Goal: Transaction & Acquisition: Subscribe to service/newsletter

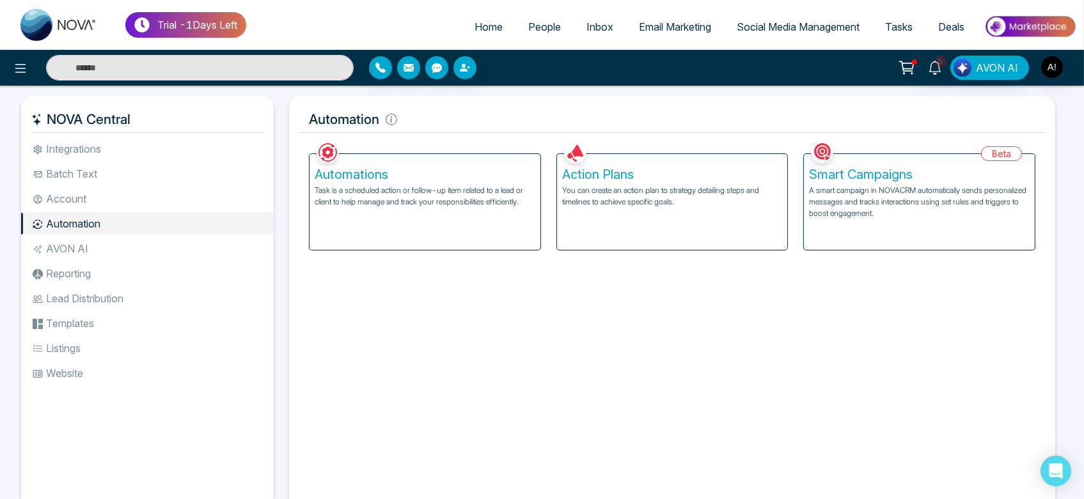
click at [486, 10] on ul "Home People Inbox Email Marketing Social Media Management Tasks Deals" at bounding box center [661, 27] width 830 height 35
click at [486, 16] on link "Home" at bounding box center [489, 27] width 54 height 24
select select "*"
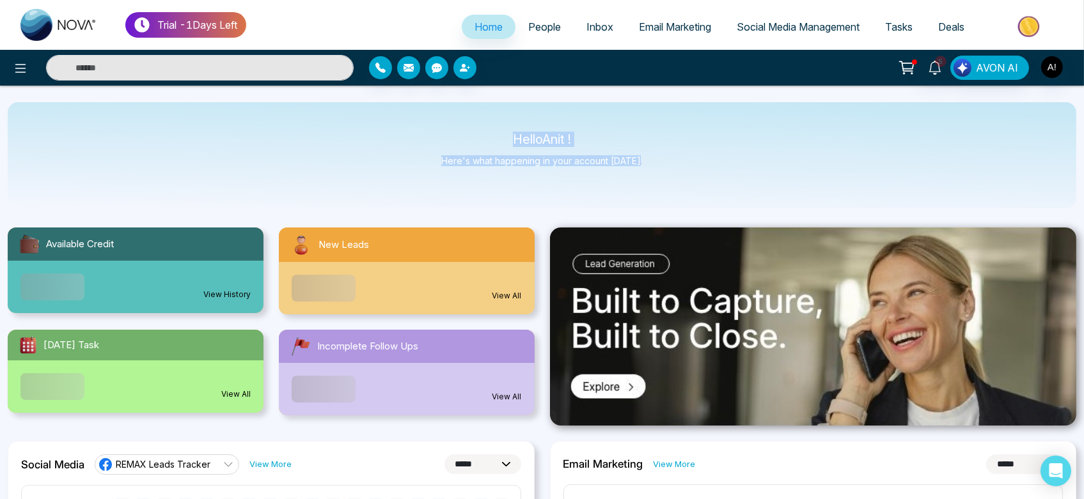
drag, startPoint x: 489, startPoint y: 142, endPoint x: 730, endPoint y: 176, distance: 244.2
click at [730, 176] on div "Hello Anit ! Here's what happening in your account [DATE]." at bounding box center [542, 155] width 1069 height 106
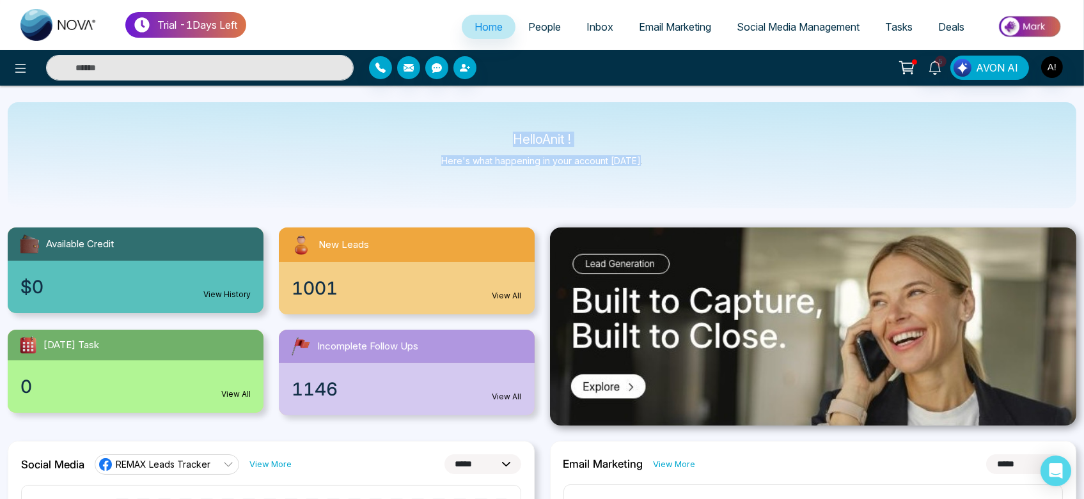
drag, startPoint x: 487, startPoint y: 130, endPoint x: 719, endPoint y: 184, distance: 238.1
click at [719, 184] on div "Hello Anit ! Here's what happening in your account [DATE]." at bounding box center [542, 155] width 1069 height 106
drag, startPoint x: 506, startPoint y: 138, endPoint x: 689, endPoint y: 177, distance: 186.4
click at [689, 177] on div "Hello Anit ! Here's what happening in your account [DATE]." at bounding box center [542, 155] width 1069 height 106
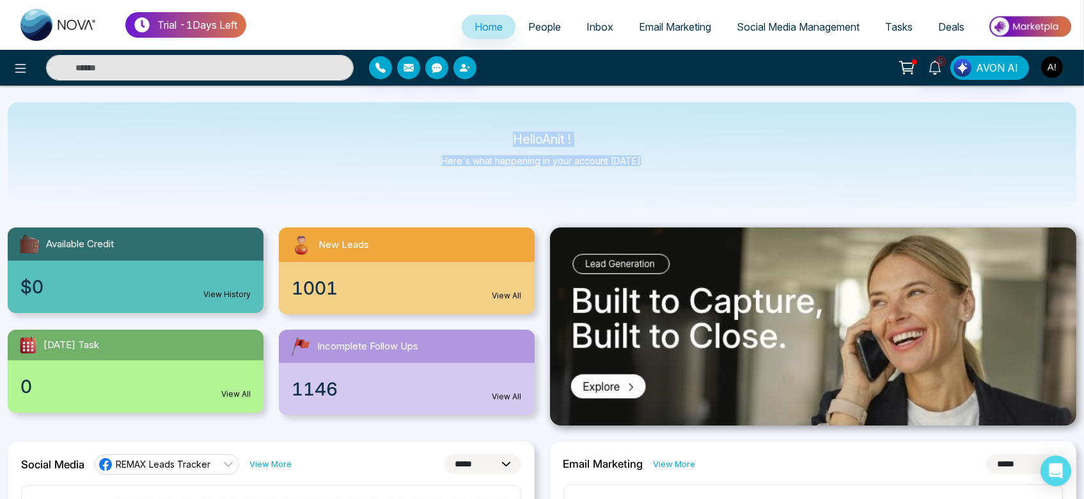
click at [689, 177] on div "Hello Anit ! Here's what happening in your account [DATE]." at bounding box center [542, 155] width 1069 height 106
click at [503, 128] on div "Hello Anit ! Here's what happening in your account [DATE]." at bounding box center [542, 155] width 1069 height 106
drag, startPoint x: 503, startPoint y: 128, endPoint x: 724, endPoint y: 188, distance: 228.7
click at [724, 188] on div "Hello Anit ! Here's what happening in your account [DATE]." at bounding box center [542, 155] width 1069 height 106
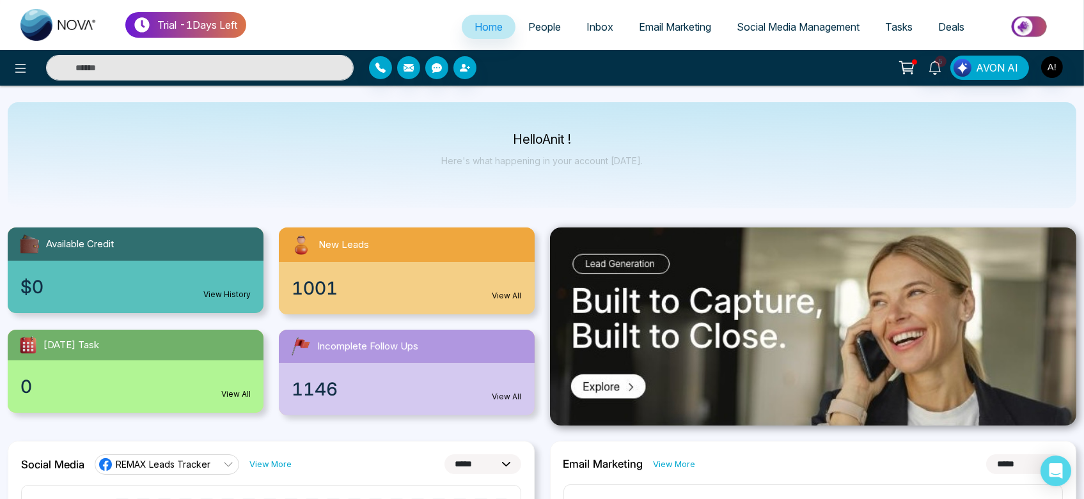
scroll to position [40, 0]
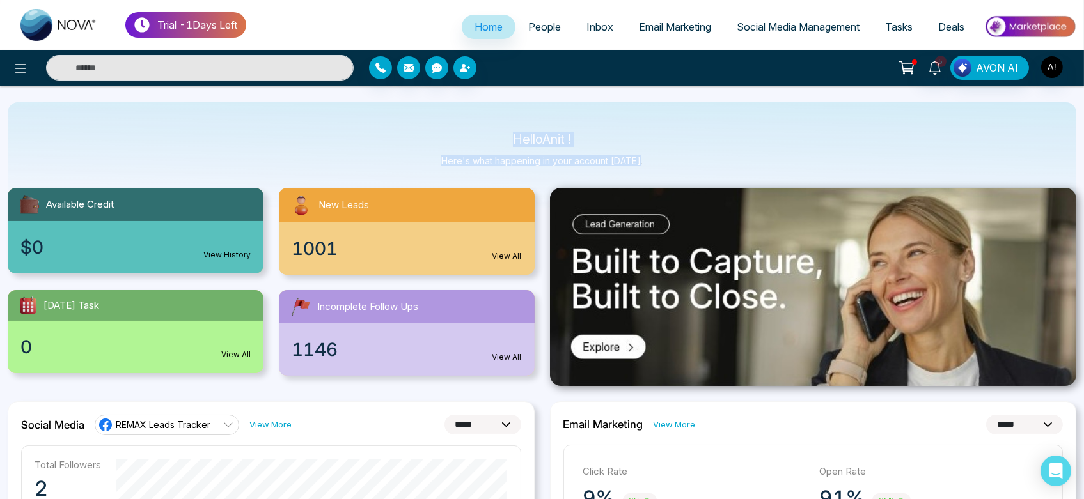
drag, startPoint x: 490, startPoint y: 139, endPoint x: 650, endPoint y: 166, distance: 162.7
click at [650, 166] on div "Hello Anit ! Here's what happening in your account [DATE]." at bounding box center [542, 155] width 1069 height 106
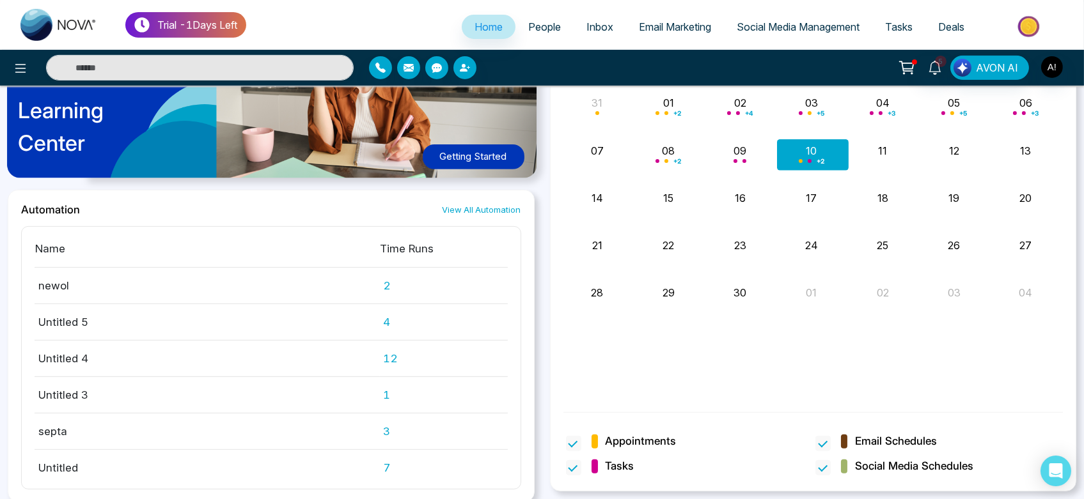
scroll to position [1058, 0]
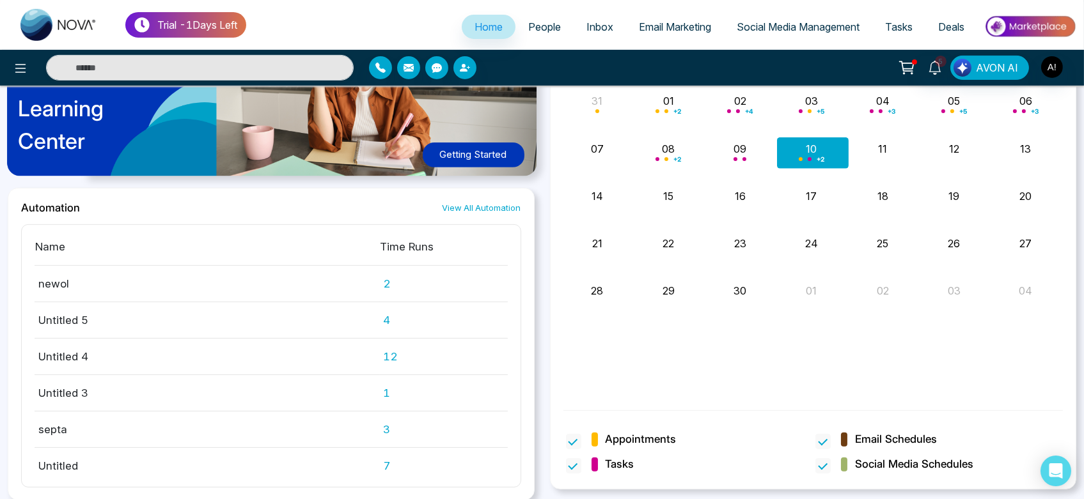
click at [537, 32] on span "People" at bounding box center [544, 26] width 33 height 13
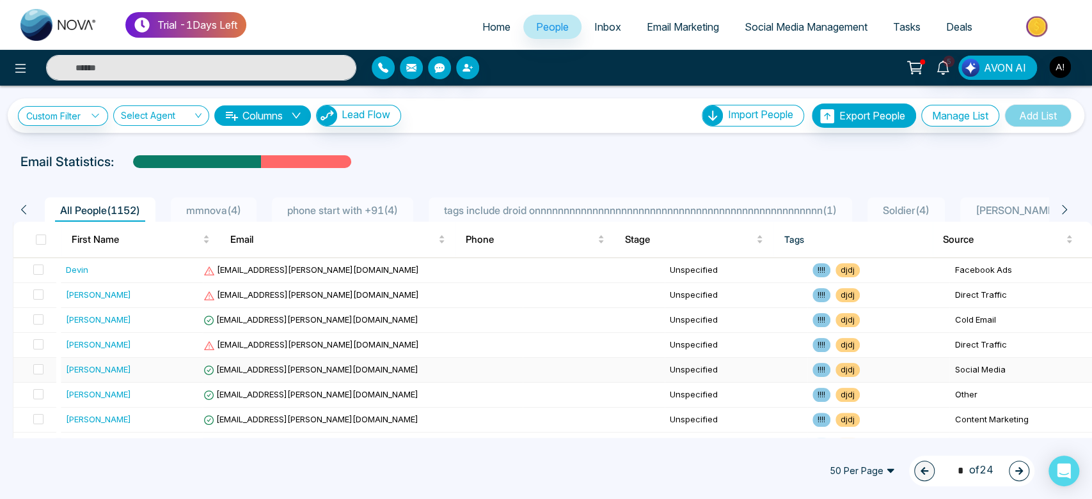
click at [664, 361] on td "Unspecified" at bounding box center [735, 370] width 143 height 25
click at [487, 19] on link "Home" at bounding box center [496, 27] width 54 height 24
select select "*"
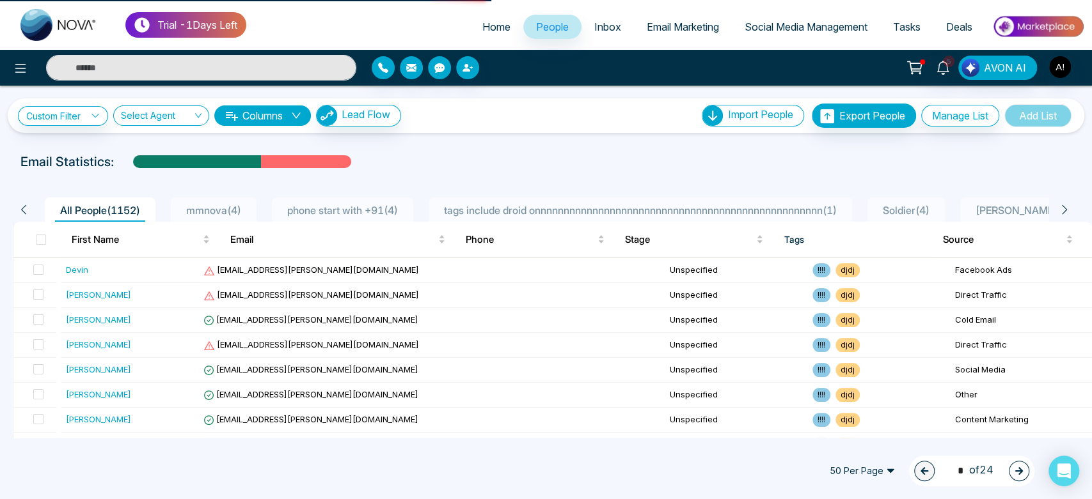
select select "*"
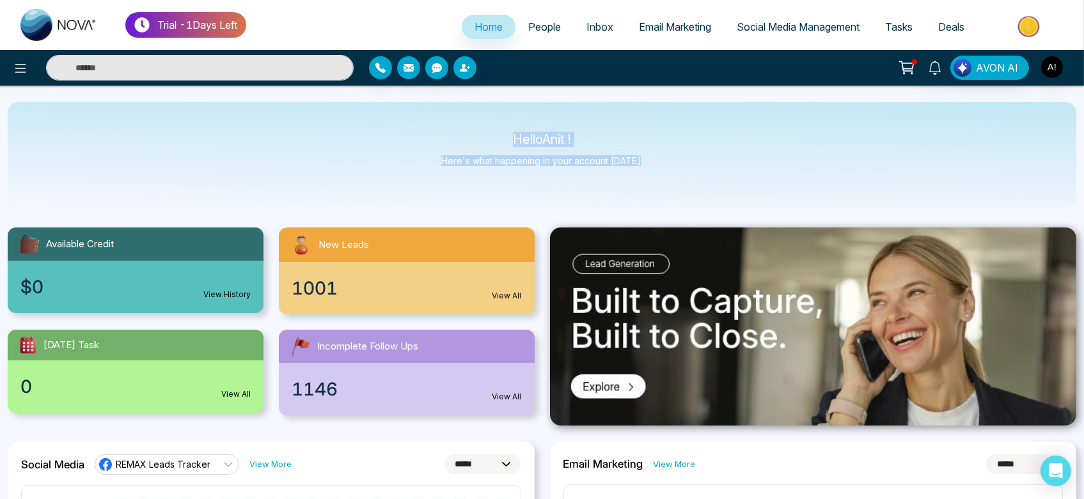
drag, startPoint x: 505, startPoint y: 132, endPoint x: 790, endPoint y: 162, distance: 286.1
click at [790, 162] on div "Hello Anit ! Here's what happening in your account [DATE]." at bounding box center [542, 155] width 1069 height 106
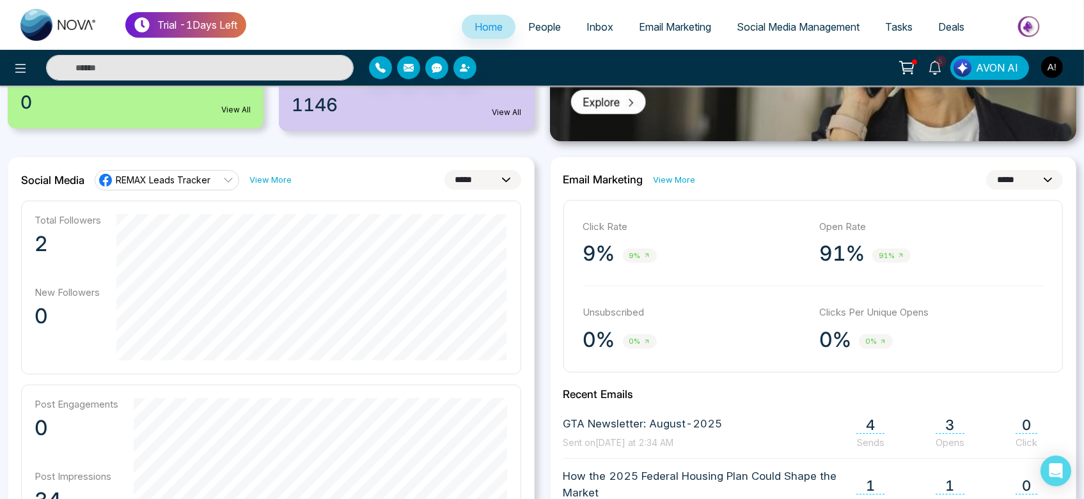
scroll to position [286, 0]
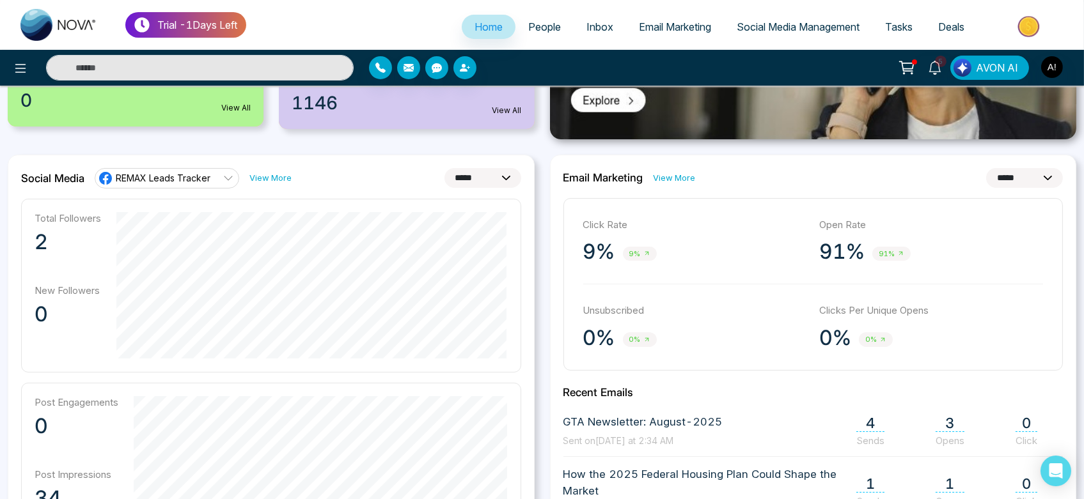
click at [789, 26] on span "Social Media Management" at bounding box center [798, 26] width 123 height 13
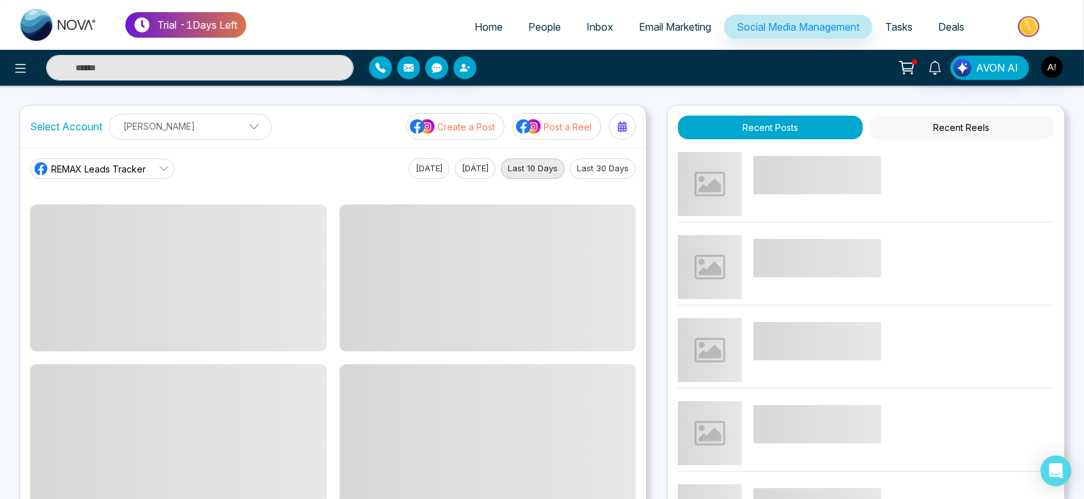
click at [194, 130] on p "[PERSON_NAME]" at bounding box center [190, 126] width 146 height 21
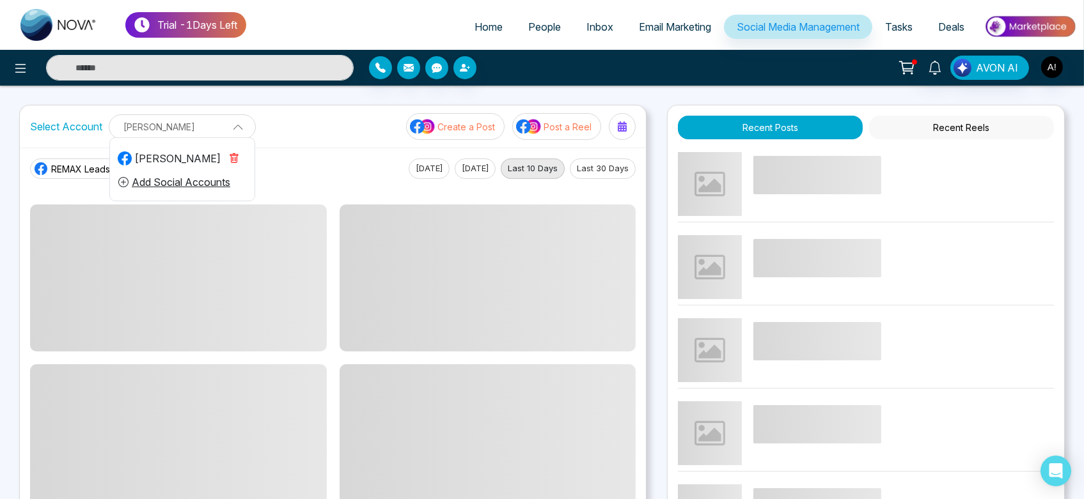
click at [233, 157] on icon "button" at bounding box center [234, 159] width 4 height 4
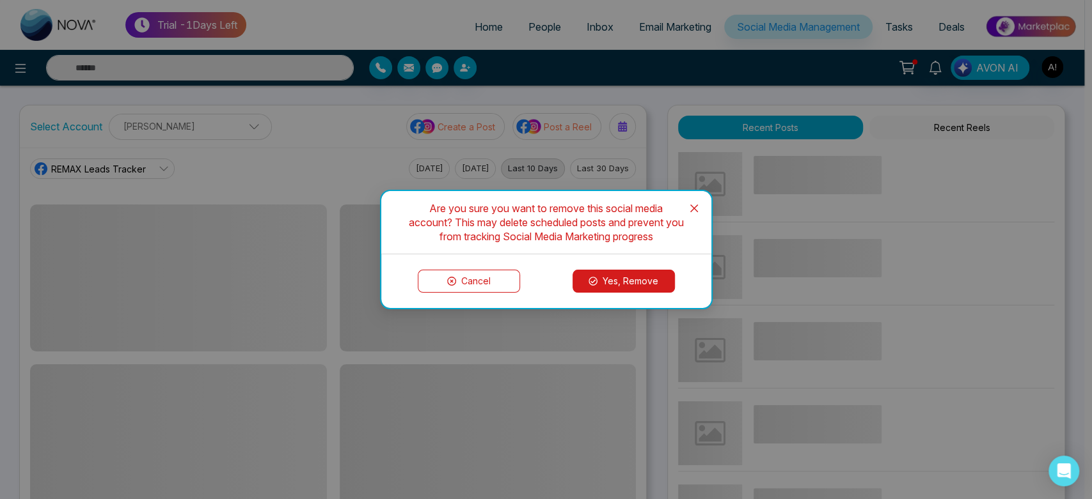
click at [628, 280] on button "Yes, Remove" at bounding box center [623, 281] width 102 height 23
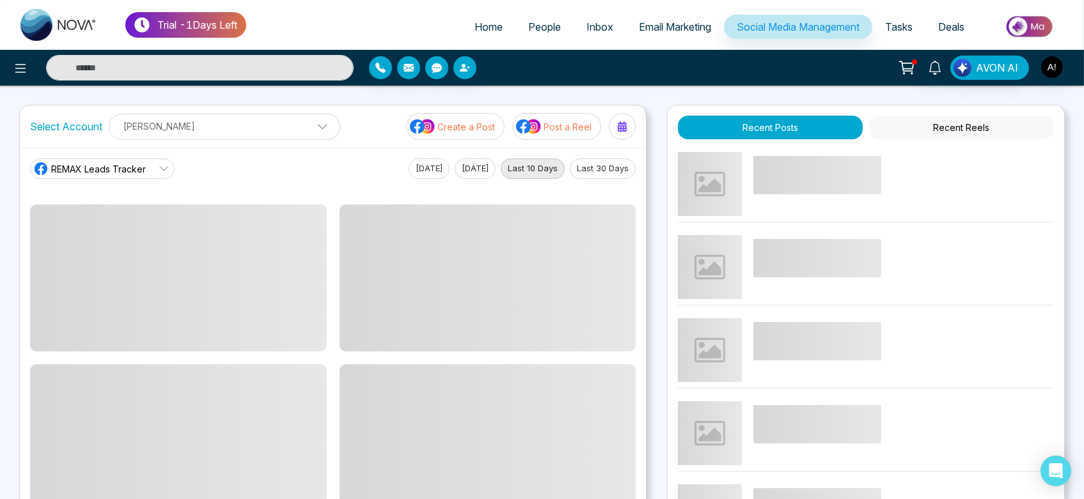
click at [483, 29] on span "Home" at bounding box center [488, 26] width 28 height 13
select select "*"
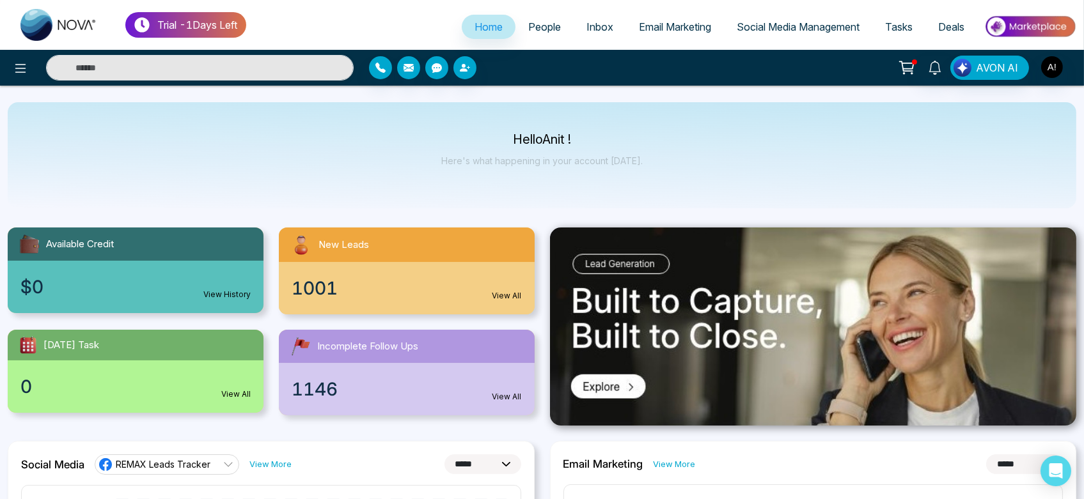
click at [794, 15] on link "Social Media Management" at bounding box center [798, 27] width 148 height 24
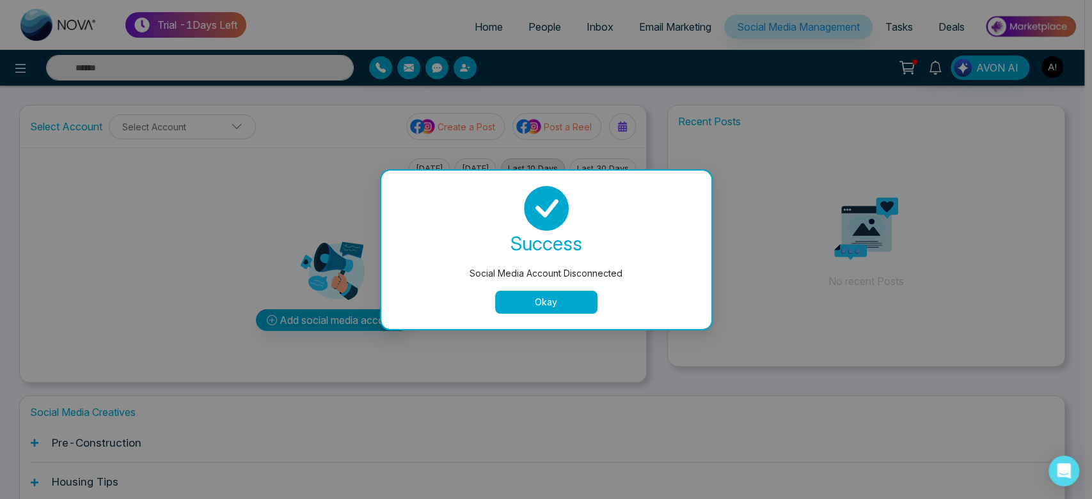
click at [571, 302] on button "Okay" at bounding box center [546, 302] width 102 height 23
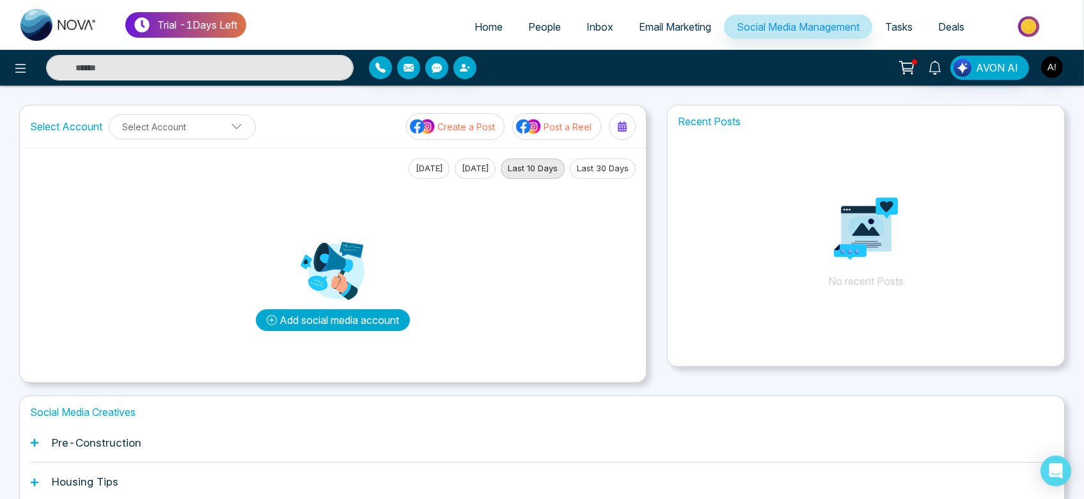
click at [322, 313] on button "Add social media account" at bounding box center [333, 321] width 154 height 22
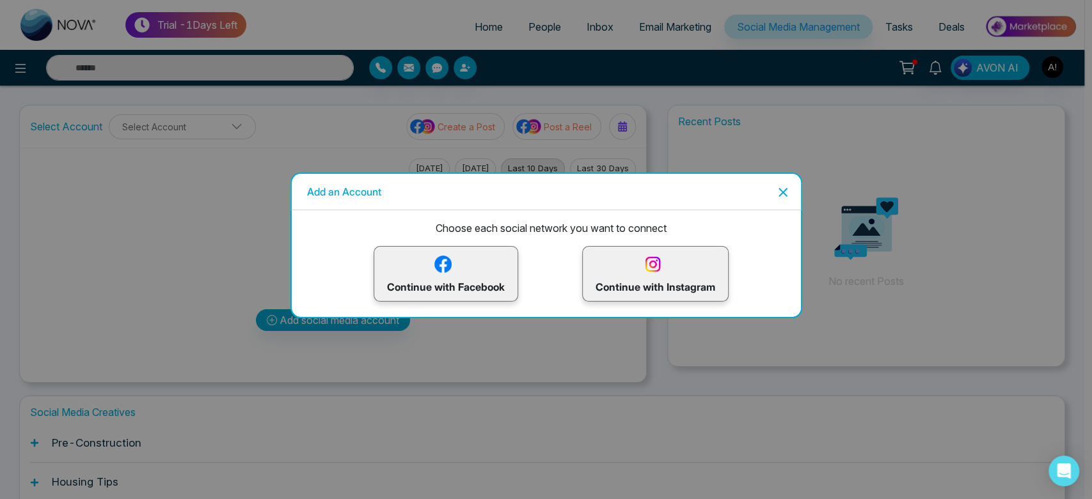
click at [443, 280] on p "Continue with Facebook" at bounding box center [446, 274] width 118 height 42
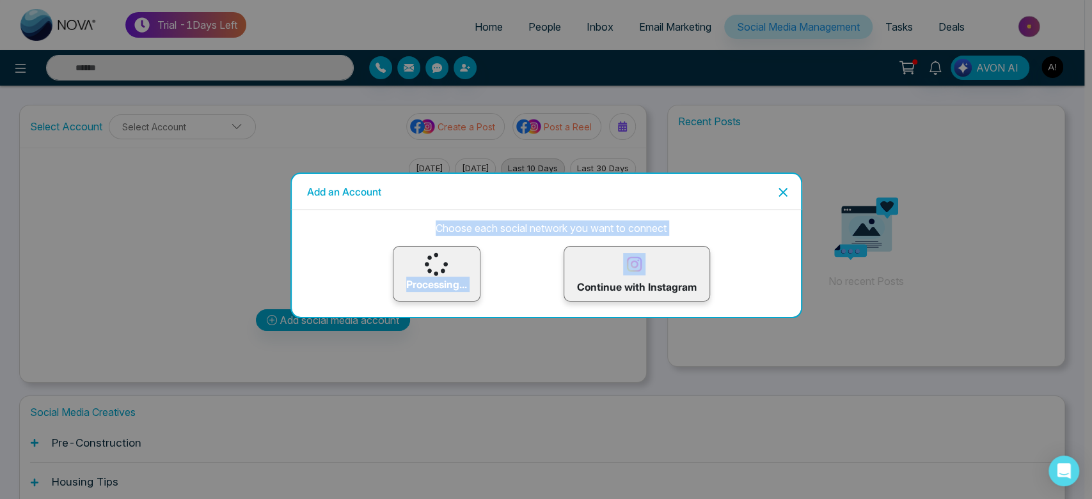
drag, startPoint x: 425, startPoint y: 228, endPoint x: 627, endPoint y: 265, distance: 205.6
click at [627, 265] on div "Choose each social network you want to connect Processing... Continue with Inst…" at bounding box center [551, 255] width 499 height 91
click at [490, 248] on div "Processing... Continue with Instagram" at bounding box center [551, 274] width 499 height 56
drag, startPoint x: 430, startPoint y: 212, endPoint x: 748, endPoint y: 245, distance: 320.2
click at [748, 245] on div "Choose each social network you want to connect Processing... Continue with Inst…" at bounding box center [551, 255] width 499 height 91
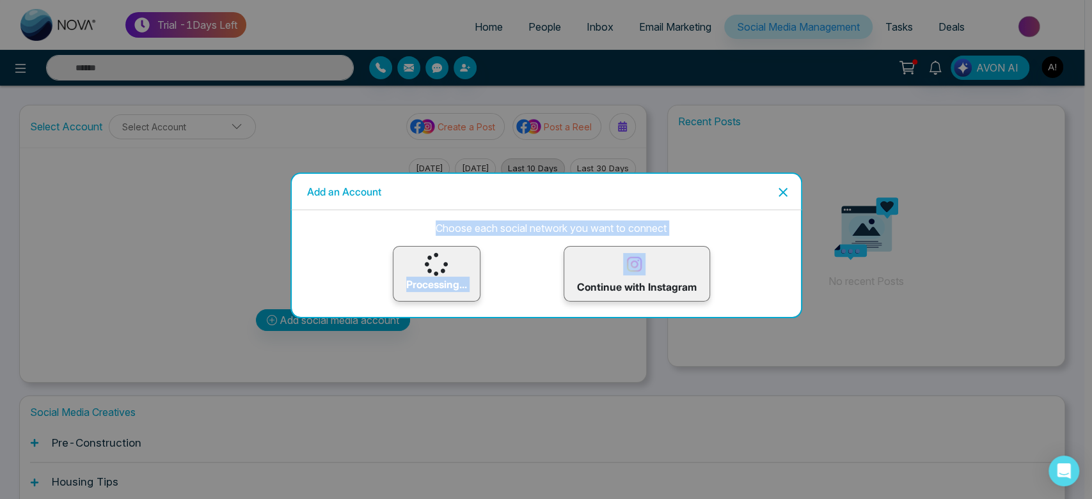
click at [748, 245] on div "Choose each social network you want to connect Processing... Continue with Inst…" at bounding box center [551, 255] width 499 height 91
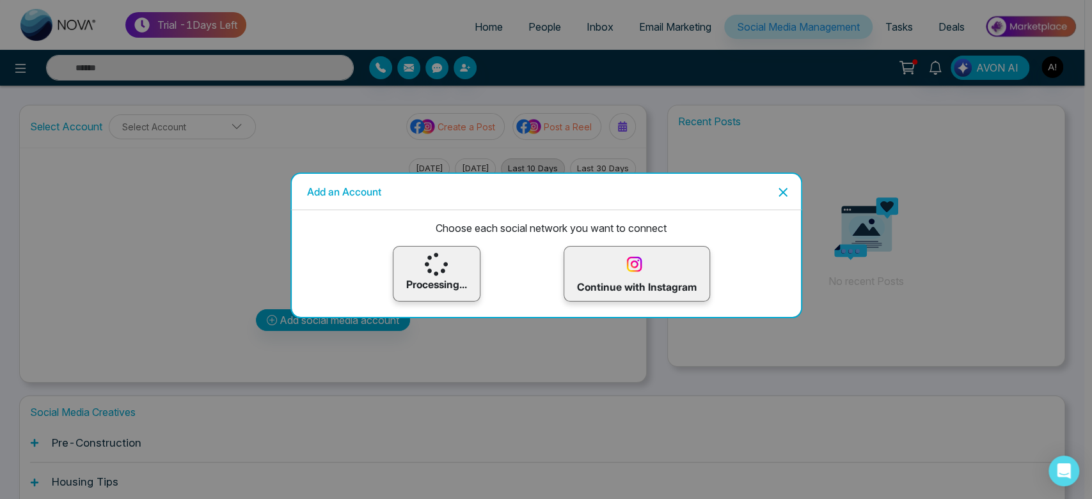
click at [781, 192] on icon "Close" at bounding box center [782, 192] width 9 height 9
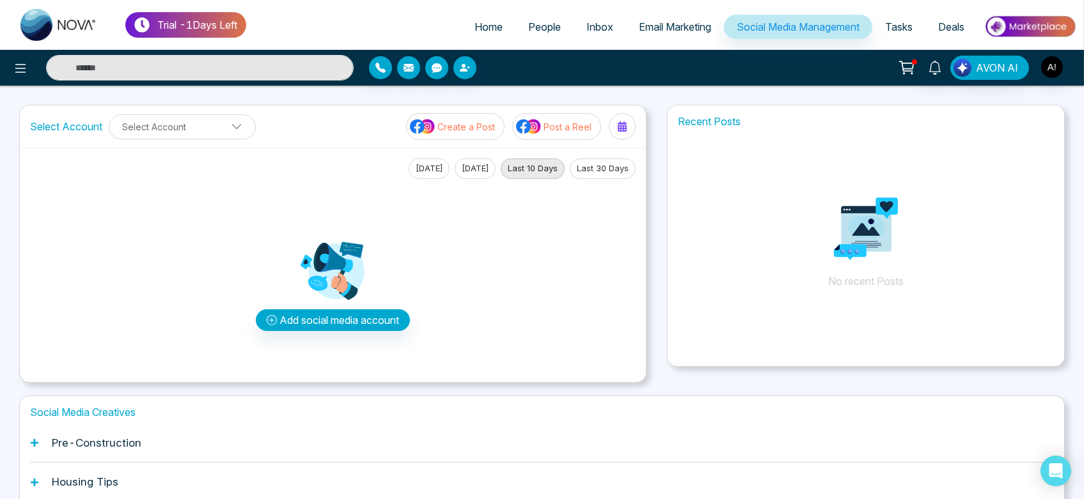
click at [531, 321] on div "Add social media account" at bounding box center [333, 275] width 606 height 193
click at [317, 317] on button "Add social media account" at bounding box center [333, 321] width 154 height 22
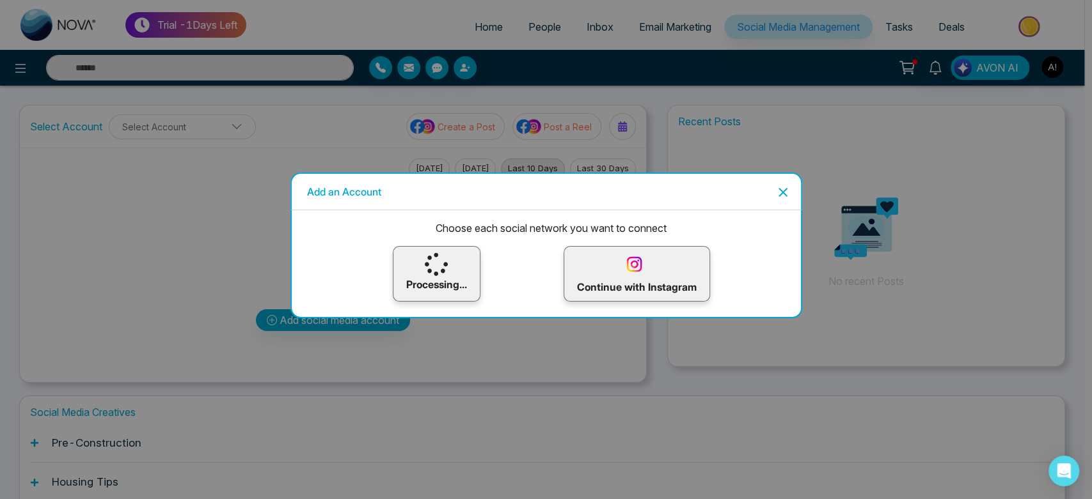
click at [781, 191] on icon "Close" at bounding box center [782, 192] width 9 height 9
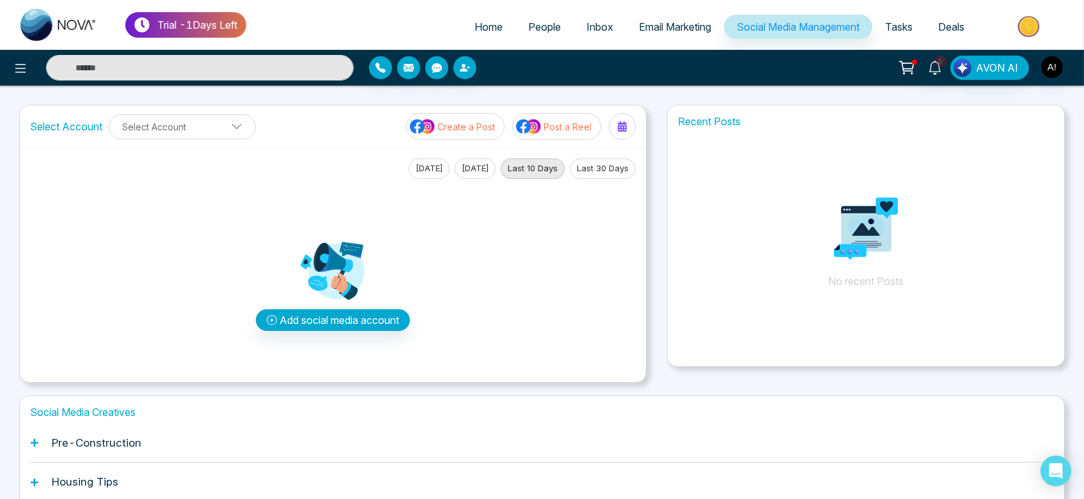
click at [343, 301] on img at bounding box center [333, 271] width 64 height 64
click at [346, 323] on button "Add social media account" at bounding box center [333, 321] width 154 height 22
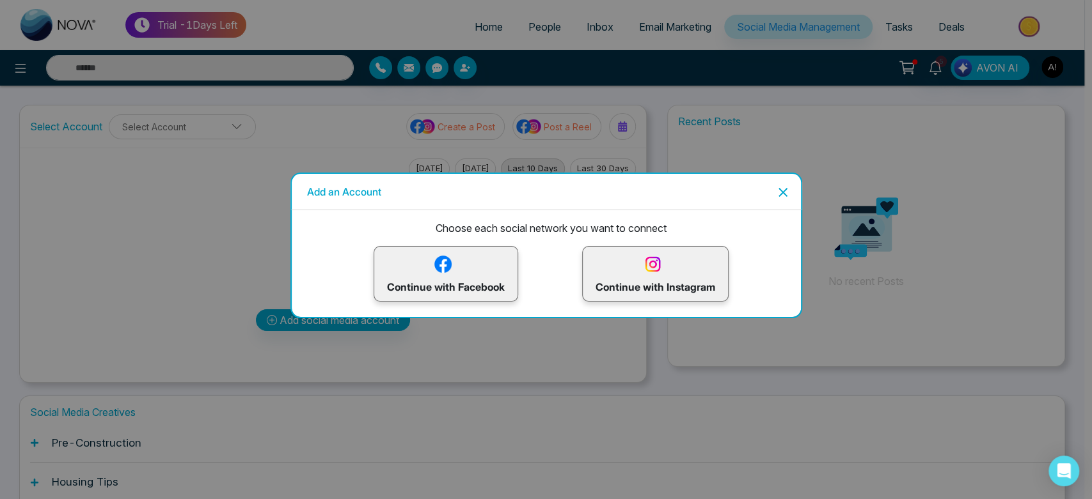
click at [496, 280] on p "Continue with Facebook" at bounding box center [446, 274] width 118 height 42
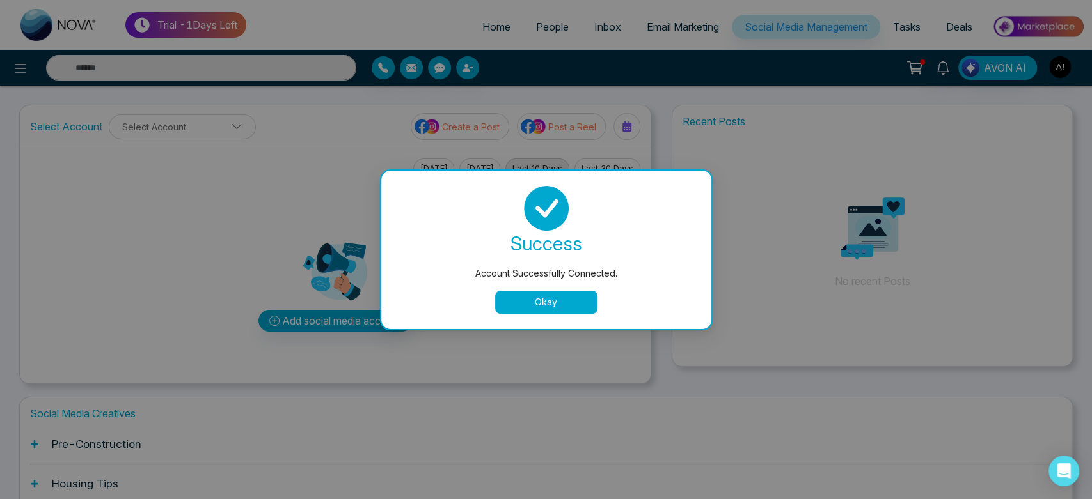
click at [570, 301] on button "Okay" at bounding box center [546, 302] width 102 height 23
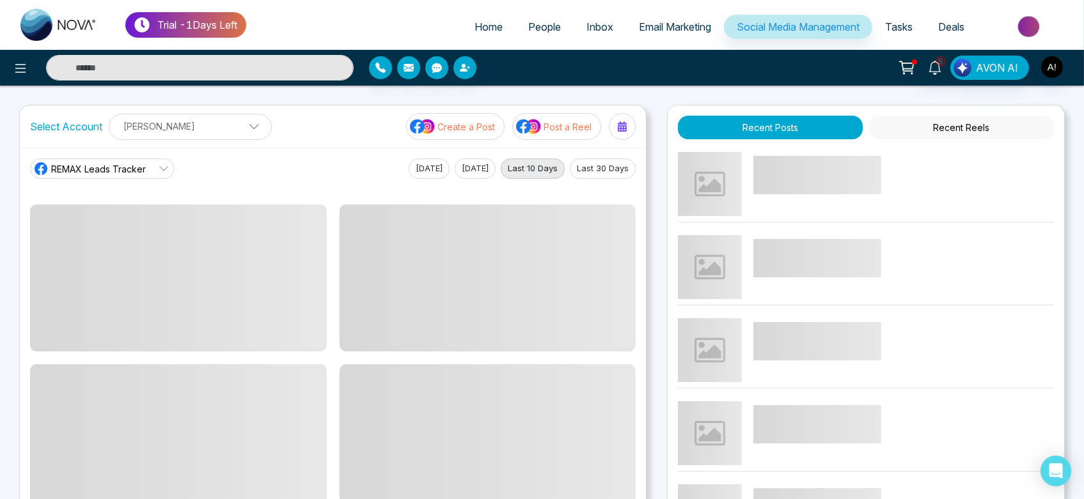
click at [246, 132] on p "[PERSON_NAME]" at bounding box center [190, 126] width 146 height 21
click at [203, 175] on button "Add Social Accounts" at bounding box center [174, 182] width 113 height 17
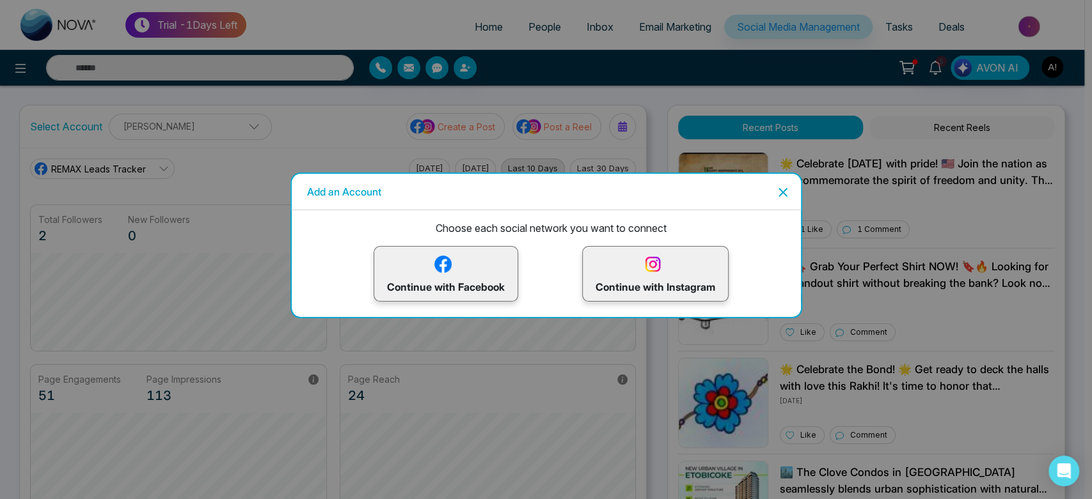
click at [396, 286] on p "Continue with Facebook" at bounding box center [446, 274] width 118 height 42
drag, startPoint x: 432, startPoint y: 226, endPoint x: 684, endPoint y: 219, distance: 252.0
click at [684, 219] on div "Choose each social network you want to connect Continue with Facebook Continue …" at bounding box center [551, 255] width 499 height 91
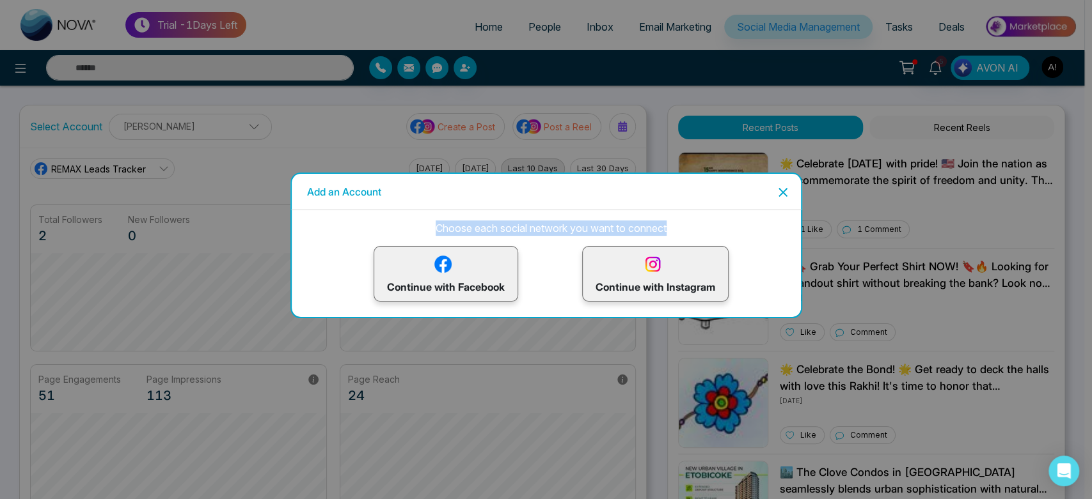
click at [684, 219] on div "Choose each social network you want to connect Continue with Facebook Continue …" at bounding box center [551, 255] width 499 height 91
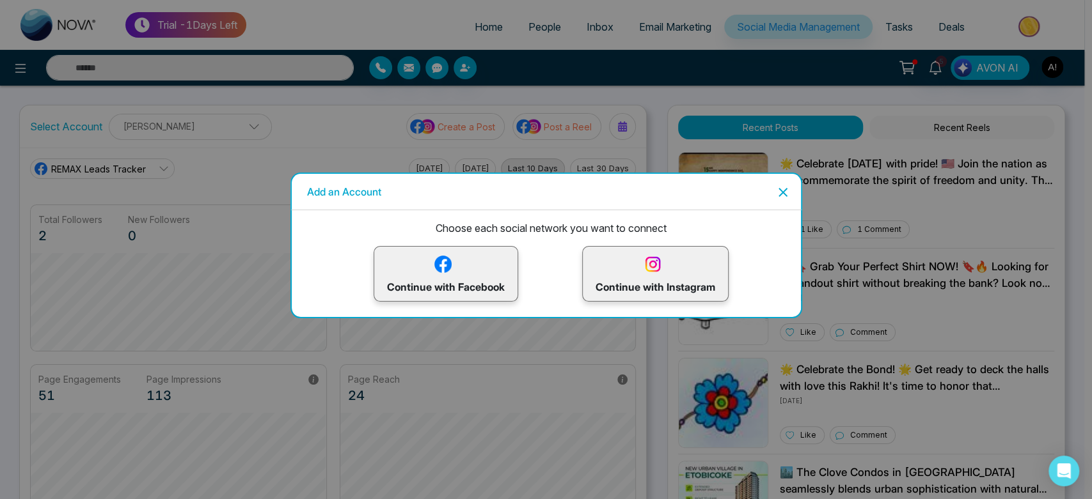
click at [471, 275] on p "Continue with Facebook" at bounding box center [446, 274] width 118 height 42
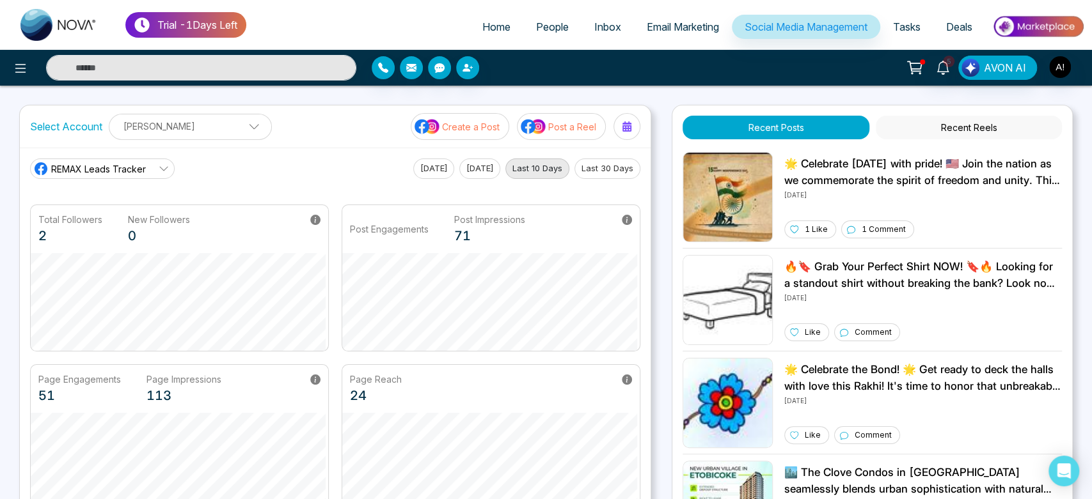
scroll to position [48, 0]
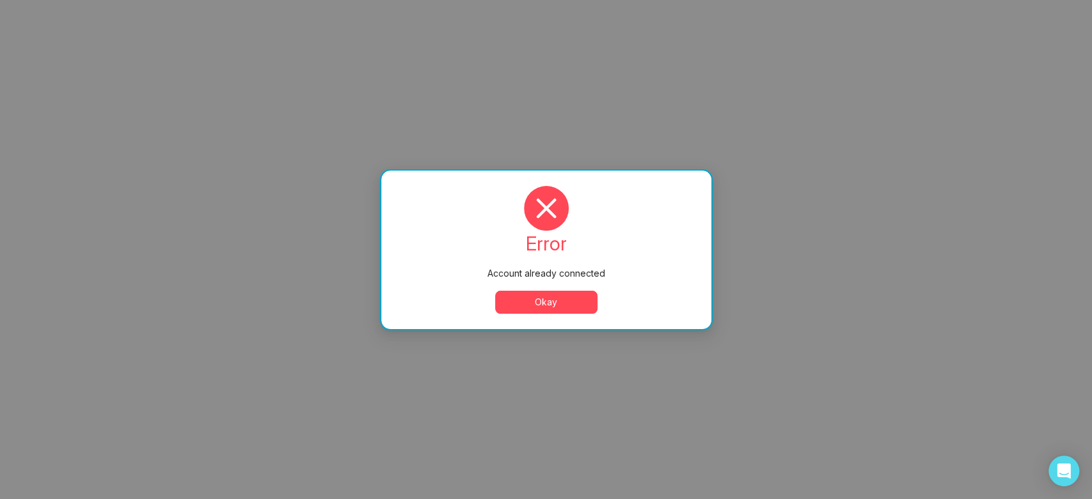
click at [559, 306] on button "Okay" at bounding box center [546, 302] width 102 height 23
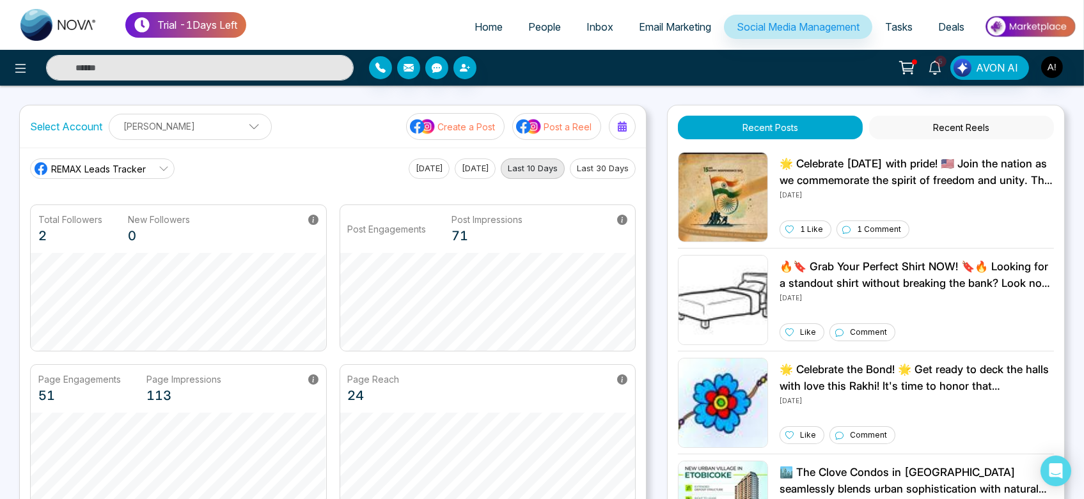
click at [194, 116] on p "[PERSON_NAME]" at bounding box center [190, 126] width 146 height 21
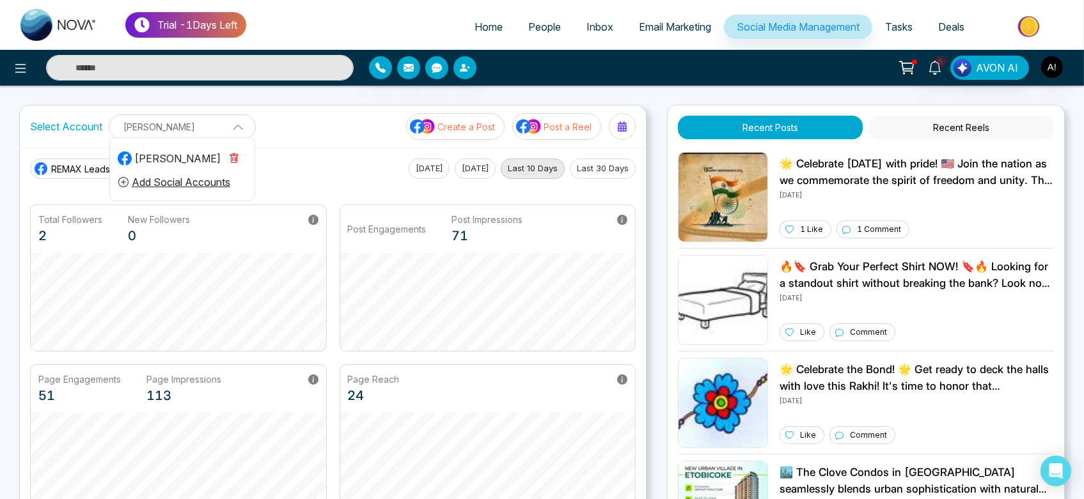
click at [220, 179] on button "Add Social Accounts" at bounding box center [174, 182] width 113 height 17
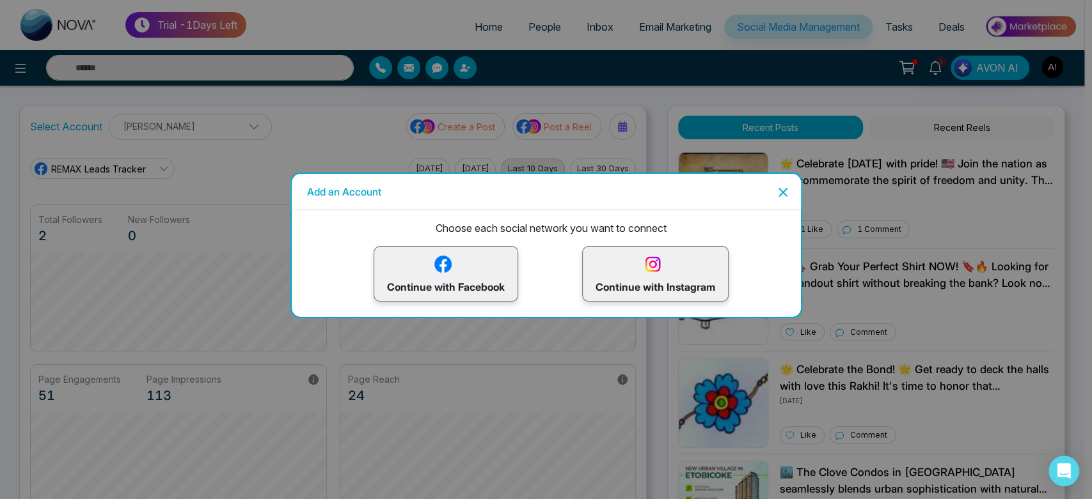
click at [632, 269] on p "Continue with Instagram" at bounding box center [655, 274] width 120 height 42
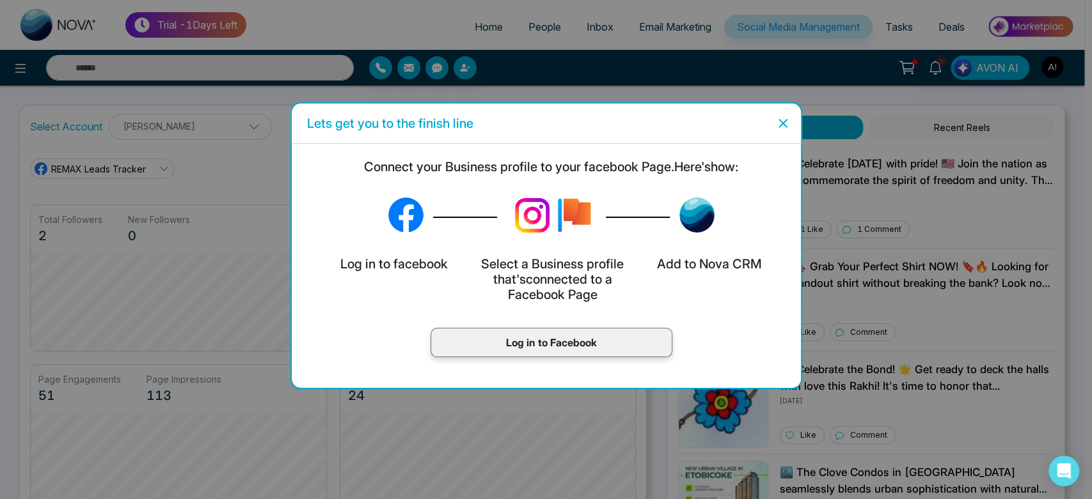
click at [579, 342] on p "Log in to Facebook" at bounding box center [551, 342] width 215 height 15
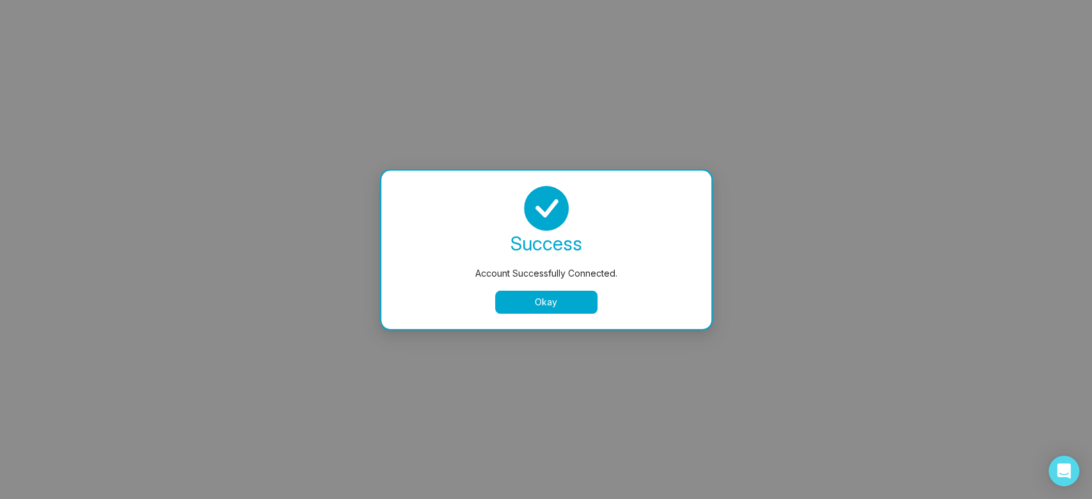
click at [540, 312] on button "Okay" at bounding box center [546, 302] width 102 height 23
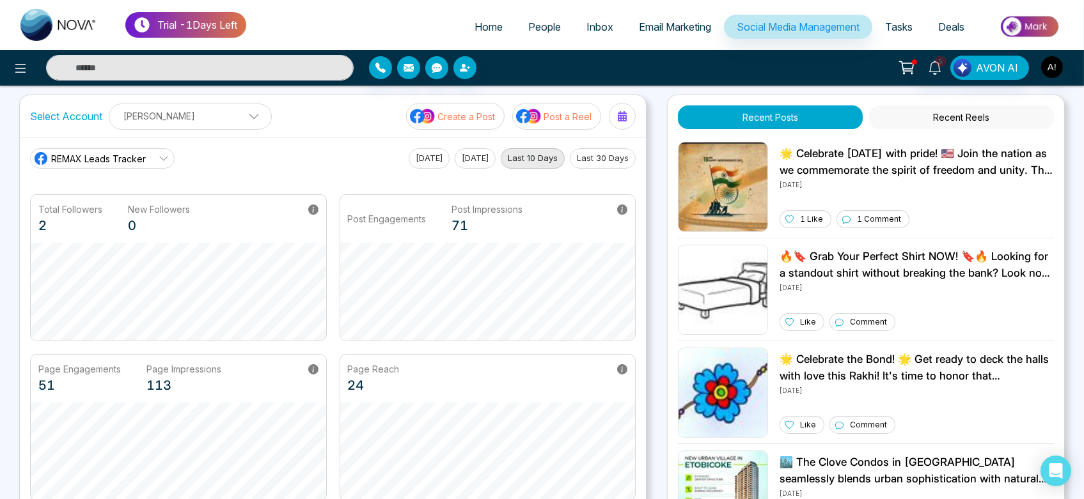
scroll to position [10, 0]
click at [228, 122] on p "[PERSON_NAME]" at bounding box center [190, 116] width 146 height 21
click at [228, 122] on p "[PERSON_NAME]" at bounding box center [182, 116] width 130 height 21
click at [116, 153] on span "REMAX Leads Tracker" at bounding box center [98, 158] width 95 height 13
click at [116, 158] on span "REMAX Leads Tracker" at bounding box center [98, 158] width 95 height 13
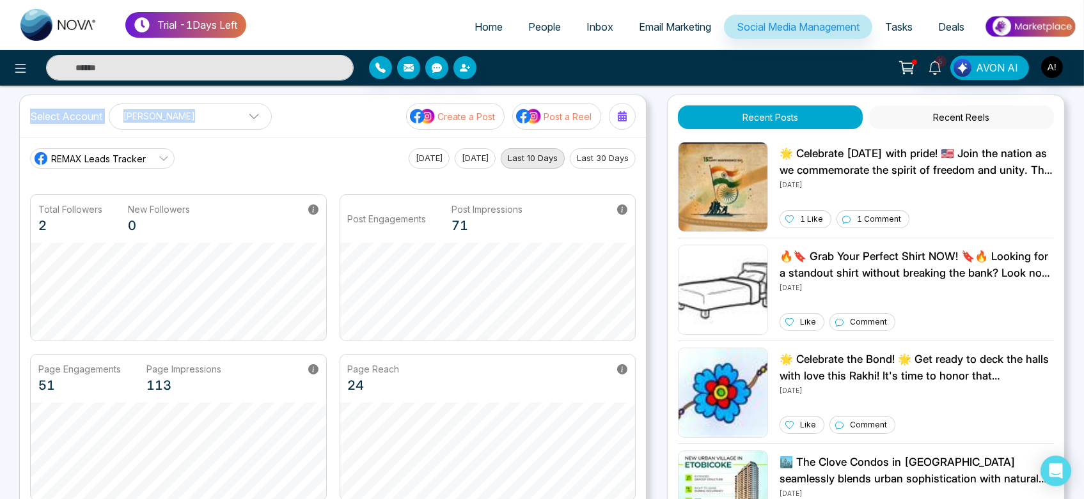
drag, startPoint x: 24, startPoint y: 114, endPoint x: 235, endPoint y: 116, distance: 211.7
click at [235, 116] on div "Select Account Anit Gupta Anit Gupta Add Social Accounts Create a Post Post a R…" at bounding box center [333, 116] width 626 height 42
click at [320, 117] on div "Select Account Anit Gupta Anit Gupta Add Social Accounts Create a Post Post a R…" at bounding box center [333, 116] width 626 height 42
click at [210, 109] on p "[PERSON_NAME]" at bounding box center [190, 116] width 146 height 21
click at [327, 118] on div "Select Account Anit Gupta Anit Gupta Add Social Accounts Create a Post Post a R…" at bounding box center [333, 116] width 626 height 42
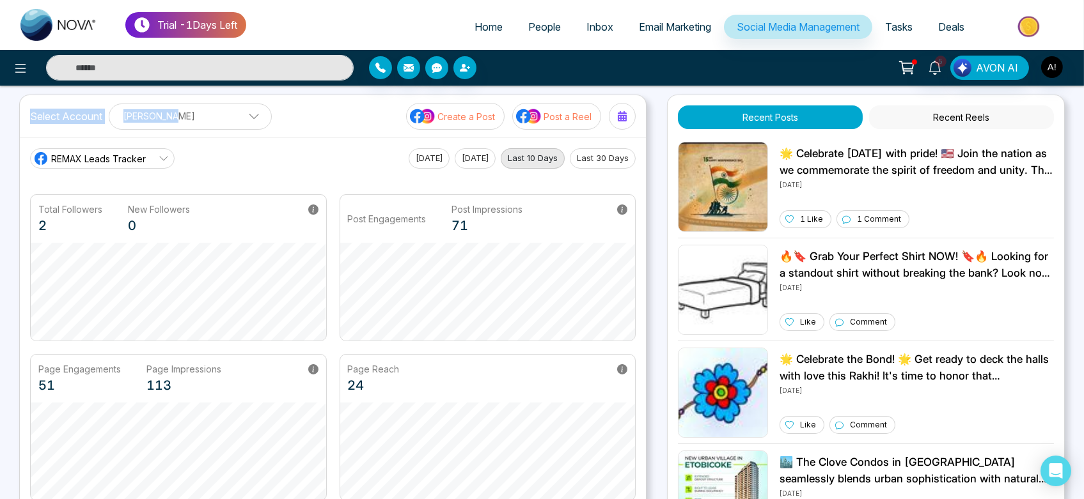
drag, startPoint x: 26, startPoint y: 112, endPoint x: 230, endPoint y: 111, distance: 204.0
click at [230, 111] on div "Select Account Anit Gupta Anit Gupta Add Social Accounts Create a Post Post a R…" at bounding box center [333, 116] width 626 height 42
click at [268, 116] on div "Select Account Anit Gupta Anit Gupta Add Social Accounts Create a Post Post a R…" at bounding box center [333, 116] width 626 height 42
click at [226, 116] on p "[PERSON_NAME]" at bounding box center [190, 116] width 146 height 21
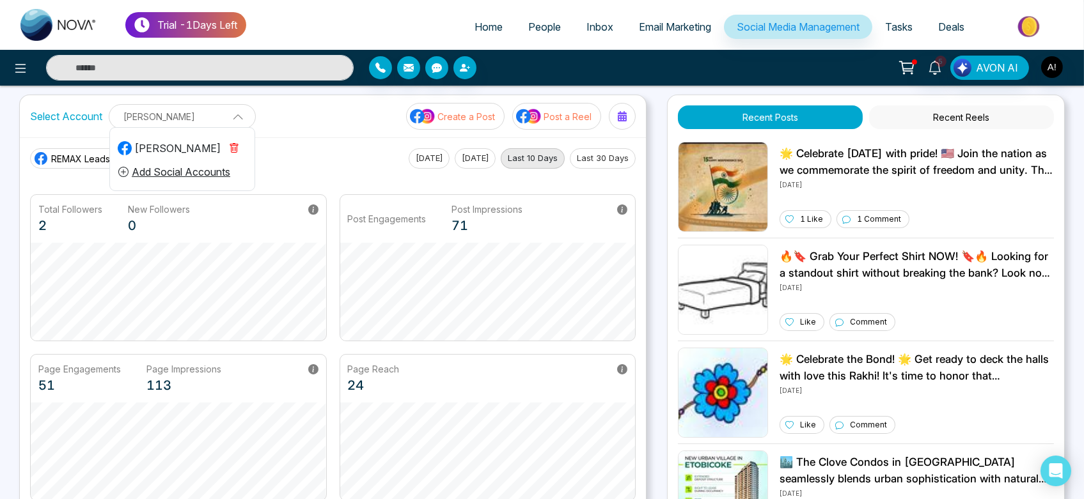
click at [211, 116] on p "[PERSON_NAME]" at bounding box center [182, 116] width 130 height 21
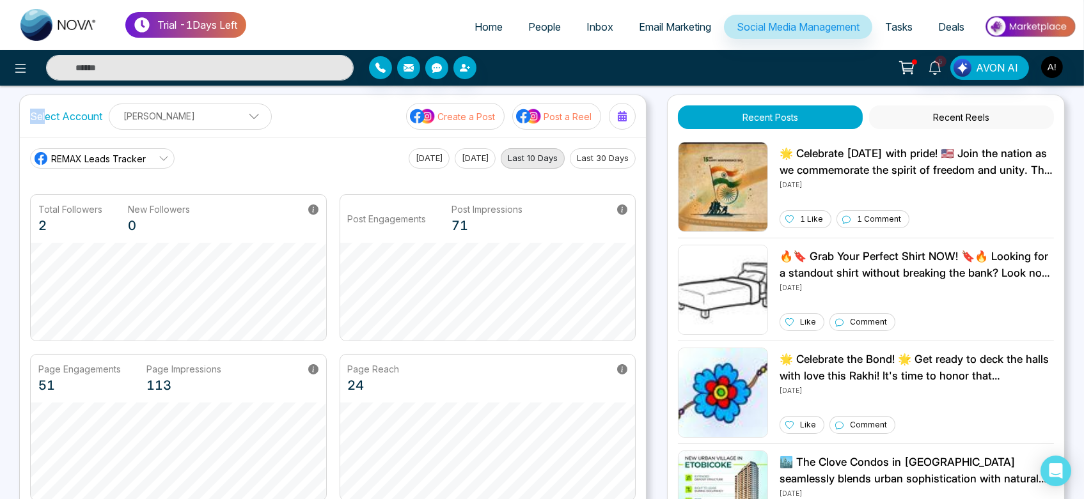
drag, startPoint x: 23, startPoint y: 116, endPoint x: 47, endPoint y: 114, distance: 23.8
click at [47, 114] on div "Select Account Anit Gupta Anit Gupta Add Social Accounts Create a Post Post a R…" at bounding box center [333, 116] width 626 height 42
click at [47, 114] on label "Select Account" at bounding box center [66, 116] width 72 height 15
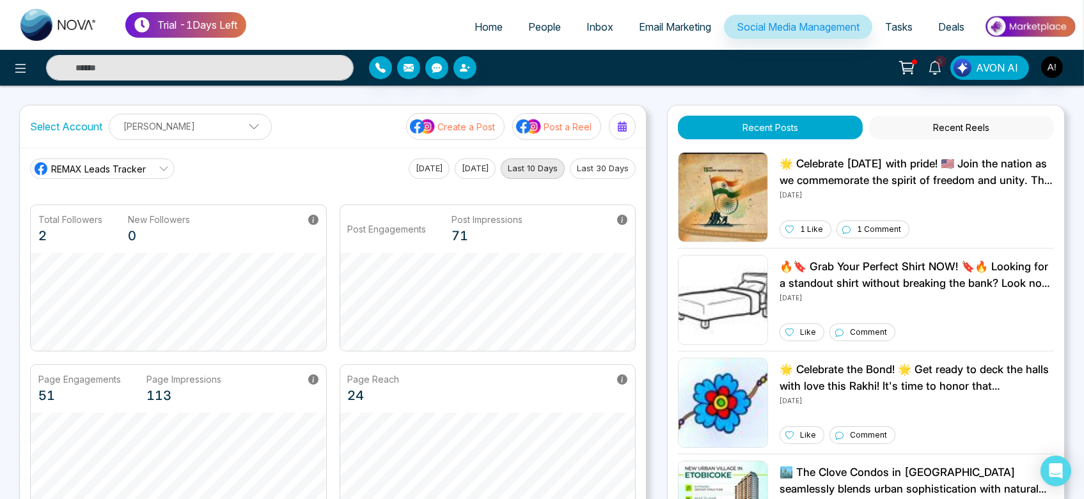
click at [474, 22] on span "Home" at bounding box center [488, 26] width 28 height 13
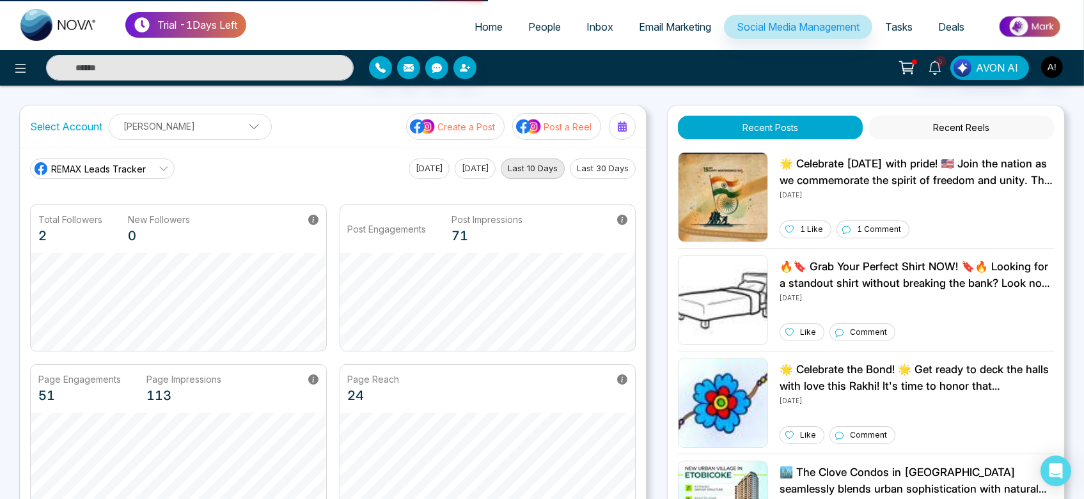
select select "*"
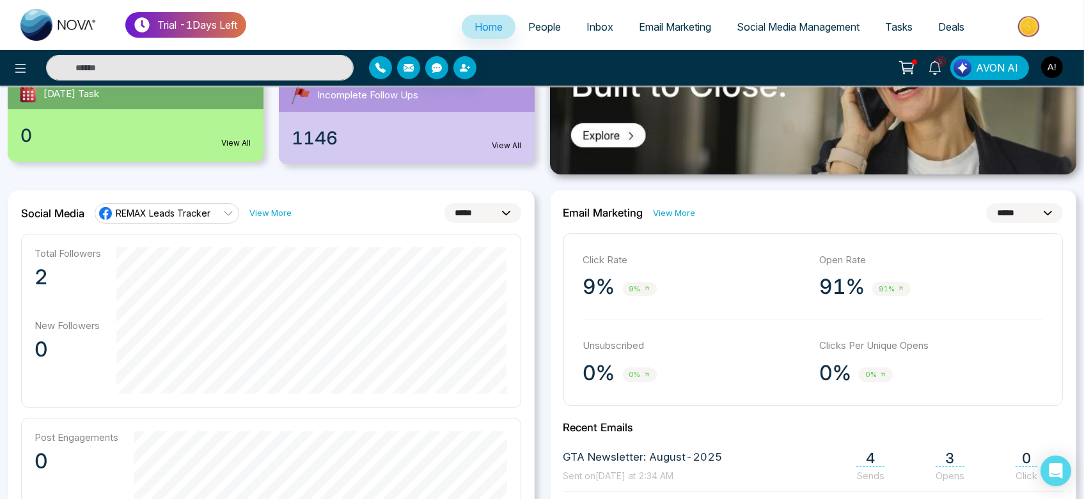
scroll to position [252, 0]
click at [235, 139] on link "View All" at bounding box center [235, 143] width 29 height 12
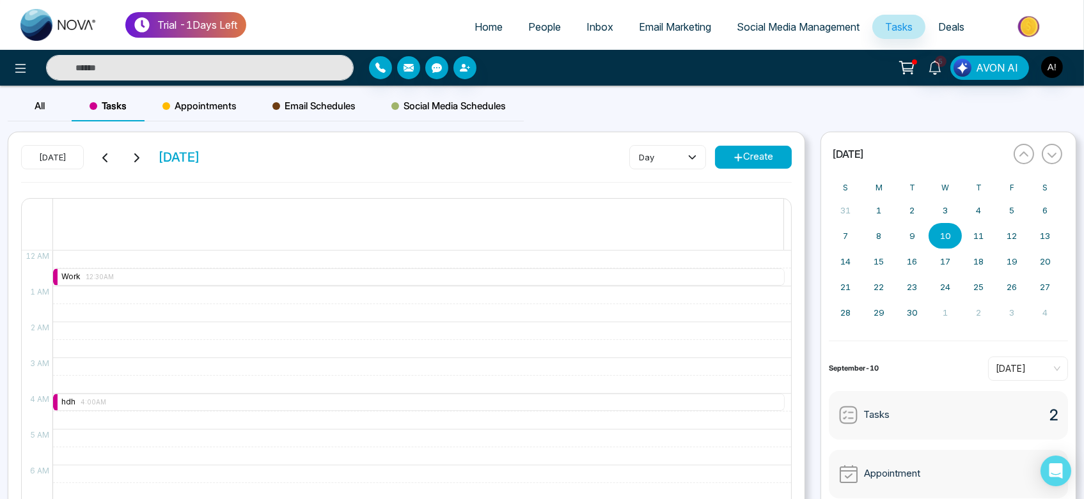
click at [475, 29] on span "Home" at bounding box center [488, 26] width 28 height 13
select select "*"
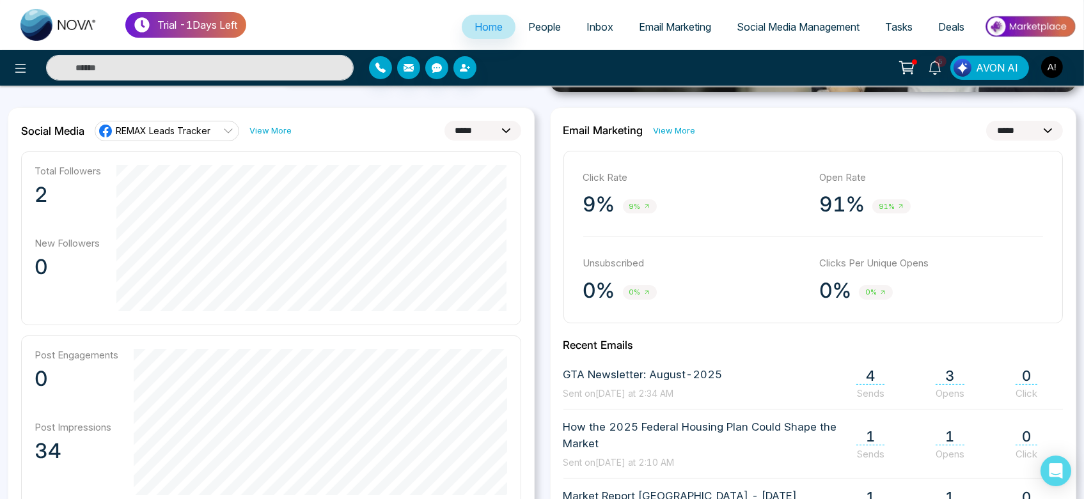
scroll to position [338, 0]
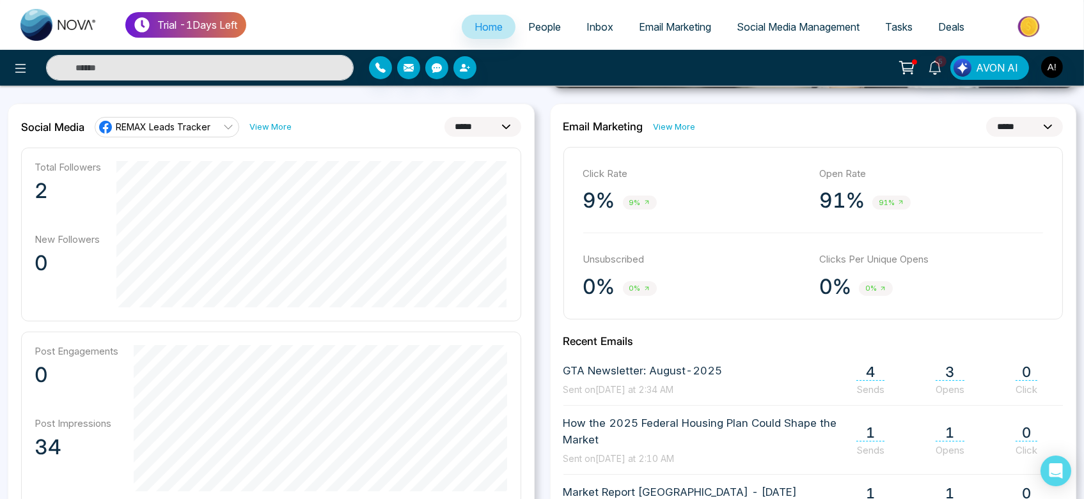
click at [1017, 119] on select "**********" at bounding box center [1024, 127] width 77 height 20
click at [986, 117] on select "**********" at bounding box center [1024, 127] width 77 height 20
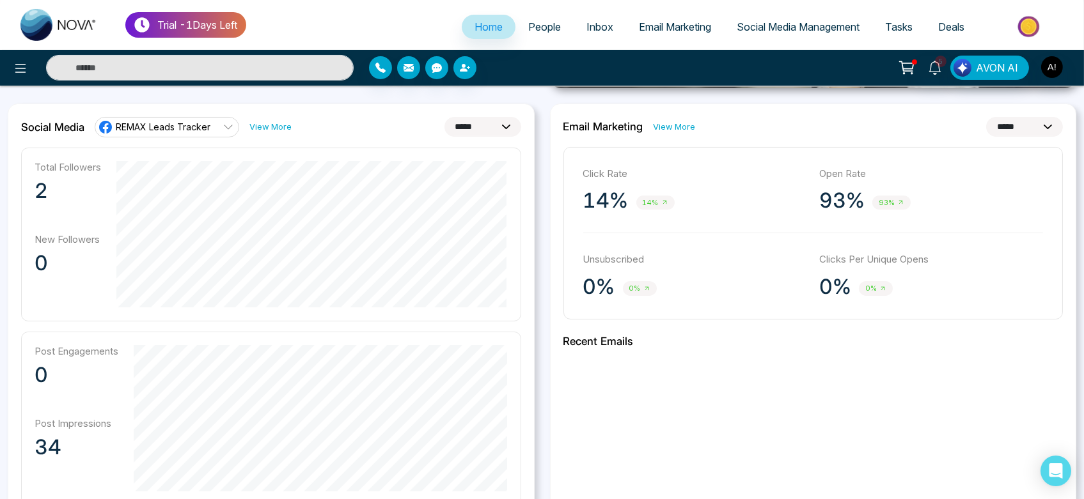
click at [1018, 123] on select "**********" at bounding box center [1024, 127] width 77 height 20
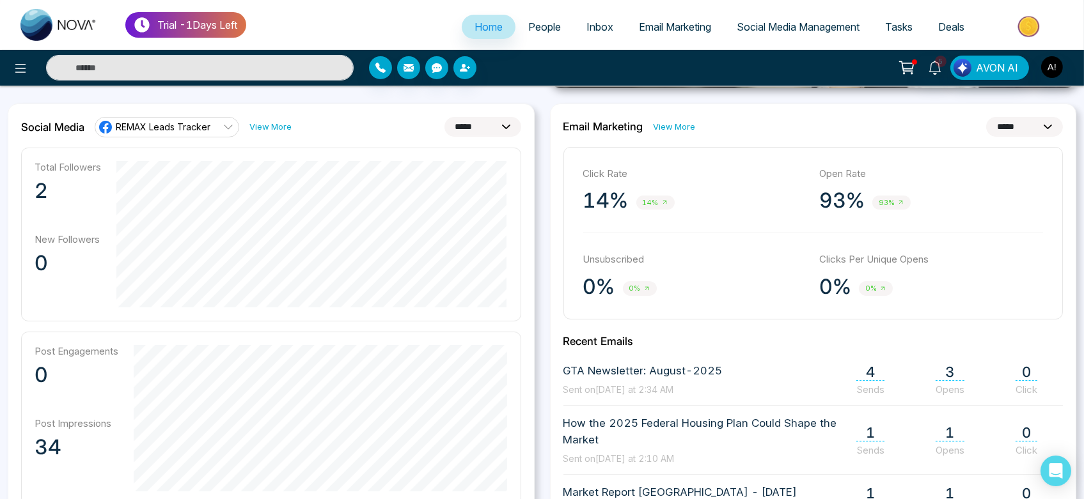
click at [986, 117] on select "**********" at bounding box center [1024, 127] width 77 height 20
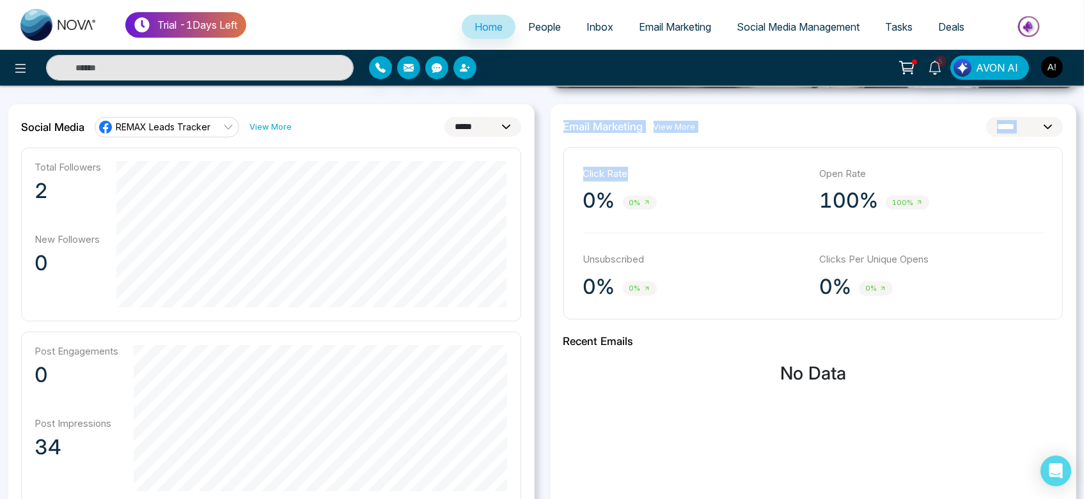
drag, startPoint x: 558, startPoint y: 127, endPoint x: 735, endPoint y: 141, distance: 178.3
click at [735, 141] on div "**********" at bounding box center [813, 404] width 527 height 600
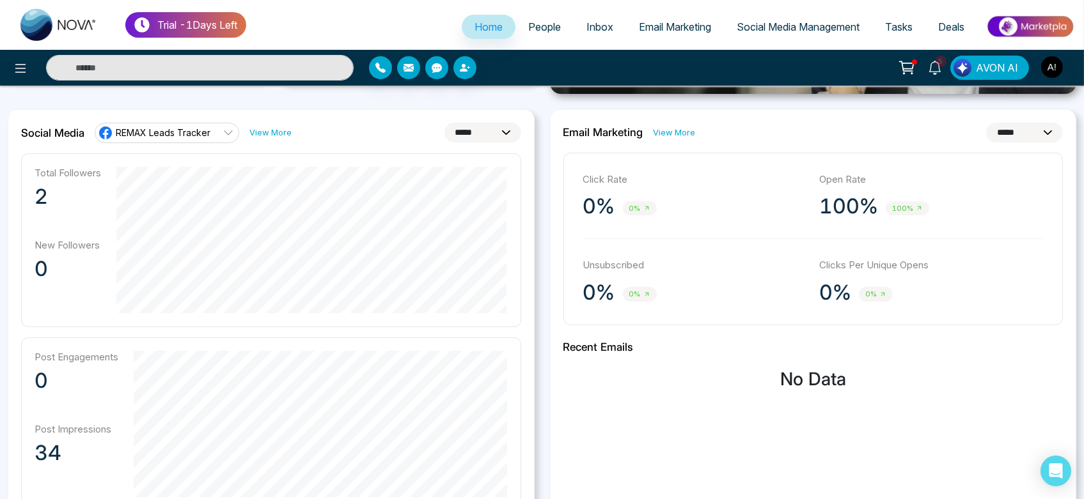
click at [1046, 129] on select "**********" at bounding box center [1024, 133] width 77 height 20
select select "*"
click at [986, 123] on select "**********" at bounding box center [1024, 133] width 77 height 20
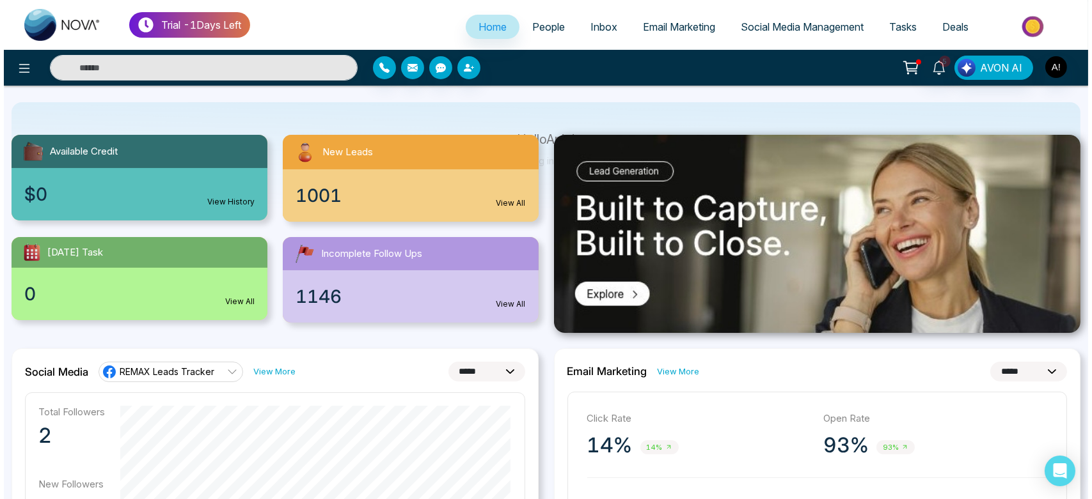
scroll to position [0, 0]
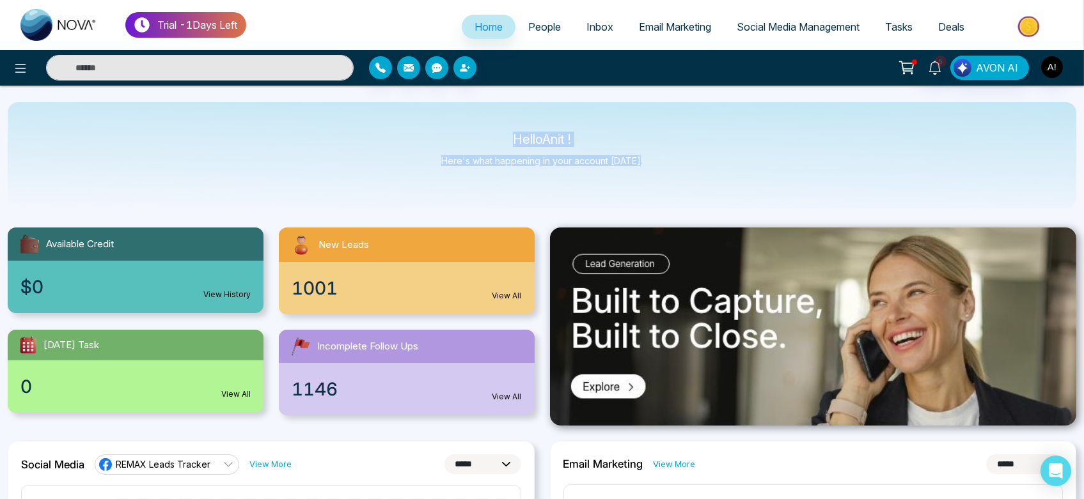
drag, startPoint x: 498, startPoint y: 135, endPoint x: 702, endPoint y: 173, distance: 208.2
click at [702, 173] on div "Hello Anit ! Here's what happening in your account [DATE]." at bounding box center [542, 155] width 1069 height 106
click at [32, 61] on div at bounding box center [180, 68] width 361 height 26
click at [20, 72] on icon at bounding box center [20, 68] width 11 height 9
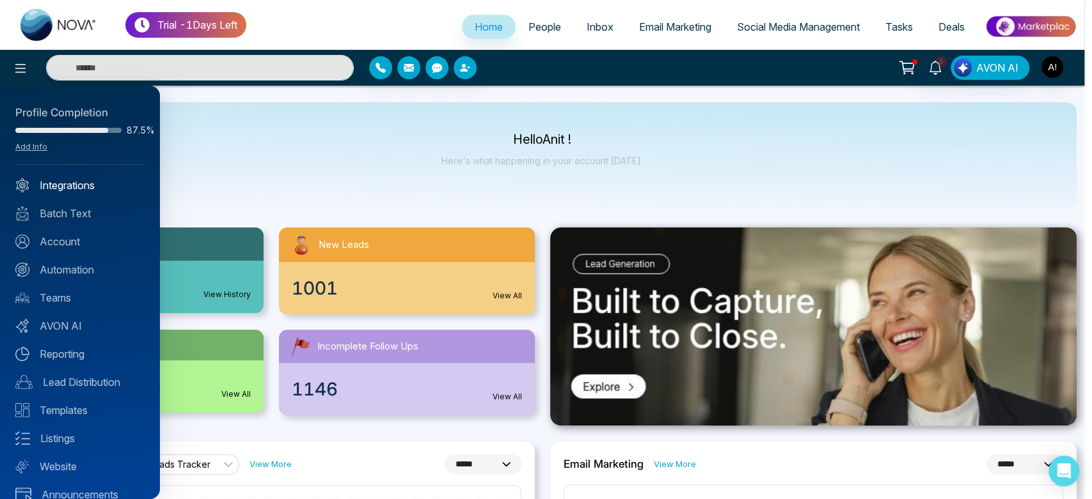
click at [75, 183] on link "Integrations" at bounding box center [79, 185] width 129 height 15
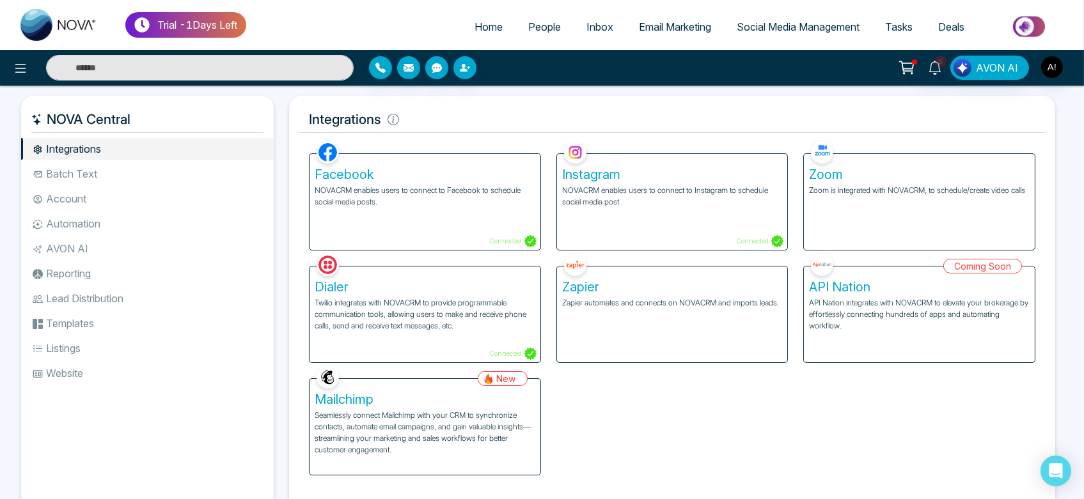
click at [976, 225] on div "Zoom Zoom is integrated with NOVACRM, to schedule/create video calls" at bounding box center [919, 202] width 231 height 96
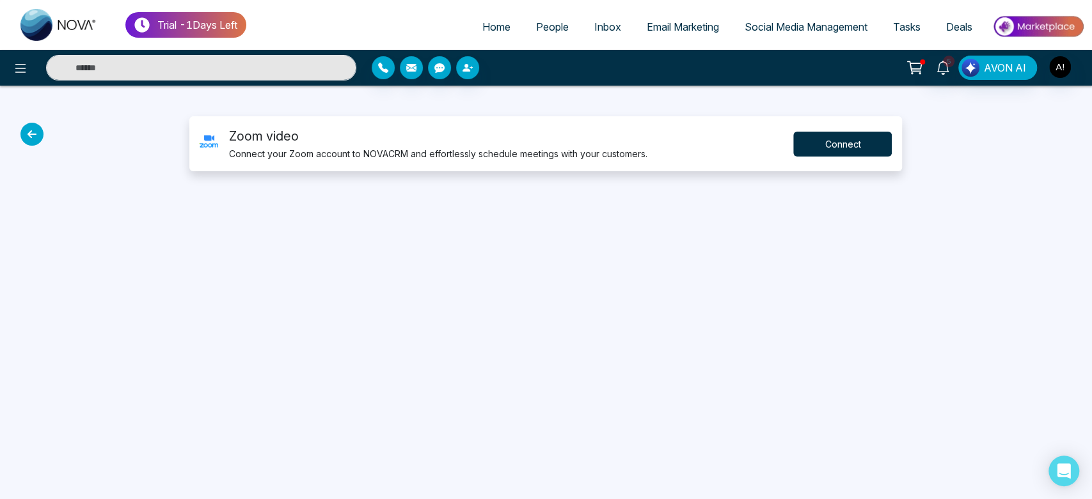
click at [845, 146] on button "Connect" at bounding box center [842, 144] width 98 height 25
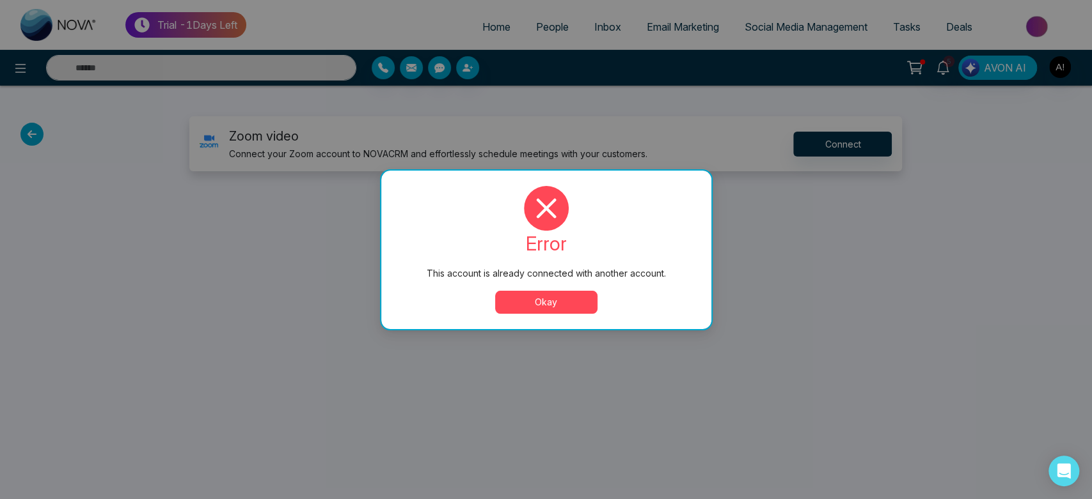
click at [542, 300] on button "Okay" at bounding box center [546, 302] width 102 height 23
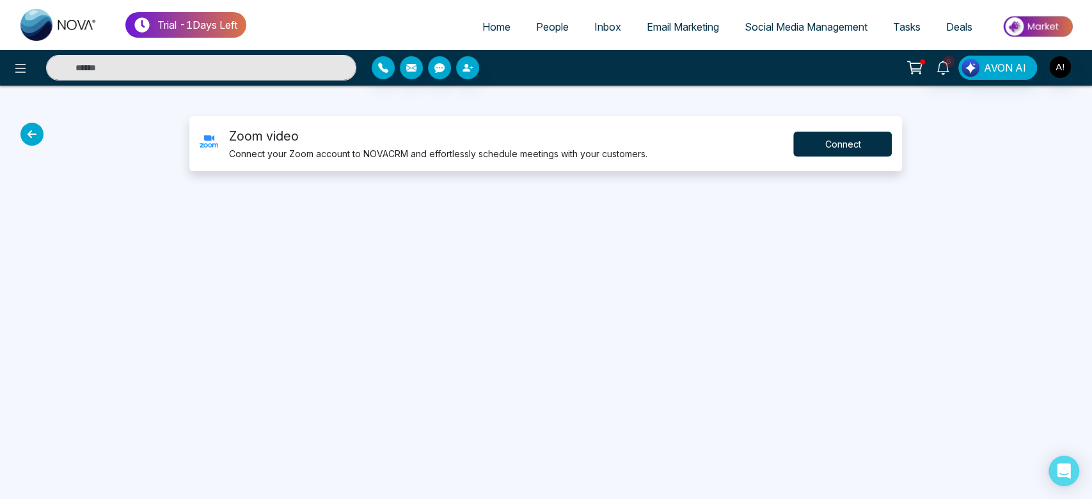
click at [822, 146] on button "Connect" at bounding box center [842, 144] width 98 height 25
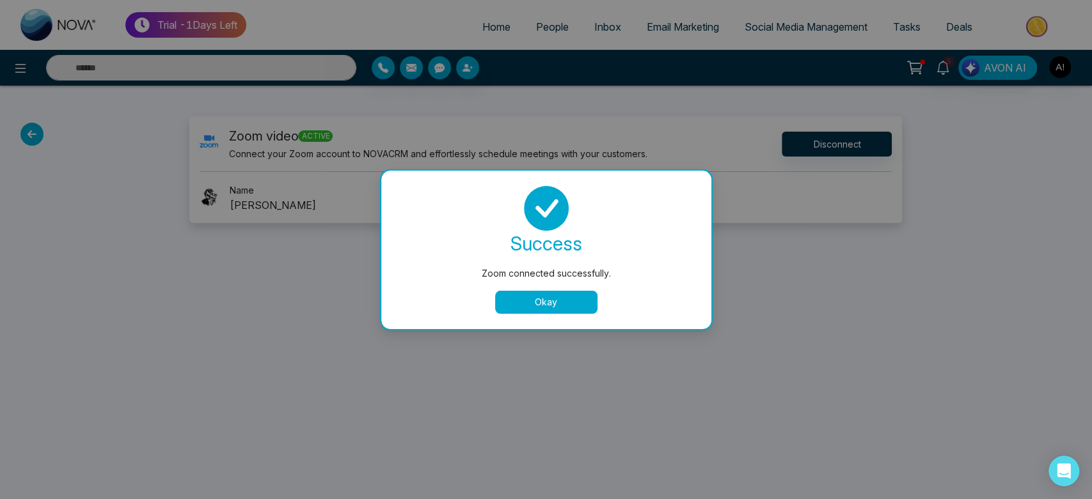
click at [544, 301] on button "Okay" at bounding box center [546, 302] width 102 height 23
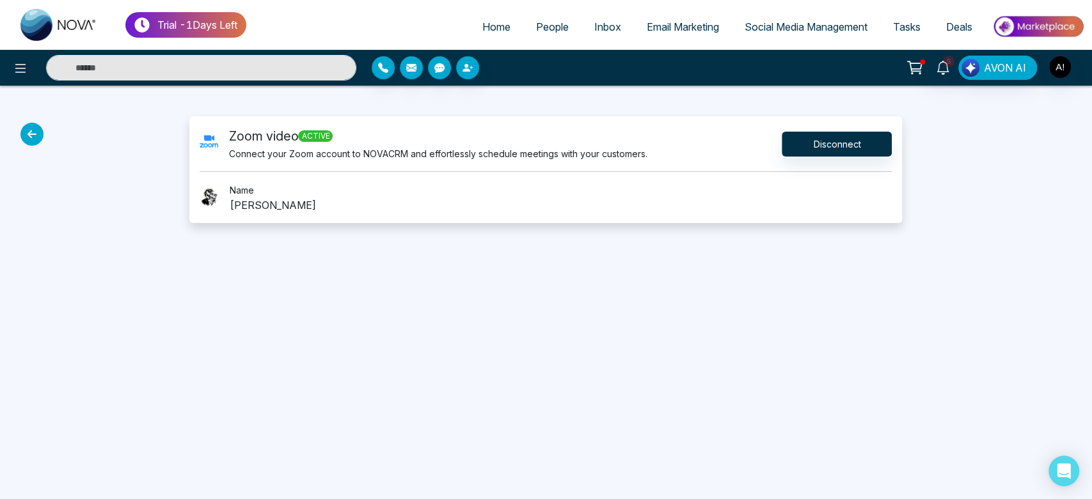
click at [27, 125] on icon at bounding box center [31, 134] width 23 height 23
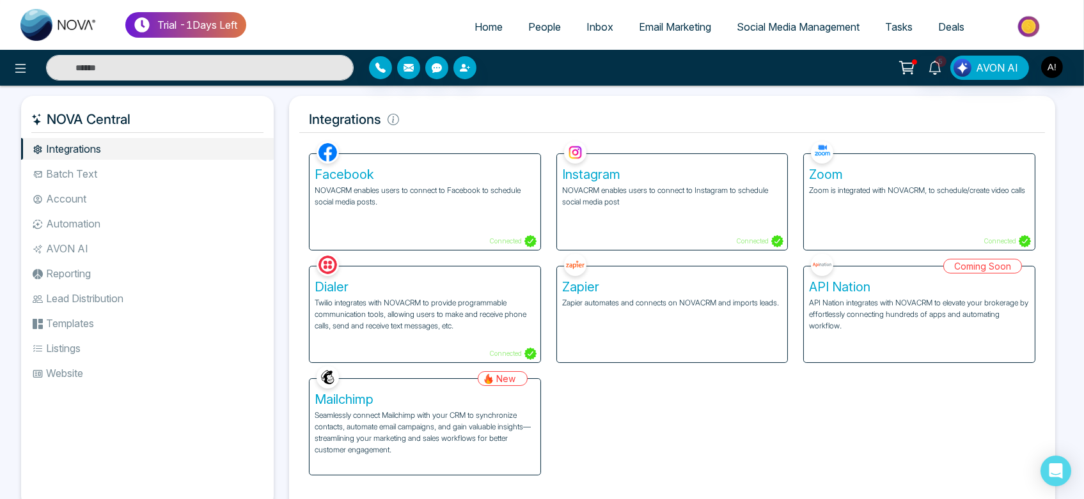
click at [163, 178] on li "Batch Text" at bounding box center [147, 174] width 253 height 22
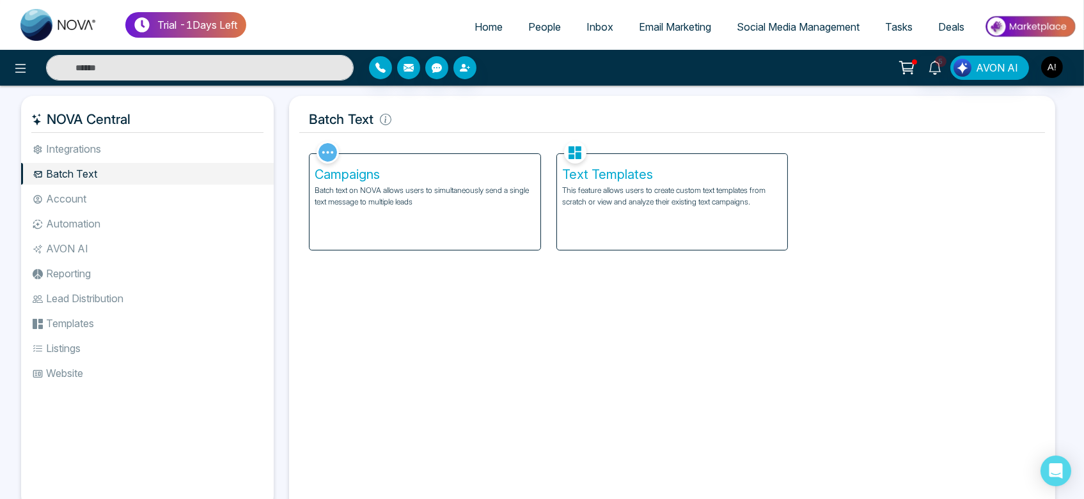
click at [111, 208] on li "Account" at bounding box center [147, 199] width 253 height 22
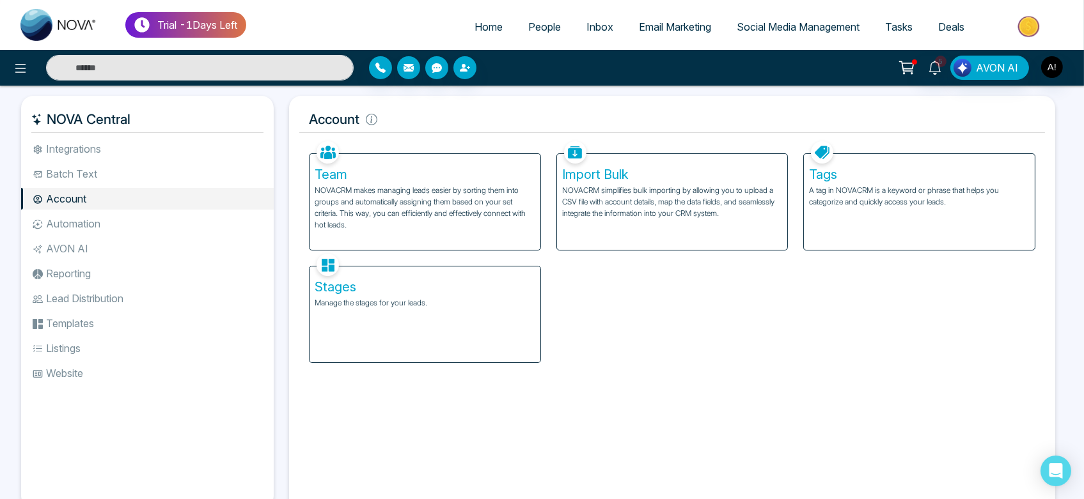
click at [123, 223] on li "Automation" at bounding box center [147, 224] width 253 height 22
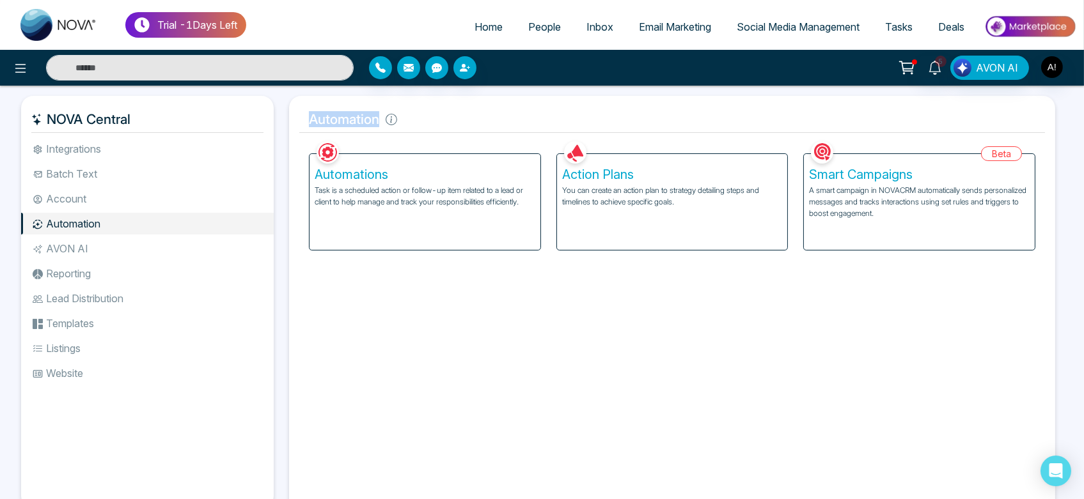
drag, startPoint x: 304, startPoint y: 127, endPoint x: 398, endPoint y: 123, distance: 94.1
click at [398, 123] on h5 "Automation" at bounding box center [672, 119] width 746 height 27
click at [393, 121] on icon at bounding box center [392, 120] width 12 height 12
click at [325, 102] on div "Automation Facebook NOVACRM enables users to connect to Facebook to schedule so…" at bounding box center [672, 304] width 766 height 417
drag, startPoint x: 302, startPoint y: 123, endPoint x: 389, endPoint y: 122, distance: 87.0
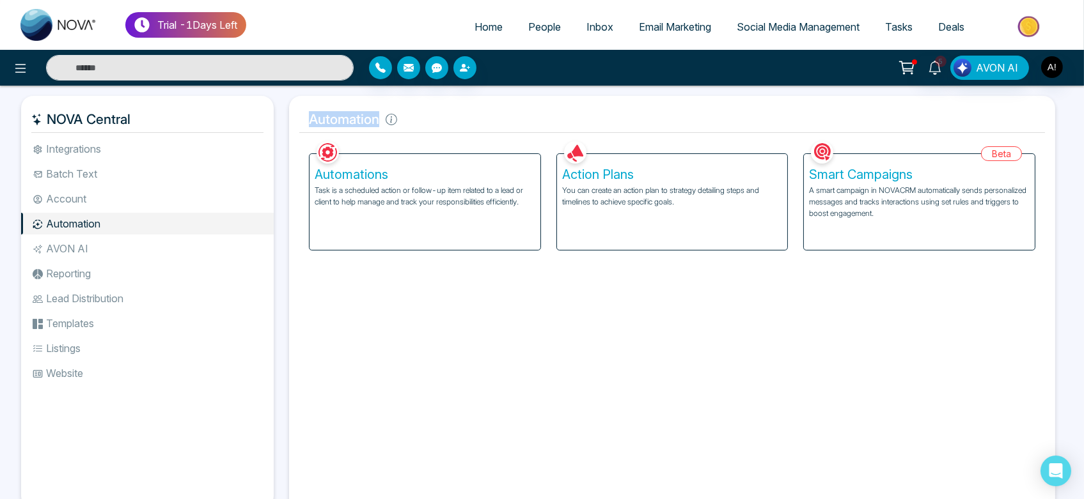
click at [389, 122] on h5 "Automation" at bounding box center [672, 119] width 746 height 27
click at [389, 122] on icon at bounding box center [392, 120] width 12 height 12
click at [395, 122] on icon at bounding box center [392, 120] width 12 height 12
drag, startPoint x: 302, startPoint y: 115, endPoint x: 419, endPoint y: 123, distance: 117.9
click at [419, 123] on h5 "Automation" at bounding box center [672, 119] width 746 height 27
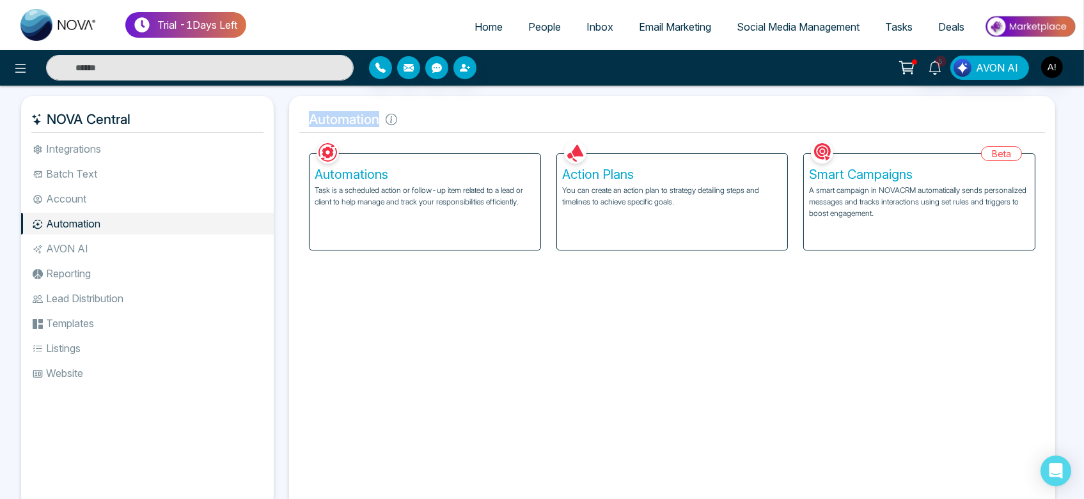
click at [419, 123] on h5 "Automation" at bounding box center [672, 119] width 746 height 27
drag, startPoint x: 302, startPoint y: 111, endPoint x: 380, endPoint y: 118, distance: 78.3
click at [380, 118] on h5 "Automation" at bounding box center [672, 119] width 746 height 27
drag, startPoint x: 310, startPoint y: 120, endPoint x: 399, endPoint y: 126, distance: 89.7
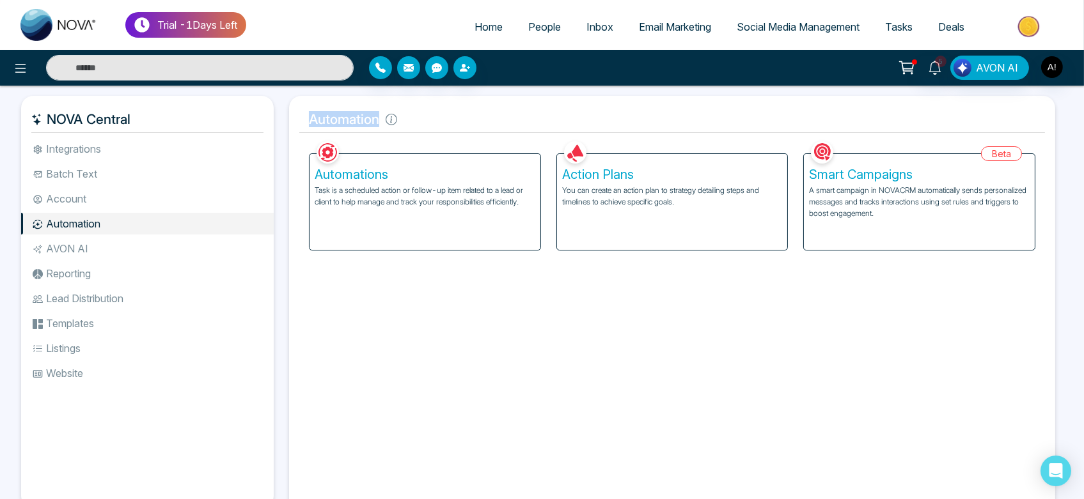
click at [399, 126] on h5 "Automation" at bounding box center [672, 119] width 746 height 27
click at [395, 118] on icon at bounding box center [392, 120] width 12 height 12
click at [378, 118] on h5 "Automation" at bounding box center [672, 119] width 746 height 27
drag, startPoint x: 300, startPoint y: 114, endPoint x: 386, endPoint y: 116, distance: 85.7
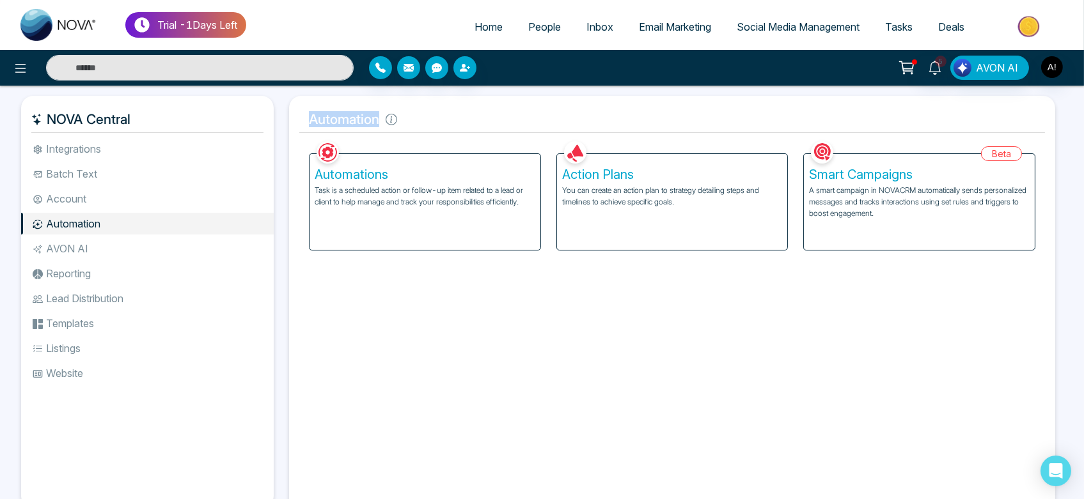
click at [386, 116] on h5 "Automation" at bounding box center [672, 119] width 746 height 27
click at [386, 116] on icon at bounding box center [392, 120] width 12 height 12
click at [162, 153] on li "Integrations" at bounding box center [147, 149] width 253 height 22
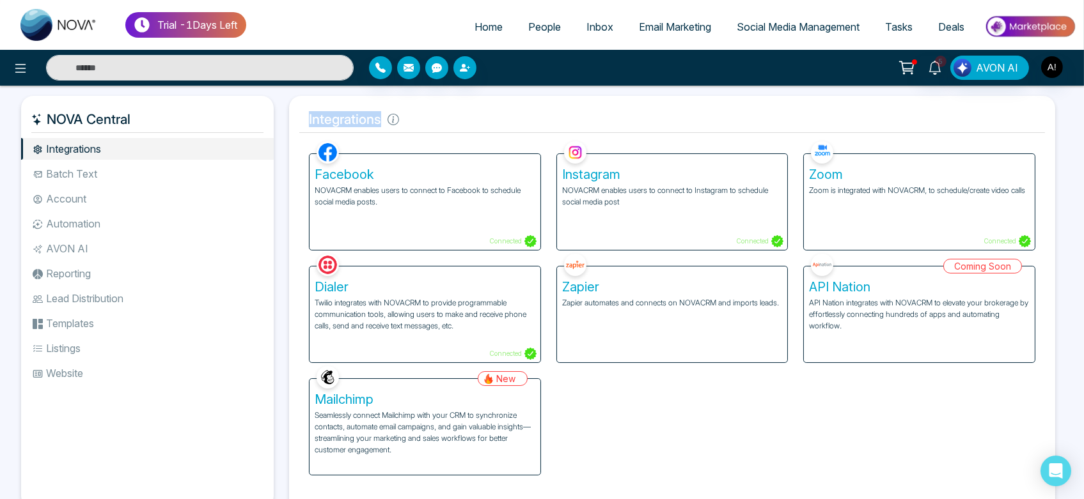
drag, startPoint x: 302, startPoint y: 118, endPoint x: 418, endPoint y: 129, distance: 115.6
click at [418, 129] on h5 "Integrations" at bounding box center [672, 119] width 746 height 27
click at [394, 120] on icon at bounding box center [394, 120] width 12 height 12
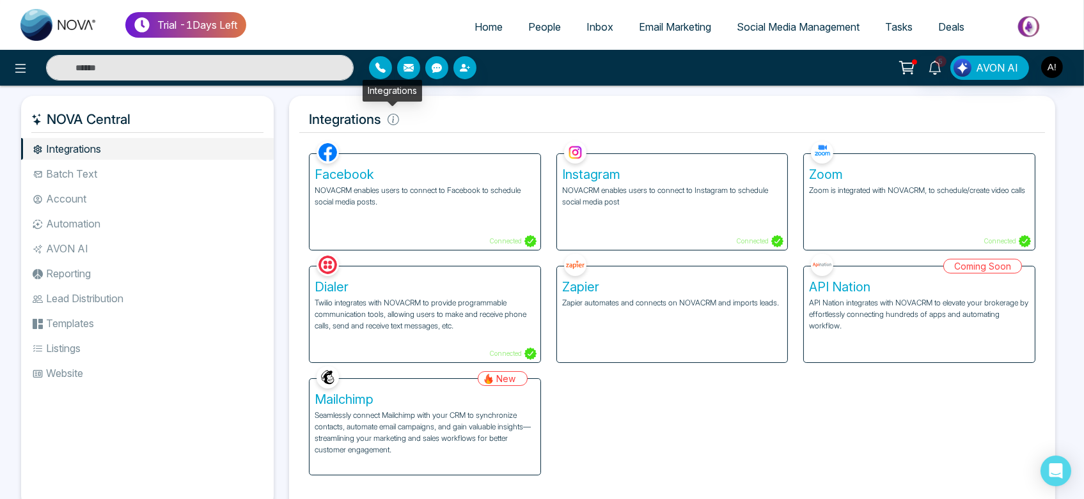
click at [394, 120] on icon at bounding box center [394, 120] width 12 height 12
drag, startPoint x: 394, startPoint y: 120, endPoint x: 318, endPoint y: 116, distance: 76.2
click at [318, 116] on h5 "Integrations" at bounding box center [672, 119] width 746 height 27
click at [478, 105] on div "Integrations Facebook NOVACRM enables users to connect to Facebook to schedule …" at bounding box center [672, 304] width 766 height 417
drag, startPoint x: 297, startPoint y: 121, endPoint x: 435, endPoint y: 116, distance: 138.2
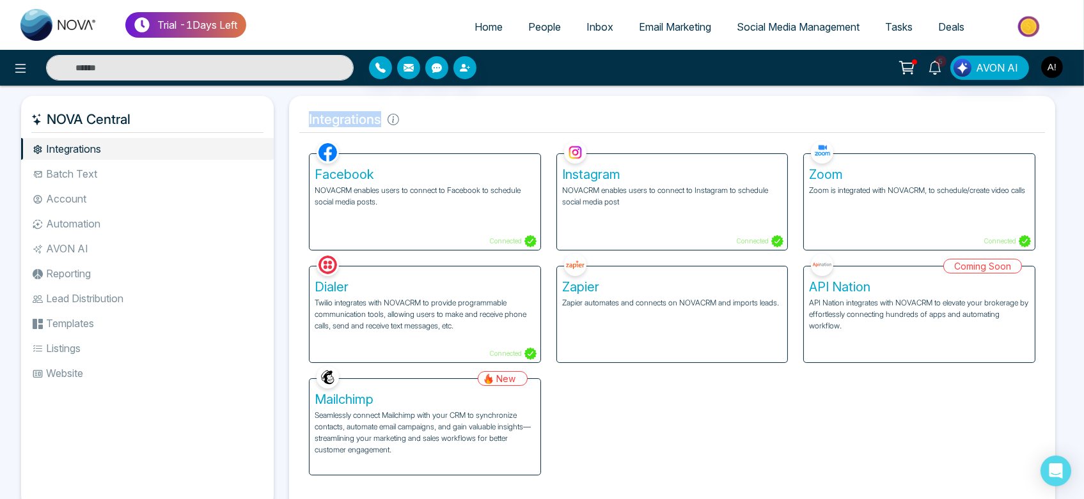
click at [435, 116] on div "Integrations Facebook NOVACRM enables users to connect to Facebook to schedule …" at bounding box center [672, 304] width 766 height 417
click at [435, 116] on h5 "Integrations" at bounding box center [672, 119] width 746 height 27
drag, startPoint x: 302, startPoint y: 122, endPoint x: 419, endPoint y: 116, distance: 117.1
click at [419, 116] on h5 "Integrations" at bounding box center [672, 119] width 746 height 27
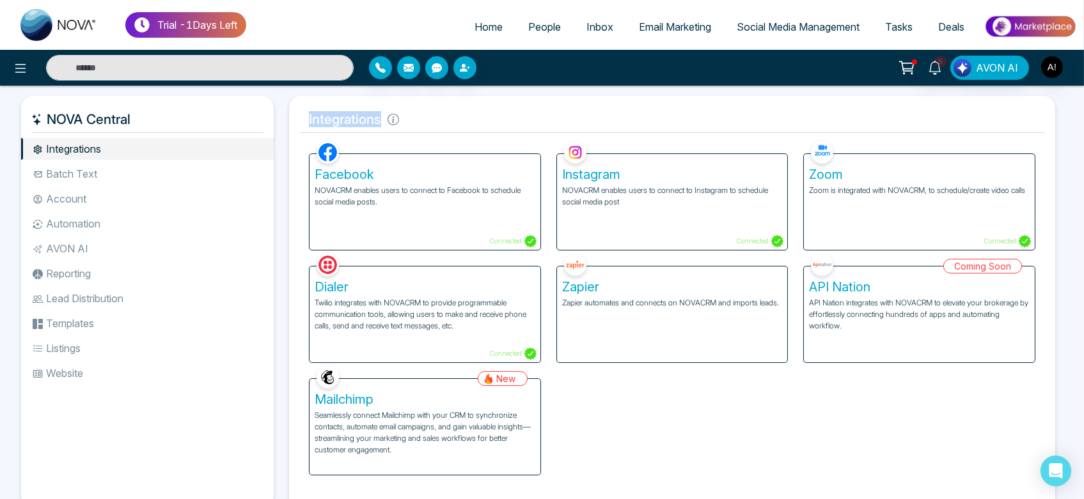
drag, startPoint x: 310, startPoint y: 117, endPoint x: 431, endPoint y: 117, distance: 120.9
click at [431, 117] on h5 "Integrations" at bounding box center [672, 119] width 746 height 27
drag, startPoint x: 301, startPoint y: 122, endPoint x: 414, endPoint y: 122, distance: 113.8
click at [414, 122] on h5 "Integrations" at bounding box center [672, 119] width 746 height 27
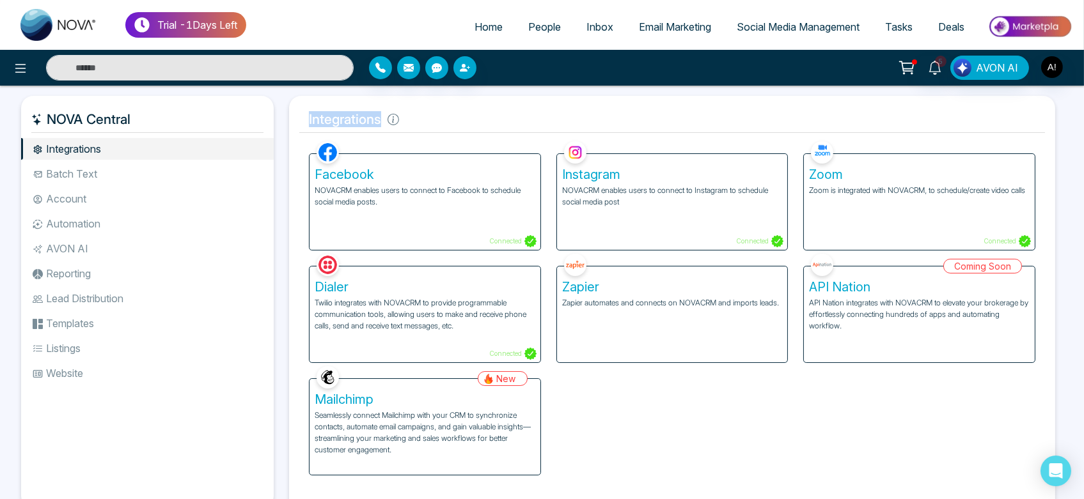
click at [414, 122] on h5 "Integrations" at bounding box center [672, 119] width 746 height 27
drag, startPoint x: 300, startPoint y: 117, endPoint x: 432, endPoint y: 122, distance: 131.8
click at [432, 122] on h5 "Integrations" at bounding box center [672, 119] width 746 height 27
drag, startPoint x: 304, startPoint y: 118, endPoint x: 322, endPoint y: 118, distance: 17.9
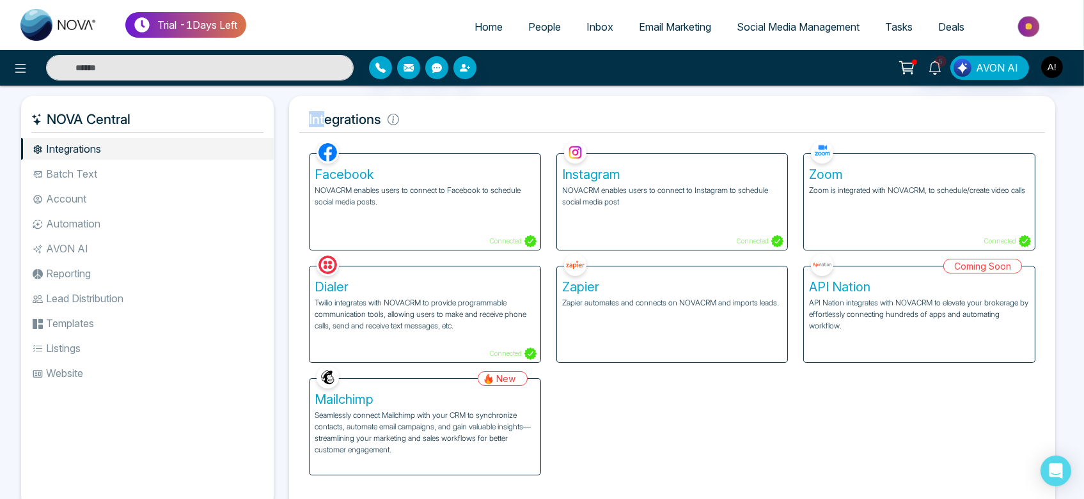
click at [322, 118] on h5 "Integrations" at bounding box center [672, 119] width 746 height 27
click at [129, 164] on li "Batch Text" at bounding box center [147, 174] width 253 height 22
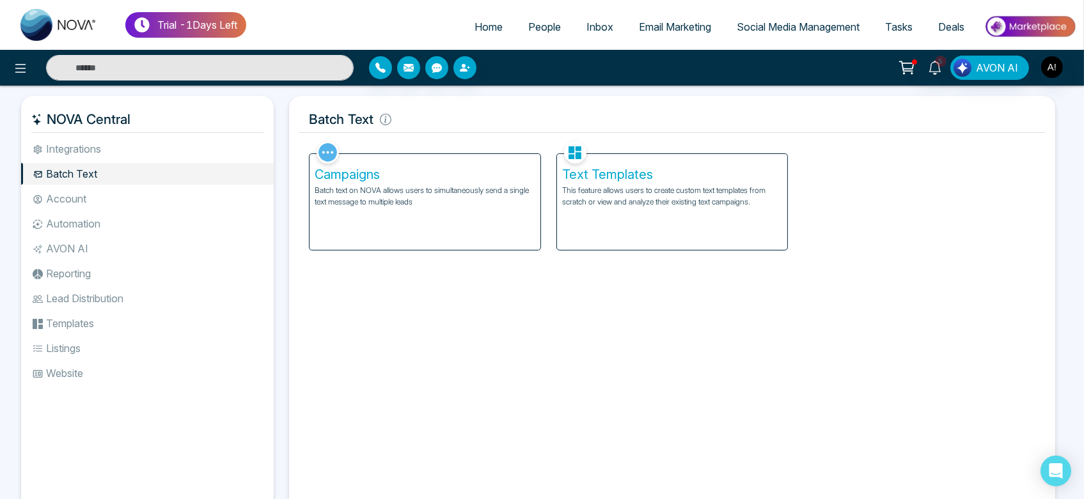
click at [100, 210] on ul "Integrations Batch Text Account Automation AVON AI Reporting Lead Distribution …" at bounding box center [147, 313] width 253 height 350
click at [83, 200] on li "Account" at bounding box center [147, 199] width 253 height 22
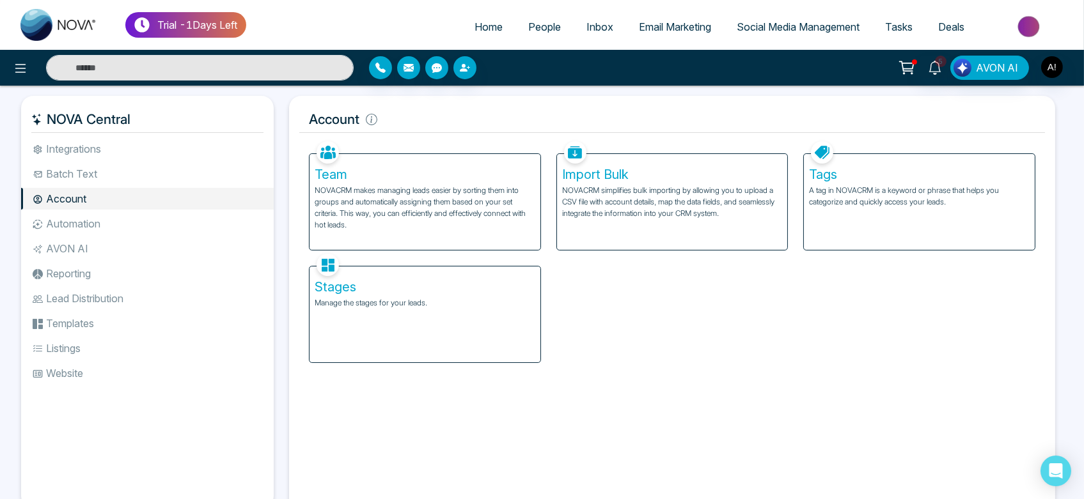
click at [173, 223] on li "Automation" at bounding box center [147, 224] width 253 height 22
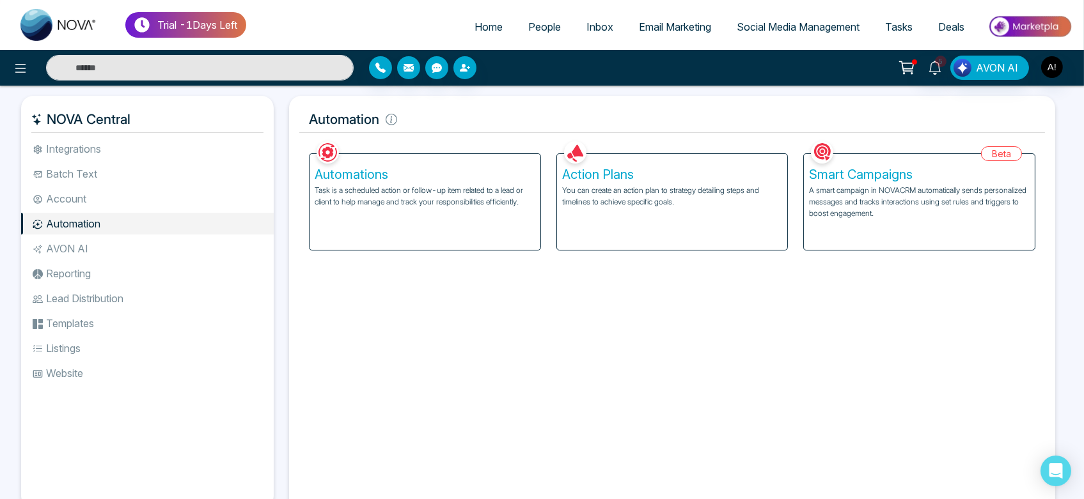
click at [651, 209] on div "Action Plans You can create an action plan to strategy detailing steps and time…" at bounding box center [672, 202] width 231 height 96
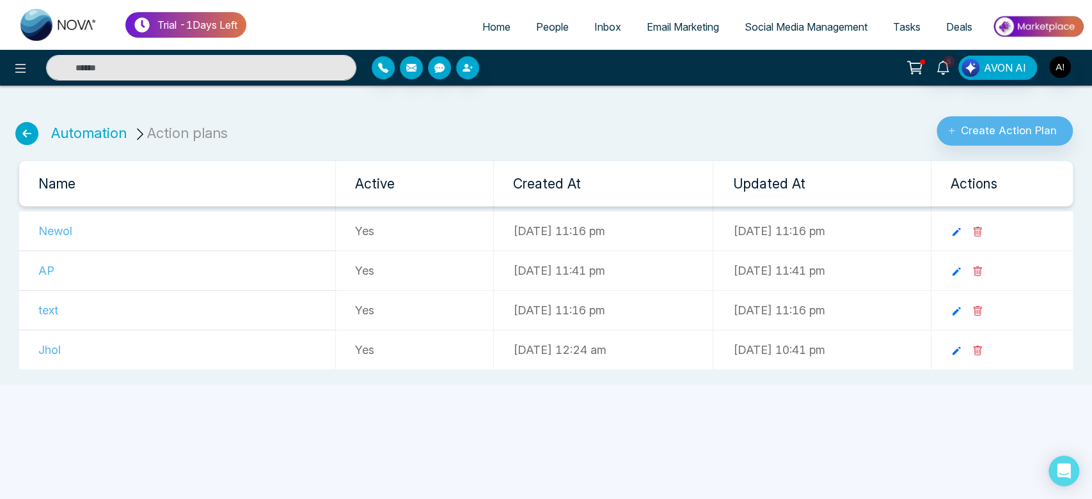
click at [35, 129] on icon at bounding box center [26, 133] width 23 height 23
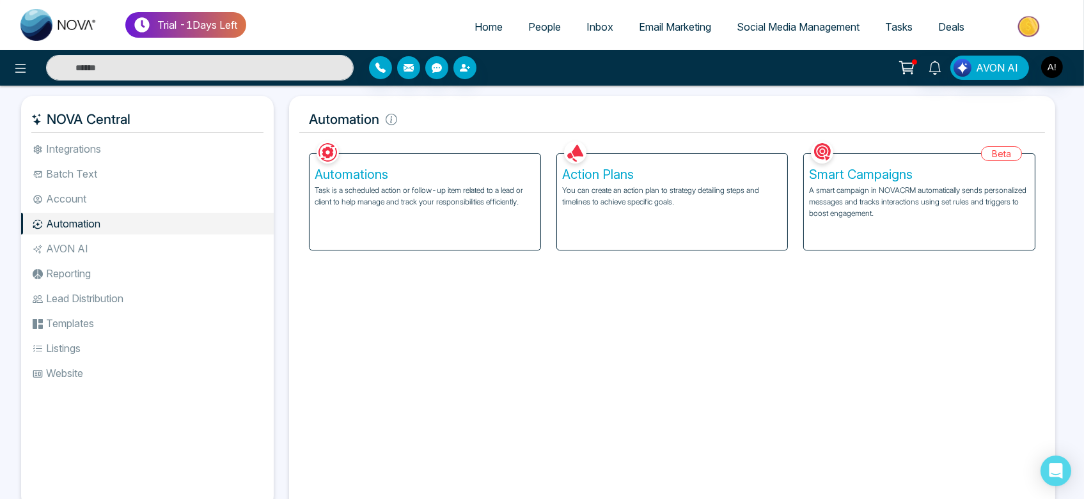
click at [366, 182] on div "Automations Task is a scheduled action or follow-up item related to a lead or c…" at bounding box center [425, 202] width 231 height 96
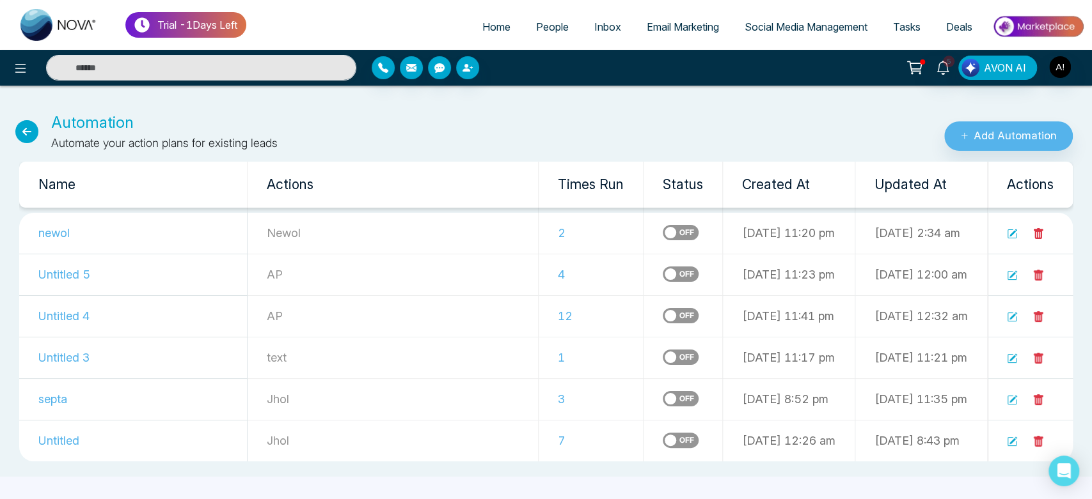
click at [662, 237] on label at bounding box center [680, 232] width 36 height 15
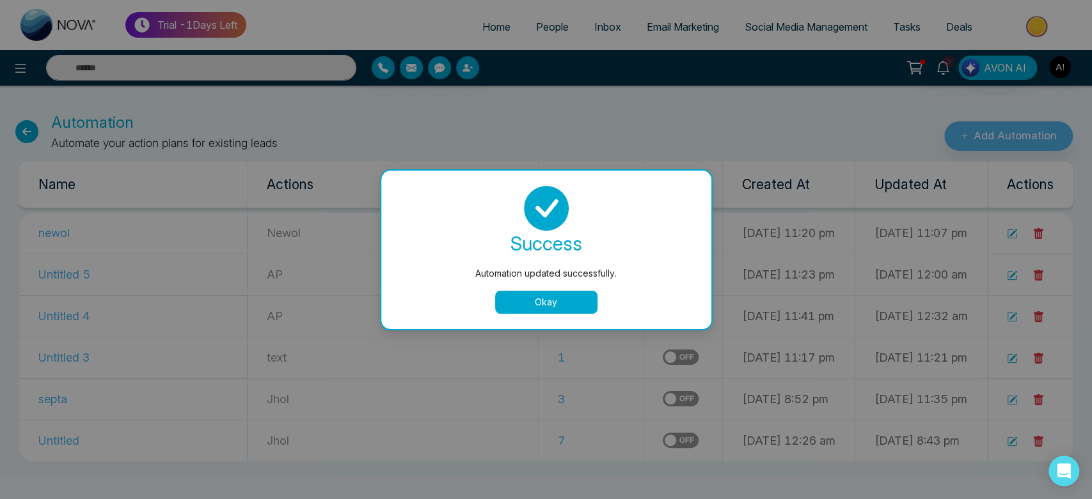
click at [543, 306] on button "Okay" at bounding box center [546, 302] width 102 height 23
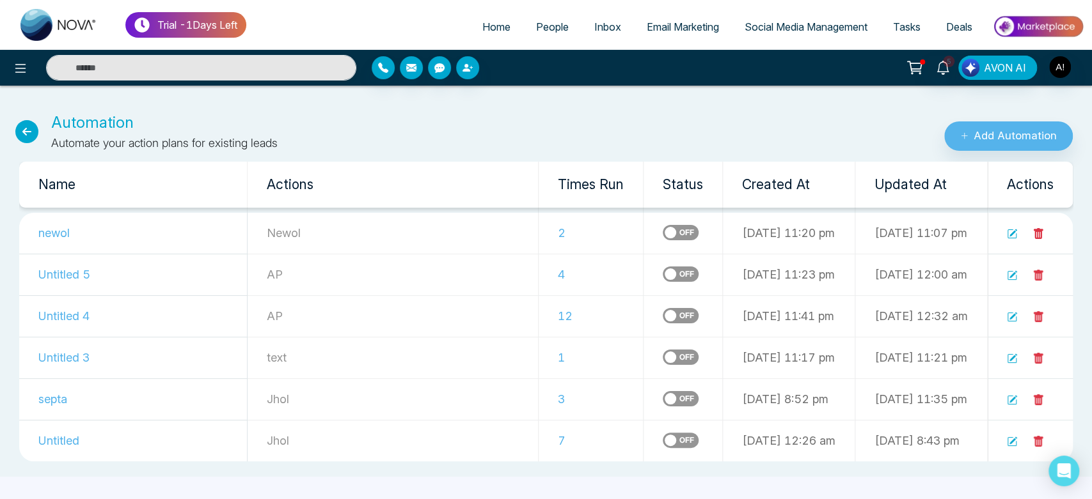
click at [1013, 440] on icon at bounding box center [1013, 441] width 8 height 8
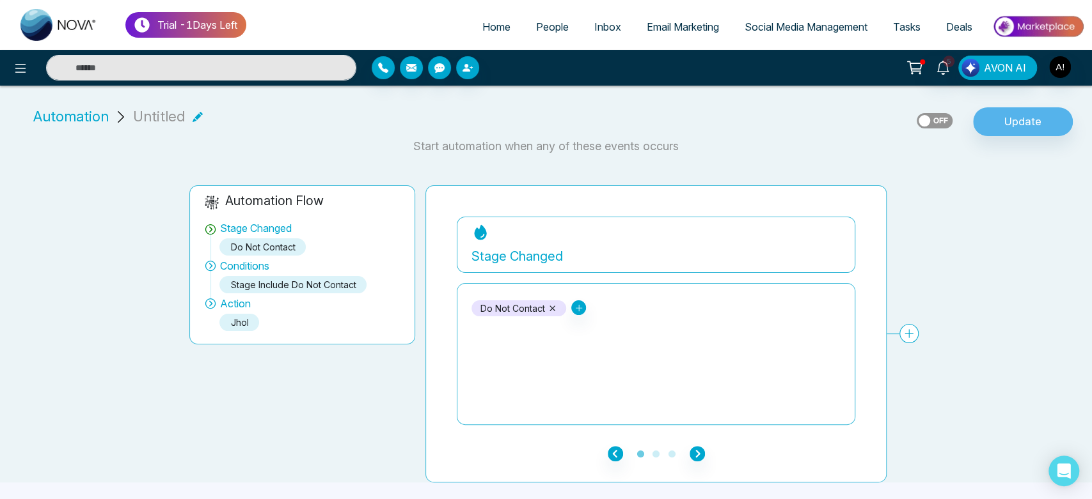
click at [192, 113] on icon at bounding box center [197, 117] width 10 height 10
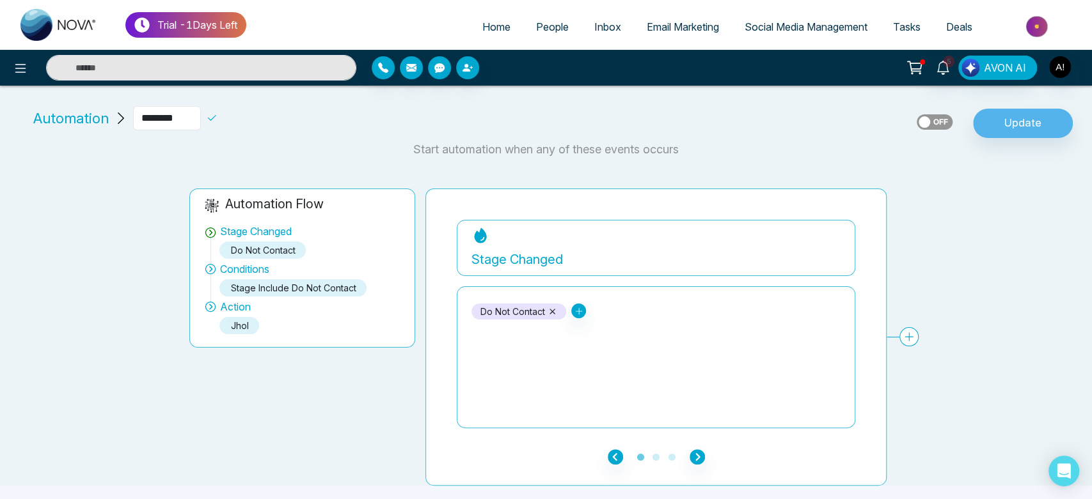
drag, startPoint x: 188, startPoint y: 114, endPoint x: 103, endPoint y: 125, distance: 85.7
click at [103, 125] on div "Automation ********" at bounding box center [148, 118] width 240 height 24
type input "***"
drag, startPoint x: 223, startPoint y: 125, endPoint x: 233, endPoint y: 118, distance: 11.9
click at [233, 118] on div "***" at bounding box center [201, 118] width 136 height 24
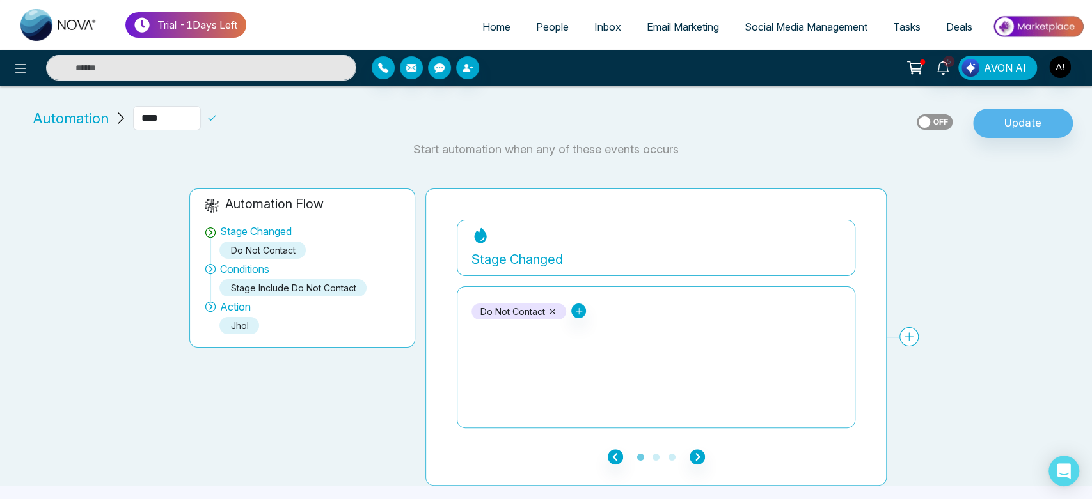
click at [217, 118] on icon at bounding box center [212, 119] width 12 height 12
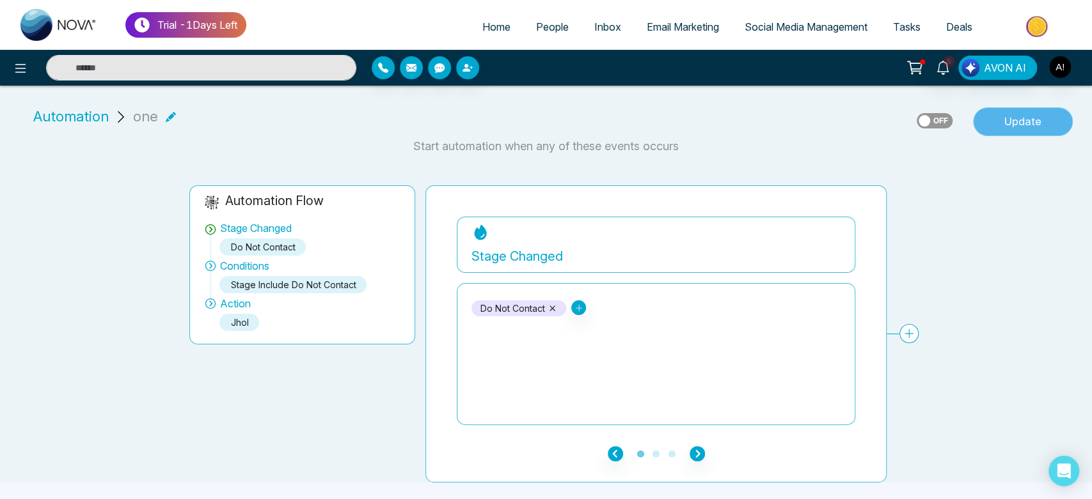
click at [1033, 130] on button "Update" at bounding box center [1023, 121] width 100 height 29
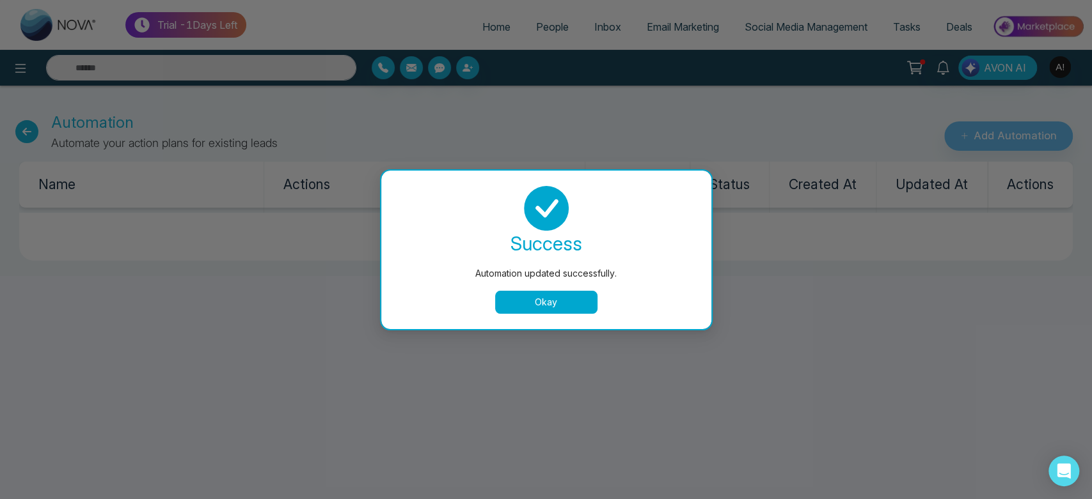
click at [567, 294] on button "Okay" at bounding box center [546, 302] width 102 height 23
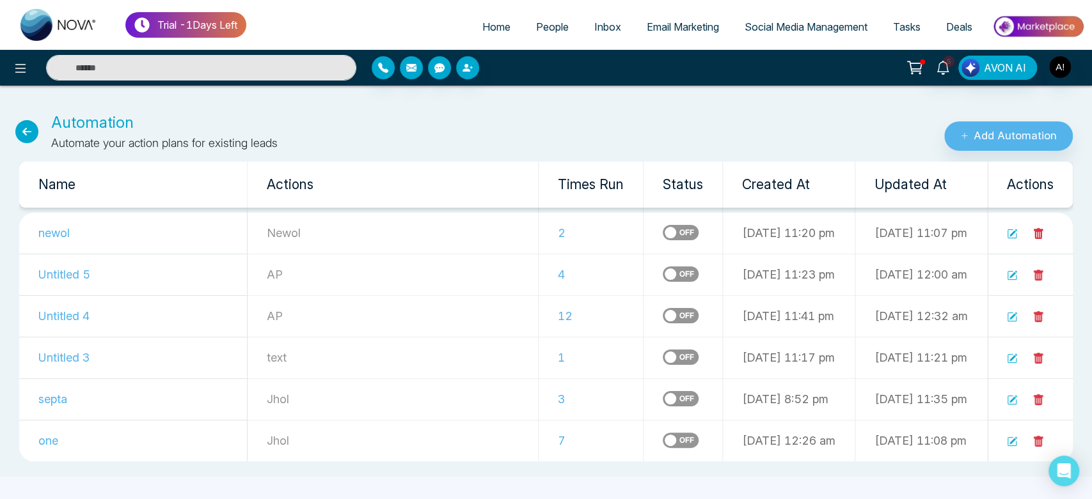
click at [24, 125] on icon at bounding box center [26, 131] width 23 height 23
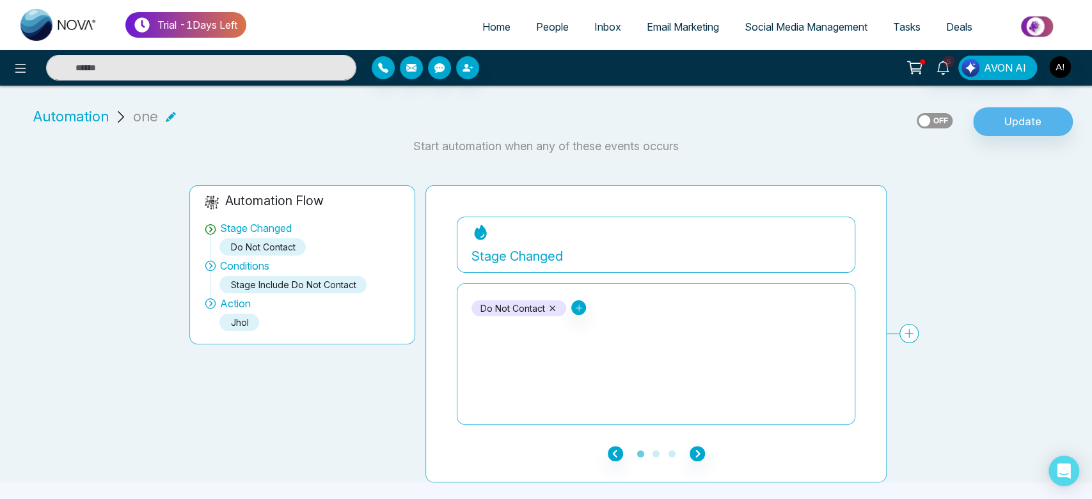
click at [66, 121] on span "Automation" at bounding box center [70, 116] width 75 height 21
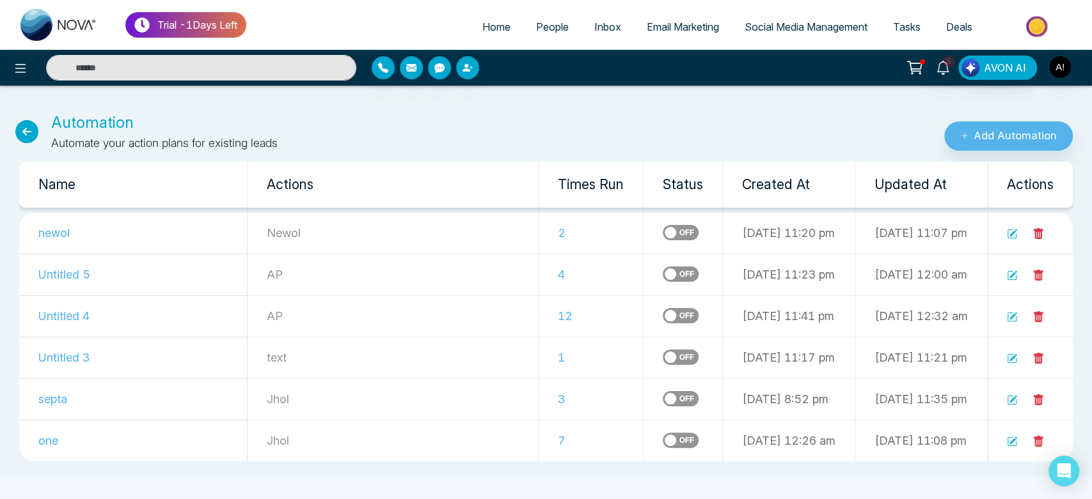
click at [24, 132] on icon at bounding box center [26, 131] width 23 height 23
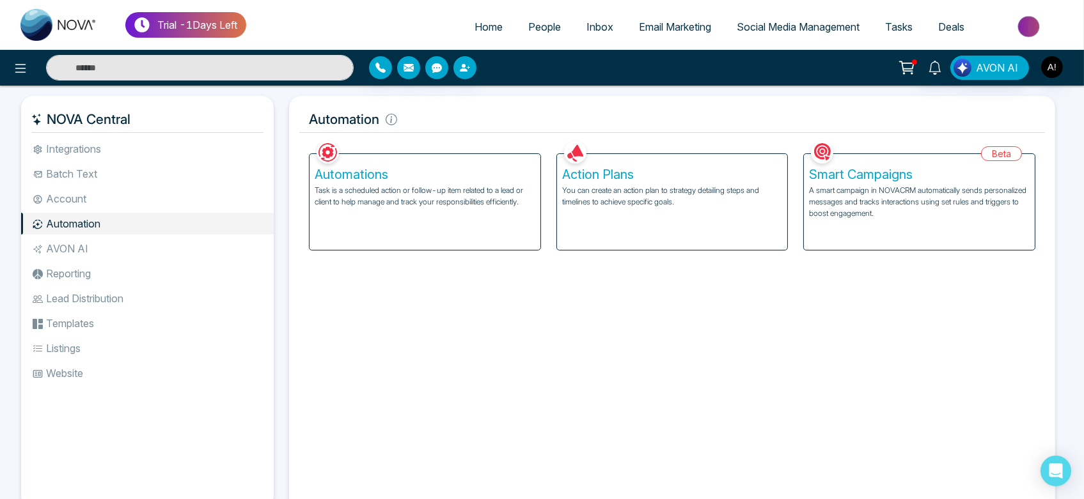
click at [688, 203] on p "You can create an action plan to strategy detailing steps and timelines to achi…" at bounding box center [672, 196] width 221 height 23
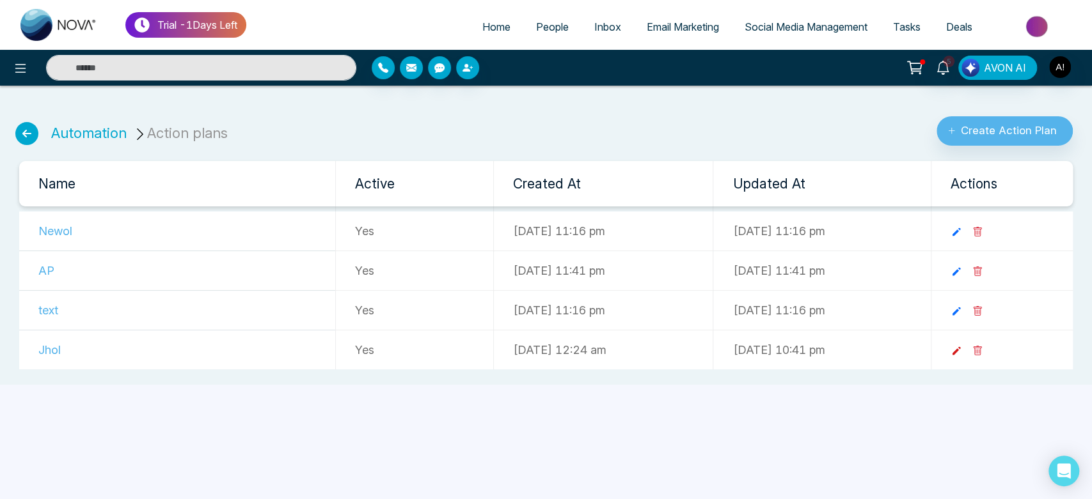
click at [962, 349] on icon at bounding box center [956, 351] width 12 height 12
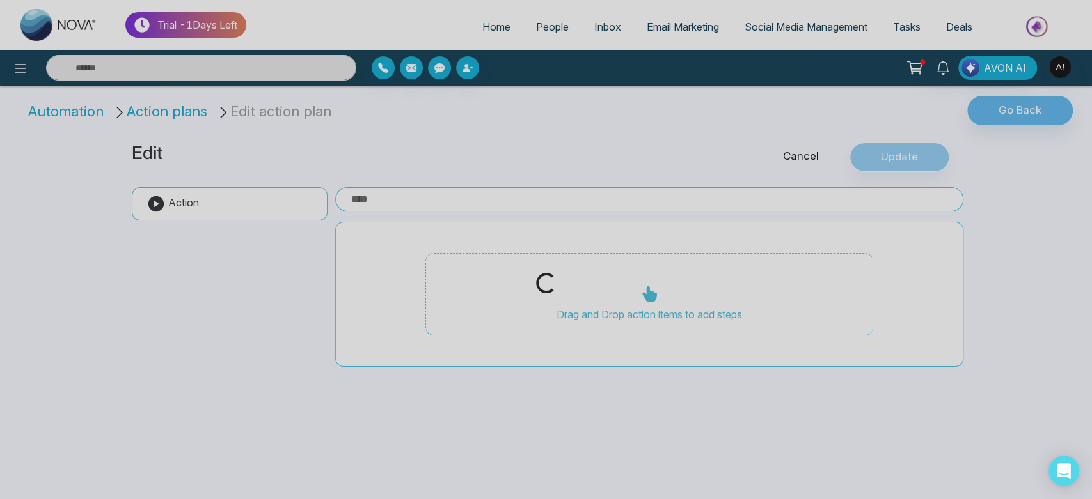
type input "****"
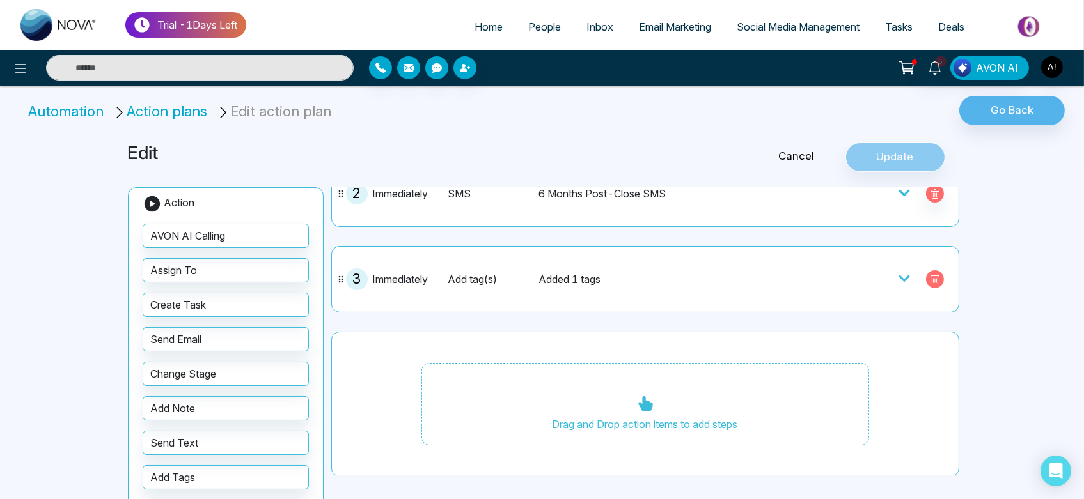
click at [927, 272] on button "button" at bounding box center [935, 279] width 18 height 18
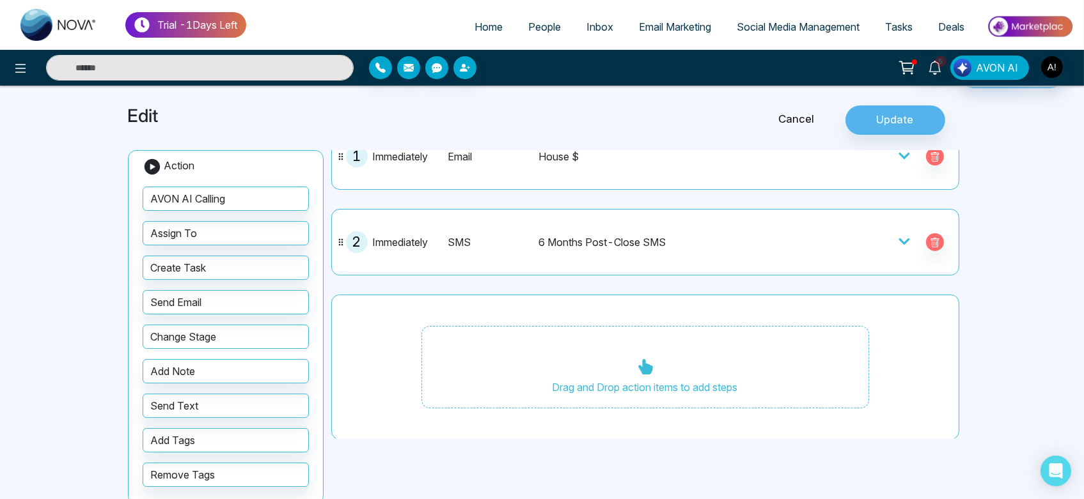
scroll to position [147, 0]
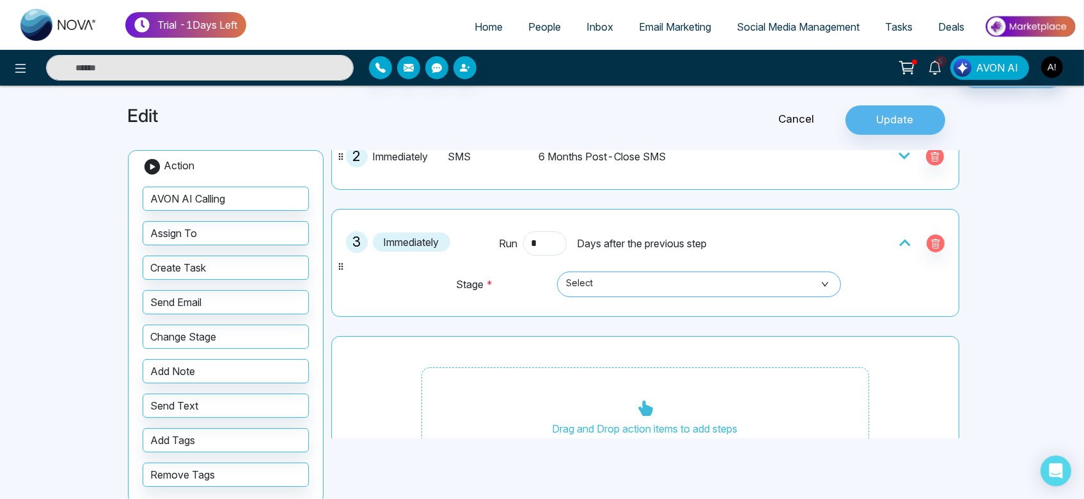
click at [688, 275] on span "Select" at bounding box center [699, 285] width 266 height 22
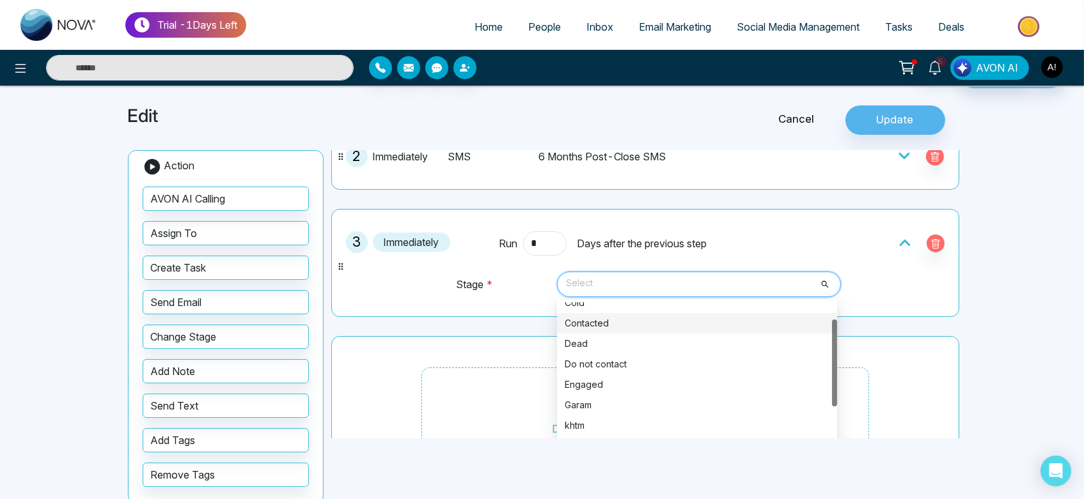
scroll to position [35, 0]
click at [629, 357] on div "Do not contact" at bounding box center [697, 360] width 265 height 14
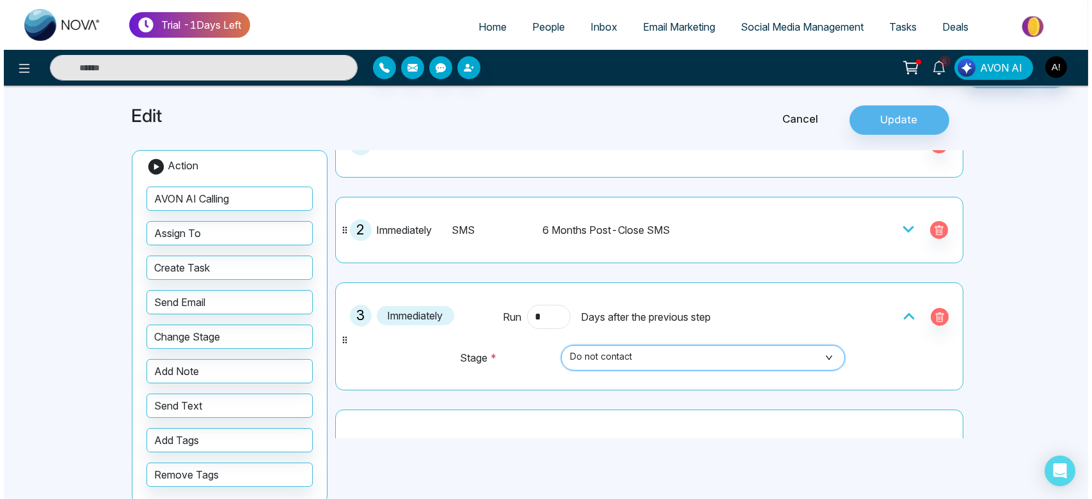
scroll to position [73, 0]
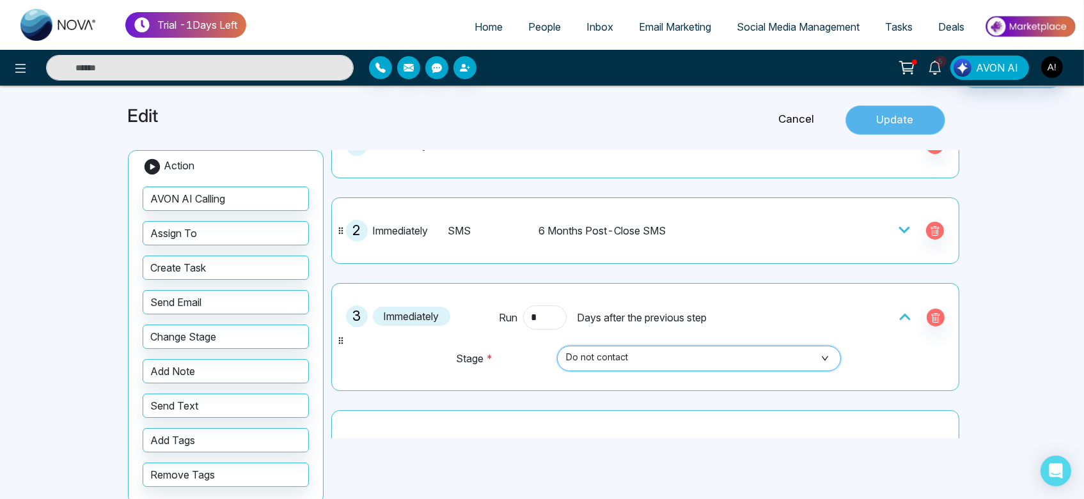
click at [904, 118] on button "Update" at bounding box center [895, 120] width 100 height 29
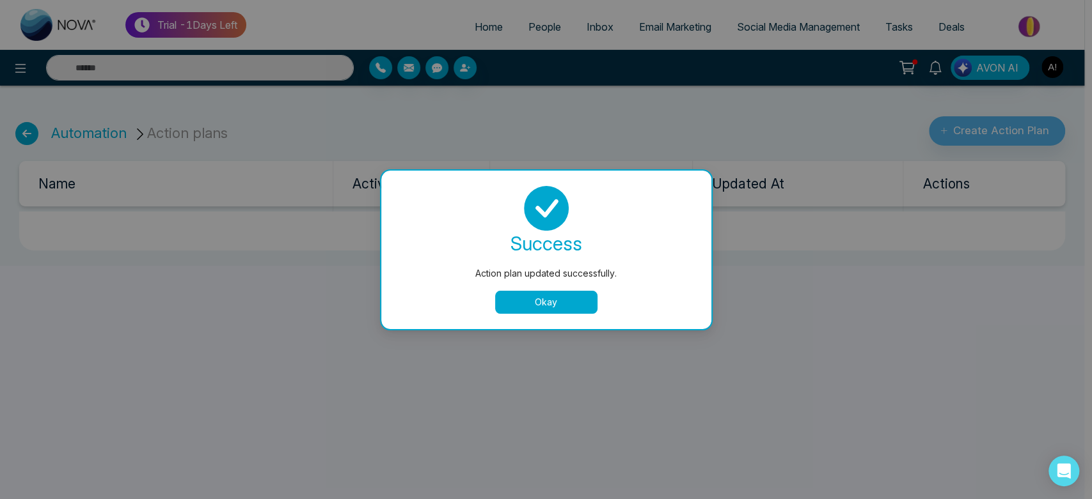
click at [539, 306] on button "Okay" at bounding box center [546, 302] width 102 height 23
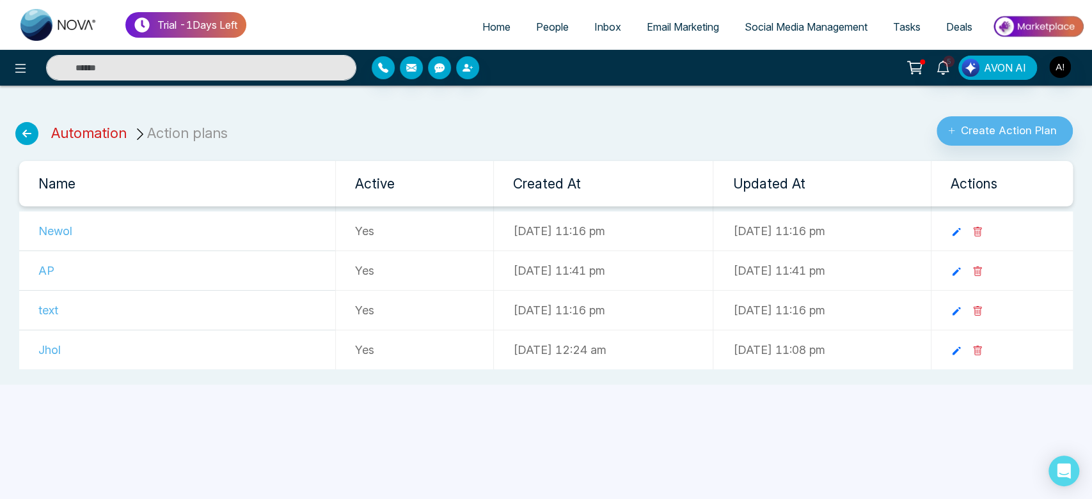
click at [100, 136] on link "Automation" at bounding box center [88, 133] width 75 height 17
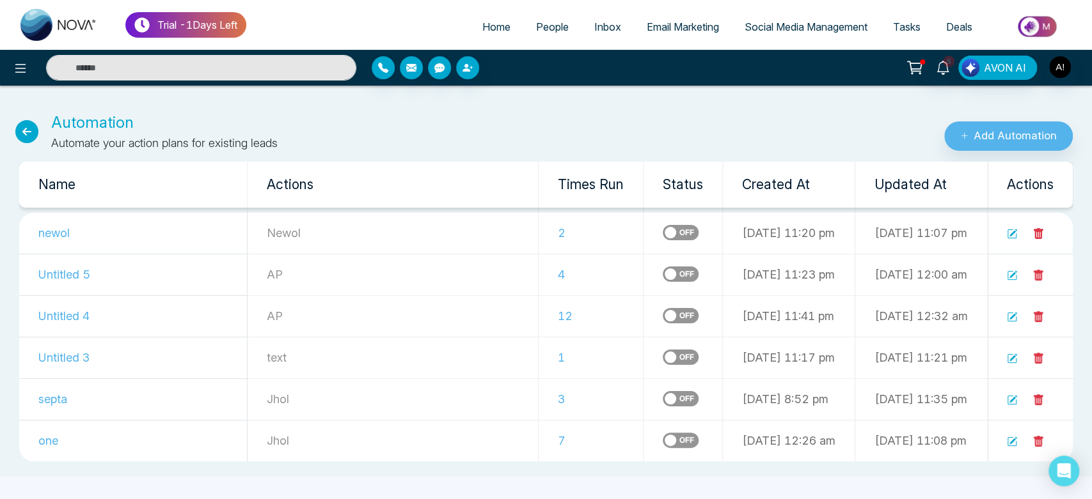
click at [1008, 441] on icon at bounding box center [1012, 442] width 10 height 10
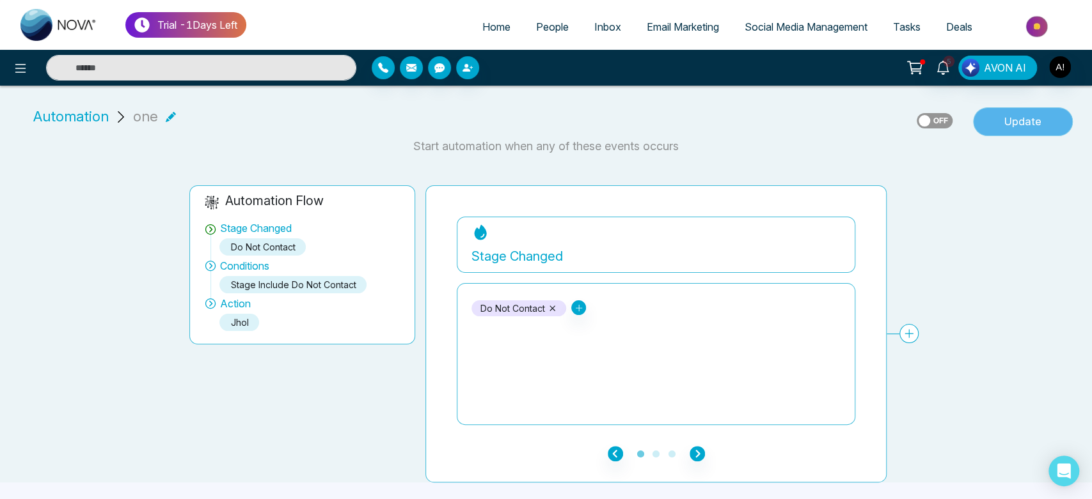
click at [1028, 130] on button "Update" at bounding box center [1023, 121] width 100 height 29
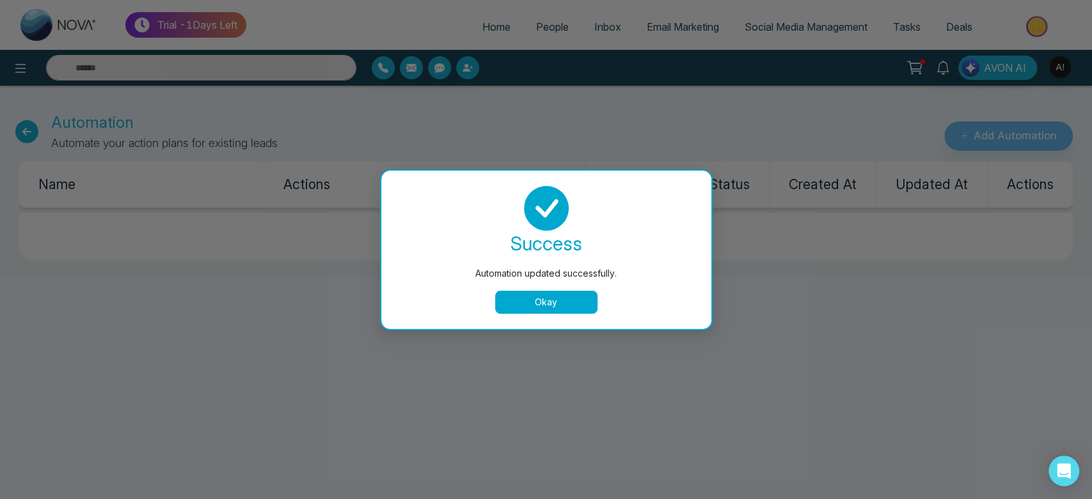
click at [577, 306] on button "Okay" at bounding box center [546, 302] width 102 height 23
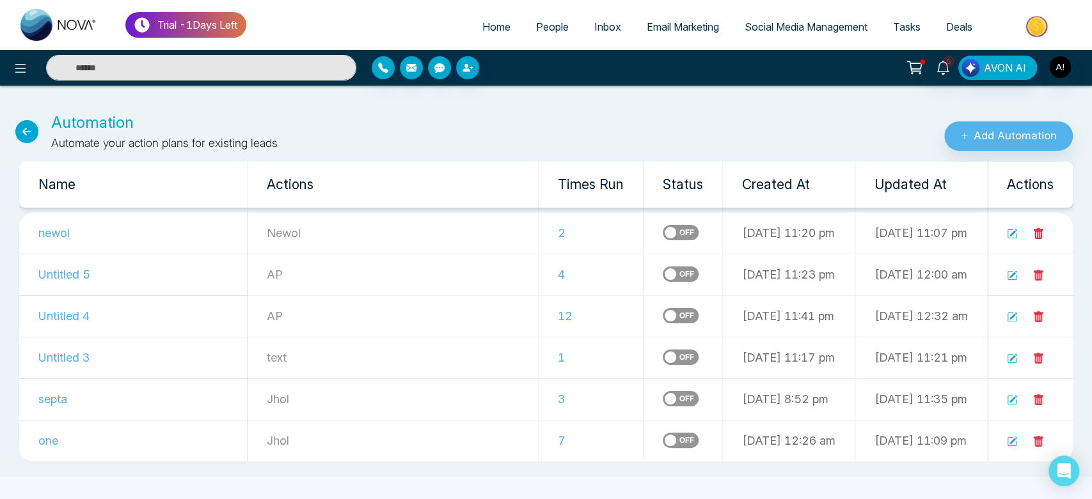
click at [643, 451] on td at bounding box center [682, 441] width 79 height 42
click at [662, 441] on label at bounding box center [680, 440] width 36 height 15
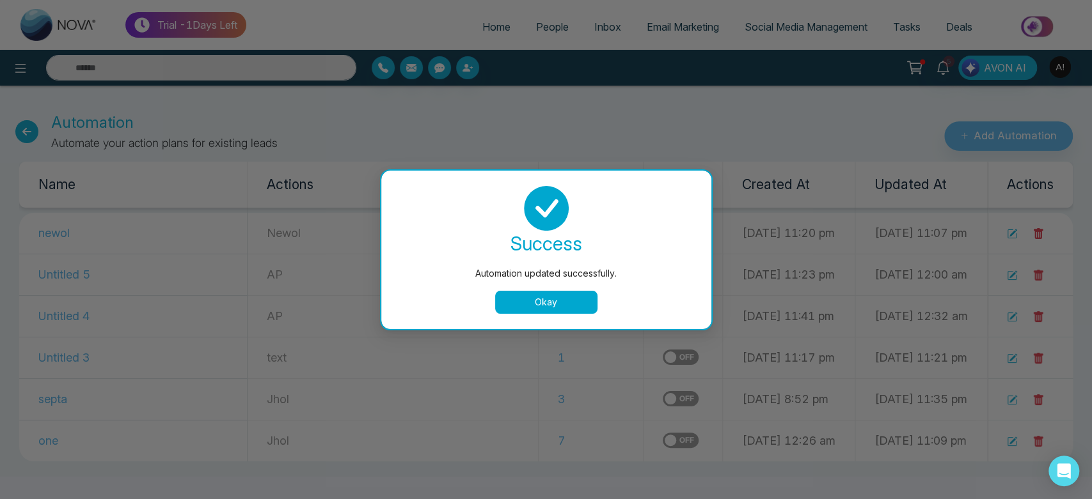
drag, startPoint x: 554, startPoint y: 287, endPoint x: 556, endPoint y: 295, distance: 8.4
click at [556, 295] on div "success Automation updated successfully. Okay" at bounding box center [545, 250] width 299 height 128
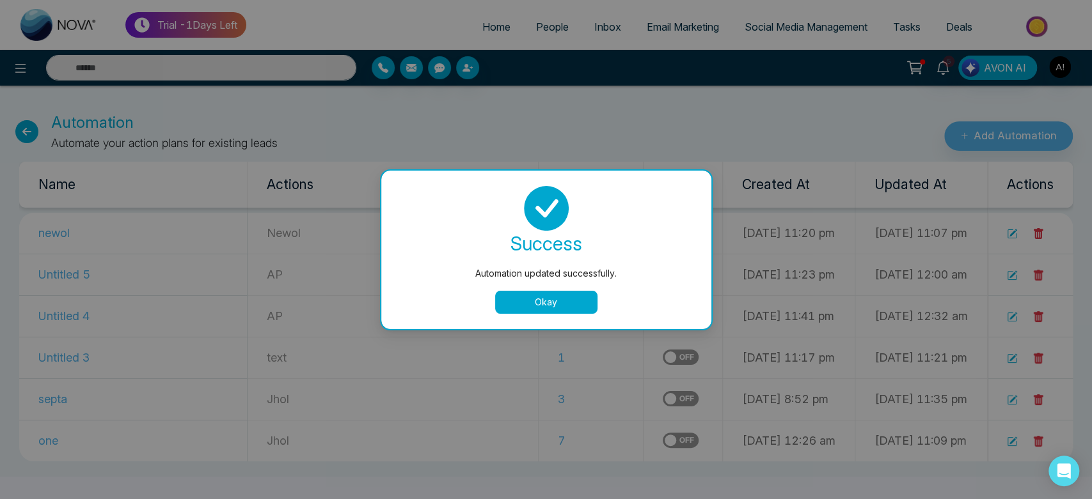
click at [556, 295] on button "Okay" at bounding box center [546, 302] width 102 height 23
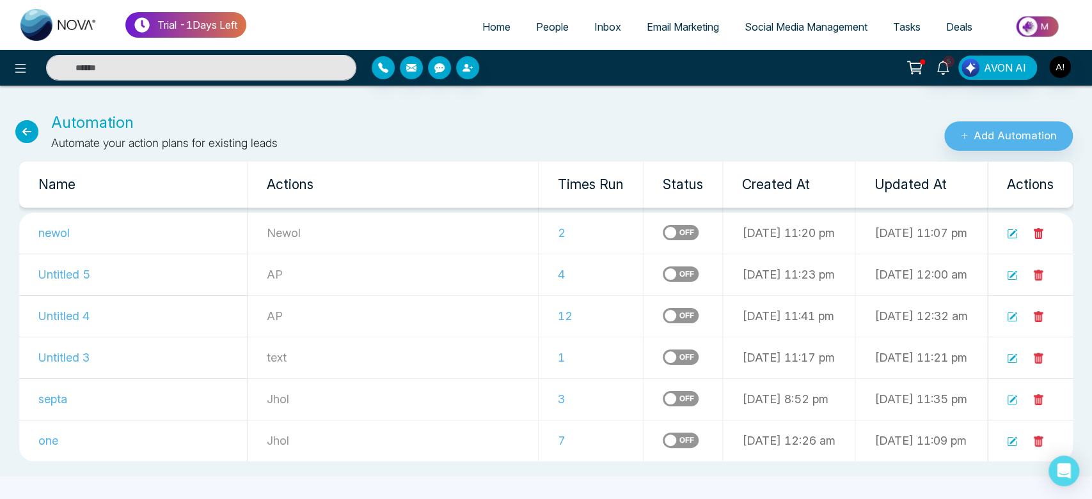
click at [534, 18] on link "People" at bounding box center [552, 27] width 58 height 24
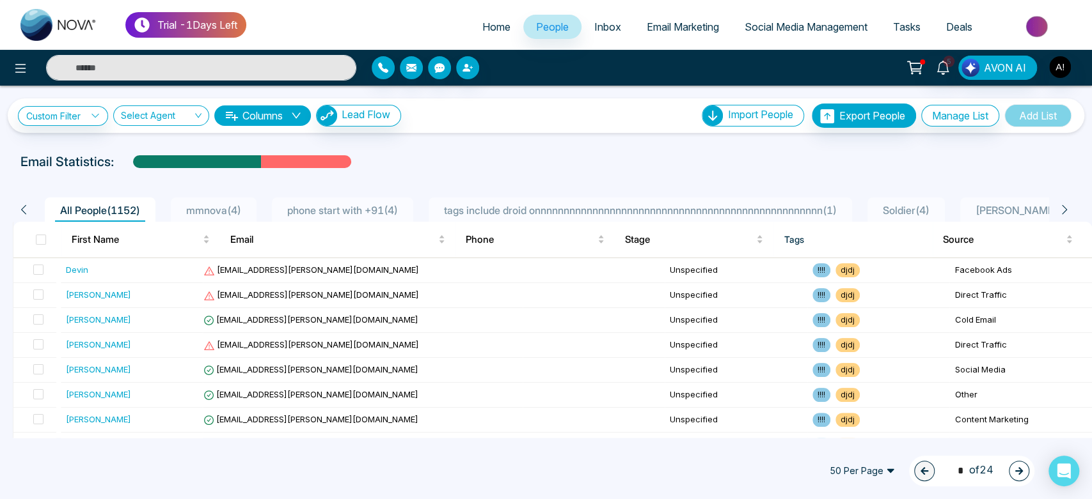
click at [215, 214] on span "mmnova ( 4 )" at bounding box center [213, 210] width 65 height 13
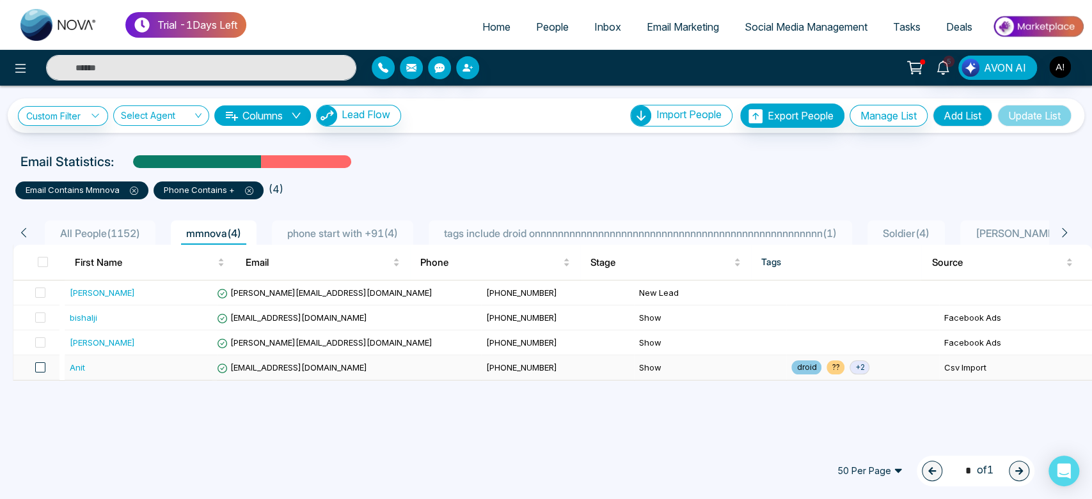
click at [39, 367] on span at bounding box center [40, 368] width 10 height 10
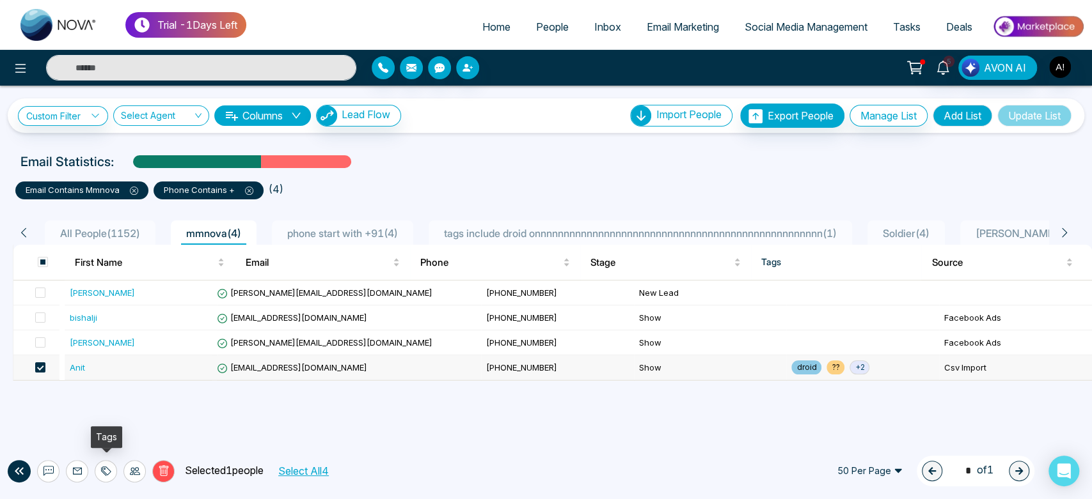
click at [109, 469] on icon at bounding box center [106, 471] width 10 height 10
click at [95, 424] on link "Add Tags" at bounding box center [74, 422] width 41 height 11
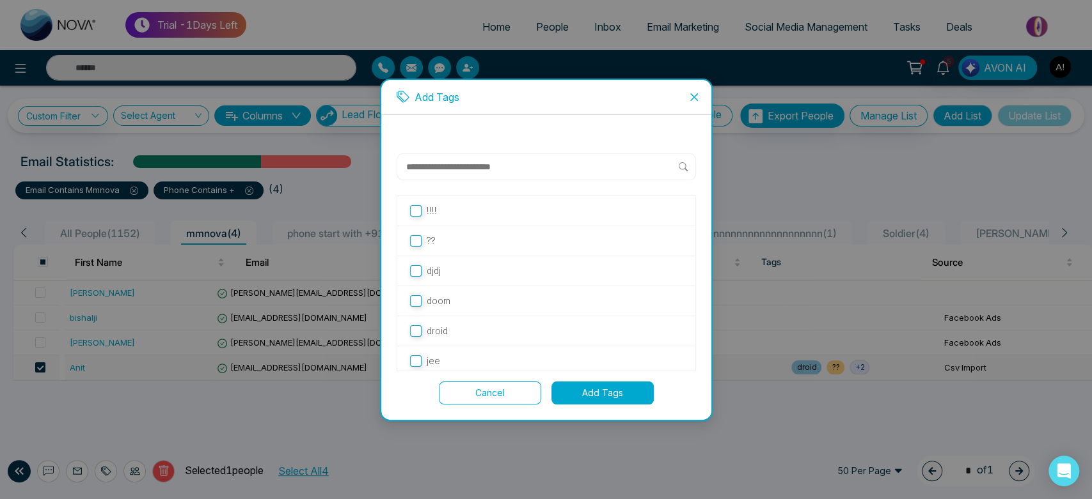
click at [506, 170] on input "text" at bounding box center [542, 166] width 274 height 15
click at [686, 101] on span "Close" at bounding box center [694, 97] width 35 height 35
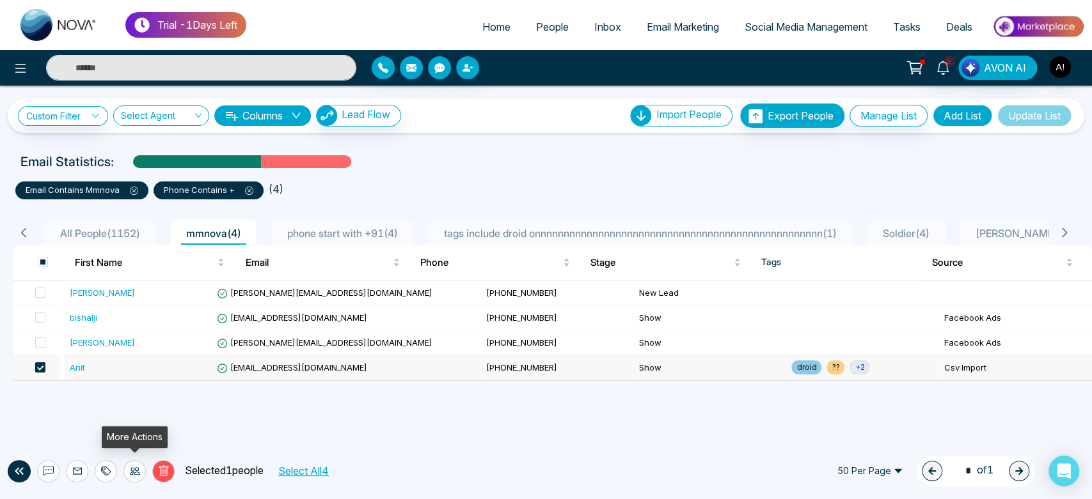
click at [133, 480] on div at bounding box center [134, 471] width 22 height 22
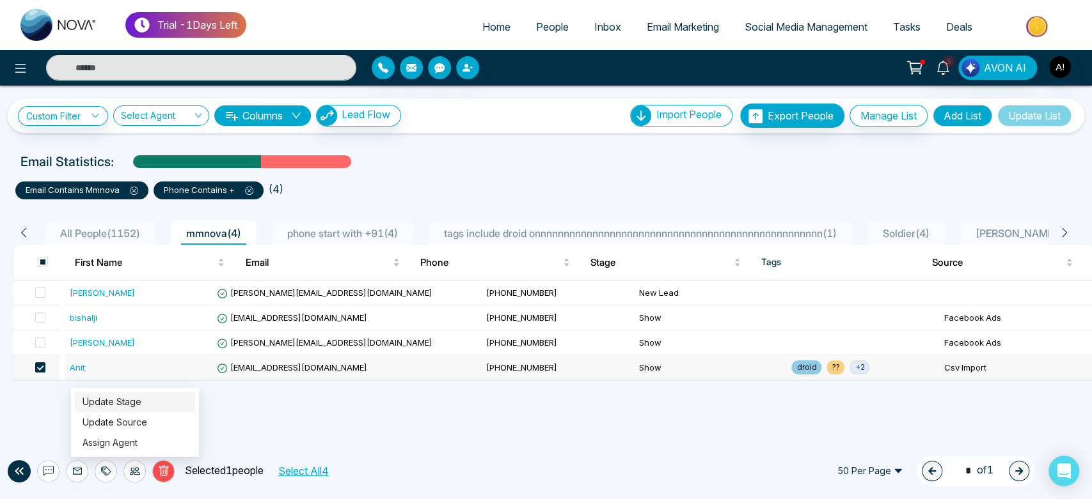
click at [141, 405] on link "Update Stage" at bounding box center [111, 401] width 59 height 11
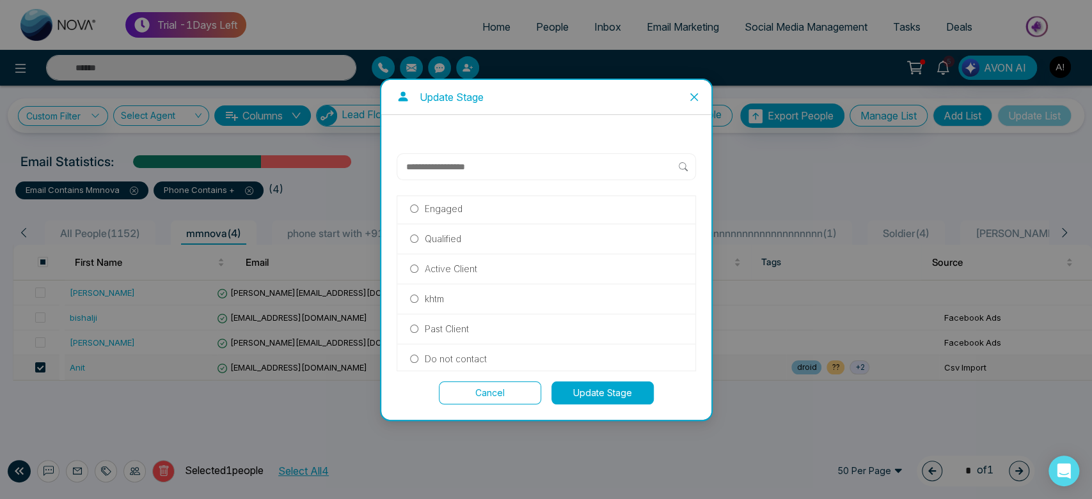
scroll to position [91, 0]
click at [615, 392] on button "Update Stage" at bounding box center [602, 393] width 102 height 23
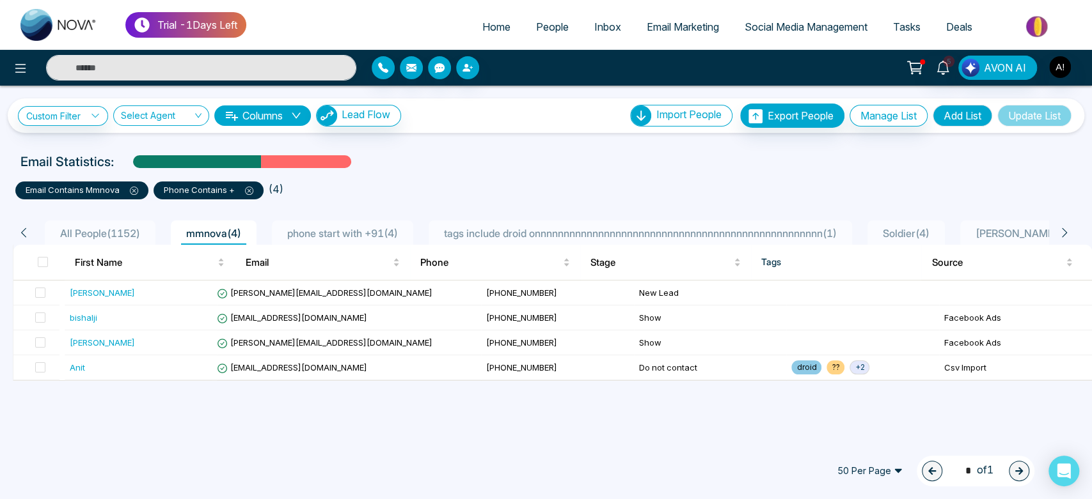
click at [414, 169] on div "Email Statistics:" at bounding box center [367, 161] width 695 height 19
drag, startPoint x: 23, startPoint y: 187, endPoint x: 234, endPoint y: 191, distance: 211.1
click at [234, 191] on ul "email contains mmnova phone contains + ( 4 )" at bounding box center [545, 187] width 1061 height 23
click at [235, 191] on span at bounding box center [244, 190] width 19 height 10
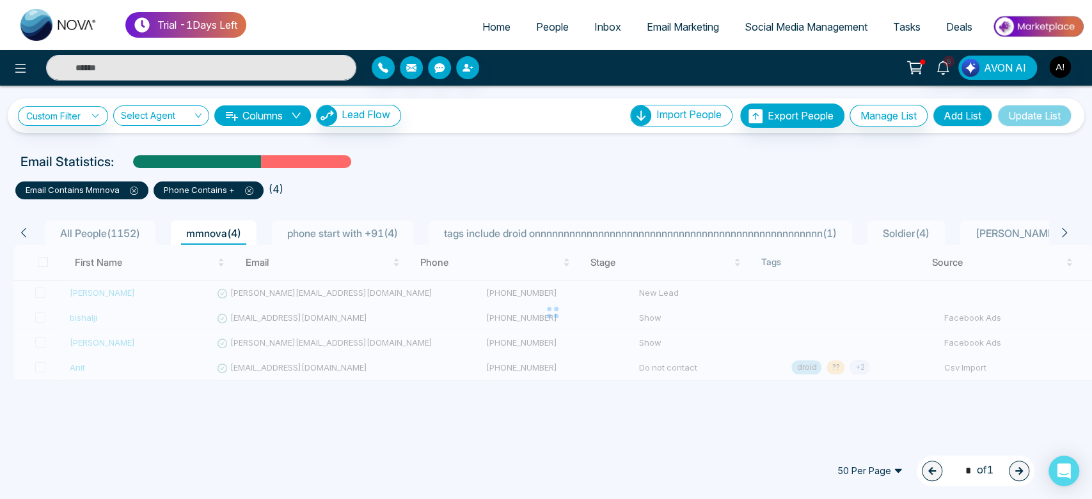
click at [432, 176] on ul "email contains mmnova phone contains + ( 4 )" at bounding box center [545, 187] width 1061 height 23
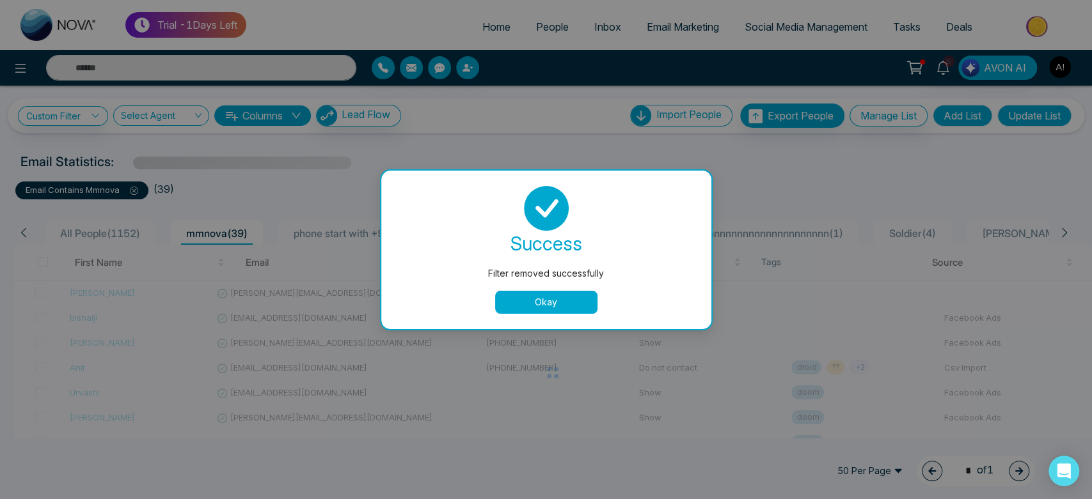
click at [552, 304] on button "Okay" at bounding box center [546, 302] width 102 height 23
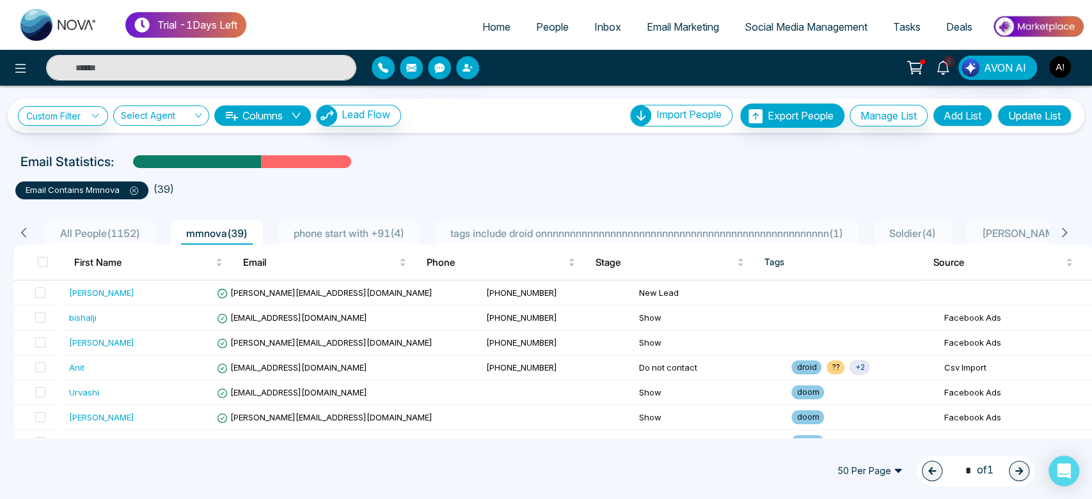
click at [433, 182] on ul "email contains mmnova ( 39 )" at bounding box center [545, 187] width 1061 height 23
click at [87, 228] on span "All People ( 1152 )" at bounding box center [100, 233] width 90 height 13
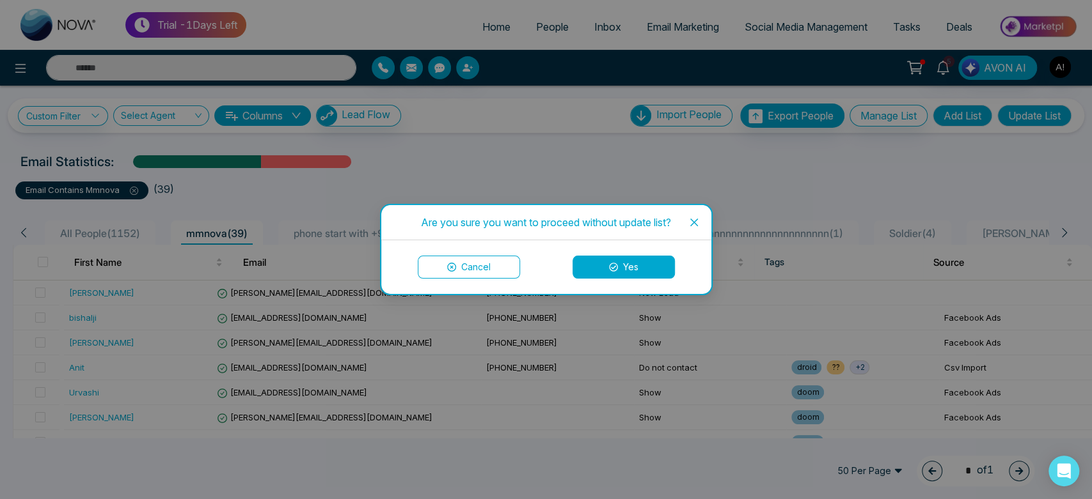
click at [629, 266] on button "Yes" at bounding box center [623, 267] width 102 height 23
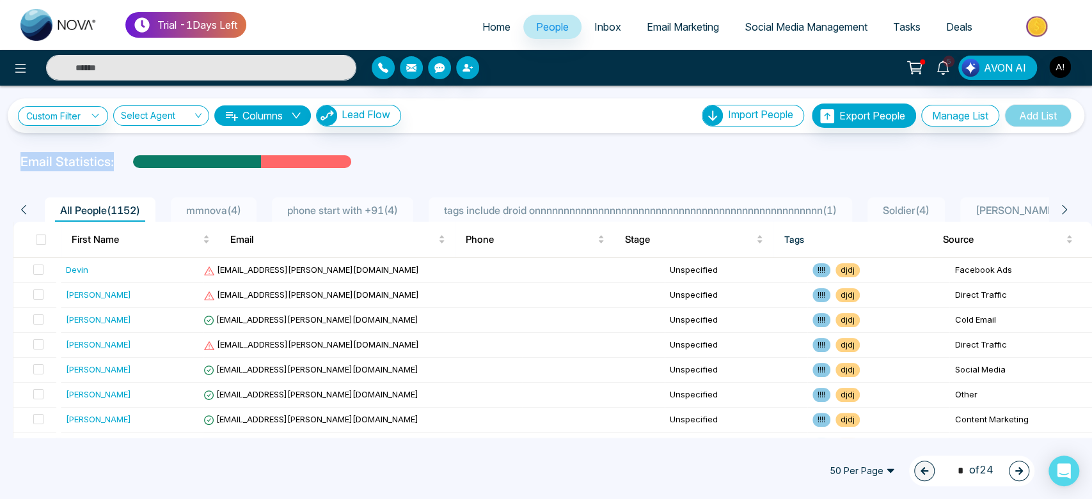
drag, startPoint x: 13, startPoint y: 157, endPoint x: 114, endPoint y: 162, distance: 101.8
click at [114, 162] on div "Email Statistics:" at bounding box center [368, 161] width 710 height 19
click at [396, 154] on div "Email Statistics:" at bounding box center [367, 161] width 695 height 19
click at [495, 96] on div "Custom Filter Choose a filter Cancel Apply Select Agent Columns Lead Flow Impor…" at bounding box center [546, 109] width 1092 height 47
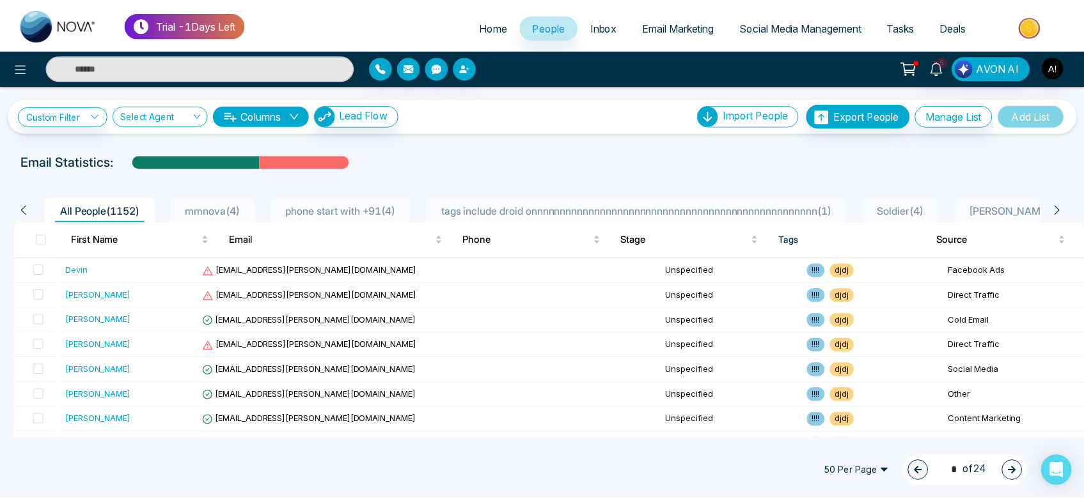
scroll to position [8, 0]
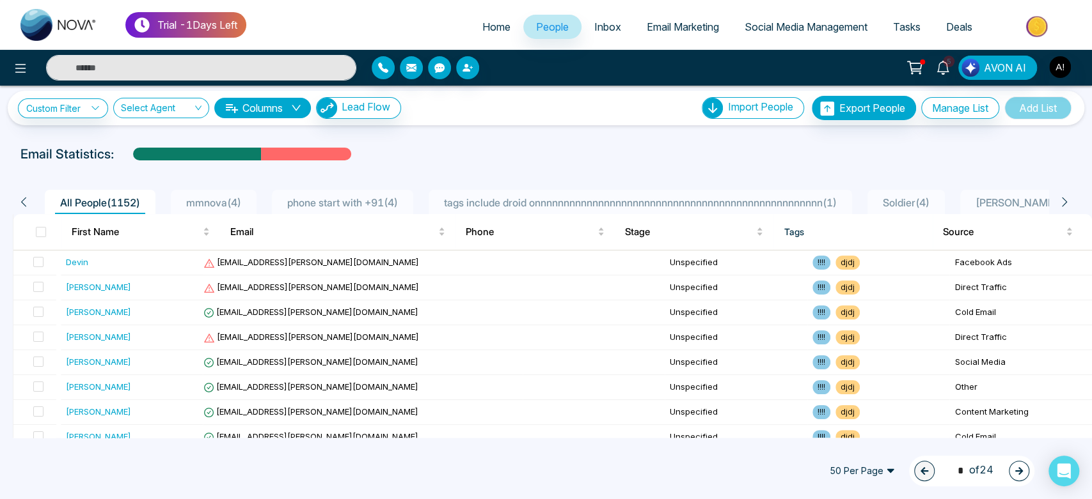
click at [352, 203] on span "phone start with +91 ( 4 )" at bounding box center [342, 202] width 121 height 13
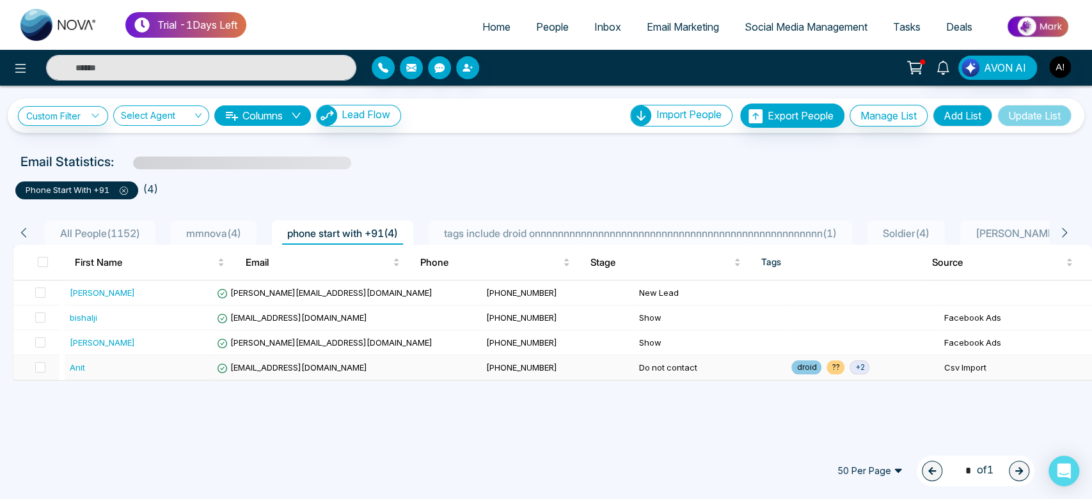
click at [116, 372] on div "Anit" at bounding box center [141, 367] width 143 height 13
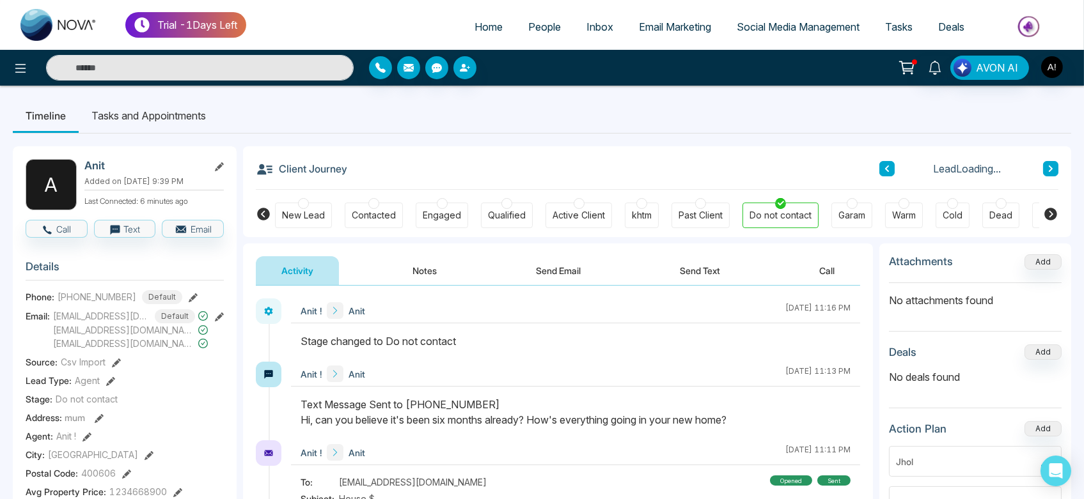
scroll to position [45, 0]
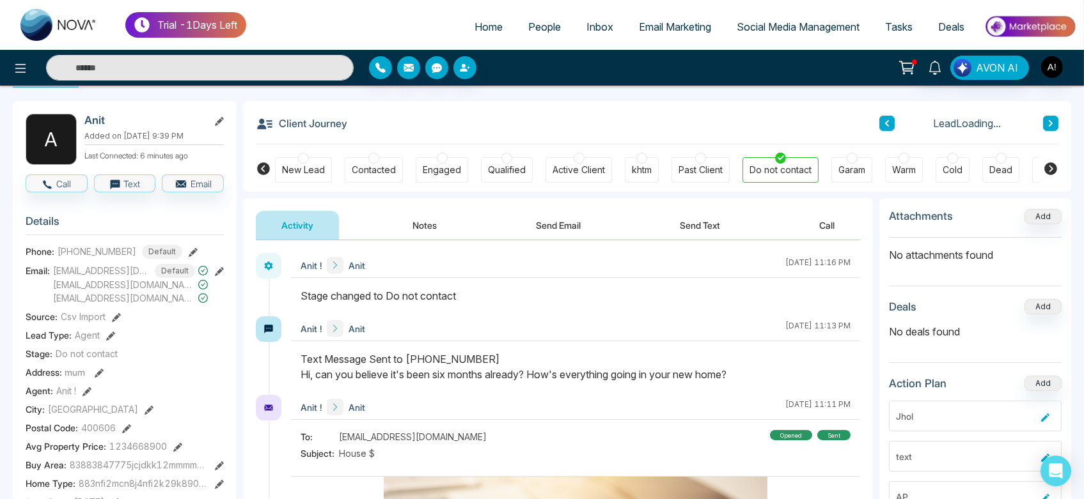
drag, startPoint x: 299, startPoint y: 293, endPoint x: 482, endPoint y: 294, distance: 183.5
click at [482, 294] on div at bounding box center [575, 302] width 569 height 28
click at [482, 294] on div "Stage changed to Do not contact" at bounding box center [576, 295] width 550 height 15
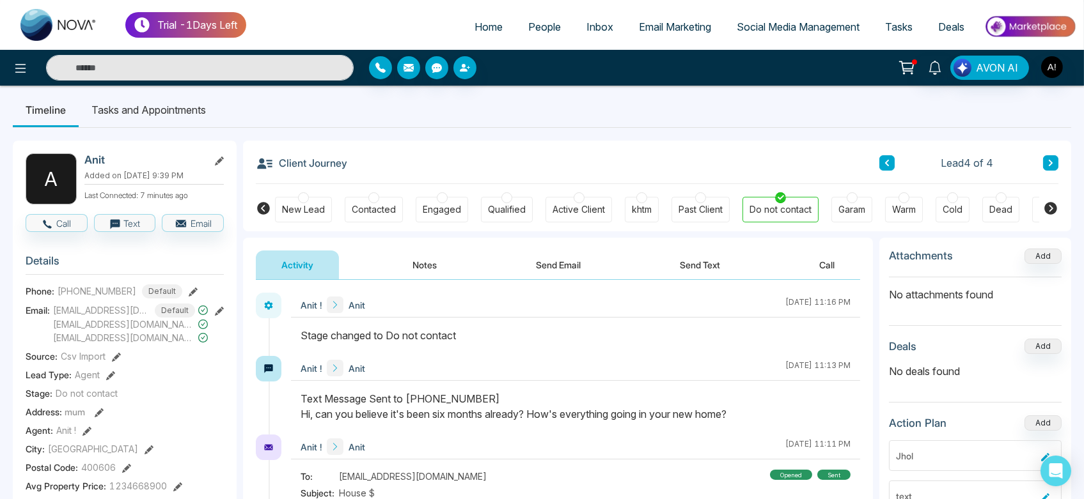
scroll to position [0, 0]
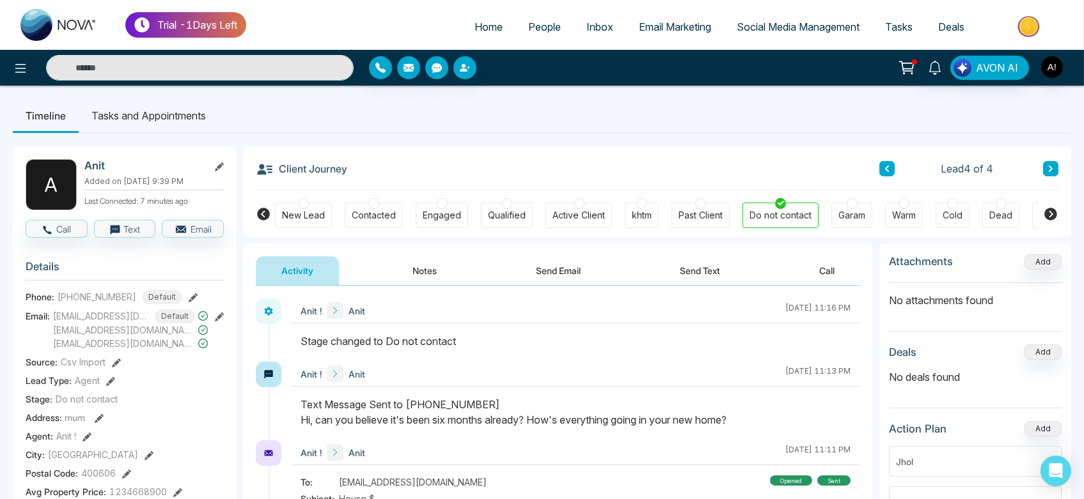
click at [781, 198] on div at bounding box center [781, 203] width 10 height 11
click at [537, 26] on span "People" at bounding box center [544, 26] width 33 height 13
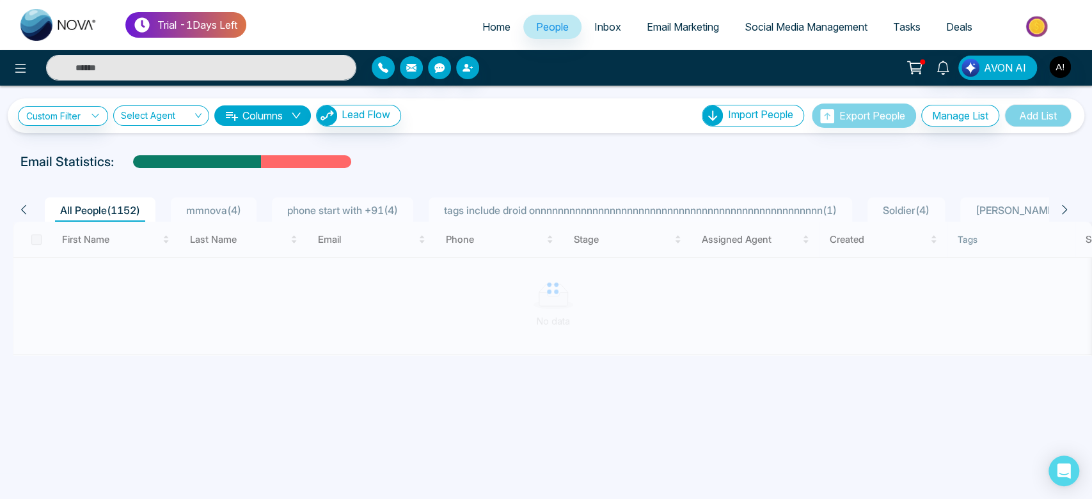
click at [492, 23] on span "Home" at bounding box center [496, 26] width 28 height 13
select select "*"
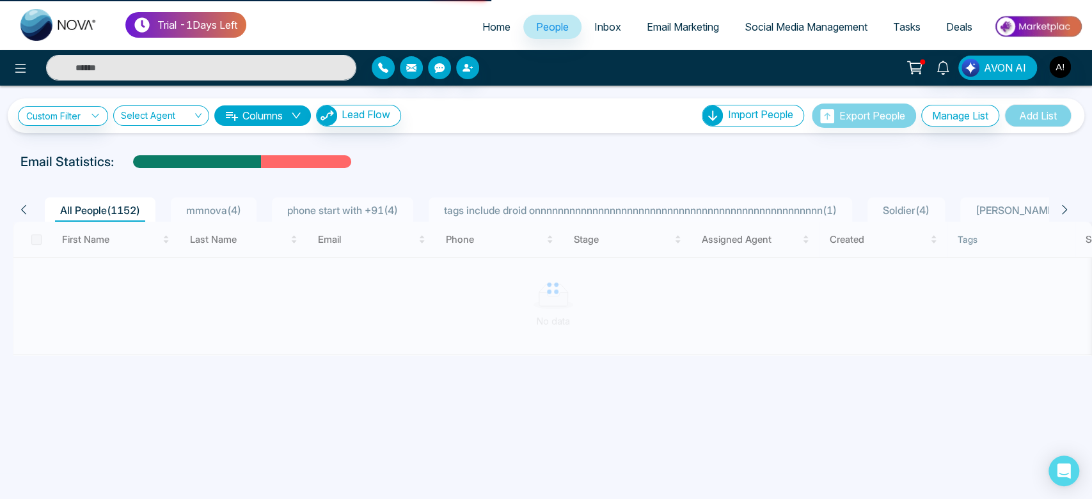
select select "*"
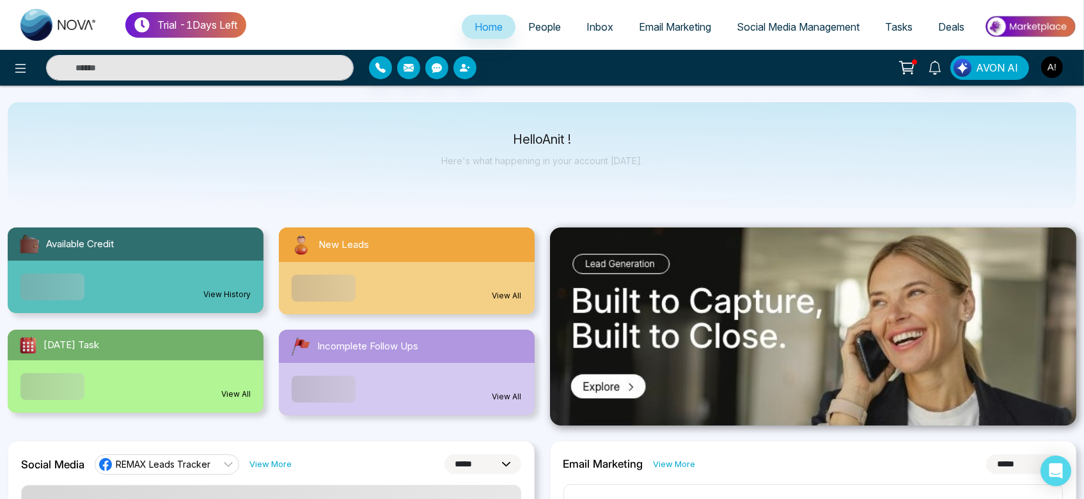
scroll to position [16, 0]
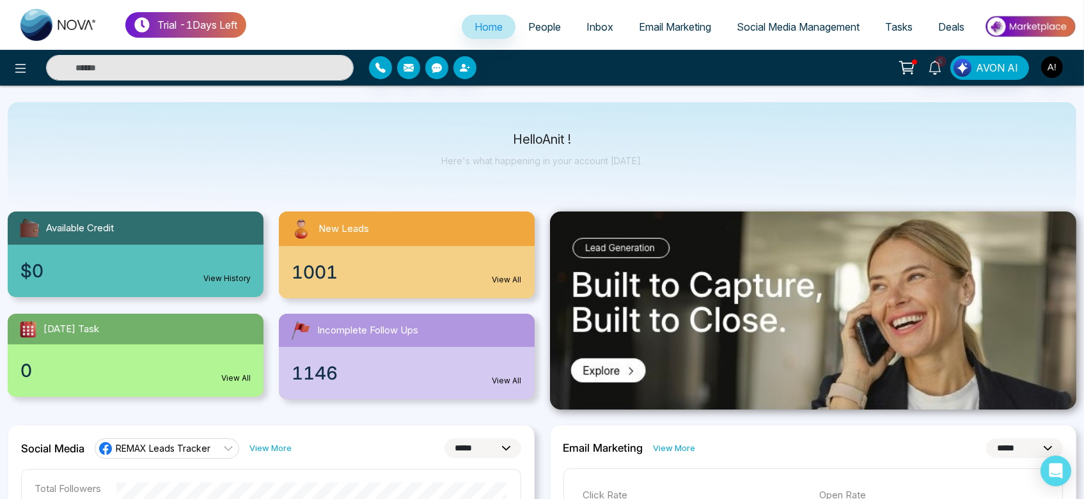
click at [542, 35] on link "People" at bounding box center [544, 27] width 58 height 24
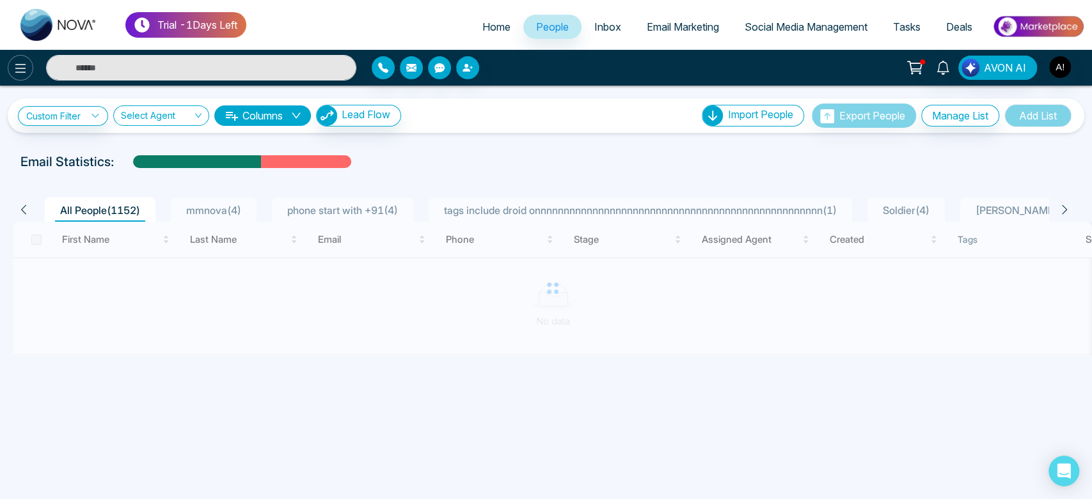
click at [15, 70] on icon at bounding box center [20, 68] width 15 height 15
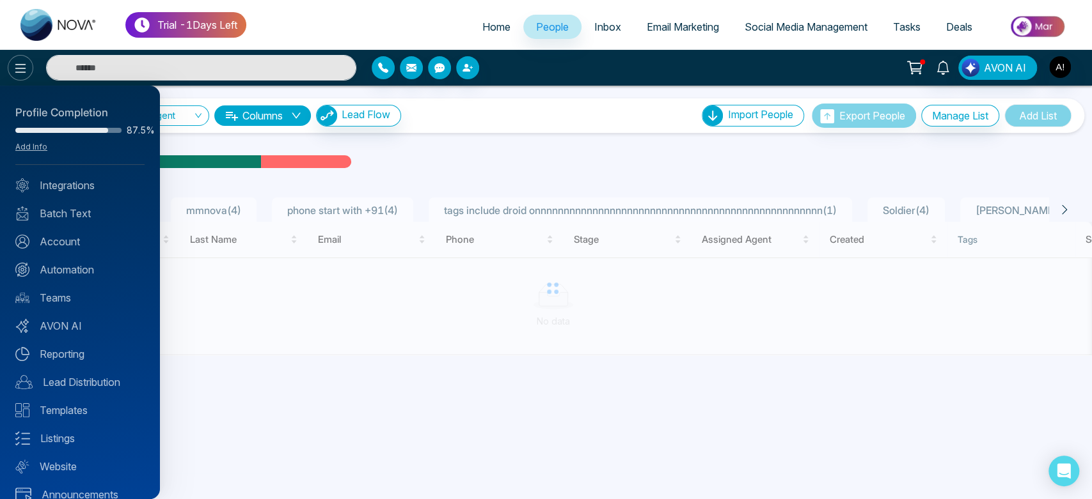
click at [15, 70] on div at bounding box center [546, 249] width 1092 height 499
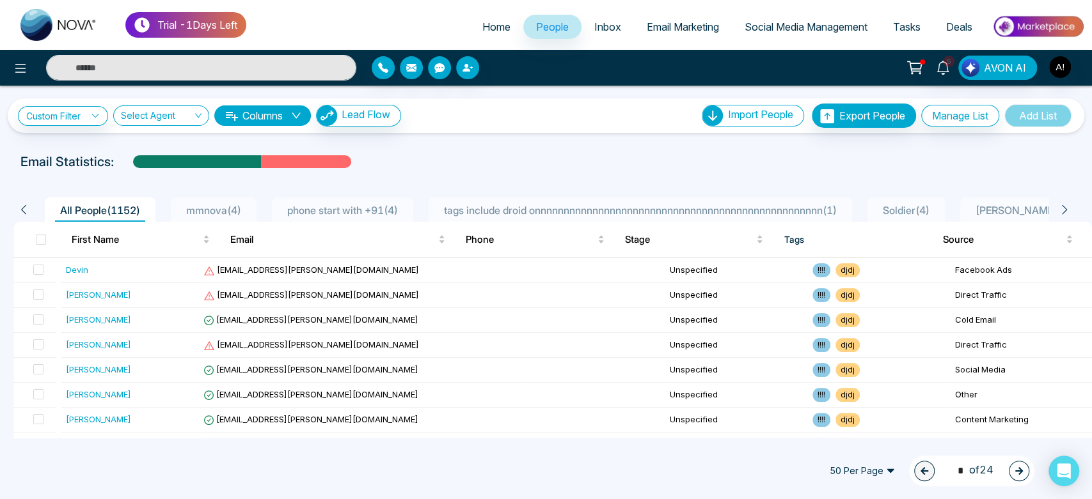
click at [498, 32] on span "Home" at bounding box center [496, 26] width 28 height 13
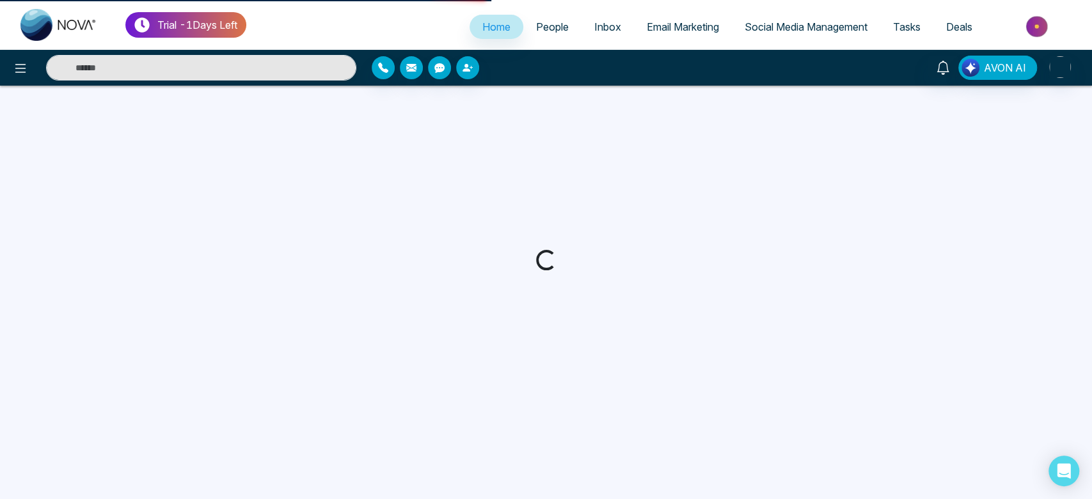
select select "*"
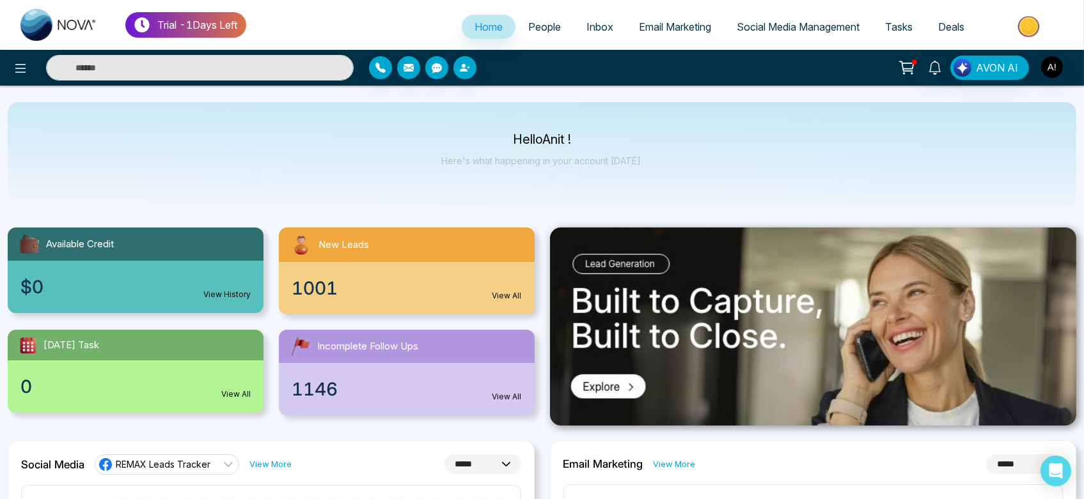
click at [575, 23] on link "Inbox" at bounding box center [600, 27] width 52 height 24
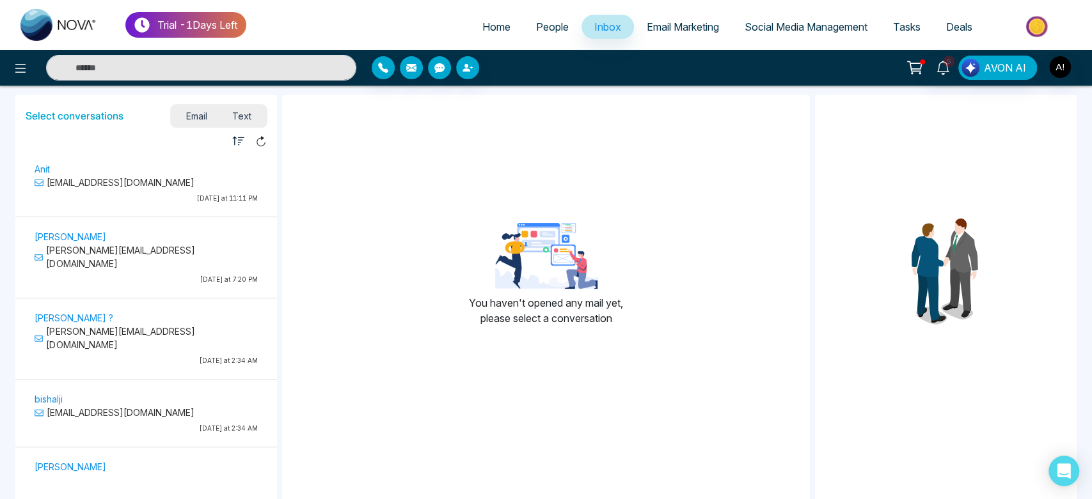
click at [542, 24] on span "People" at bounding box center [552, 26] width 33 height 13
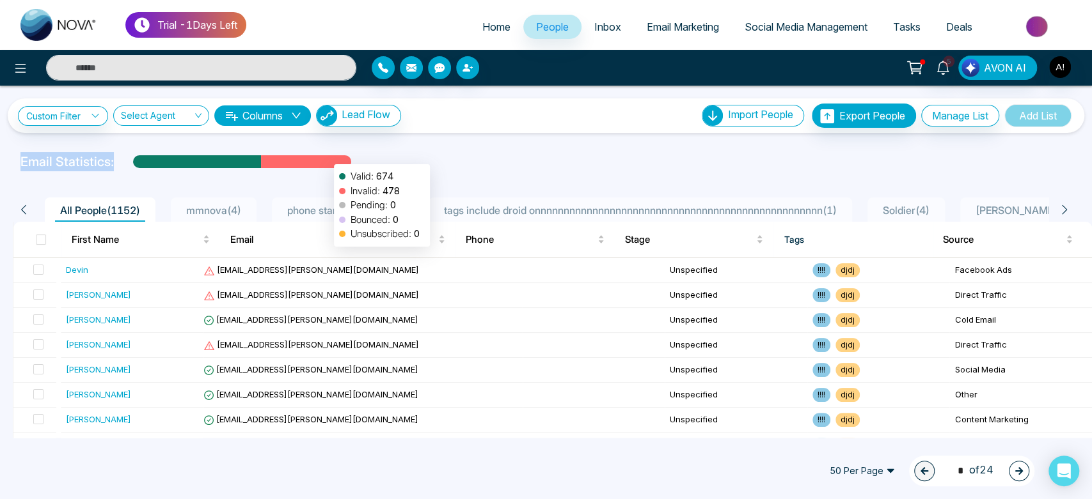
drag, startPoint x: 10, startPoint y: 157, endPoint x: 287, endPoint y: 173, distance: 277.4
click at [287, 173] on div "Custom Filter Choose a filter Cancel Apply Select Agent Columns Lead Flow Impor…" at bounding box center [546, 262] width 1092 height 352
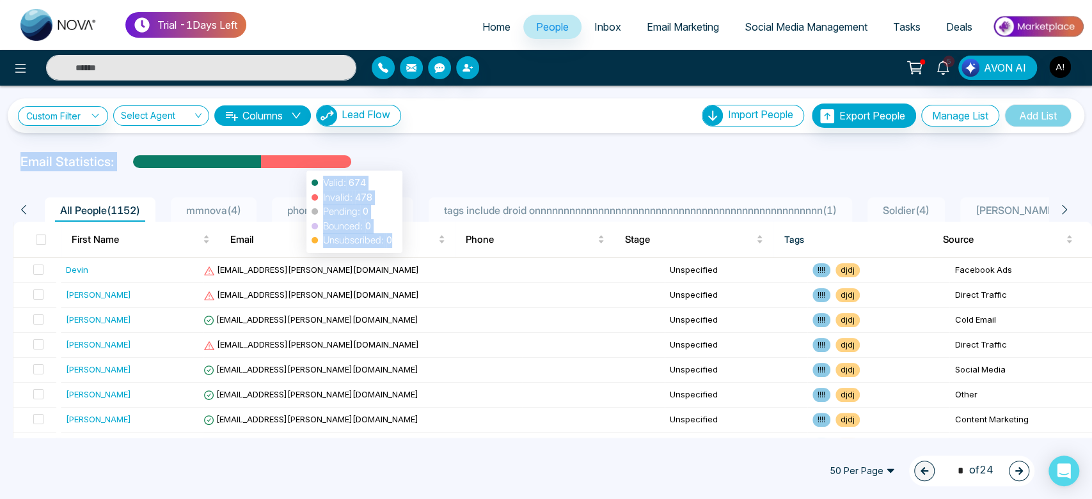
click at [300, 164] on div at bounding box center [306, 166] width 91 height 22
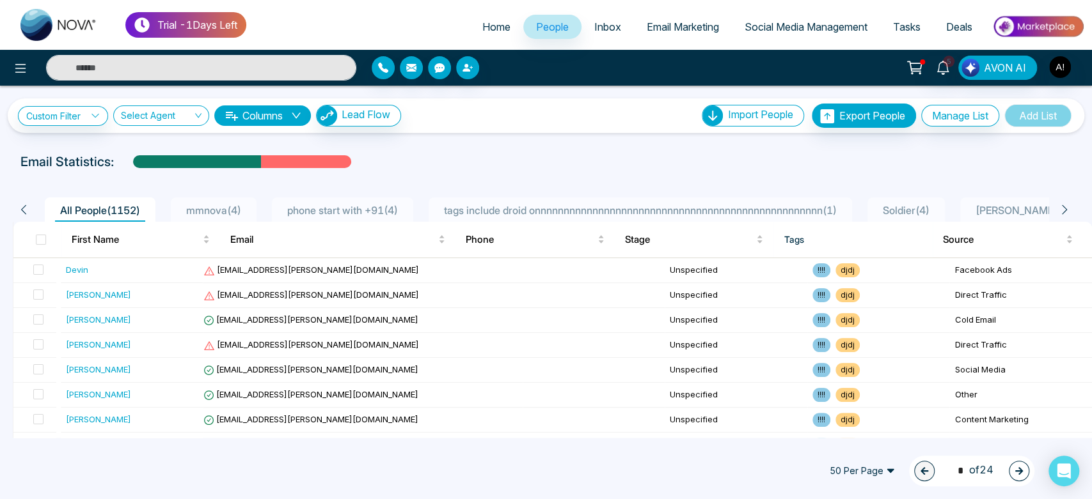
click at [572, 169] on div "Email Statistics:" at bounding box center [367, 161] width 695 height 19
click at [27, 67] on icon at bounding box center [20, 68] width 15 height 15
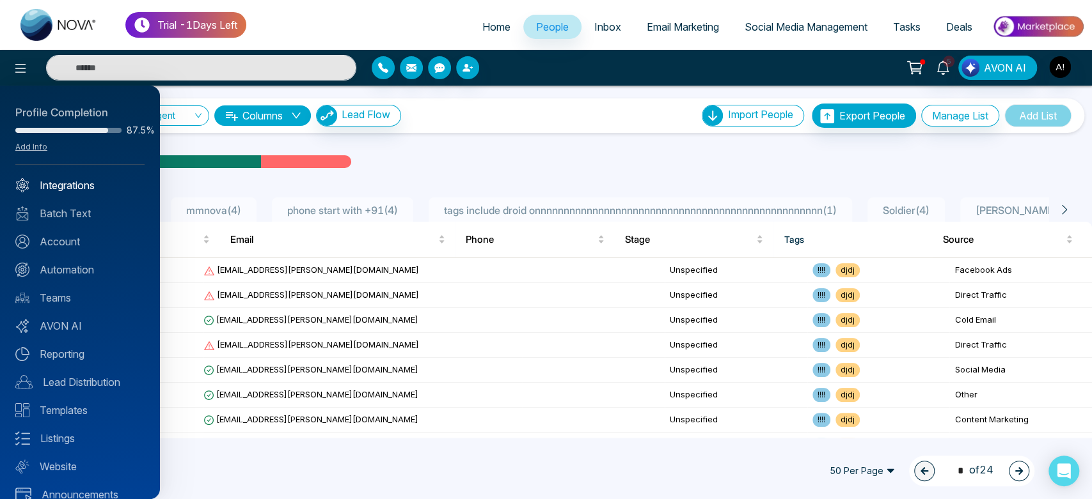
click at [95, 188] on link "Integrations" at bounding box center [79, 185] width 129 height 15
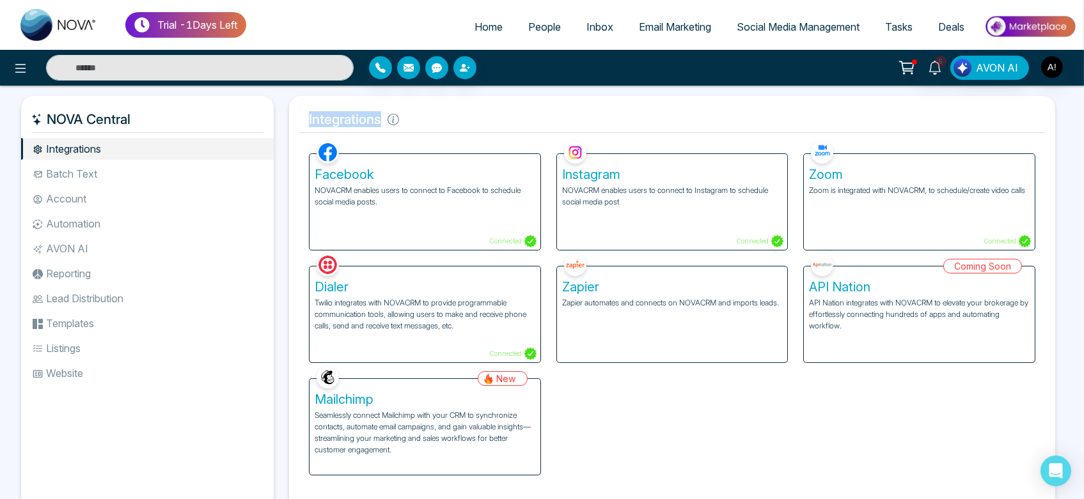
drag, startPoint x: 303, startPoint y: 117, endPoint x: 435, endPoint y: 112, distance: 131.8
click at [435, 112] on h5 "Integrations" at bounding box center [672, 119] width 746 height 27
click at [395, 120] on icon at bounding box center [394, 120] width 12 height 12
drag, startPoint x: 305, startPoint y: 116, endPoint x: 446, endPoint y: 122, distance: 140.8
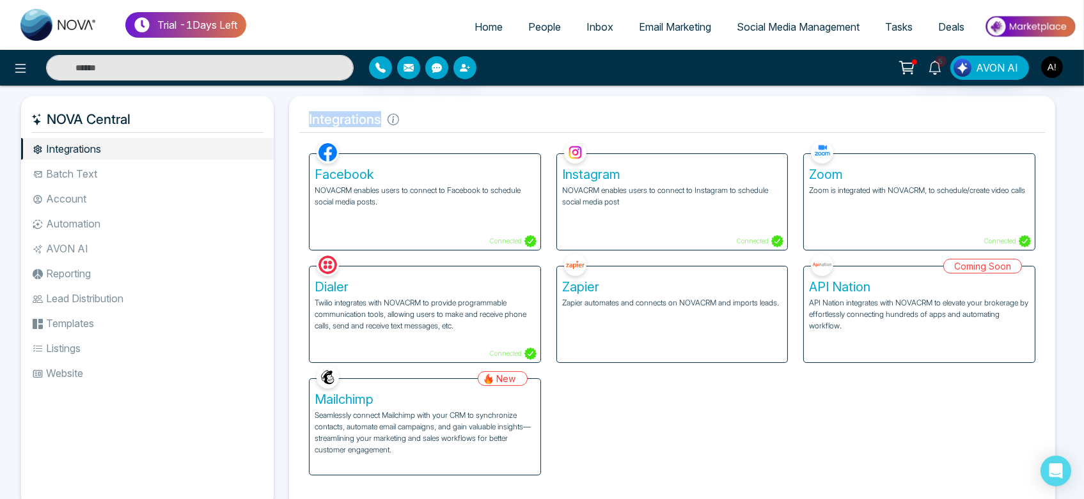
click at [446, 122] on h5 "Integrations" at bounding box center [672, 119] width 746 height 27
drag, startPoint x: 299, startPoint y: 114, endPoint x: 398, endPoint y: 124, distance: 99.6
click at [398, 124] on h5 "Integrations" at bounding box center [672, 119] width 746 height 27
click at [398, 124] on icon at bounding box center [394, 120] width 12 height 12
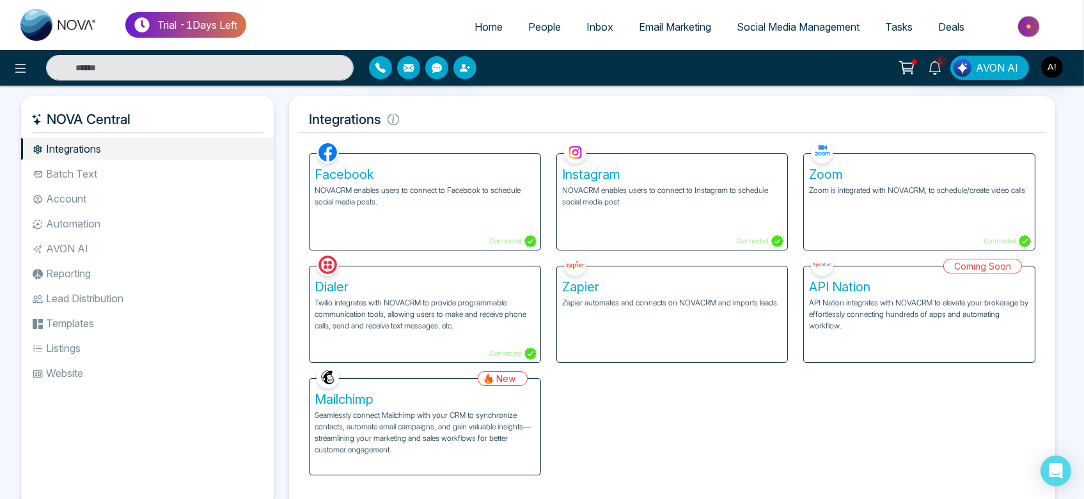
click at [457, 120] on h5 "Integrations" at bounding box center [672, 119] width 746 height 27
drag, startPoint x: 382, startPoint y: 118, endPoint x: 298, endPoint y: 123, distance: 83.9
click at [298, 123] on div "Integrations Facebook NOVACRM enables users to connect to Facebook to schedule …" at bounding box center [672, 304] width 766 height 417
drag, startPoint x: 298, startPoint y: 123, endPoint x: 393, endPoint y: 117, distance: 95.5
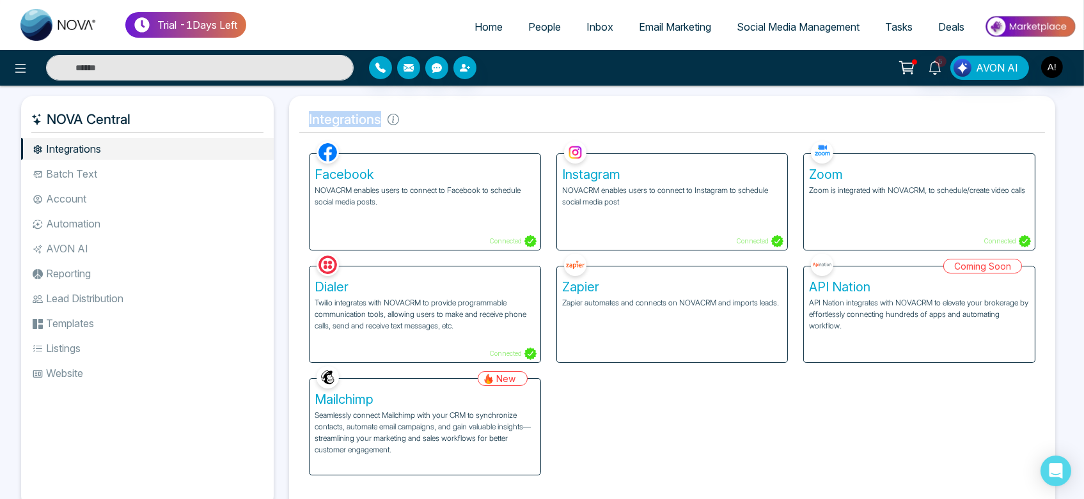
click at [393, 117] on div "Integrations Facebook NOVACRM enables users to connect to Facebook to schedule …" at bounding box center [672, 304] width 766 height 417
click at [393, 117] on icon at bounding box center [394, 120] width 12 height 12
click at [481, 109] on h5 "Integrations" at bounding box center [672, 119] width 746 height 27
click at [137, 219] on li "Automation" at bounding box center [147, 224] width 253 height 22
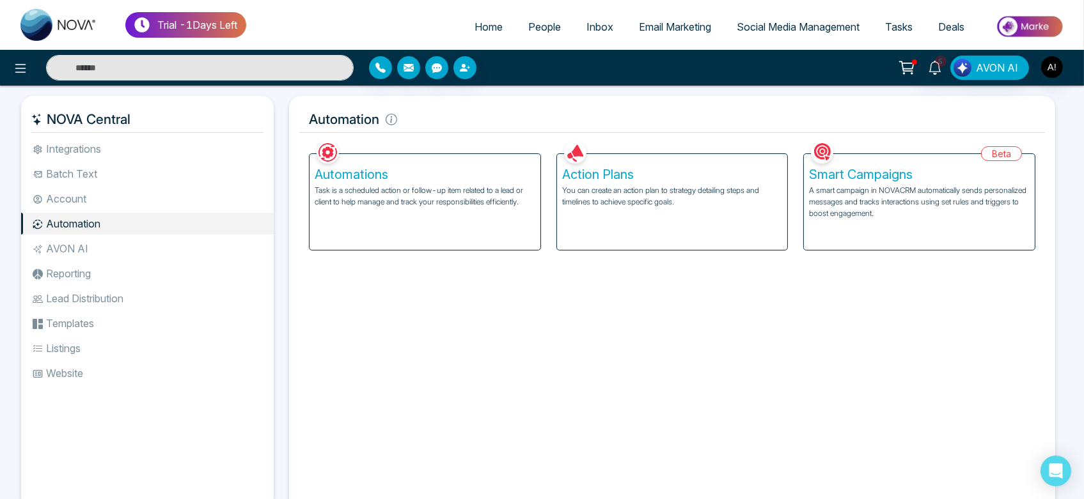
click at [868, 214] on p "A smart campaign in NOVACRM automatically sends personalized messages and track…" at bounding box center [919, 202] width 221 height 35
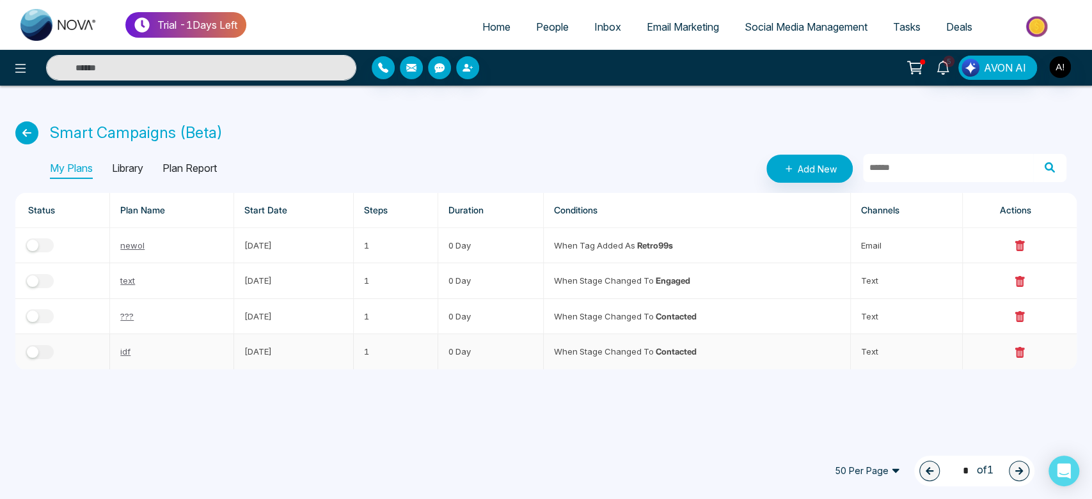
click at [37, 348] on div "button" at bounding box center [33, 353] width 12 height 12
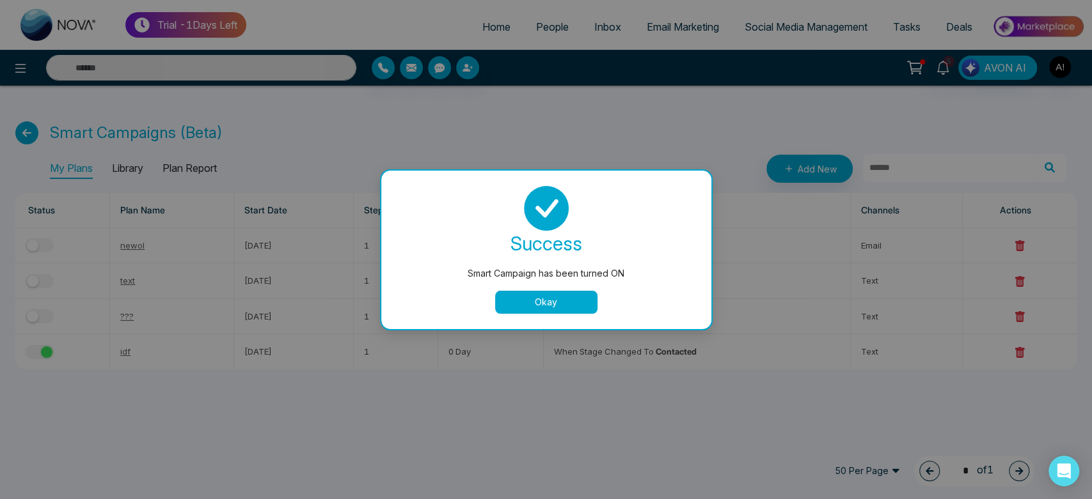
click at [577, 301] on button "Okay" at bounding box center [546, 302] width 102 height 23
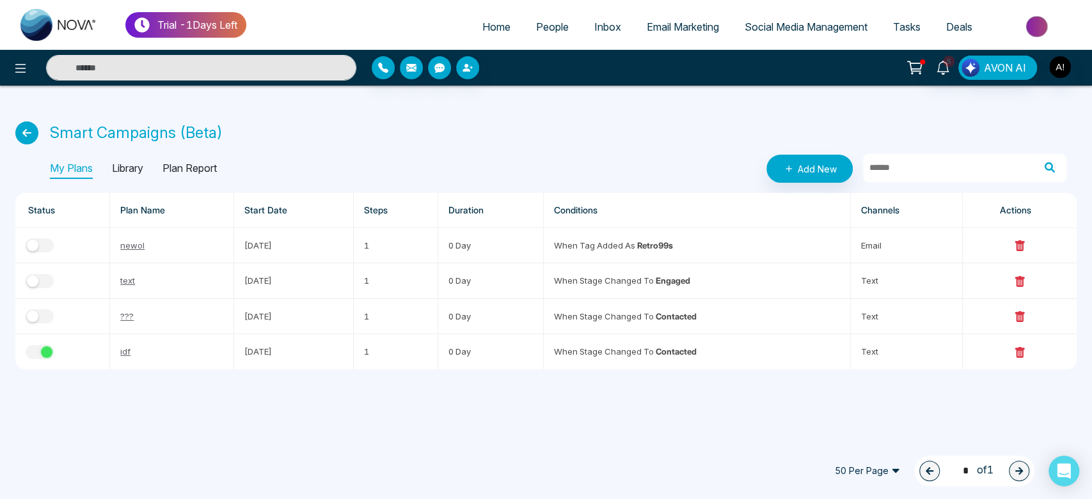
click at [554, 27] on span "People" at bounding box center [552, 26] width 33 height 13
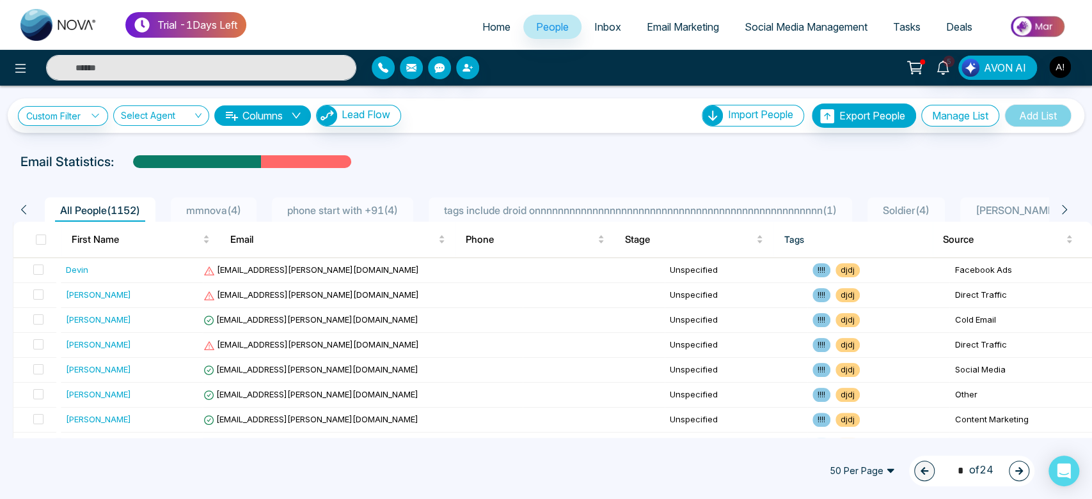
click at [256, 212] on li "mmnova ( 4 )" at bounding box center [214, 210] width 86 height 24
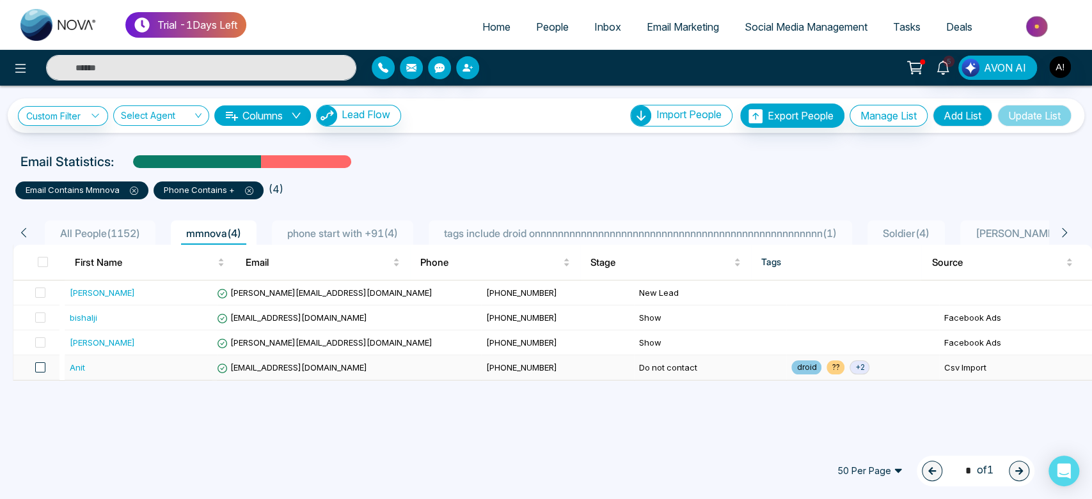
click at [42, 363] on span at bounding box center [40, 368] width 10 height 10
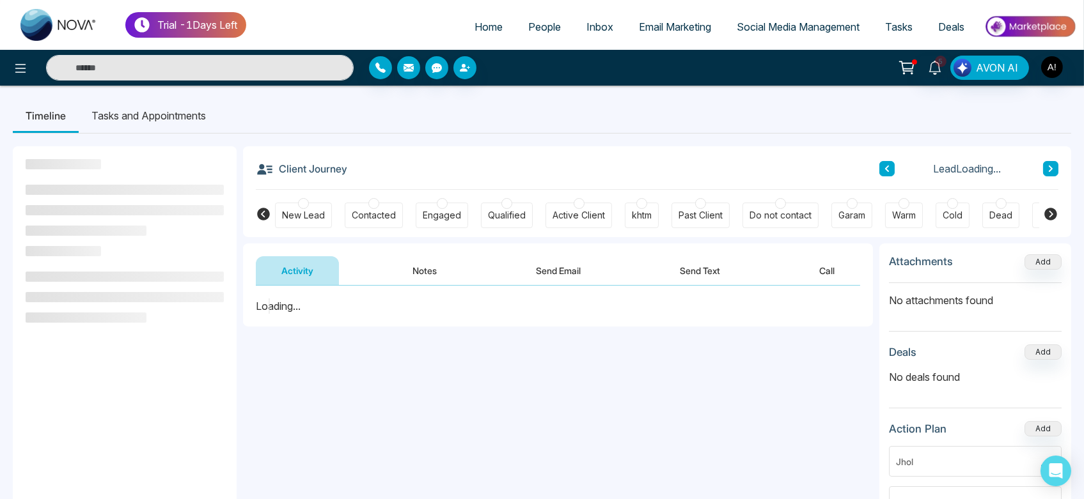
click at [549, 35] on link "People" at bounding box center [544, 27] width 58 height 24
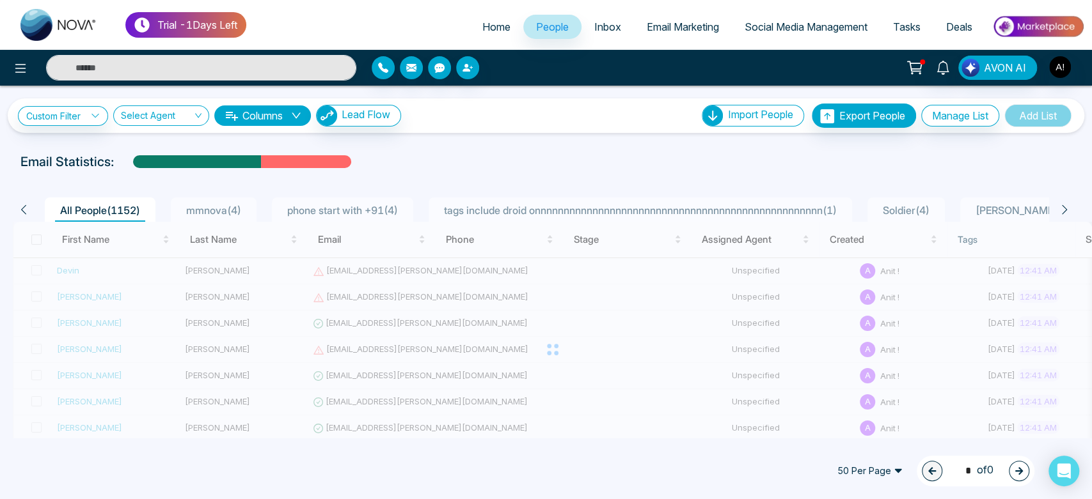
click at [466, 159] on div "Email Statistics:" at bounding box center [367, 161] width 695 height 19
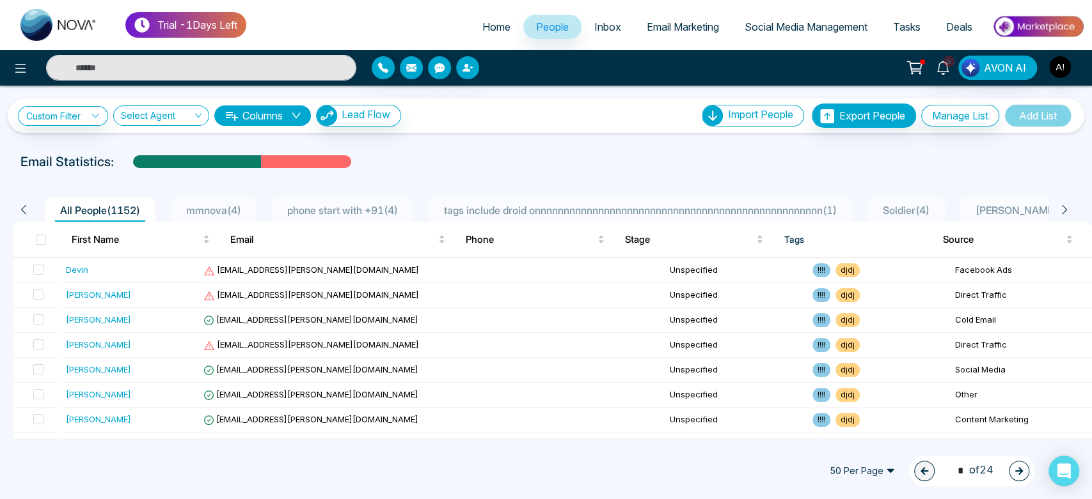
click at [236, 207] on span "mmnova ( 4 )" at bounding box center [213, 210] width 65 height 13
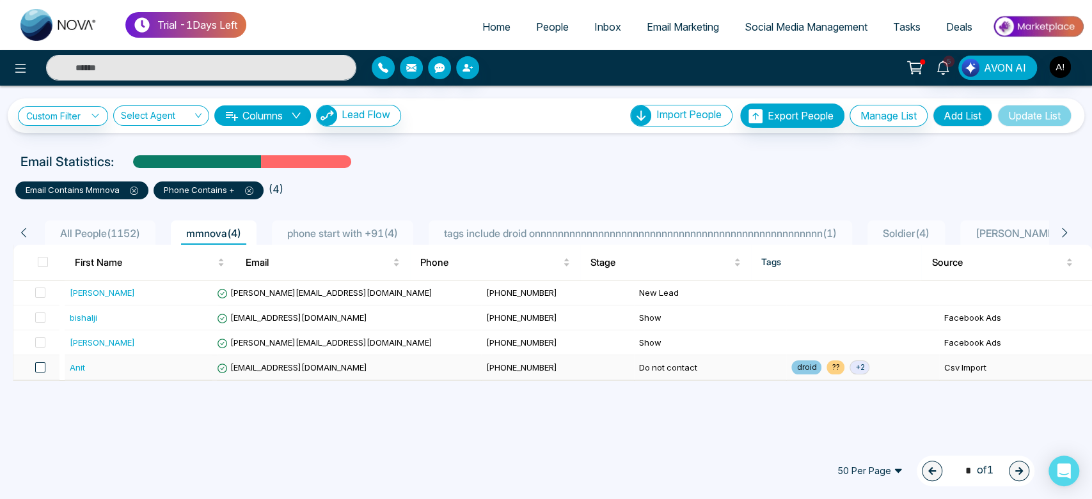
click at [43, 368] on span at bounding box center [40, 368] width 10 height 10
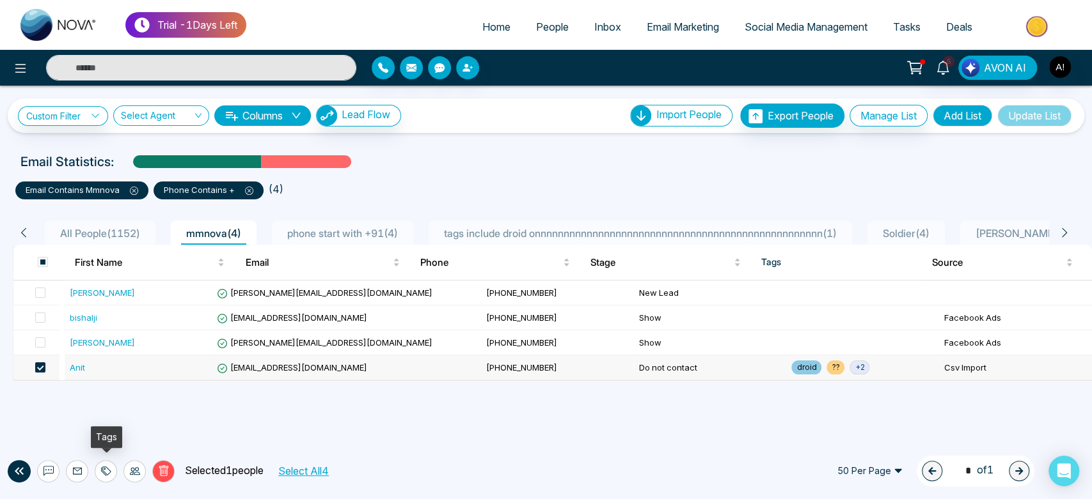
click at [106, 473] on icon at bounding box center [106, 471] width 10 height 10
click at [127, 471] on div at bounding box center [134, 471] width 22 height 22
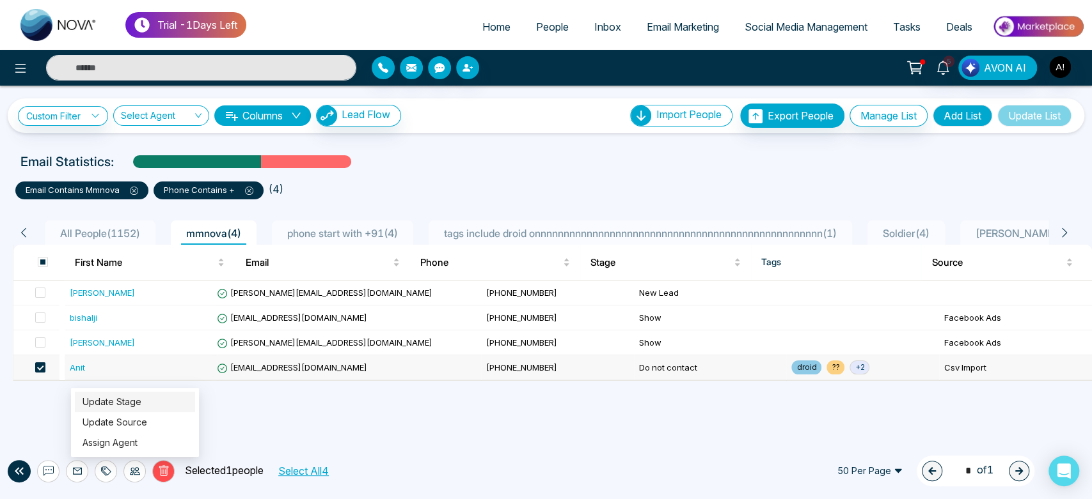
click at [138, 407] on link "Update Stage" at bounding box center [111, 401] width 59 height 11
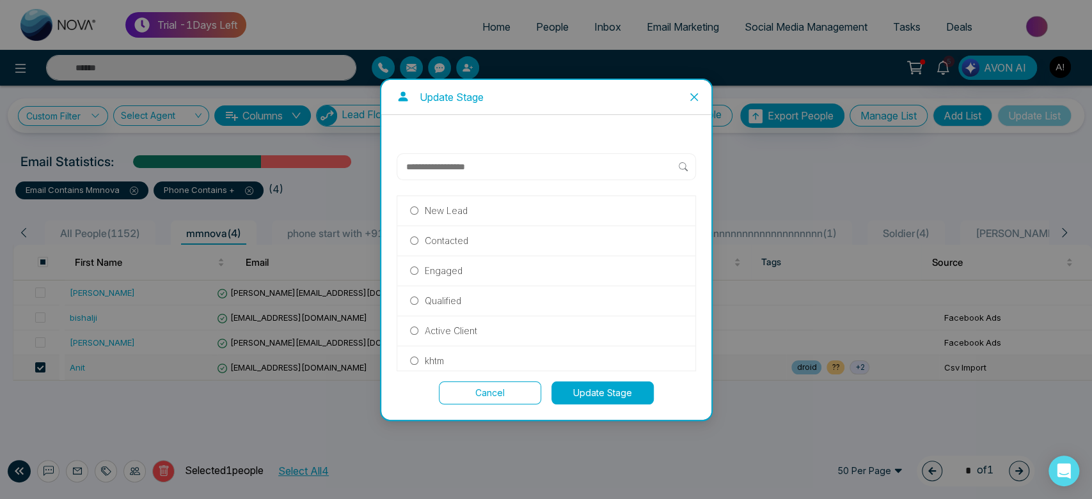
click at [469, 235] on label "Contacted" at bounding box center [546, 241] width 272 height 14
click at [592, 398] on button "Update Stage" at bounding box center [602, 393] width 102 height 23
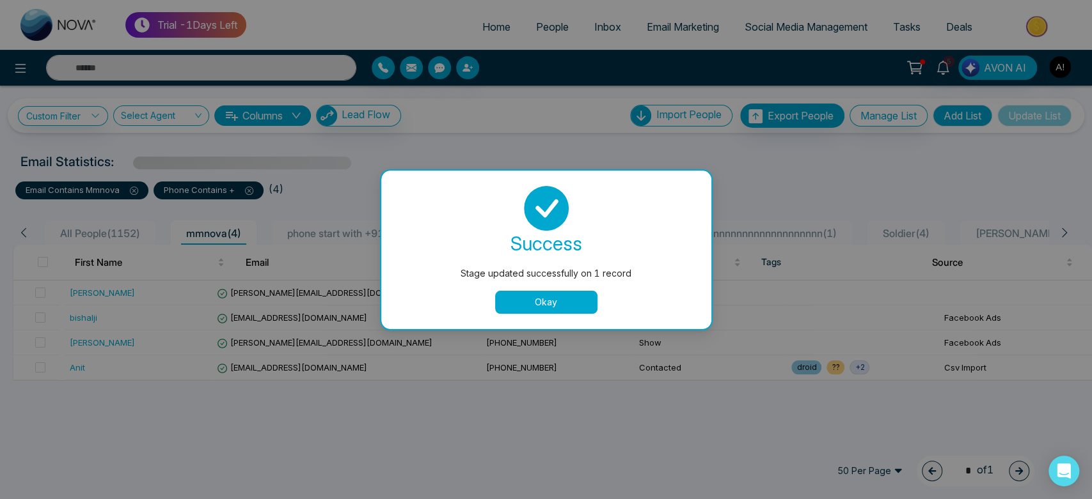
click at [533, 295] on button "Okay" at bounding box center [546, 302] width 102 height 23
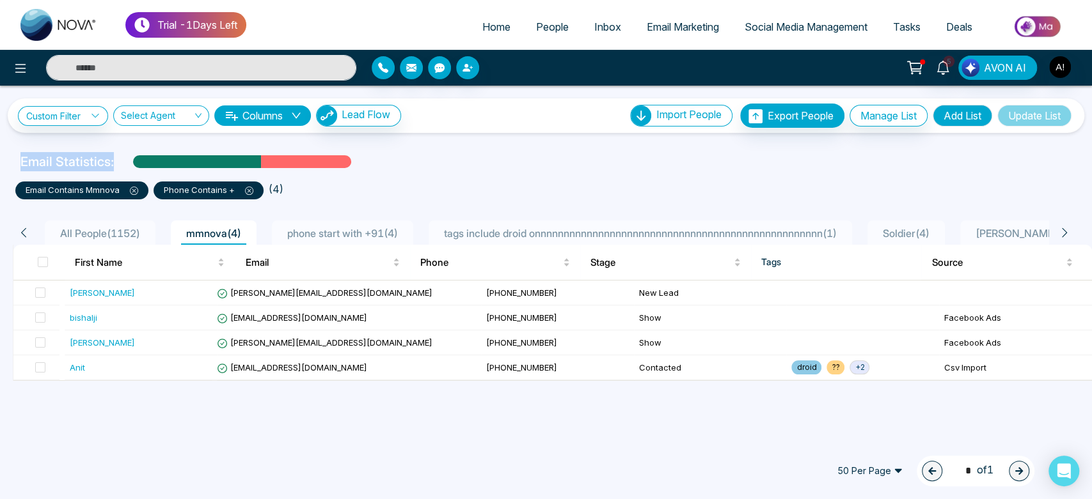
drag, startPoint x: 11, startPoint y: 152, endPoint x: 351, endPoint y: 155, distance: 340.2
click at [351, 155] on div "Email Statistics:" at bounding box center [546, 161] width 1092 height 19
click at [428, 157] on div "Email Statistics:" at bounding box center [367, 161] width 695 height 19
drag, startPoint x: 13, startPoint y: 164, endPoint x: 25, endPoint y: 163, distance: 11.5
click at [25, 163] on div "Email Statistics:" at bounding box center [368, 161] width 710 height 19
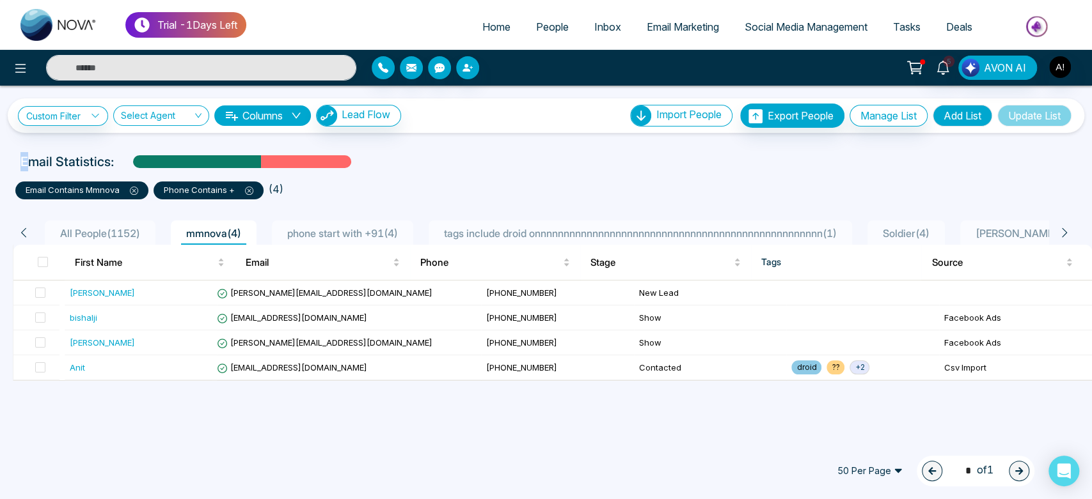
click at [25, 163] on p "Email Statistics:" at bounding box center [66, 161] width 93 height 19
drag, startPoint x: 25, startPoint y: 163, endPoint x: 139, endPoint y: 168, distance: 114.6
click at [139, 168] on div "Email Statistics:" at bounding box center [367, 161] width 695 height 19
drag, startPoint x: 363, startPoint y: 165, endPoint x: 0, endPoint y: 164, distance: 363.2
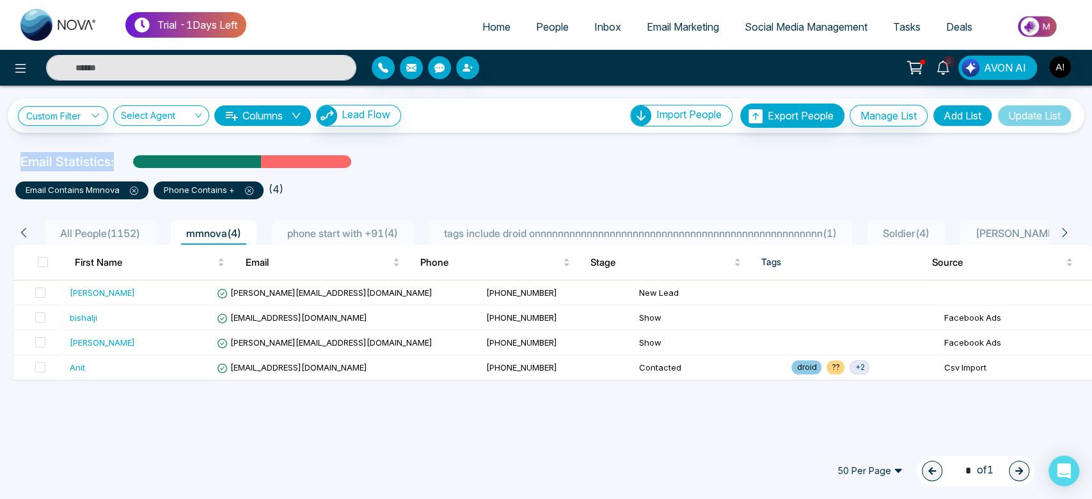
click at [0, 164] on div "Email Statistics:" at bounding box center [546, 161] width 1092 height 19
drag, startPoint x: 0, startPoint y: 164, endPoint x: 280, endPoint y: 155, distance: 280.2
click at [280, 155] on div "Email Statistics:" at bounding box center [546, 161] width 1092 height 19
click at [382, 166] on div "Email Statistics:" at bounding box center [367, 161] width 695 height 19
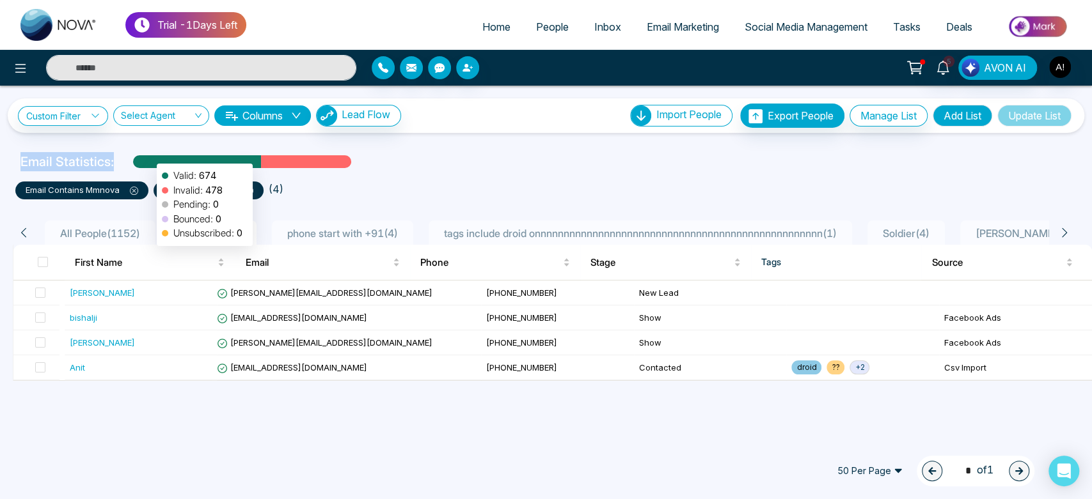
drag, startPoint x: 14, startPoint y: 157, endPoint x: 150, endPoint y: 156, distance: 136.2
click at [150, 156] on div "Email Statistics: Valid: 674 Invalid: 478 Pending: 0 Bounced: 0 Unsubscribed: 0" at bounding box center [368, 161] width 710 height 19
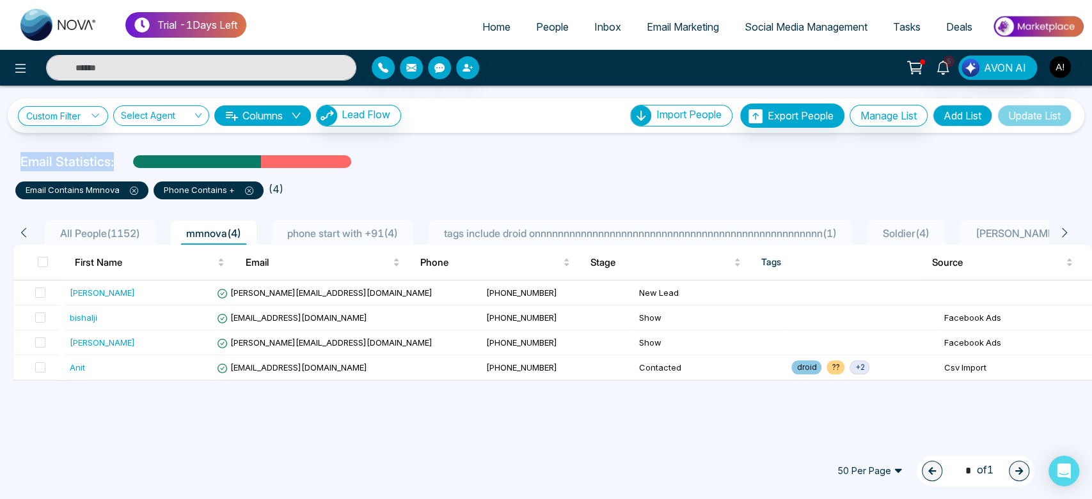
click at [127, 155] on div "Email Statistics:" at bounding box center [367, 161] width 695 height 19
drag, startPoint x: 13, startPoint y: 157, endPoint x: 153, endPoint y: 169, distance: 139.9
click at [153, 169] on div "Email Statistics:" at bounding box center [368, 161] width 710 height 19
click at [116, 165] on div "Email Statistics:" at bounding box center [367, 161] width 695 height 19
drag, startPoint x: 279, startPoint y: 189, endPoint x: 265, endPoint y: 189, distance: 13.4
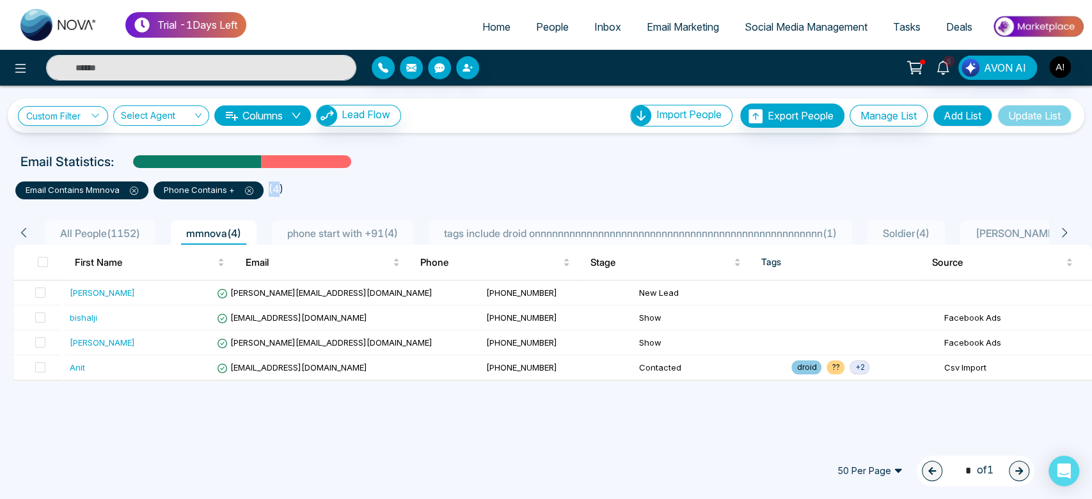
click at [265, 189] on ul "email contains mmnova phone contains + ( 4 )" at bounding box center [545, 187] width 1061 height 23
click at [265, 189] on li "phone contains +" at bounding box center [210, 187] width 115 height 23
drag, startPoint x: 265, startPoint y: 189, endPoint x: 283, endPoint y: 189, distance: 17.9
click at [283, 189] on ul "email contains mmnova phone contains + ( 4 )" at bounding box center [545, 187] width 1061 height 23
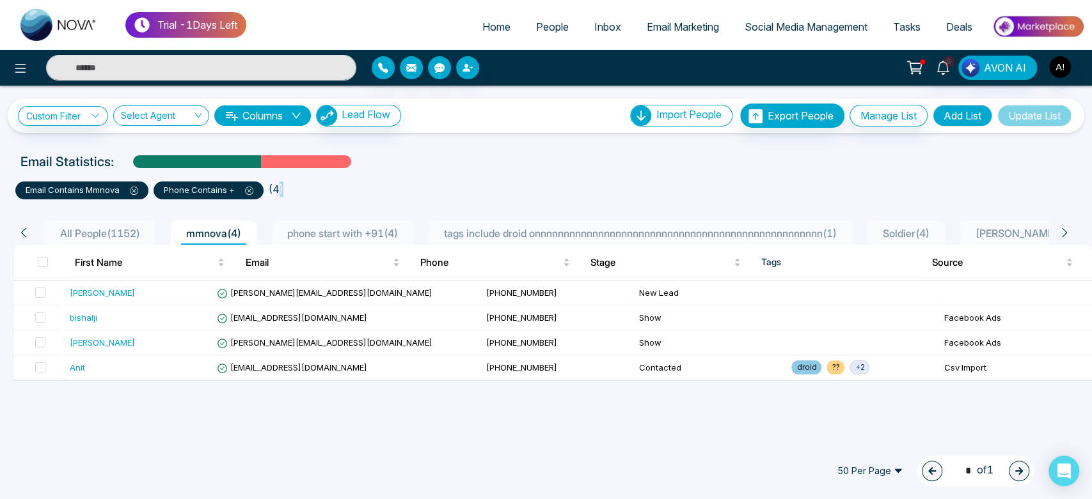
drag, startPoint x: 283, startPoint y: 189, endPoint x: 276, endPoint y: 189, distance: 7.0
click at [276, 189] on ul "email contains mmnova phone contains + ( 4 )" at bounding box center [545, 187] width 1061 height 23
click at [276, 189] on li "( 4 )" at bounding box center [276, 189] width 15 height 15
click at [272, 189] on li "( 4 )" at bounding box center [276, 189] width 15 height 15
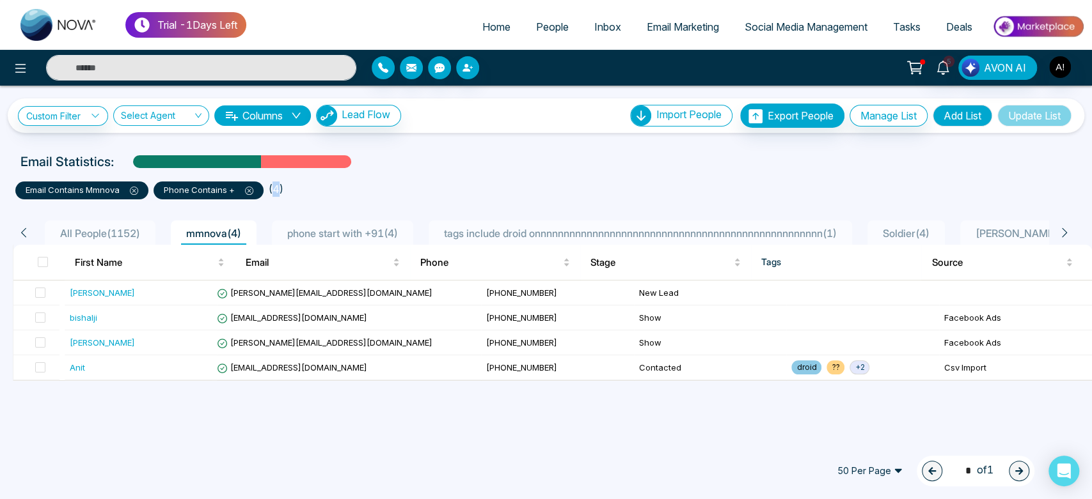
click at [272, 188] on li "( 4 )" at bounding box center [276, 189] width 15 height 15
click at [271, 188] on li "( 4 )" at bounding box center [276, 189] width 15 height 15
click at [294, 371] on span "[EMAIL_ADDRESS][DOMAIN_NAME]" at bounding box center [292, 368] width 150 height 10
click at [38, 295] on span at bounding box center [40, 293] width 10 height 10
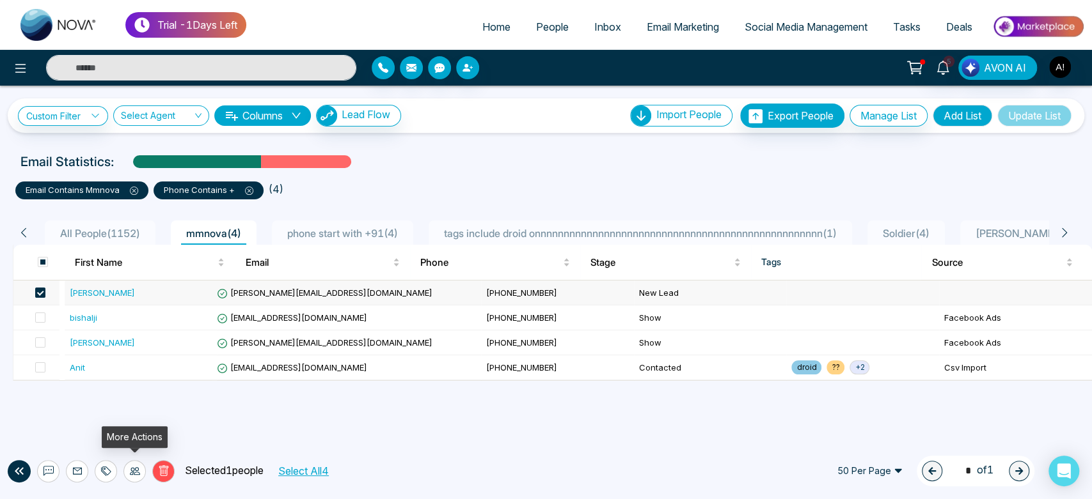
click at [135, 469] on icon at bounding box center [135, 471] width 10 height 10
click at [141, 398] on link "Update Stage" at bounding box center [111, 401] width 59 height 11
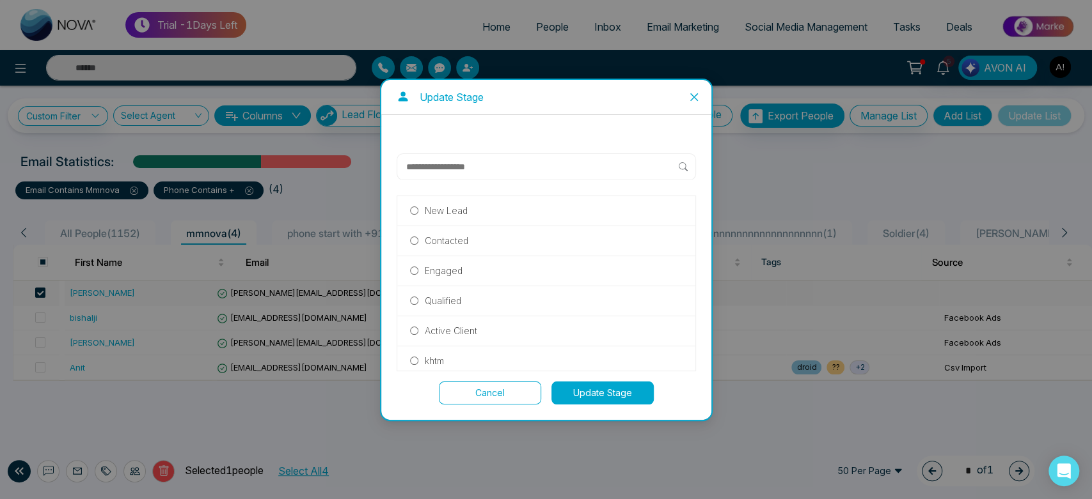
click at [455, 212] on p "New Lead" at bounding box center [446, 211] width 43 height 14
click at [578, 361] on label "khtm" at bounding box center [546, 361] width 272 height 14
click at [595, 388] on button "Update Stage" at bounding box center [602, 393] width 102 height 23
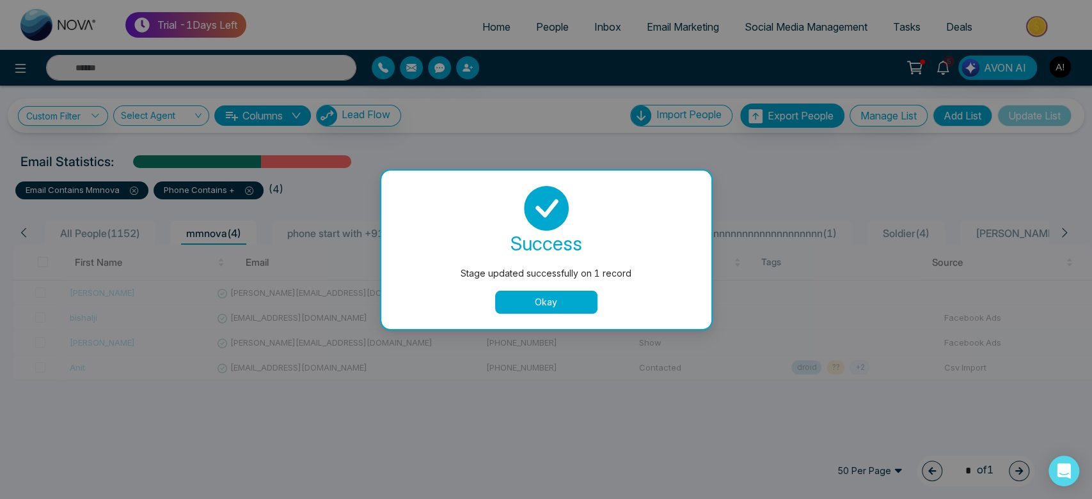
click at [567, 297] on button "Okay" at bounding box center [546, 302] width 102 height 23
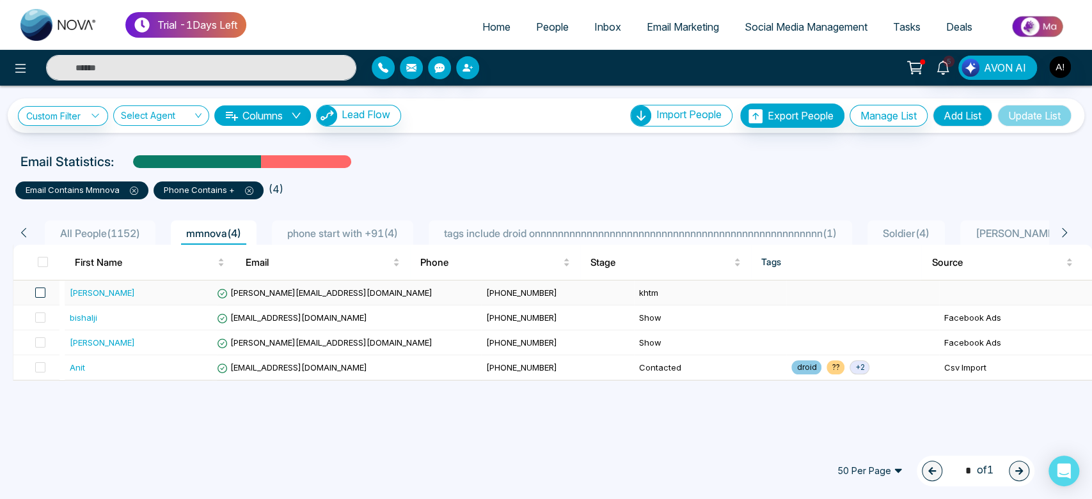
click at [40, 292] on span at bounding box center [40, 293] width 10 height 10
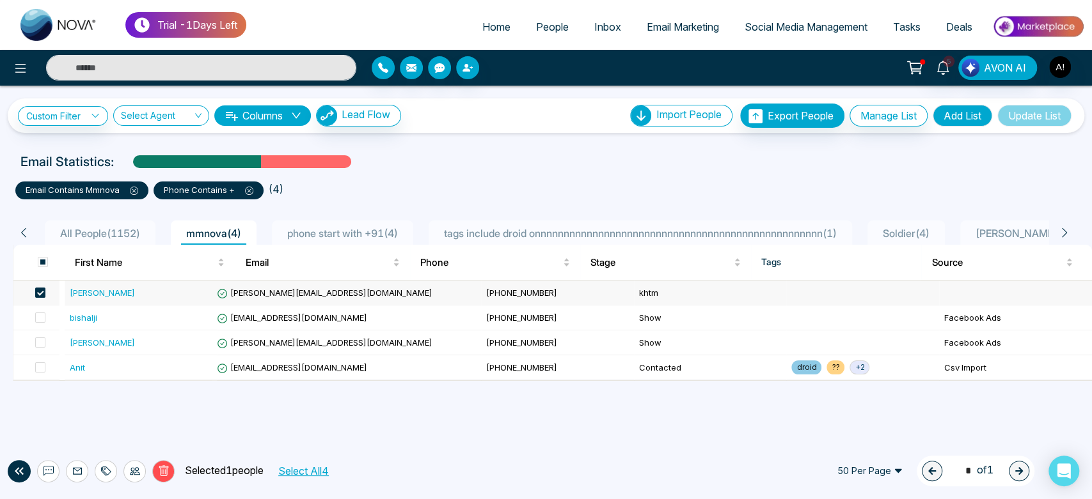
click at [114, 292] on div "[PERSON_NAME]" at bounding box center [141, 292] width 143 height 13
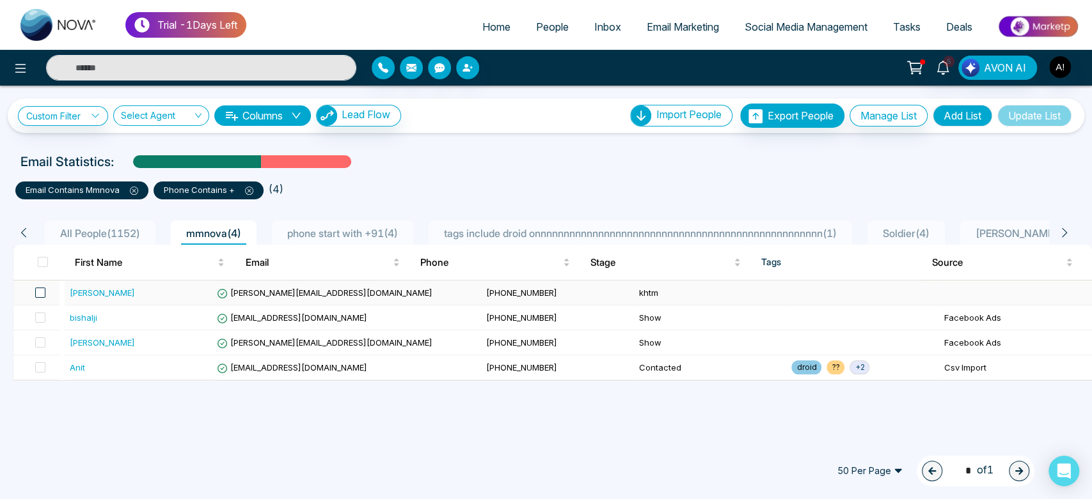
click at [40, 290] on span at bounding box center [40, 293] width 10 height 10
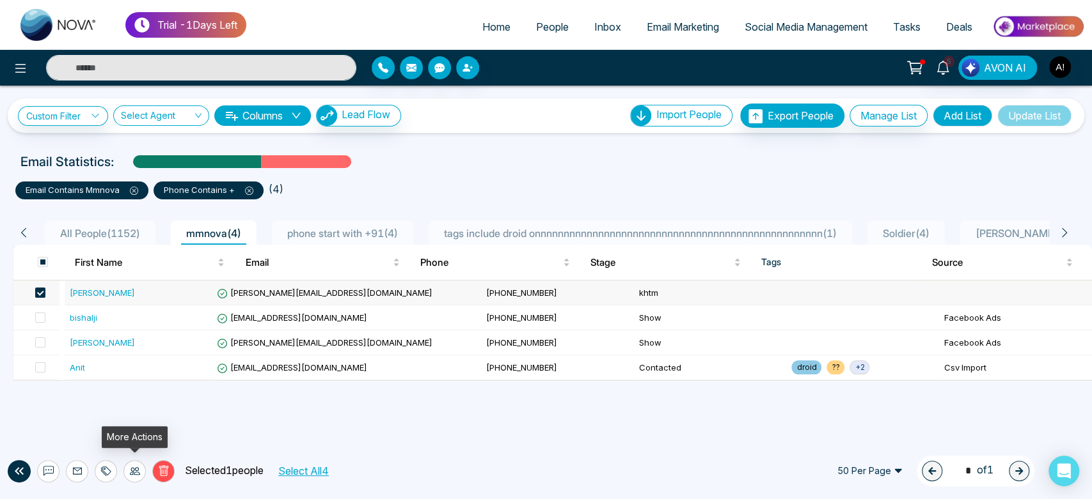
click at [139, 476] on div at bounding box center [134, 471] width 22 height 22
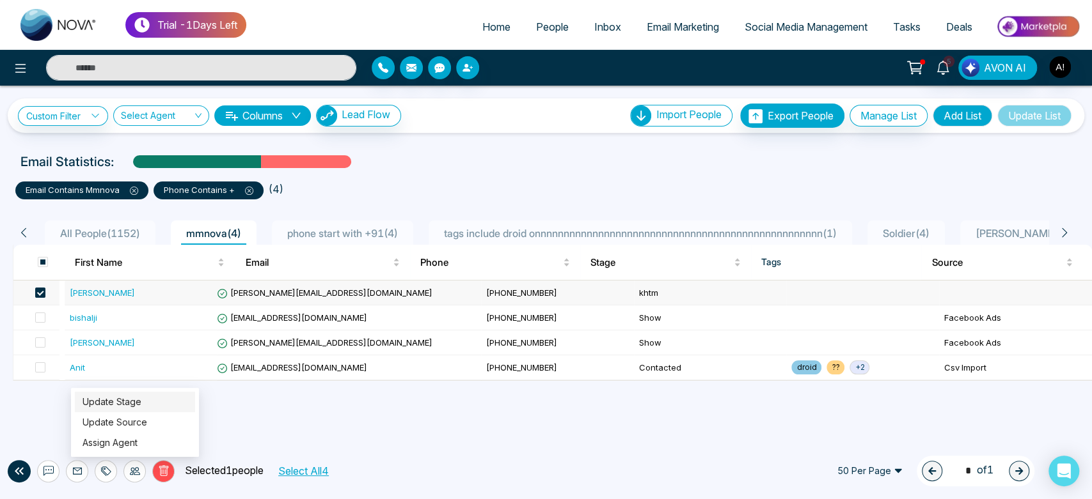
click at [141, 403] on link "Update Stage" at bounding box center [111, 401] width 59 height 11
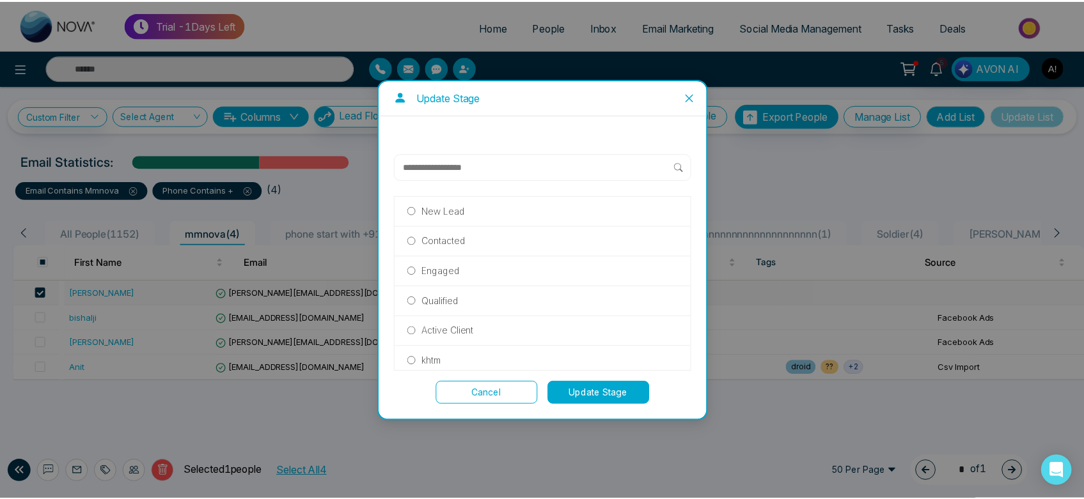
scroll to position [1, 0]
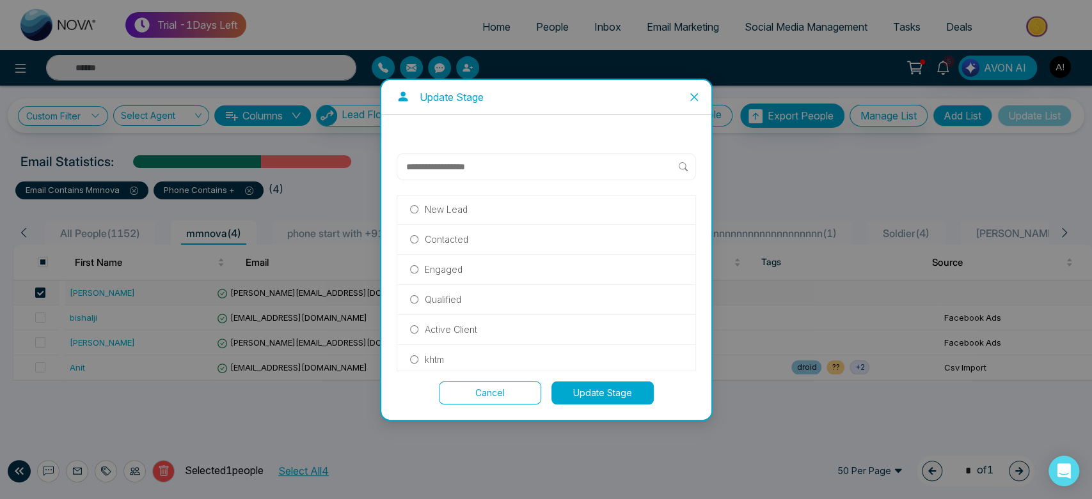
click at [435, 359] on p "khtm" at bounding box center [434, 360] width 19 height 14
click at [604, 404] on div "New Lead Contacted Engaged Qualified Active Client khtm Past Client Do not cont…" at bounding box center [546, 267] width 330 height 305
click at [620, 393] on button "Update Stage" at bounding box center [602, 393] width 102 height 23
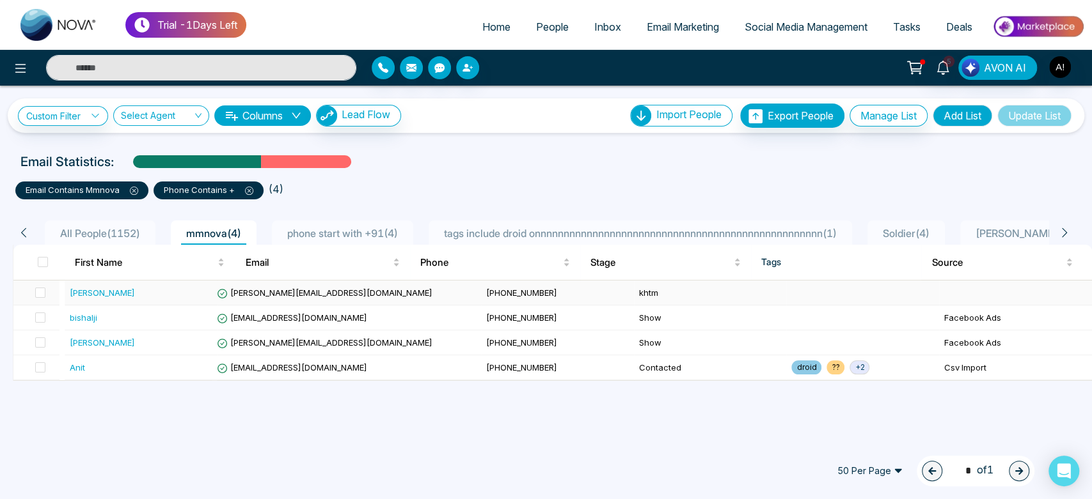
click at [544, 304] on td "[PHONE_NUMBER]" at bounding box center [557, 293] width 153 height 25
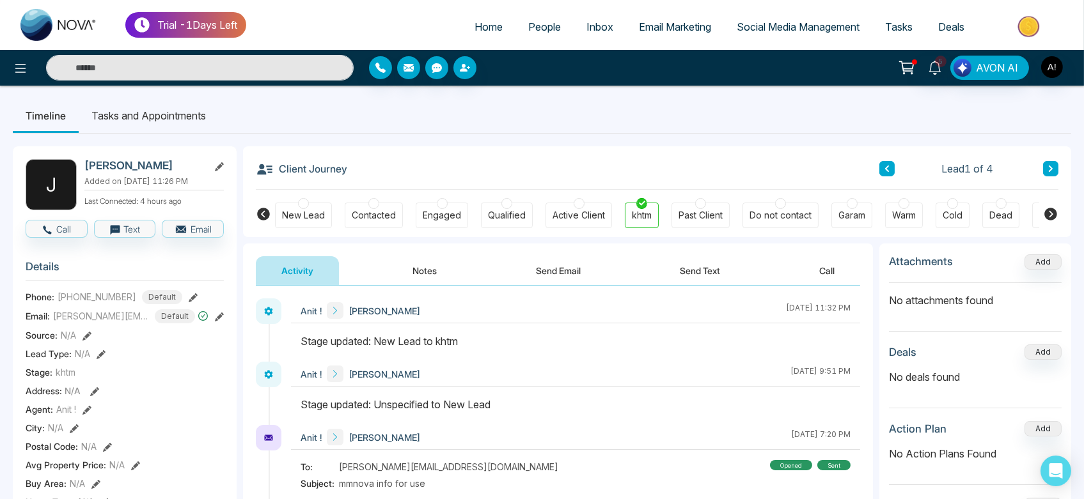
click at [474, 25] on span "Home" at bounding box center [488, 26] width 28 height 13
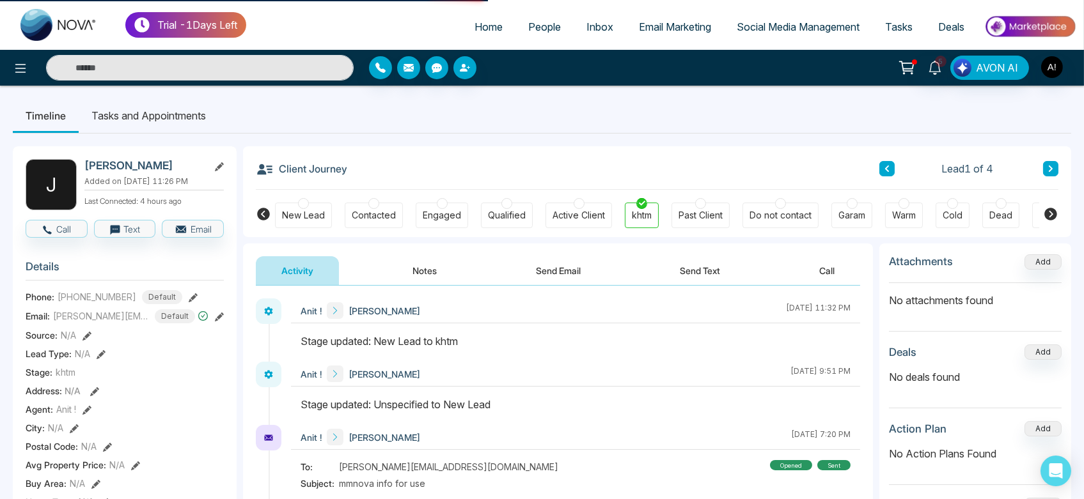
select select "*"
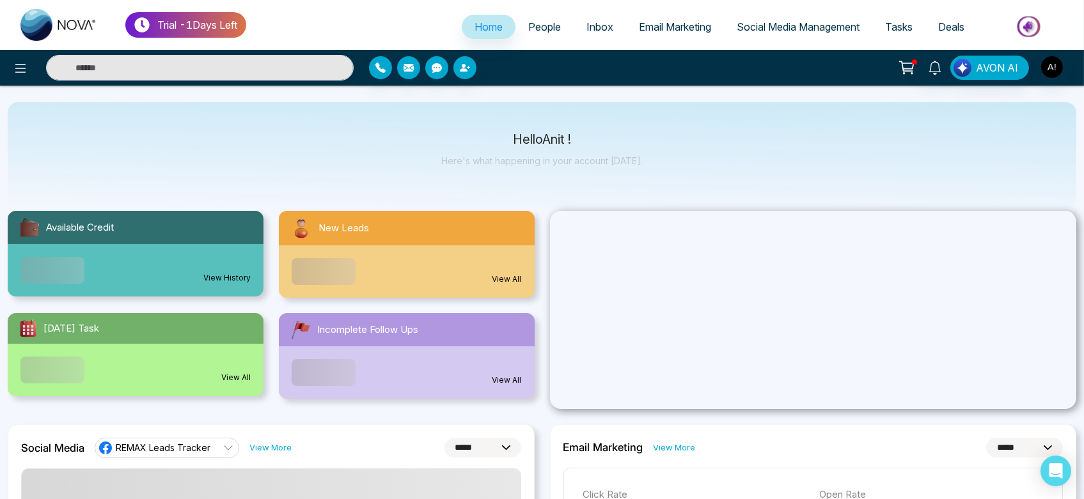
scroll to position [20, 0]
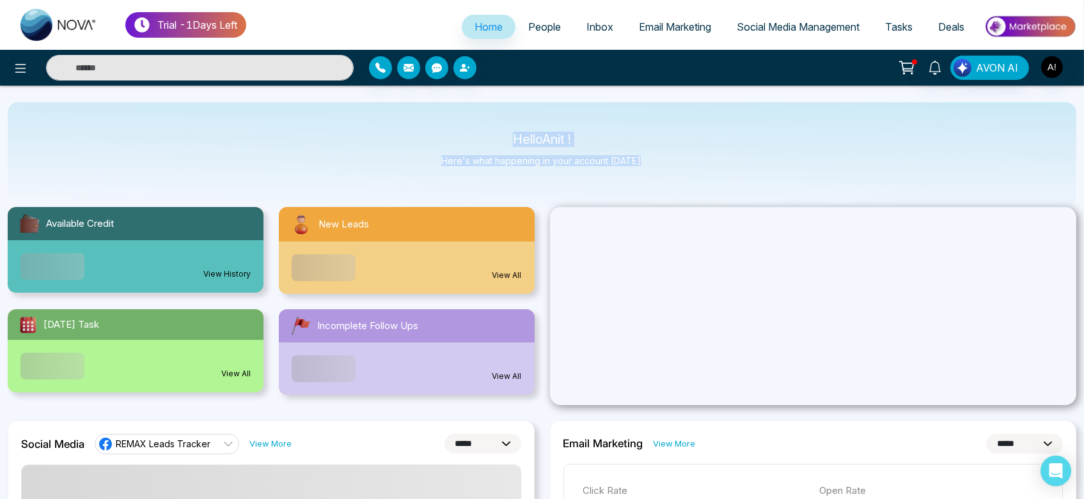
drag, startPoint x: 491, startPoint y: 124, endPoint x: 691, endPoint y: 170, distance: 205.4
click at [691, 170] on div "Hello Anit ! Here's what happening in your account today." at bounding box center [542, 155] width 1069 height 106
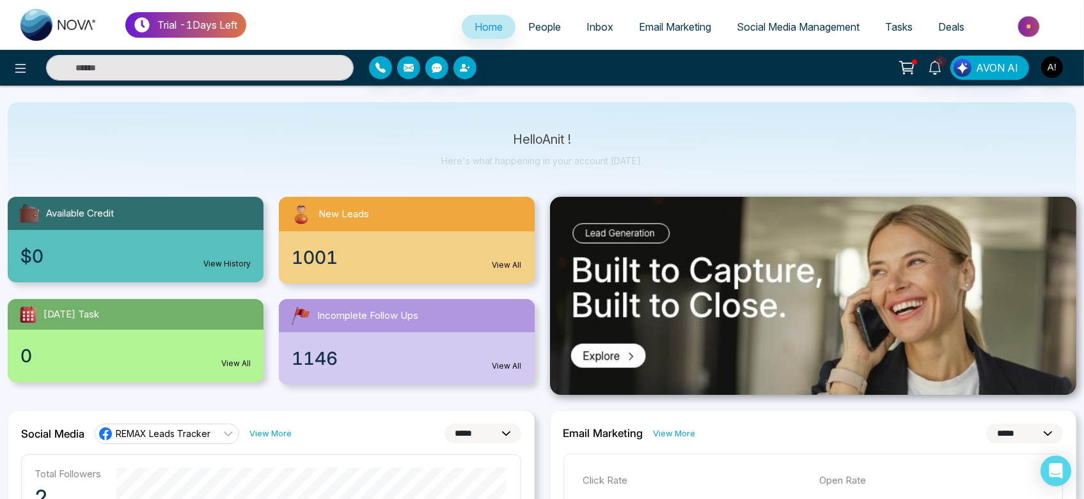
scroll to position [0, 0]
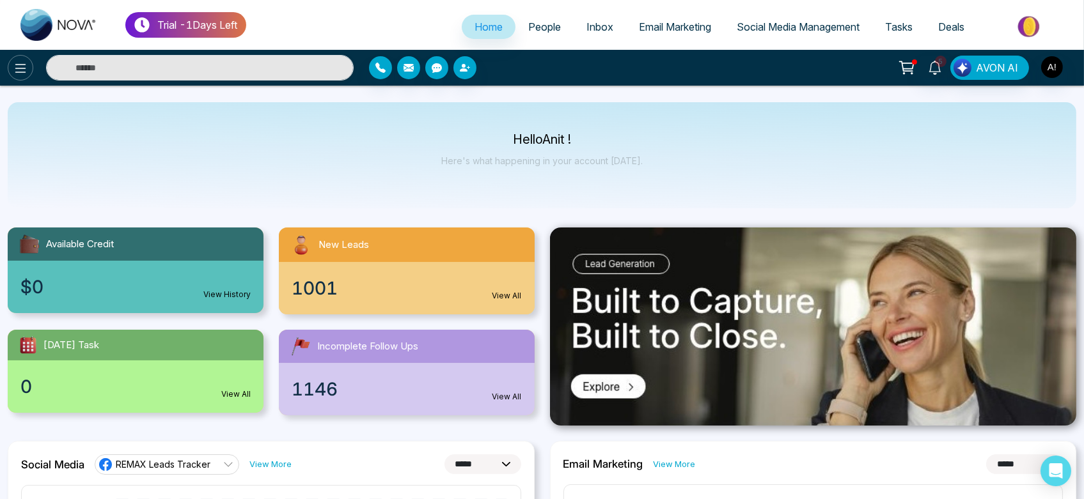
click at [24, 68] on icon at bounding box center [20, 68] width 11 height 9
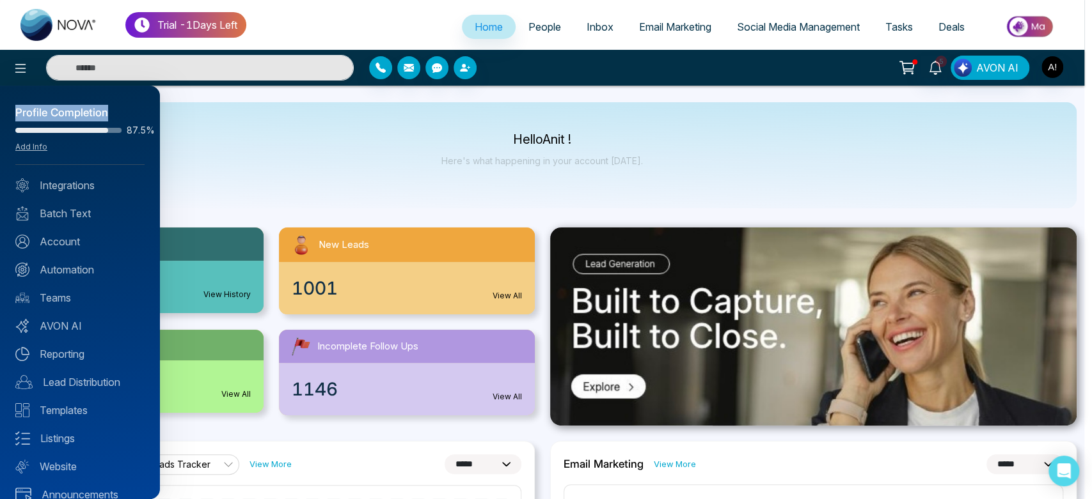
drag, startPoint x: 13, startPoint y: 108, endPoint x: 123, endPoint y: 116, distance: 110.3
click at [123, 116] on div "Profile Completion 87.5% Add Info Integrations Batch Text Account Automation Te…" at bounding box center [80, 293] width 160 height 414
click at [123, 116] on div "Profile Completion" at bounding box center [79, 113] width 129 height 17
click at [332, 139] on div at bounding box center [546, 249] width 1092 height 499
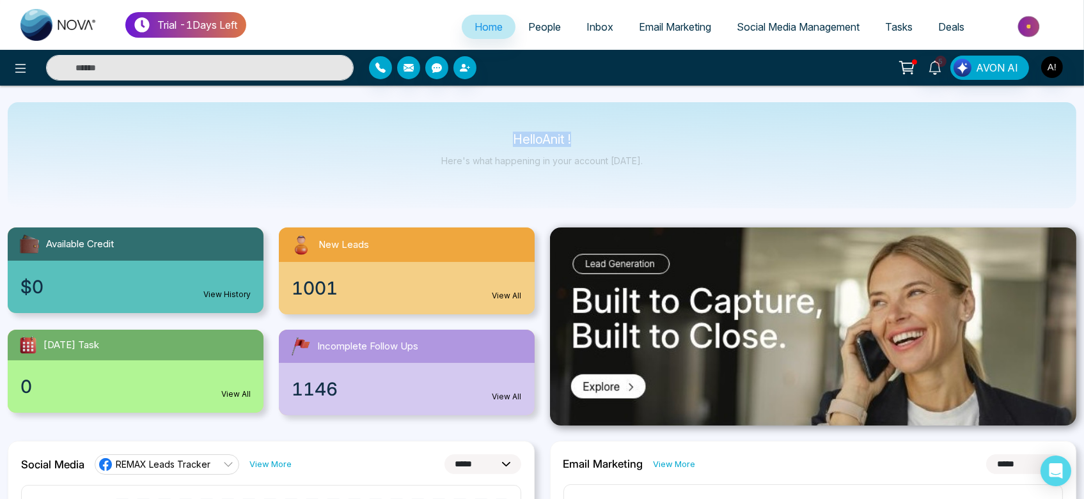
drag, startPoint x: 491, startPoint y: 142, endPoint x: 625, endPoint y: 145, distance: 134.3
click at [625, 145] on div "Hello Anit ! Here's what happening in your account today." at bounding box center [541, 155] width 201 height 42
drag, startPoint x: 507, startPoint y: 135, endPoint x: 646, endPoint y: 161, distance: 141.2
click at [646, 161] on div "Hello Anit ! Here's what happening in your account today." at bounding box center [542, 155] width 1069 height 106
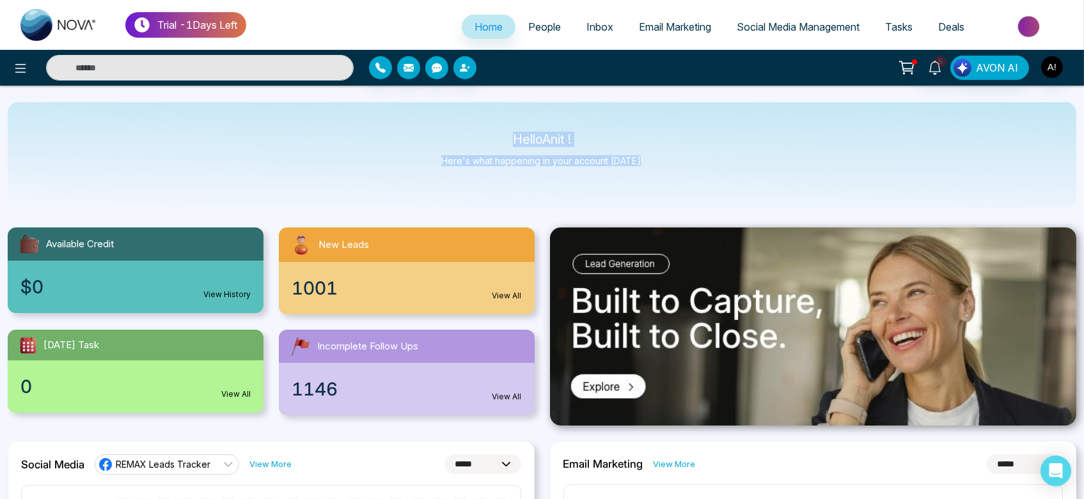
click at [646, 161] on div "Hello Anit ! Here's what happening in your account today." at bounding box center [542, 155] width 1069 height 106
drag, startPoint x: 504, startPoint y: 132, endPoint x: 684, endPoint y: 160, distance: 181.8
click at [684, 160] on div "Hello Anit ! Here's what happening in your account today." at bounding box center [542, 155] width 1069 height 106
drag, startPoint x: 483, startPoint y: 145, endPoint x: 664, endPoint y: 221, distance: 195.7
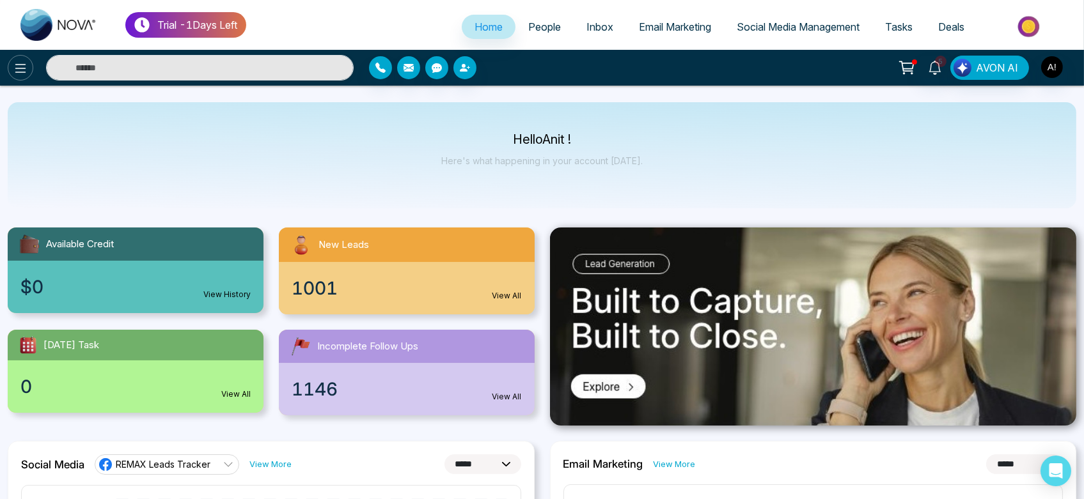
click at [15, 67] on icon at bounding box center [20, 68] width 15 height 15
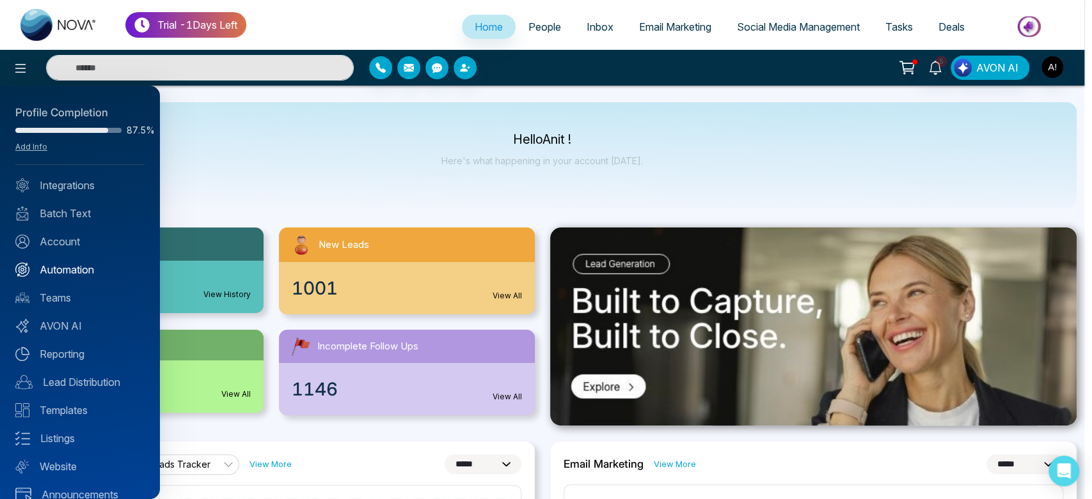
click at [55, 276] on link "Automation" at bounding box center [79, 269] width 129 height 15
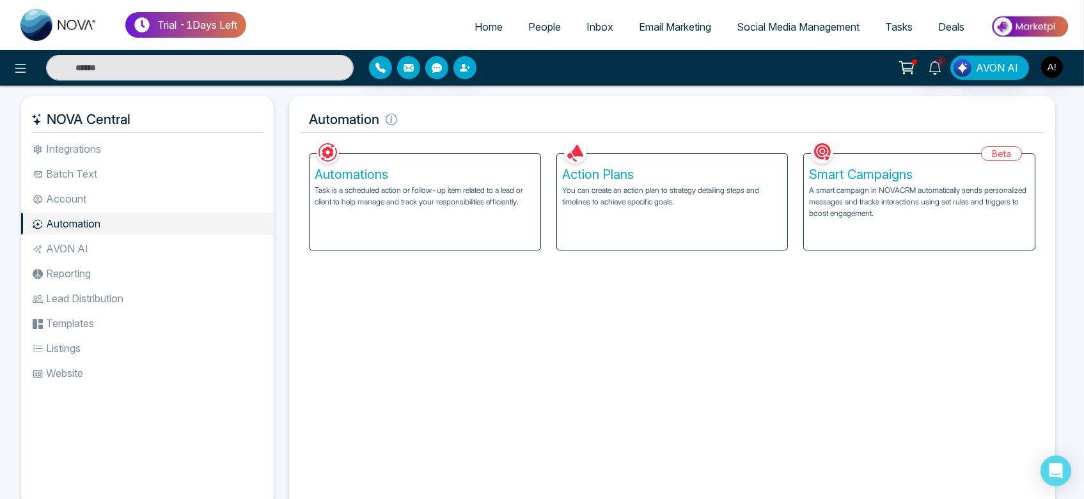
drag, startPoint x: 307, startPoint y: 122, endPoint x: 468, endPoint y: 117, distance: 161.2
click at [468, 117] on h5 "Automation" at bounding box center [672, 119] width 746 height 27
click at [930, 222] on div "Smart Campaigns A smart campaign in NOVACRM automatically sends personalized me…" at bounding box center [919, 202] width 231 height 96
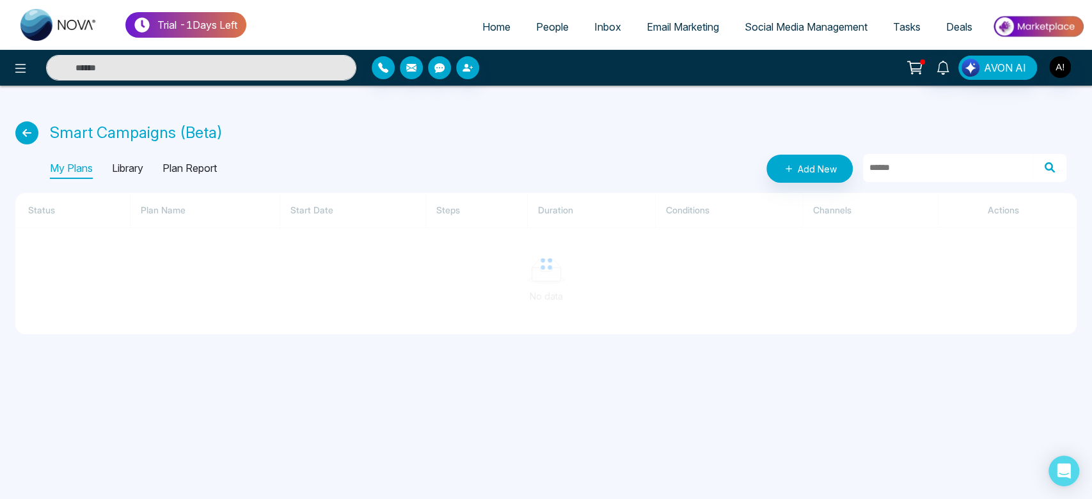
click at [129, 171] on p "Library" at bounding box center [127, 169] width 31 height 20
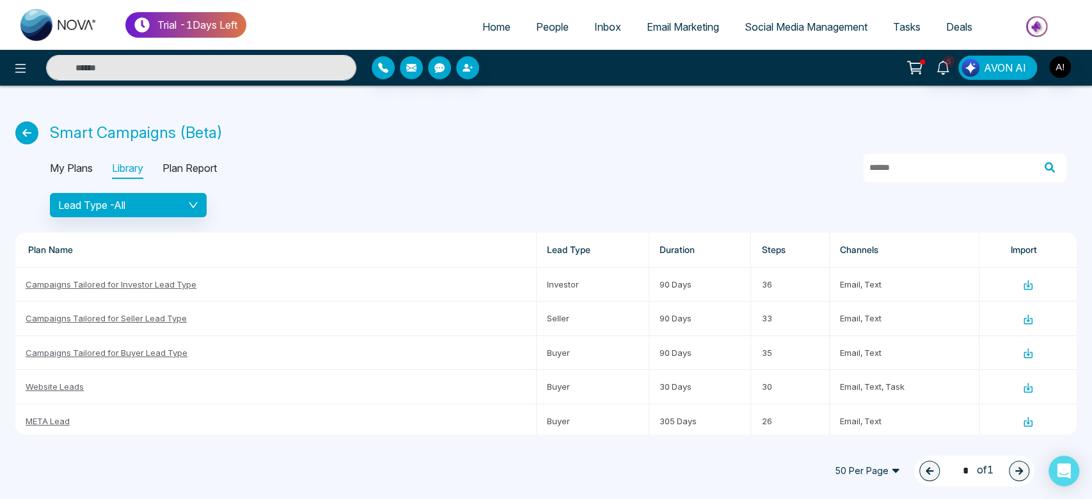
click at [210, 162] on p "Plan Report" at bounding box center [189, 169] width 54 height 20
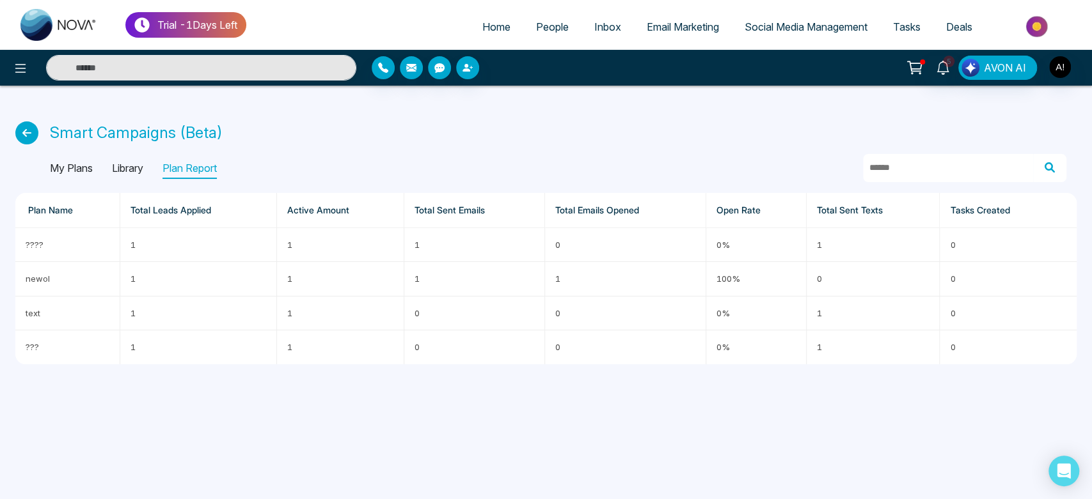
click at [29, 141] on icon at bounding box center [26, 133] width 23 height 23
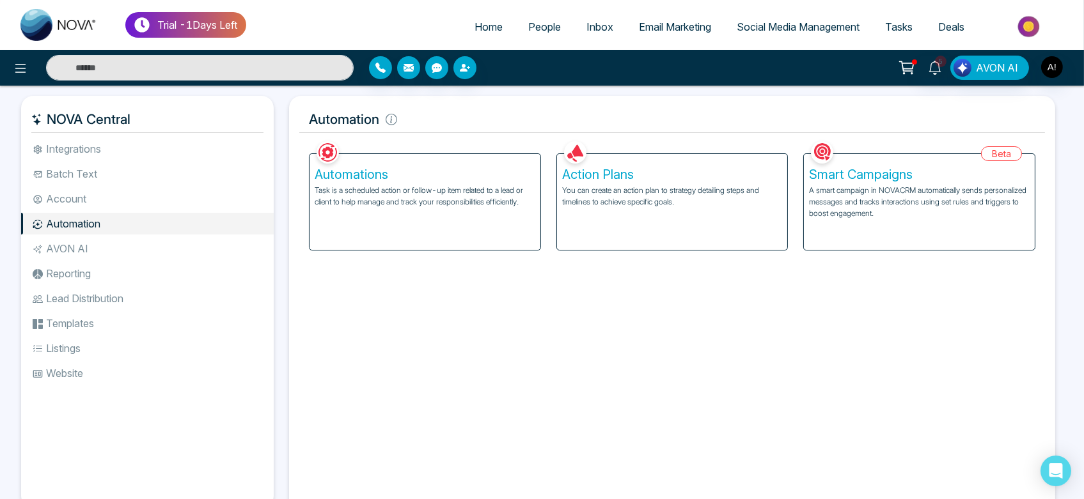
click at [89, 247] on li "AVON AI" at bounding box center [147, 249] width 253 height 22
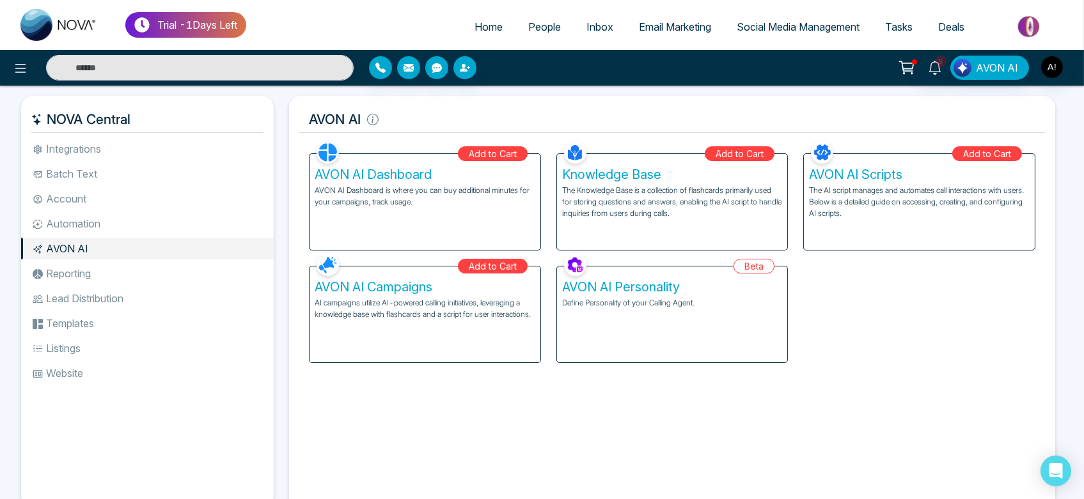
click at [137, 285] on ul "Integrations Batch Text Account Automation AVON AI Reporting Lead Distribution …" at bounding box center [147, 313] width 253 height 350
click at [125, 308] on li "Lead Distribution" at bounding box center [147, 299] width 253 height 22
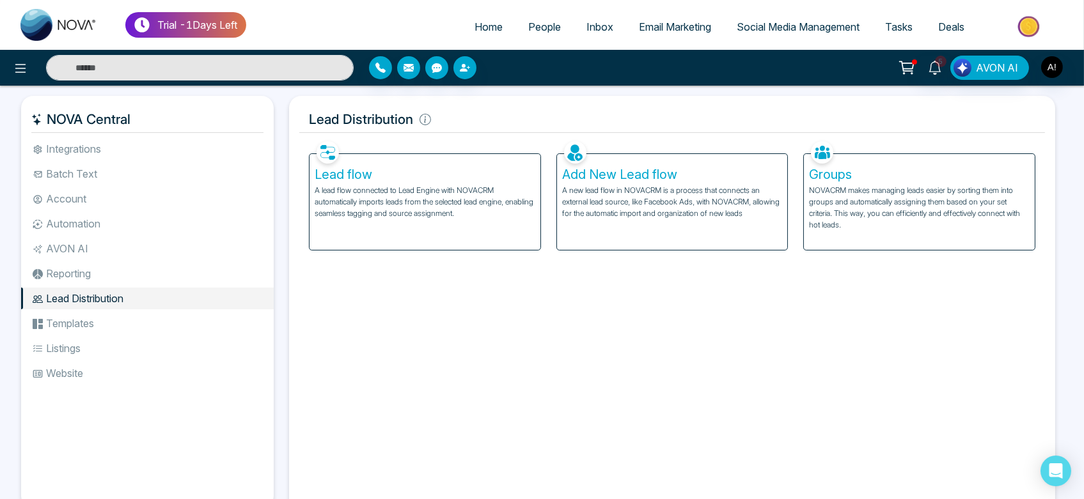
click at [69, 331] on li "Templates" at bounding box center [147, 324] width 253 height 22
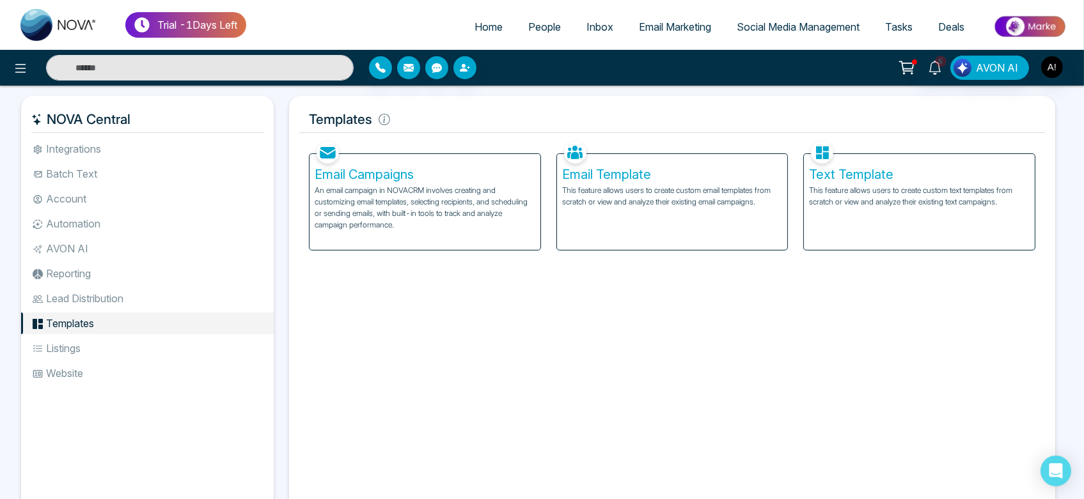
click at [434, 224] on p "An email campaign in NOVACRM involves creating and customizing email templates,…" at bounding box center [425, 208] width 221 height 46
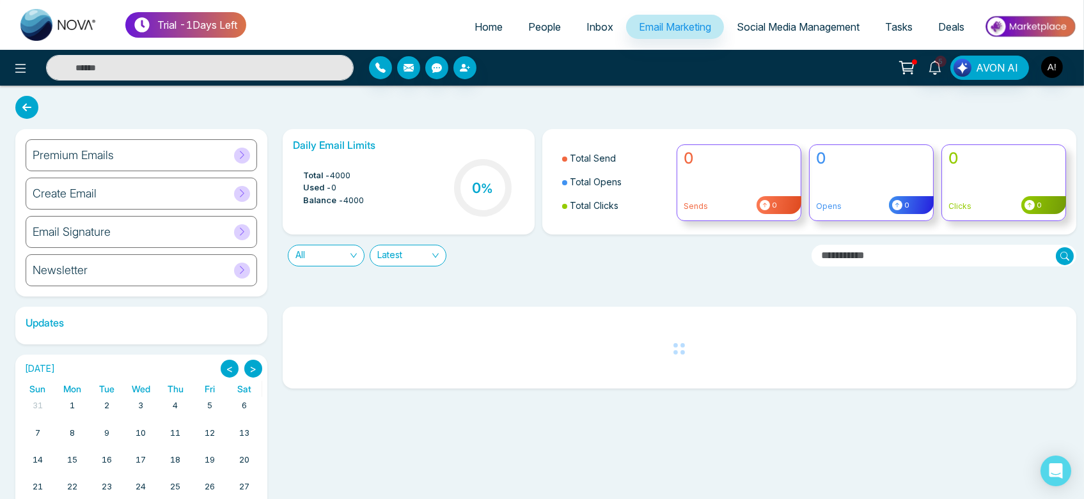
click at [134, 163] on div "Premium Emails" at bounding box center [141, 155] width 231 height 32
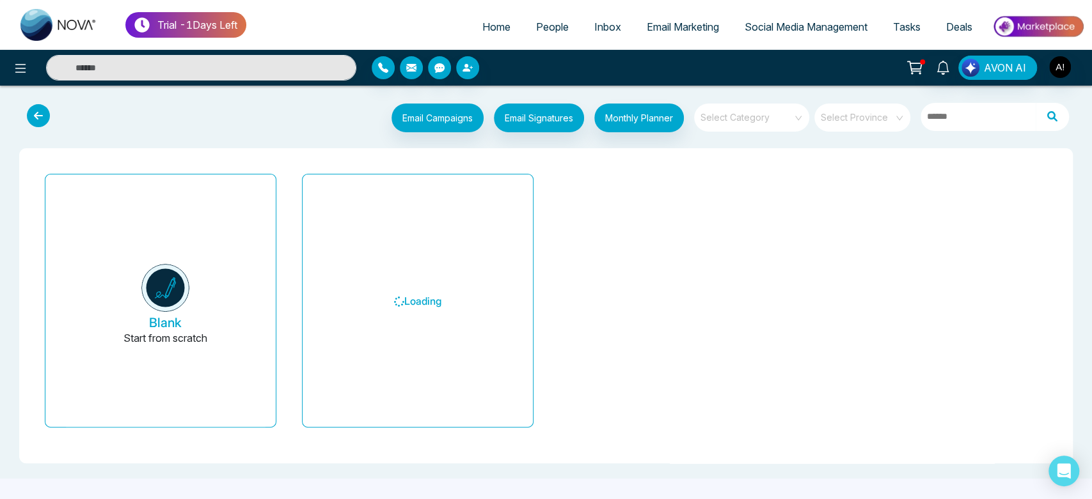
click at [766, 111] on input "search" at bounding box center [747, 113] width 92 height 19
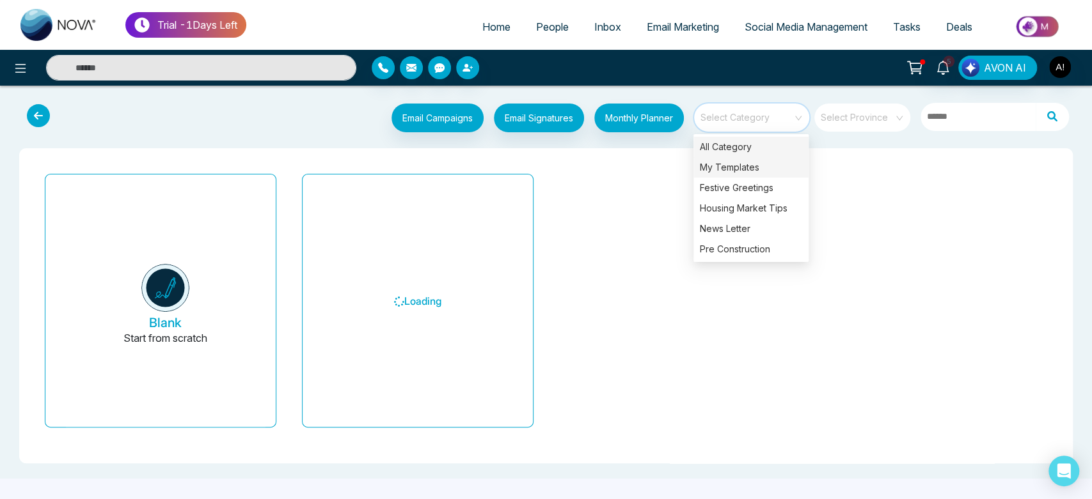
click at [739, 162] on div "My Templates" at bounding box center [750, 167] width 115 height 20
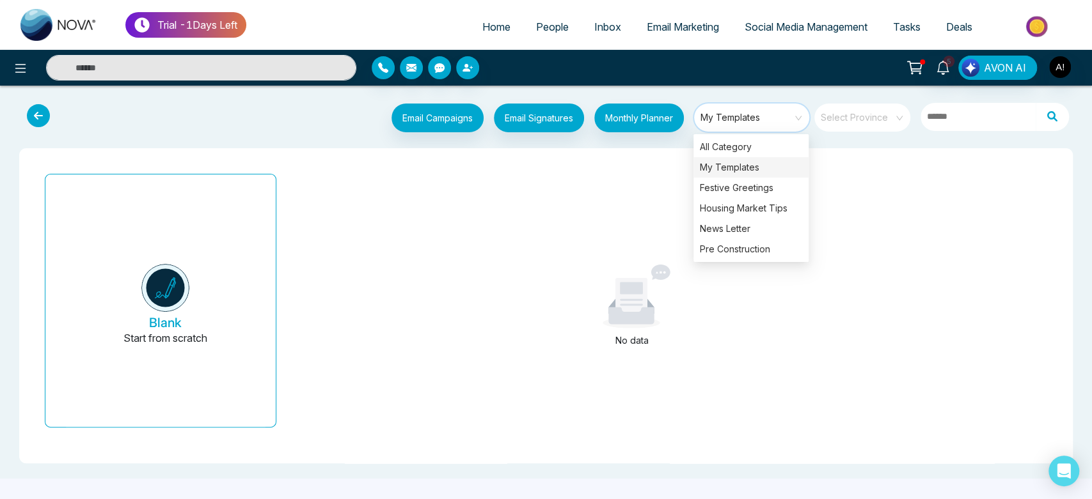
click at [757, 123] on span "My Templates" at bounding box center [752, 117] width 104 height 19
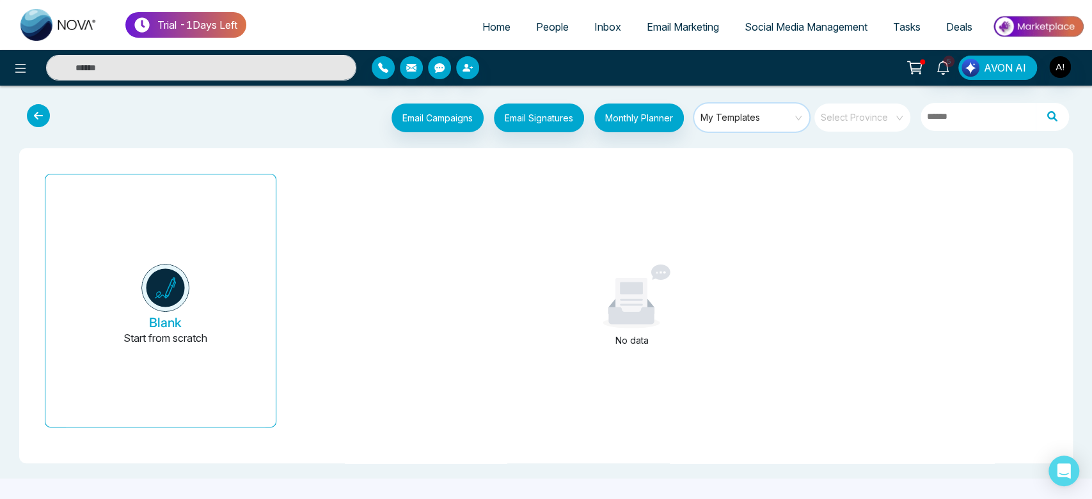
click at [757, 123] on span "My Templates" at bounding box center [752, 117] width 104 height 19
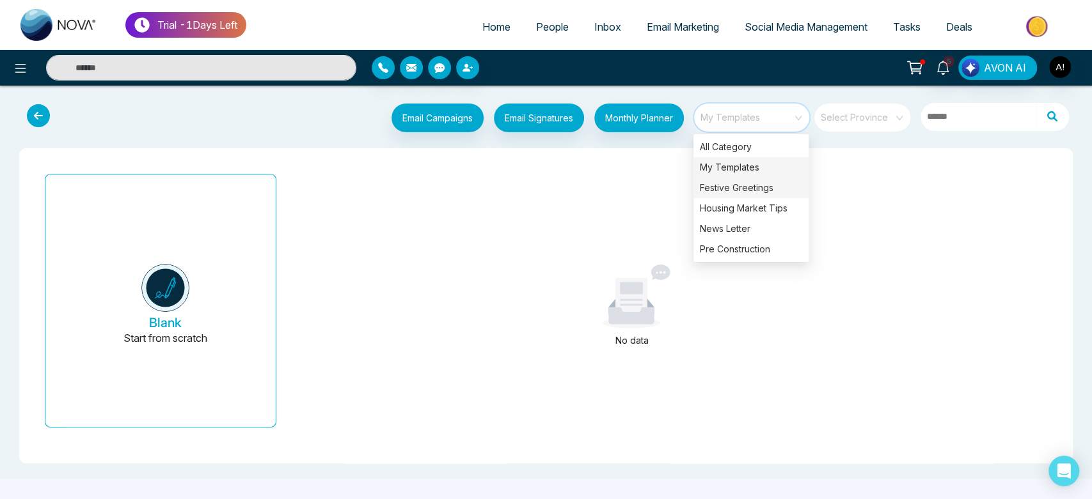
click at [760, 186] on div "Festive Greetings" at bounding box center [750, 188] width 115 height 20
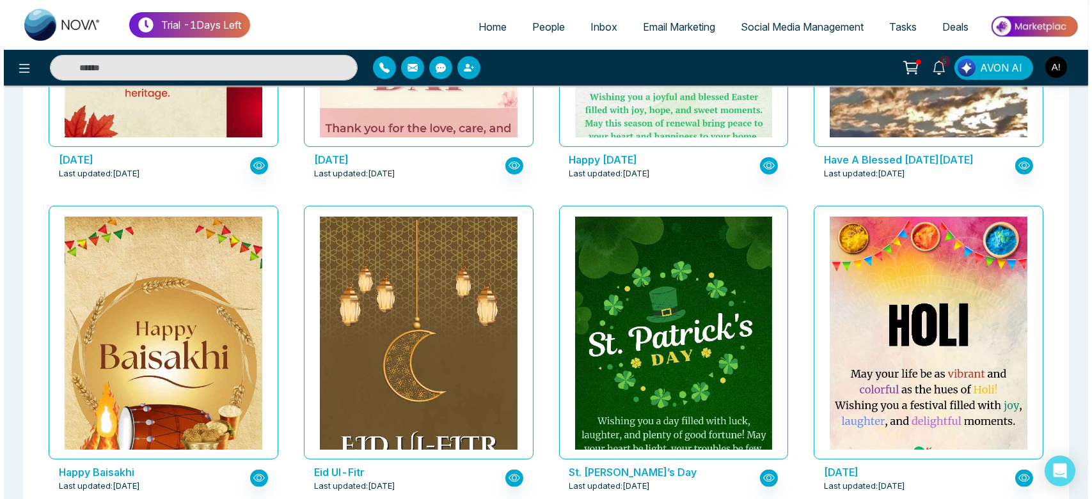
scroll to position [946, 0]
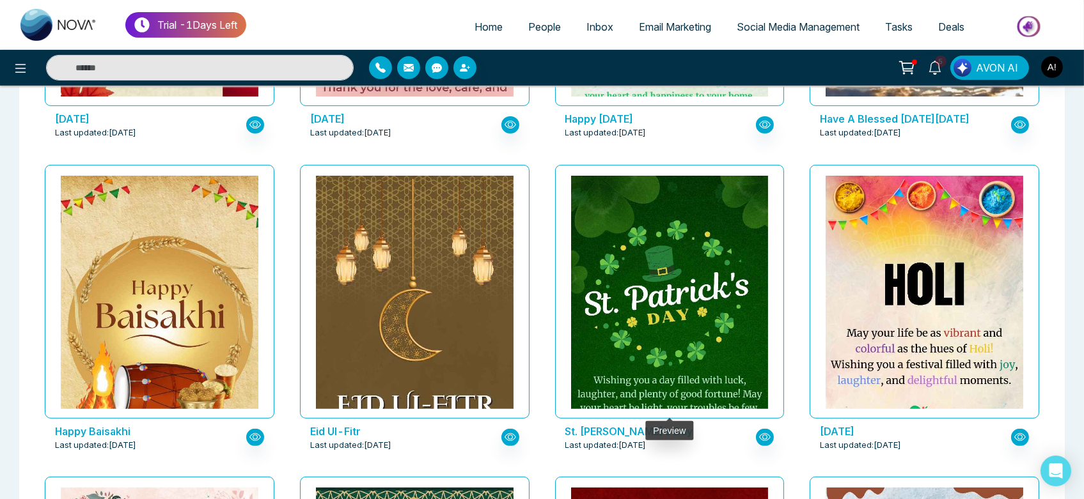
click at [653, 416] on div at bounding box center [670, 292] width 230 height 254
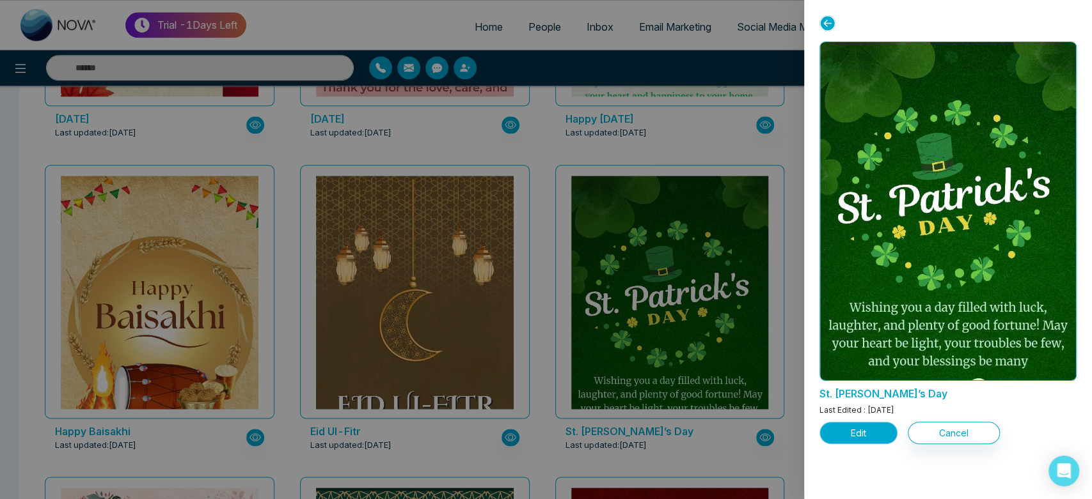
click at [854, 437] on button "Edit" at bounding box center [858, 433] width 78 height 22
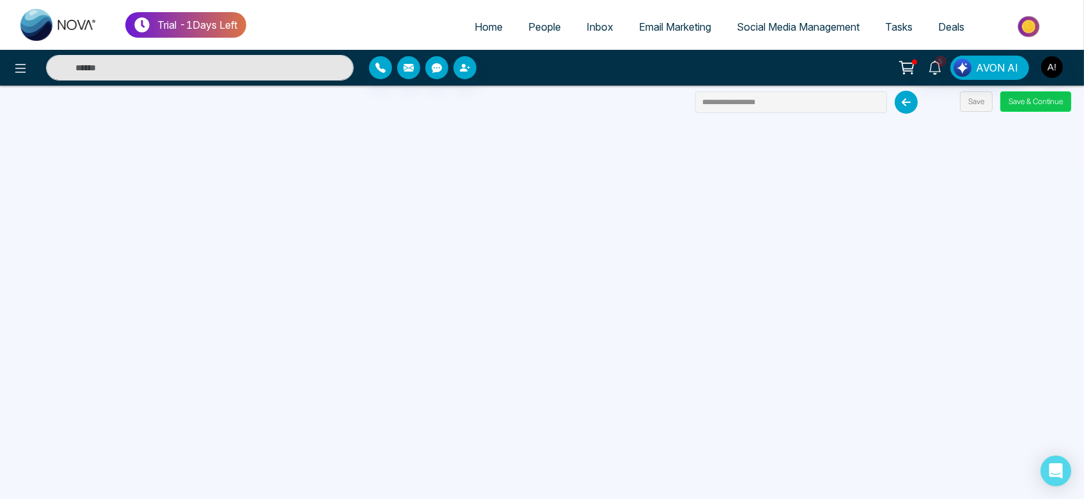
click at [1046, 107] on button "Save & Continue" at bounding box center [1035, 101] width 71 height 20
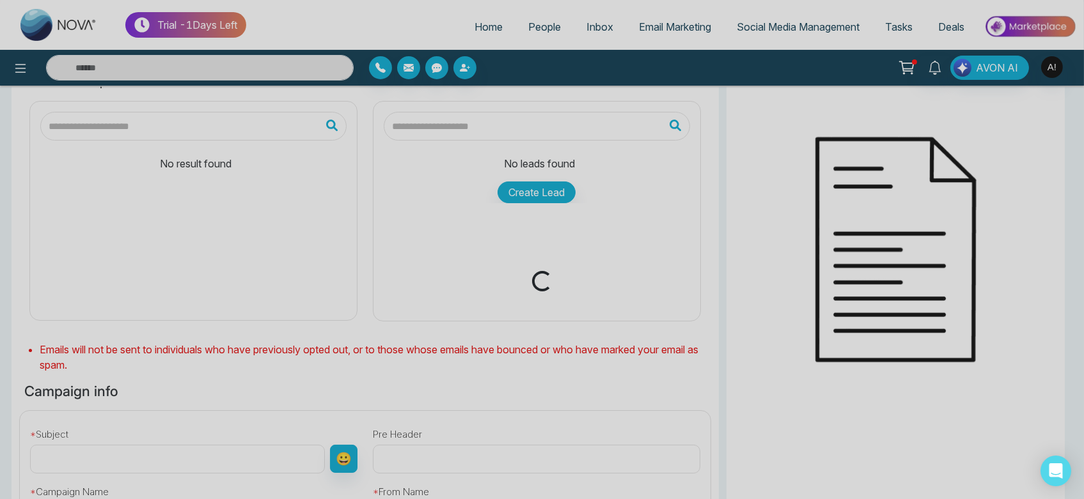
type input "**********"
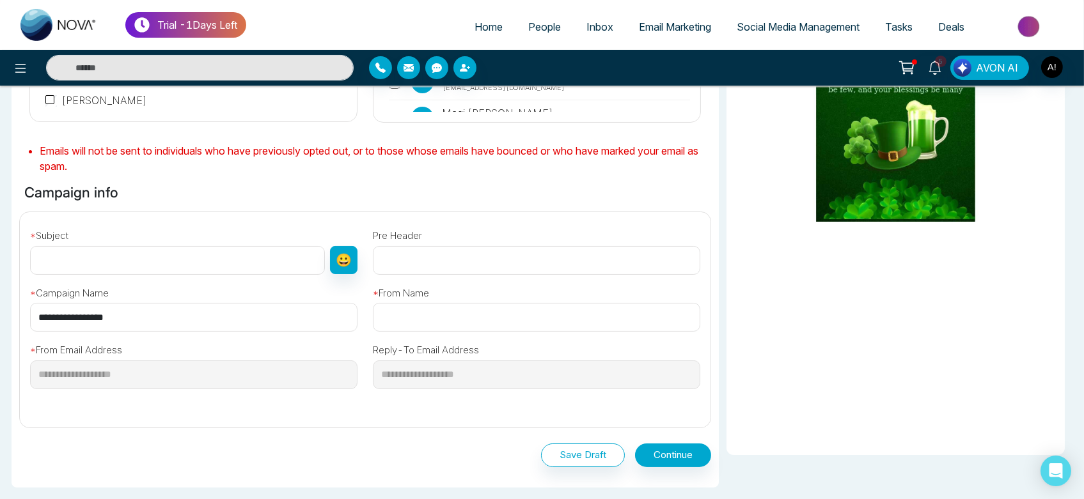
scroll to position [290, 0]
drag, startPoint x: 137, startPoint y: 328, endPoint x: 0, endPoint y: 290, distance: 142.0
click at [0, 290] on div "Selected Recipients ( 1 ) All People ( 1152 ) mmnova ( 4 ) phone start with +91…" at bounding box center [542, 224] width 1084 height 749
click at [148, 254] on input "text" at bounding box center [177, 260] width 295 height 29
paste input "**********"
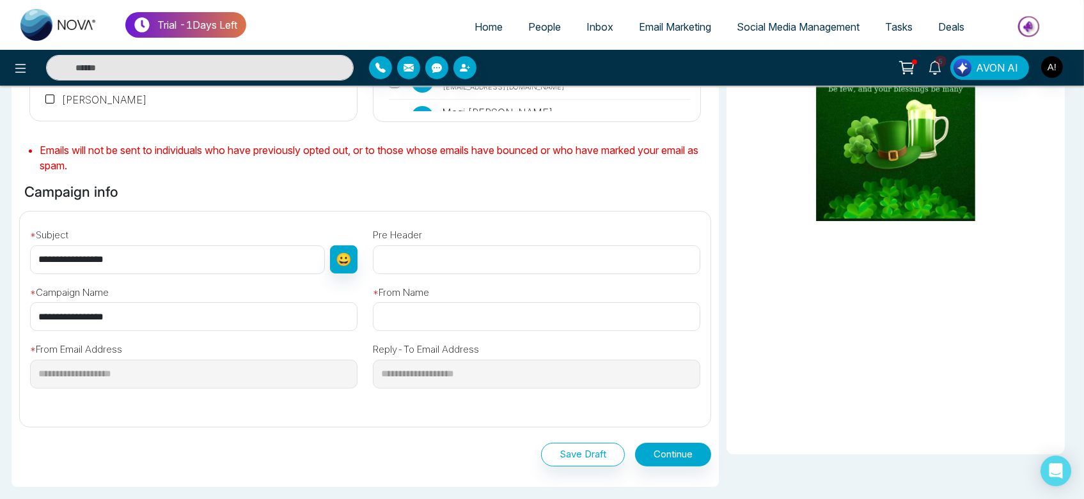
type input "**********"
click at [410, 310] on input "text" at bounding box center [536, 316] width 327 height 29
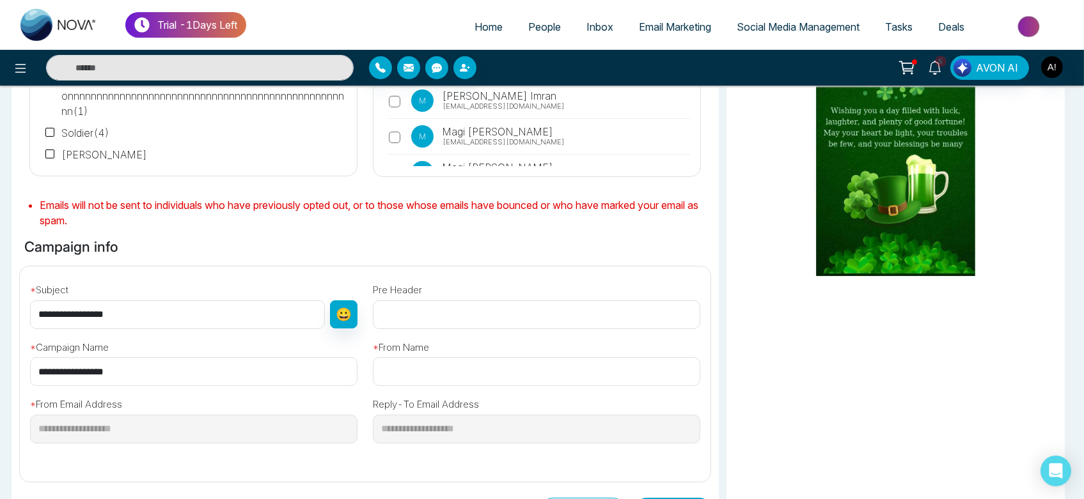
click at [444, 370] on input "text" at bounding box center [536, 371] width 327 height 29
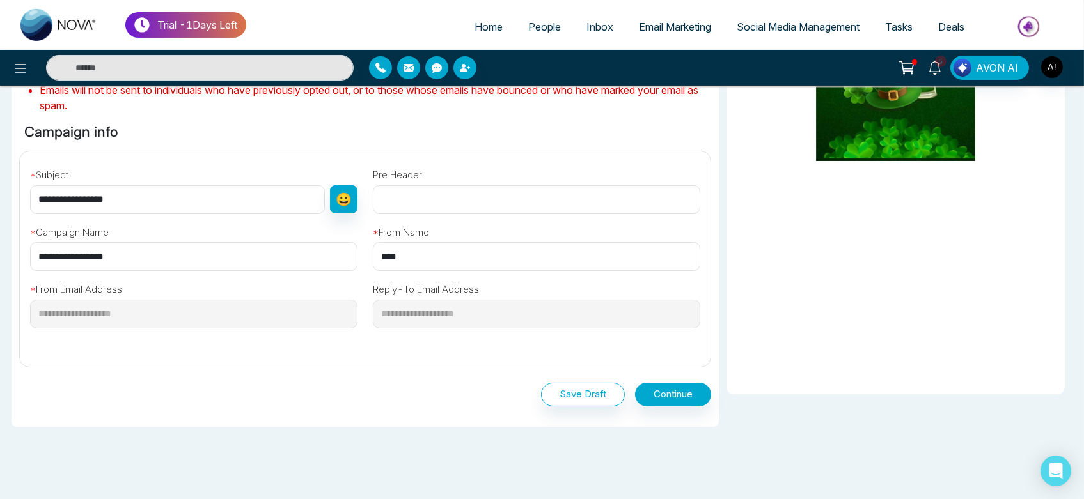
scroll to position [388, 0]
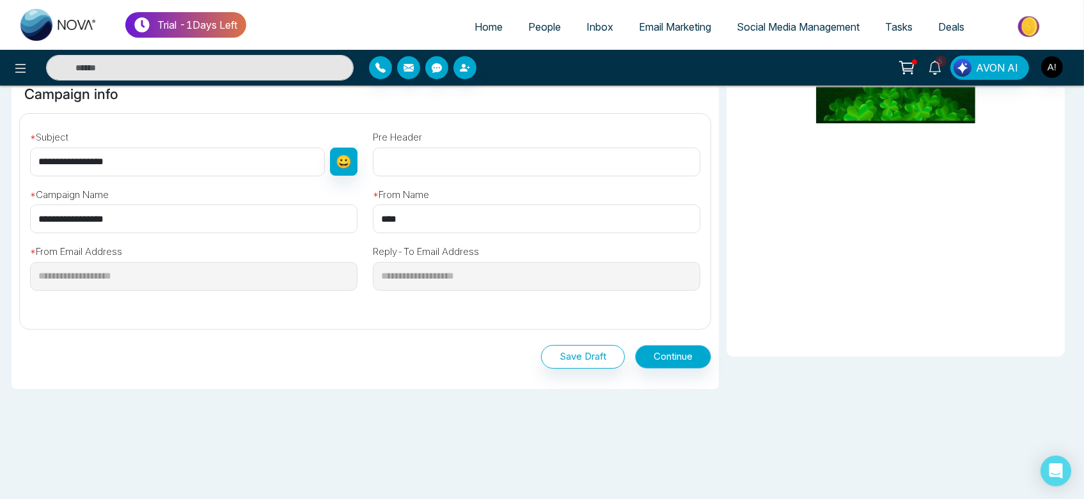
type input "****"
click at [693, 352] on button "Continue" at bounding box center [673, 357] width 76 height 24
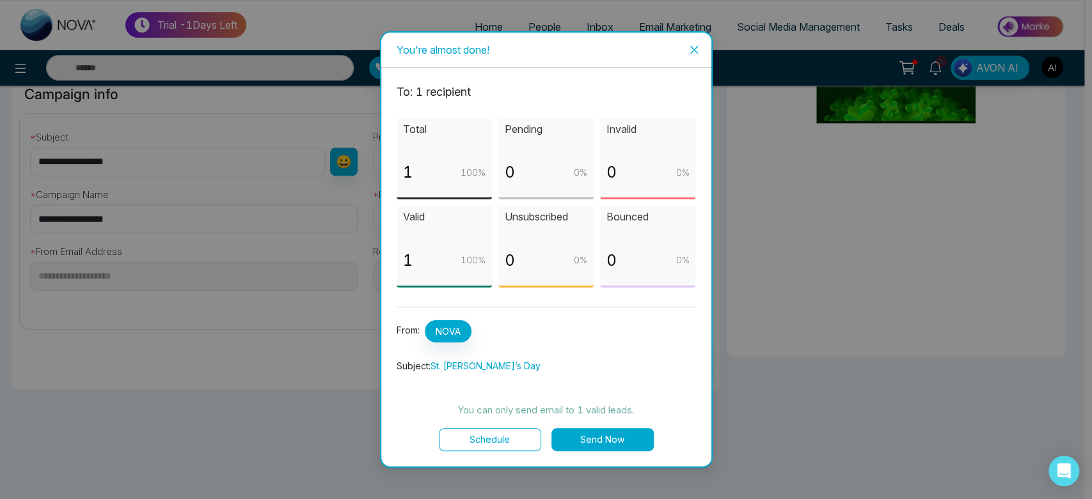
click at [613, 438] on button "Send Now" at bounding box center [602, 439] width 102 height 23
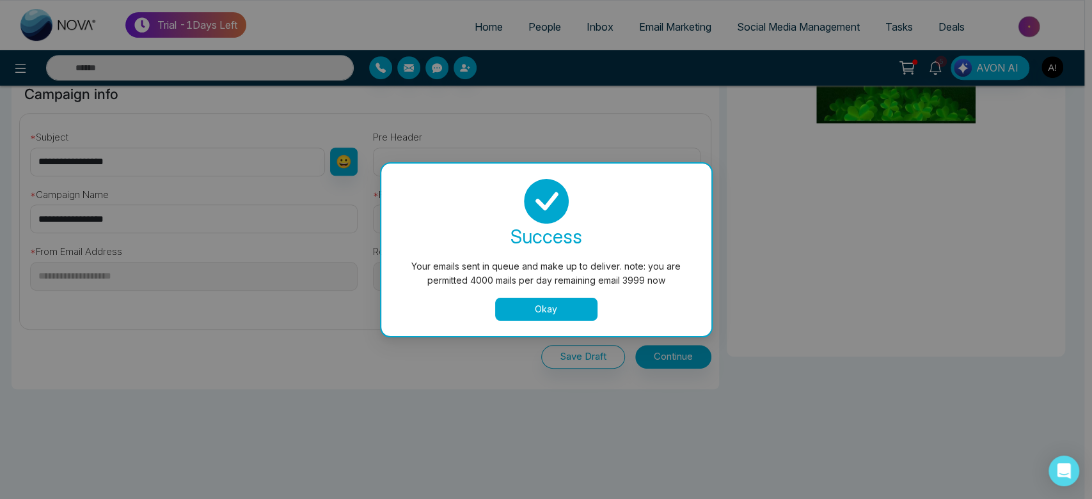
click at [548, 310] on button "Okay" at bounding box center [546, 309] width 102 height 23
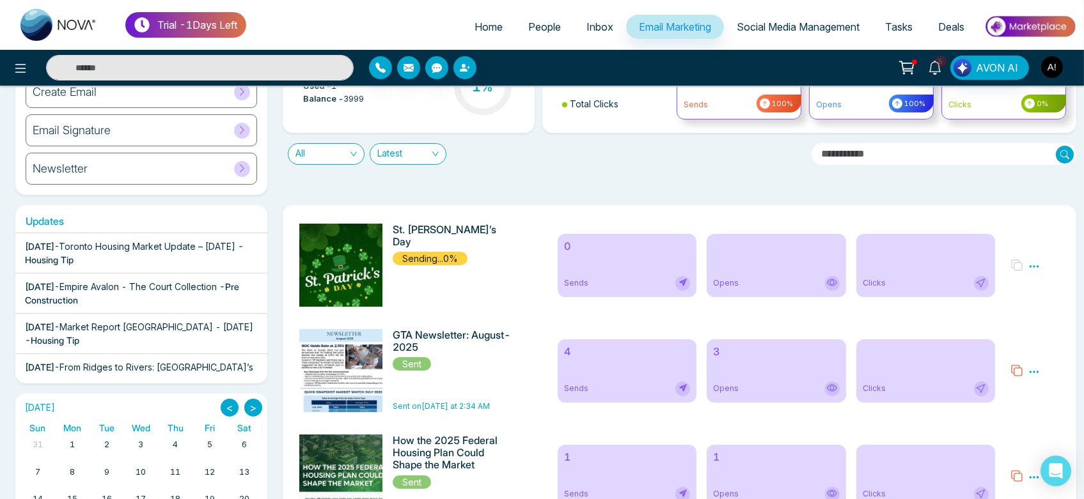
scroll to position [113, 0]
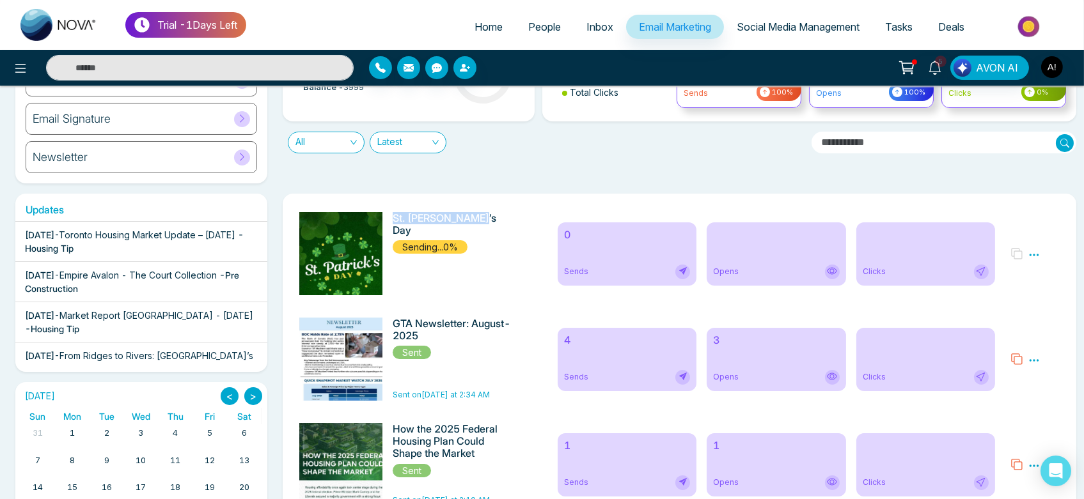
drag, startPoint x: 395, startPoint y: 221, endPoint x: 488, endPoint y: 221, distance: 92.7
click at [488, 221] on div "St. Patrick’s Day Sending...0%" at bounding box center [421, 253] width 258 height 83
click at [488, 221] on h6 "St. Patrick’s Day" at bounding box center [454, 224] width 122 height 24
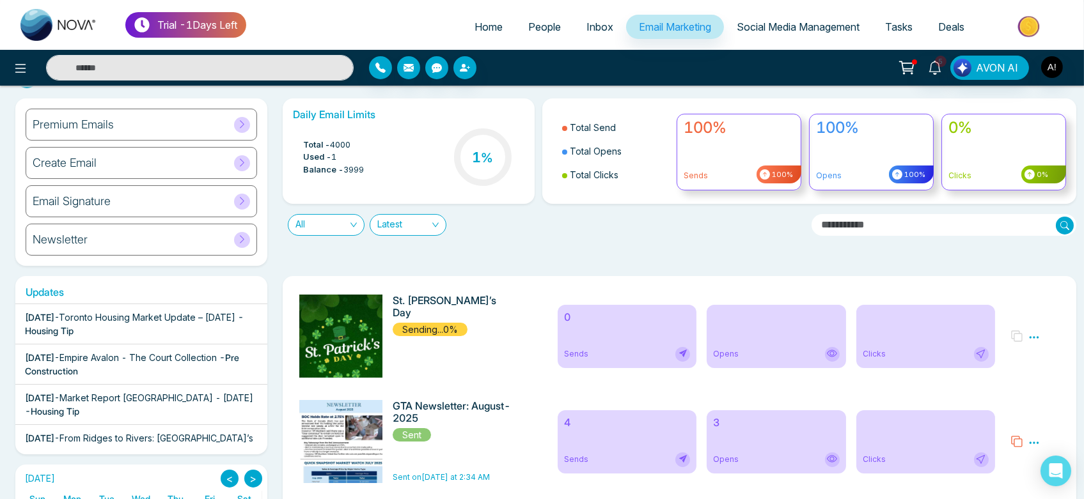
scroll to position [33, 0]
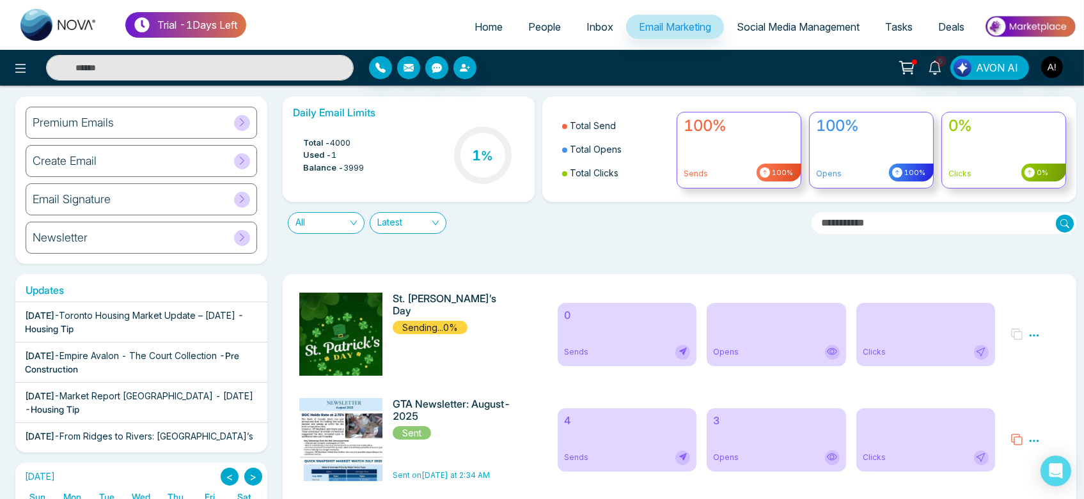
click at [388, 295] on div "St. Patrick’s Day Sending...0%" at bounding box center [421, 334] width 258 height 83
drag, startPoint x: 398, startPoint y: 299, endPoint x: 435, endPoint y: 336, distance: 53.4
click at [435, 336] on div "St. Patrick’s Day Sending...0%" at bounding box center [454, 334] width 122 height 83
click at [529, 322] on div "St. Patrick’s Day Sending...0%" at bounding box center [421, 334] width 258 height 83
click at [767, 256] on div "Daily Email Limits Total - 4000 Used - 1 Balance - 3999 1 % Total Send Total Op…" at bounding box center [675, 181] width 801 height 168
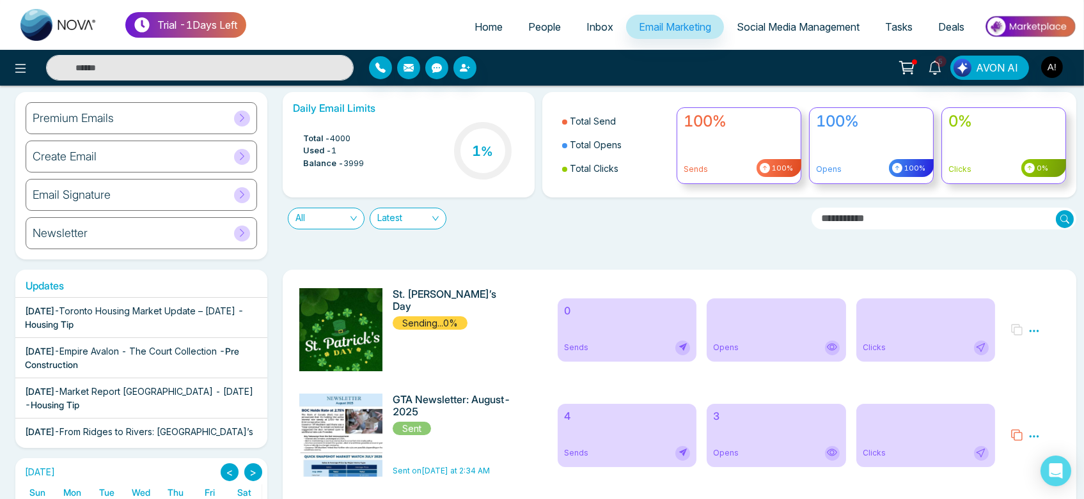
scroll to position [41, 0]
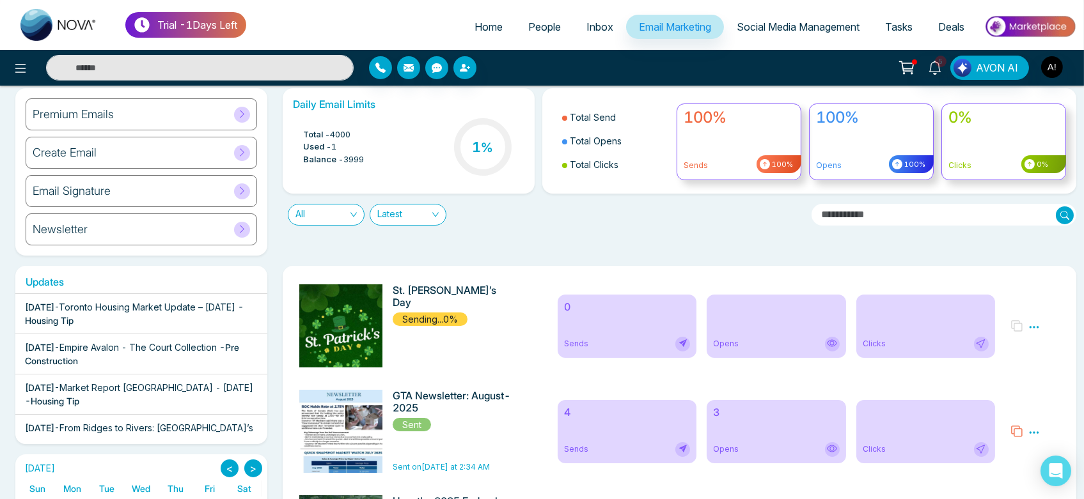
click at [600, 19] on link "Inbox" at bounding box center [600, 27] width 52 height 24
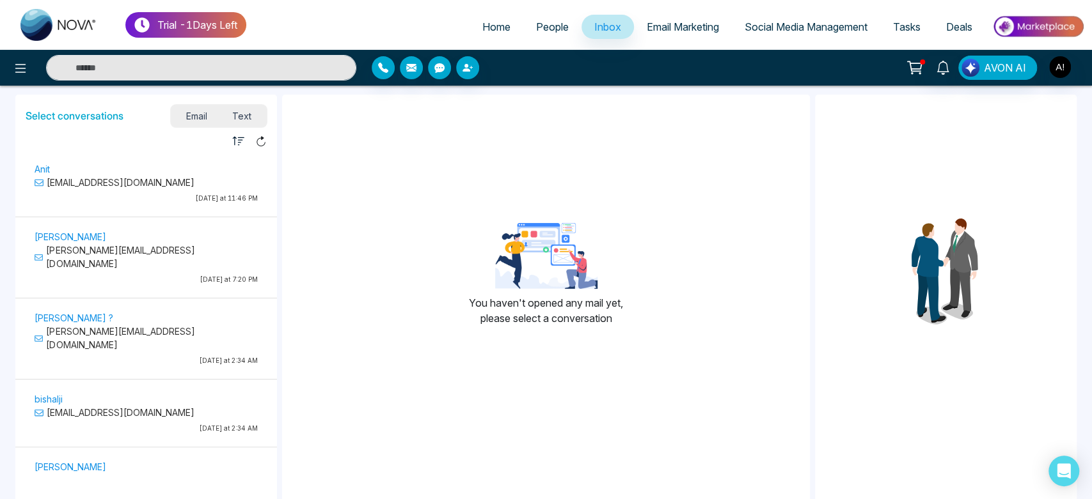
click at [657, 19] on link "Email Marketing" at bounding box center [683, 27] width 98 height 24
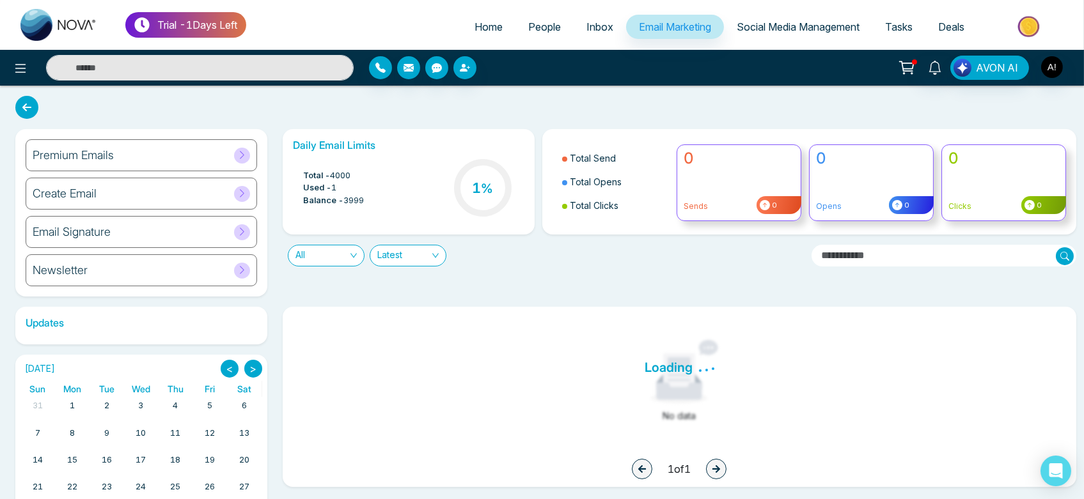
click at [806, 19] on link "Social Media Management" at bounding box center [798, 27] width 148 height 24
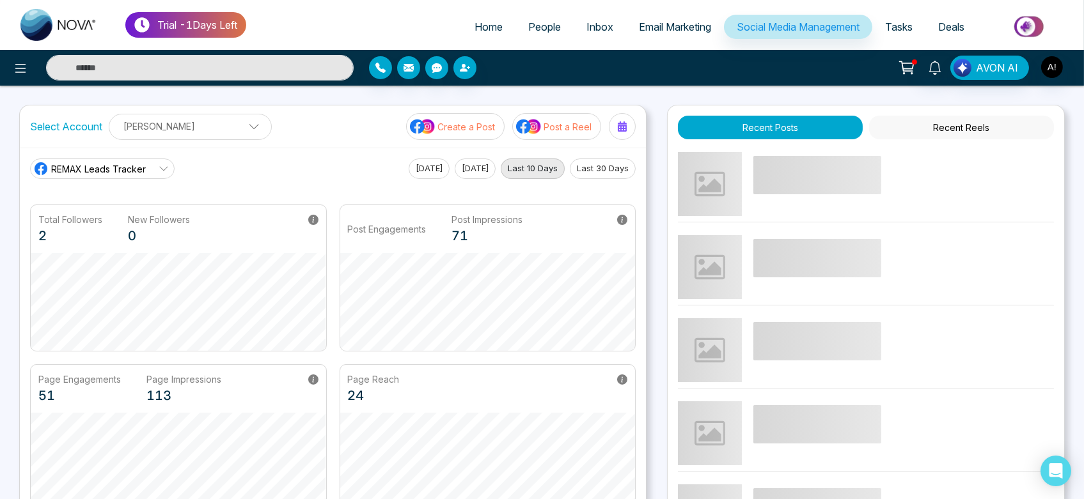
click at [491, 31] on span "Home" at bounding box center [488, 26] width 28 height 13
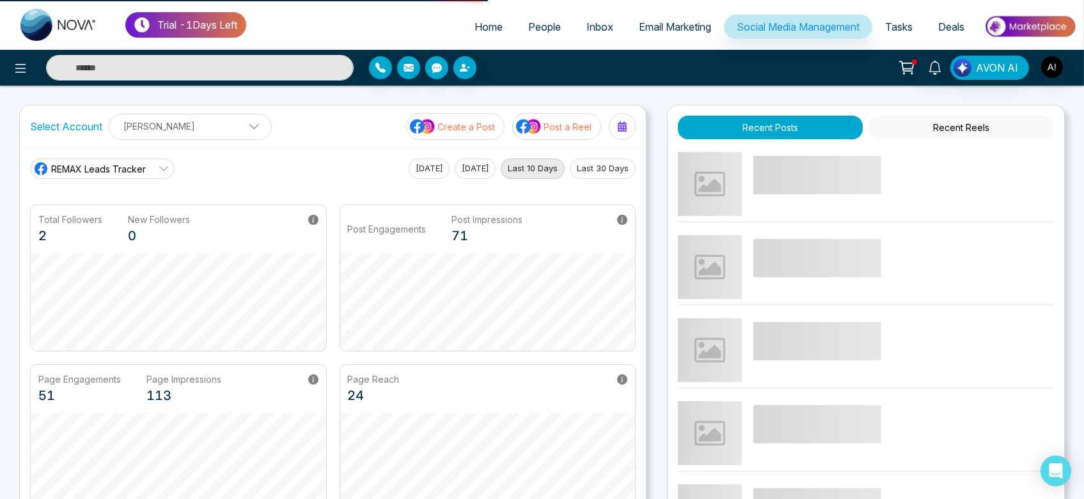
select select "*"
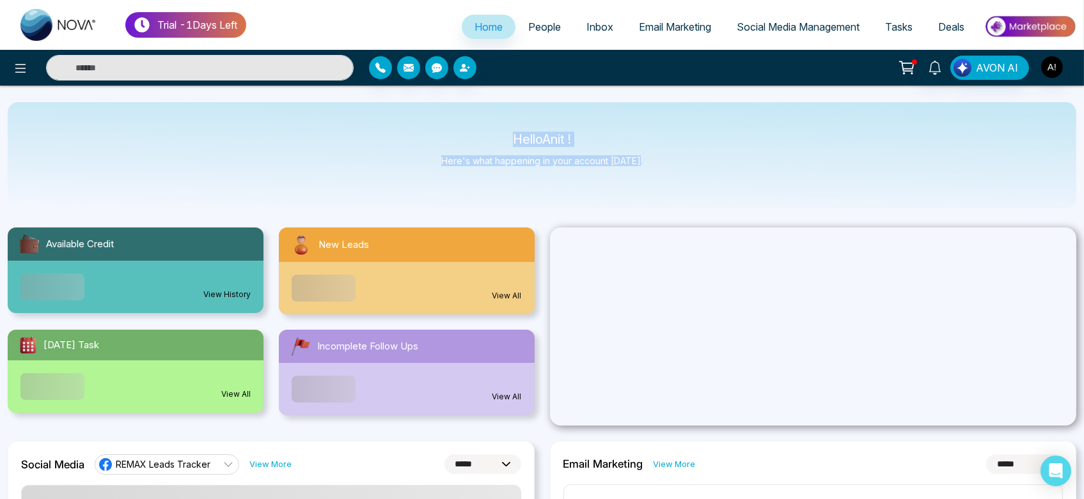
drag, startPoint x: 491, startPoint y: 144, endPoint x: 680, endPoint y: 161, distance: 190.0
click at [680, 161] on div "Hello Anit ! Here's what happening in your account today." at bounding box center [542, 155] width 1069 height 106
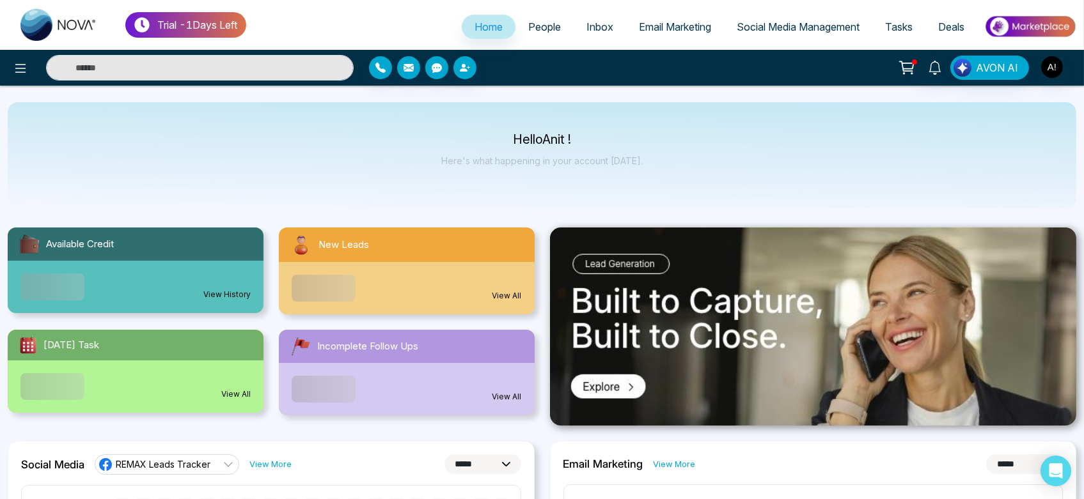
click at [531, 24] on span "People" at bounding box center [544, 26] width 33 height 13
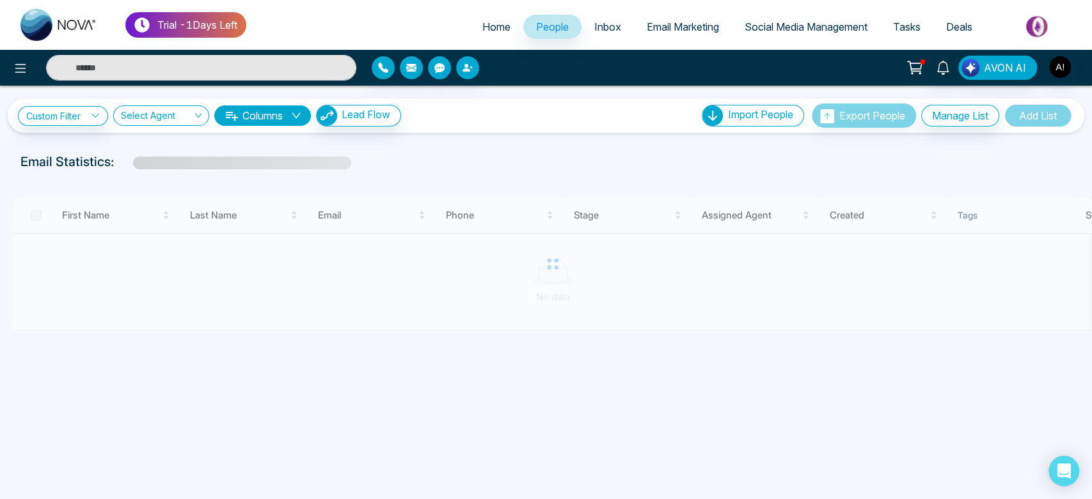
click at [565, 152] on div "Email Statistics:" at bounding box center [367, 161] width 695 height 19
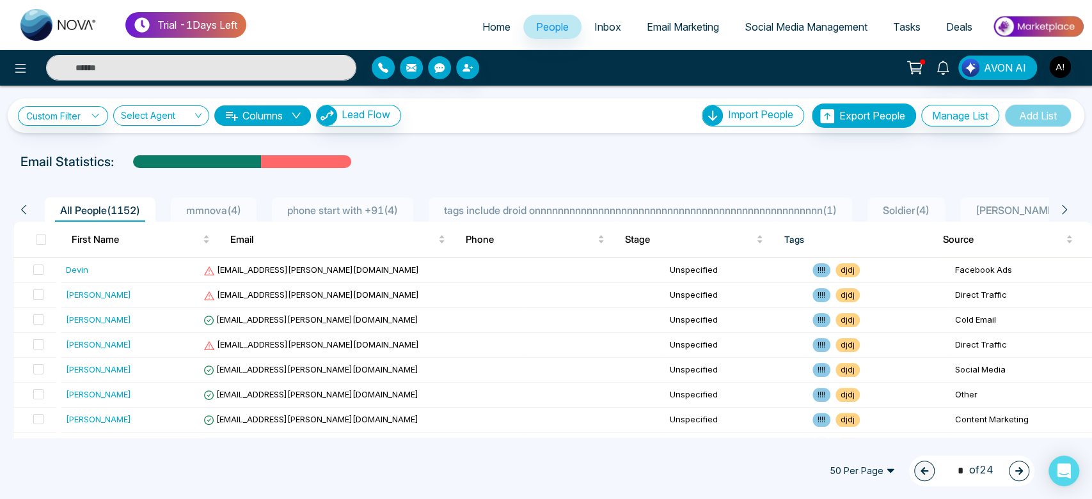
click at [482, 28] on span "Home" at bounding box center [496, 26] width 28 height 13
select select "*"
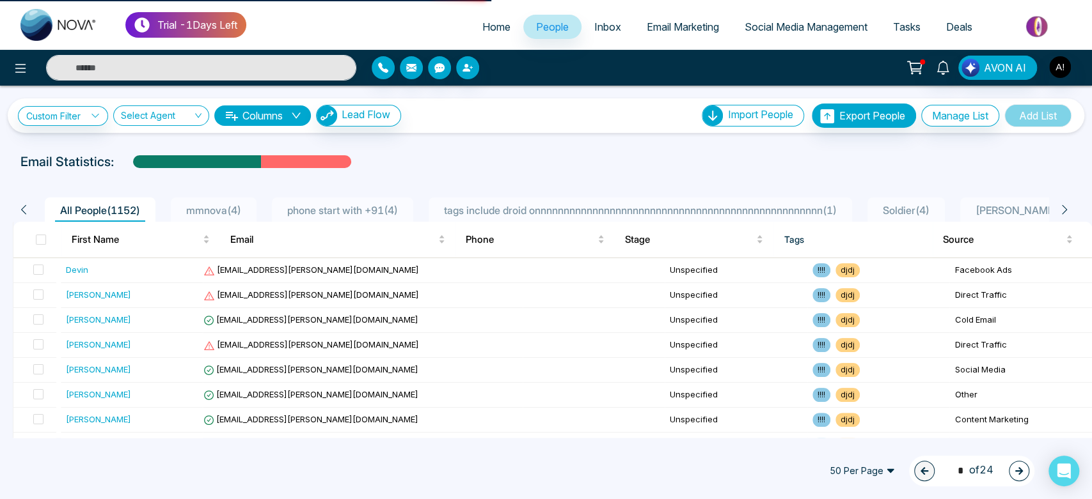
select select "*"
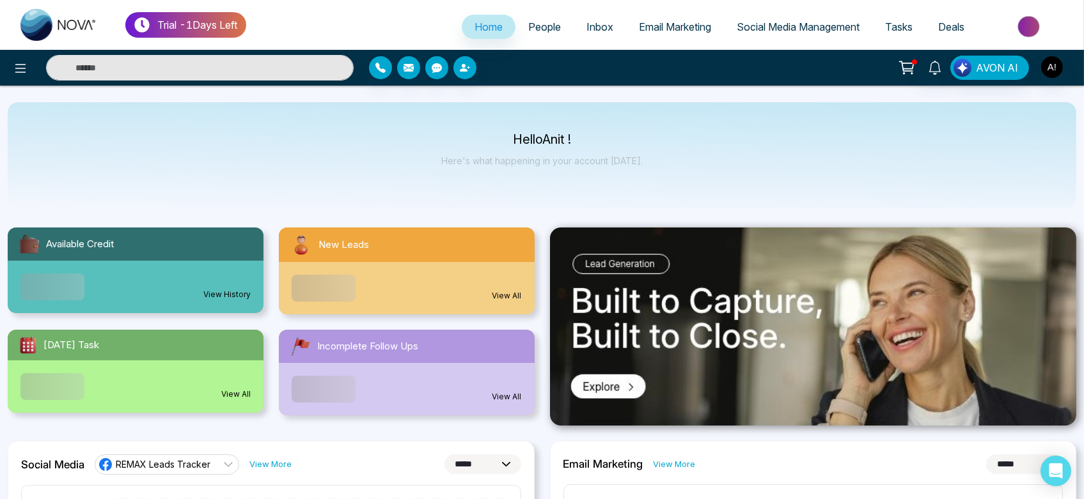
click at [477, 133] on div "Hello Anit ! Here's what happening in your account today." at bounding box center [542, 155] width 1069 height 106
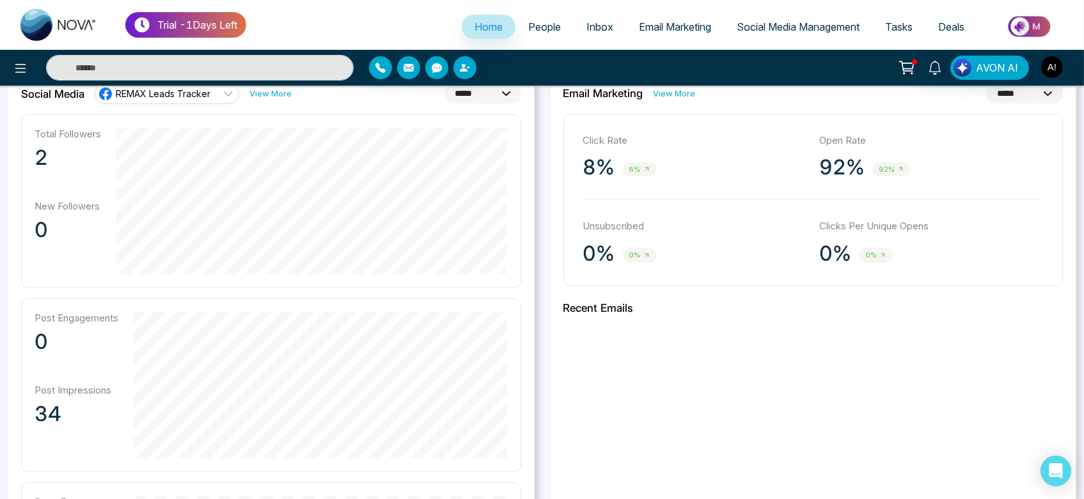
scroll to position [440, 0]
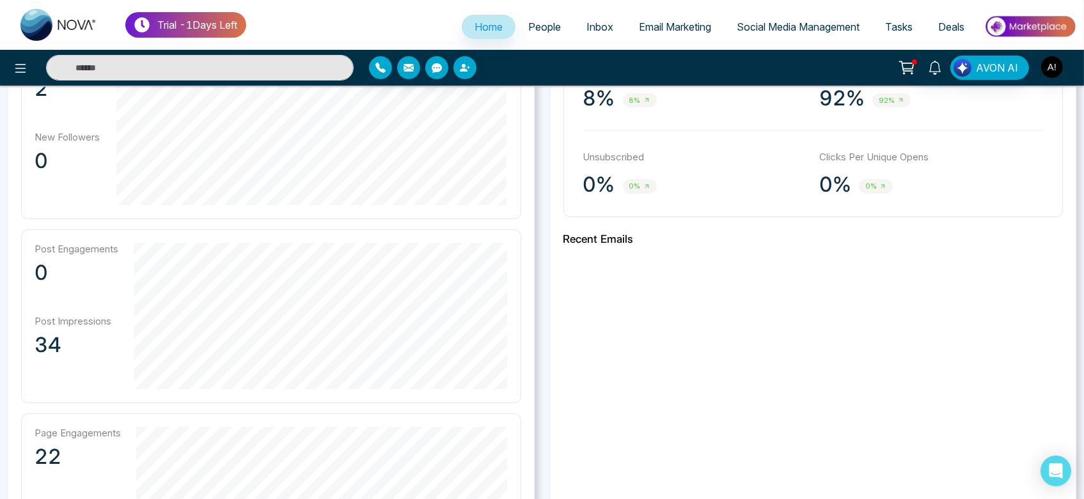
click at [533, 18] on link "People" at bounding box center [544, 27] width 58 height 24
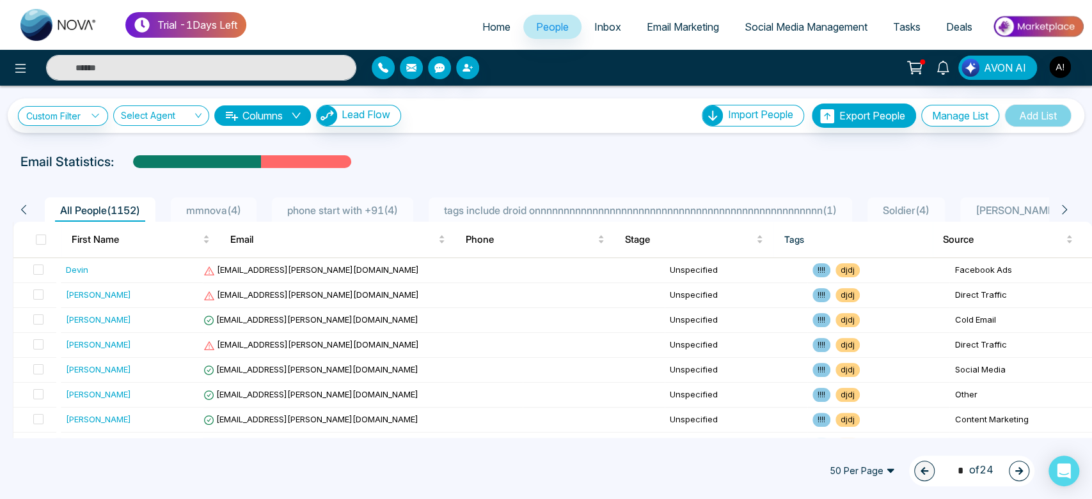
click at [605, 27] on span "Inbox" at bounding box center [607, 26] width 27 height 13
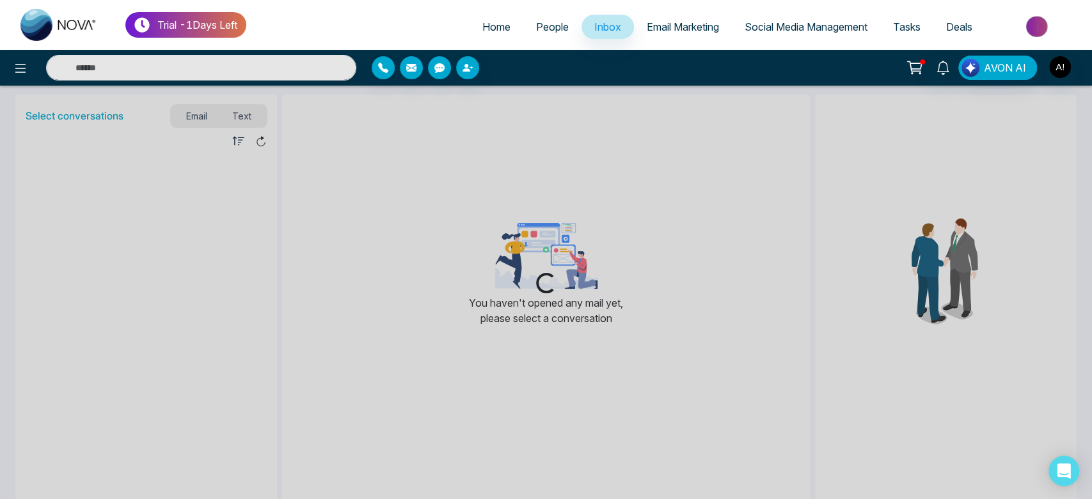
click at [536, 28] on span "People" at bounding box center [552, 26] width 33 height 13
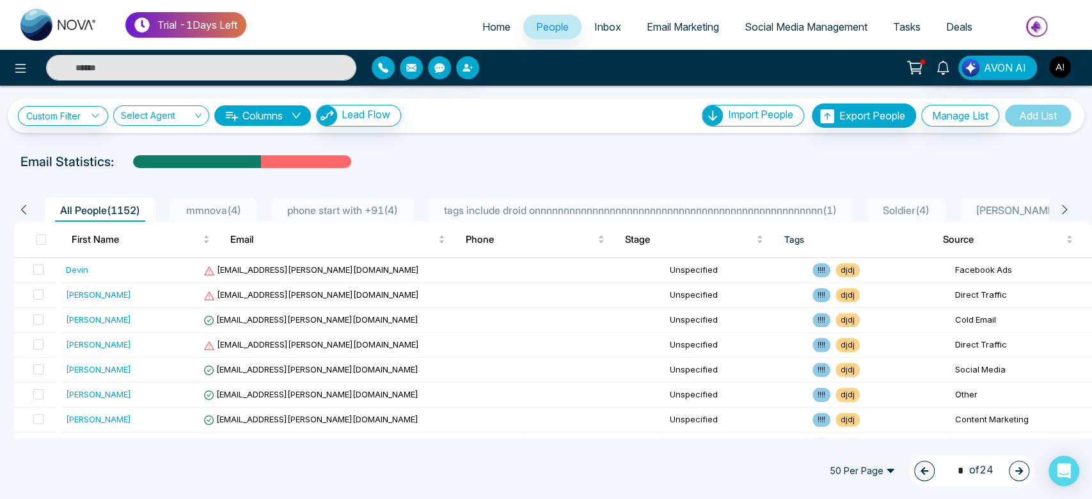
click at [505, 23] on link "Home" at bounding box center [496, 27] width 54 height 24
select select "*"
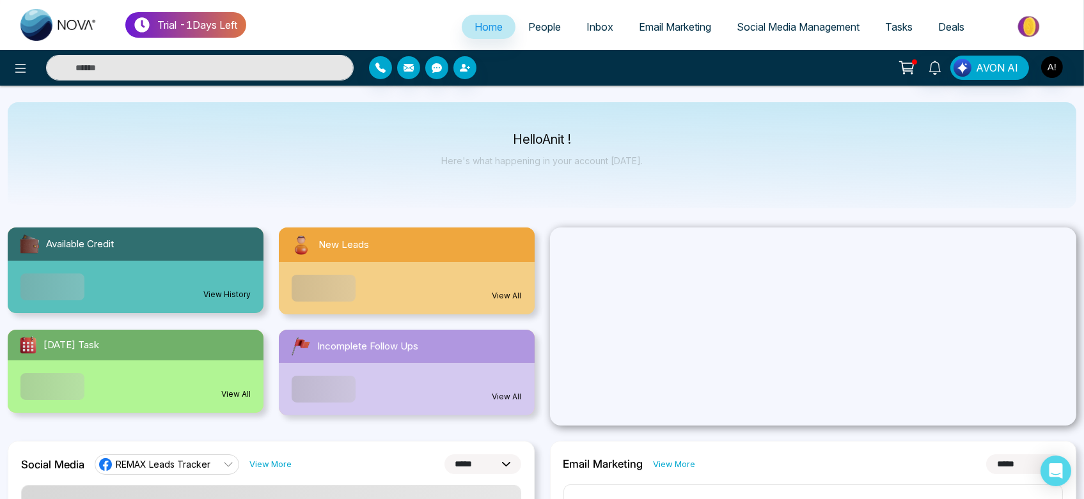
scroll to position [13, 0]
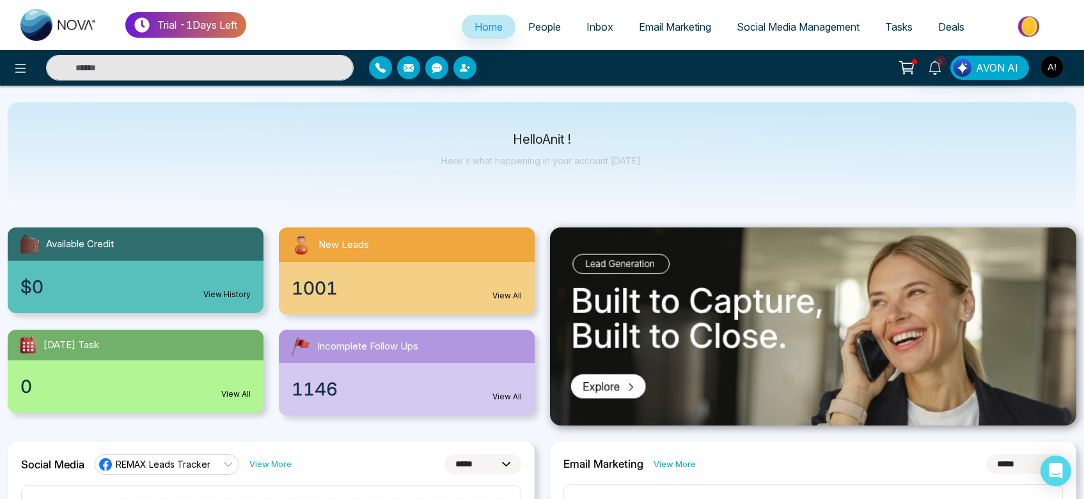
select select "*"
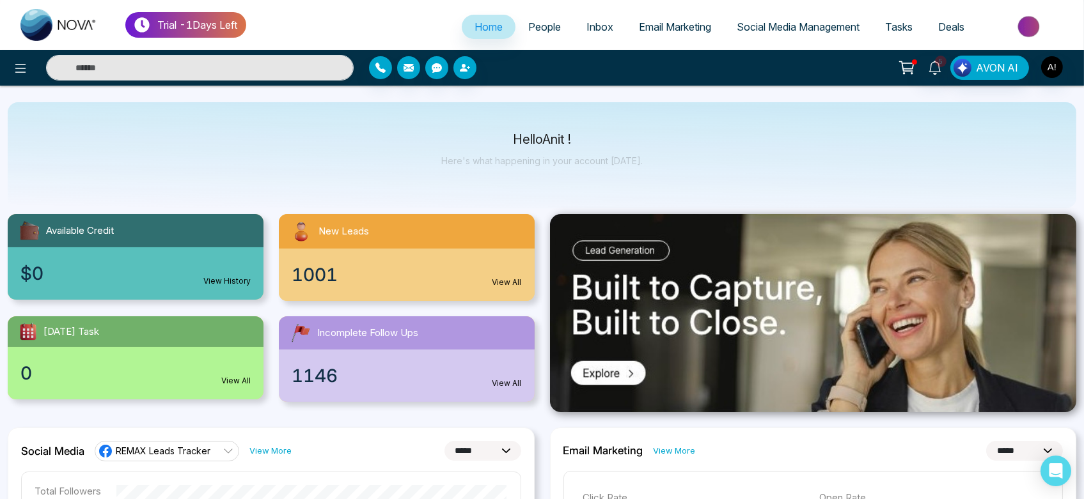
scroll to position [13, 0]
drag, startPoint x: 544, startPoint y: 12, endPoint x: 542, endPoint y: 28, distance: 16.7
click at [542, 28] on ul "Home People Inbox Email Marketing Social Media Management Tasks Deals" at bounding box center [661, 27] width 830 height 35
click at [542, 28] on span "People" at bounding box center [544, 26] width 33 height 13
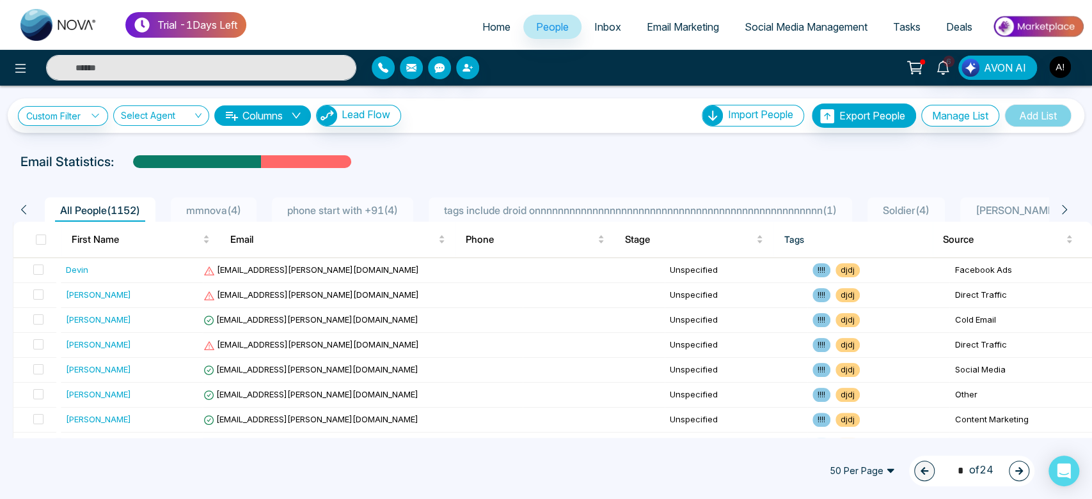
click at [330, 214] on span "phone start with +91 ( 4 )" at bounding box center [342, 210] width 121 height 13
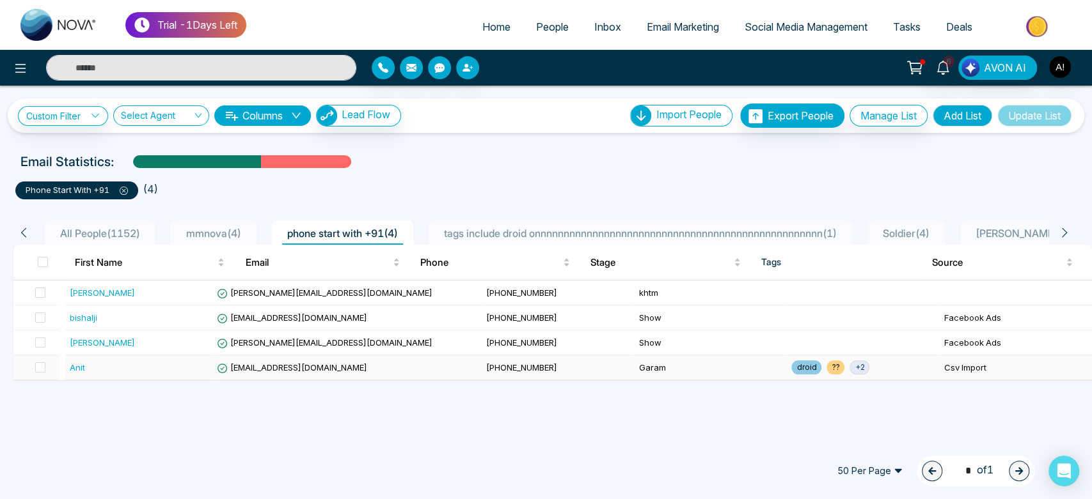
click at [395, 361] on td "[EMAIL_ADDRESS][DOMAIN_NAME]" at bounding box center [346, 368] width 269 height 25
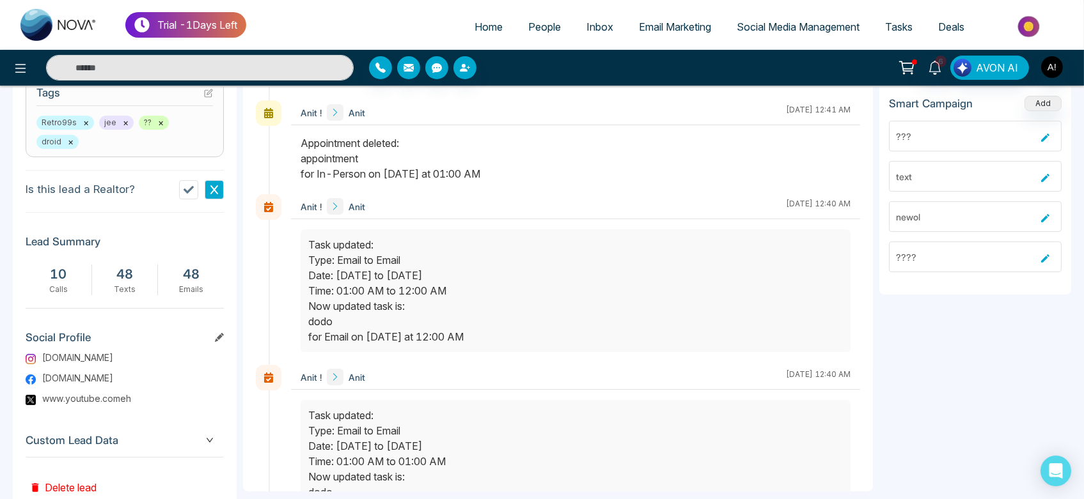
scroll to position [586, 0]
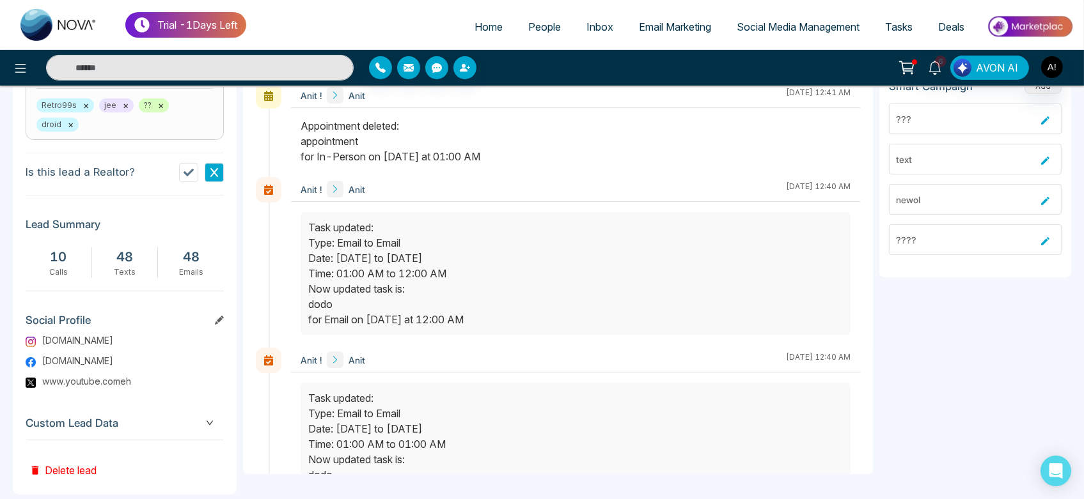
click at [191, 415] on span "Custom Lead Data" at bounding box center [125, 423] width 198 height 17
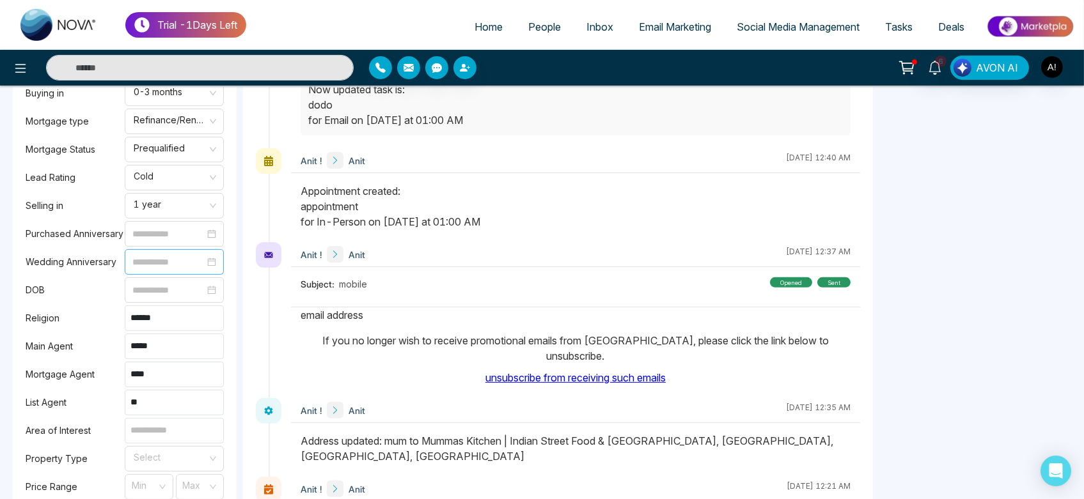
scroll to position [964, 0]
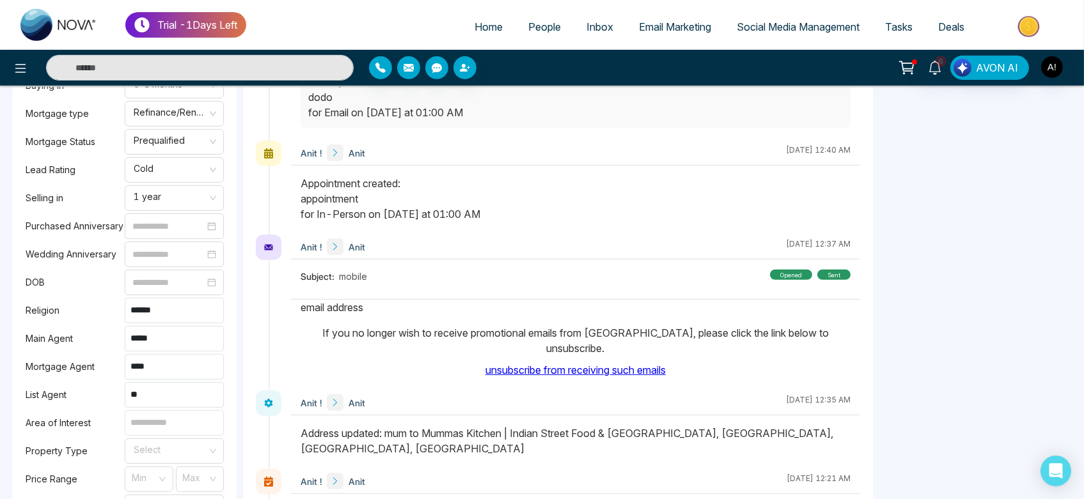
click at [187, 411] on input at bounding box center [174, 424] width 99 height 26
type input "**********"
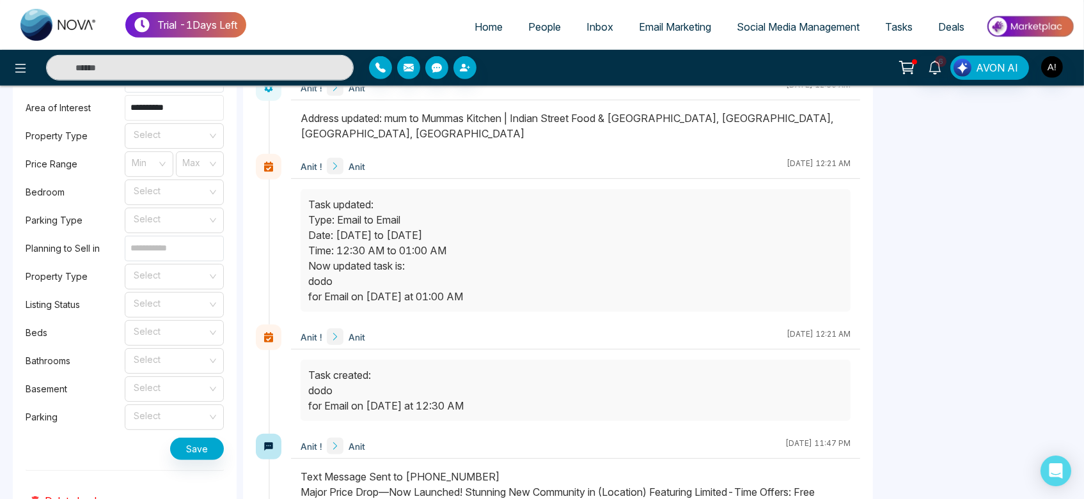
scroll to position [1310, 0]
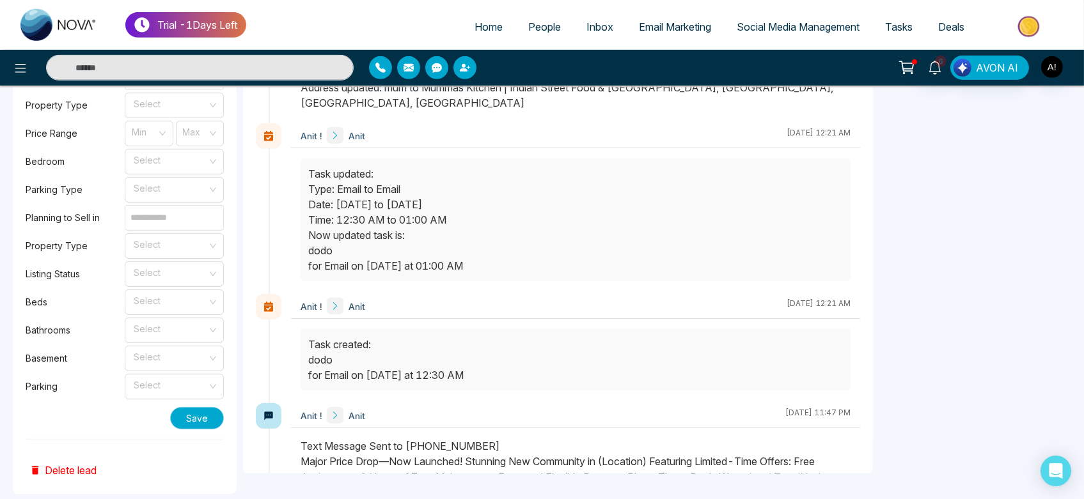
click at [194, 407] on button "Save" at bounding box center [197, 418] width 54 height 22
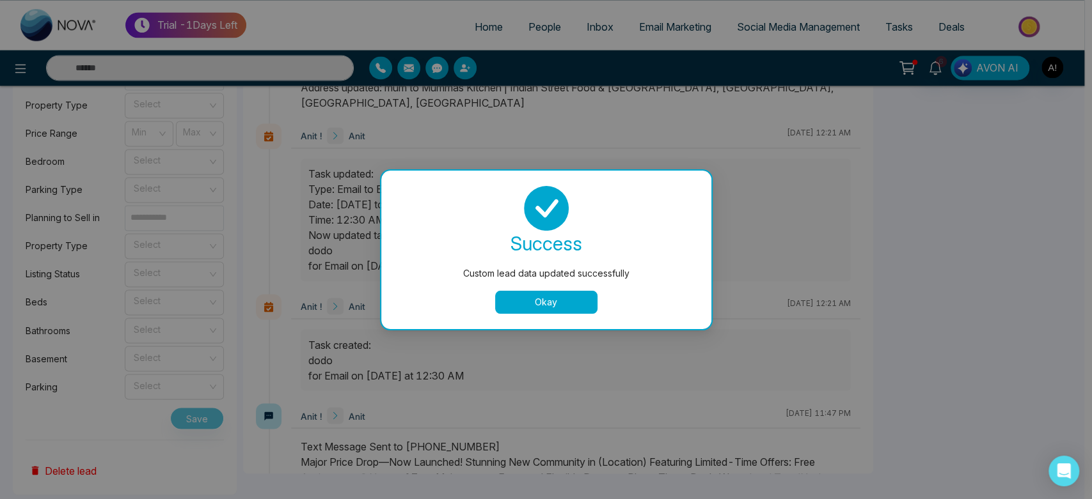
click at [535, 304] on button "Okay" at bounding box center [546, 302] width 102 height 23
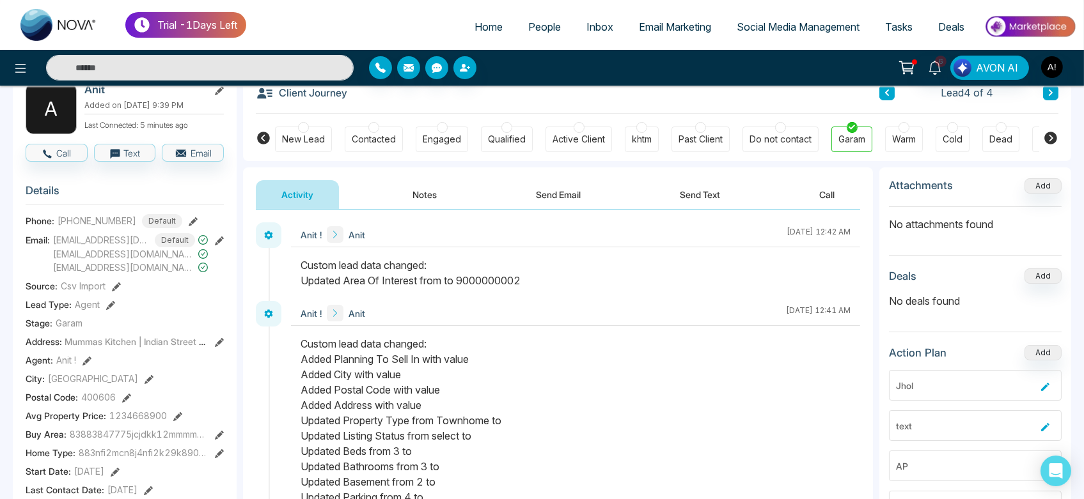
scroll to position [94, 0]
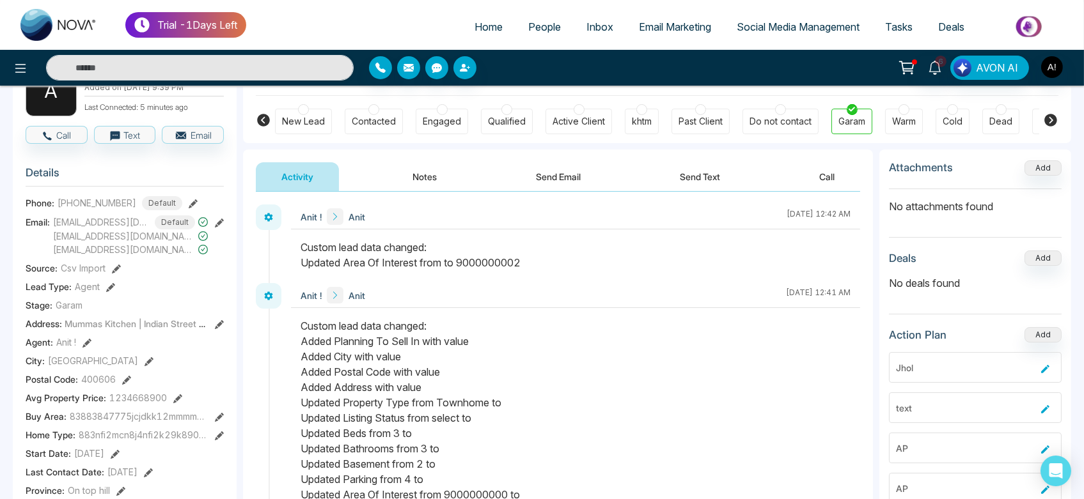
drag, startPoint x: 295, startPoint y: 245, endPoint x: 548, endPoint y: 252, distance: 253.3
click at [548, 252] on div at bounding box center [575, 261] width 569 height 43
click at [548, 252] on div "Custom lead data changed: Updated Area Of Interest from to 9000000002" at bounding box center [576, 255] width 550 height 31
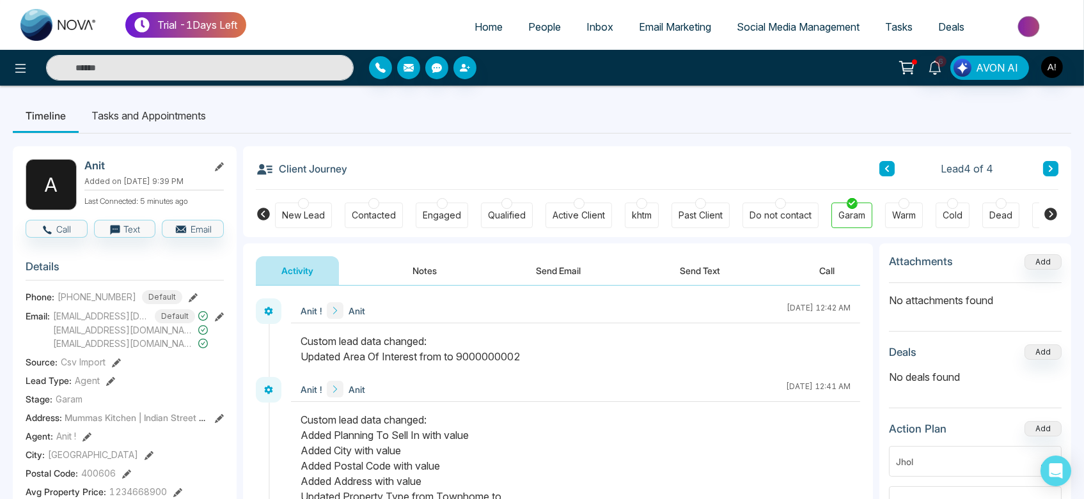
click at [437, 270] on button "Notes" at bounding box center [424, 270] width 75 height 29
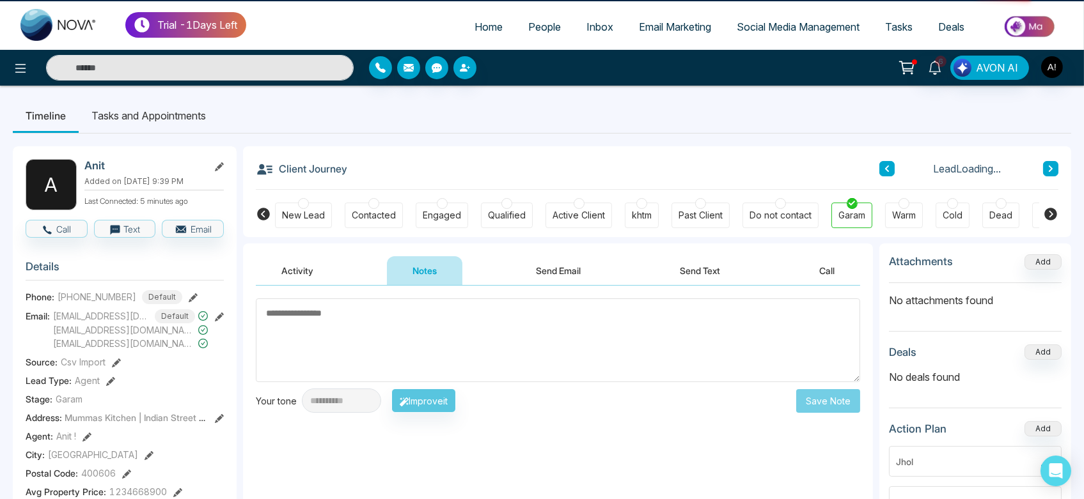
click at [324, 266] on button "Activity" at bounding box center [297, 270] width 83 height 29
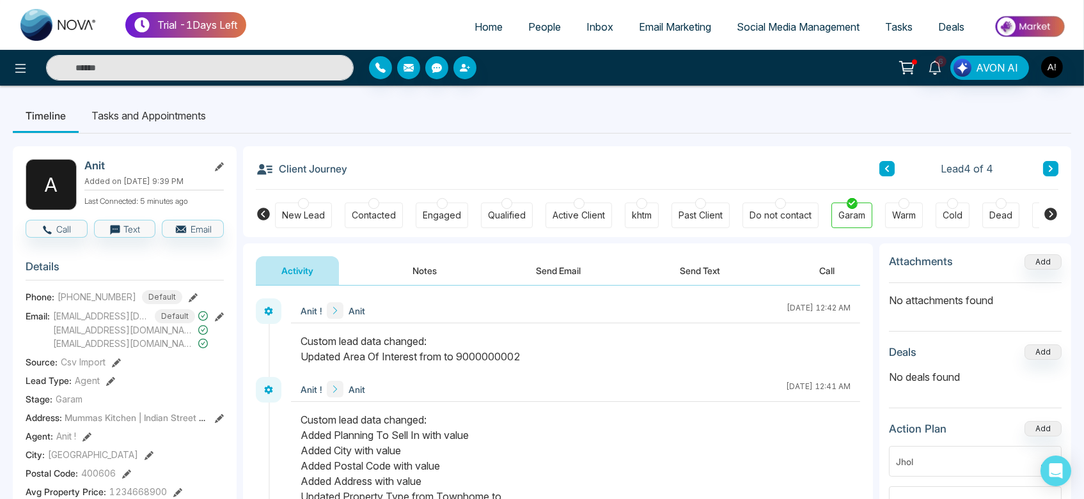
click at [526, 18] on link "People" at bounding box center [544, 27] width 58 height 24
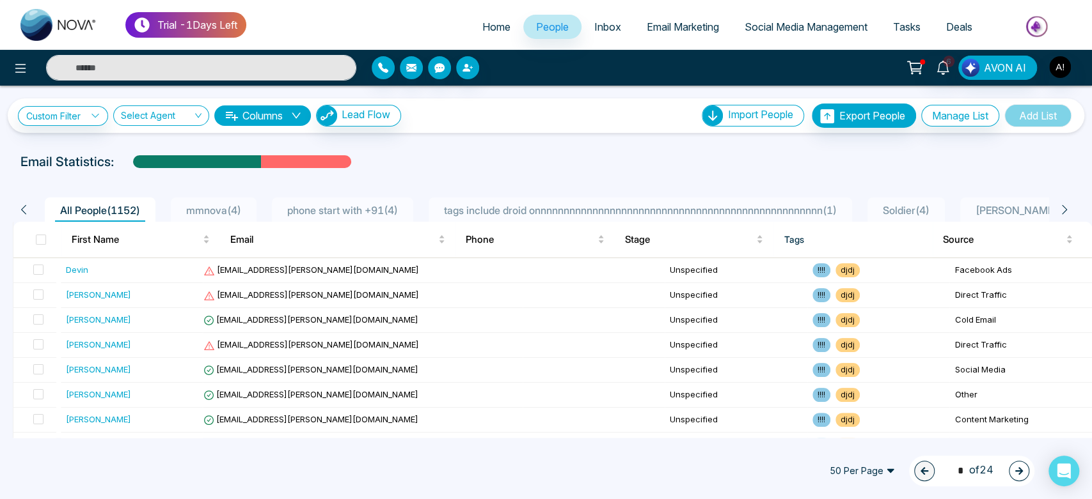
click at [363, 203] on div "phone start with +91 ( 4 )" at bounding box center [342, 210] width 121 height 15
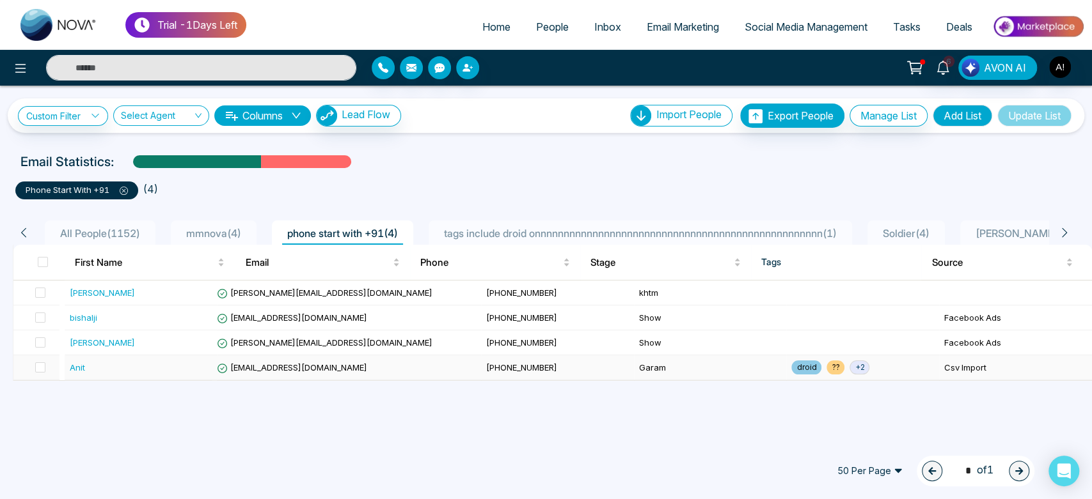
click at [389, 365] on td "[EMAIL_ADDRESS][DOMAIN_NAME]" at bounding box center [346, 368] width 269 height 25
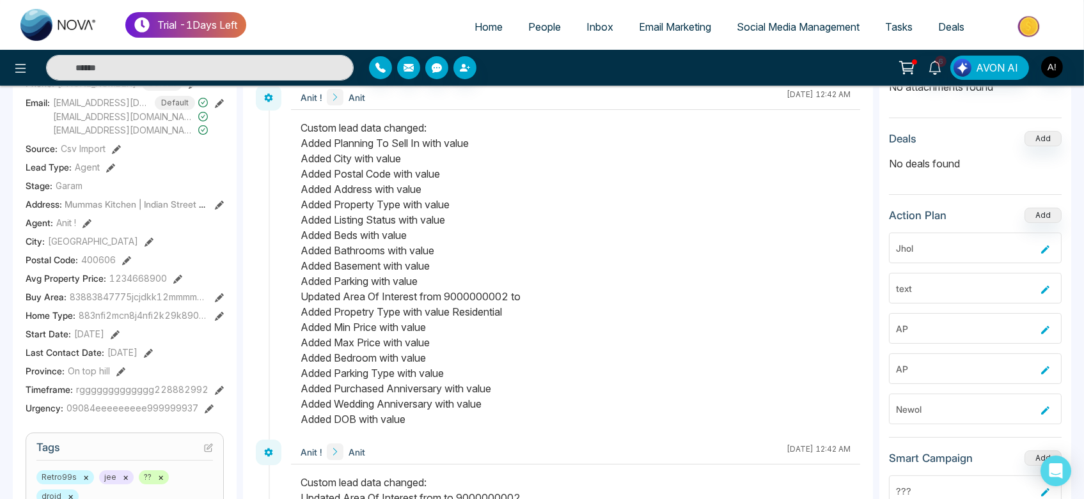
scroll to position [216, 0]
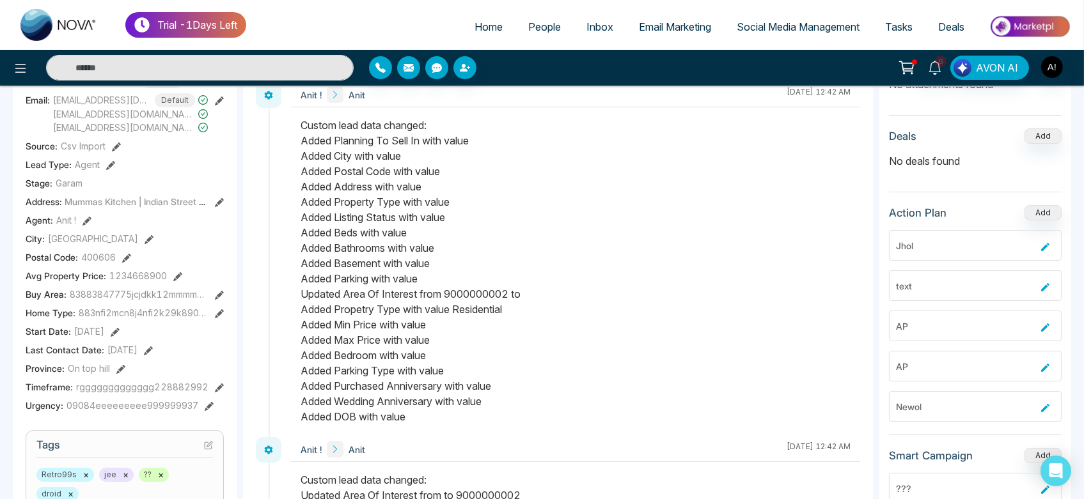
drag, startPoint x: 299, startPoint y: 123, endPoint x: 452, endPoint y: 418, distance: 332.6
click at [452, 418] on div at bounding box center [575, 278] width 569 height 320
click at [516, 411] on div "Custom lead data changed: Added Planning To Sell In with value Added City with …" at bounding box center [576, 271] width 550 height 307
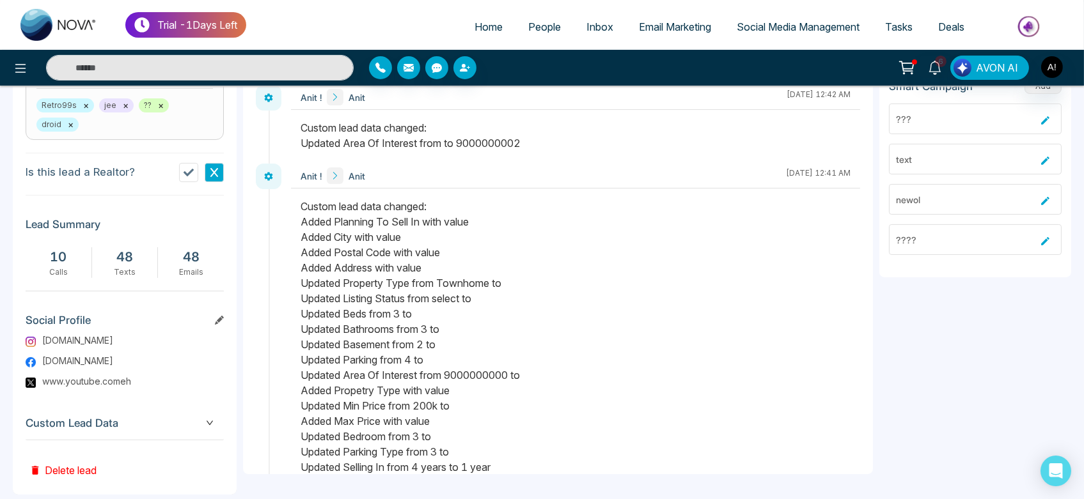
scroll to position [40, 0]
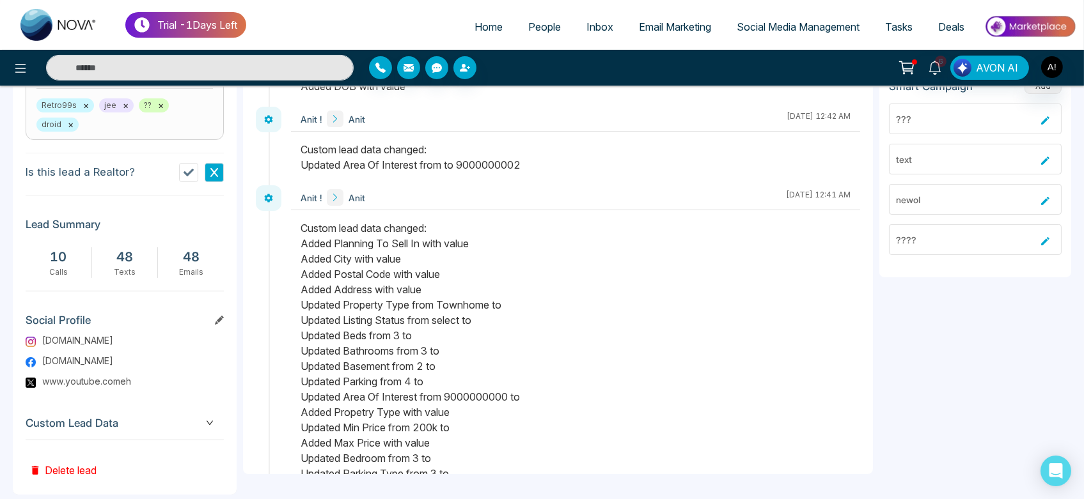
click at [462, 30] on link "Home" at bounding box center [489, 27] width 54 height 24
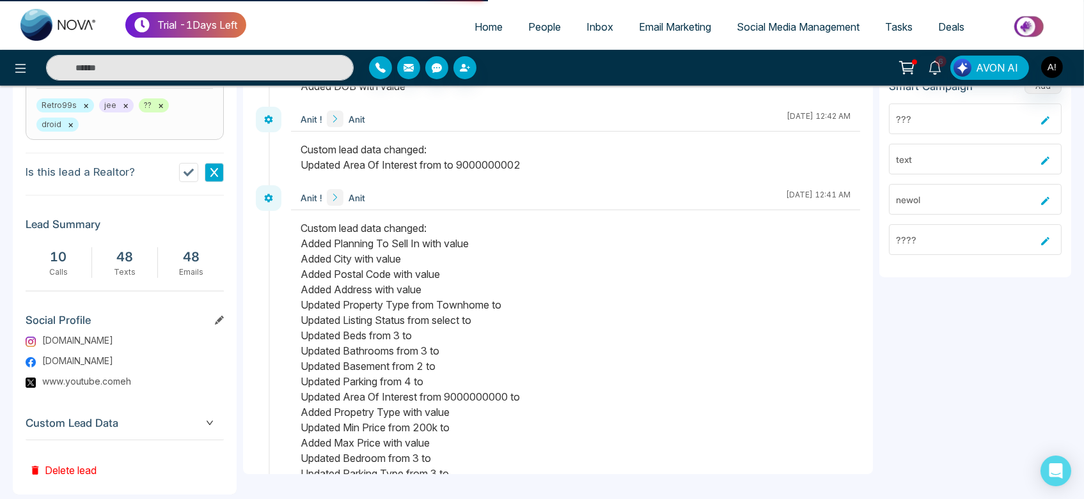
select select "*"
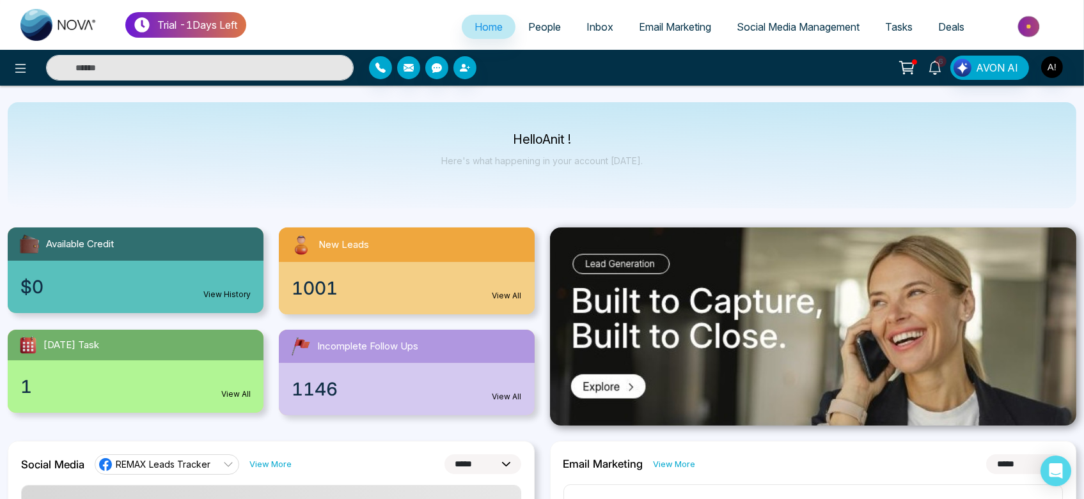
click at [941, 68] on icon at bounding box center [935, 68] width 12 height 14
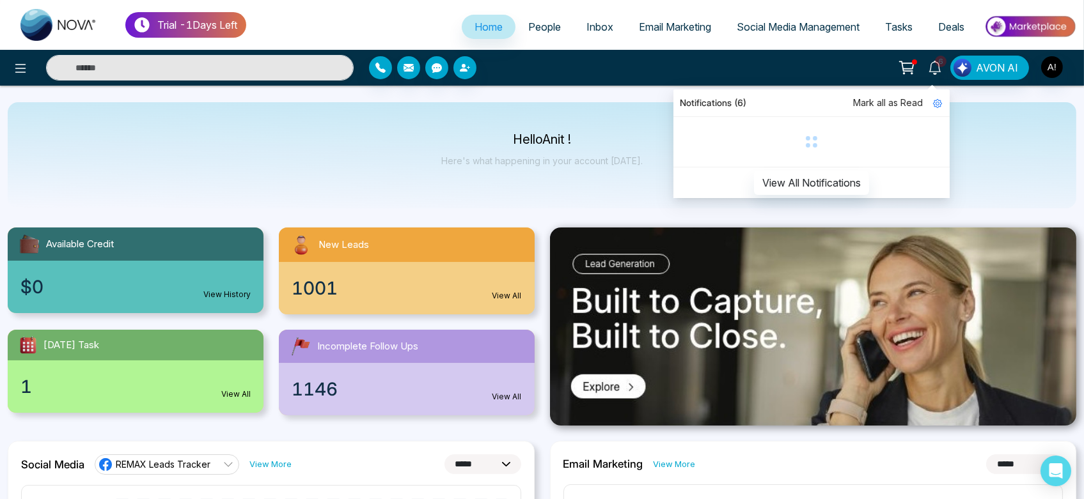
click at [941, 68] on icon at bounding box center [935, 68] width 12 height 14
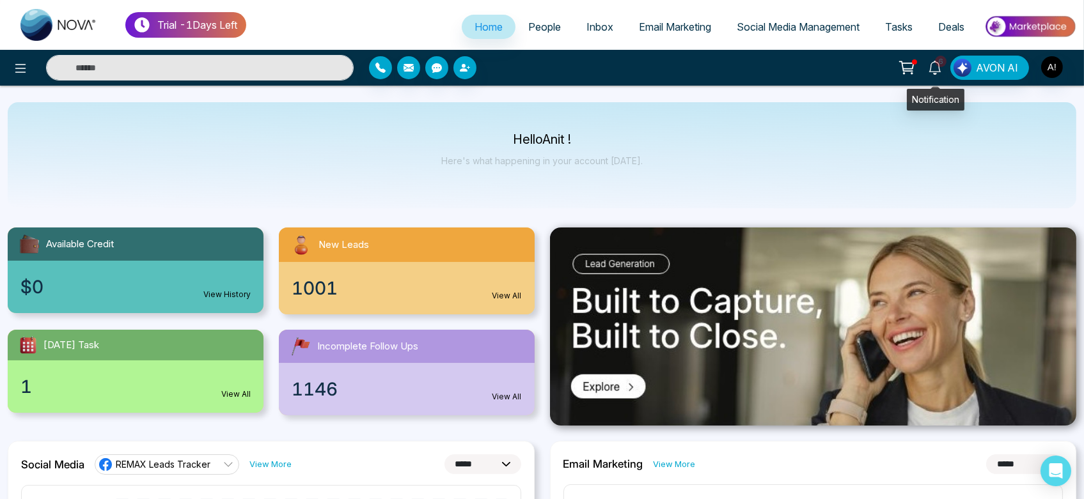
click at [939, 65] on span "6" at bounding box center [941, 62] width 12 height 12
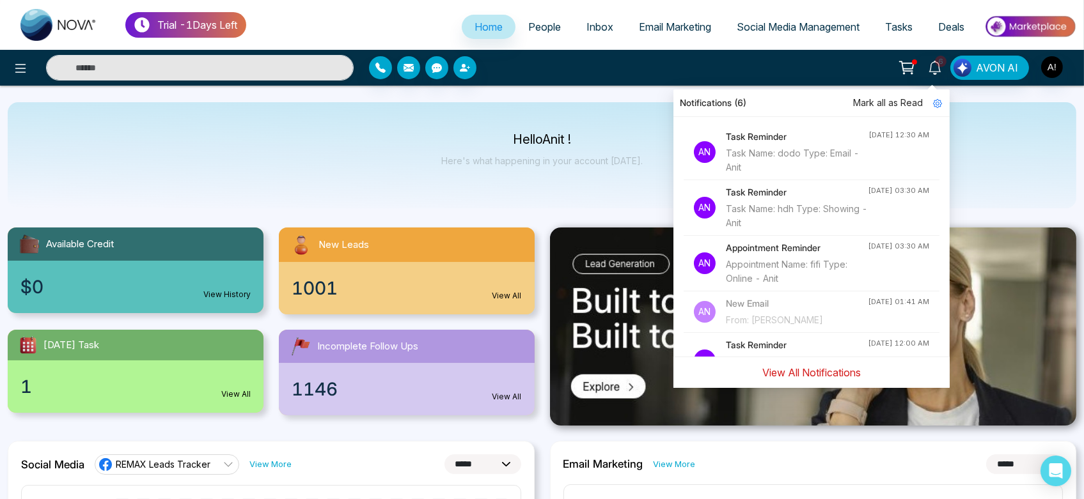
click at [844, 370] on button "View All Notifications" at bounding box center [811, 373] width 115 height 24
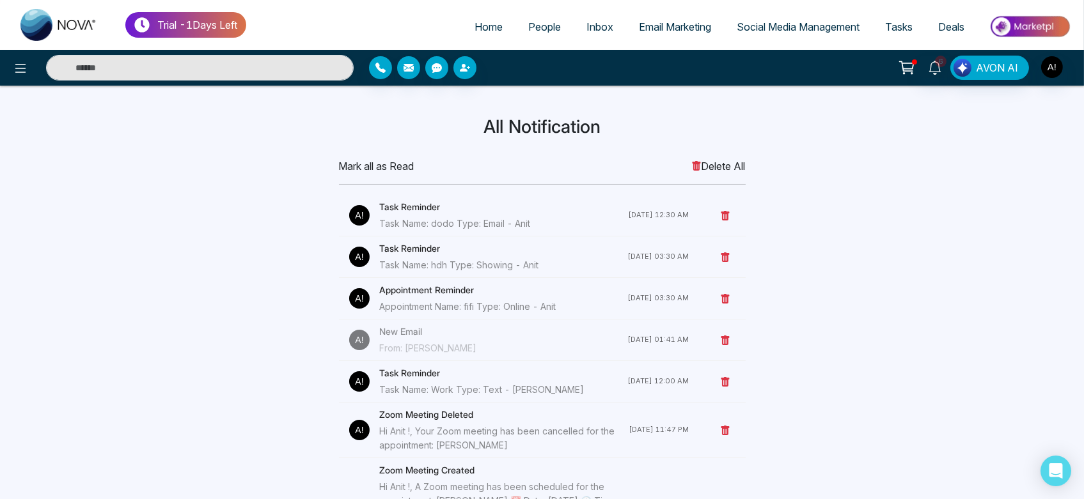
click at [676, 27] on span "Email Marketing" at bounding box center [675, 26] width 72 height 13
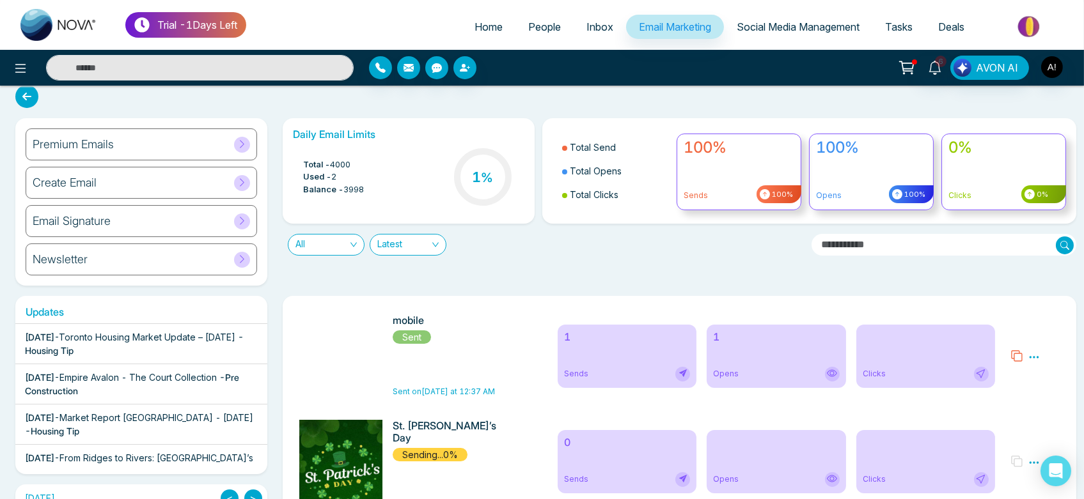
scroll to position [13, 0]
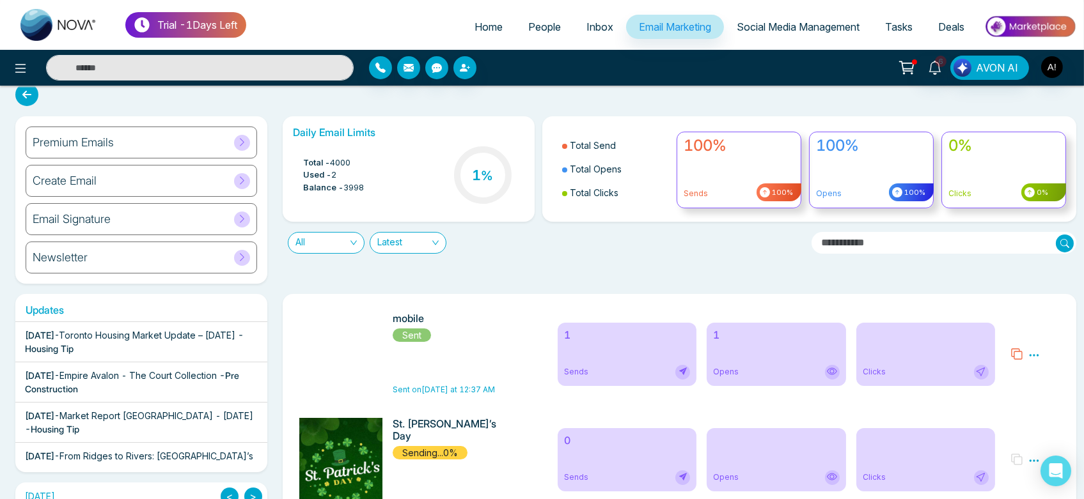
click at [143, 155] on div "Premium Emails" at bounding box center [141, 143] width 231 height 32
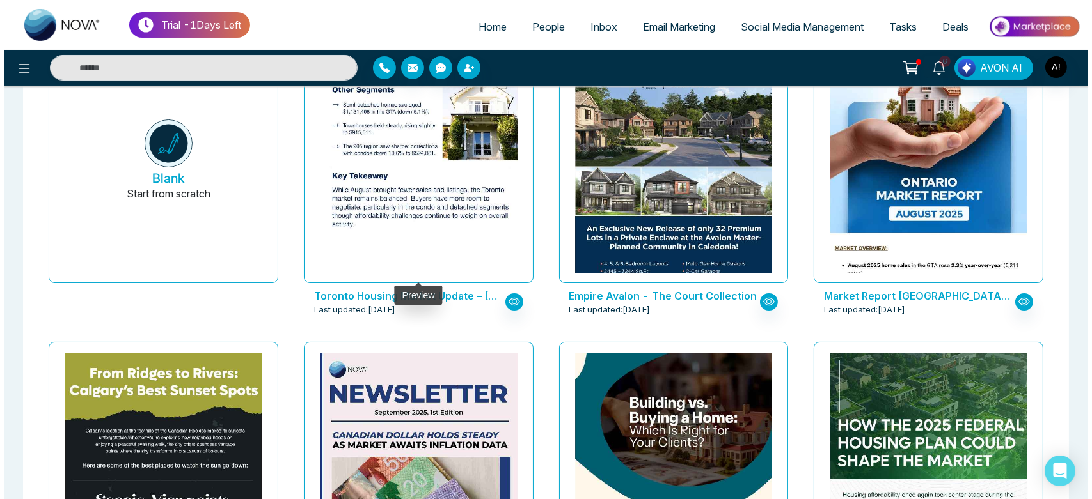
scroll to position [146, 0]
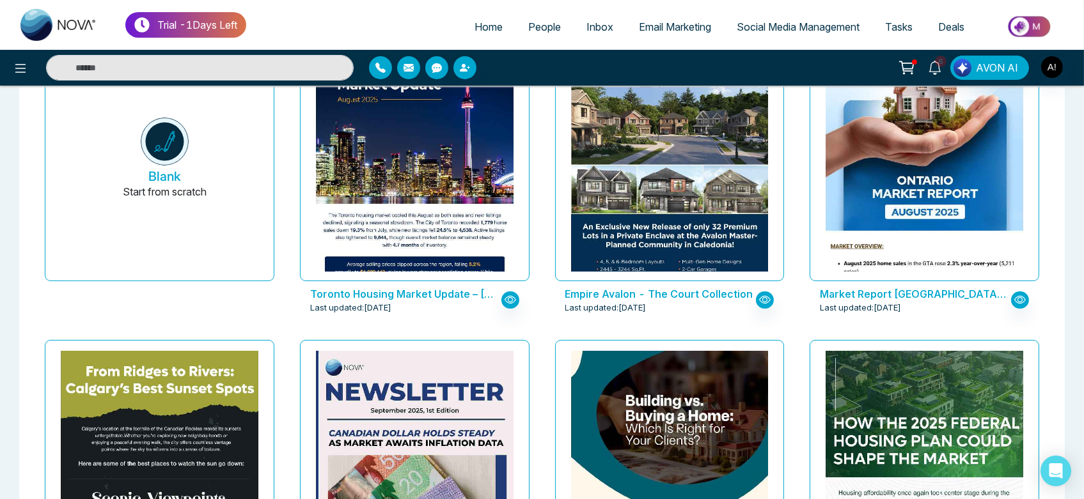
click at [355, 299] on p "Toronto Housing Market Update – August 2025" at bounding box center [404, 293] width 188 height 15
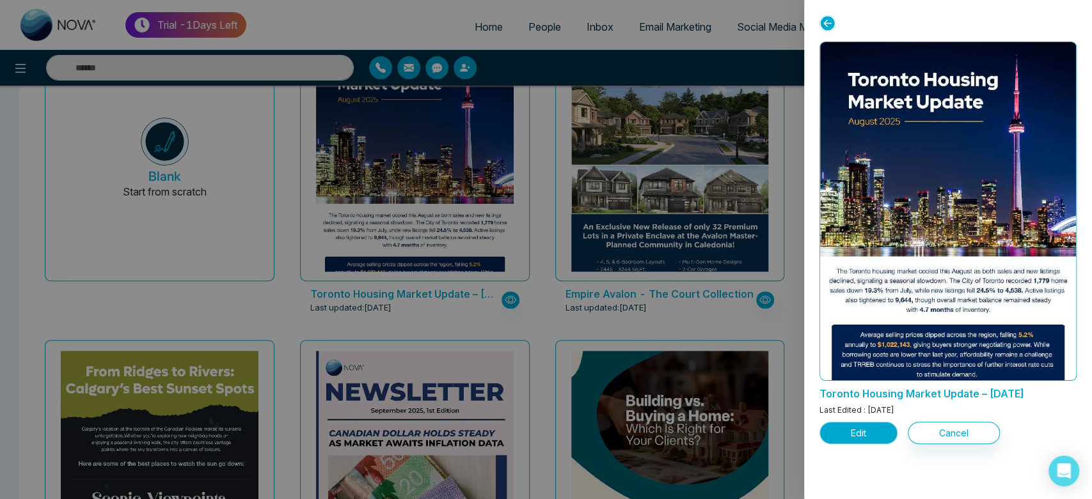
click at [863, 432] on button "Edit" at bounding box center [858, 433] width 78 height 22
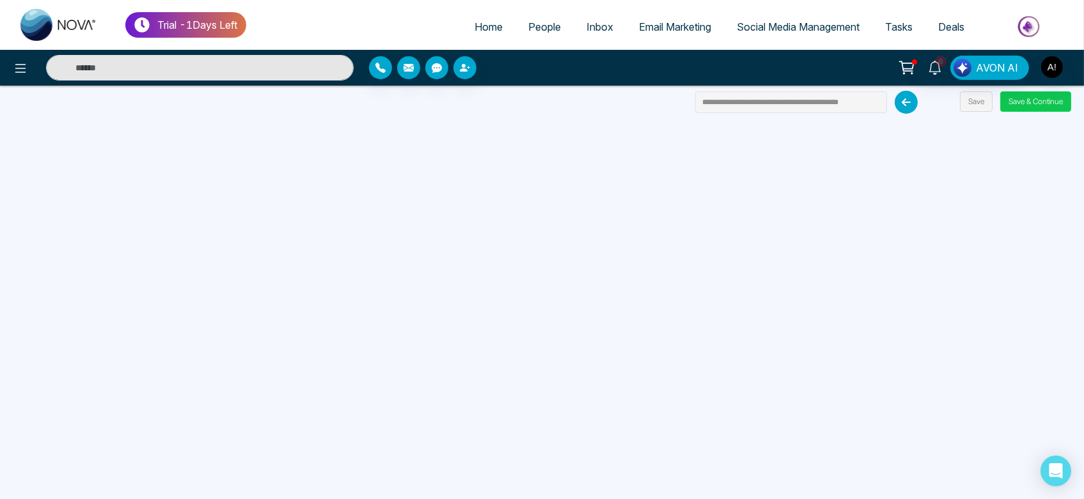
click at [1031, 109] on button "Save & Continue" at bounding box center [1035, 101] width 71 height 20
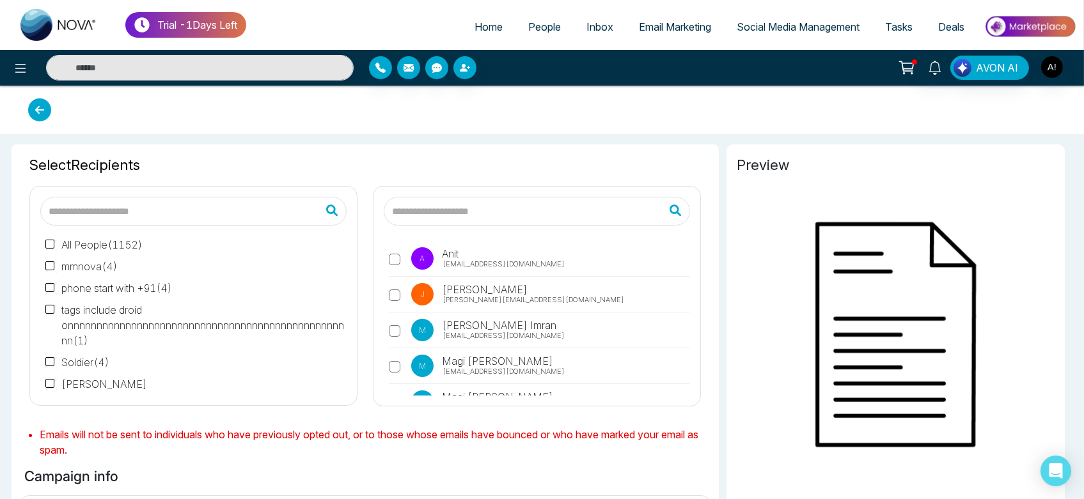
type input "**********"
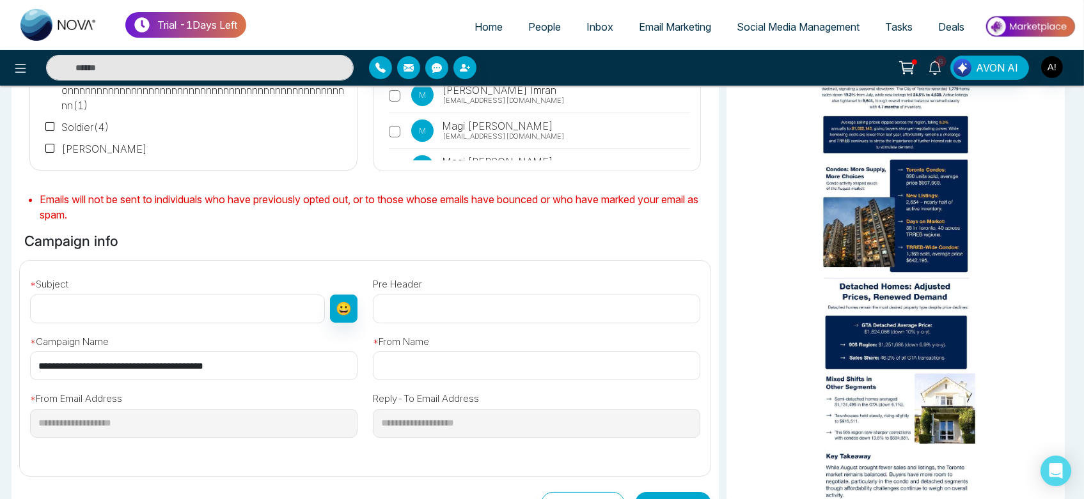
scroll to position [241, 0]
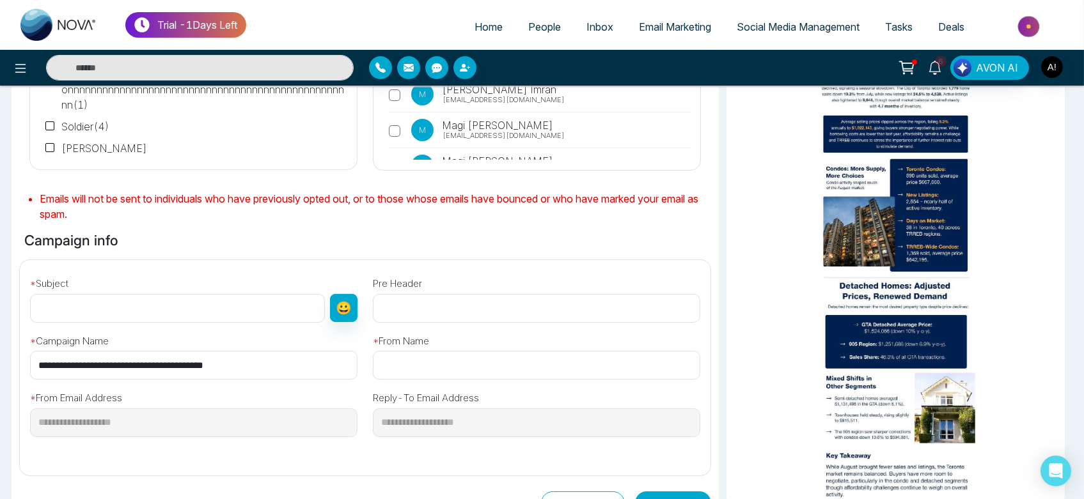
drag, startPoint x: 276, startPoint y: 366, endPoint x: 0, endPoint y: 336, distance: 277.8
click at [0, 336] on div "Selected Recipients ( 1 ) All People ( 1152 ) mmnova ( 4 ) phone start with +91…" at bounding box center [542, 272] width 1084 height 749
click at [138, 318] on input "text" at bounding box center [177, 308] width 295 height 29
paste input "**********"
type input "**********"
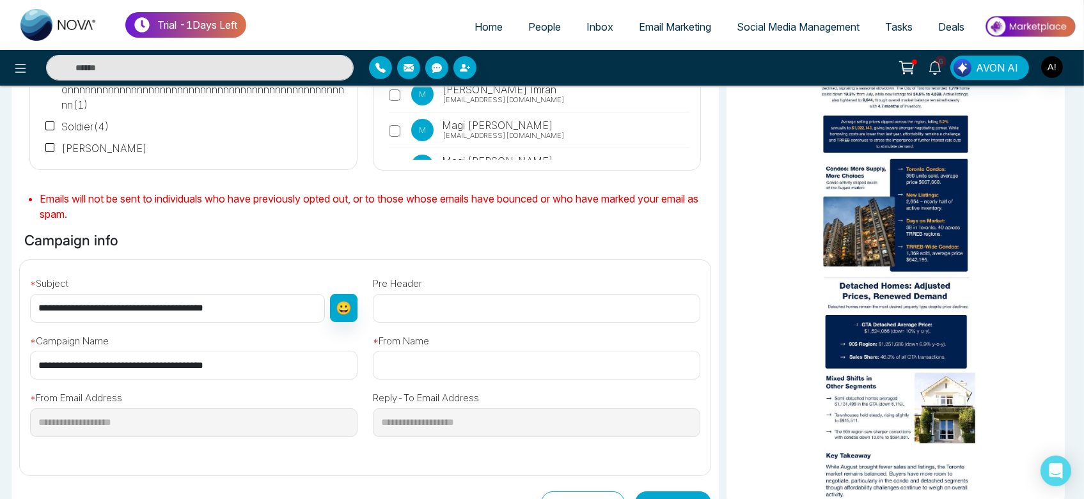
click at [464, 367] on input "text" at bounding box center [536, 365] width 327 height 29
type input "****"
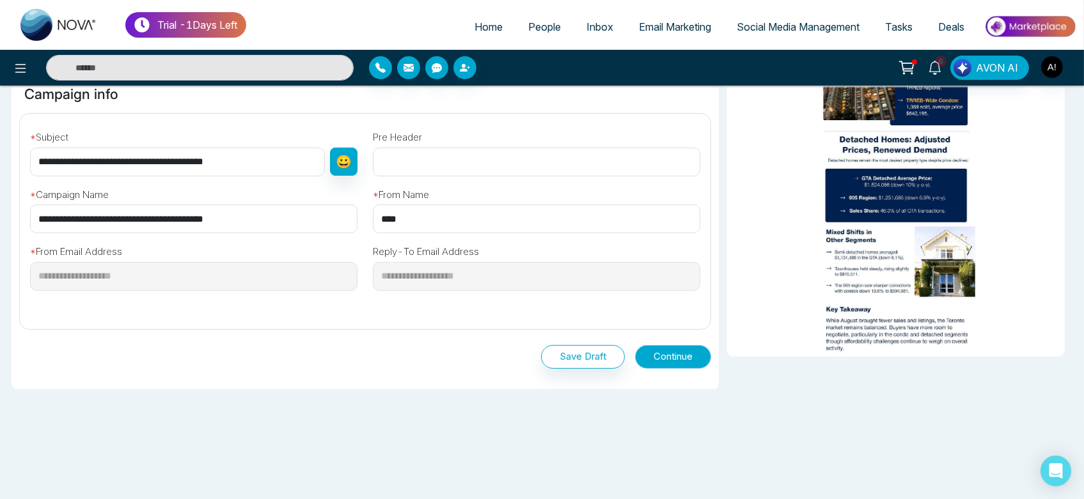
click at [682, 364] on button "Continue" at bounding box center [673, 357] width 76 height 24
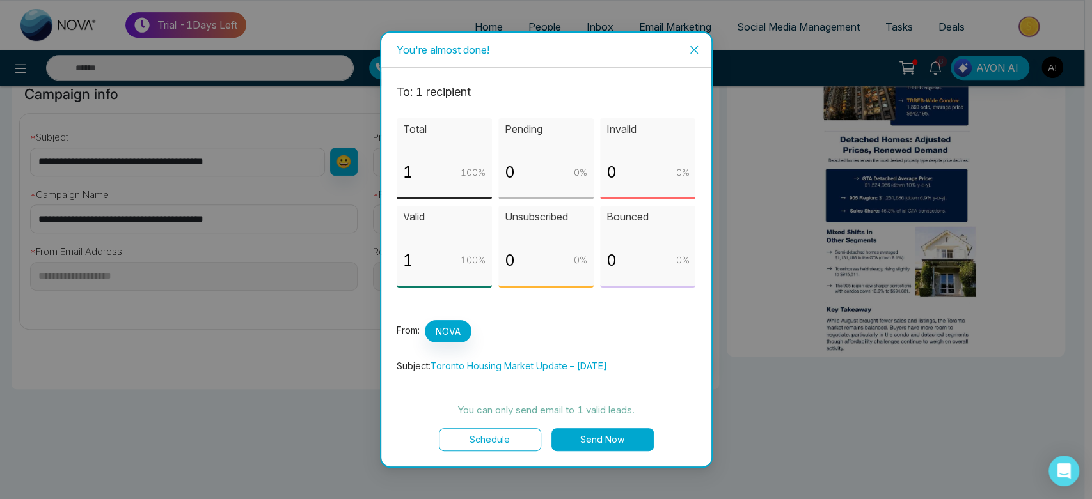
click at [597, 444] on button "Send Now" at bounding box center [602, 439] width 102 height 23
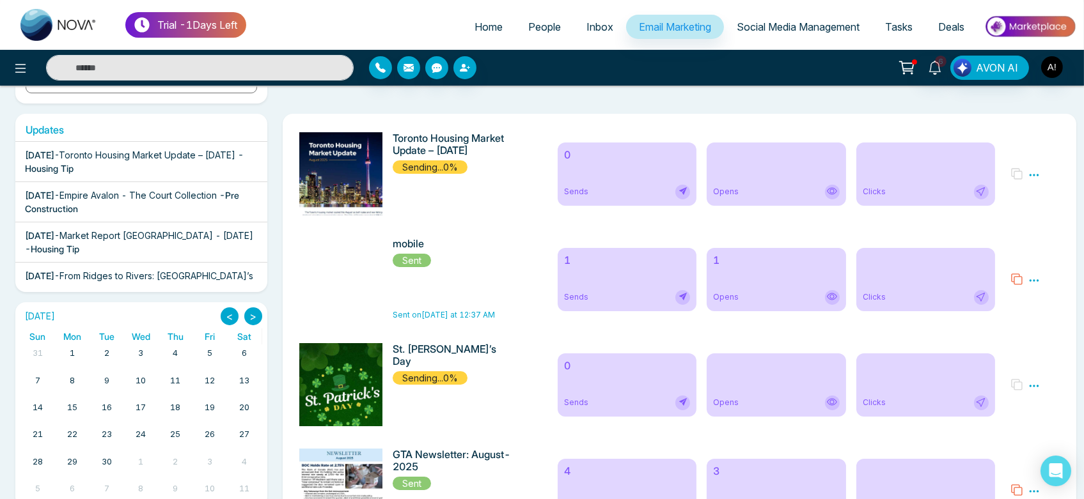
scroll to position [194, 0]
click at [477, 24] on span "Home" at bounding box center [488, 26] width 28 height 13
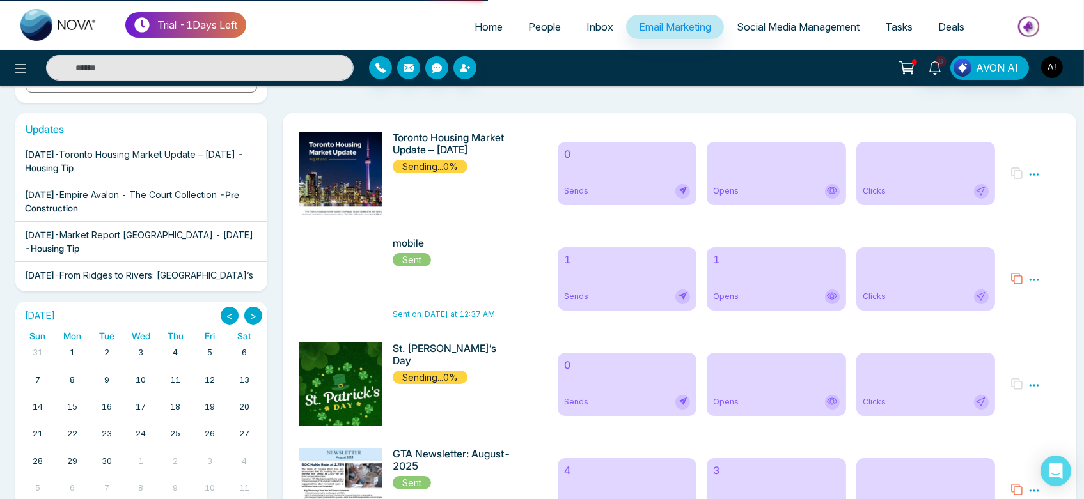
select select "*"
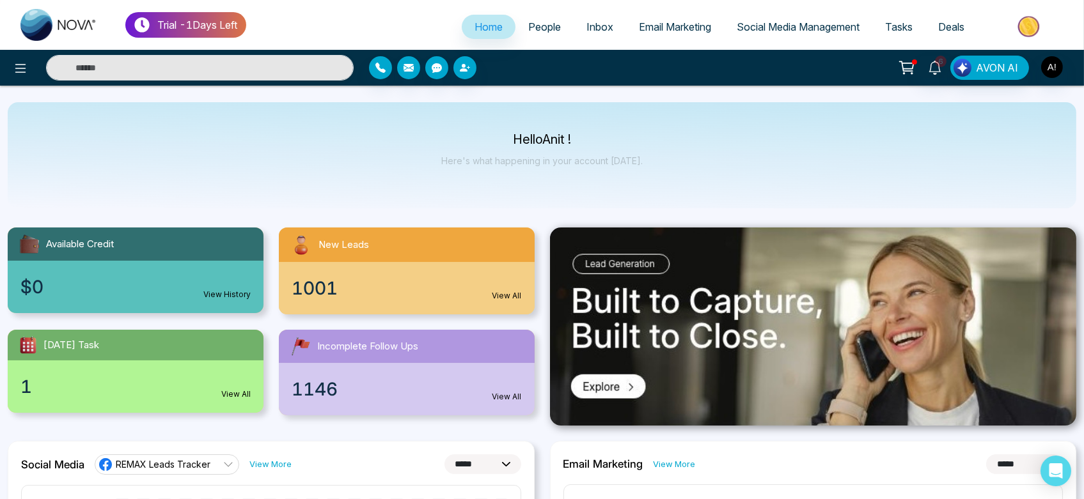
click at [537, 33] on link "People" at bounding box center [544, 27] width 58 height 24
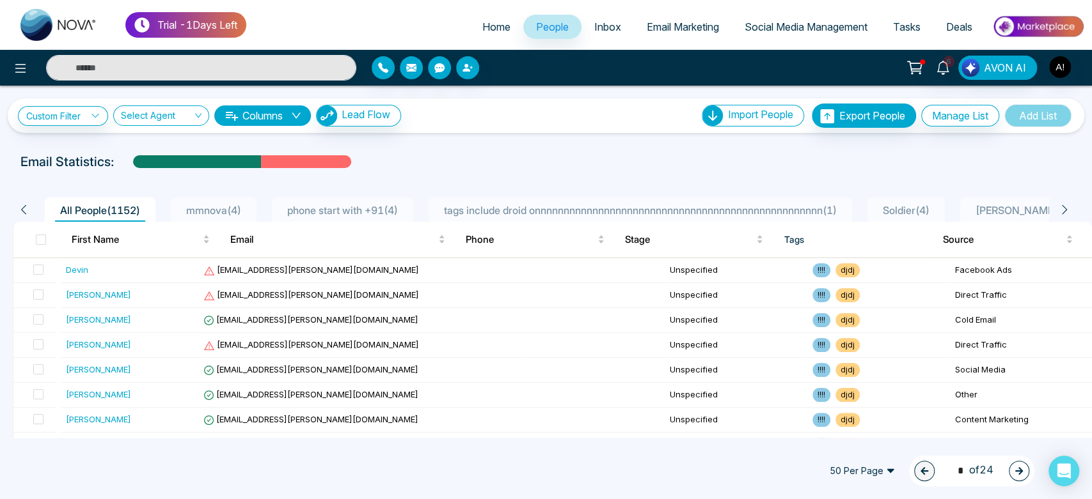
click at [491, 19] on link "Home" at bounding box center [496, 27] width 54 height 24
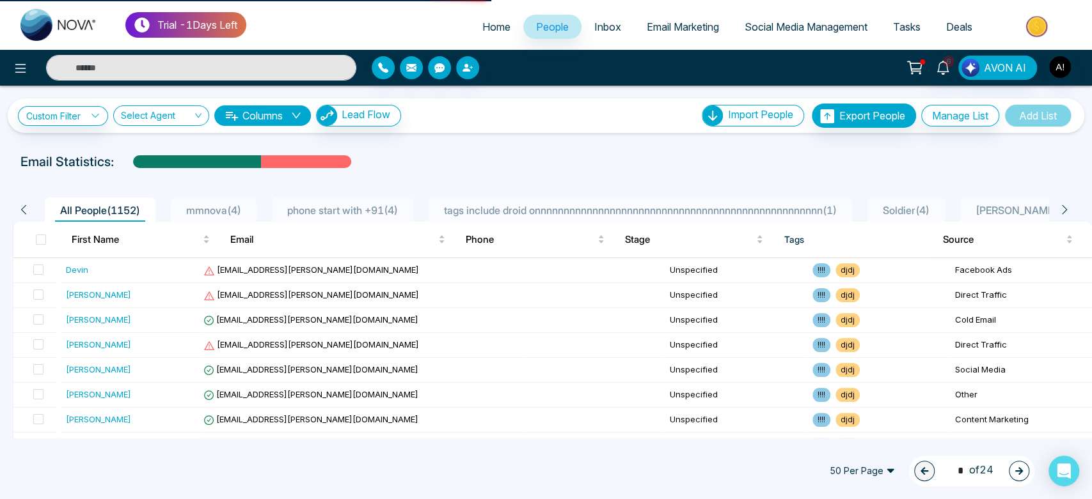
select select "*"
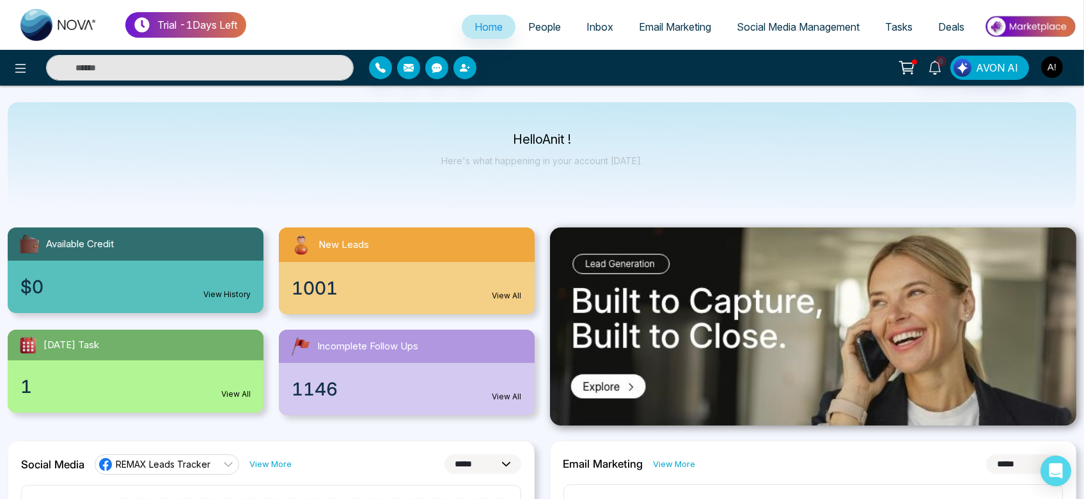
click at [528, 29] on span "People" at bounding box center [544, 26] width 33 height 13
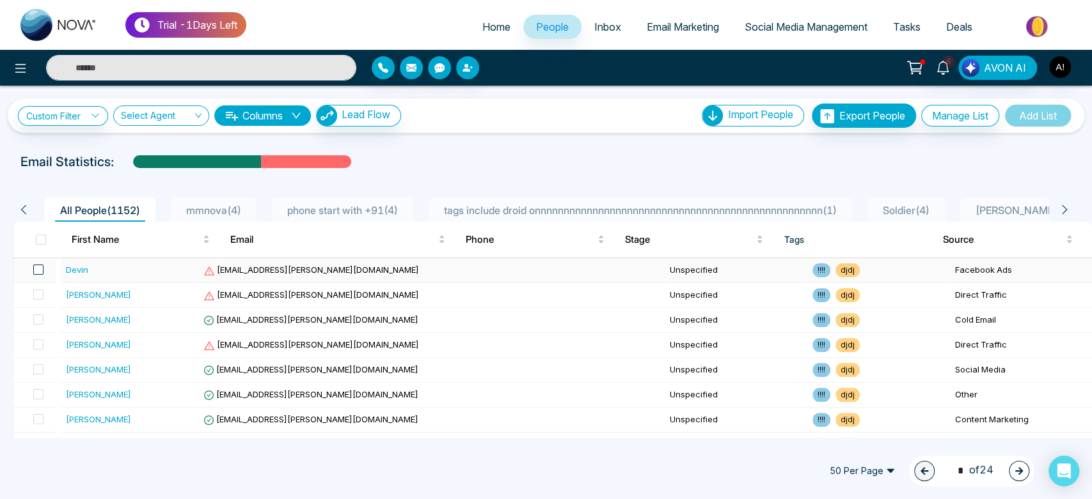
click at [43, 274] on span at bounding box center [38, 270] width 10 height 10
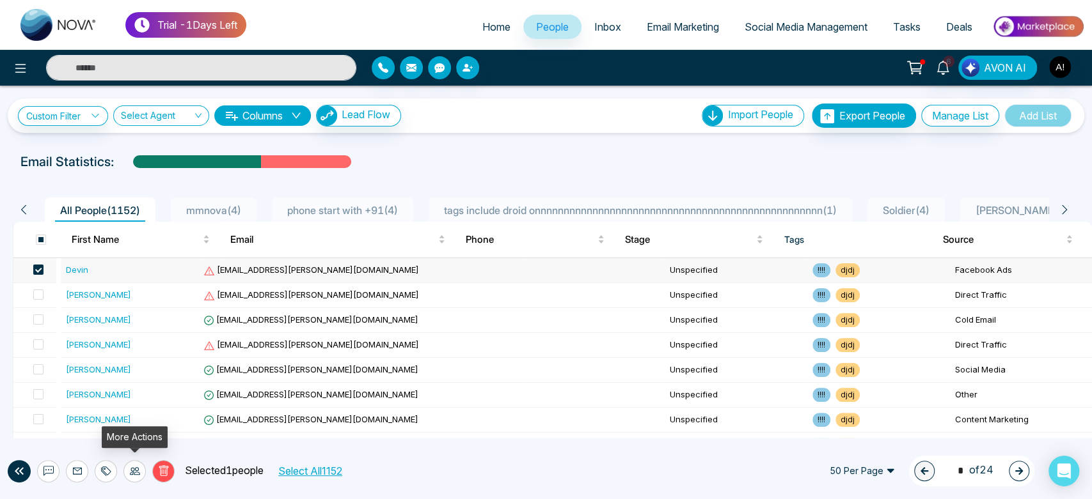
click at [136, 464] on div at bounding box center [134, 471] width 22 height 22
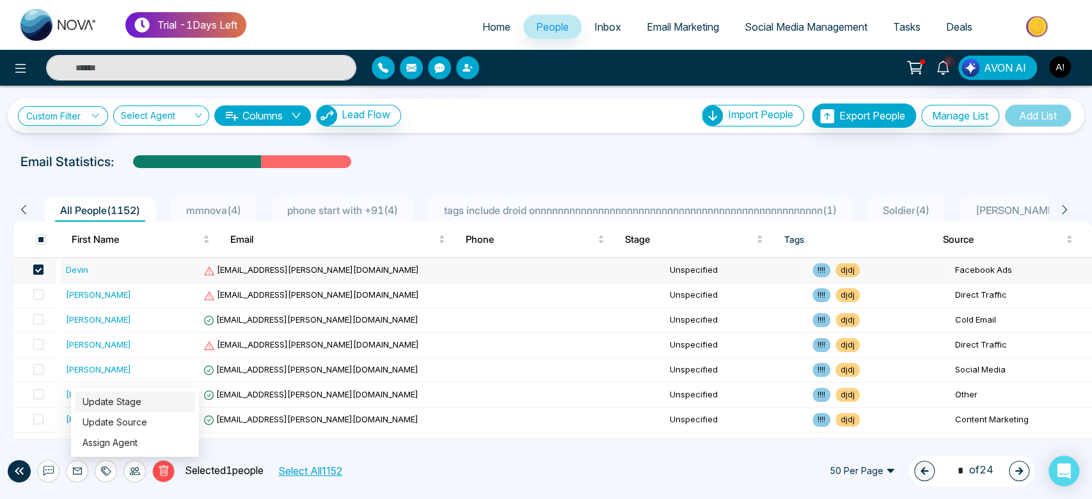
click at [141, 404] on link "Update Stage" at bounding box center [111, 401] width 59 height 11
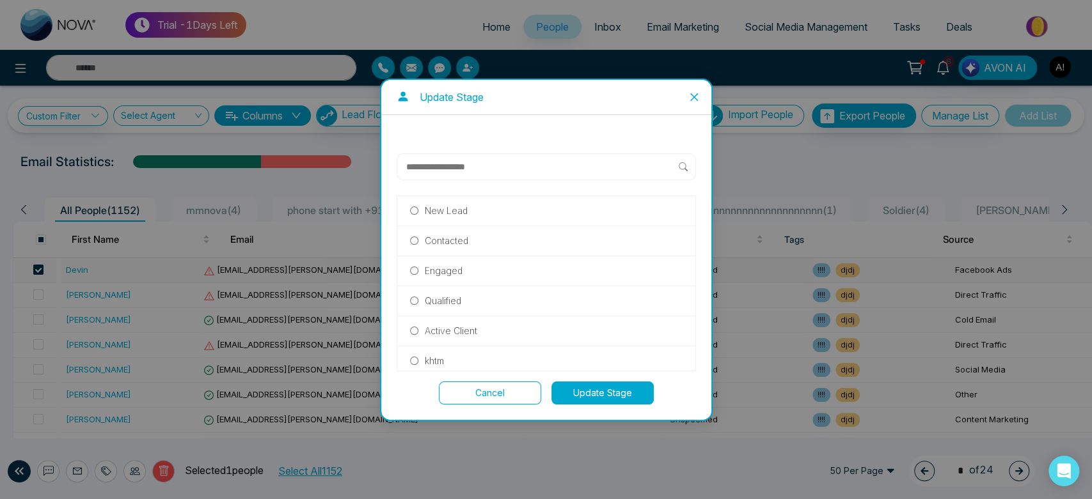
click at [690, 100] on icon "close" at bounding box center [693, 97] width 8 height 8
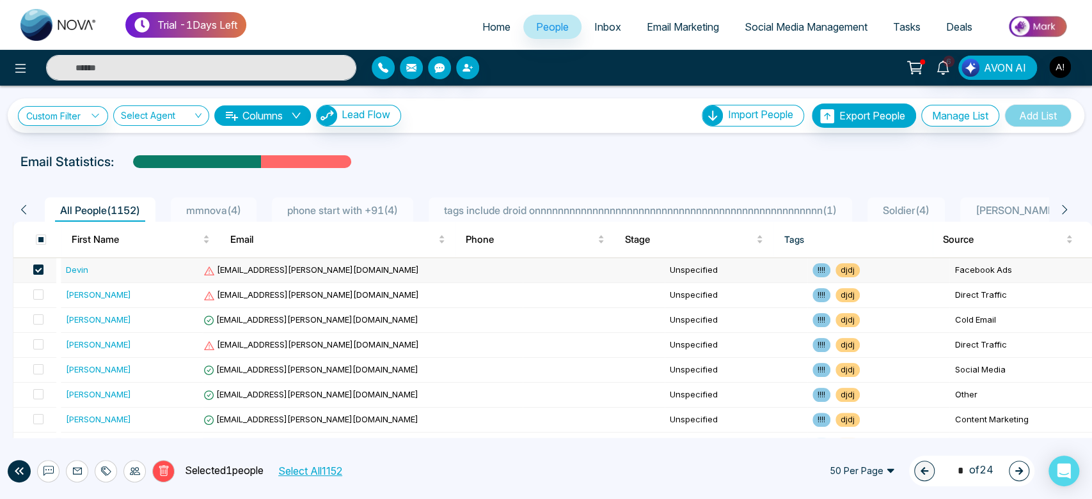
click at [364, 213] on span "phone start with +91 ( 4 )" at bounding box center [342, 210] width 121 height 13
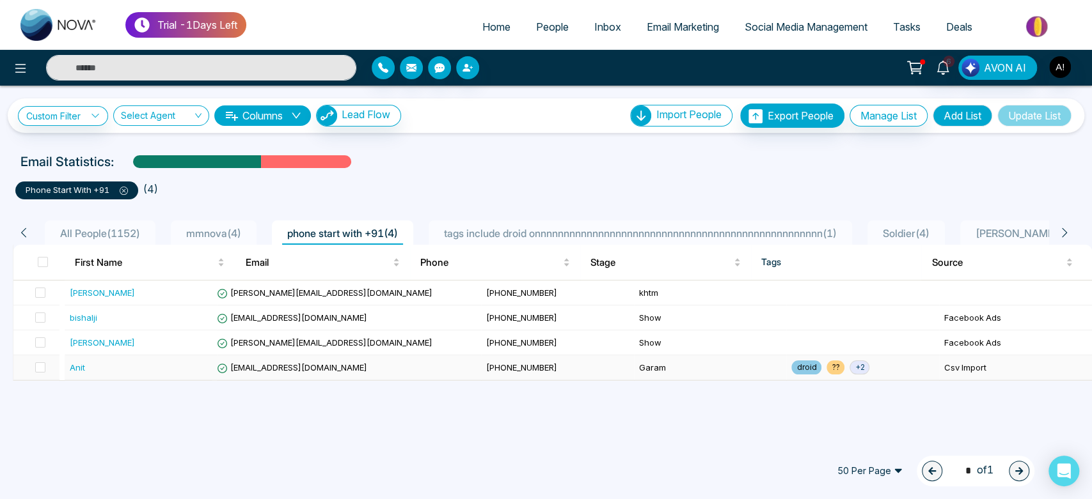
click at [388, 377] on td "[EMAIL_ADDRESS][DOMAIN_NAME]" at bounding box center [346, 368] width 269 height 25
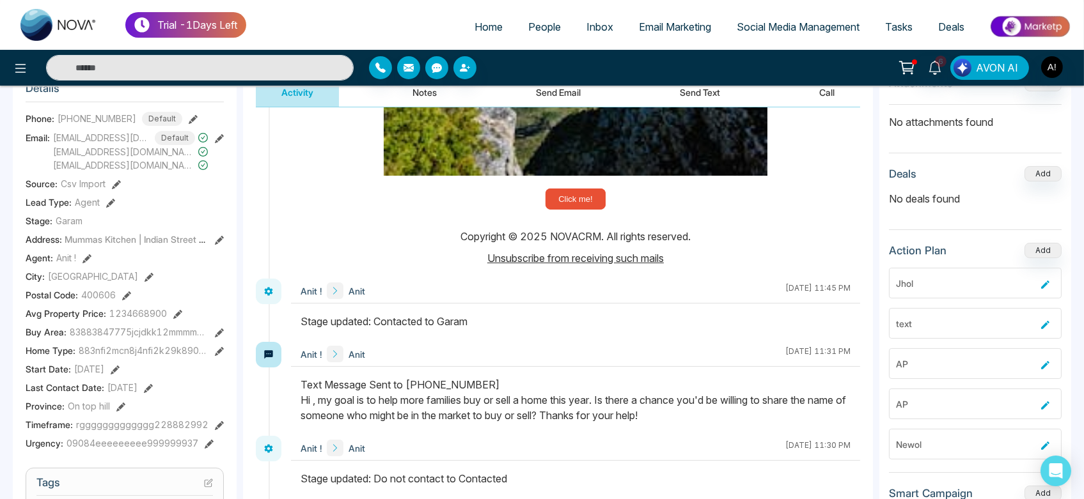
scroll to position [2275, 0]
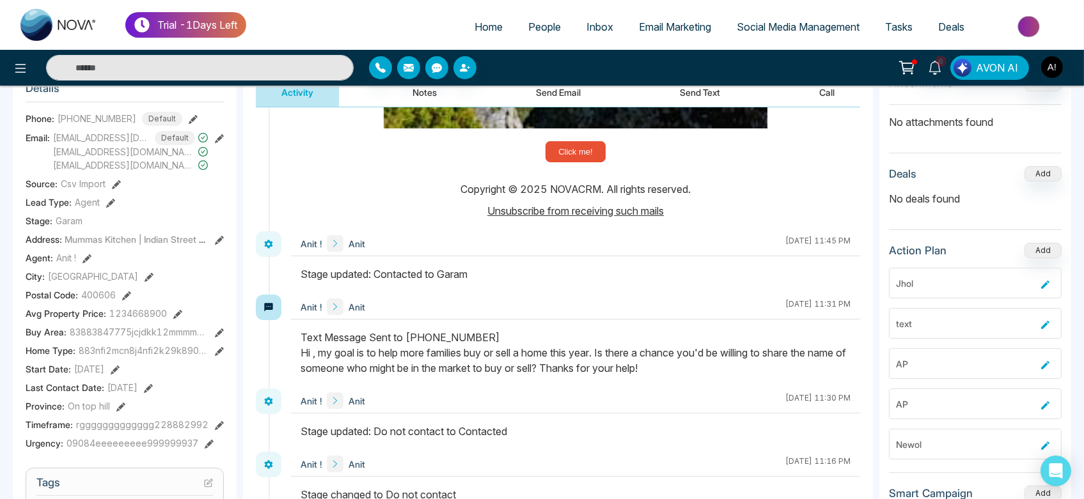
drag, startPoint x: 303, startPoint y: 256, endPoint x: 530, endPoint y: 256, distance: 227.0
click at [530, 267] on div "Stage updated: Contacted to Garam" at bounding box center [576, 274] width 550 height 15
click at [524, 277] on div at bounding box center [575, 281] width 569 height 28
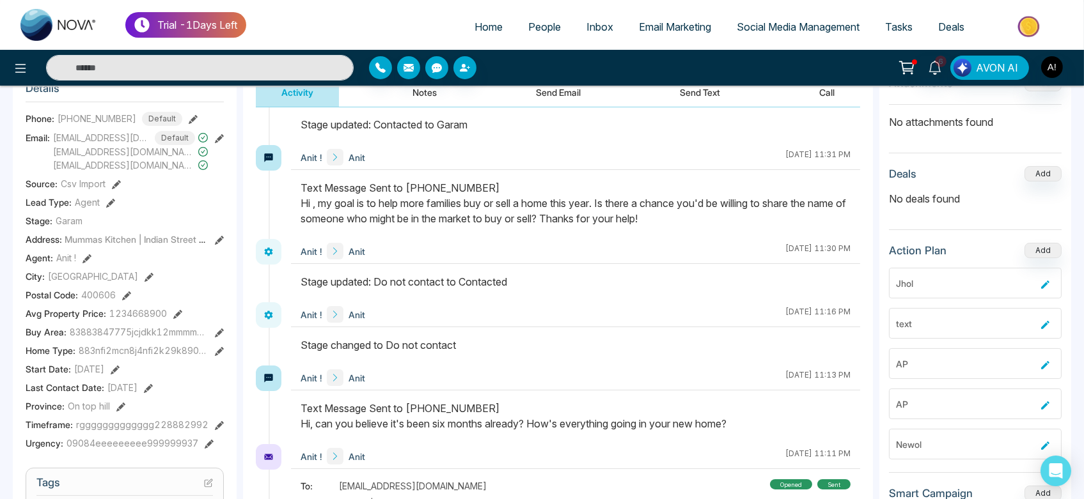
scroll to position [2461, 0]
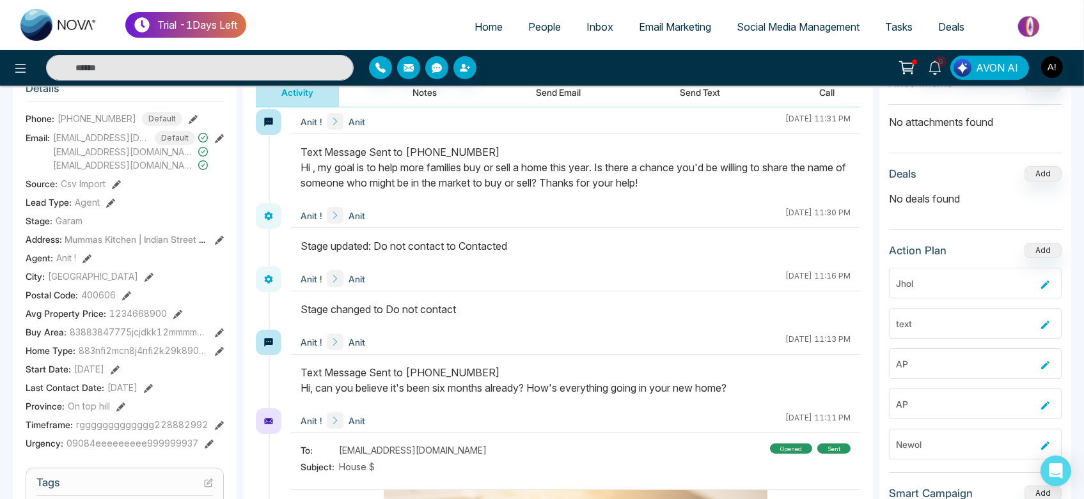
drag, startPoint x: 301, startPoint y: 299, endPoint x: 408, endPoint y: 290, distance: 107.2
click at [408, 302] on div "Stage changed to Do not contact" at bounding box center [576, 309] width 550 height 15
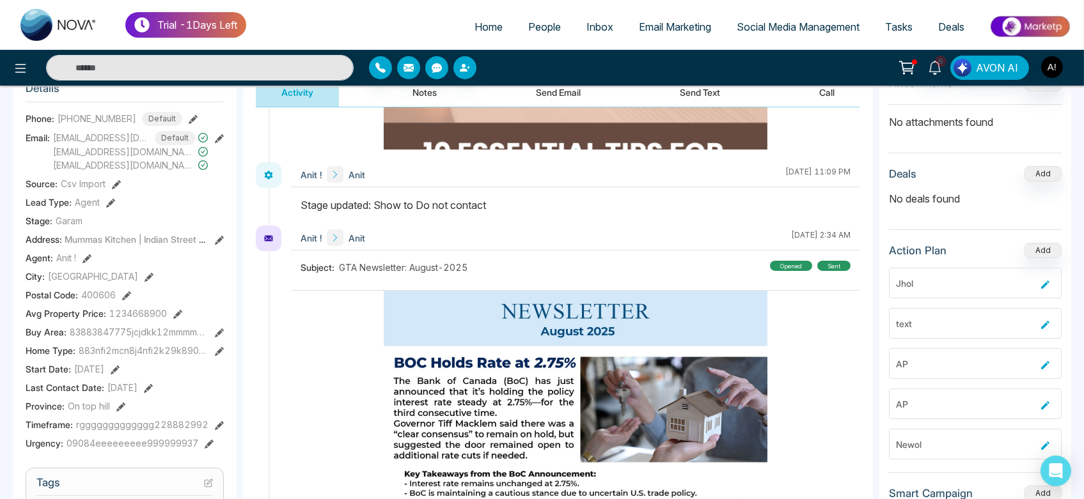
scroll to position [3040, 0]
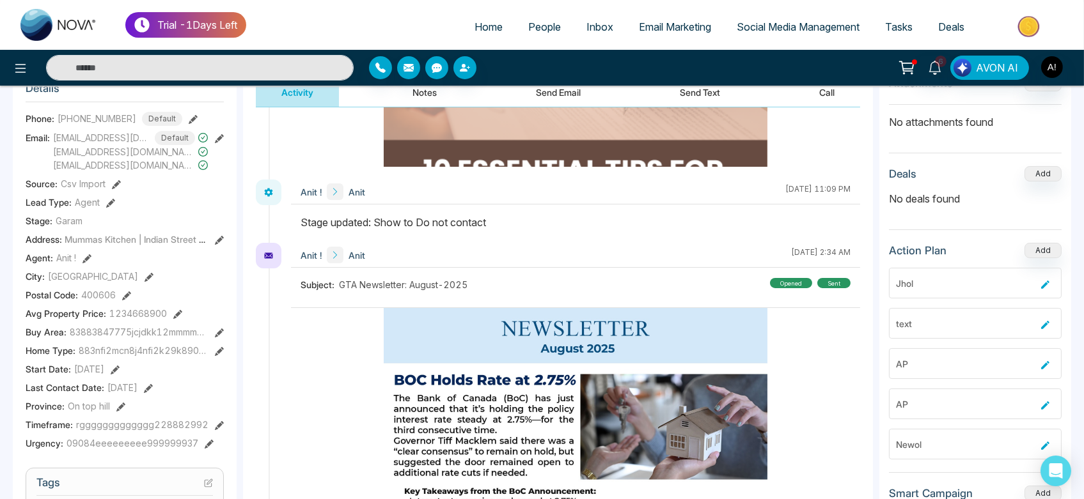
drag, startPoint x: 317, startPoint y: 196, endPoint x: 506, endPoint y: 206, distance: 189.5
click at [506, 206] on div "Anit ! Anit September 10 2025 | 11:09 PM" at bounding box center [575, 211] width 569 height 63
click at [506, 215] on div "Stage updated: Show to Do not contact" at bounding box center [576, 222] width 550 height 15
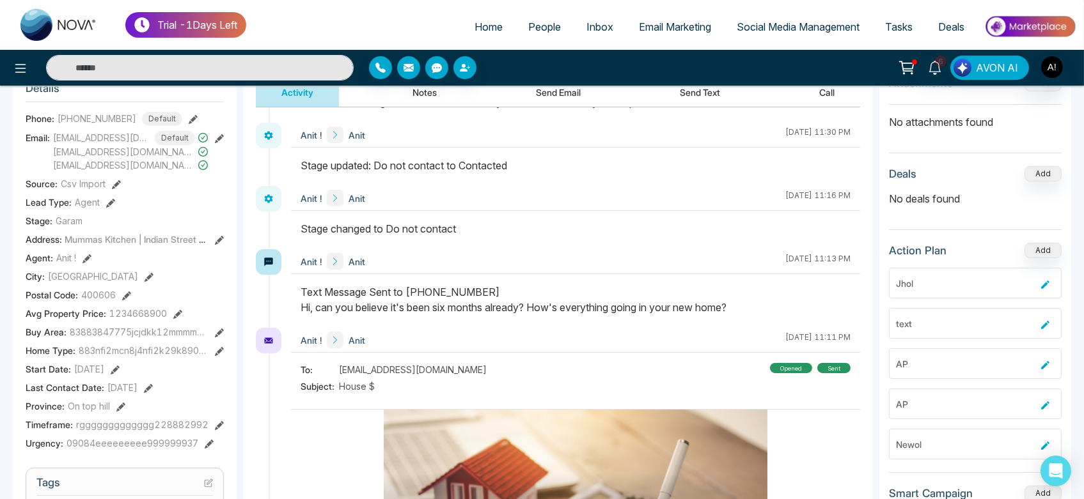
scroll to position [2538, 0]
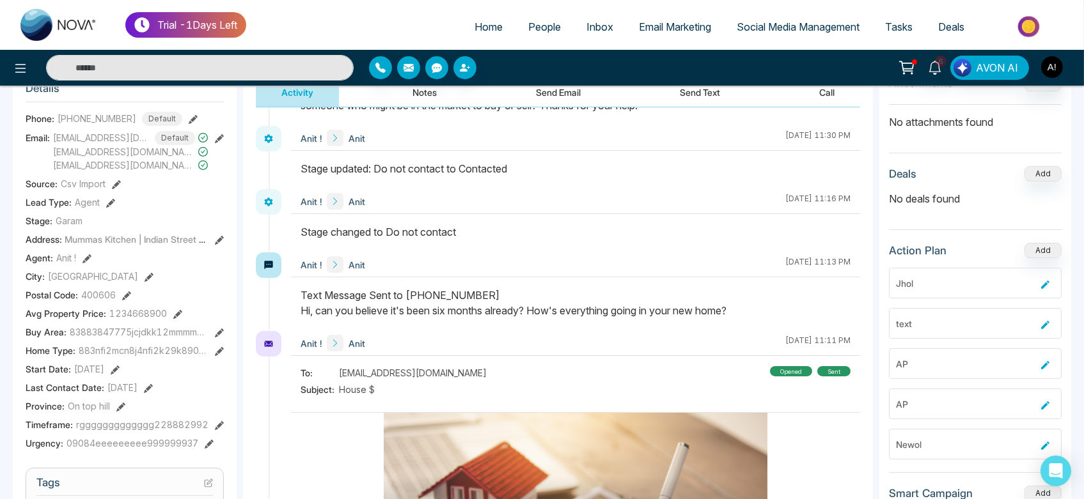
drag, startPoint x: 304, startPoint y: 213, endPoint x: 526, endPoint y: 214, distance: 221.3
click at [526, 224] on div "Stage changed to Do not contact" at bounding box center [576, 231] width 550 height 15
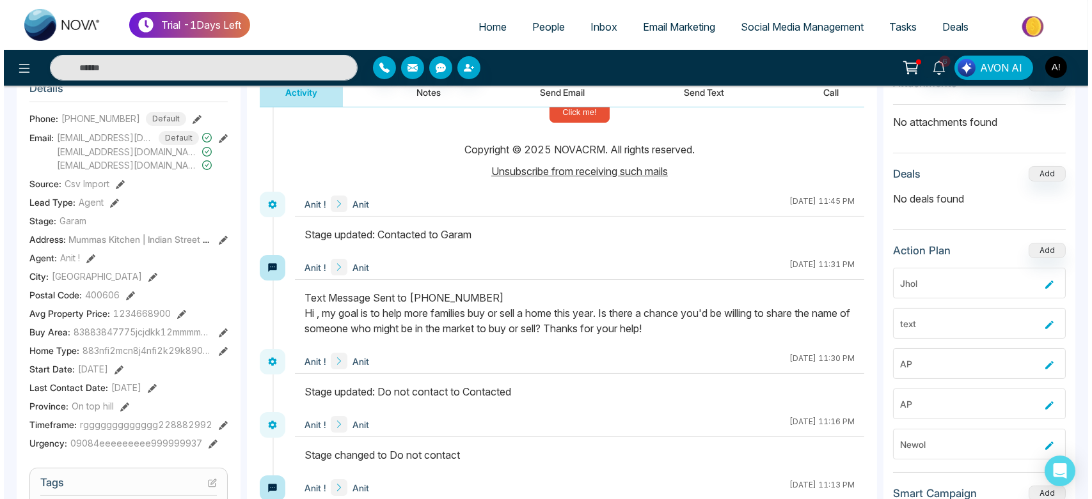
scroll to position [2301, 0]
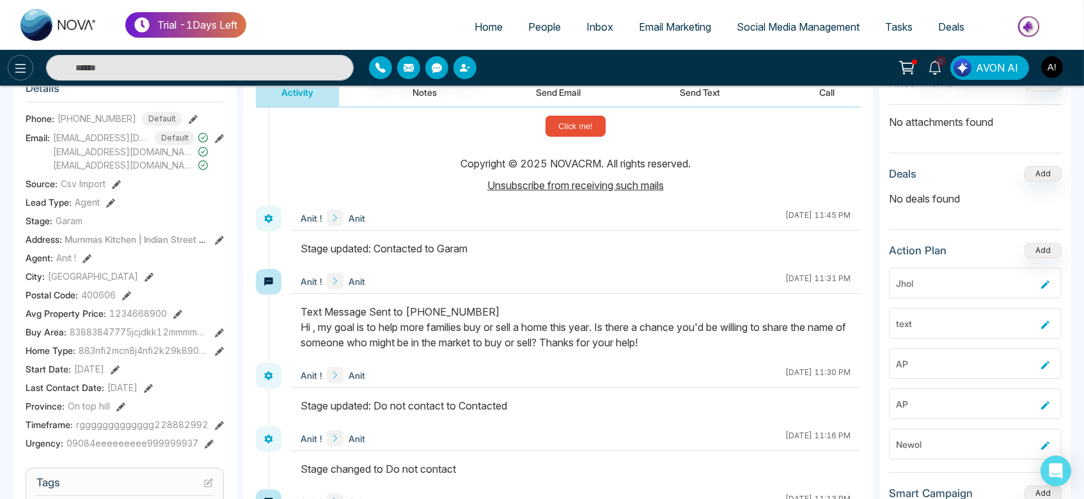
click at [26, 70] on icon at bounding box center [20, 68] width 15 height 15
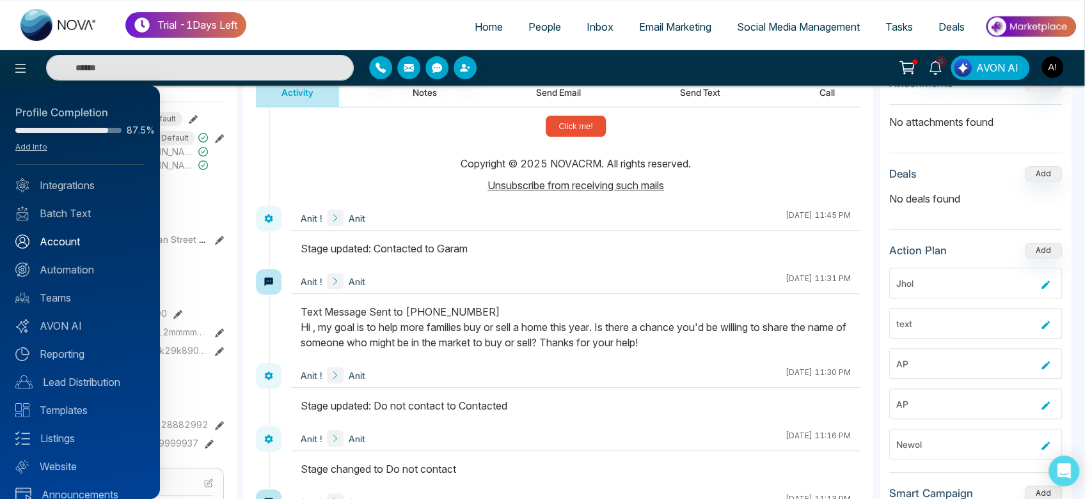
click at [88, 237] on link "Account" at bounding box center [79, 241] width 129 height 15
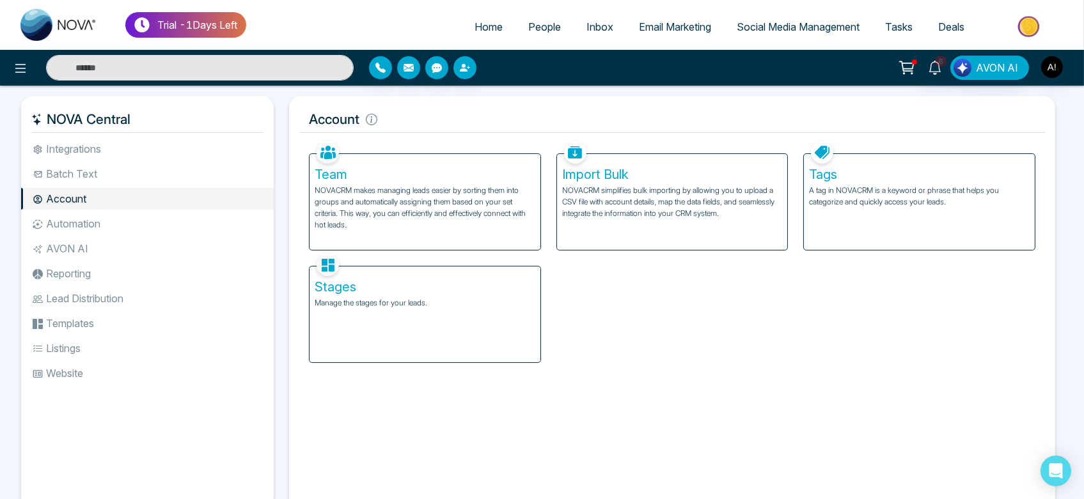
click at [546, 35] on link "People" at bounding box center [544, 27] width 58 height 24
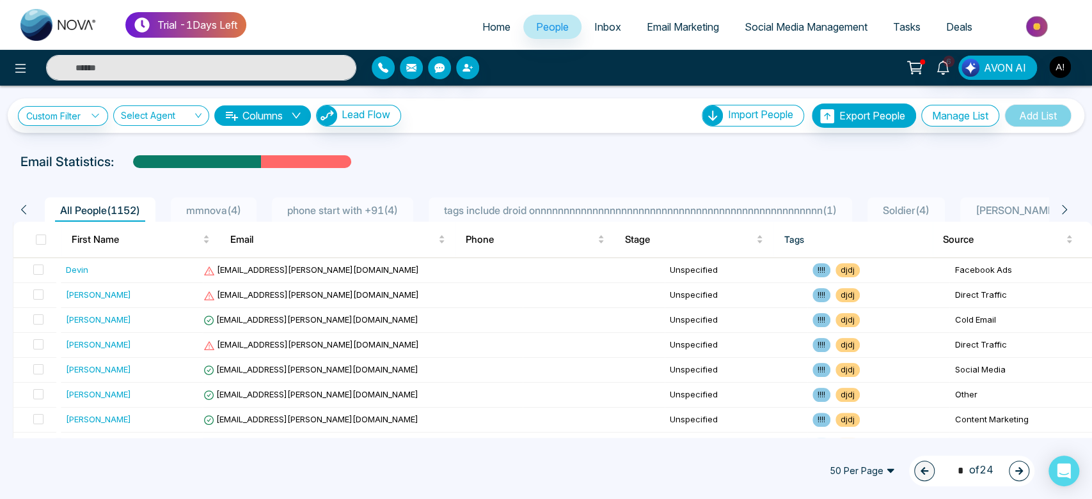
click at [675, 31] on span "Email Marketing" at bounding box center [683, 26] width 72 height 13
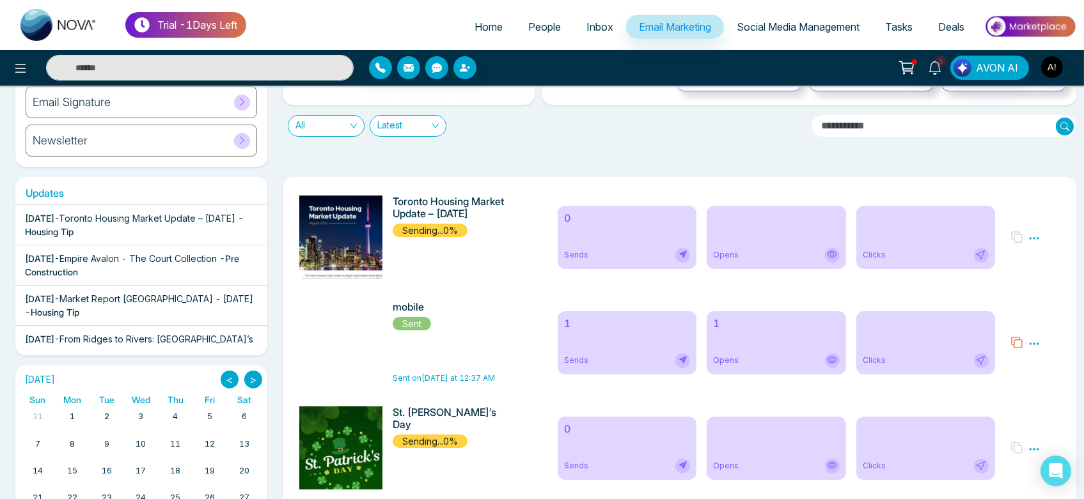
scroll to position [152, 0]
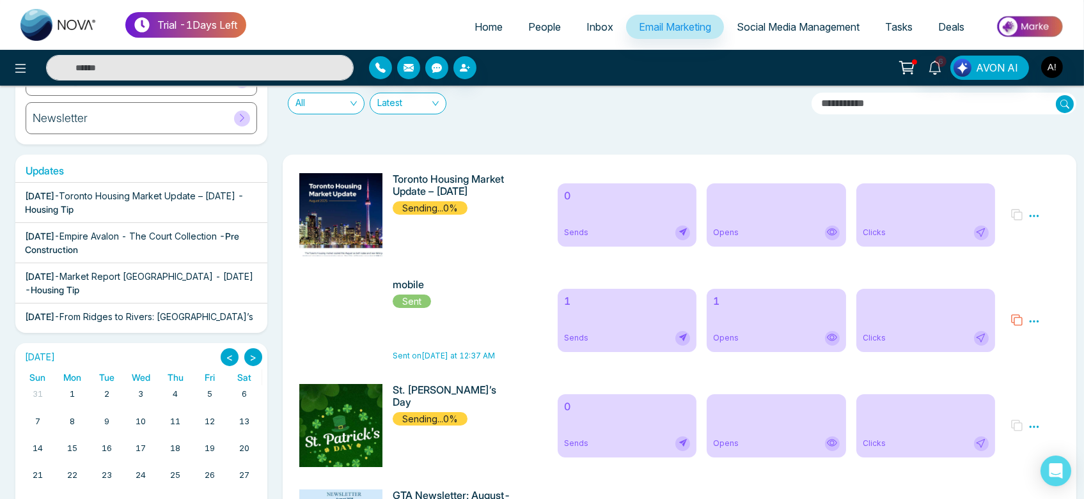
drag, startPoint x: 395, startPoint y: 180, endPoint x: 505, endPoint y: 201, distance: 111.4
click at [505, 201] on div "Toronto Housing Market Update – August 2025 Sending...0%" at bounding box center [421, 214] width 258 height 83
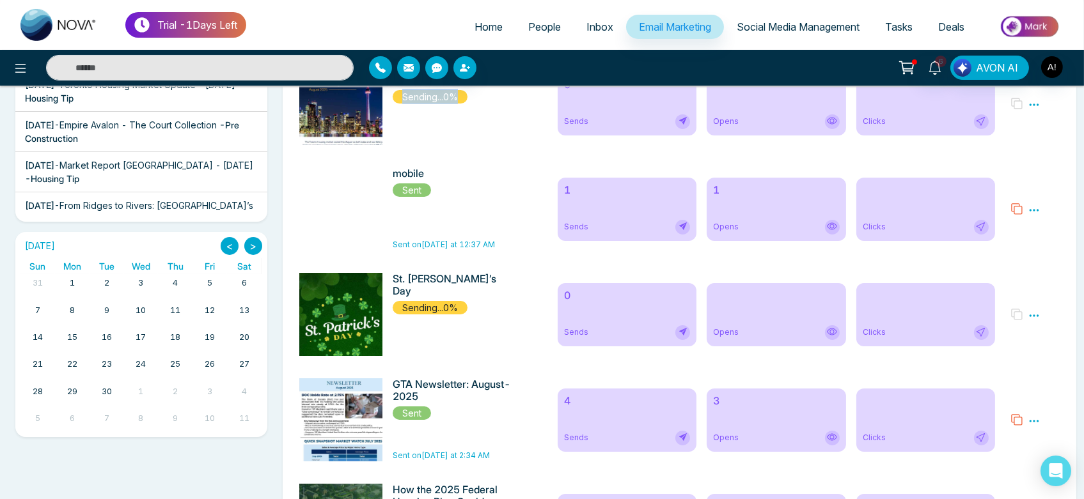
scroll to position [266, 0]
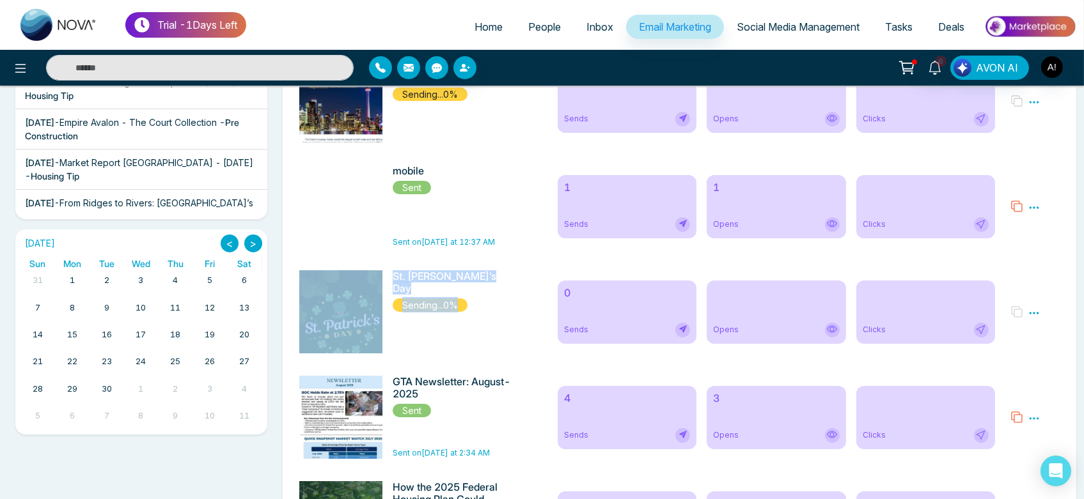
drag, startPoint x: 386, startPoint y: 280, endPoint x: 485, endPoint y: 302, distance: 100.9
click at [485, 302] on div "St. Patrick’s Day Sending...0%" at bounding box center [421, 311] width 258 height 83
click at [485, 302] on div "St. Patrick’s Day Sending...0%" at bounding box center [454, 291] width 122 height 42
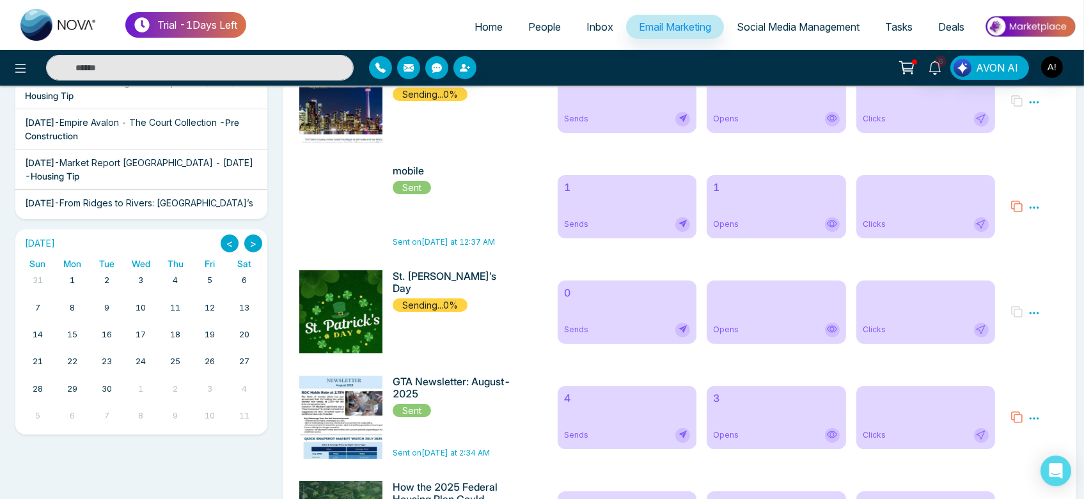
scroll to position [246, 0]
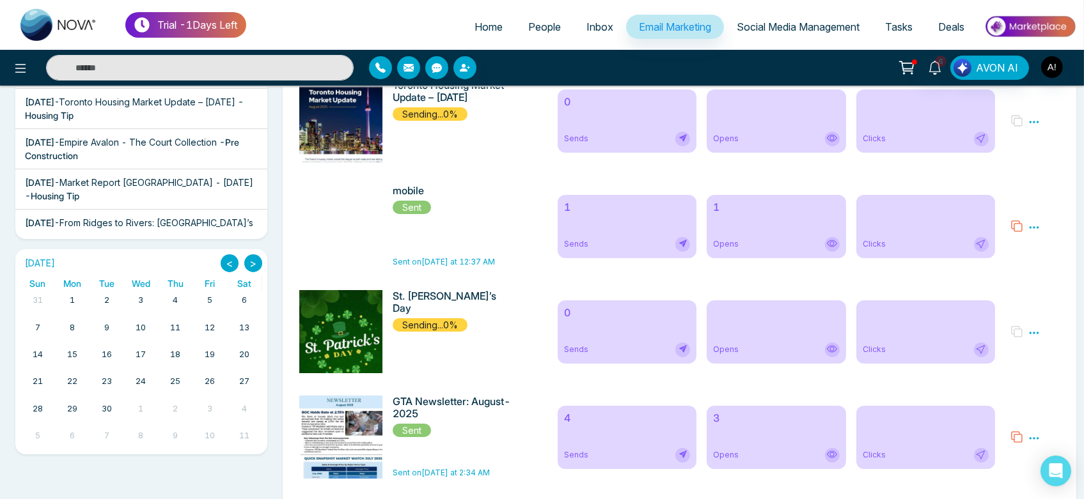
click at [404, 326] on div "St. Patrick’s Day Sending...0%" at bounding box center [454, 331] width 122 height 83
drag, startPoint x: 478, startPoint y: 325, endPoint x: 394, endPoint y: 294, distance: 89.8
click at [394, 294] on div "St. Patrick’s Day Sending...0%" at bounding box center [421, 331] width 258 height 83
drag, startPoint x: 394, startPoint y: 294, endPoint x: 476, endPoint y: 311, distance: 84.2
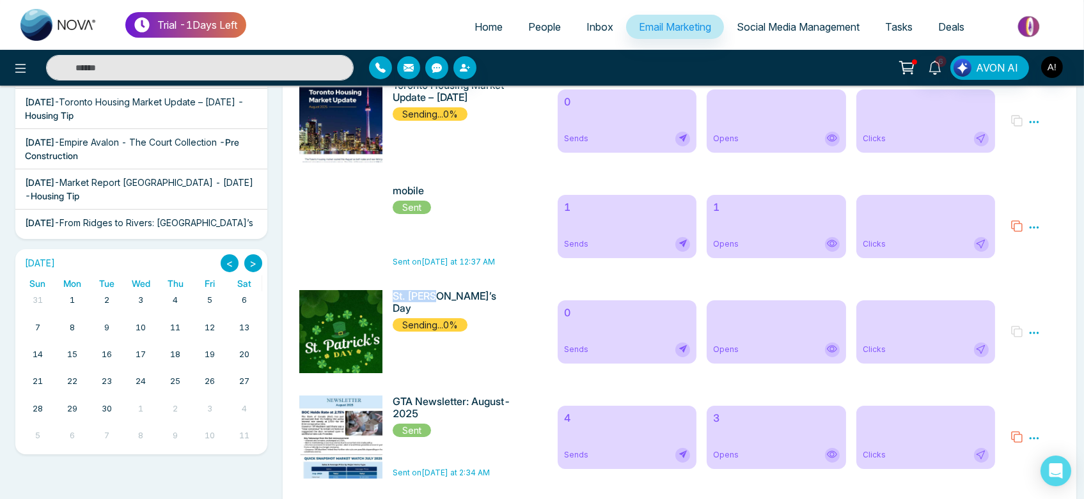
click at [476, 311] on div "St. Patrick’s Day Sending...0%" at bounding box center [421, 331] width 258 height 83
click at [476, 311] on div "St. Patrick’s Day Sending...0%" at bounding box center [454, 311] width 122 height 42
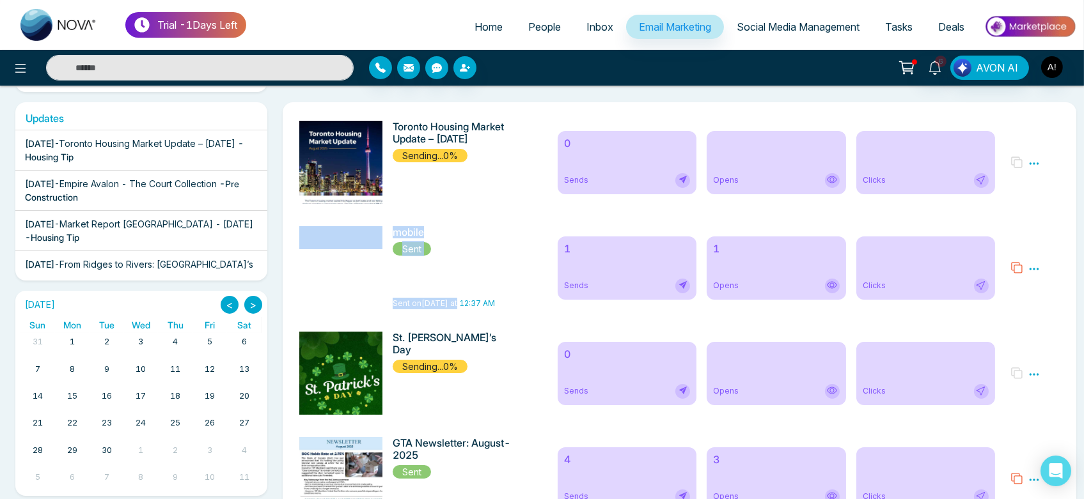
drag, startPoint x: 379, startPoint y: 229, endPoint x: 459, endPoint y: 298, distance: 105.2
click at [459, 298] on div "mobile Sent Sent on Today at 12:37 AM" at bounding box center [421, 267] width 258 height 83
click at [524, 247] on div "mobile Sent Sent on Today at 12:37 AM" at bounding box center [421, 267] width 258 height 83
drag, startPoint x: 398, startPoint y: 125, endPoint x: 521, endPoint y: 141, distance: 123.3
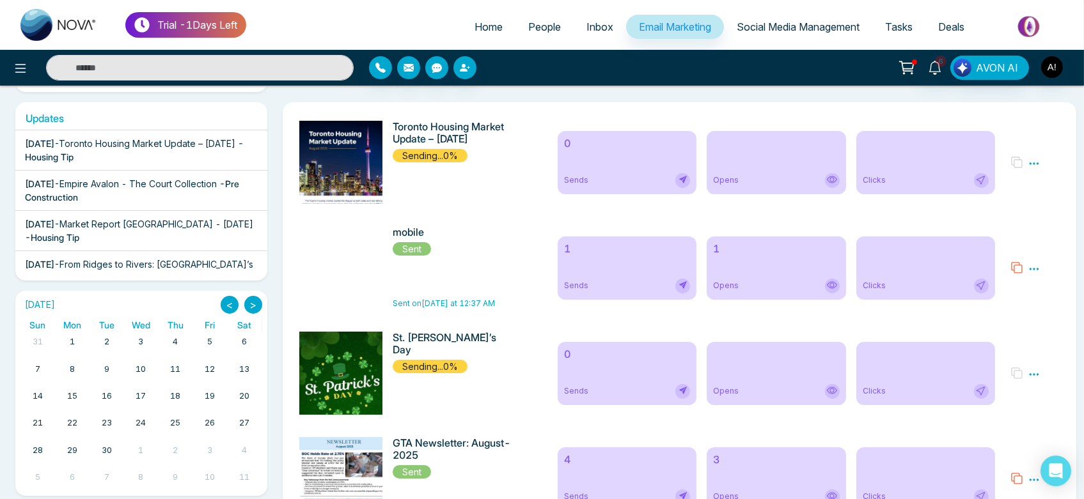
click at [521, 141] on div "Toronto Housing Market Update – August 2025 Sending...0%" at bounding box center [421, 162] width 258 height 83
drag, startPoint x: 397, startPoint y: 123, endPoint x: 466, endPoint y: 155, distance: 75.8
click at [466, 155] on div "Toronto Housing Market Update – August 2025 Sending...0%" at bounding box center [454, 142] width 122 height 42
click at [490, 160] on div "Toronto Housing Market Update – August 2025 Sending...0%" at bounding box center [454, 142] width 122 height 42
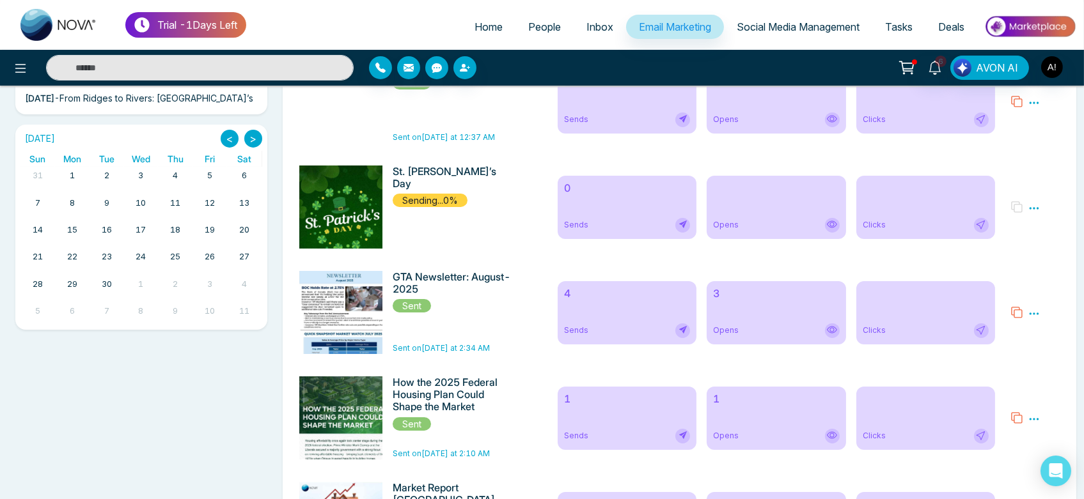
scroll to position [372, 0]
drag, startPoint x: 430, startPoint y: 235, endPoint x: 472, endPoint y: 230, distance: 42.6
click at [472, 230] on div "St. Patrick’s Day Sending...0%" at bounding box center [454, 206] width 122 height 83
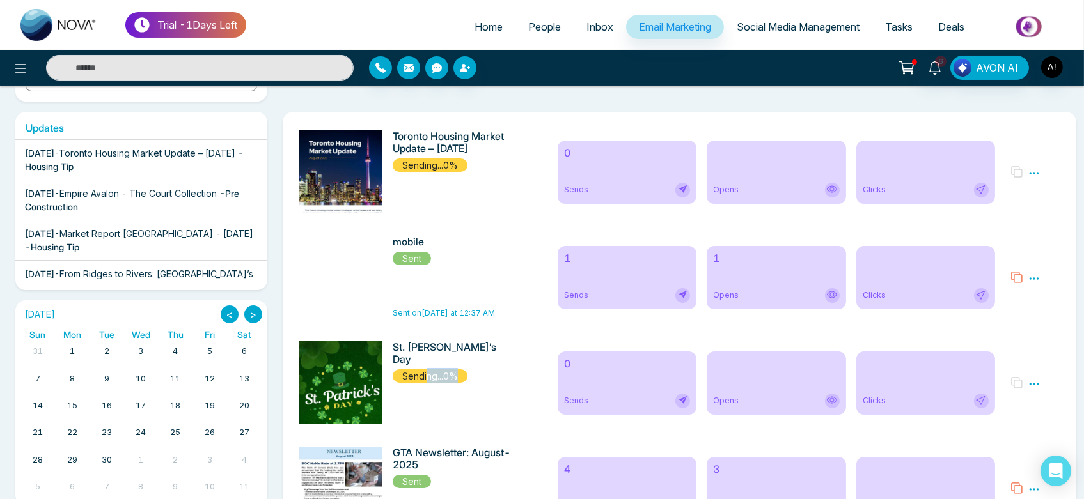
scroll to position [48, 0]
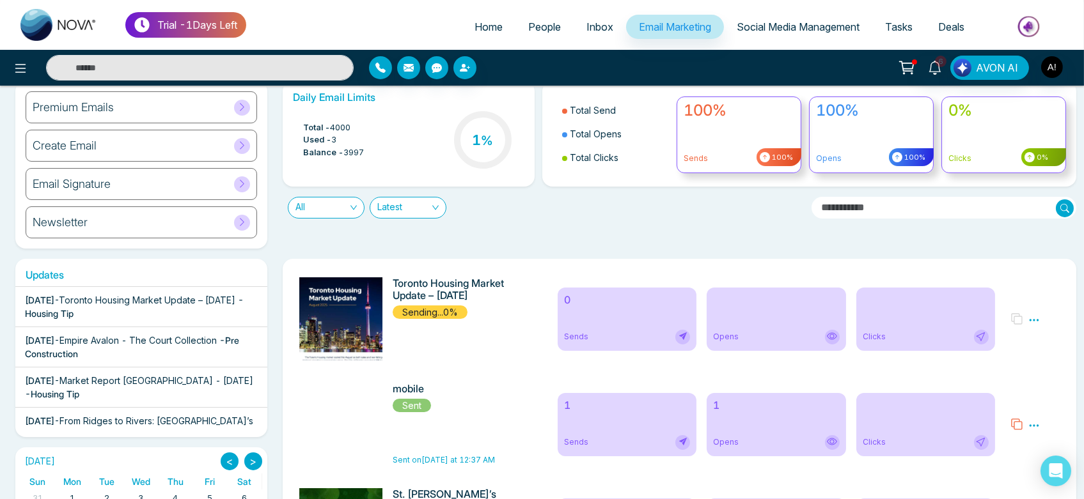
click at [1035, 320] on icon at bounding box center [1034, 321] width 12 height 12
drag, startPoint x: 374, startPoint y: 278, endPoint x: 517, endPoint y: 281, distance: 142.6
click at [517, 281] on div "Toronto Housing Market Update – August 2025 Sending...0%" at bounding box center [421, 319] width 258 height 83
click at [142, 102] on div "Premium Emails" at bounding box center [141, 107] width 231 height 32
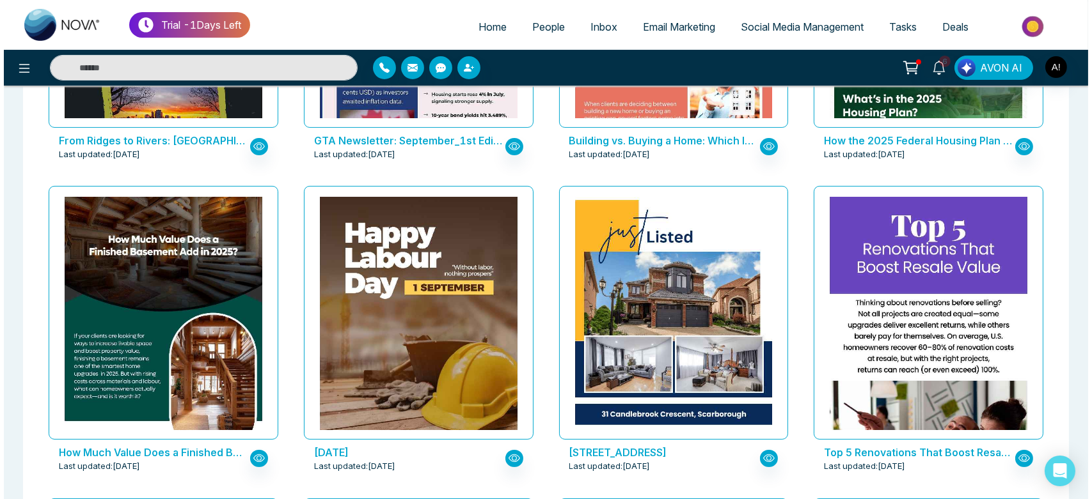
scroll to position [785, 0]
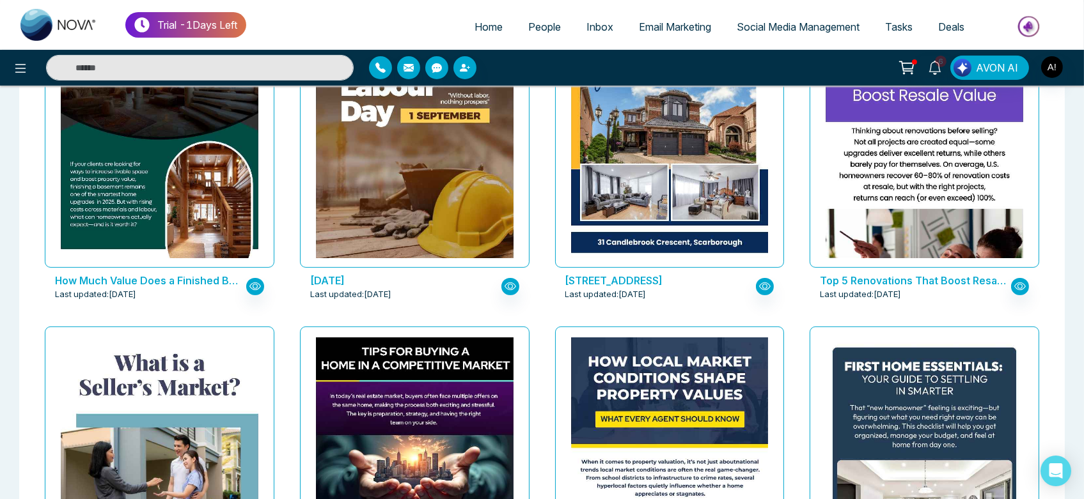
click at [382, 273] on p "Labour Day 2025" at bounding box center [404, 280] width 188 height 15
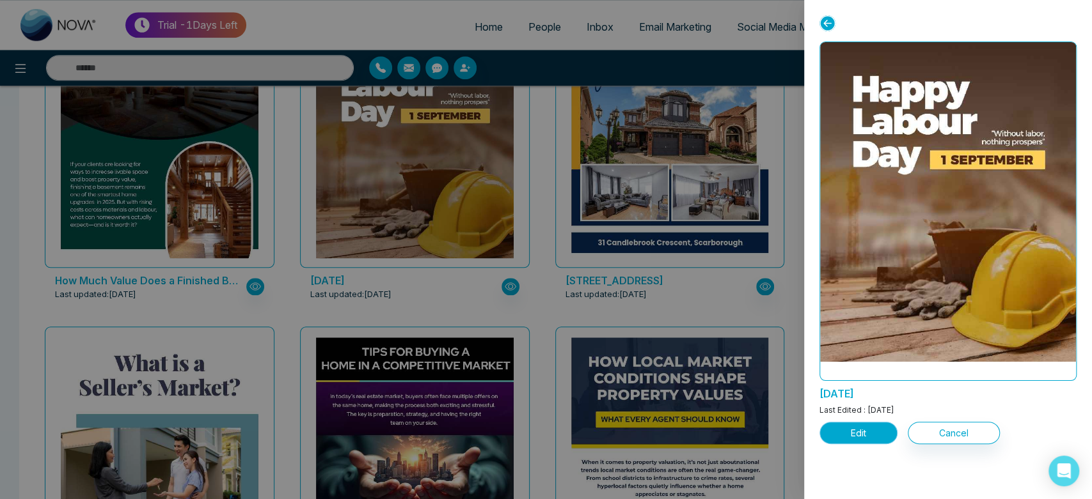
click at [861, 439] on button "Edit" at bounding box center [858, 433] width 78 height 22
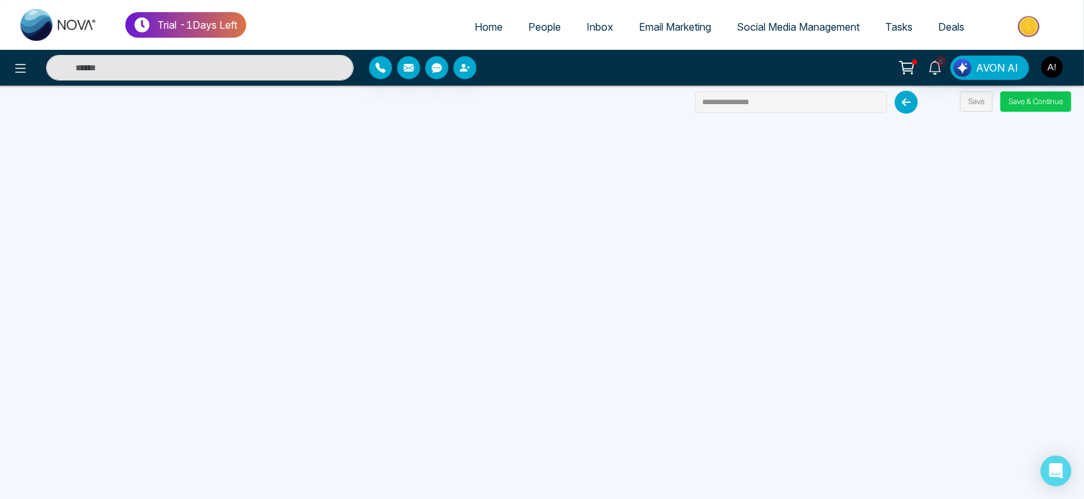
click at [1029, 101] on button "Save & Continue" at bounding box center [1035, 101] width 71 height 20
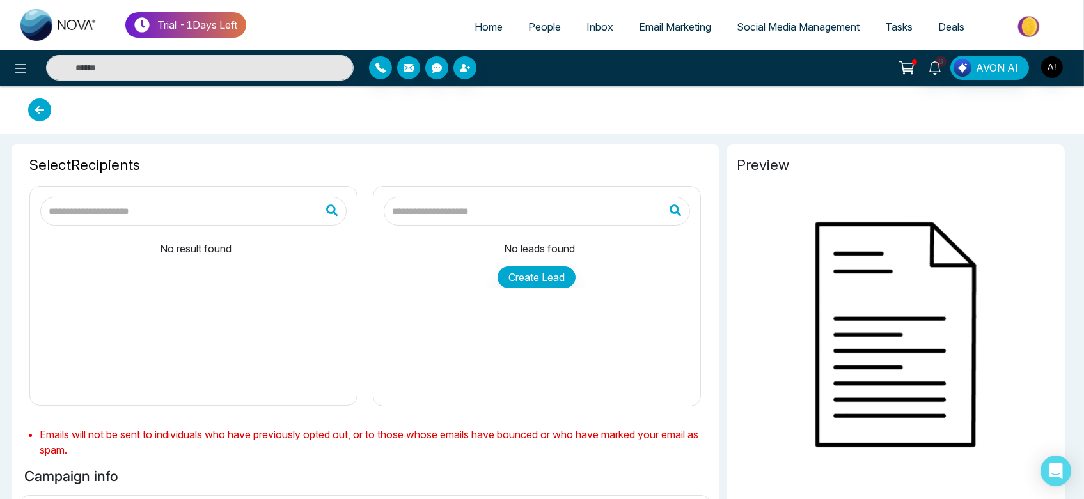
scroll to position [19, 0]
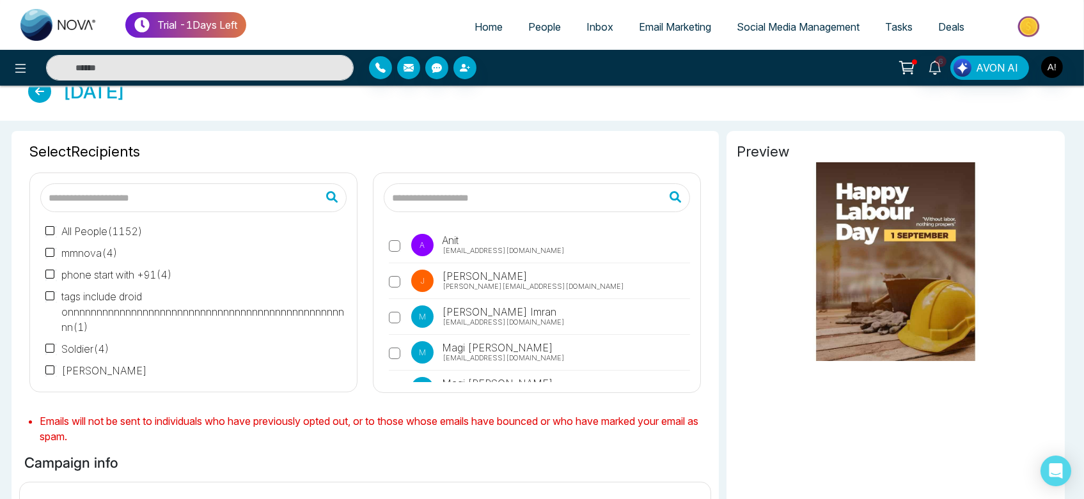
type input "**********"
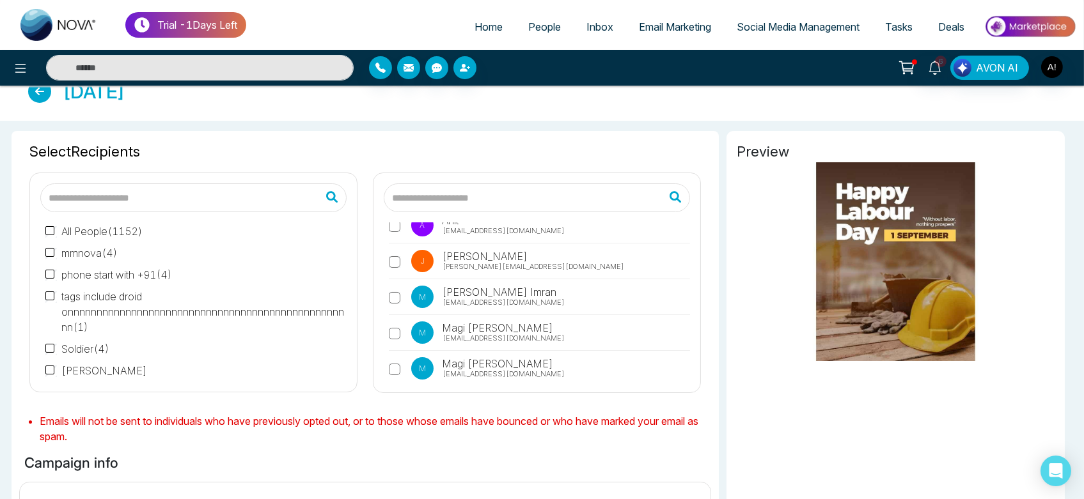
scroll to position [0, 0]
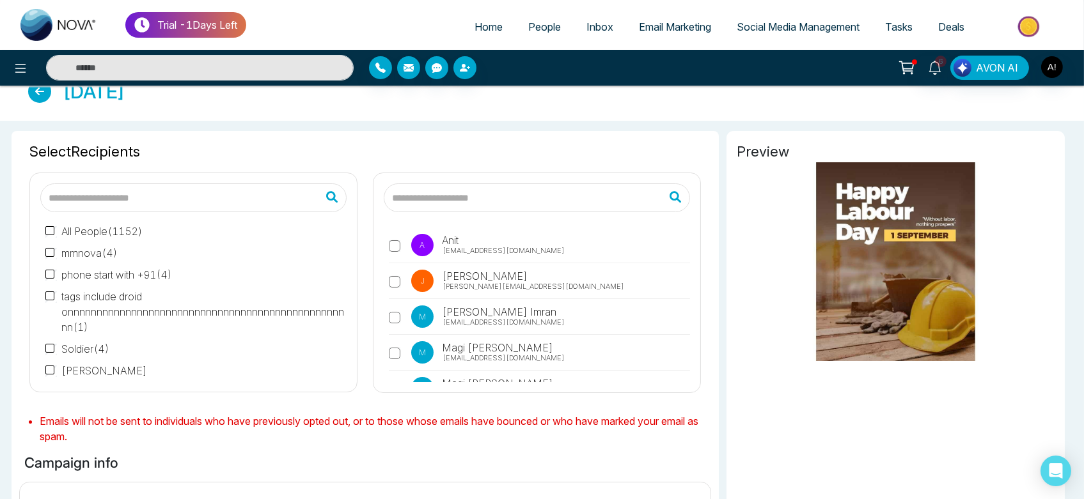
click at [402, 239] on label "A Anit anit@mmnovatech.com" at bounding box center [539, 248] width 301 height 29
click at [414, 283] on p "J" at bounding box center [422, 281] width 22 height 22
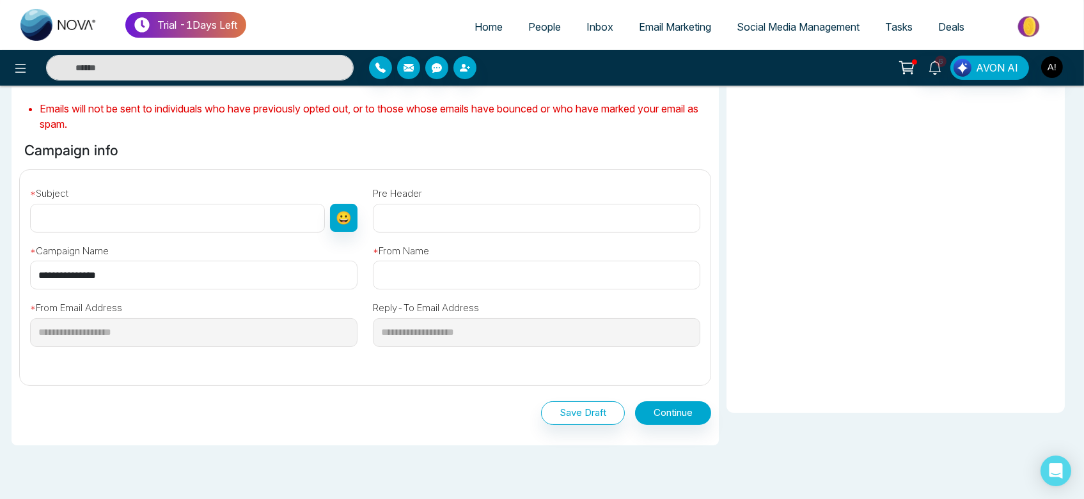
scroll to position [335, 0]
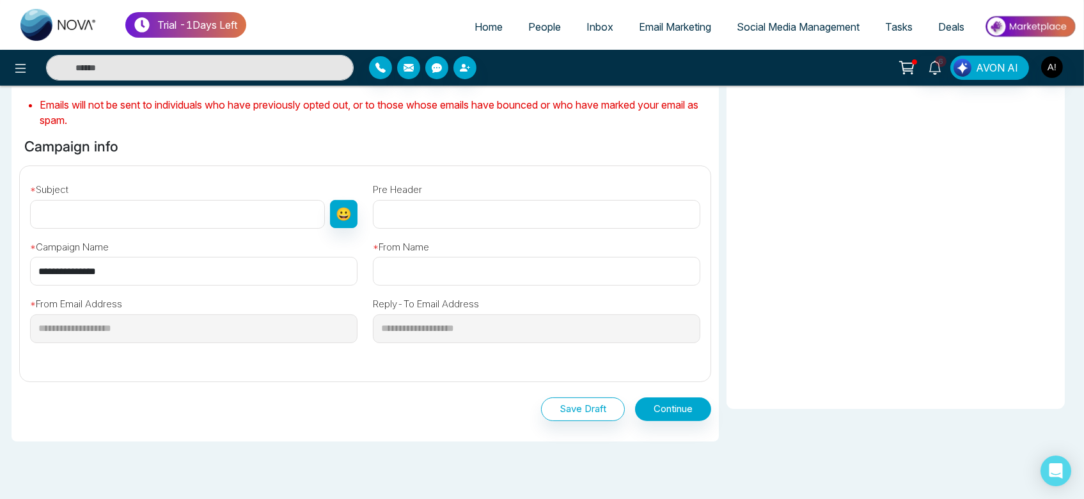
drag, startPoint x: 140, startPoint y: 275, endPoint x: 31, endPoint y: 253, distance: 111.5
click at [31, 253] on div "**********" at bounding box center [193, 258] width 343 height 58
click at [152, 220] on input "text" at bounding box center [177, 214] width 295 height 29
paste input "**********"
type input "**********"
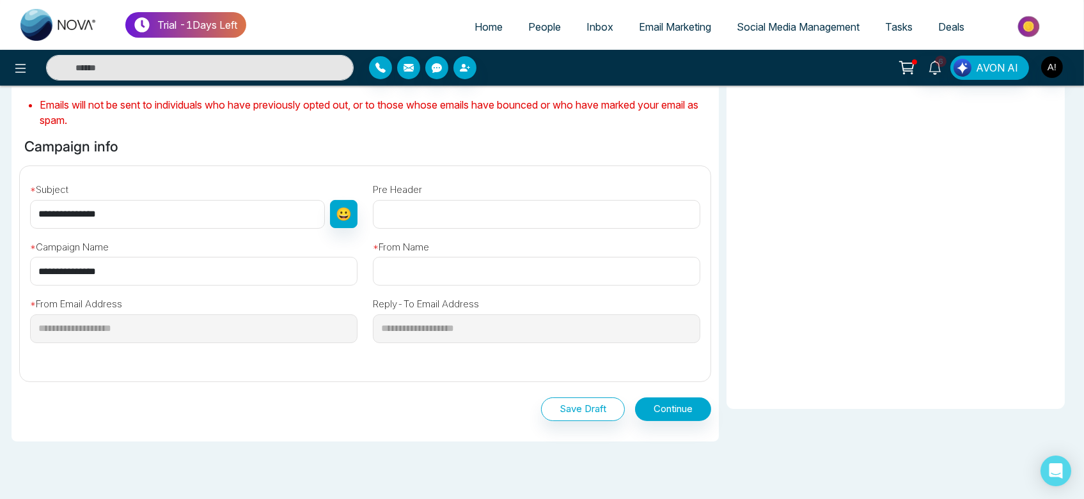
click at [487, 270] on input "text" at bounding box center [536, 271] width 327 height 29
type input "****"
click at [706, 325] on div "**********" at bounding box center [536, 323] width 343 height 75
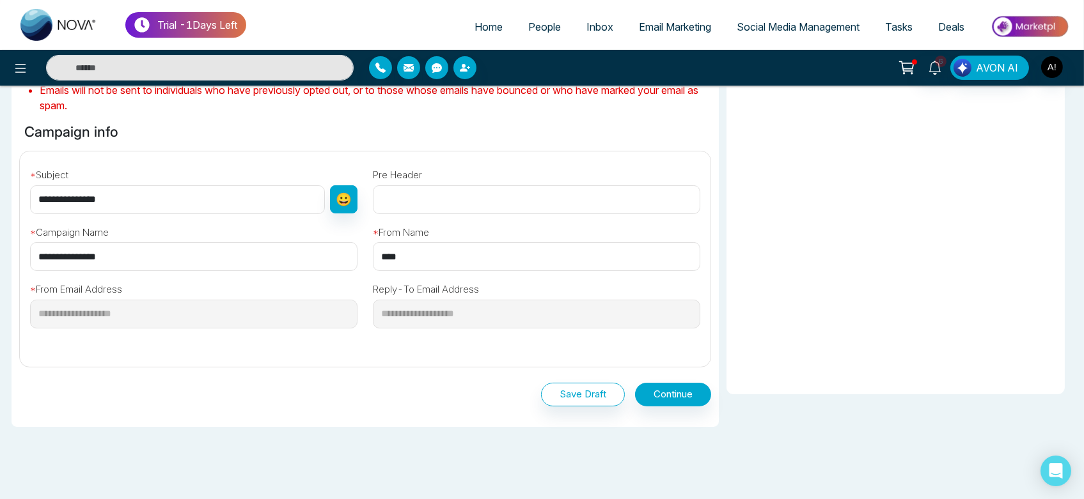
scroll to position [349, 0]
drag, startPoint x: 370, startPoint y: 285, endPoint x: 493, endPoint y: 292, distance: 123.6
click at [493, 292] on div "**********" at bounding box center [536, 309] width 343 height 75
click at [493, 292] on div "**********" at bounding box center [536, 303] width 327 height 52
click at [670, 396] on button "Continue" at bounding box center [673, 396] width 76 height 24
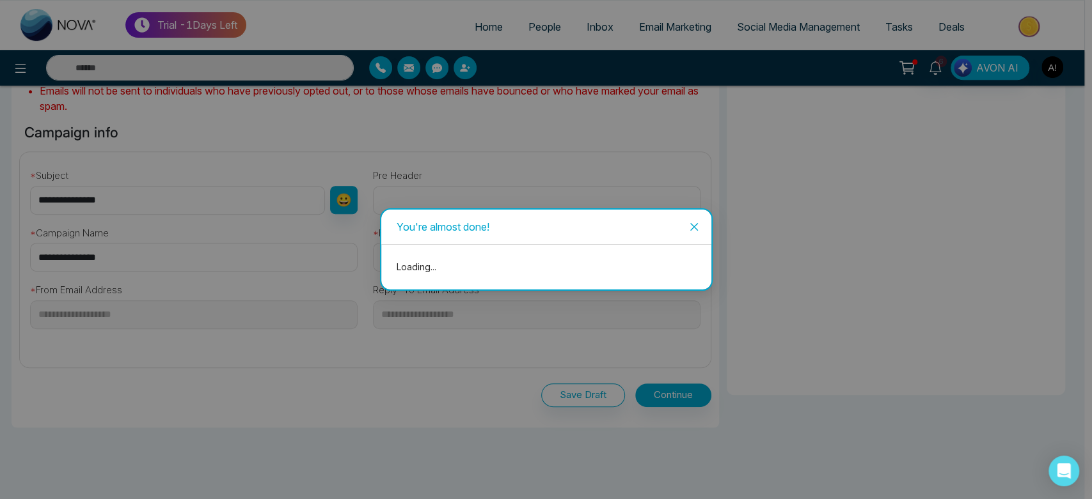
drag, startPoint x: 670, startPoint y: 396, endPoint x: 579, endPoint y: 184, distance: 231.5
click at [579, 184] on div "You're almost done! Loading..." at bounding box center [546, 249] width 1092 height 499
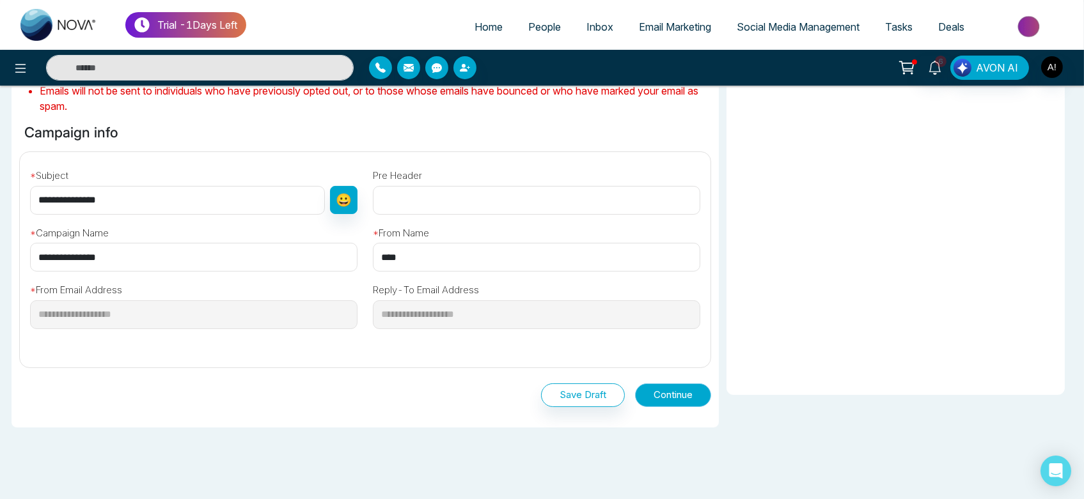
click at [662, 396] on button "Continue" at bounding box center [673, 396] width 76 height 24
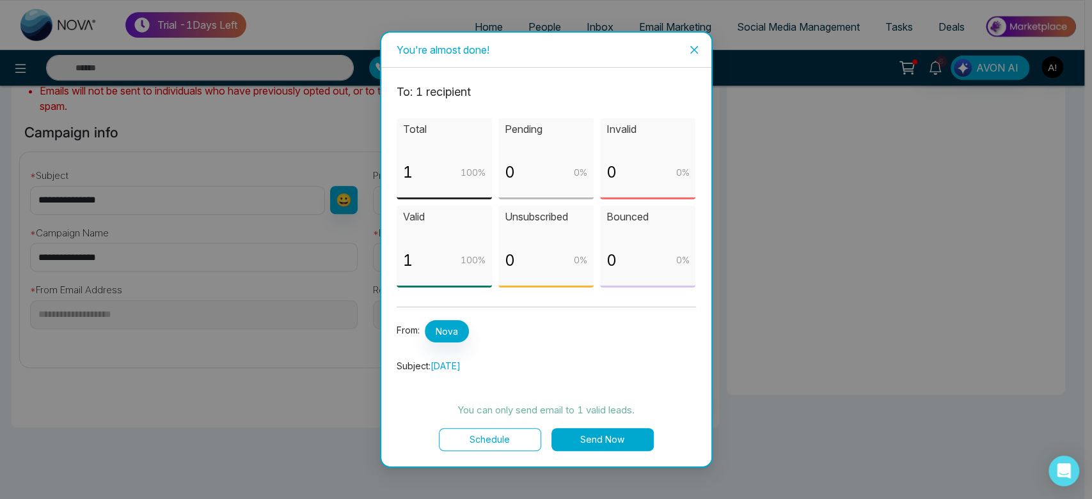
click at [619, 439] on button "Send Now" at bounding box center [602, 439] width 102 height 23
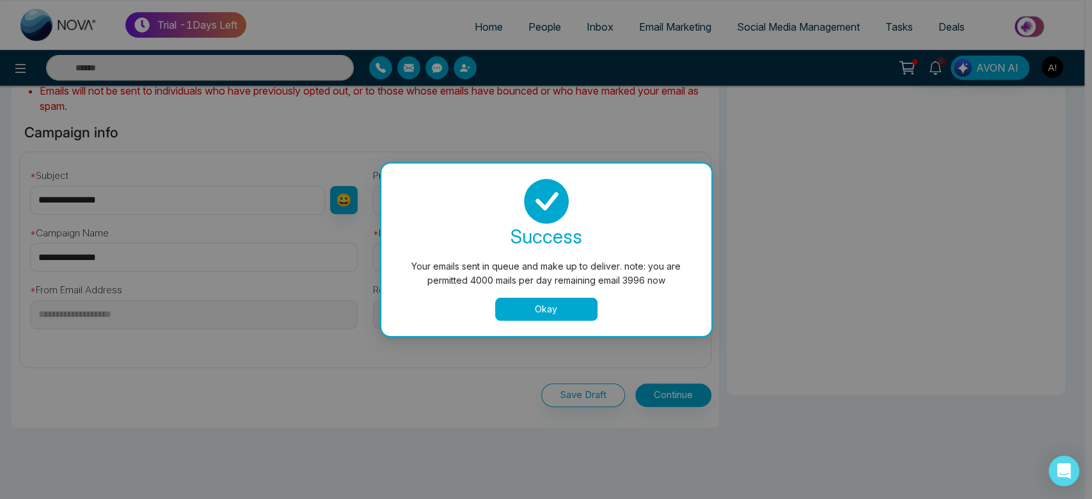
click at [566, 310] on button "Okay" at bounding box center [546, 309] width 102 height 23
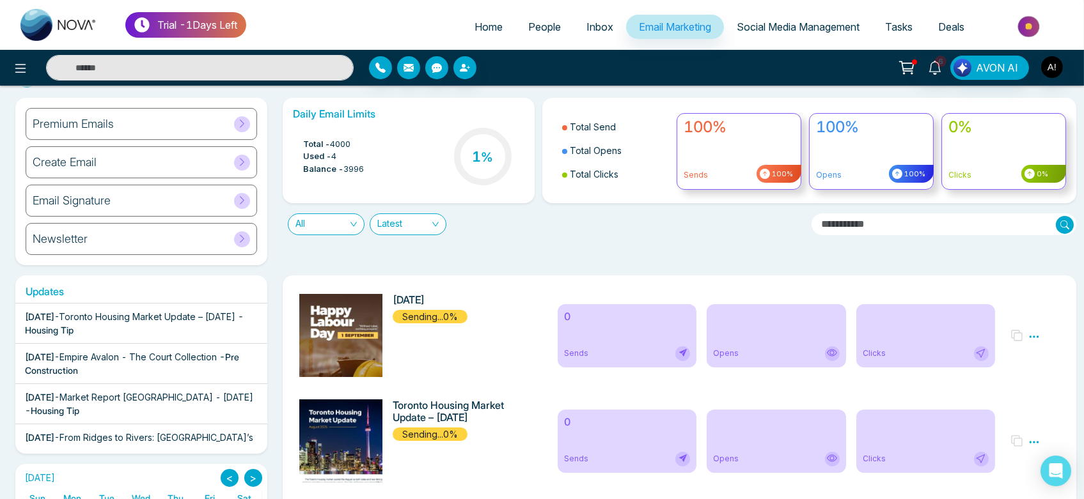
scroll to position [36, 0]
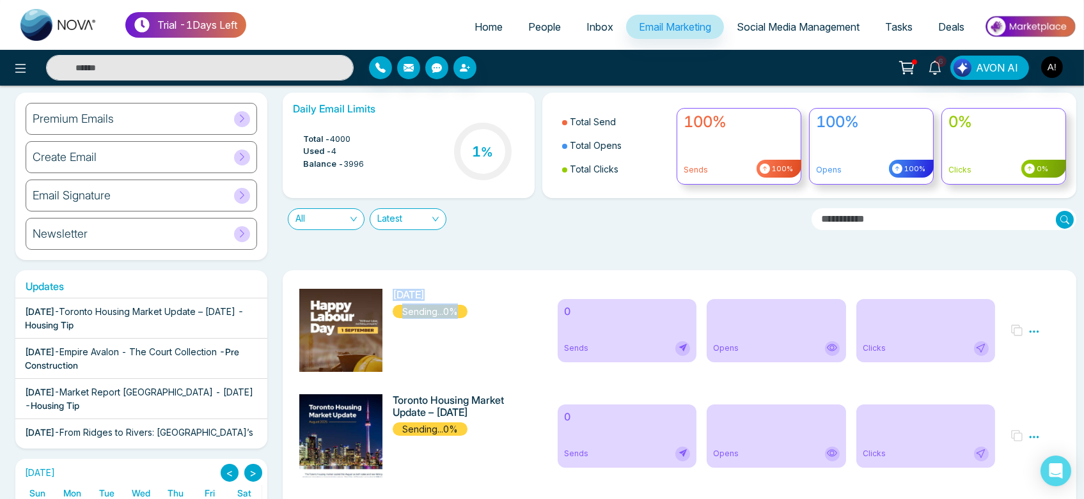
drag, startPoint x: 392, startPoint y: 293, endPoint x: 476, endPoint y: 311, distance: 85.8
click at [476, 311] on div "Labour Day 2025 Sending...0%" at bounding box center [421, 330] width 258 height 83
click at [476, 311] on div "Labour Day 2025 Sending...0%" at bounding box center [454, 304] width 122 height 30
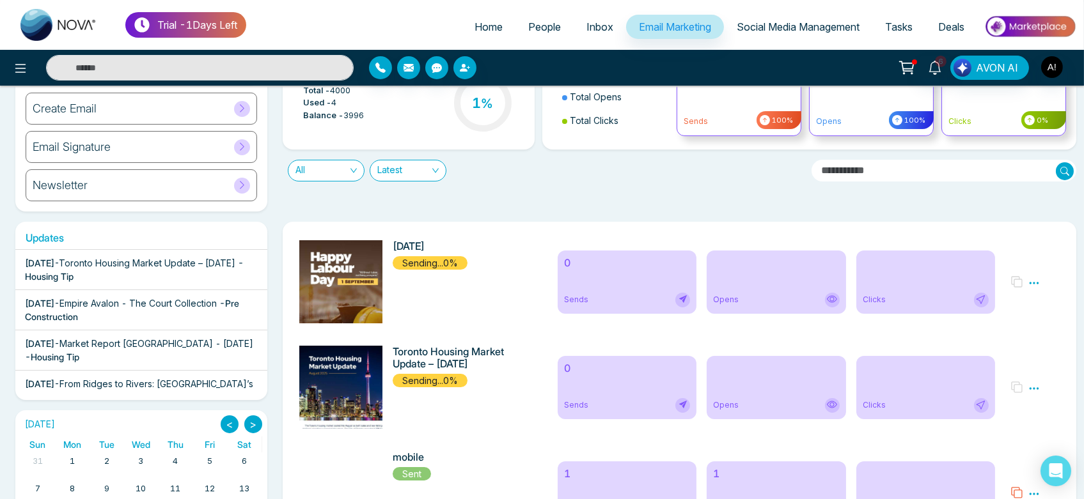
scroll to position [88, 0]
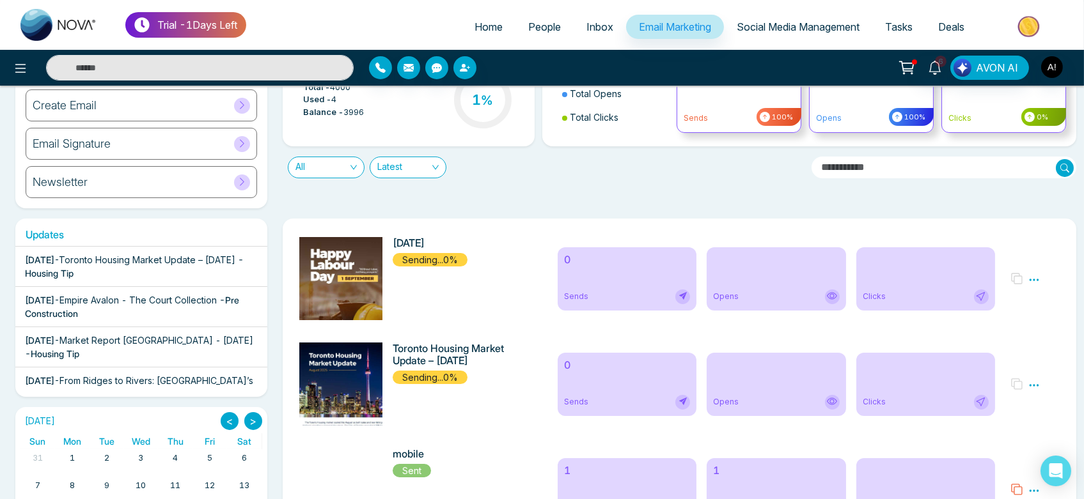
click at [471, 18] on link "Home" at bounding box center [489, 27] width 54 height 24
select select "*"
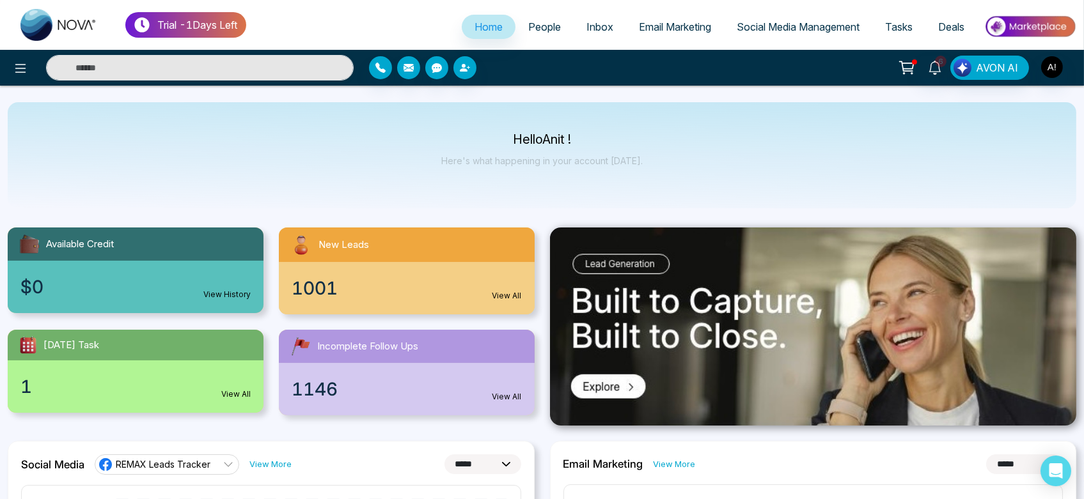
click at [659, 30] on span "Email Marketing" at bounding box center [675, 26] width 72 height 13
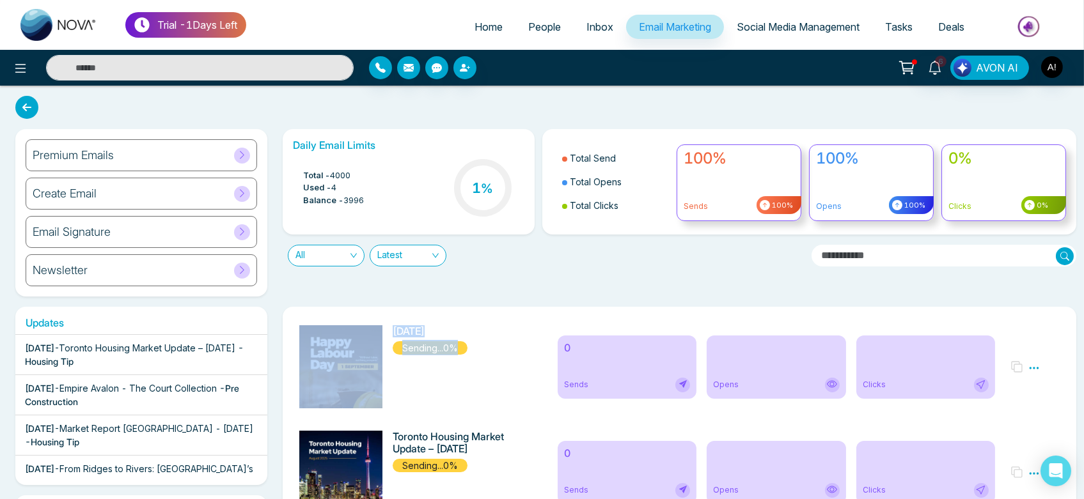
drag, startPoint x: 390, startPoint y: 327, endPoint x: 474, endPoint y: 346, distance: 86.4
click at [474, 346] on div "Labour Day 2025 Sending...0%" at bounding box center [421, 366] width 258 height 83
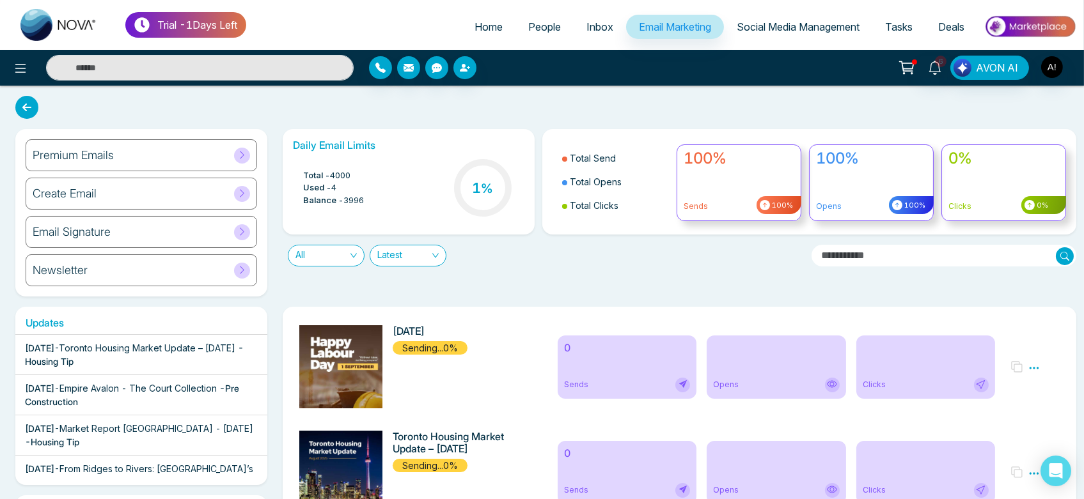
click at [533, 275] on div "Daily Email Limits Total - 4000 Used - 4 Balance - 3996 1 % Total Send Total Op…" at bounding box center [675, 213] width 801 height 168
drag, startPoint x: 299, startPoint y: 168, endPoint x: 386, endPoint y: 203, distance: 94.6
click at [386, 203] on div "Total - 4000 Used - 4 Balance - 3996 1 %" at bounding box center [408, 189] width 231 height 65
click at [941, 67] on span "6" at bounding box center [941, 62] width 12 height 12
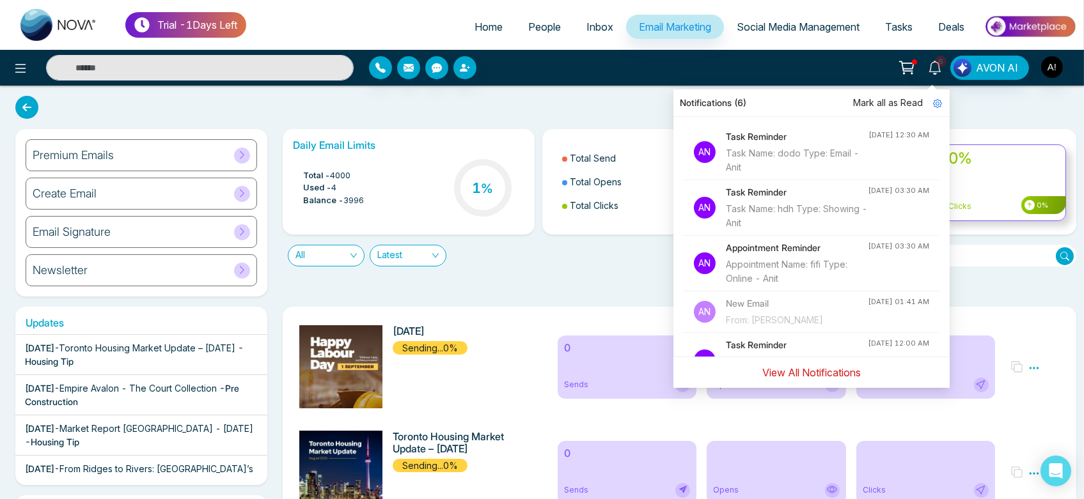
click at [795, 370] on button "View All Notifications" at bounding box center [811, 373] width 115 height 24
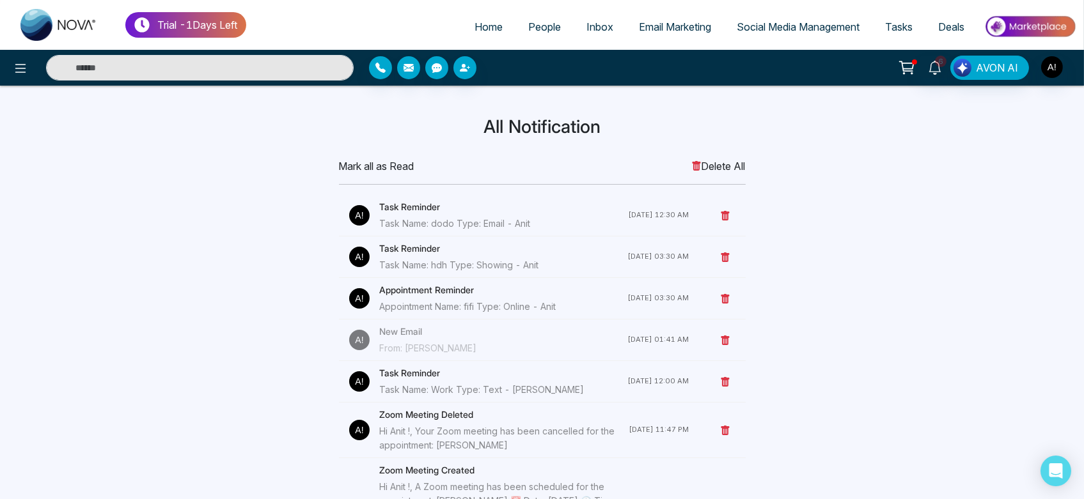
click at [388, 160] on span "Mark all as Read" at bounding box center [376, 166] width 75 height 15
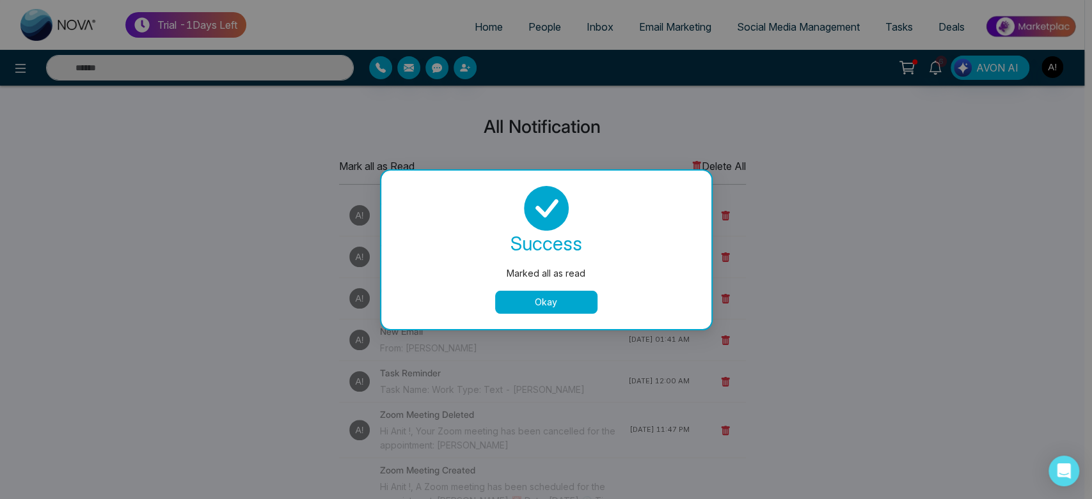
click at [538, 307] on button "Okay" at bounding box center [546, 302] width 102 height 23
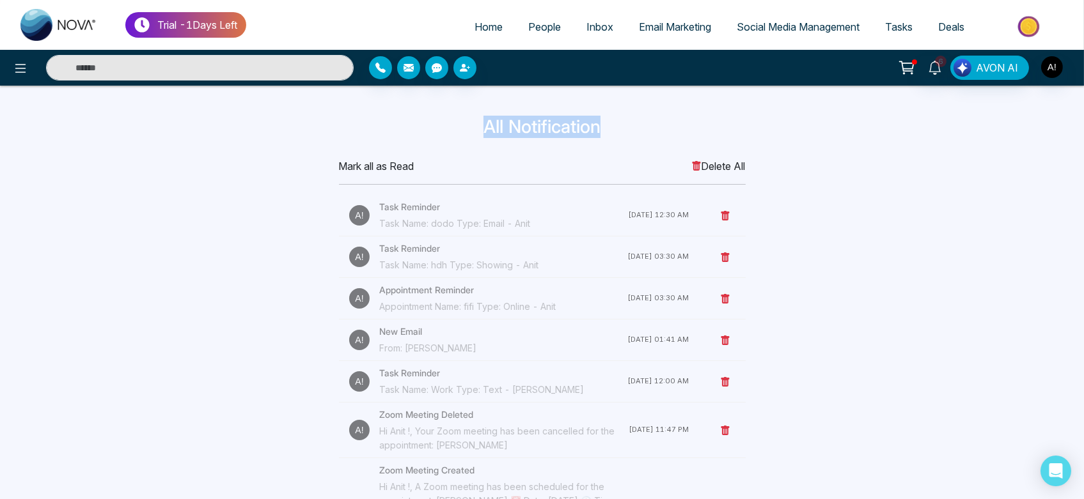
drag, startPoint x: 482, startPoint y: 139, endPoint x: 645, endPoint y: 141, distance: 163.7
click at [645, 141] on div "All Notification" at bounding box center [542, 129] width 844 height 27
click at [488, 33] on link "Home" at bounding box center [489, 27] width 54 height 24
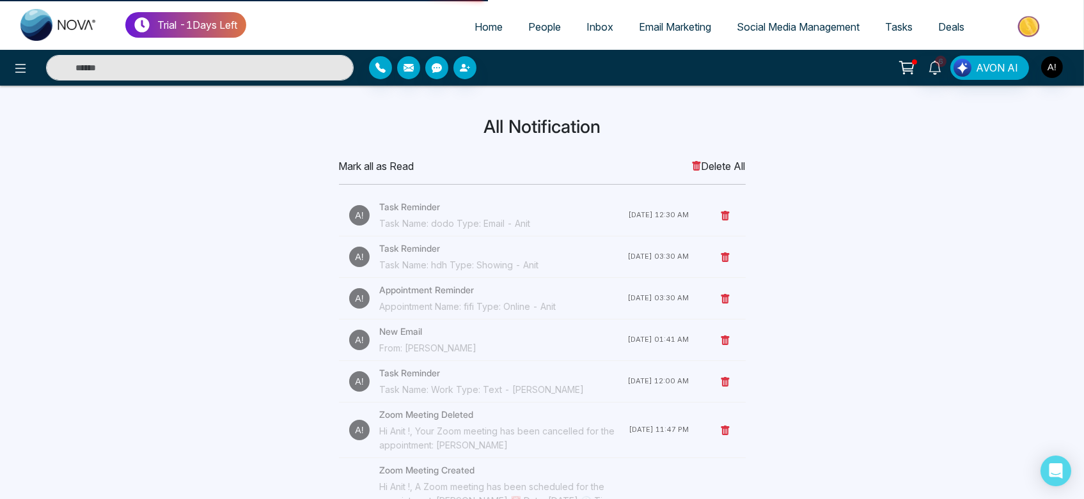
select select "*"
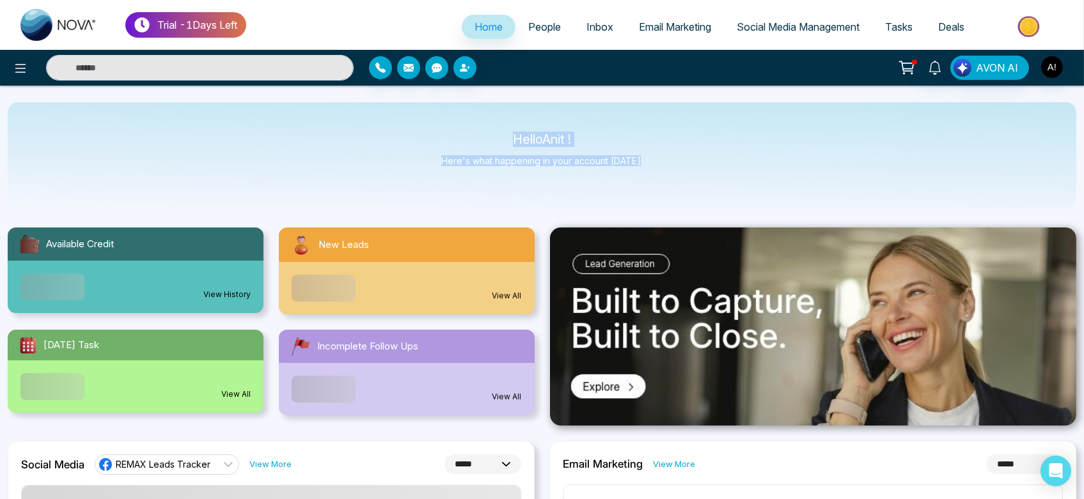
drag, startPoint x: 508, startPoint y: 137, endPoint x: 659, endPoint y: 173, distance: 155.7
click at [659, 173] on div "Hello Anit ! Here's what happening in your account today." at bounding box center [542, 155] width 1069 height 106
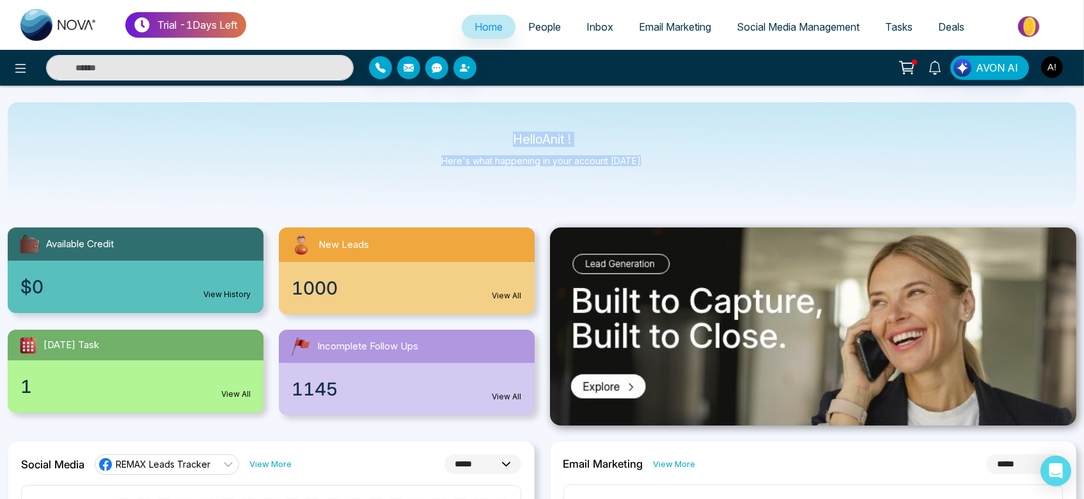
drag, startPoint x: 510, startPoint y: 139, endPoint x: 641, endPoint y: 161, distance: 132.9
click at [641, 161] on div "Hello Anit ! Here's what happening in your account today." at bounding box center [542, 155] width 1069 height 106
drag, startPoint x: 641, startPoint y: 161, endPoint x: 456, endPoint y: 125, distance: 188.8
click at [456, 125] on div "Hello Anit ! Here's what happening in your account today." at bounding box center [542, 155] width 1069 height 106
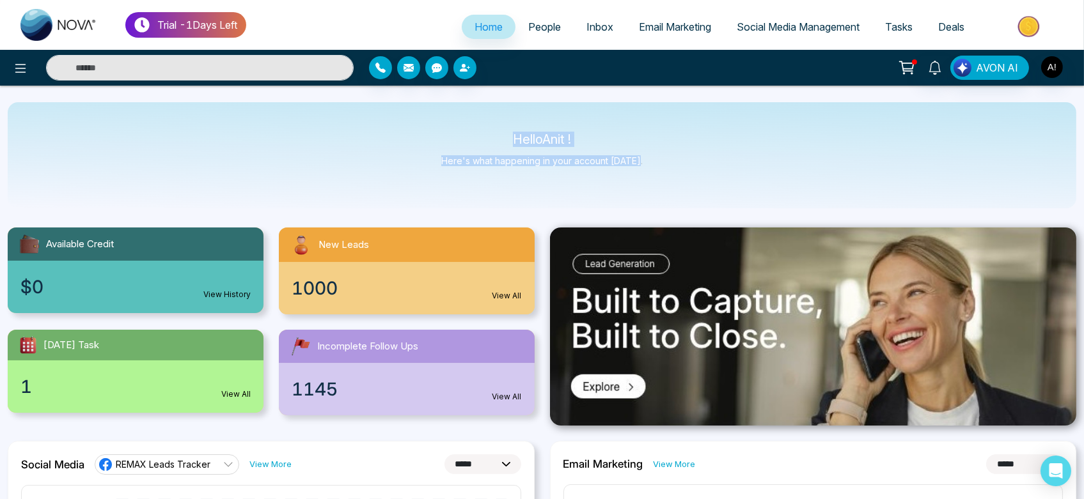
click at [456, 125] on div "Hello Anit ! Here's what happening in your account today." at bounding box center [542, 155] width 1069 height 106
click at [516, 130] on div "Hello Anit ! Here's what happening in your account today." at bounding box center [542, 155] width 1069 height 106
click at [567, 145] on p "Hello Anit !" at bounding box center [541, 139] width 201 height 11
drag, startPoint x: 506, startPoint y: 143, endPoint x: 603, endPoint y: 148, distance: 96.7
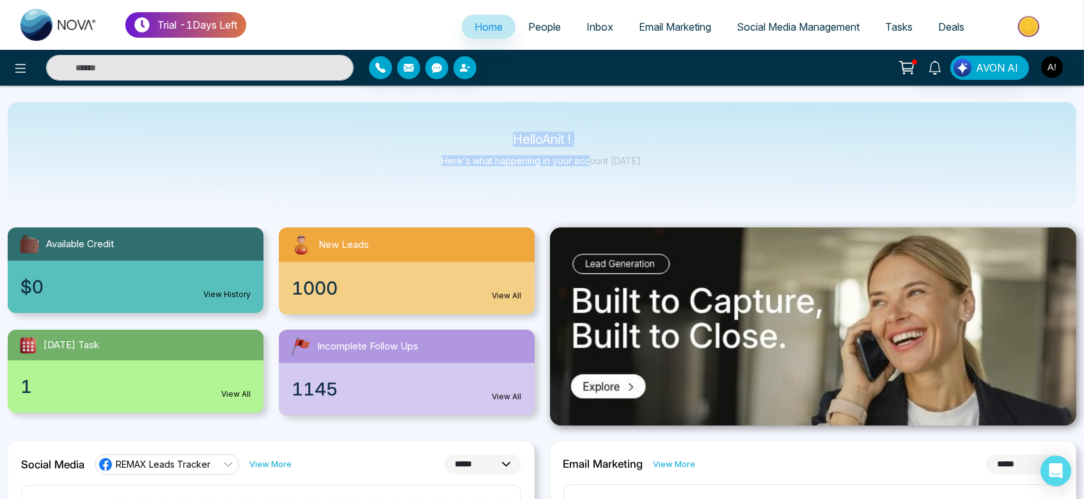
click at [603, 148] on div "Hello Anit ! Here's what happening in your account today." at bounding box center [541, 155] width 201 height 42
drag, startPoint x: 498, startPoint y: 140, endPoint x: 608, endPoint y: 134, distance: 109.5
click at [608, 134] on p "Hello Anit !" at bounding box center [541, 139] width 201 height 11
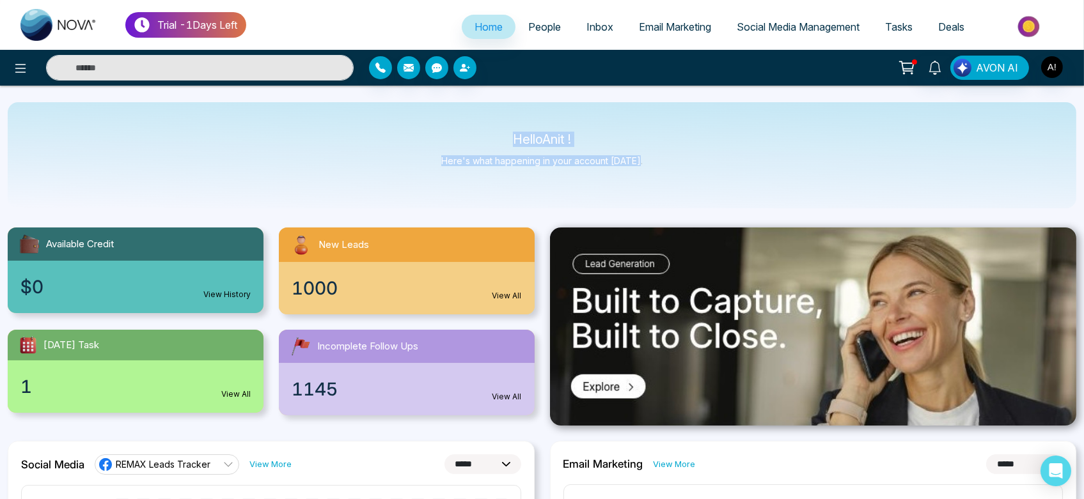
drag, startPoint x: 501, startPoint y: 138, endPoint x: 660, endPoint y: 159, distance: 160.0
click at [660, 159] on div "Hello Anit ! Here's what happening in your account today." at bounding box center [542, 155] width 1069 height 106
click at [508, 130] on div "Hello Anit ! Here's what happening in your account today." at bounding box center [542, 155] width 1069 height 106
drag, startPoint x: 508, startPoint y: 130, endPoint x: 625, endPoint y: 152, distance: 119.0
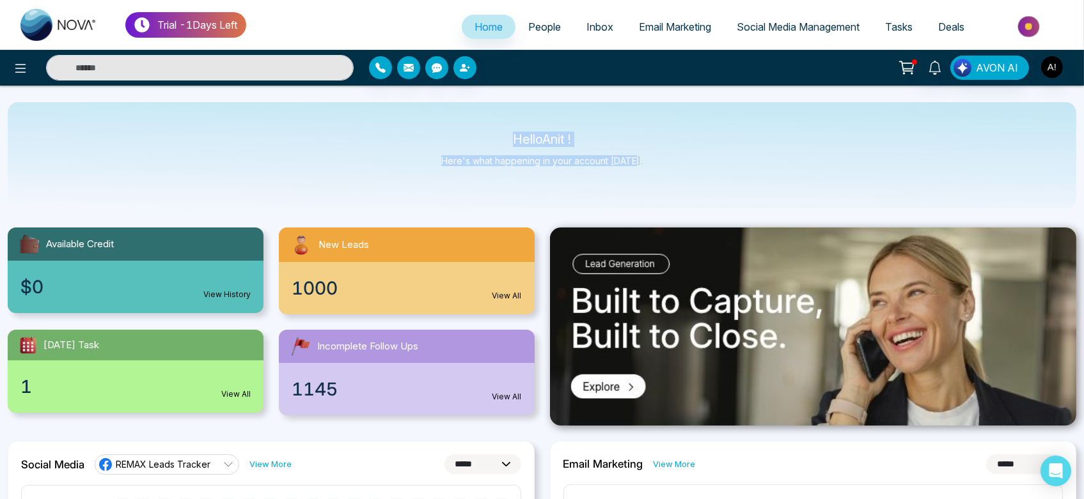
click at [625, 152] on div "Hello Anit ! Here's what happening in your account today." at bounding box center [542, 155] width 1069 height 106
click at [553, 324] on img at bounding box center [813, 327] width 527 height 198
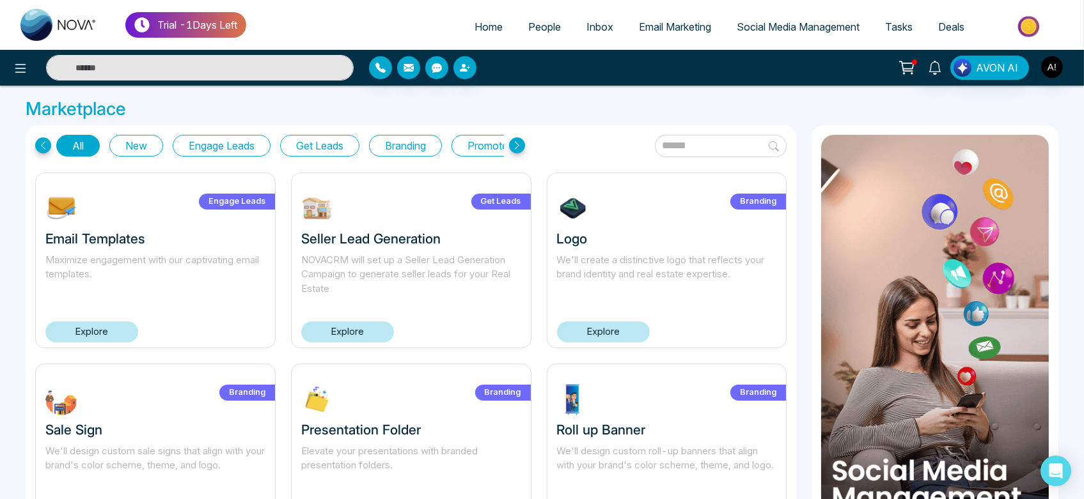
click at [671, 20] on span "Email Marketing" at bounding box center [675, 26] width 72 height 13
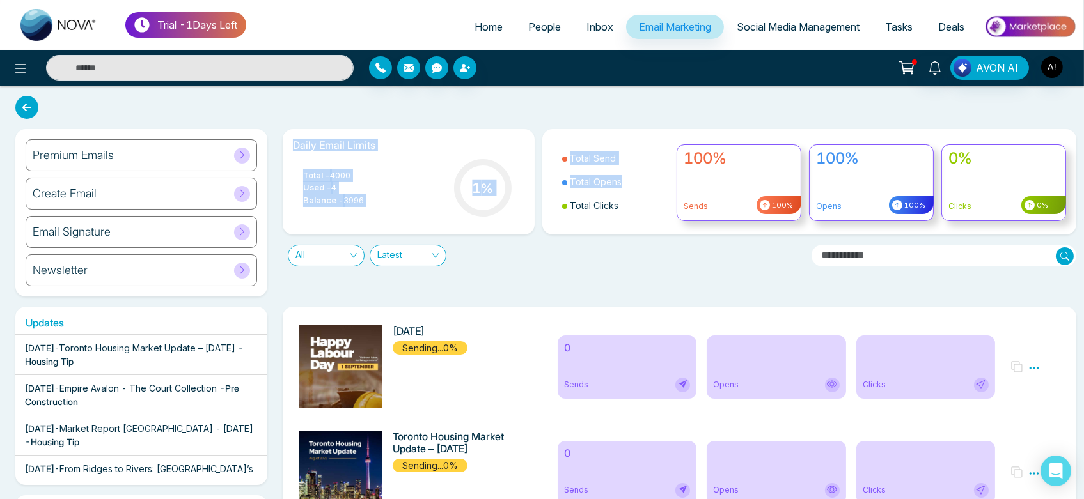
drag, startPoint x: 282, startPoint y: 137, endPoint x: 553, endPoint y: 235, distance: 287.9
click at [553, 235] on div "Daily Email Limits Total - 4000 Used - 4 Balance - 3996 1 % Total Send Total Op…" at bounding box center [675, 197] width 801 height 137
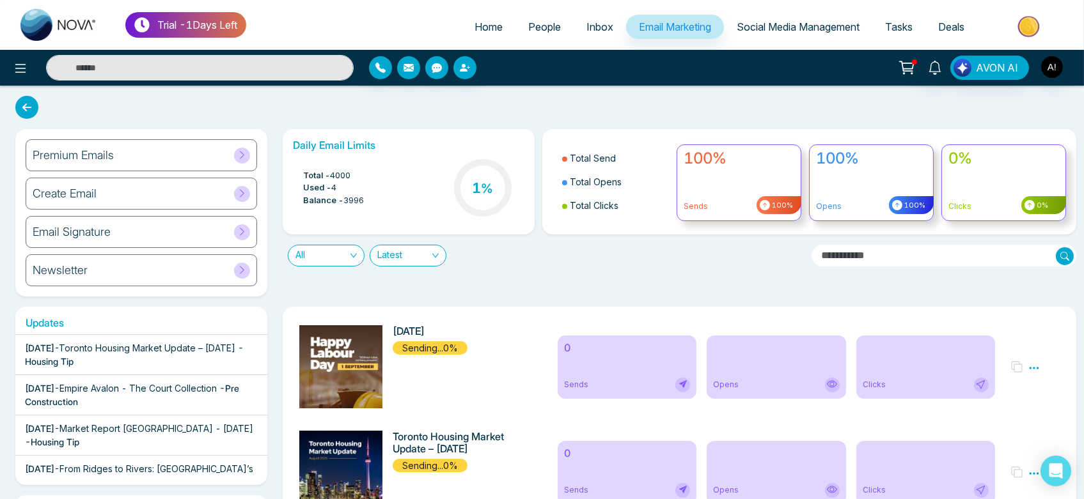
click at [553, 235] on div "All Latest" at bounding box center [542, 251] width 535 height 32
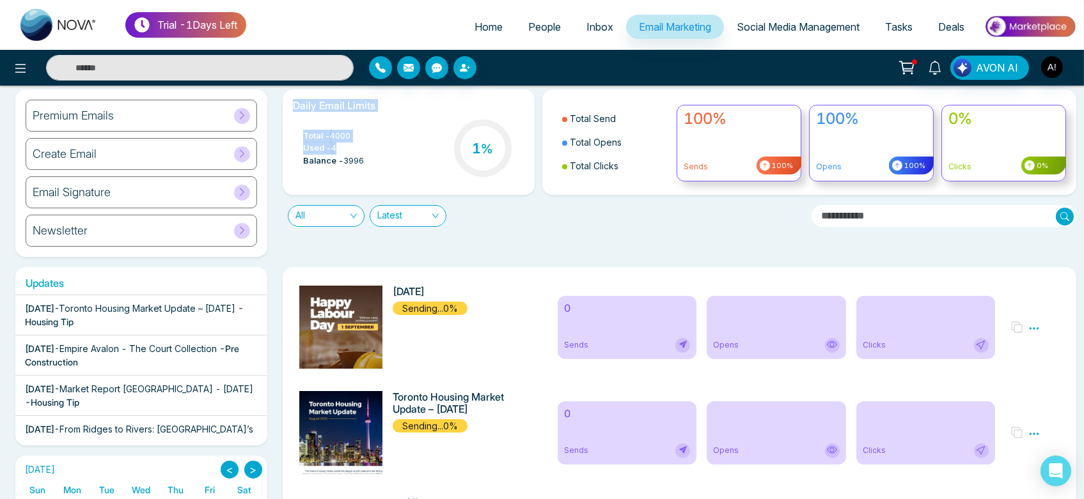
drag, startPoint x: 291, startPoint y: 99, endPoint x: 389, endPoint y: 156, distance: 113.2
click at [389, 156] on div "Daily Email Limits Total - 4000 Used - 4 Balance - 3996 1 %" at bounding box center [409, 143] width 252 height 106
click at [389, 156] on div "Total - 4000 Used - 4 Balance - 3996 1 %" at bounding box center [408, 149] width 231 height 65
drag, startPoint x: 288, startPoint y: 97, endPoint x: 404, endPoint y: 175, distance: 140.1
click at [404, 175] on div "Daily Email Limits Total - 4000 Used - 4 Balance - 3996 1 %" at bounding box center [409, 143] width 252 height 106
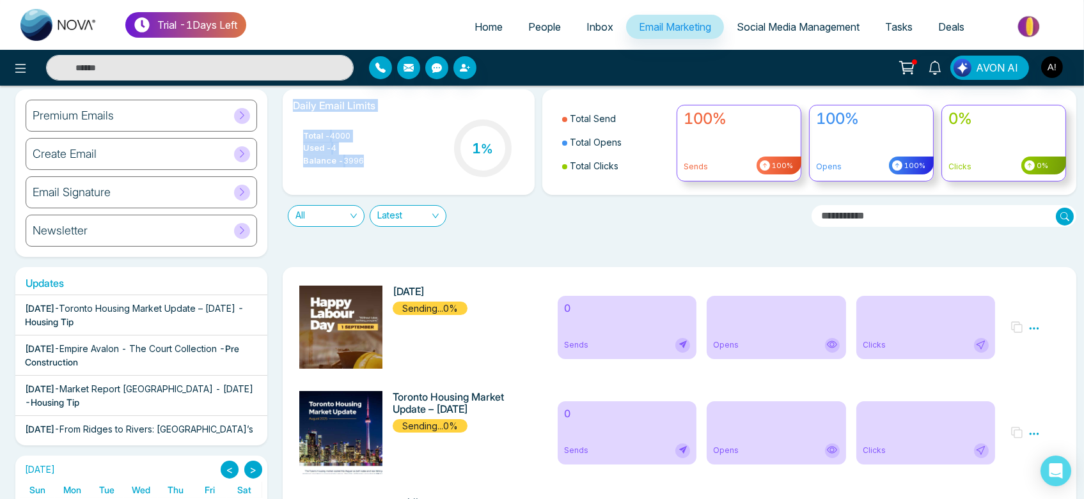
click at [404, 175] on div "Total - 4000 Used - 4 Balance - 3996 1 %" at bounding box center [408, 149] width 231 height 65
click at [479, 27] on span "Home" at bounding box center [488, 26] width 28 height 13
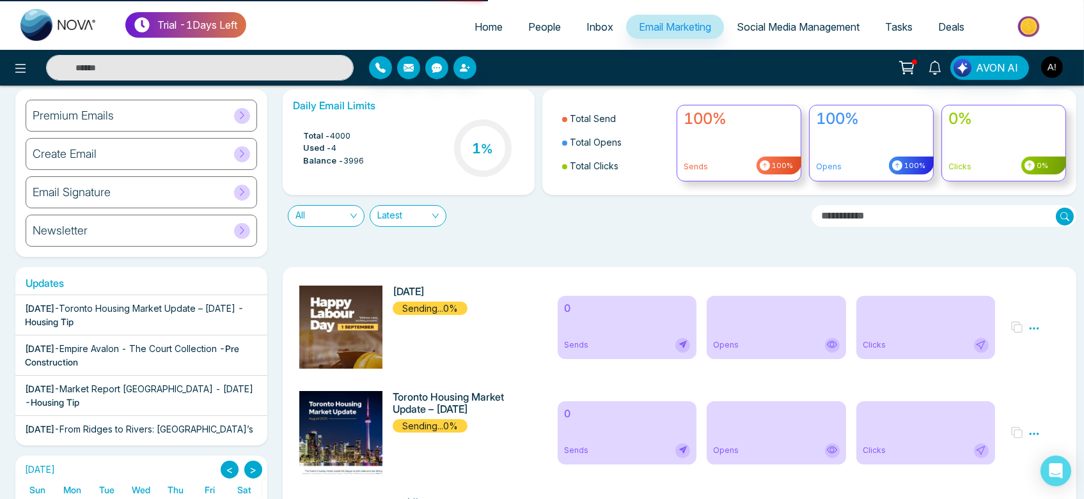
select select "*"
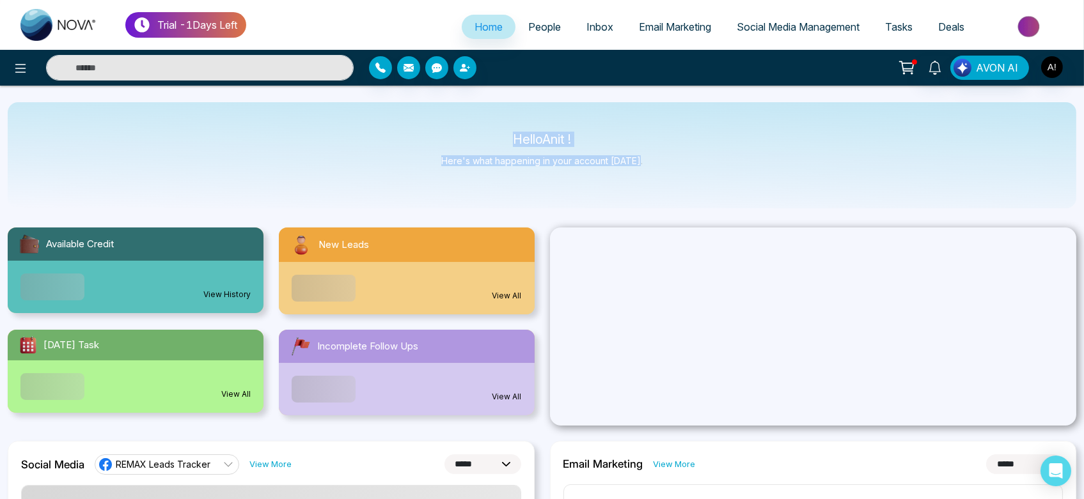
drag, startPoint x: 510, startPoint y: 137, endPoint x: 704, endPoint y: 189, distance: 200.7
click at [704, 189] on div "Hello Anit ! Here's what happening in your account today." at bounding box center [542, 155] width 1069 height 106
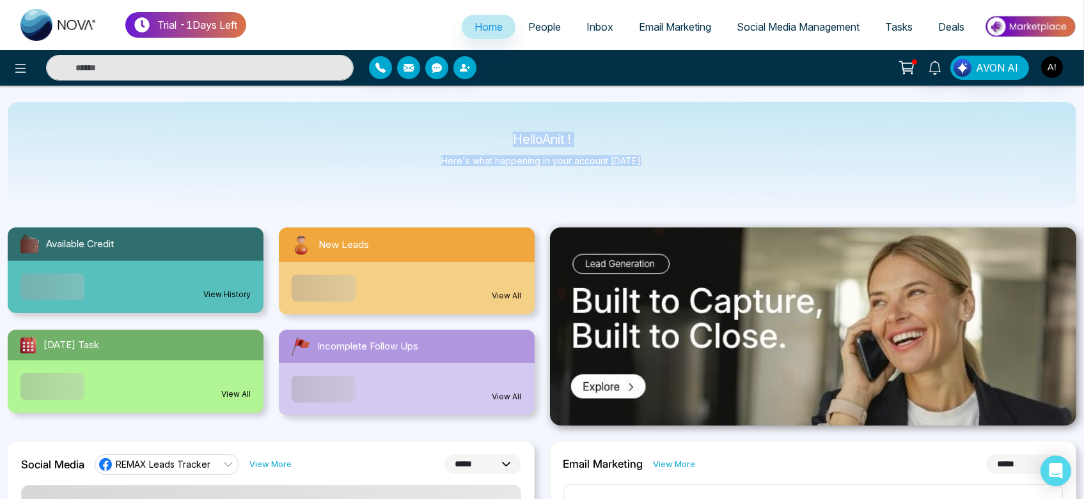
click at [704, 189] on div "Hello Anit ! Here's what happening in your account today." at bounding box center [542, 155] width 1069 height 106
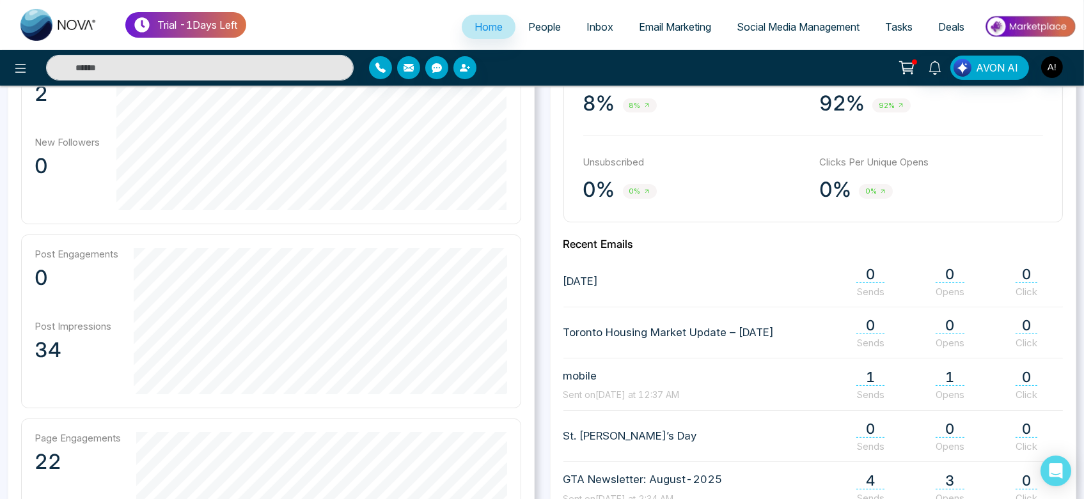
scroll to position [414, 0]
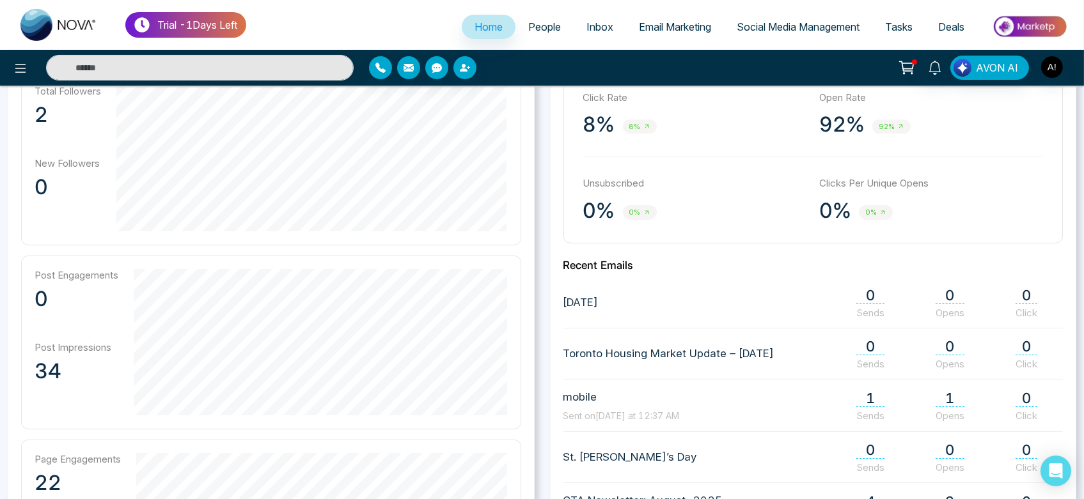
click at [639, 32] on span "Email Marketing" at bounding box center [675, 26] width 72 height 13
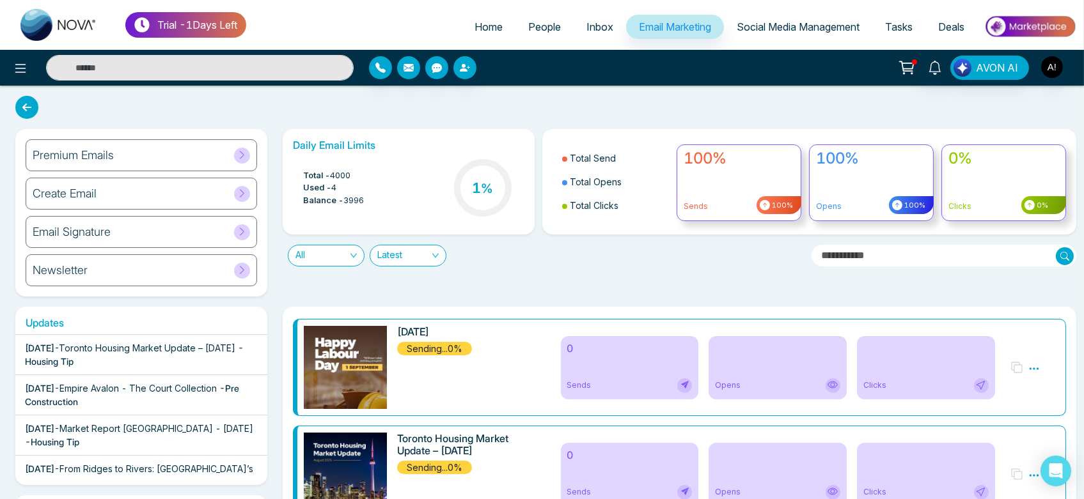
click at [155, 150] on div "Premium Emails" at bounding box center [141, 155] width 231 height 32
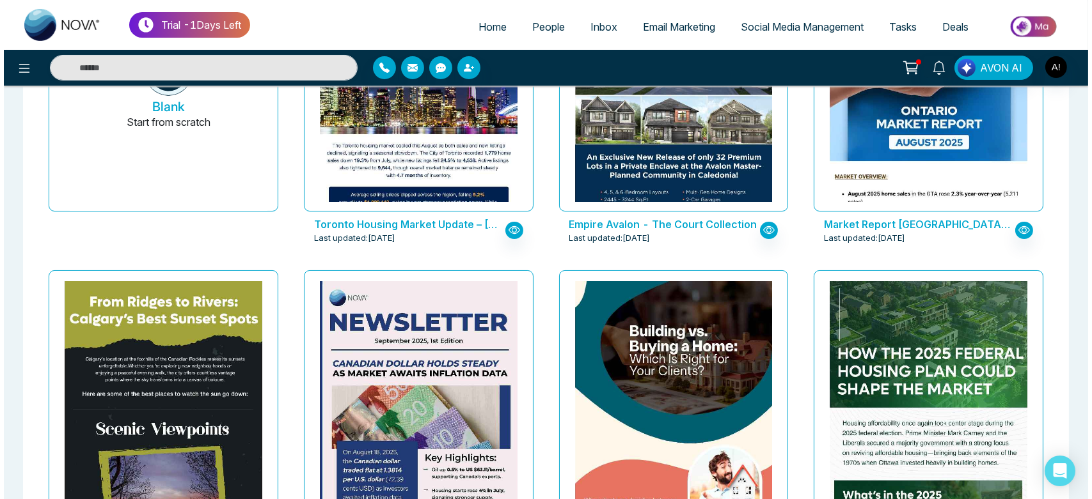
scroll to position [218, 0]
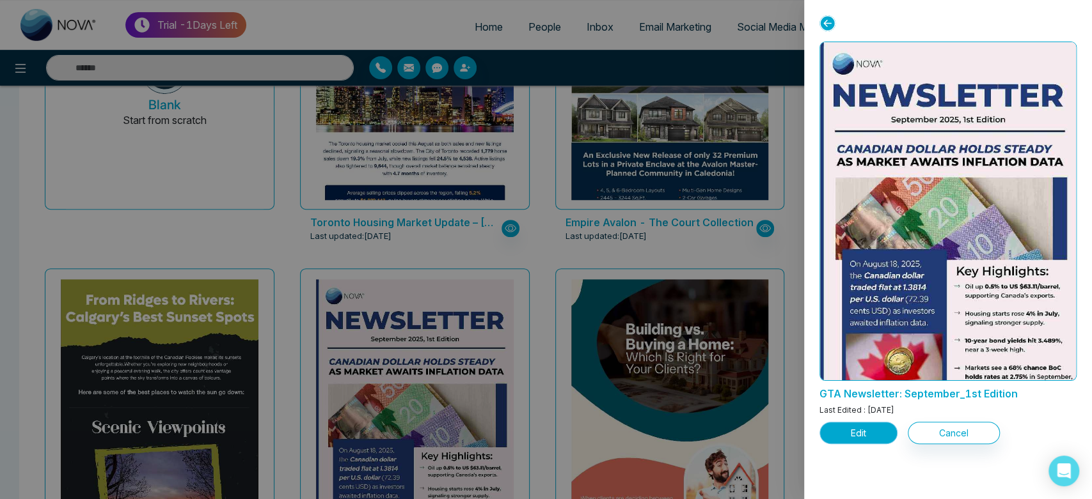
click at [867, 430] on button "Edit" at bounding box center [858, 433] width 78 height 22
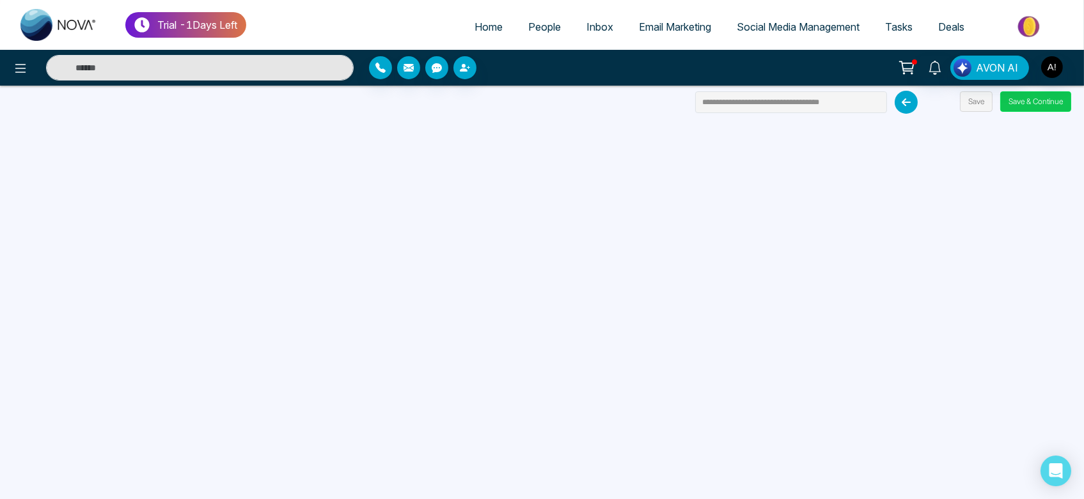
click at [1042, 100] on button "Save & Continue" at bounding box center [1035, 101] width 71 height 20
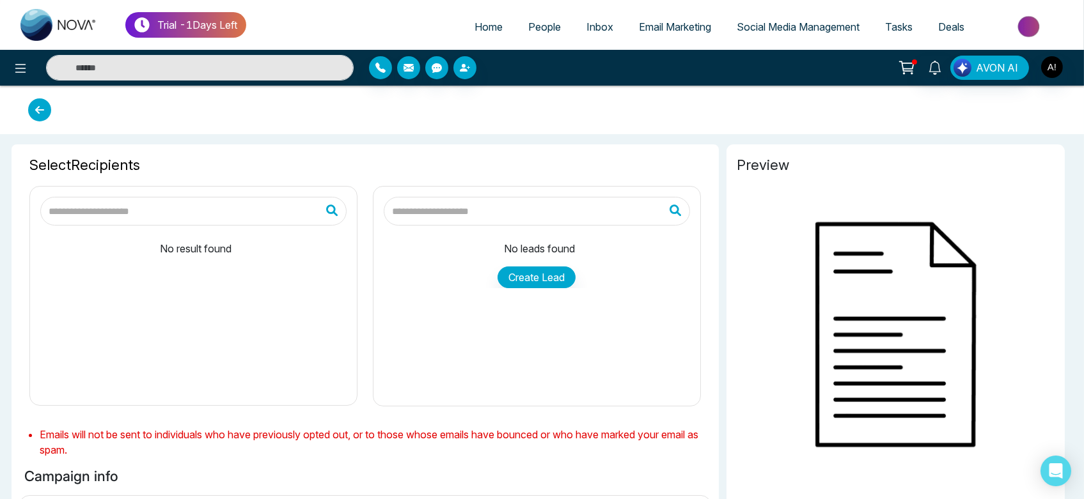
type input "**********"
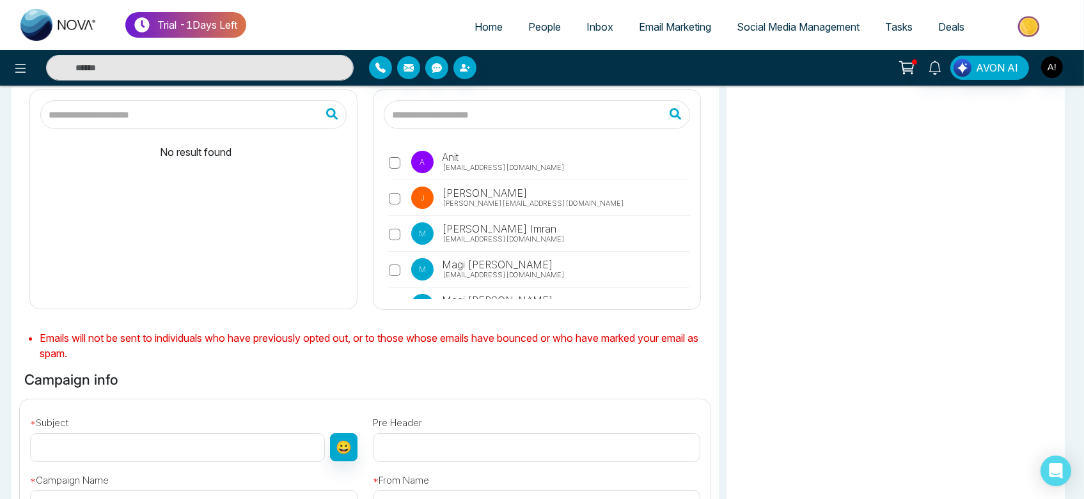
scroll to position [107, 0]
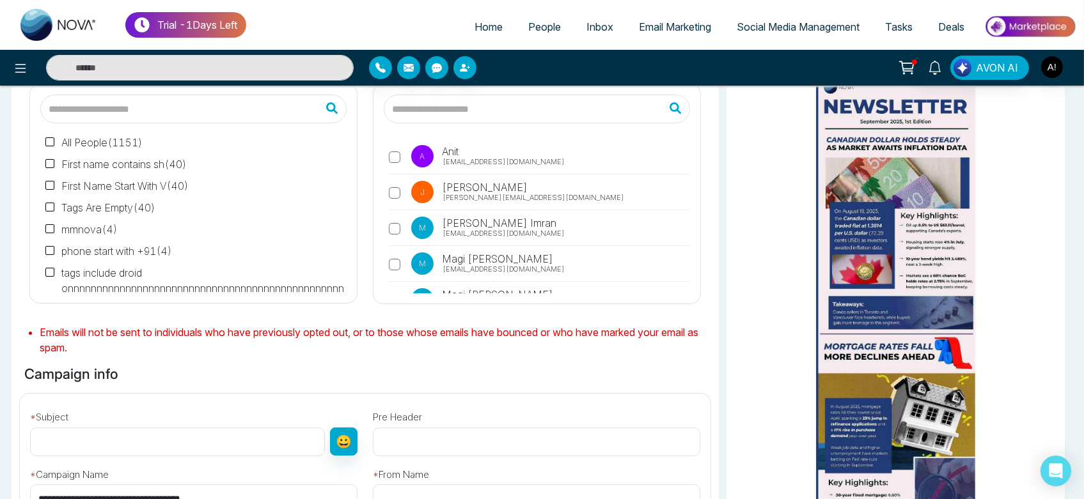
click at [402, 162] on label "A Anit [EMAIL_ADDRESS][DOMAIN_NAME]" at bounding box center [539, 159] width 301 height 29
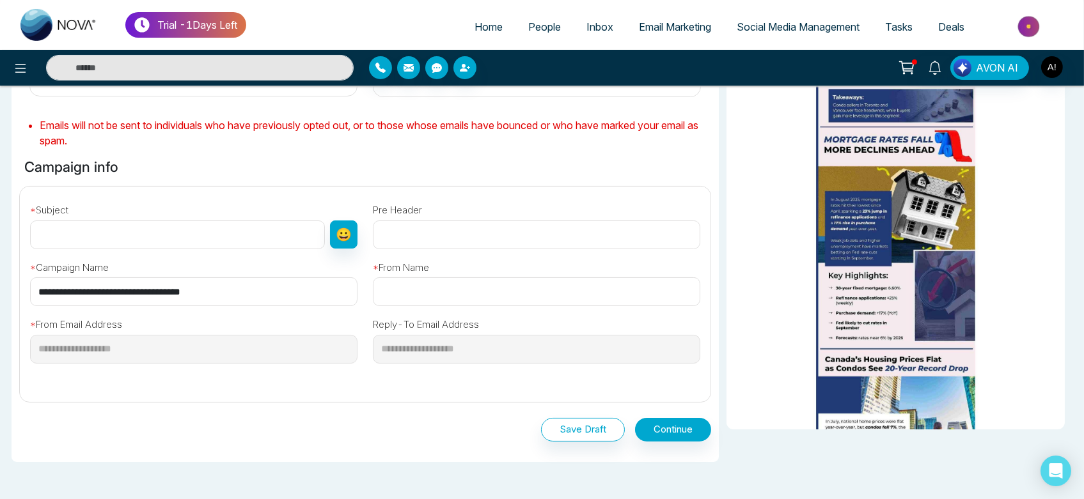
scroll to position [317, 0]
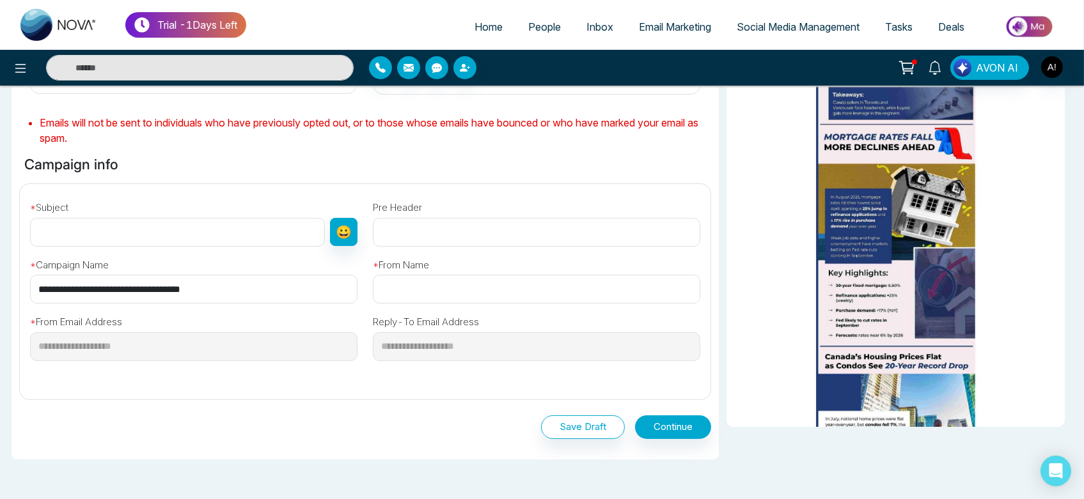
drag, startPoint x: 234, startPoint y: 301, endPoint x: 0, endPoint y: 292, distance: 234.2
click at [0, 292] on div "Selected Recipients ( 1 ) All People ( 1151 ) First name contains sh ( 40 ) Fir…" at bounding box center [542, 196] width 1084 height 749
click at [151, 235] on input "text" at bounding box center [177, 232] width 295 height 29
paste input "**********"
type input "**********"
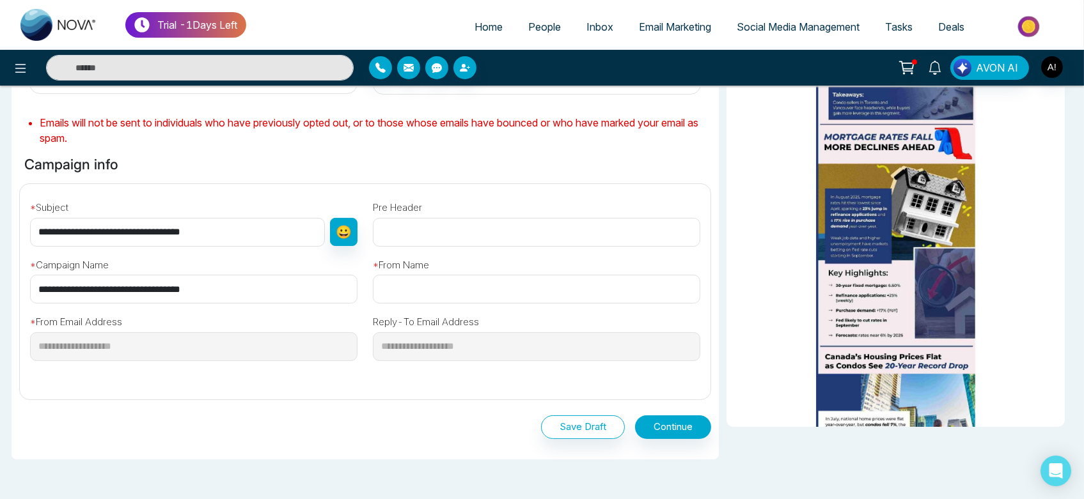
click at [446, 294] on input "text" at bounding box center [536, 289] width 327 height 29
type input "*"
type input "****"
click at [664, 418] on button "Continue" at bounding box center [673, 428] width 76 height 24
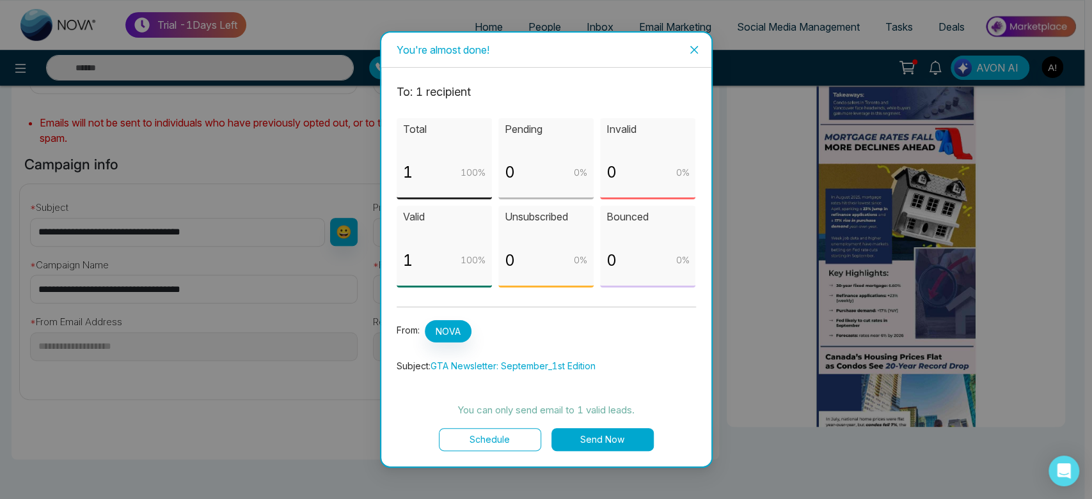
click at [581, 437] on button "Send Now" at bounding box center [602, 439] width 102 height 23
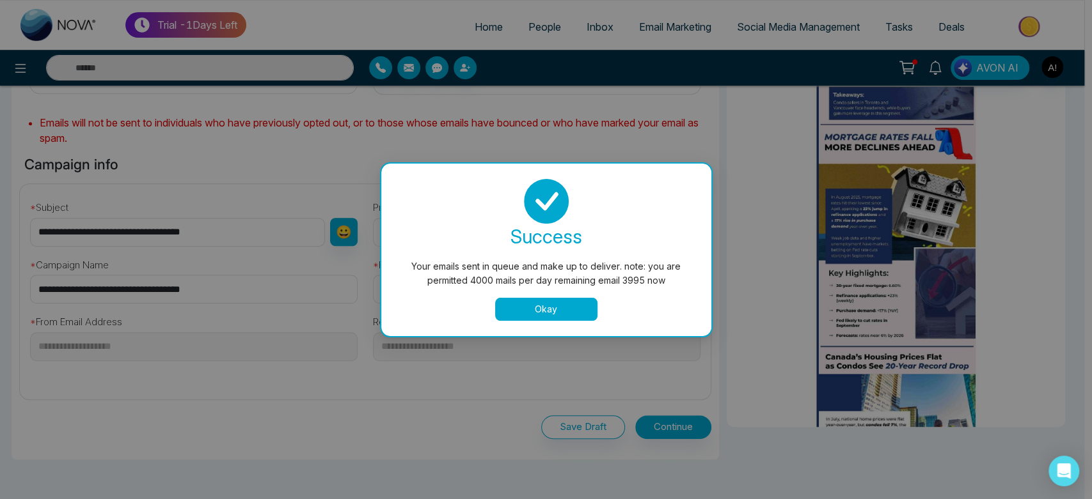
click at [548, 318] on button "Okay" at bounding box center [546, 309] width 102 height 23
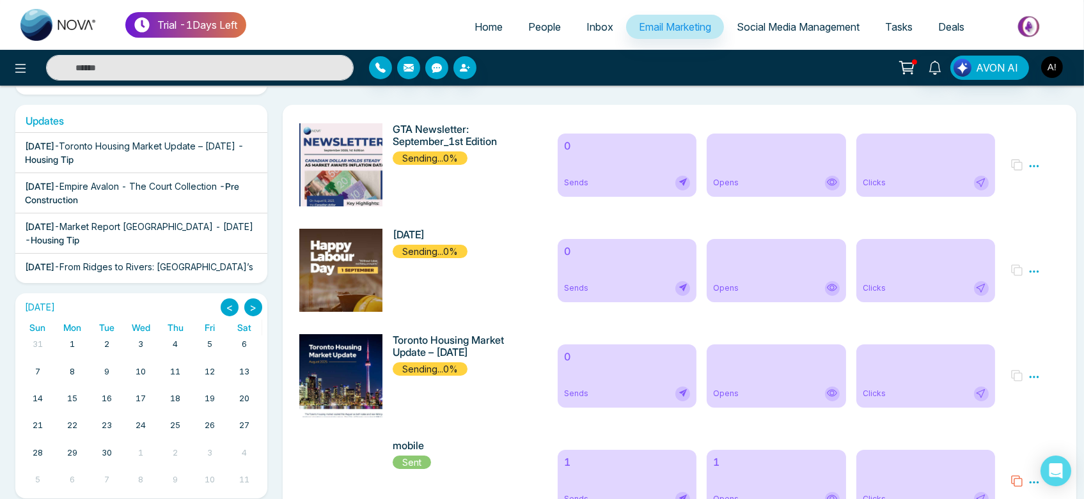
scroll to position [207, 0]
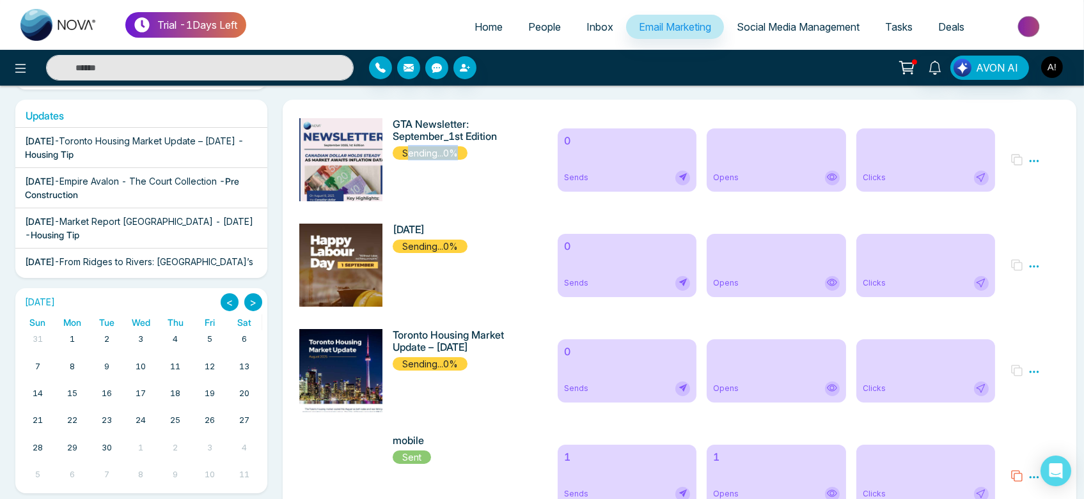
drag, startPoint x: 412, startPoint y: 148, endPoint x: 504, endPoint y: 150, distance: 92.1
click at [504, 150] on div "GTA Newsletter: September_1st Edition Sending...0%" at bounding box center [454, 139] width 122 height 42
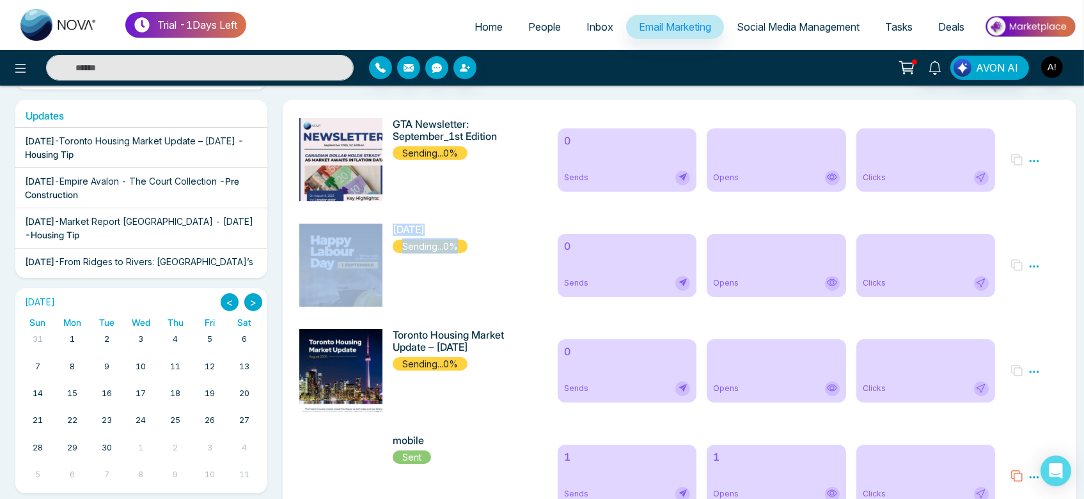
drag, startPoint x: 467, startPoint y: 244, endPoint x: 333, endPoint y: 260, distance: 136.0
click at [333, 260] on div "Labour Day 2025 Sending...0%" at bounding box center [421, 265] width 258 height 83
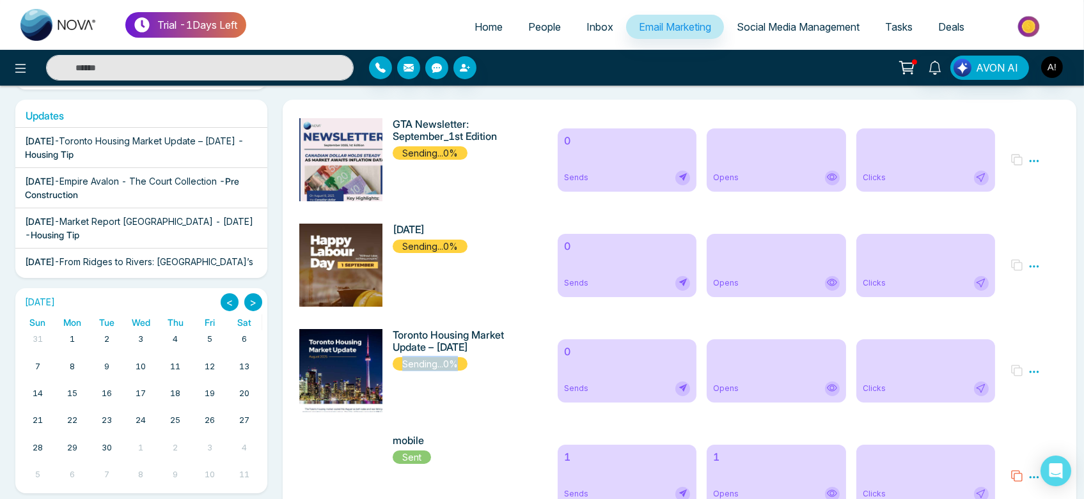
drag, startPoint x: 399, startPoint y: 372, endPoint x: 487, endPoint y: 363, distance: 88.0
click at [487, 363] on div "Toronto Housing Market Update – August 2025 Sending...0%" at bounding box center [454, 350] width 122 height 42
click at [472, 157] on div "GTA Newsletter: September_1st Edition Sending...0%" at bounding box center [454, 139] width 122 height 42
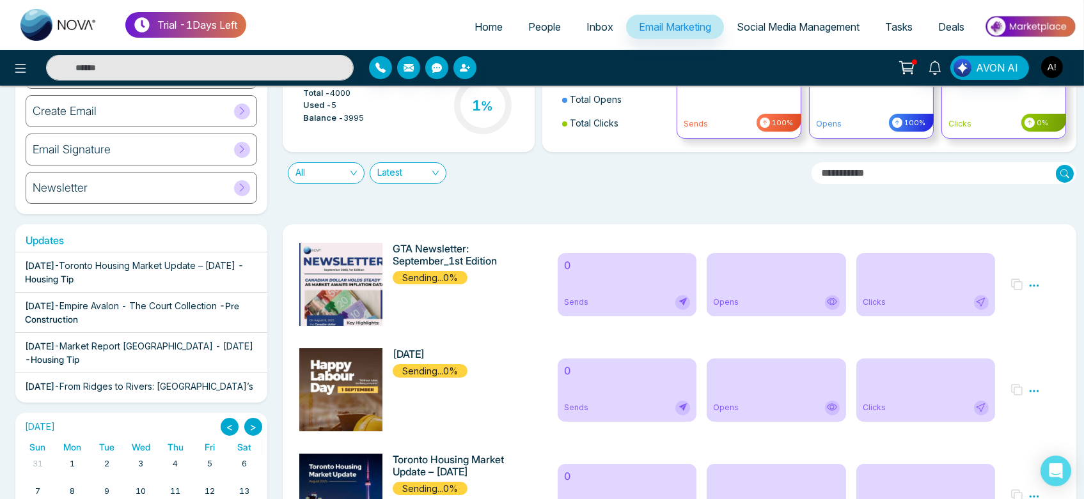
scroll to position [0, 0]
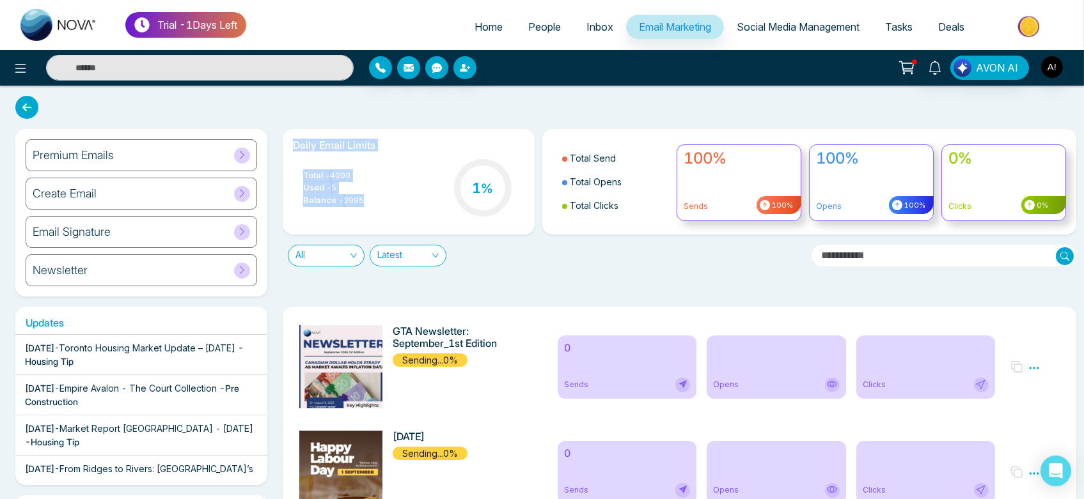
drag, startPoint x: 279, startPoint y: 142, endPoint x: 384, endPoint y: 203, distance: 121.0
click at [384, 203] on div "Daily Email Limits Total - 4000 Used - 5 Balance - 3995 1 %" at bounding box center [408, 182] width 267 height 106
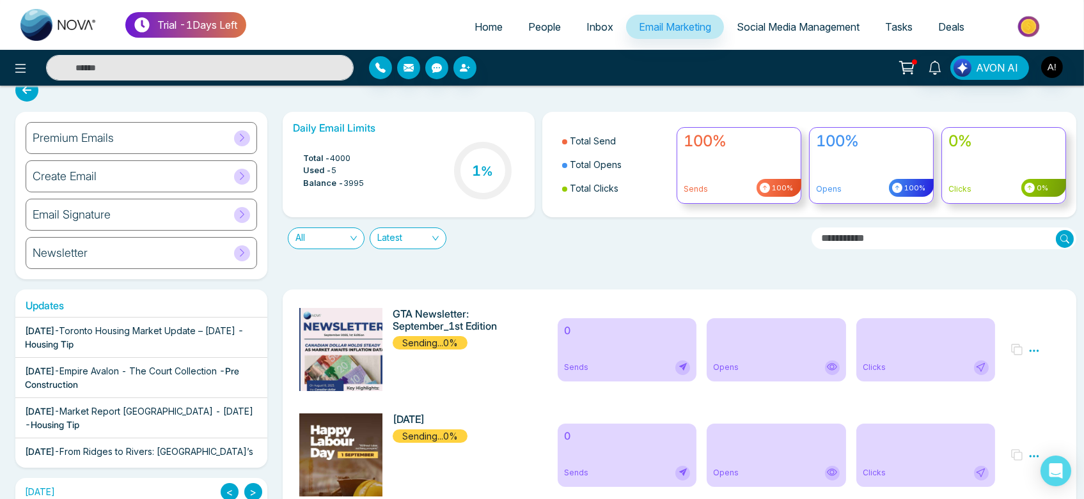
scroll to position [16, 0]
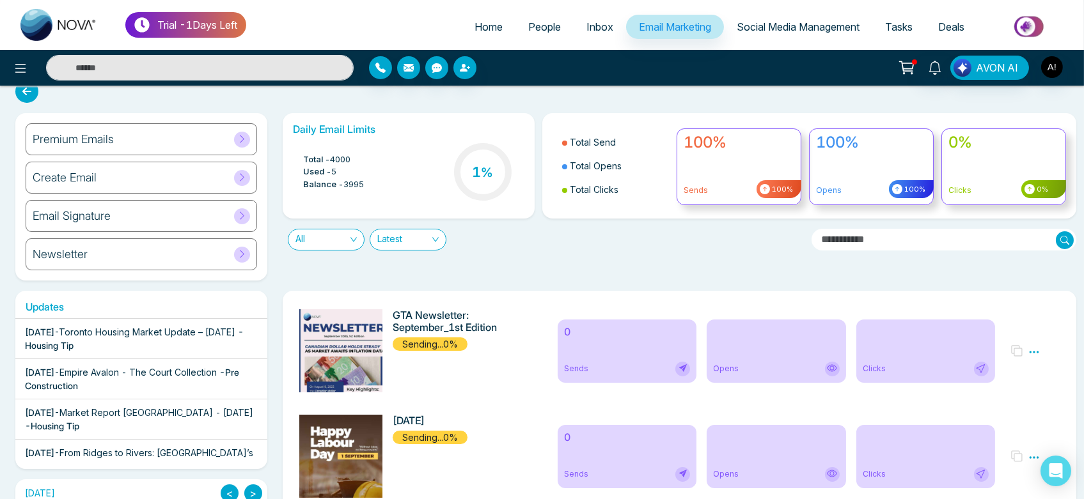
click at [773, 38] on link "Social Media Management" at bounding box center [798, 27] width 148 height 24
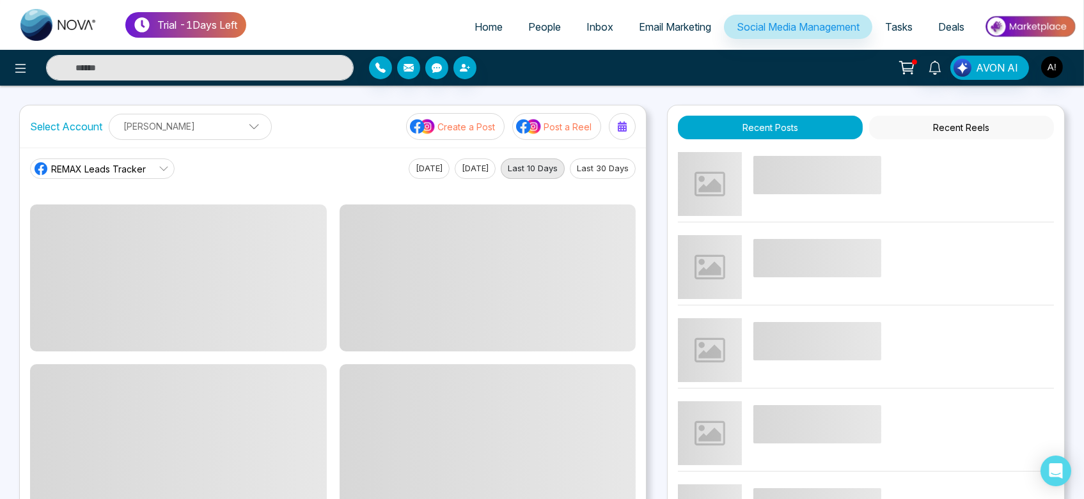
click at [456, 137] on button "Create a Post" at bounding box center [455, 126] width 98 height 27
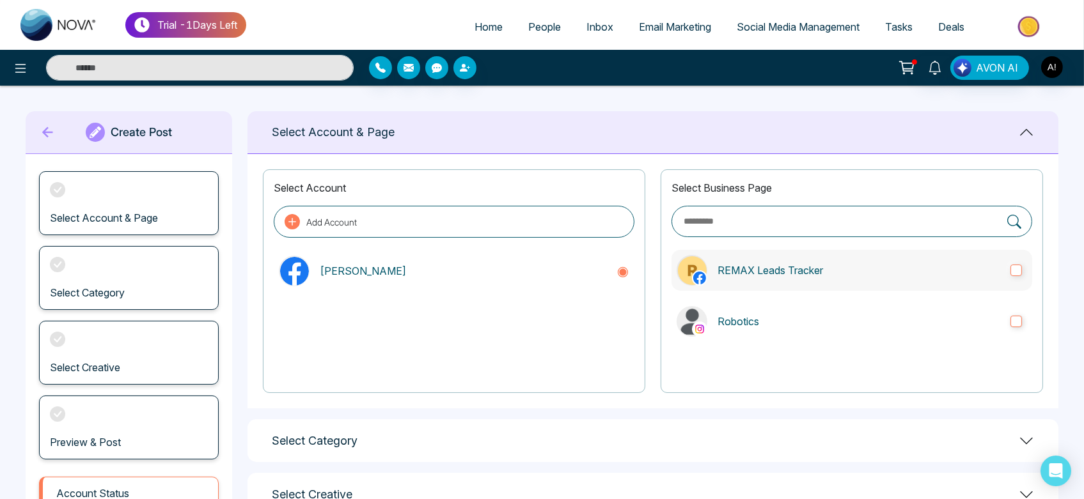
click at [838, 281] on label "REMAX Leads Tracker" at bounding box center [851, 270] width 361 height 41
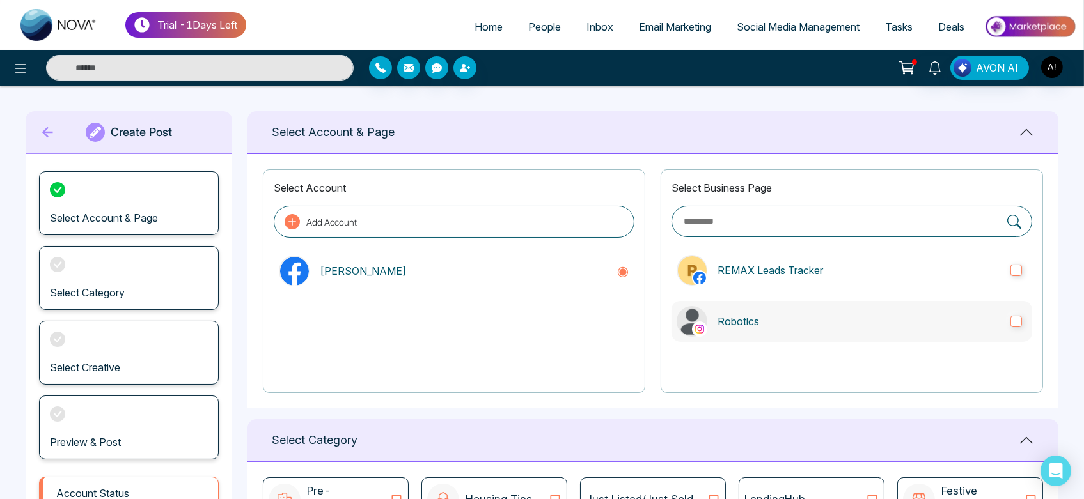
click at [842, 324] on p "Robotics" at bounding box center [858, 321] width 283 height 15
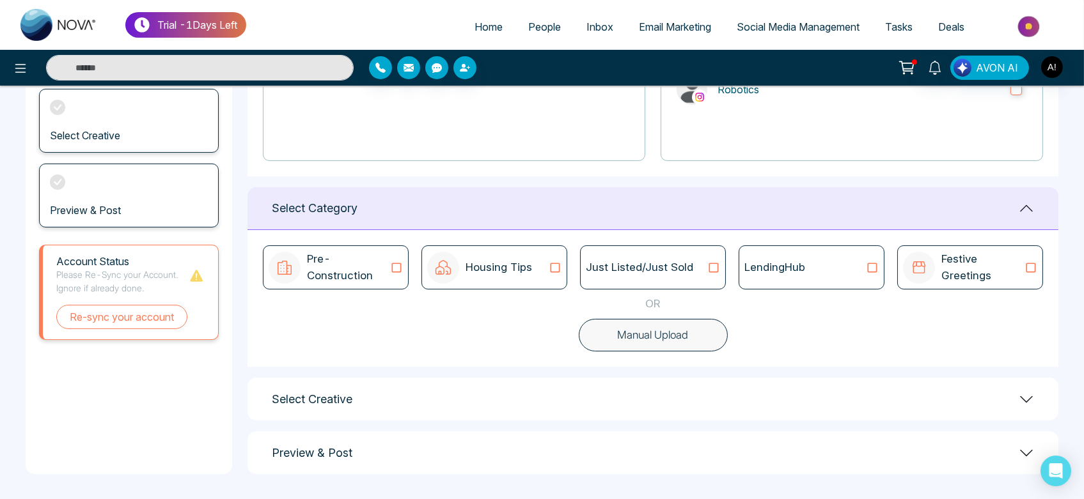
click at [680, 275] on div "Just Listed/Just Sold" at bounding box center [653, 268] width 146 height 44
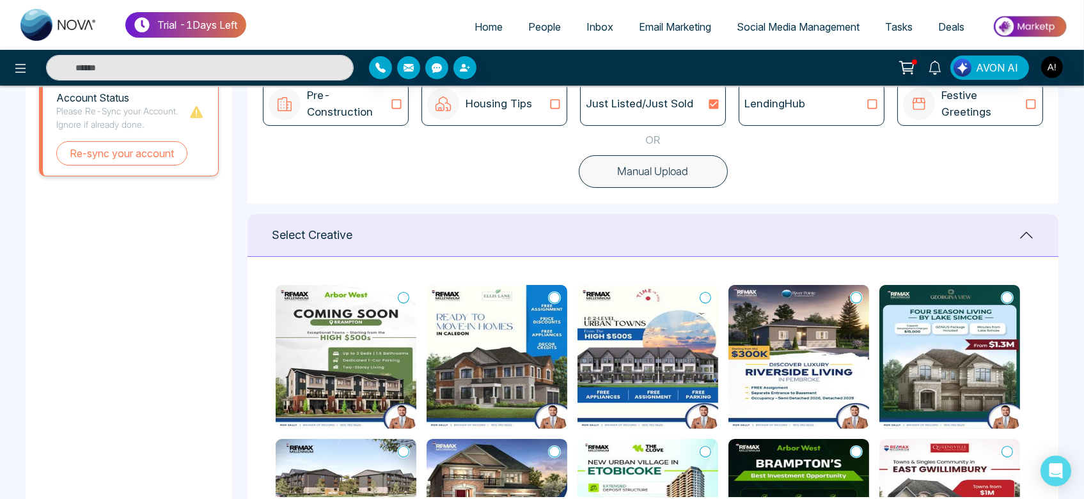
scroll to position [396, 0]
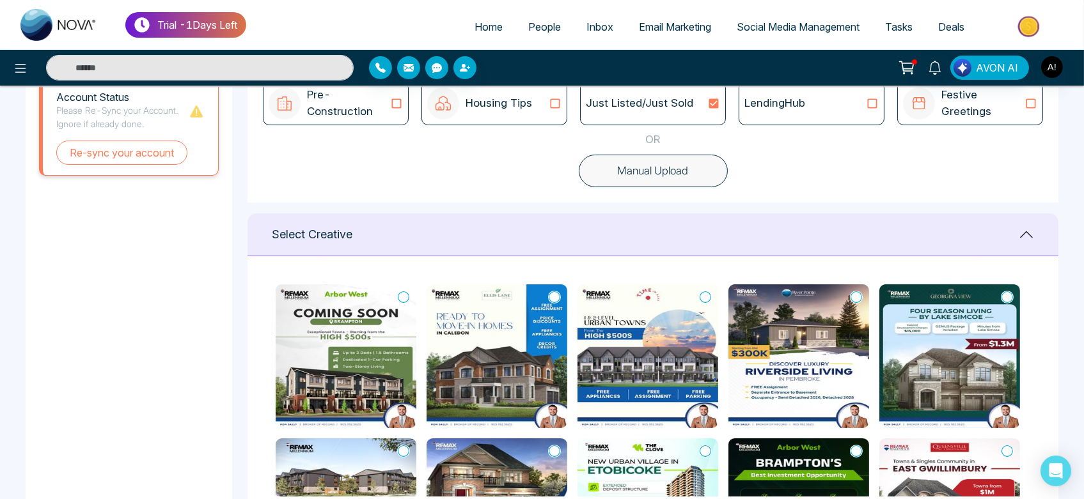
click at [399, 295] on icon at bounding box center [404, 297] width 12 height 13
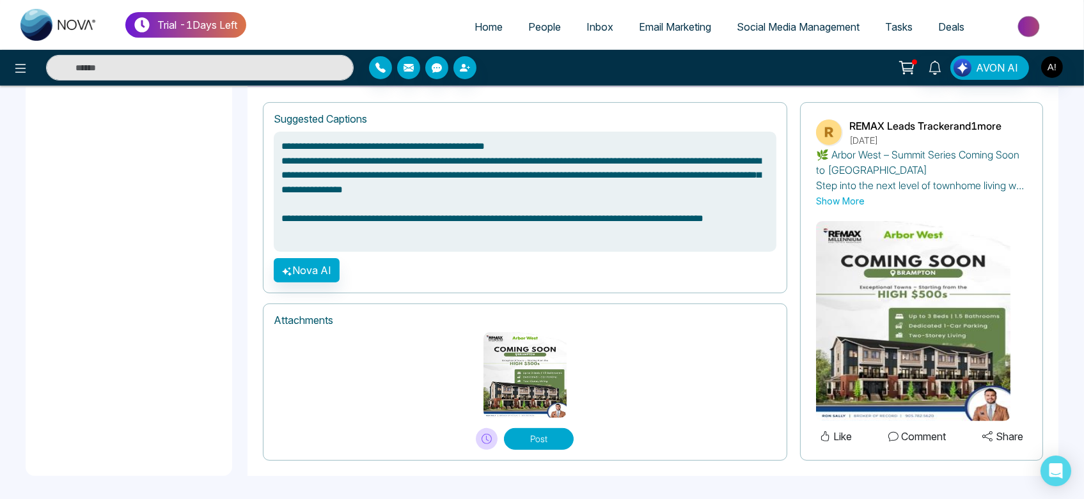
scroll to position [877, 0]
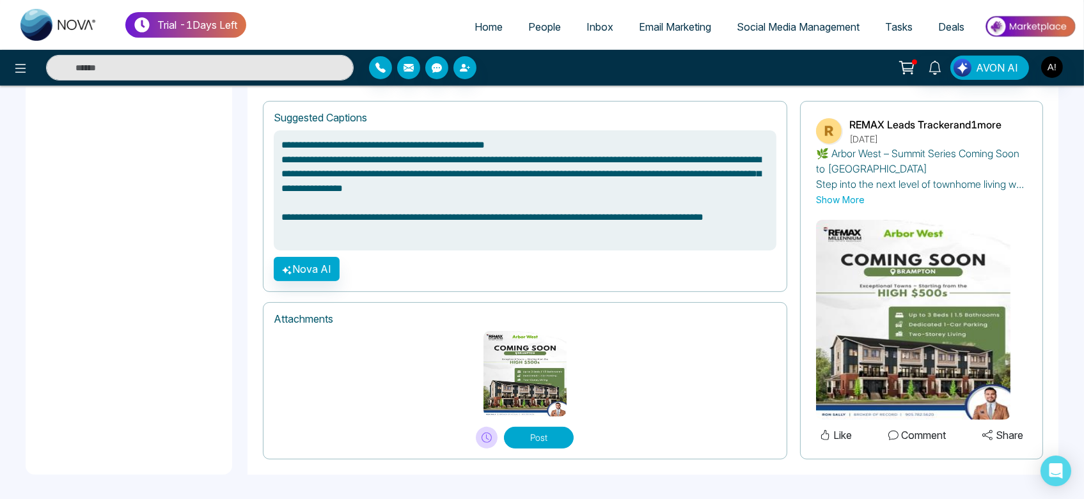
click at [563, 444] on button "Post" at bounding box center [539, 438] width 70 height 22
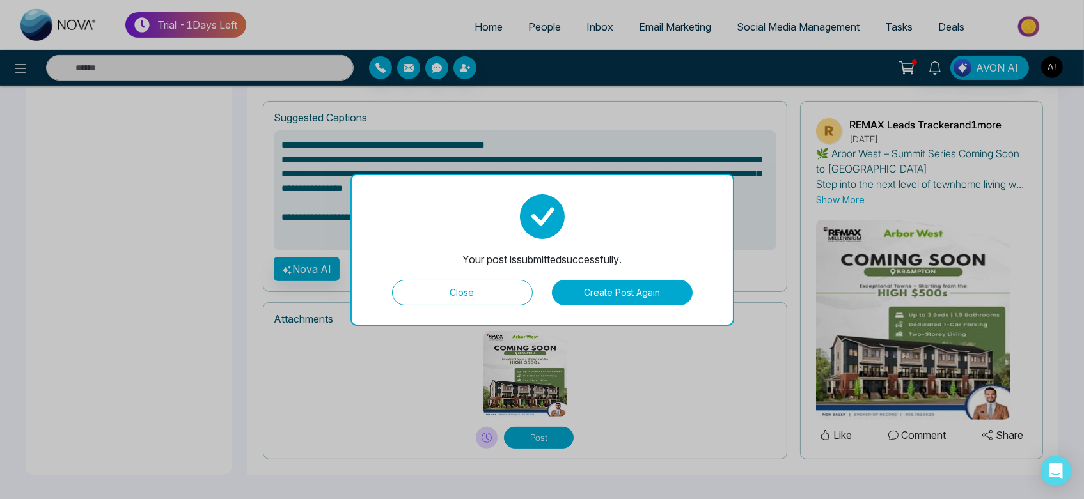
click at [606, 292] on button "Create Post Again" at bounding box center [622, 293] width 141 height 26
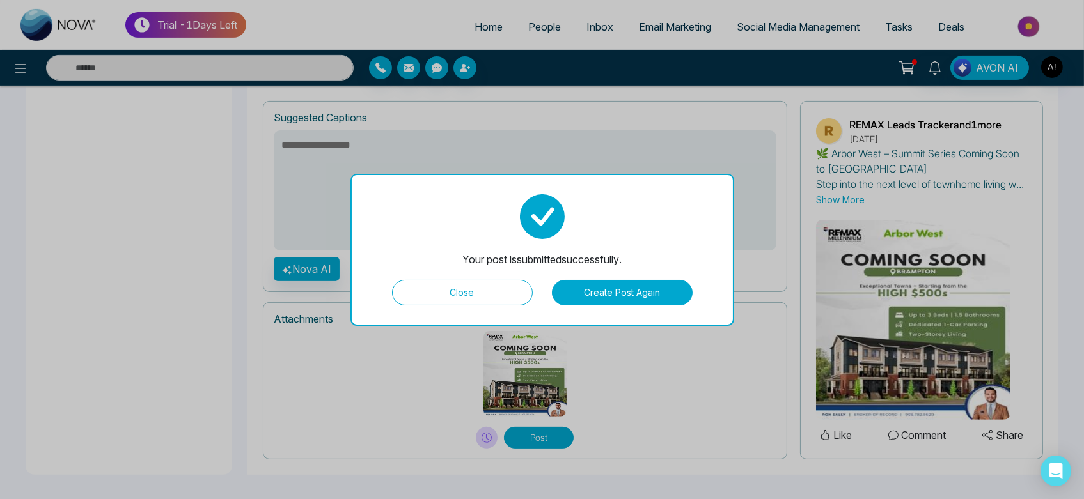
scroll to position [117, 0]
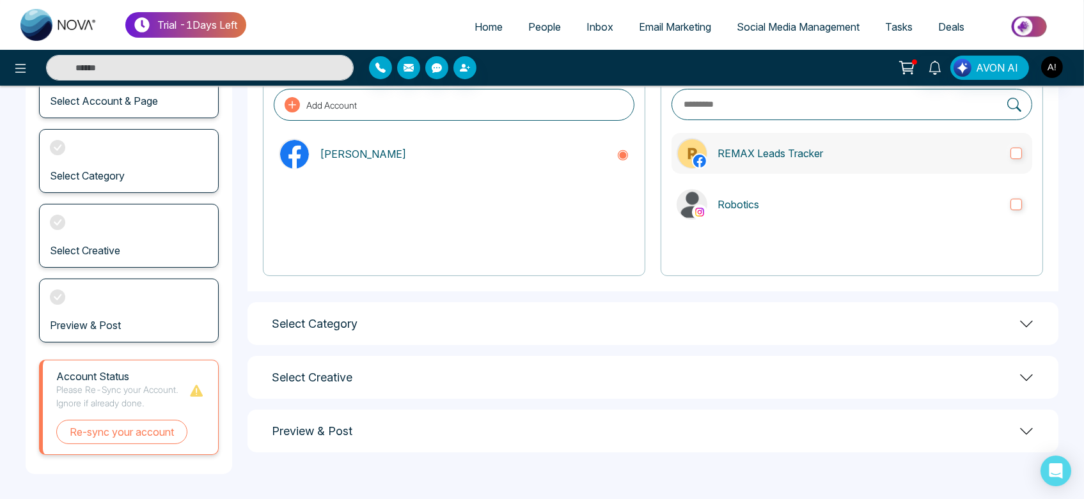
click at [839, 164] on label "REMAX Leads Tracker" at bounding box center [851, 153] width 361 height 41
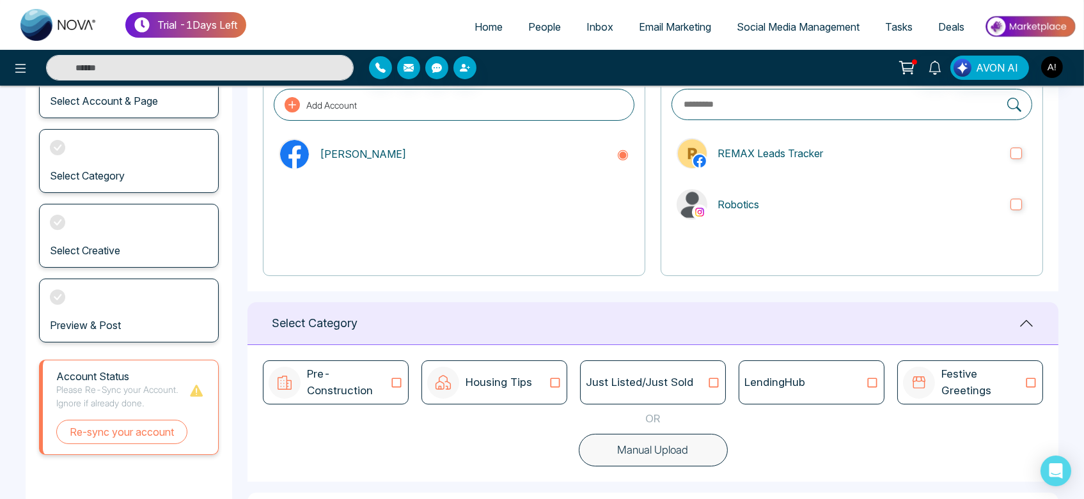
scroll to position [232, 0]
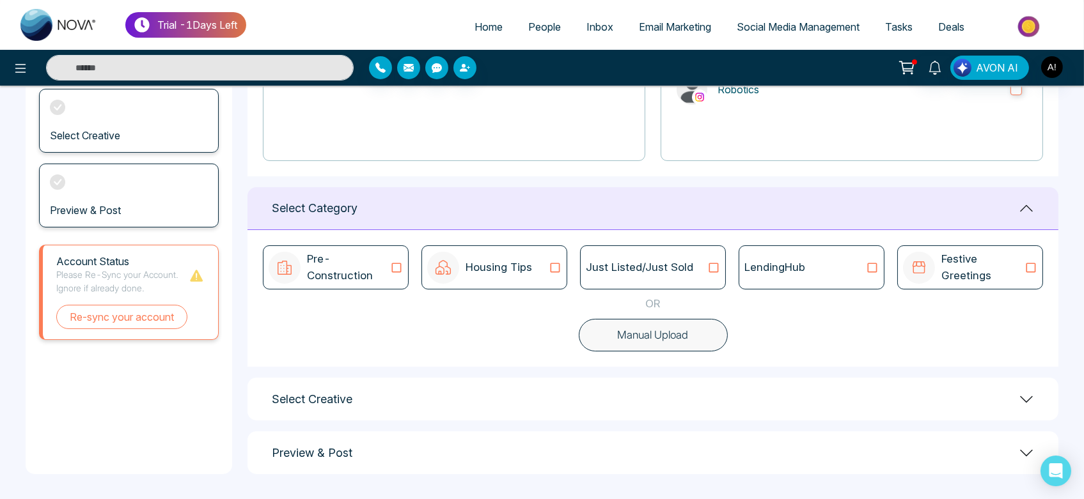
click at [811, 261] on div "LendingHub" at bounding box center [811, 268] width 134 height 17
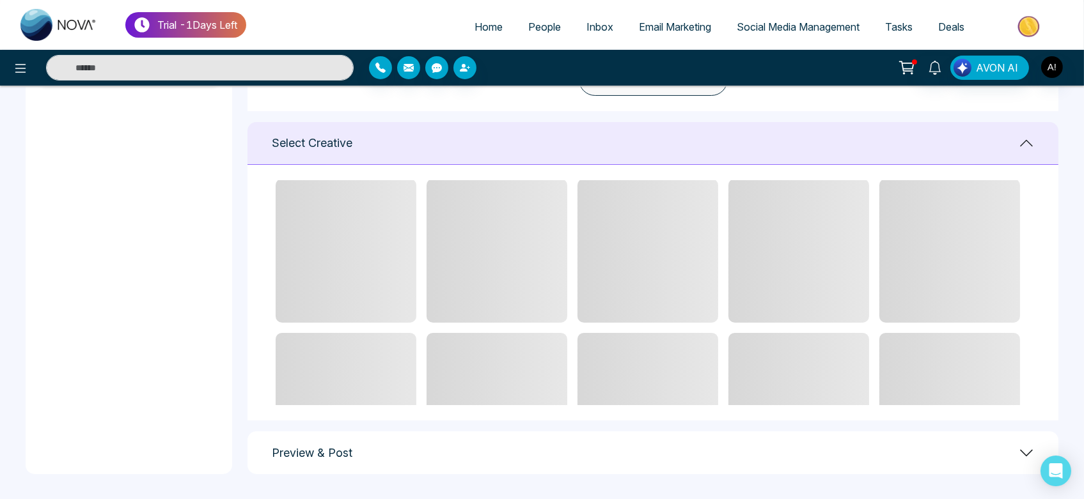
scroll to position [0, 0]
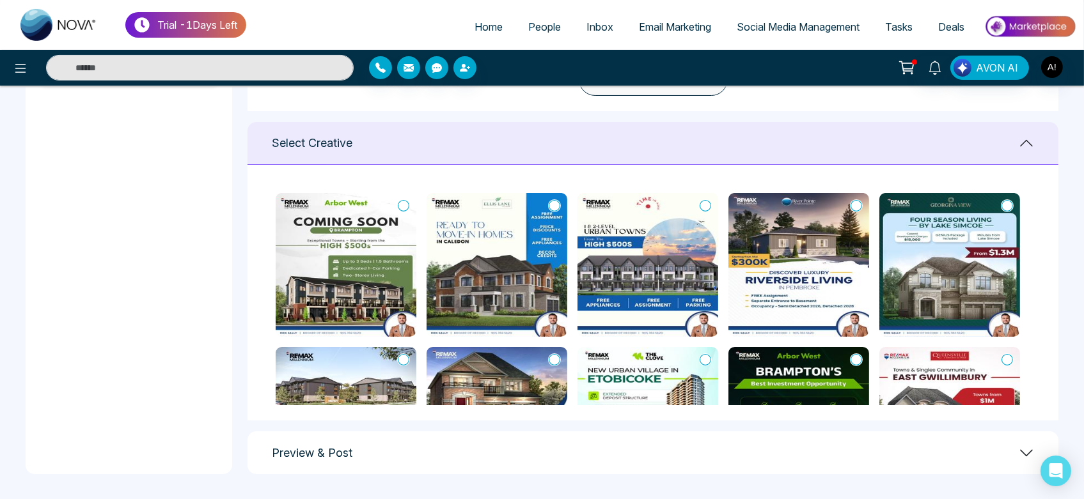
click at [552, 205] on icon at bounding box center [555, 206] width 12 height 13
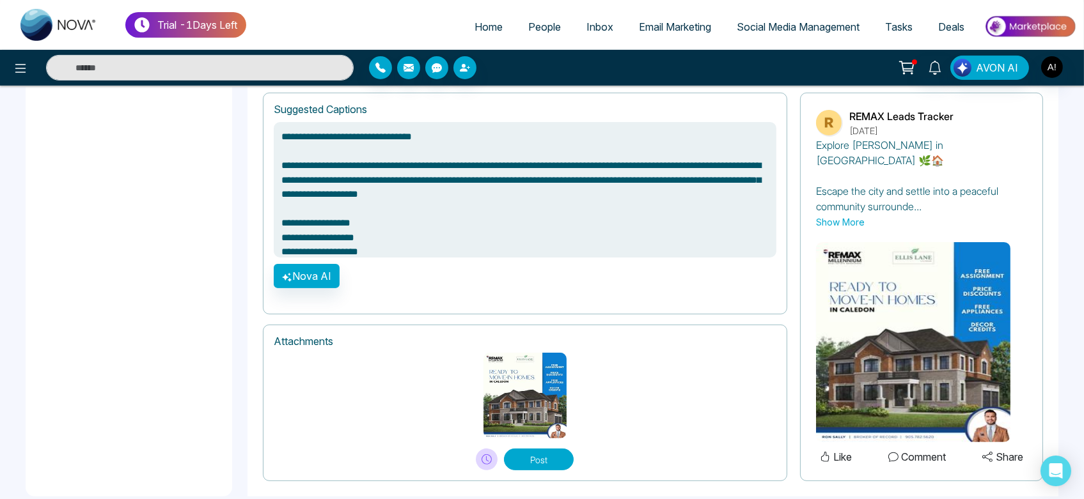
scroll to position [886, 0]
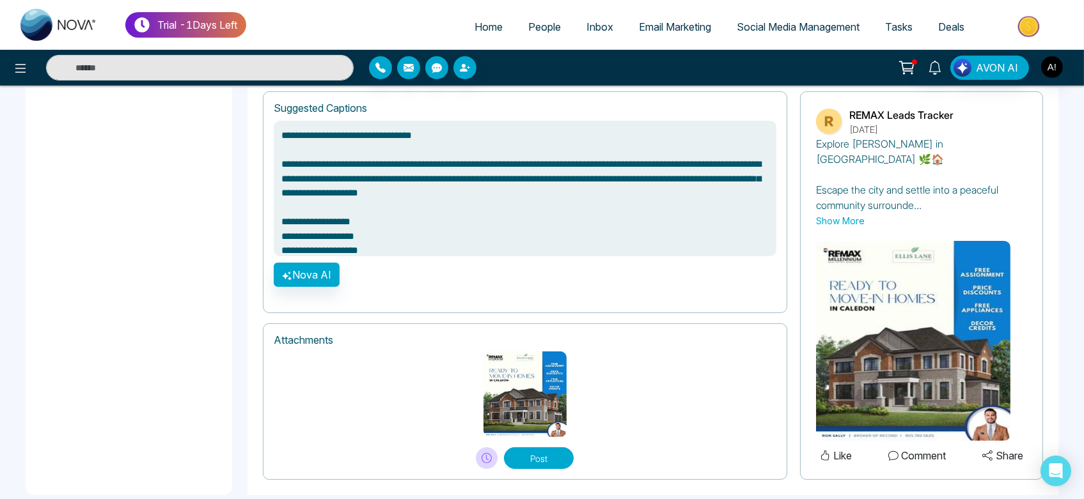
click at [547, 448] on button "Post" at bounding box center [539, 459] width 70 height 22
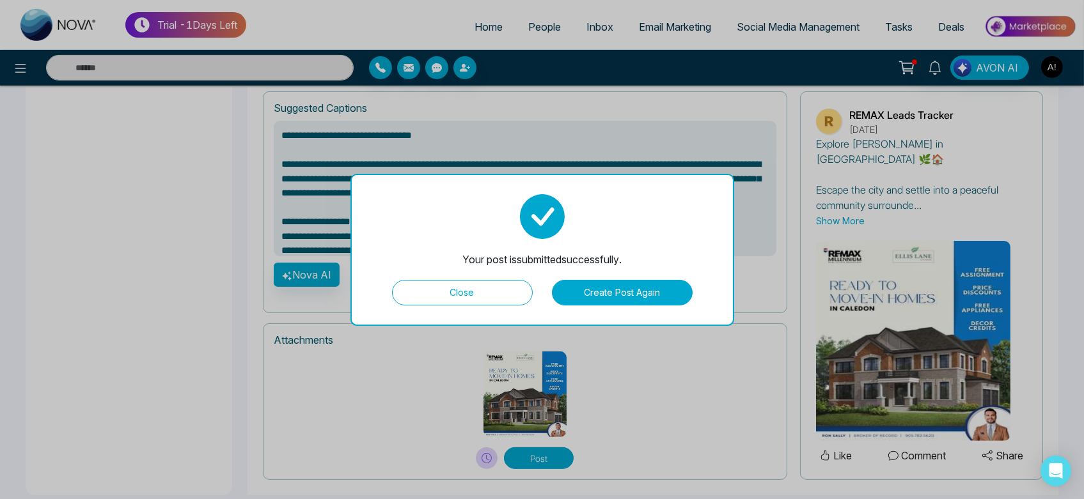
click at [485, 285] on button "Close" at bounding box center [462, 293] width 141 height 26
type textarea "**********"
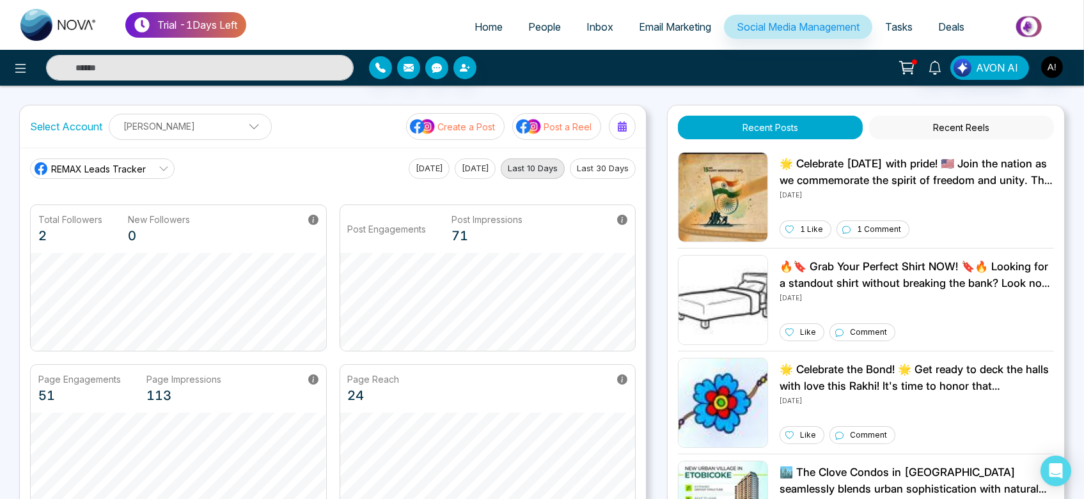
click at [483, 127] on p "Create a Post" at bounding box center [466, 126] width 58 height 13
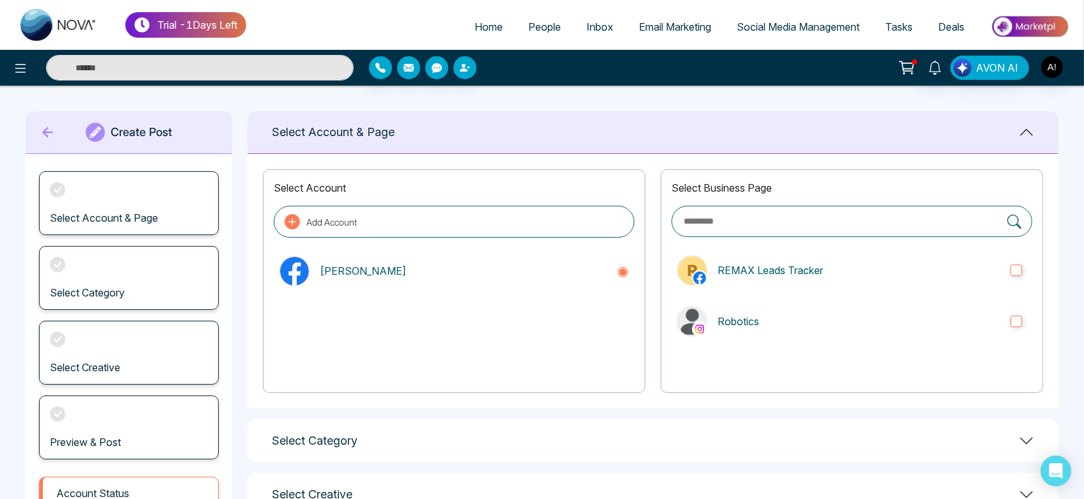
click at [787, 342] on div "Select Business Page REMAX Leads Tracker Robotics" at bounding box center [852, 281] width 382 height 224
click at [801, 338] on label "Robotics" at bounding box center [851, 321] width 361 height 41
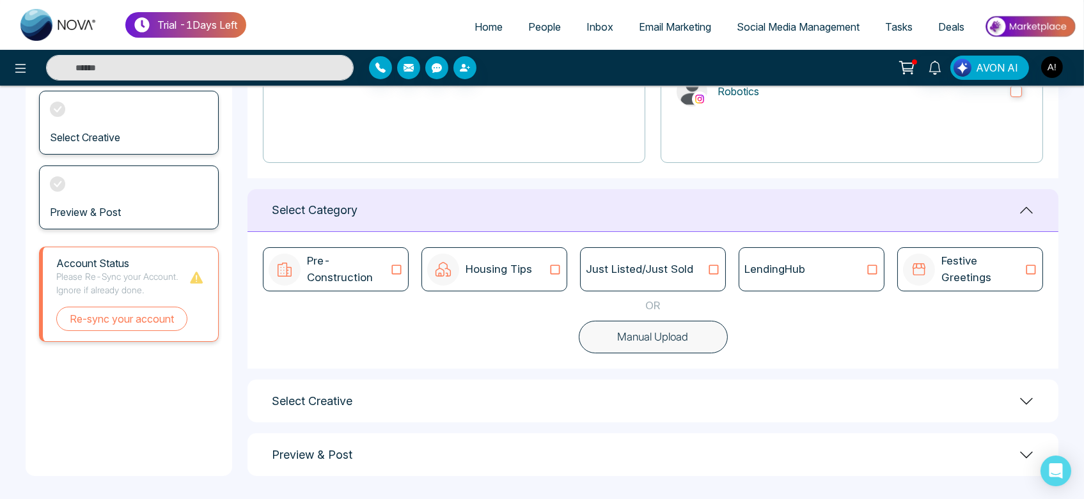
scroll to position [232, 0]
click at [740, 268] on div "LendingHub" at bounding box center [812, 268] width 146 height 44
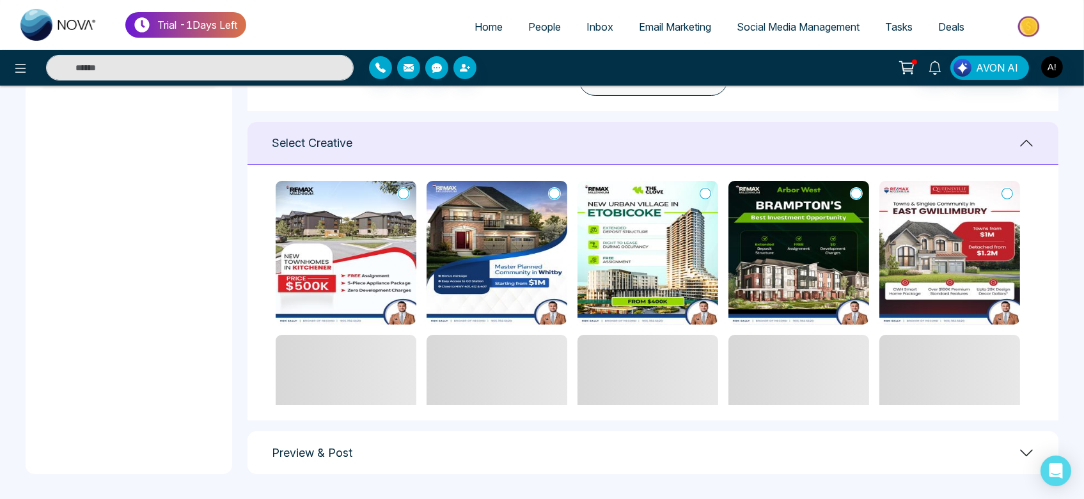
scroll to position [168, 0]
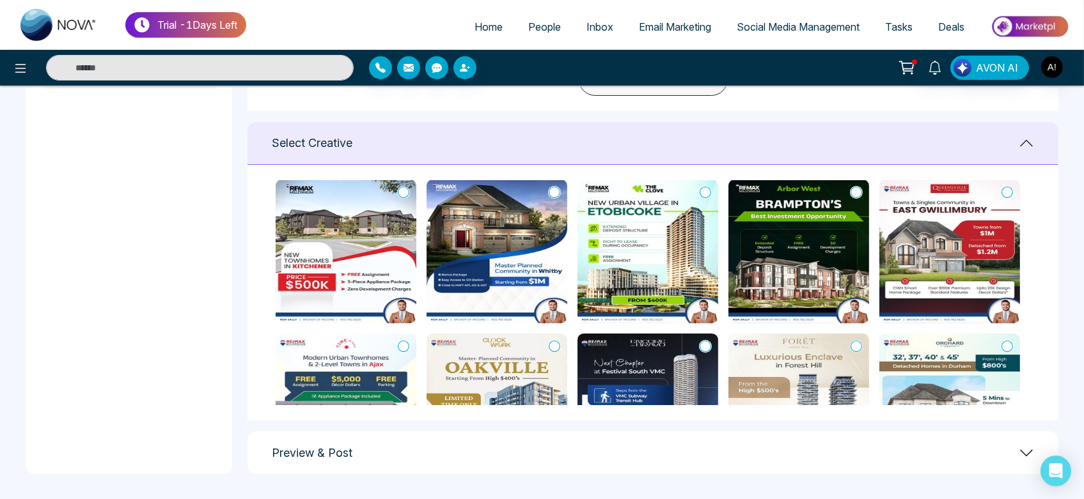
click at [700, 190] on icon at bounding box center [706, 192] width 12 height 13
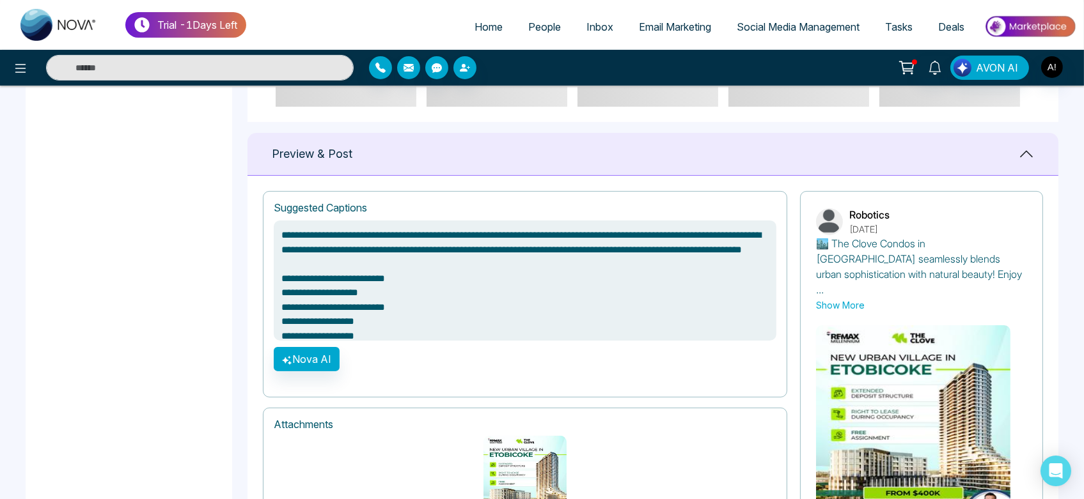
scroll to position [877, 0]
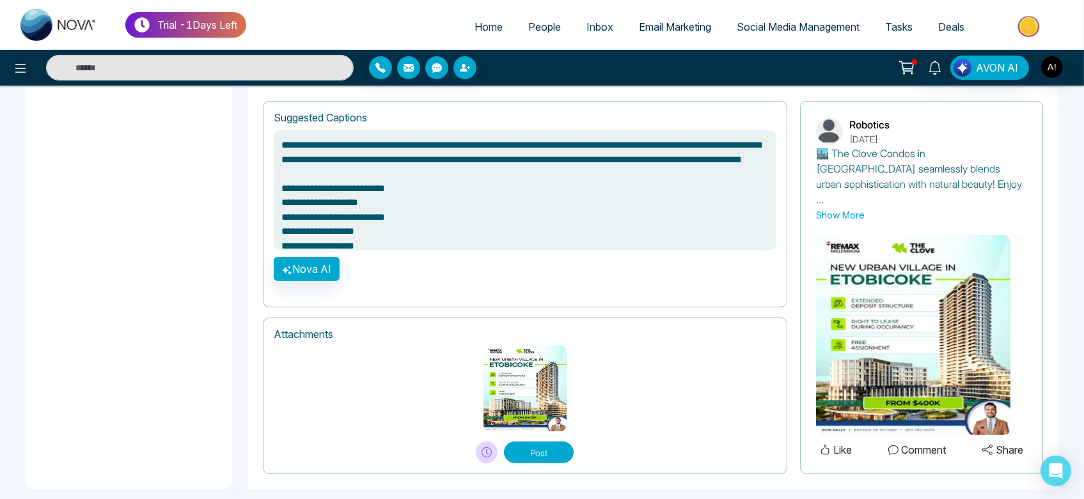
click at [554, 442] on button "Post" at bounding box center [539, 453] width 70 height 22
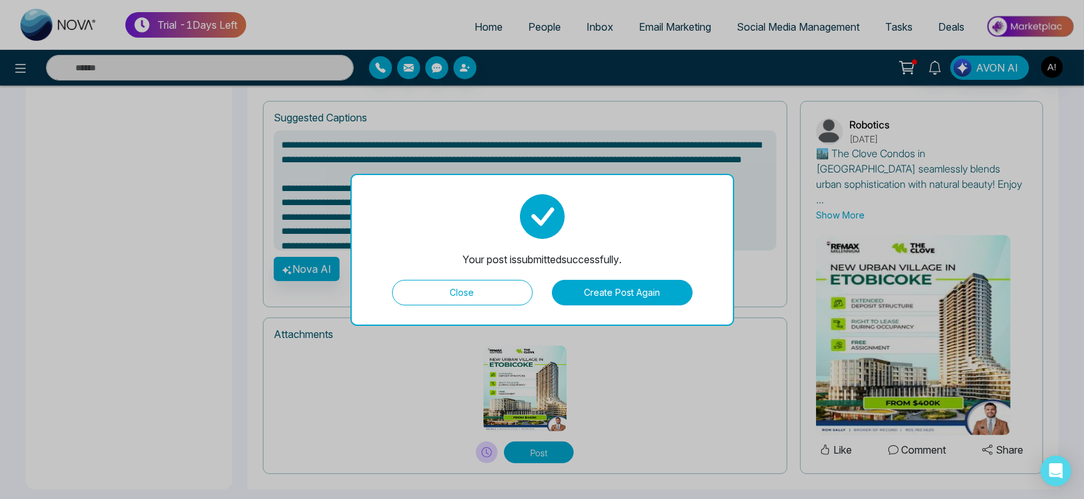
click at [479, 303] on button "Close" at bounding box center [462, 293] width 141 height 26
type textarea "**********"
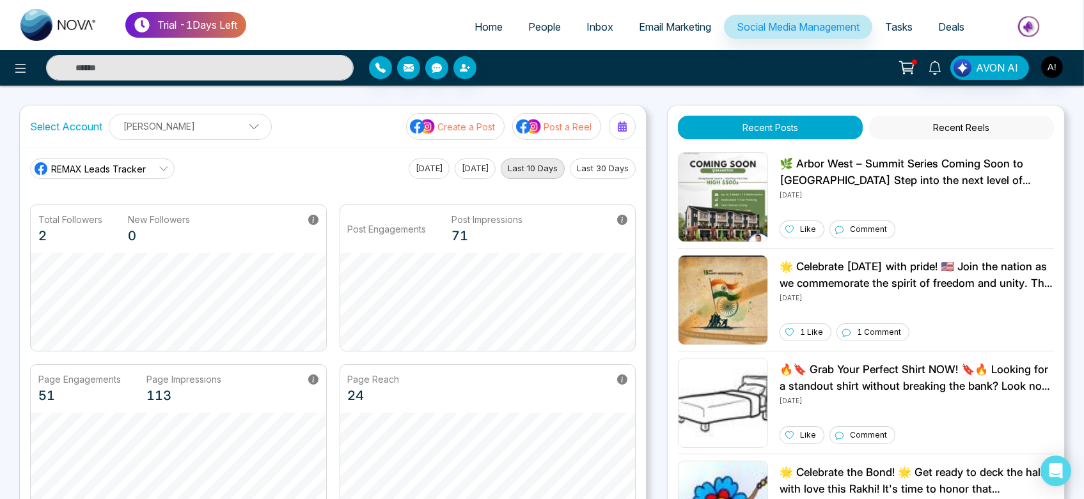
click at [470, 132] on p "Create a Post" at bounding box center [466, 126] width 58 height 13
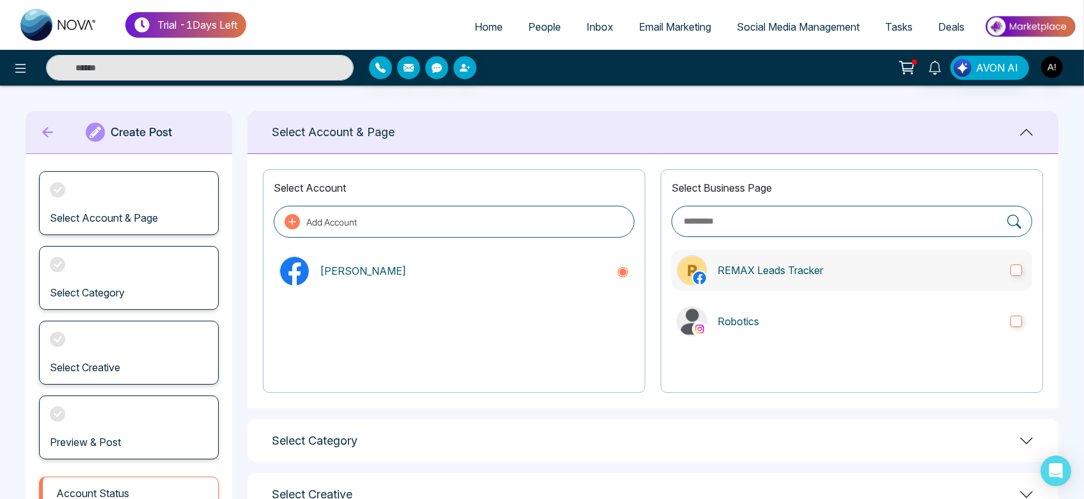
click at [875, 276] on p "REMAX Leads Tracker" at bounding box center [858, 270] width 283 height 15
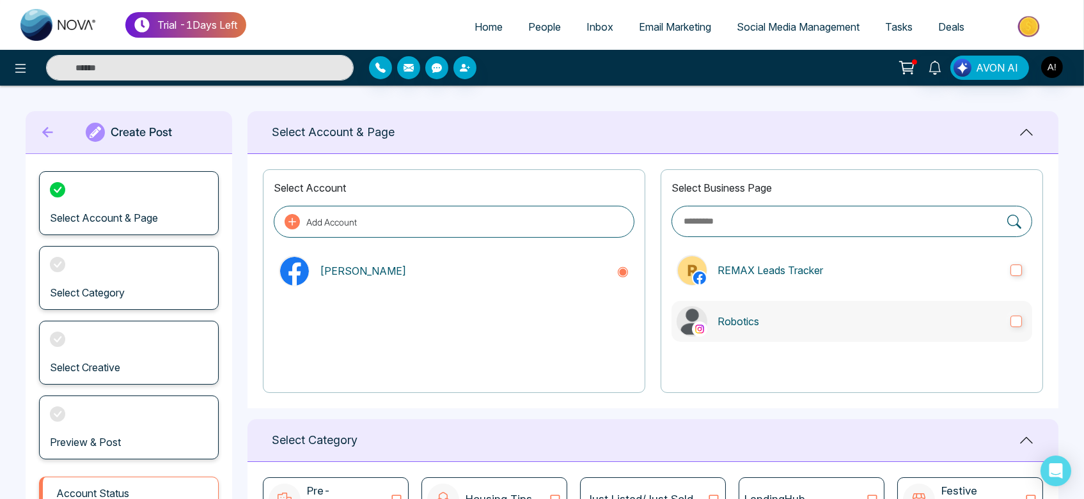
click at [891, 322] on p "Robotics" at bounding box center [858, 321] width 283 height 15
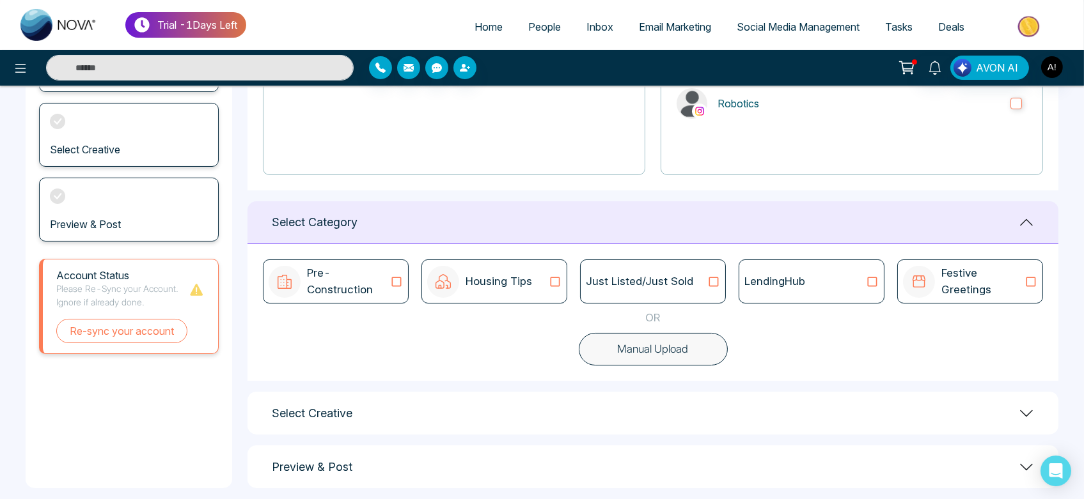
scroll to position [219, 0]
click at [694, 361] on button "Manual Upload" at bounding box center [653, 348] width 149 height 33
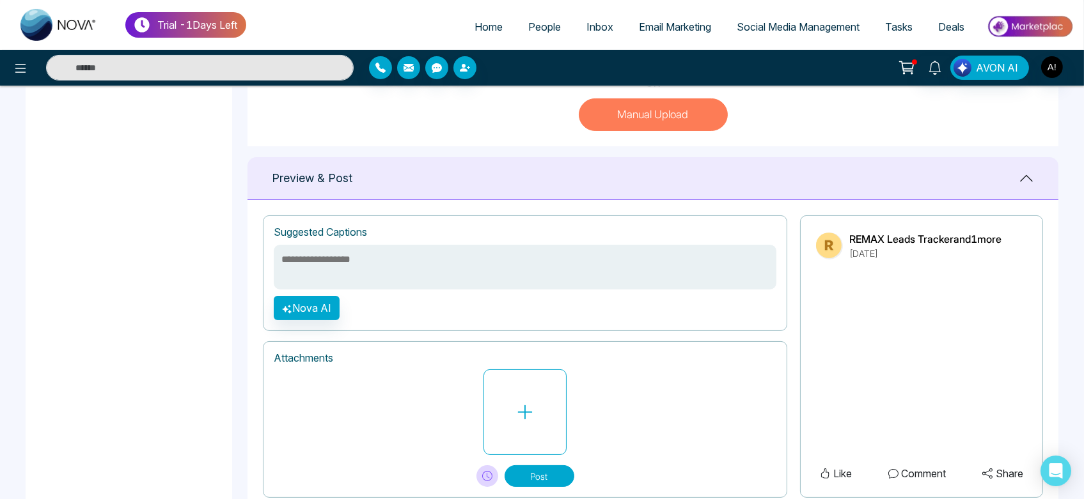
scroll to position [455, 0]
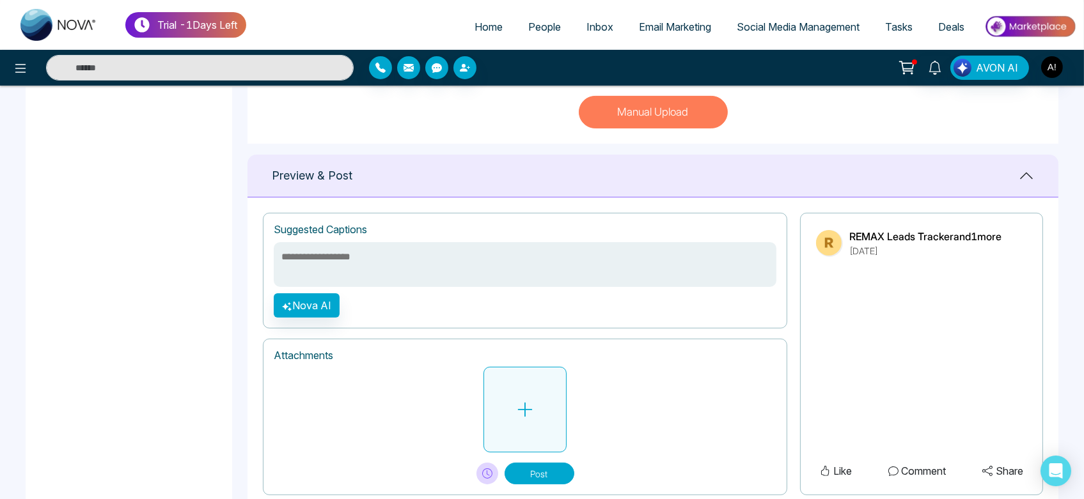
click at [547, 411] on button at bounding box center [524, 410] width 83 height 86
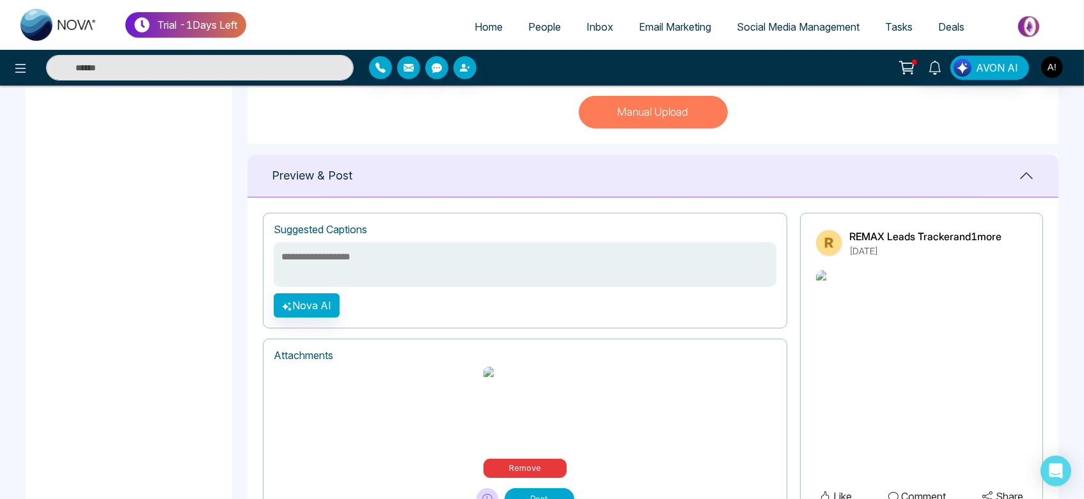
scroll to position [506, 0]
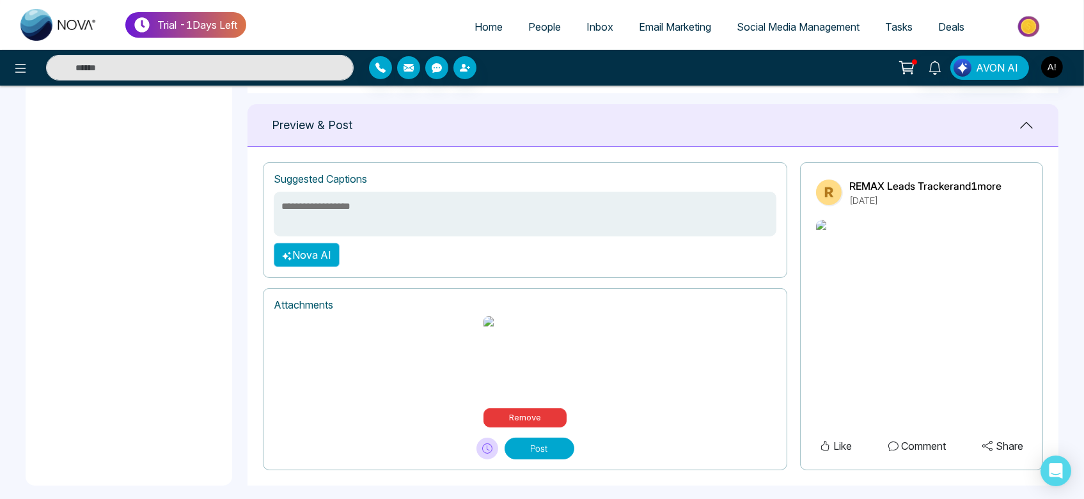
click at [324, 267] on button "Nova AI" at bounding box center [307, 255] width 66 height 24
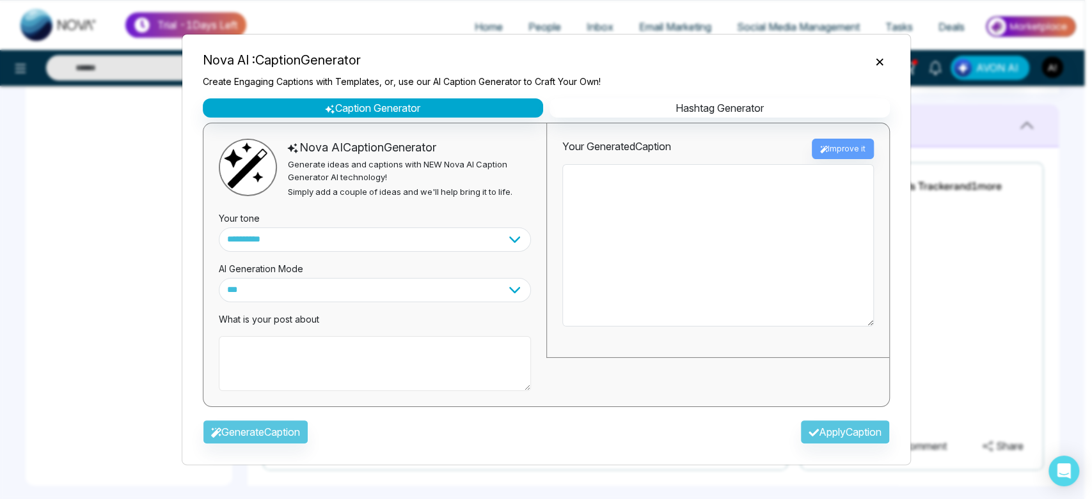
click at [358, 382] on textarea at bounding box center [375, 363] width 312 height 55
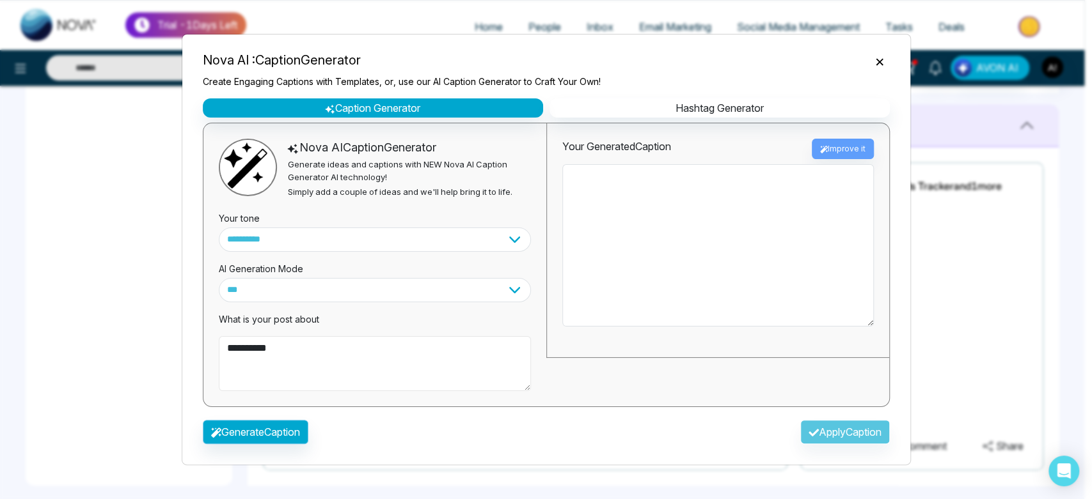
type textarea "**********"
click at [297, 440] on button "Generate Caption" at bounding box center [256, 432] width 106 height 24
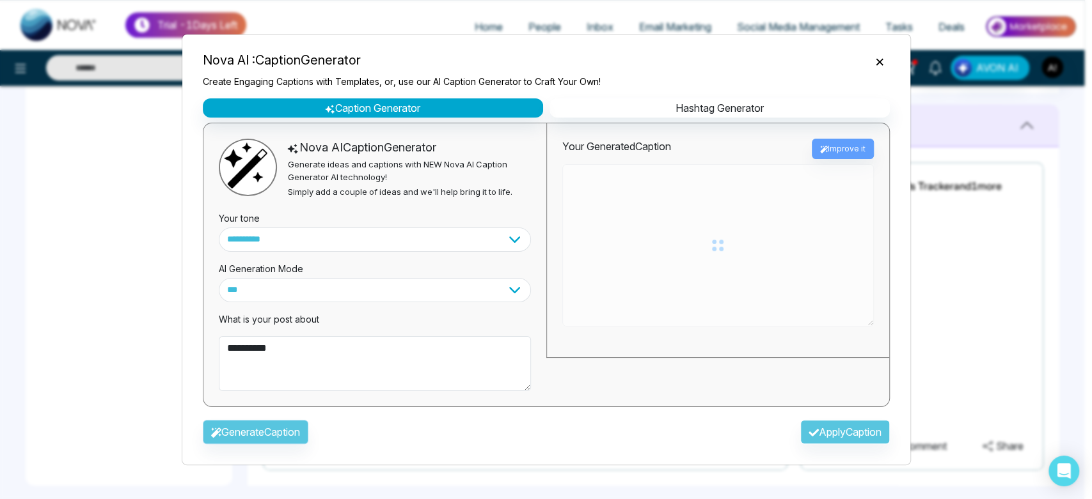
type textarea "**********"
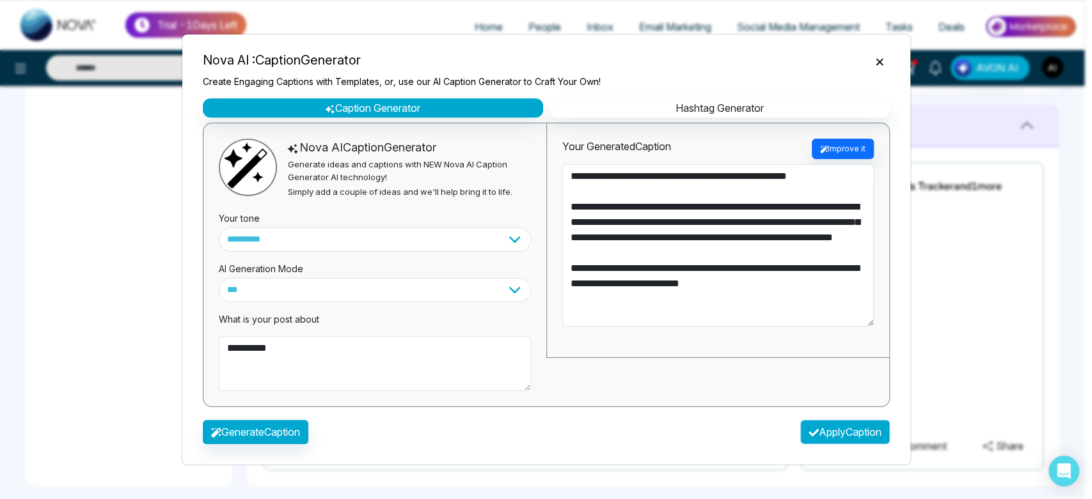
click at [858, 427] on button "Apply Caption" at bounding box center [845, 432] width 90 height 24
type textarea "**********"
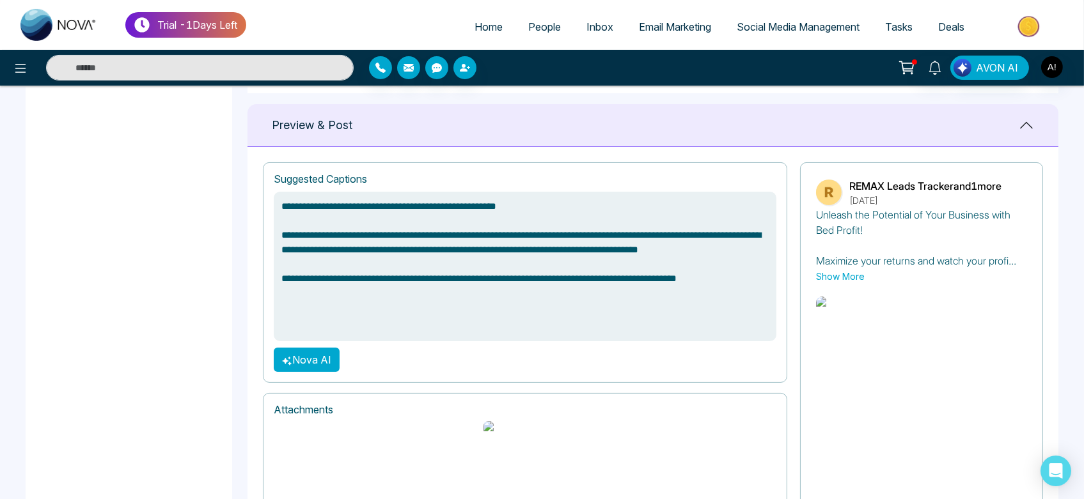
scroll to position [583, 0]
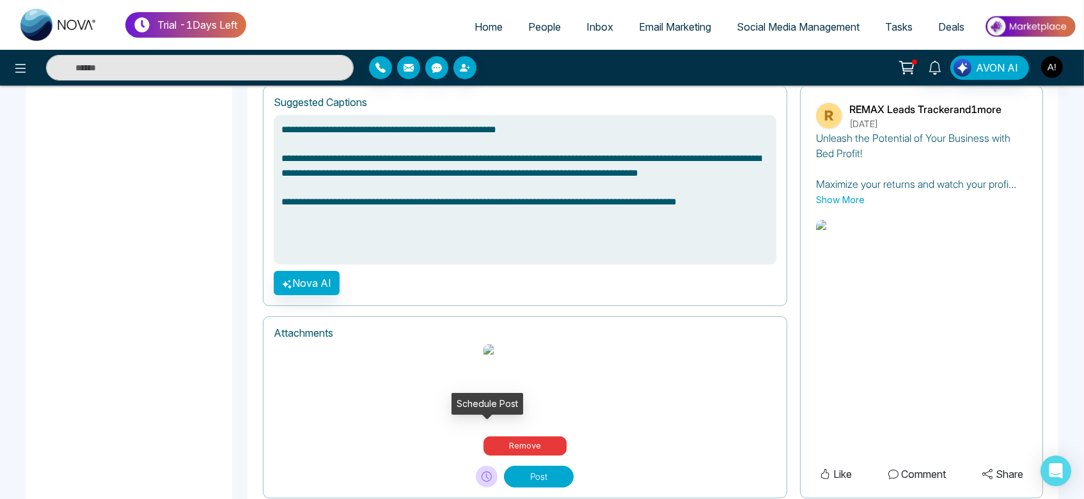
click at [489, 472] on icon at bounding box center [487, 477] width 10 height 10
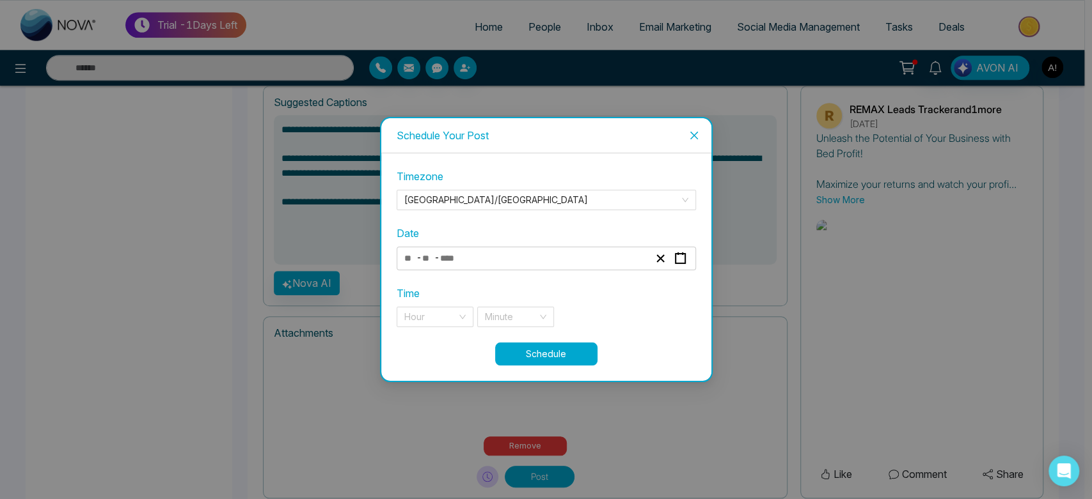
click at [574, 347] on button "Schedule" at bounding box center [546, 354] width 102 height 23
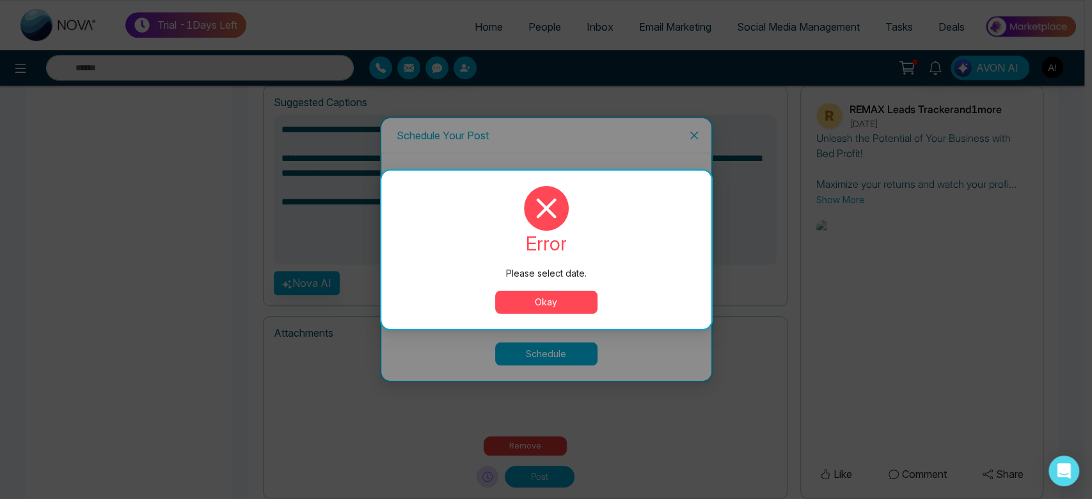
click at [553, 299] on button "Okay" at bounding box center [546, 302] width 102 height 23
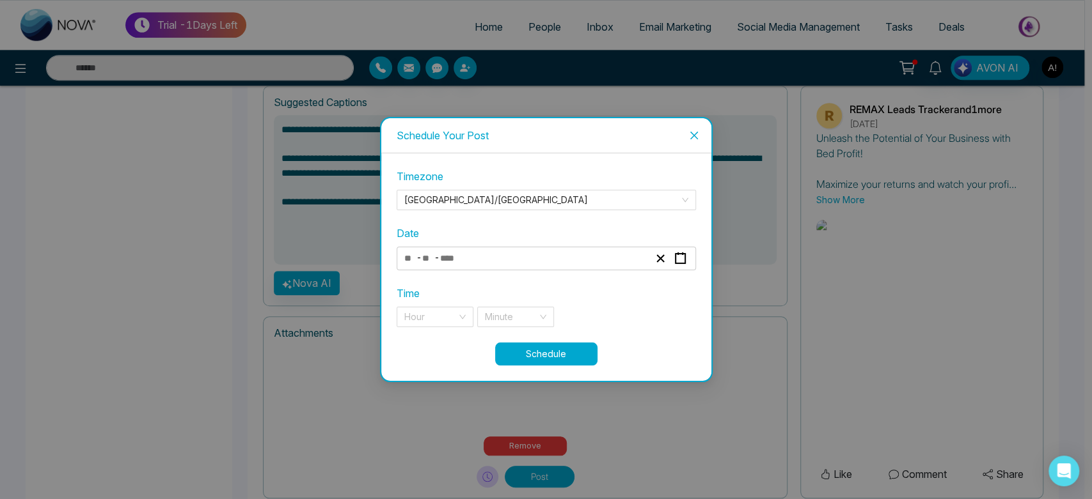
click at [531, 260] on div "- -" at bounding box center [526, 258] width 248 height 17
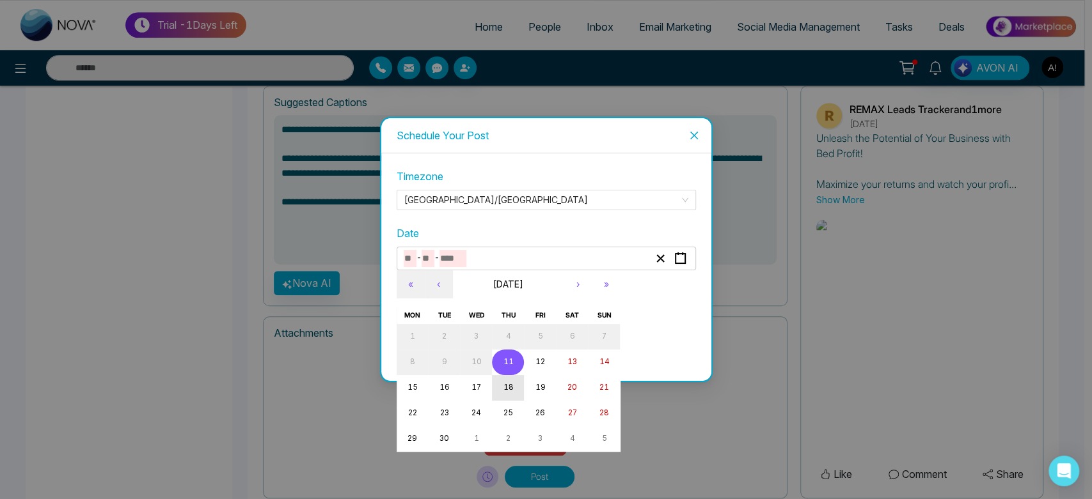
drag, startPoint x: 507, startPoint y: 377, endPoint x: 507, endPoint y: 361, distance: 16.0
click at [507, 361] on div "1 2 3 4 5 6 7 8 9 10 11 12 13 14 15 16 17 18 19 20 21 22 23 24 25 26 27 28 29 3…" at bounding box center [508, 388] width 224 height 128
click at [507, 361] on abbr "11" at bounding box center [508, 361] width 10 height 9
type input "*"
type input "**"
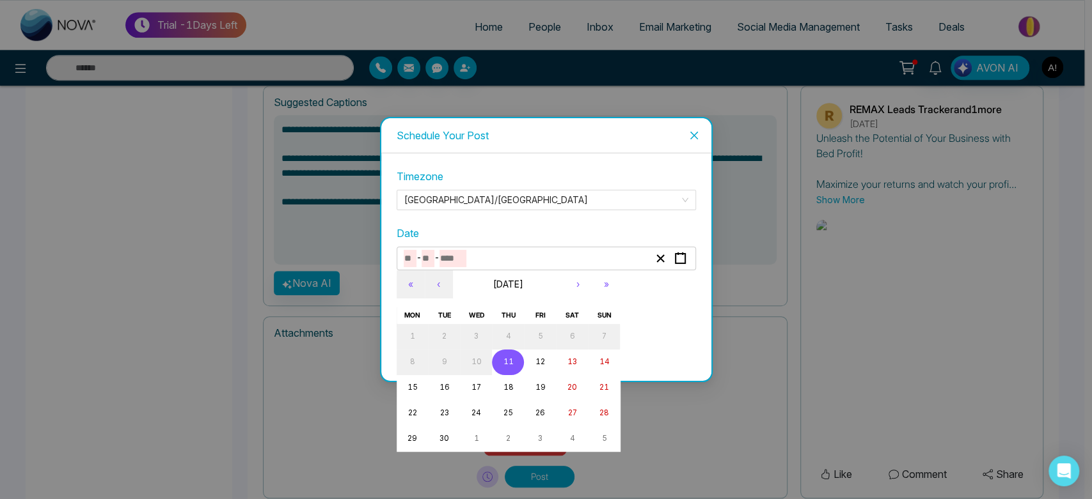
type input "****"
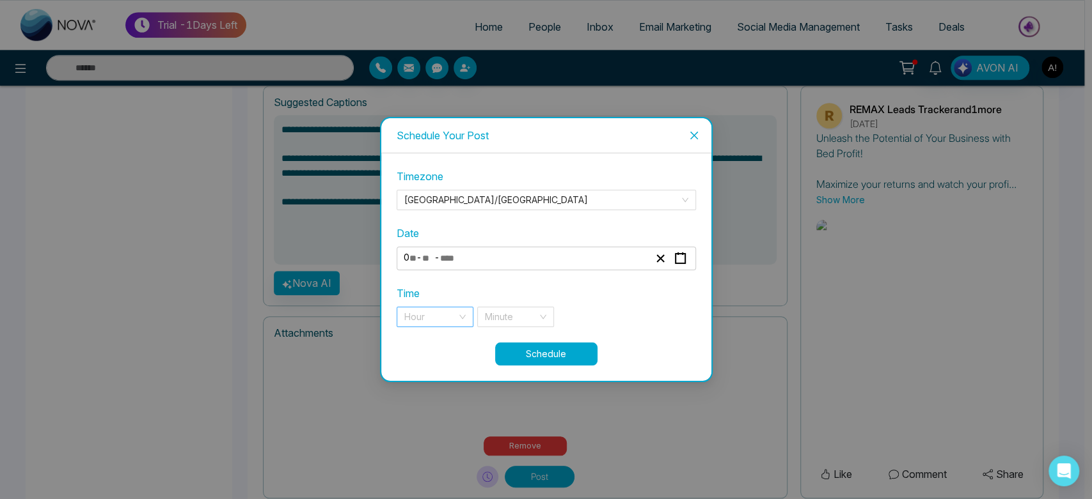
click at [437, 311] on input "search" at bounding box center [430, 317] width 52 height 19
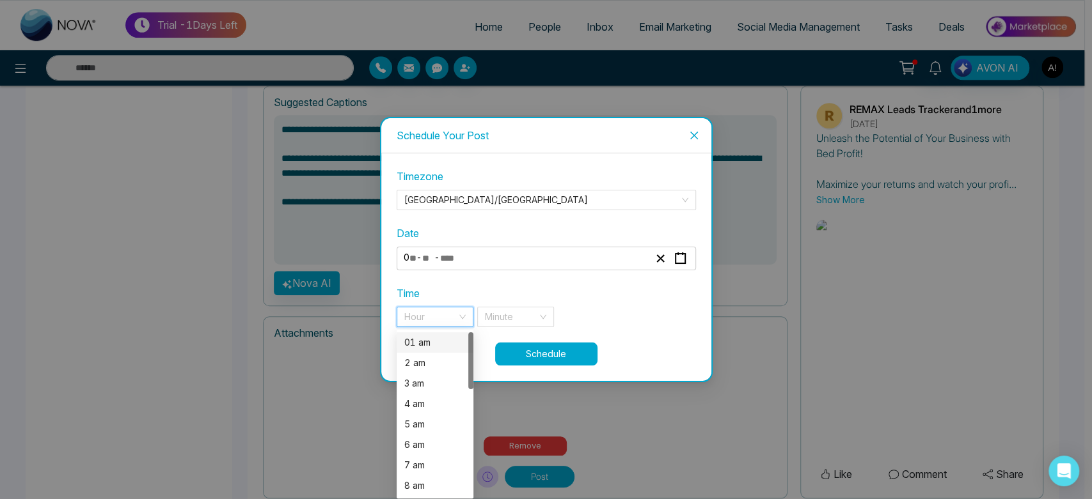
click at [446, 347] on div "01 am" at bounding box center [434, 343] width 61 height 14
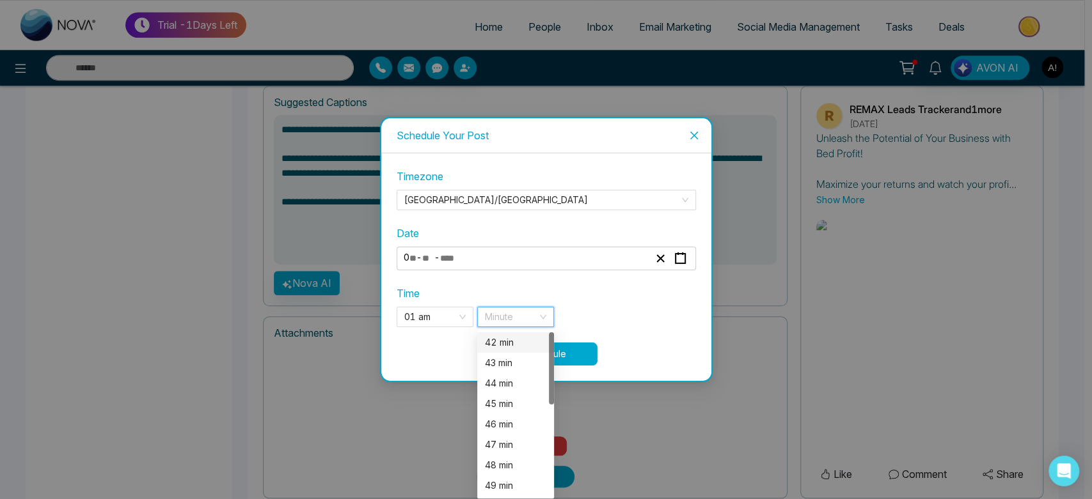
click at [537, 321] on input "search" at bounding box center [511, 317] width 52 height 19
click at [528, 353] on div "43 min" at bounding box center [515, 363] width 77 height 20
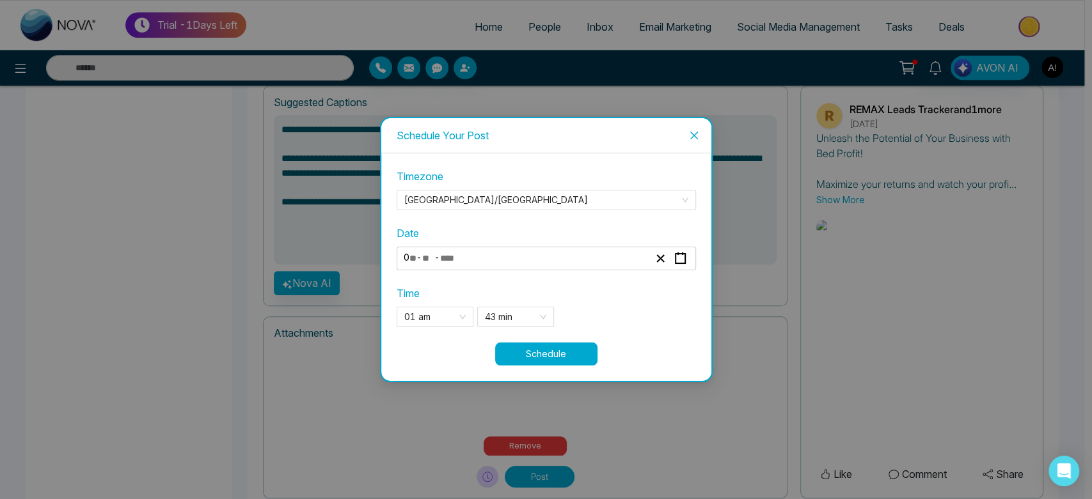
click at [572, 349] on button "Schedule" at bounding box center [546, 354] width 102 height 23
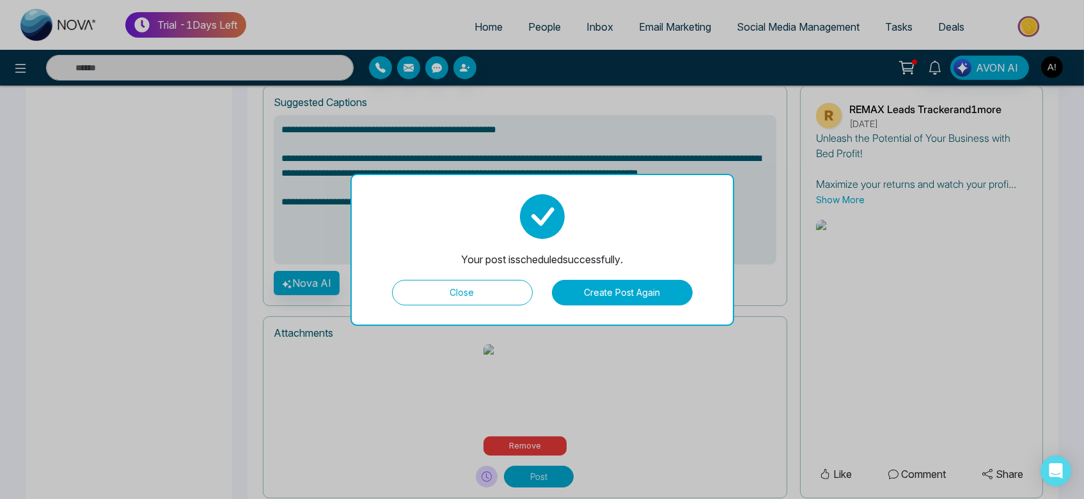
click at [499, 288] on button "Close" at bounding box center [462, 293] width 141 height 26
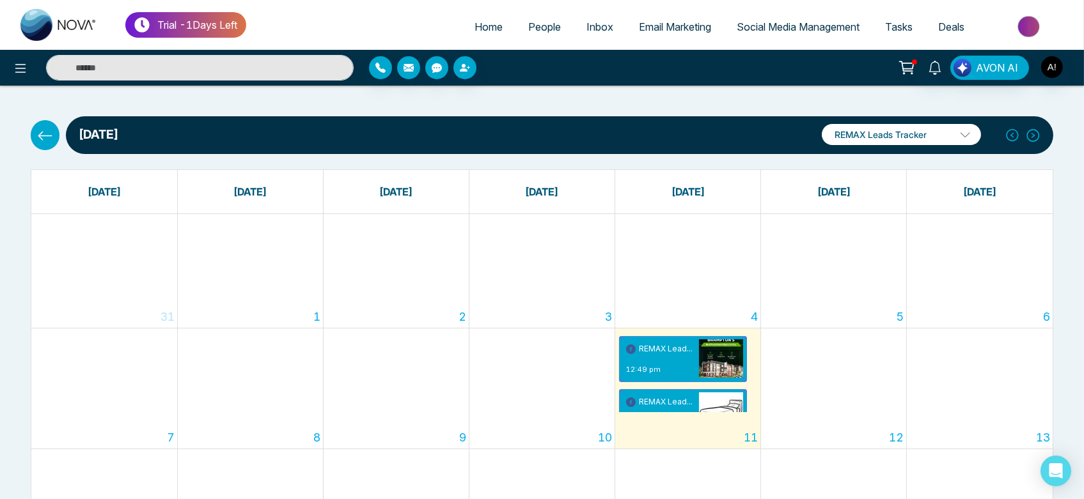
click at [35, 136] on button at bounding box center [45, 134] width 29 height 29
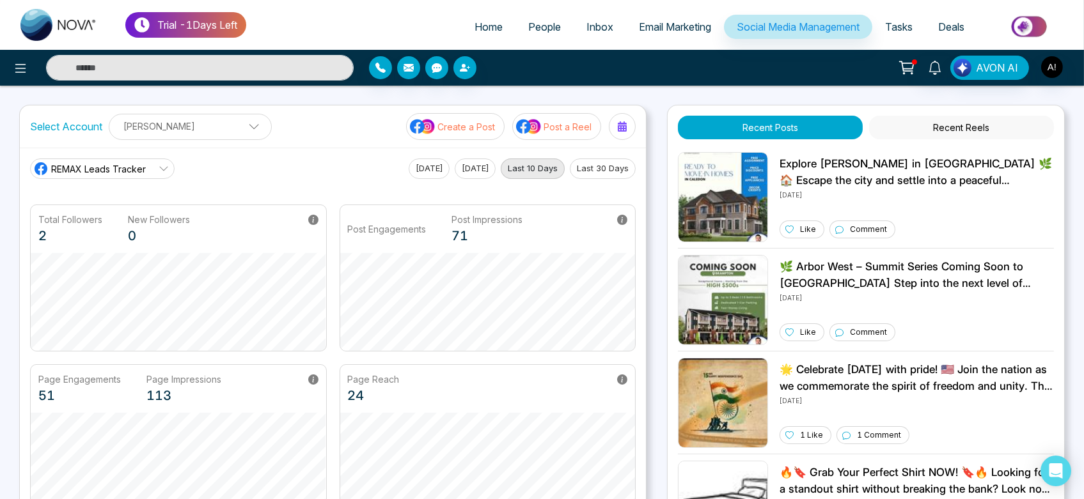
click at [455, 130] on p "Create a Post" at bounding box center [466, 126] width 58 height 13
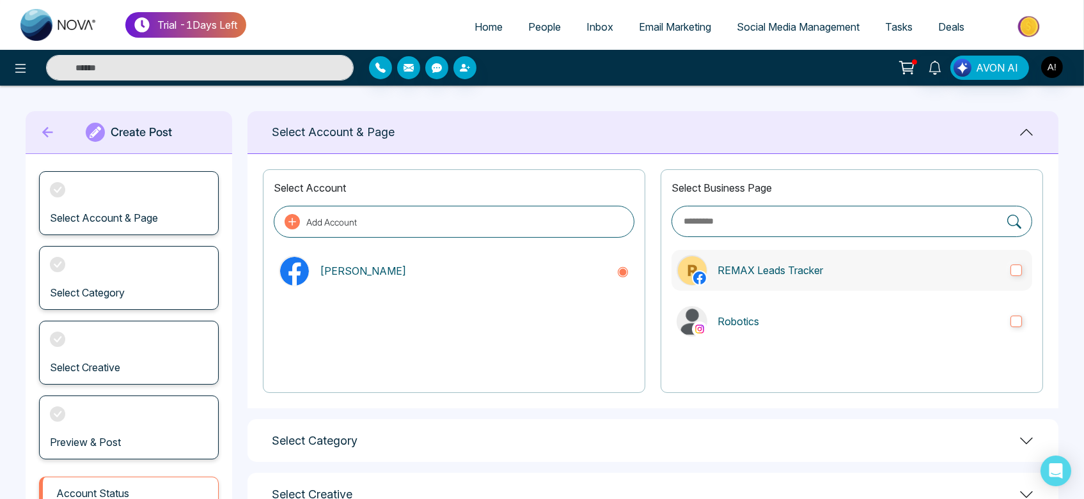
click at [785, 280] on label "REMAX Leads Tracker" at bounding box center [851, 270] width 361 height 41
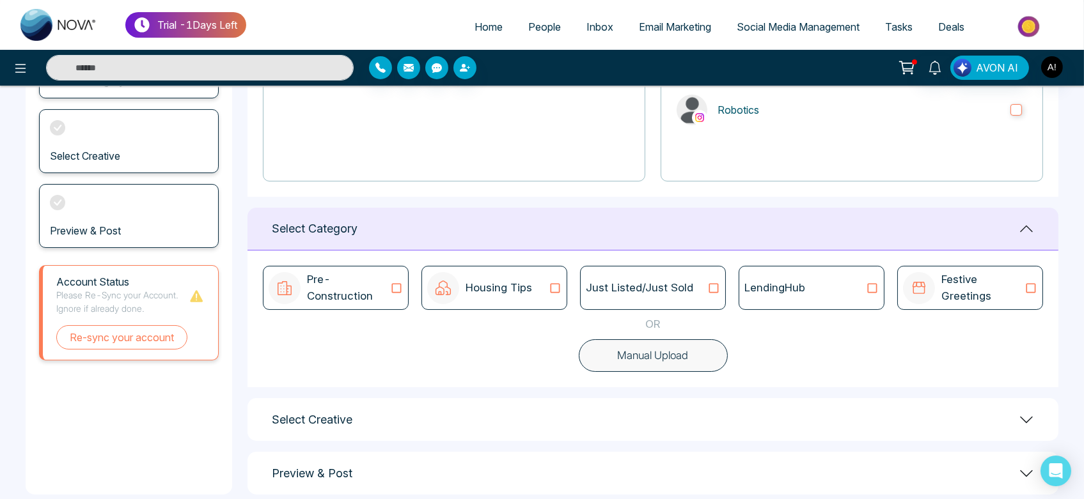
scroll to position [213, 0]
click at [640, 356] on button "Manual Upload" at bounding box center [653, 354] width 149 height 33
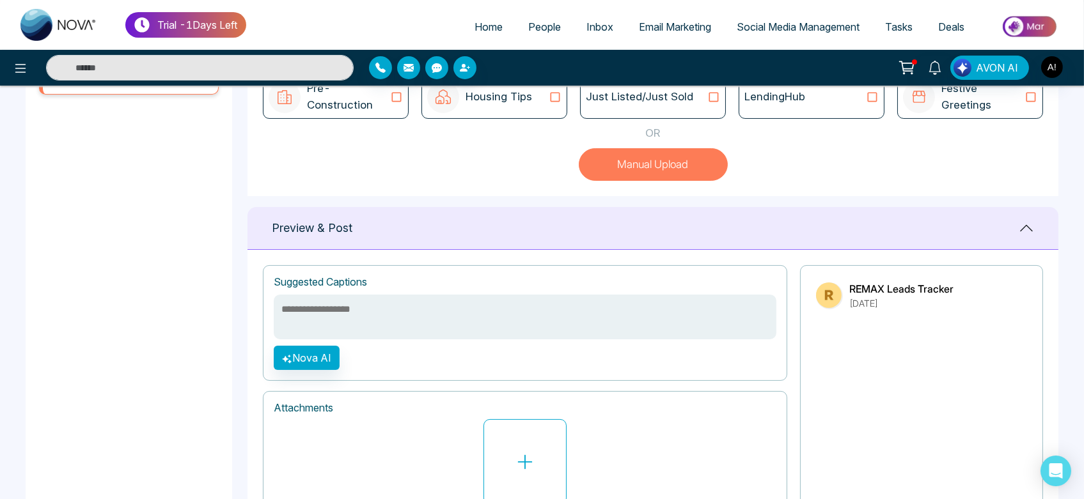
scroll to position [491, 0]
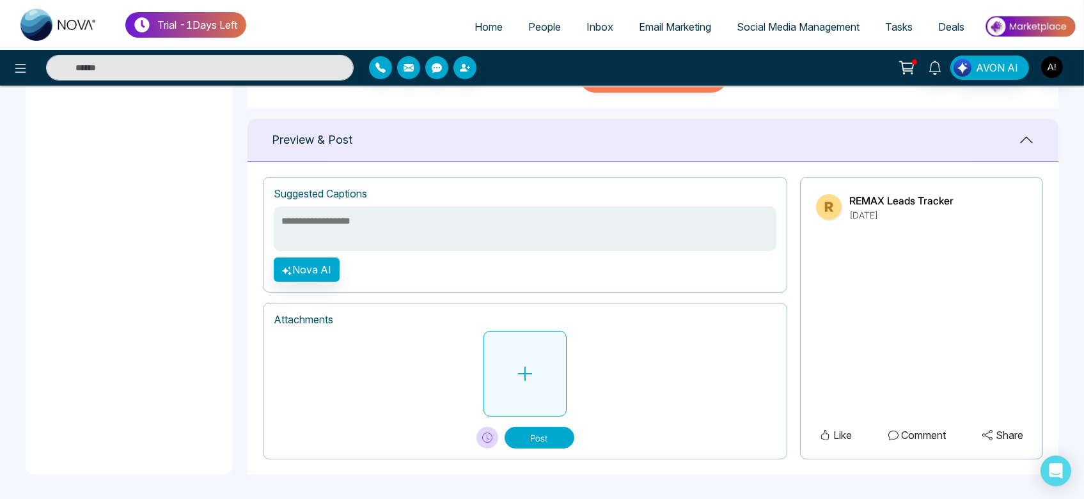
click at [500, 361] on button at bounding box center [524, 374] width 83 height 86
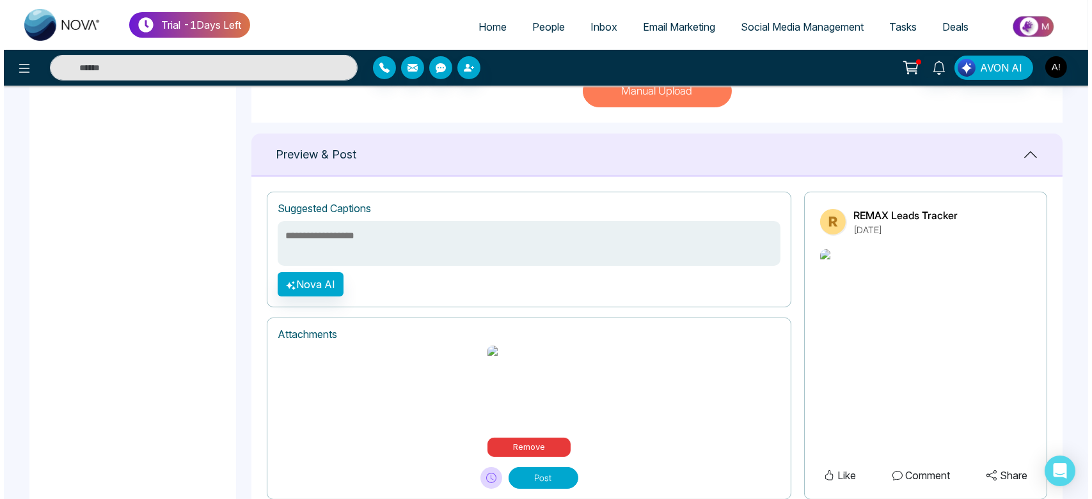
scroll to position [453, 0]
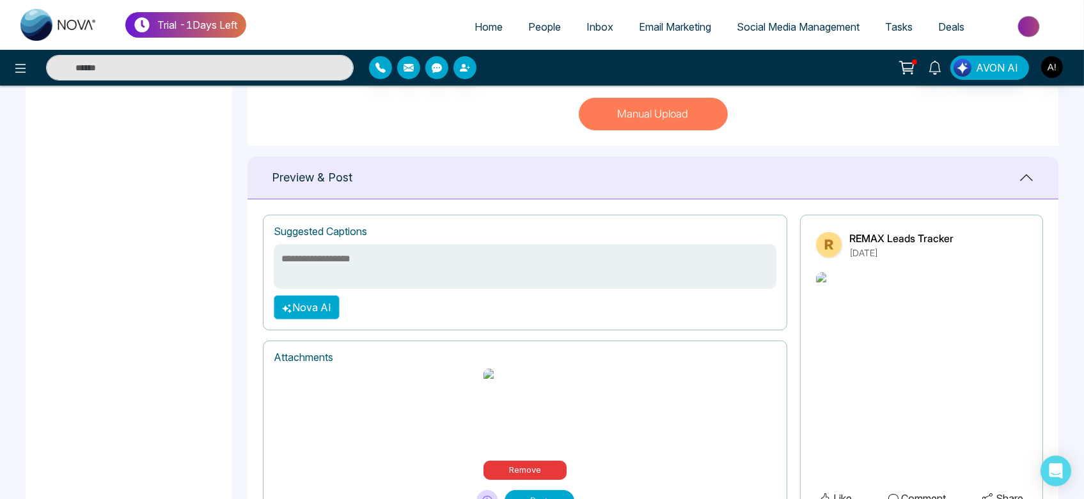
click at [322, 320] on button "Nova AI" at bounding box center [307, 307] width 66 height 24
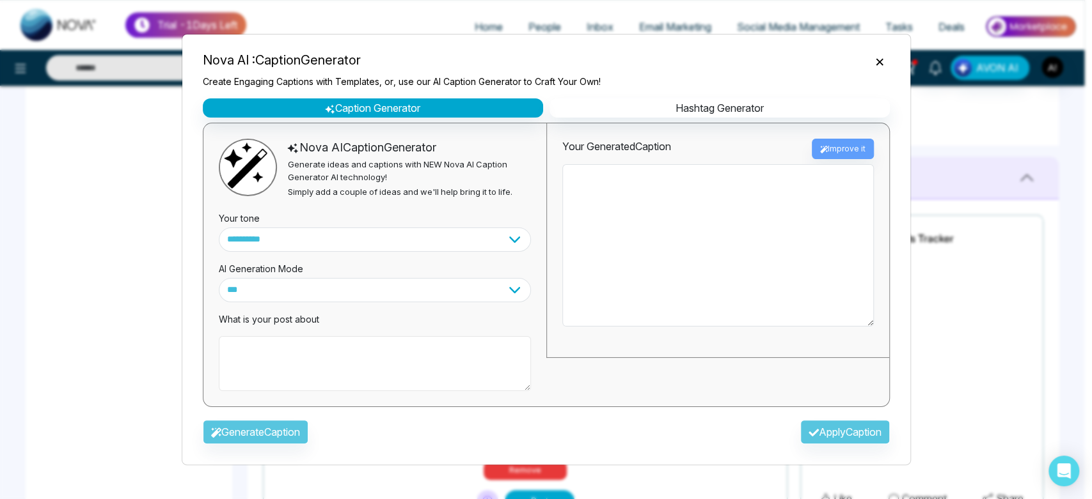
click at [333, 360] on textarea at bounding box center [375, 363] width 312 height 55
type textarea "**********"
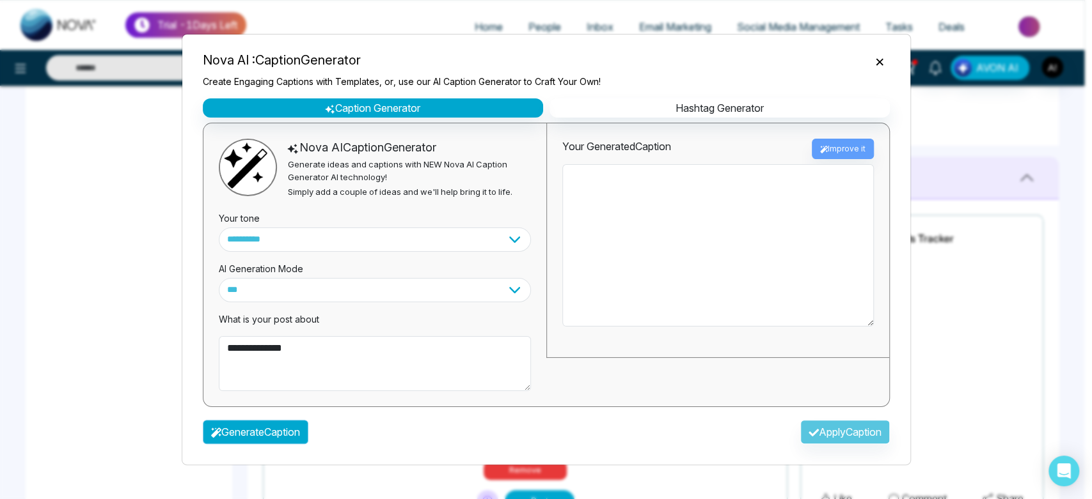
click at [301, 426] on button "Generate Caption" at bounding box center [256, 432] width 106 height 24
type textarea "**********"
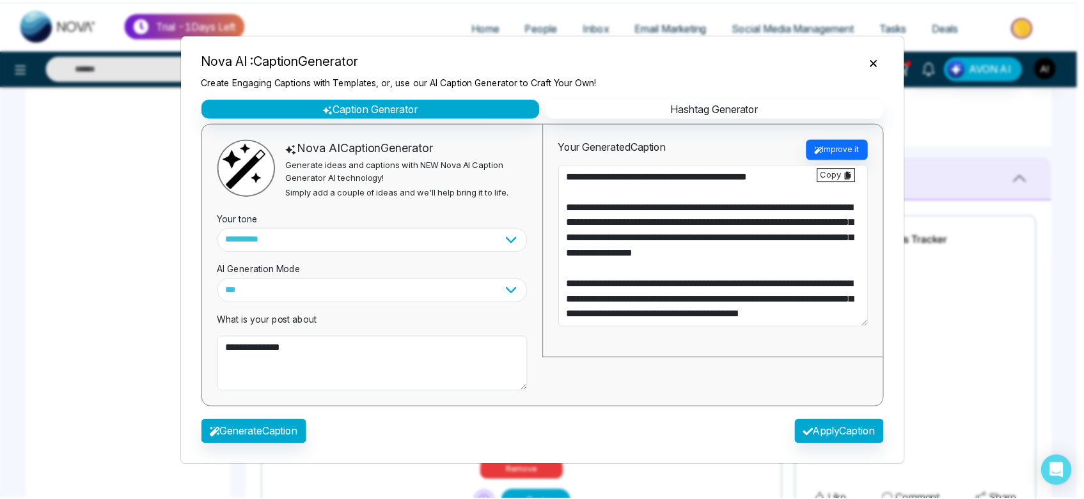
scroll to position [61, 0]
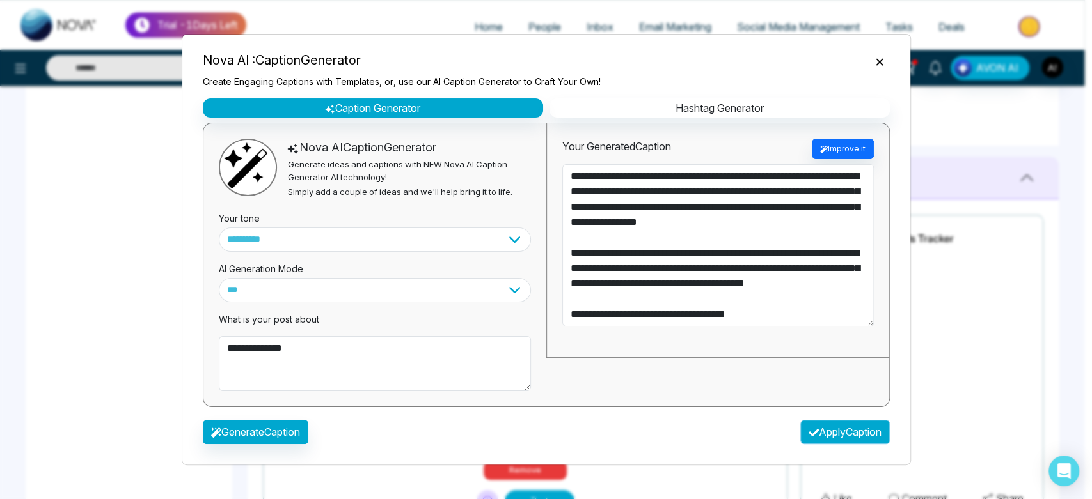
click at [831, 428] on button "Apply Caption" at bounding box center [845, 432] width 90 height 24
type textarea "**********"
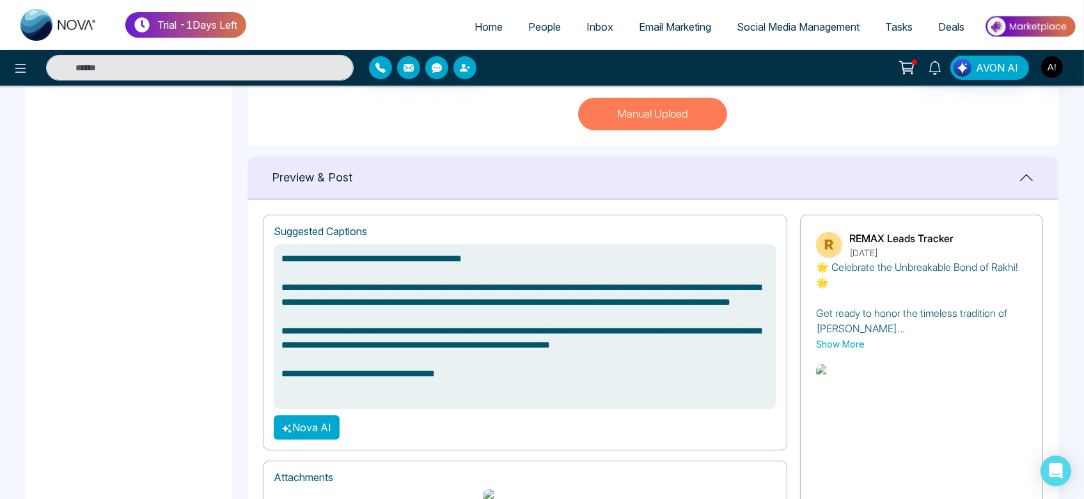
scroll to position [598, 0]
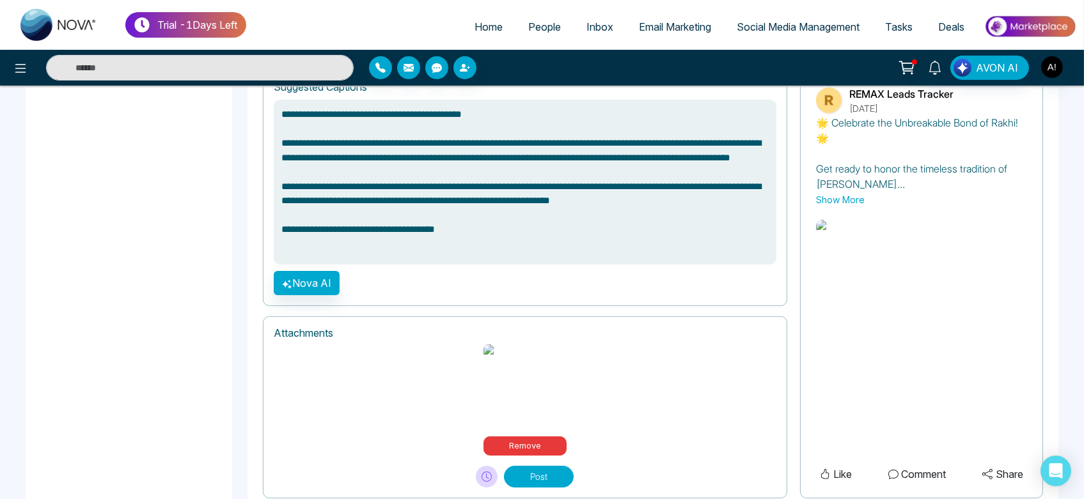
click at [527, 466] on button "Post" at bounding box center [539, 477] width 70 height 22
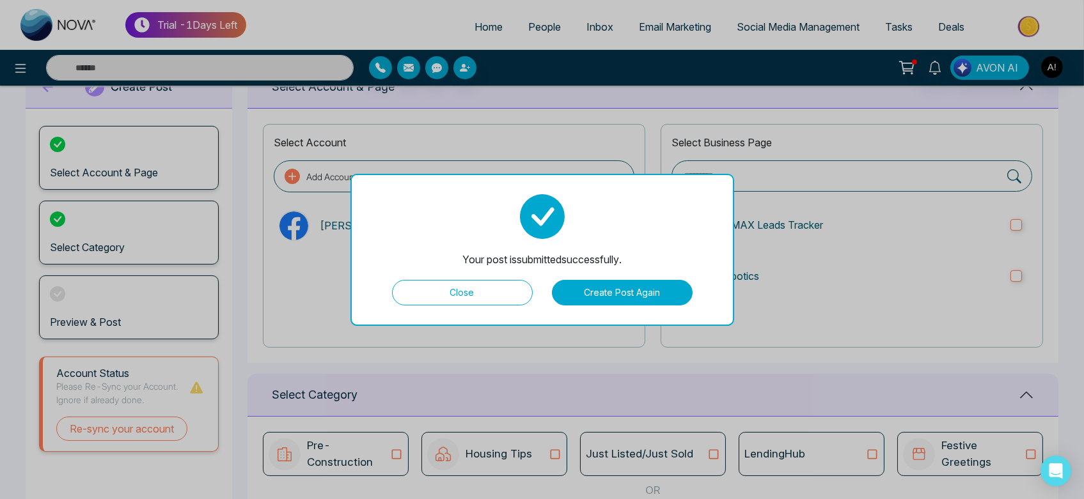
scroll to position [41, 0]
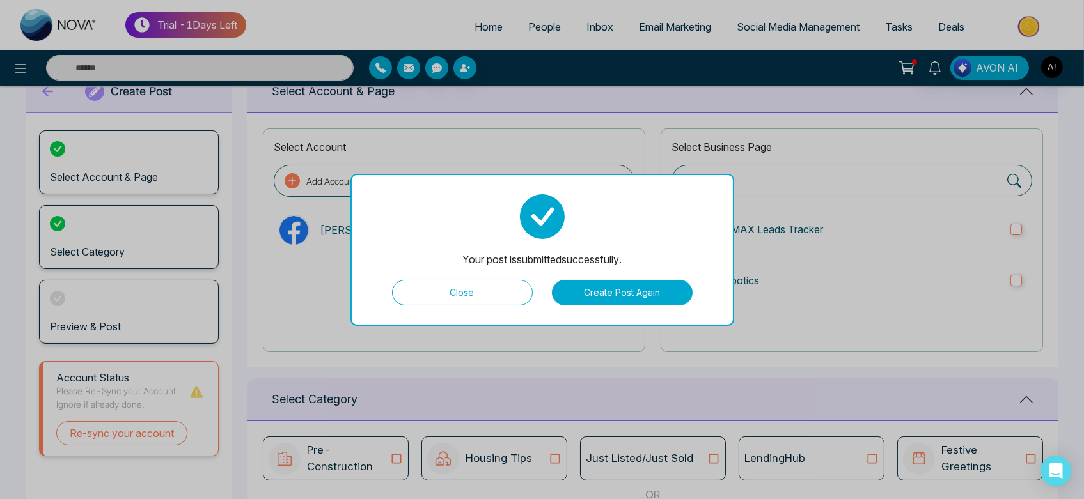
click at [629, 297] on button "Create Post Again" at bounding box center [622, 293] width 141 height 26
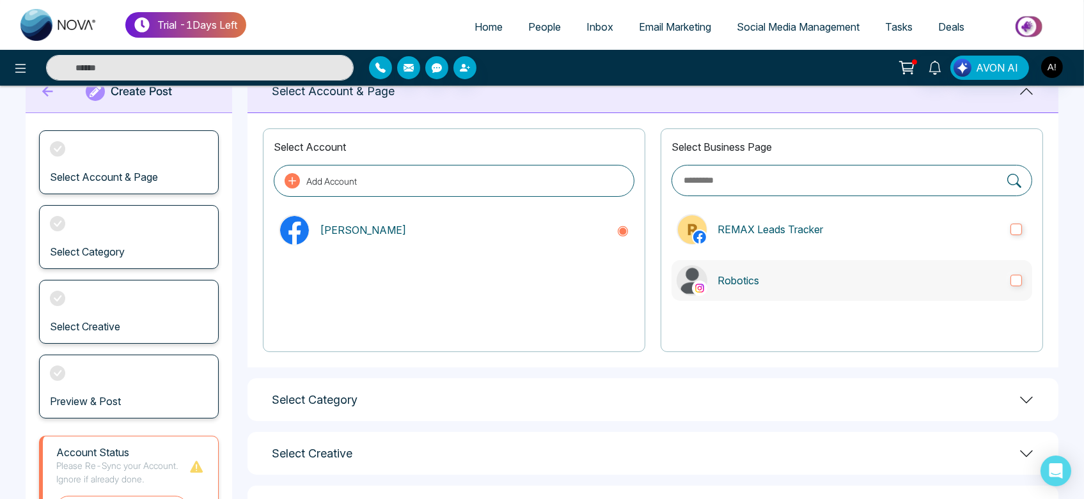
click at [747, 292] on label "Robotics" at bounding box center [851, 280] width 361 height 41
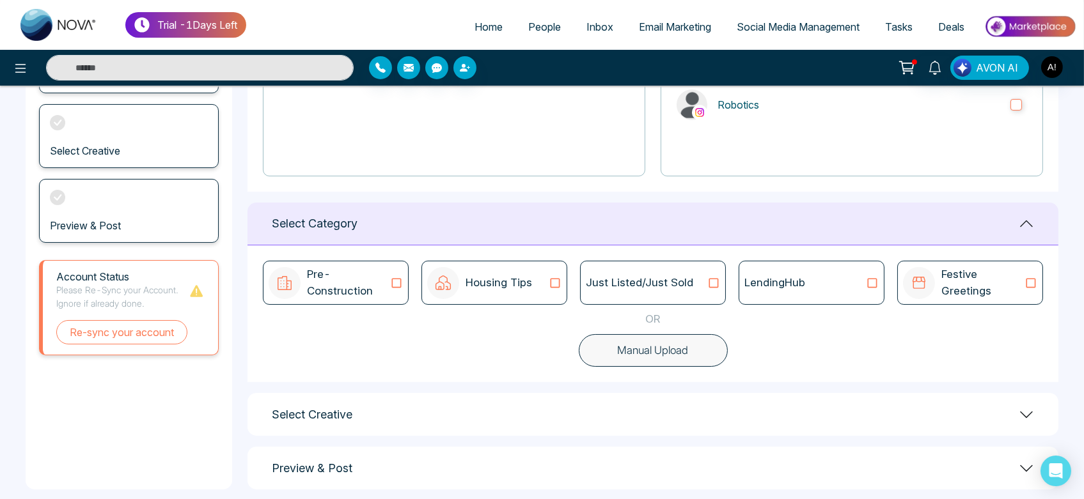
scroll to position [221, 0]
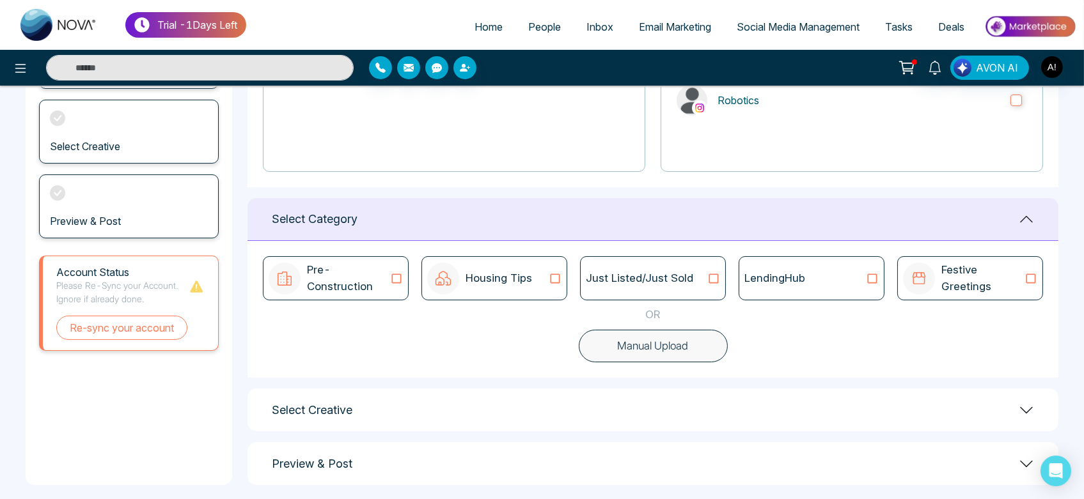
click at [721, 277] on icon at bounding box center [713, 278] width 17 height 13
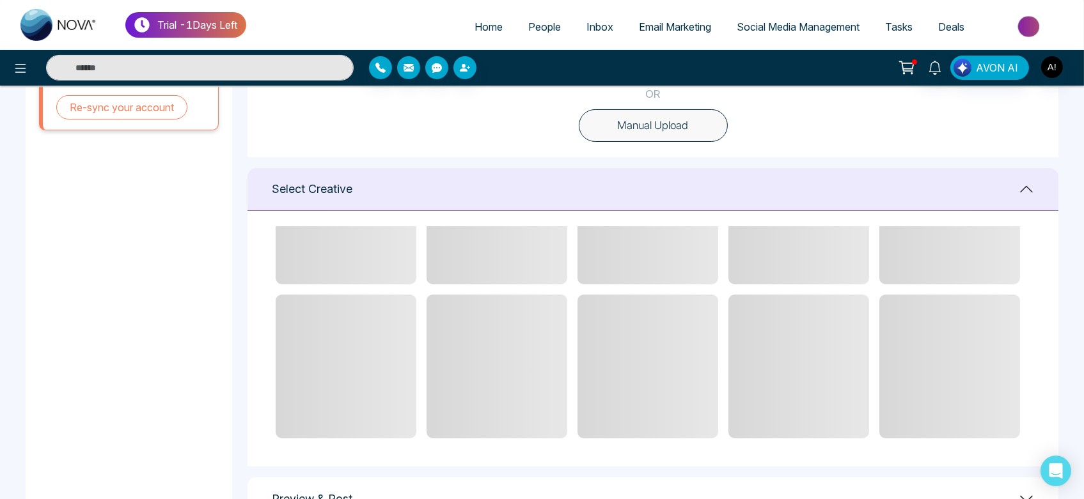
scroll to position [488, 0]
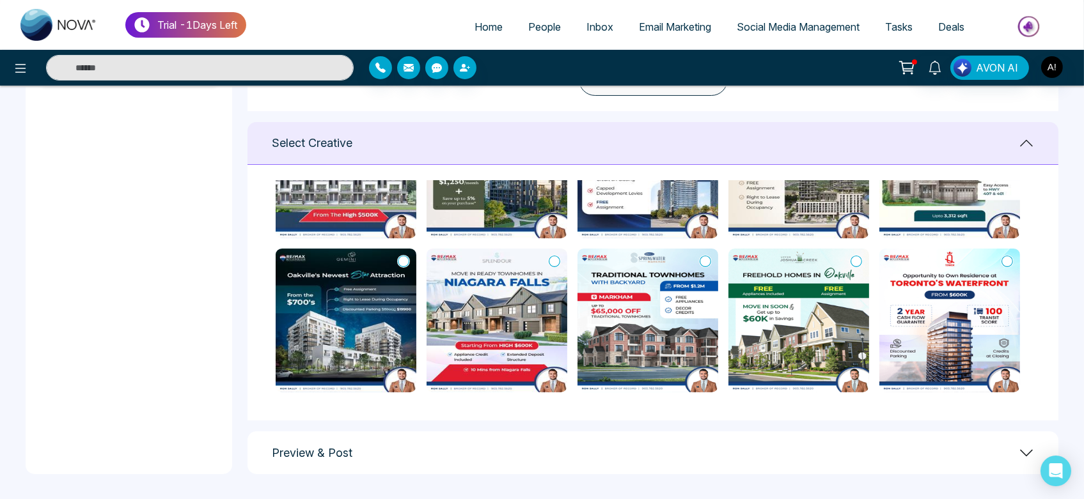
click at [552, 260] on icon at bounding box center [555, 261] width 12 height 13
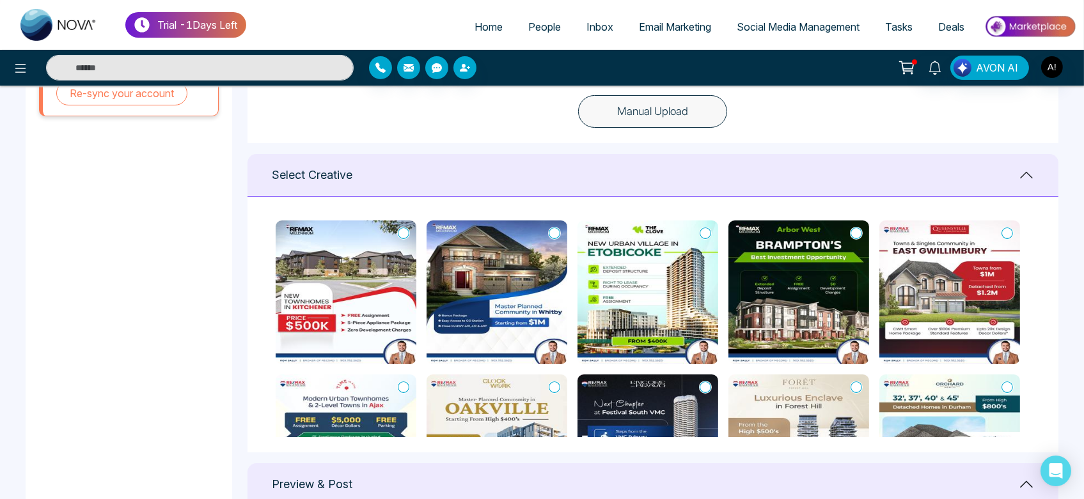
scroll to position [148, 0]
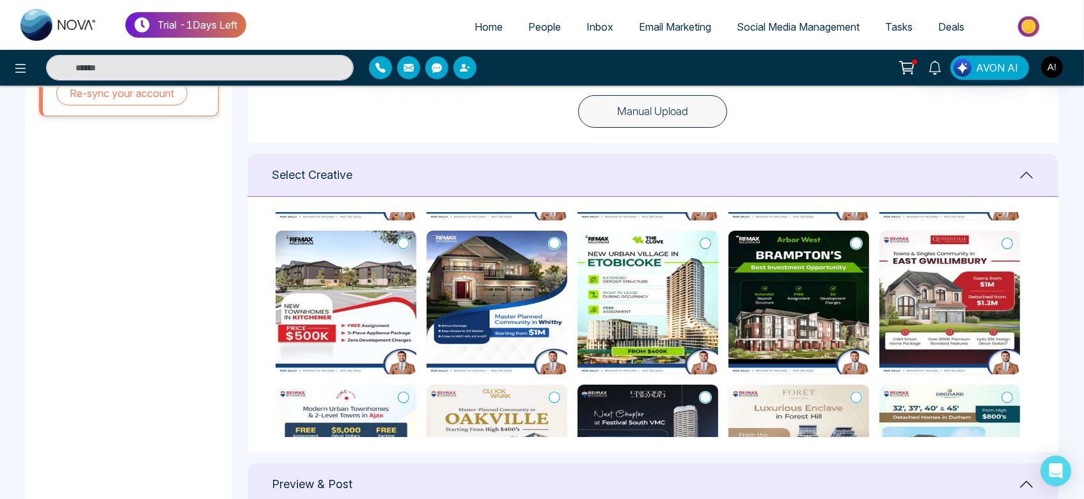
click at [655, 103] on button "Manual Upload" at bounding box center [652, 111] width 149 height 33
type textarea "**********"
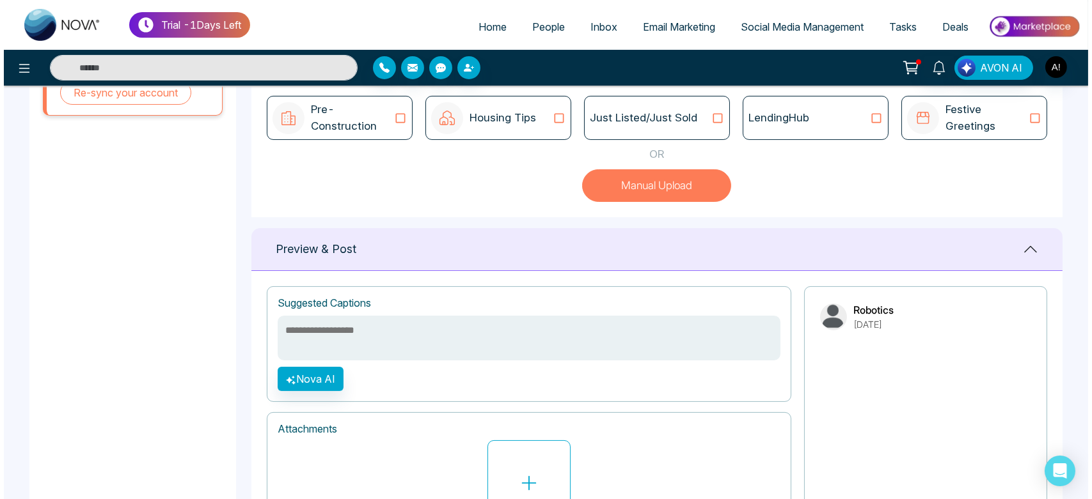
scroll to position [491, 0]
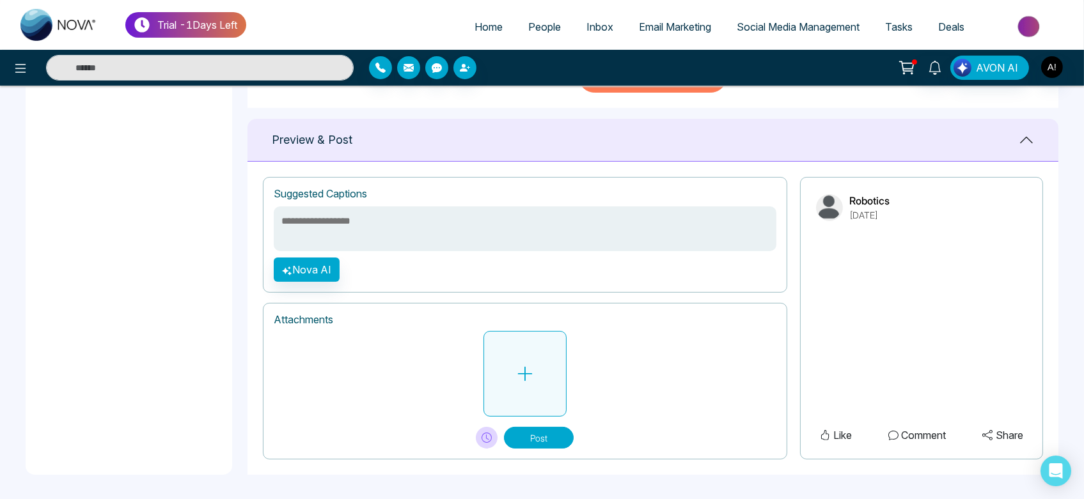
click at [549, 355] on button at bounding box center [524, 374] width 83 height 86
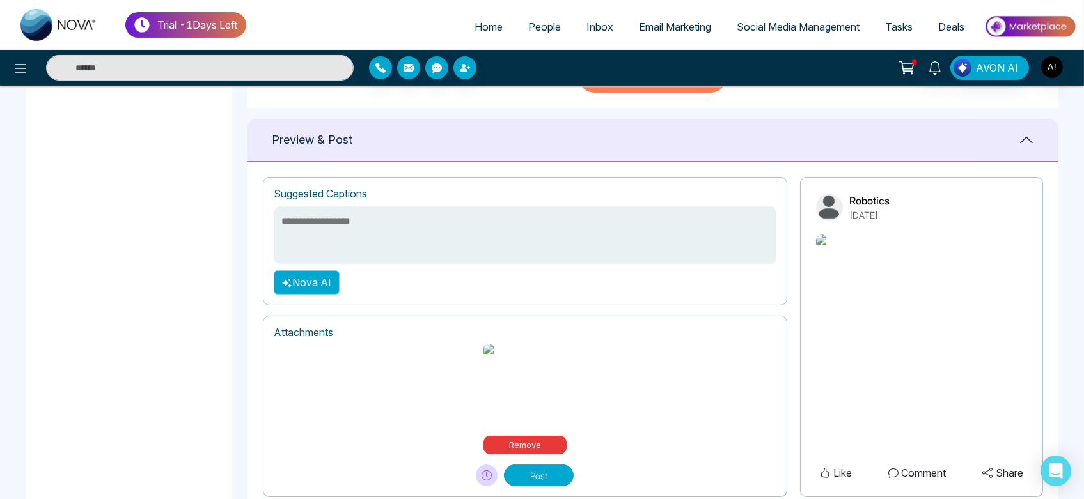
click at [325, 279] on button "Nova AI" at bounding box center [307, 282] width 66 height 24
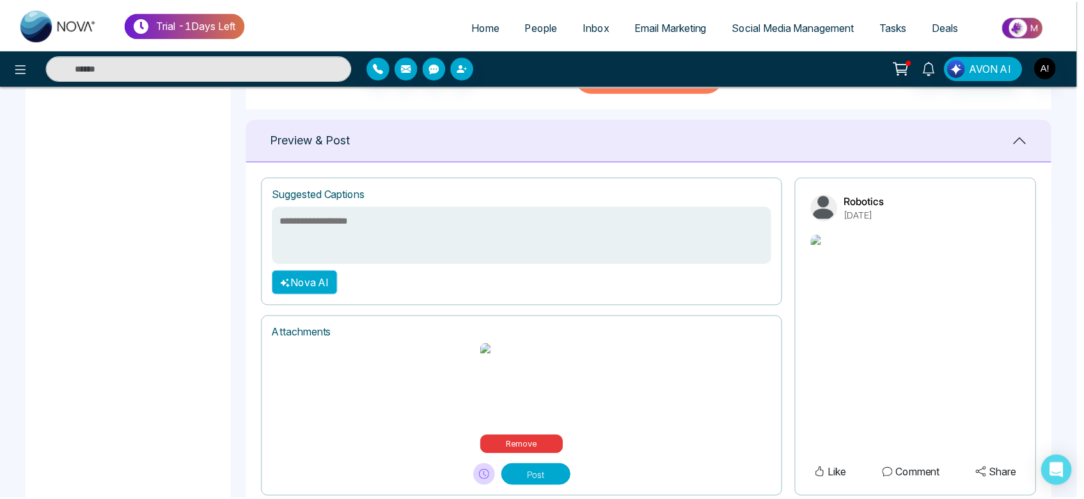
scroll to position [0, 0]
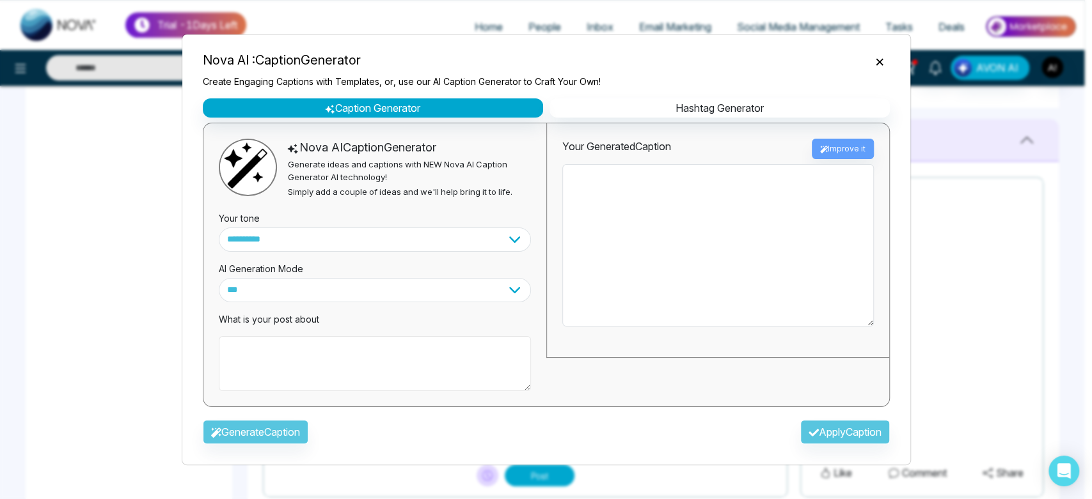
click at [326, 363] on textarea at bounding box center [375, 363] width 312 height 55
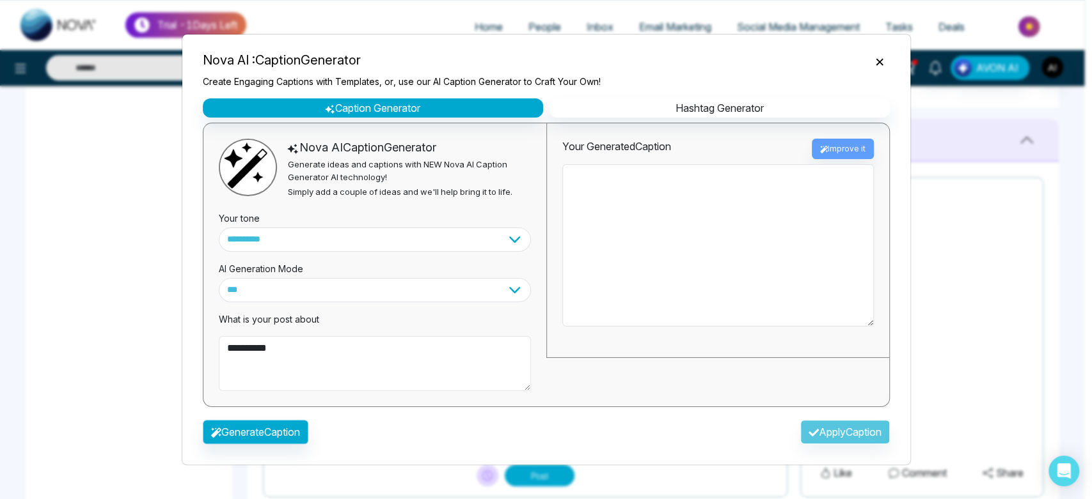
type textarea "**********"
click at [291, 435] on button "Generate Caption" at bounding box center [256, 432] width 106 height 24
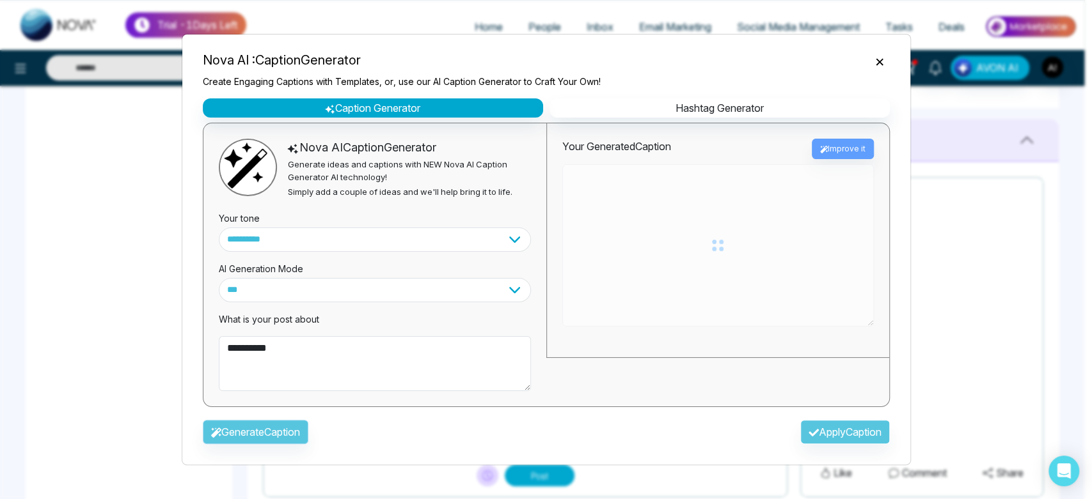
type textarea "**********"
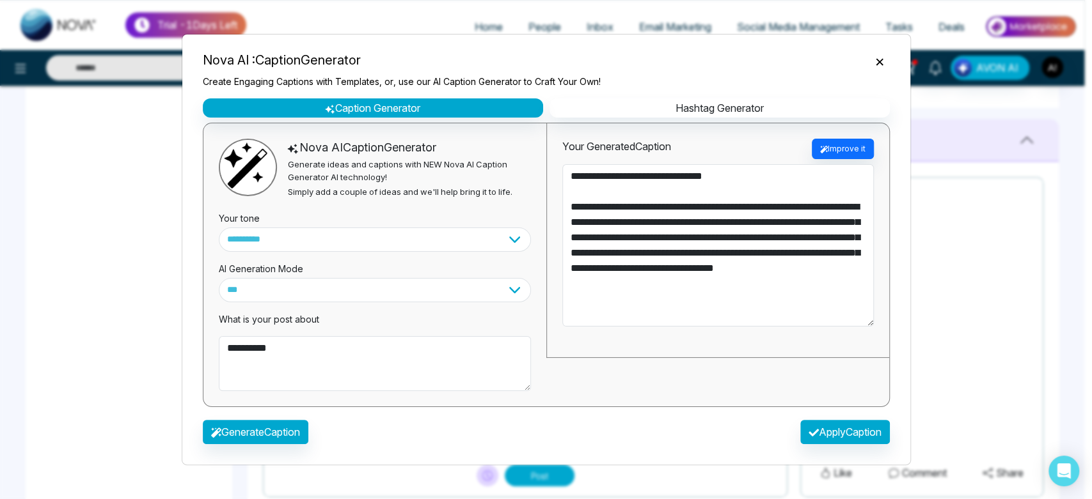
click at [547, 299] on div "**********" at bounding box center [717, 240] width 343 height 235
click at [845, 435] on button "Apply Caption" at bounding box center [845, 432] width 90 height 24
type textarea "**********"
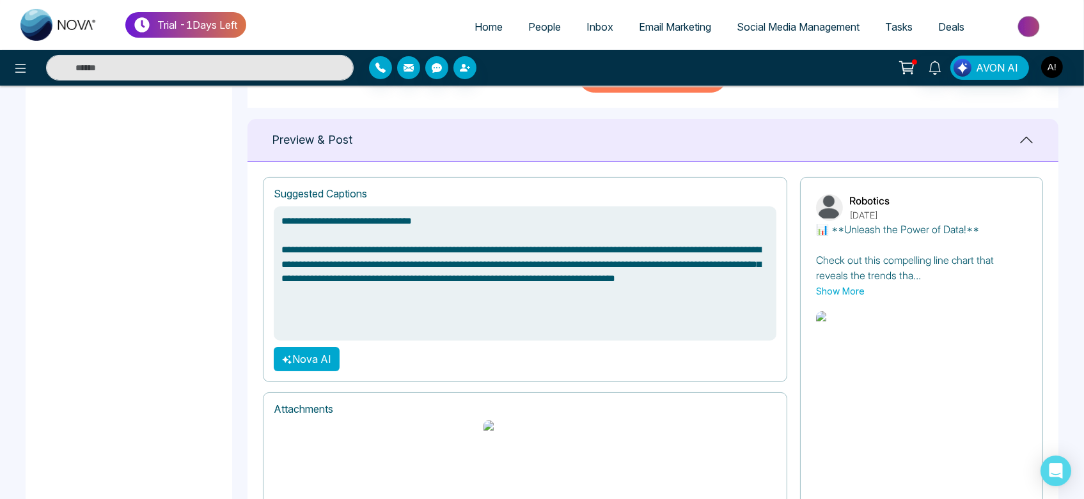
scroll to position [583, 0]
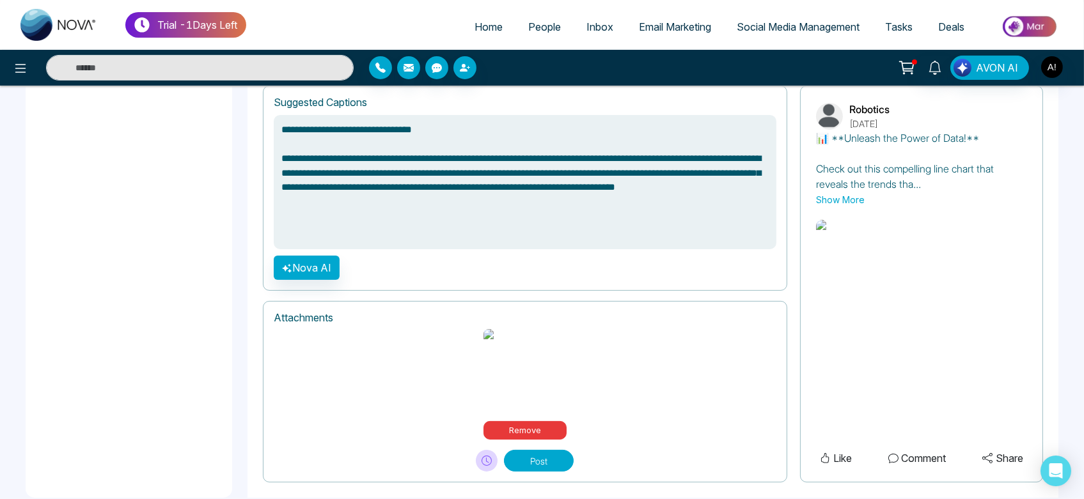
click at [553, 450] on button "Post" at bounding box center [539, 461] width 70 height 22
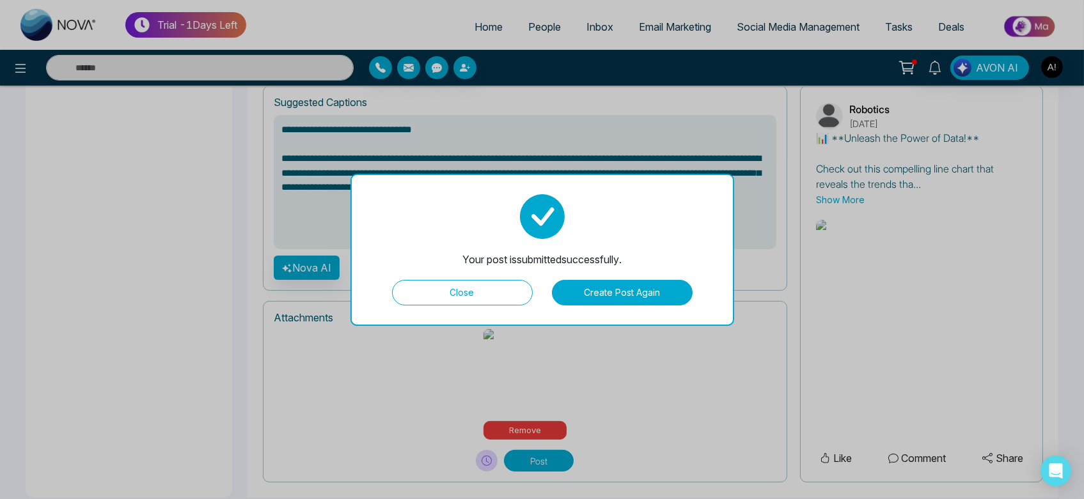
click at [492, 283] on button "Close" at bounding box center [462, 293] width 141 height 26
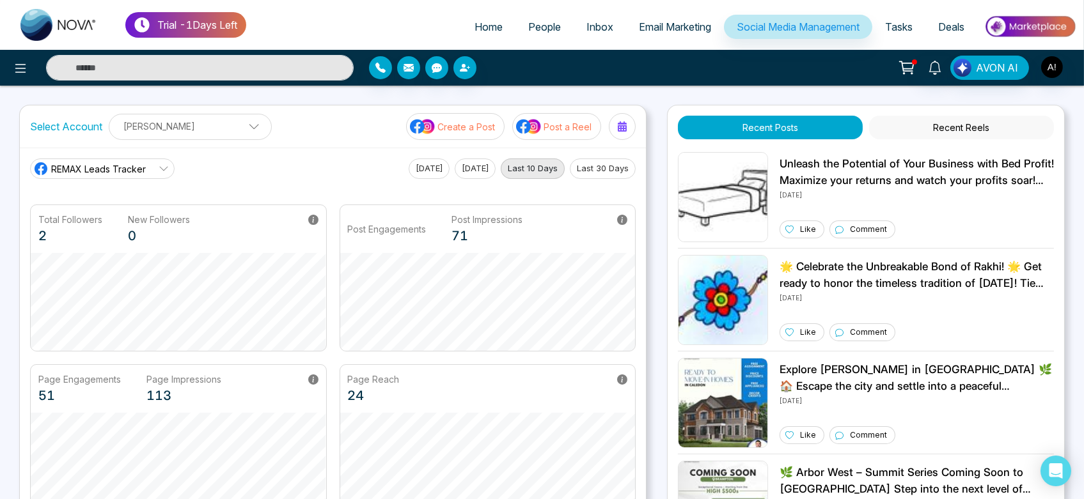
drag, startPoint x: 504, startPoint y: 117, endPoint x: 530, endPoint y: 126, distance: 27.7
click at [530, 126] on div "Create a Post Post a Reel" at bounding box center [521, 126] width 230 height 27
click at [530, 126] on img at bounding box center [529, 126] width 26 height 17
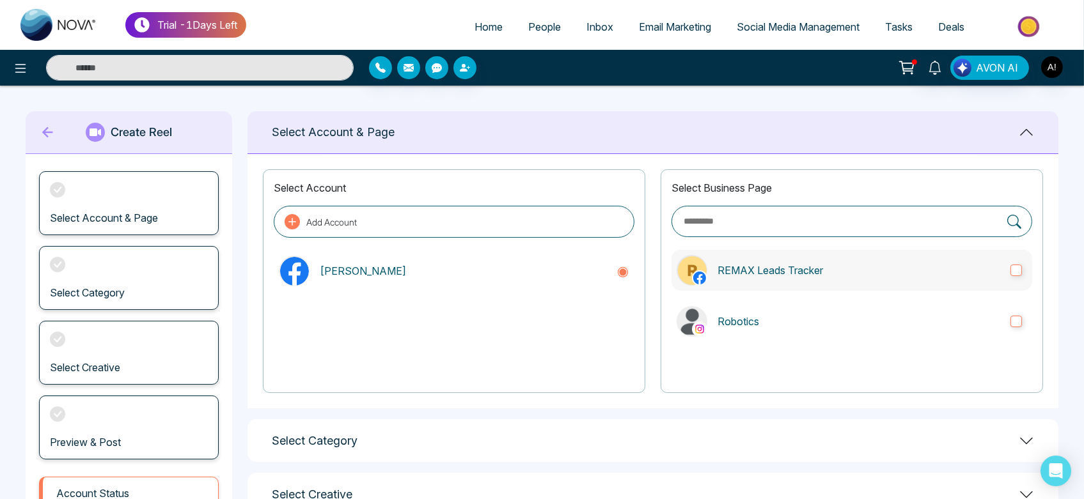
click at [771, 289] on label "REMAX Leads Tracker" at bounding box center [851, 270] width 361 height 41
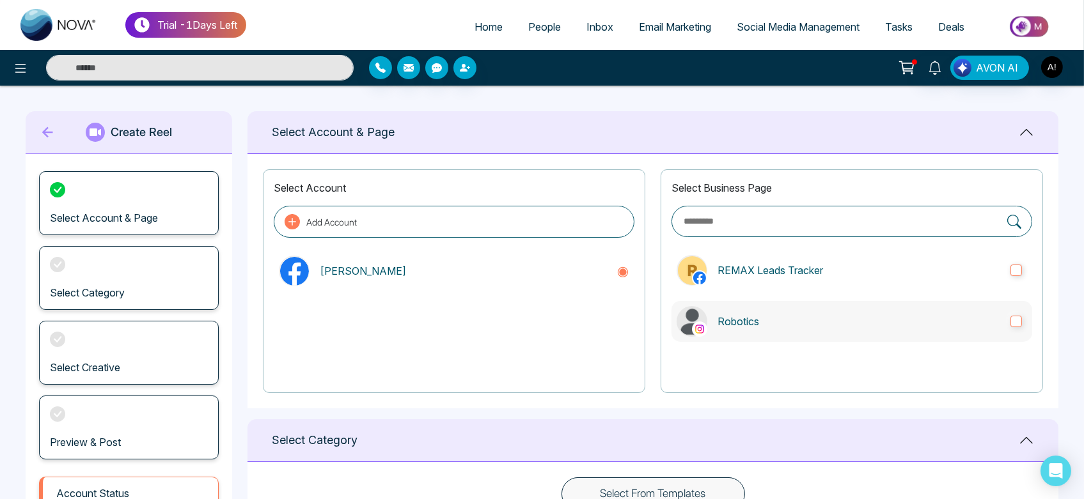
click at [787, 329] on label "Robotics" at bounding box center [851, 321] width 361 height 41
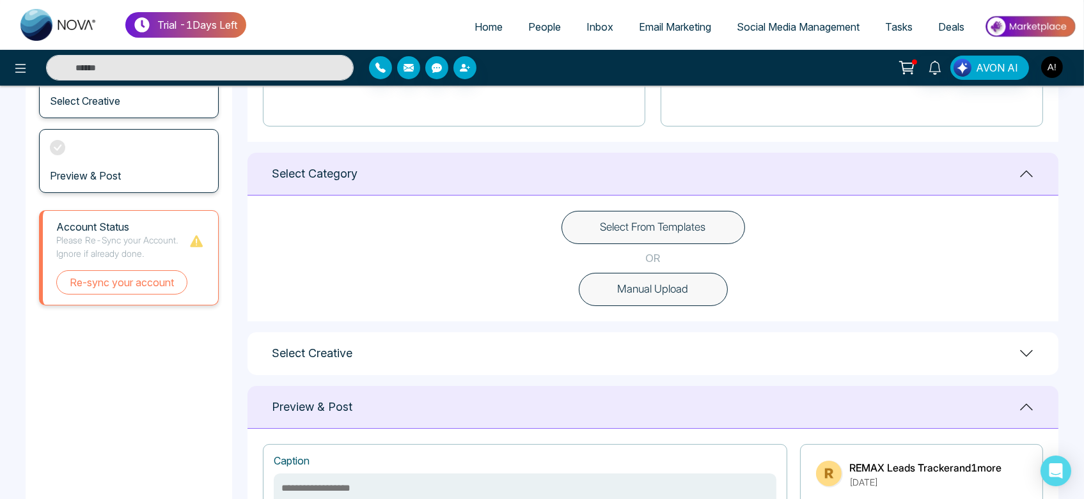
scroll to position [263, 0]
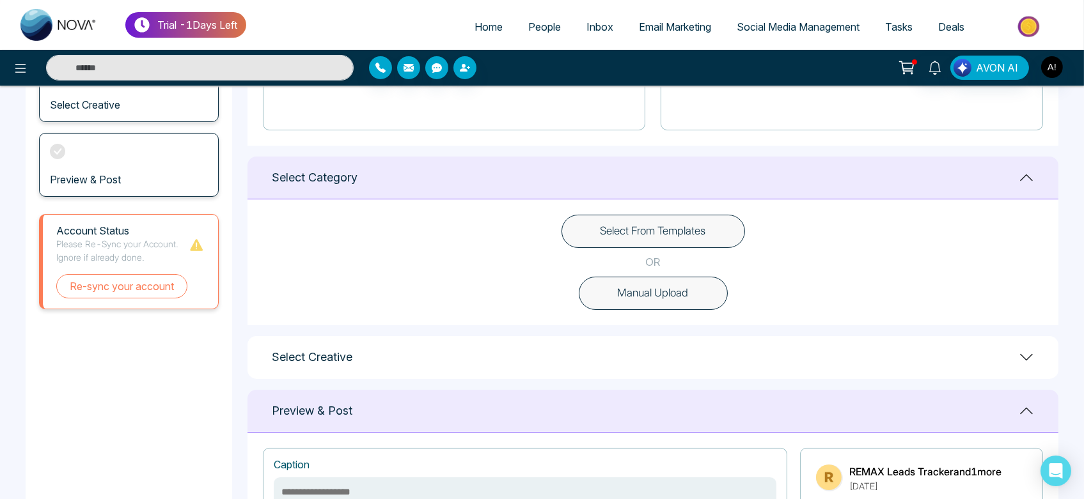
click at [693, 244] on button "Select From Templates" at bounding box center [653, 231] width 184 height 33
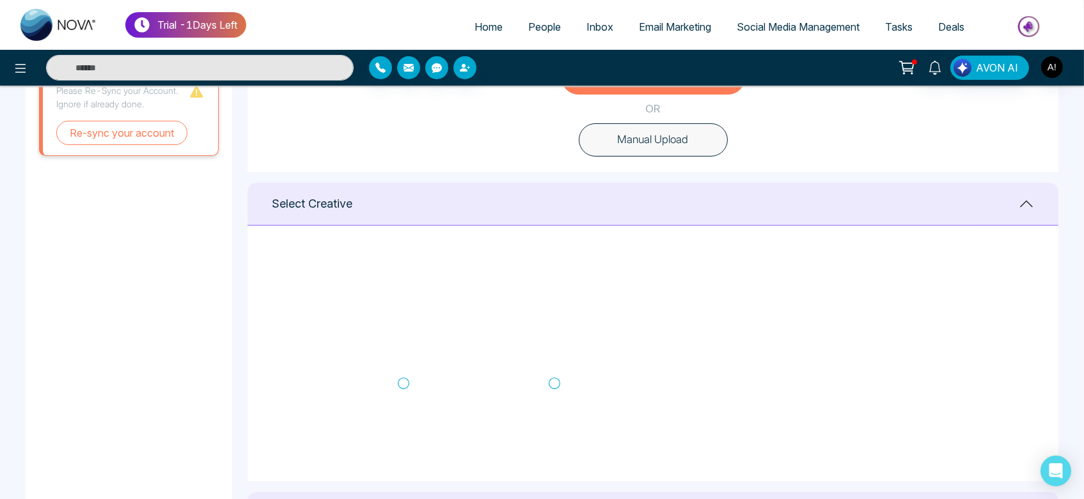
scroll to position [142, 0]
click at [554, 384] on icon at bounding box center [555, 385] width 12 height 13
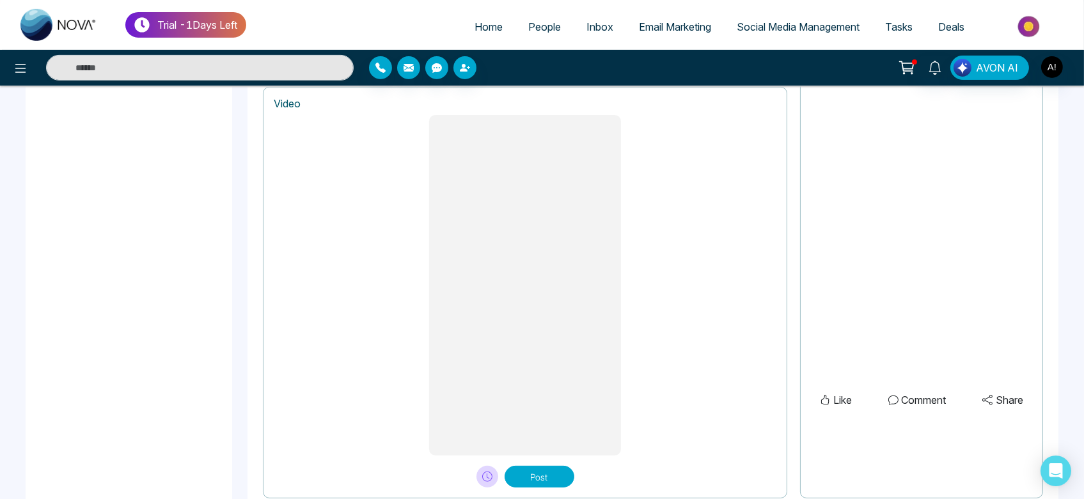
scroll to position [1007, 0]
click at [478, 474] on button at bounding box center [487, 477] width 22 height 22
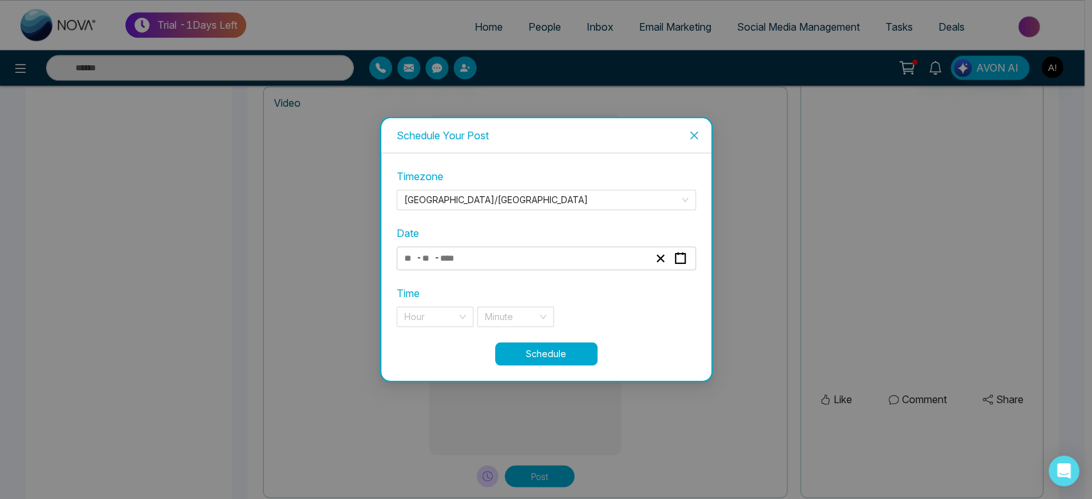
click at [517, 262] on div "- -" at bounding box center [526, 258] width 248 height 17
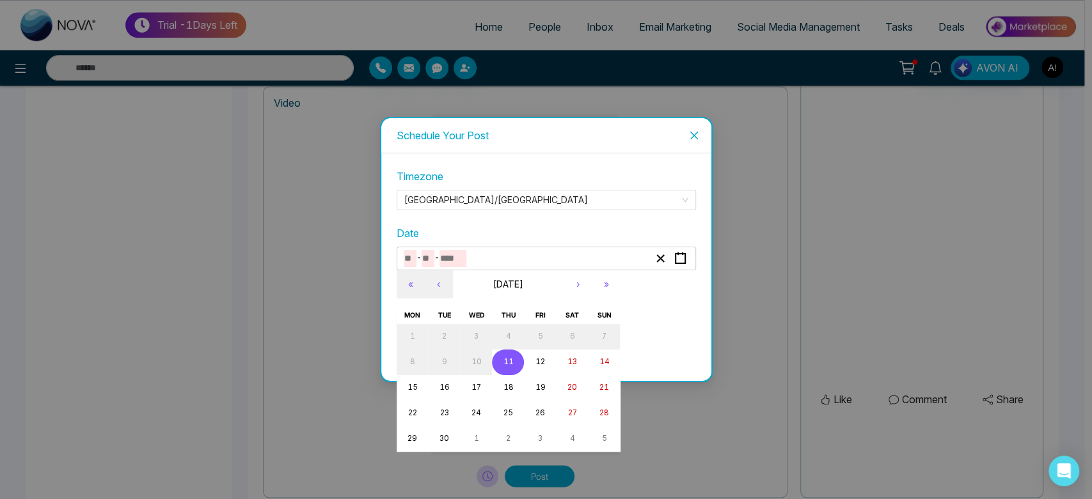
click at [506, 366] on abbr "11" at bounding box center [508, 361] width 10 height 9
type input "*"
type input "**"
type input "****"
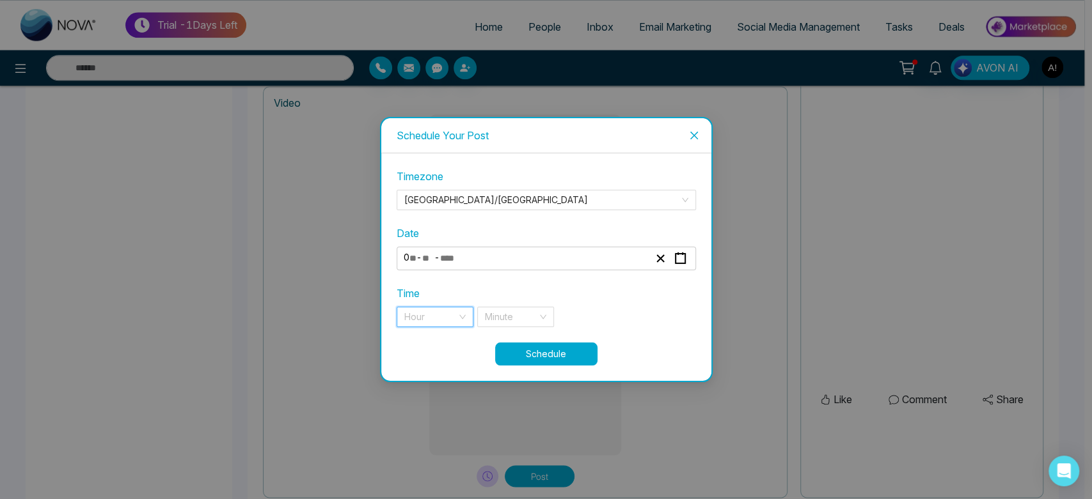
click at [419, 314] on input "search" at bounding box center [430, 317] width 52 height 19
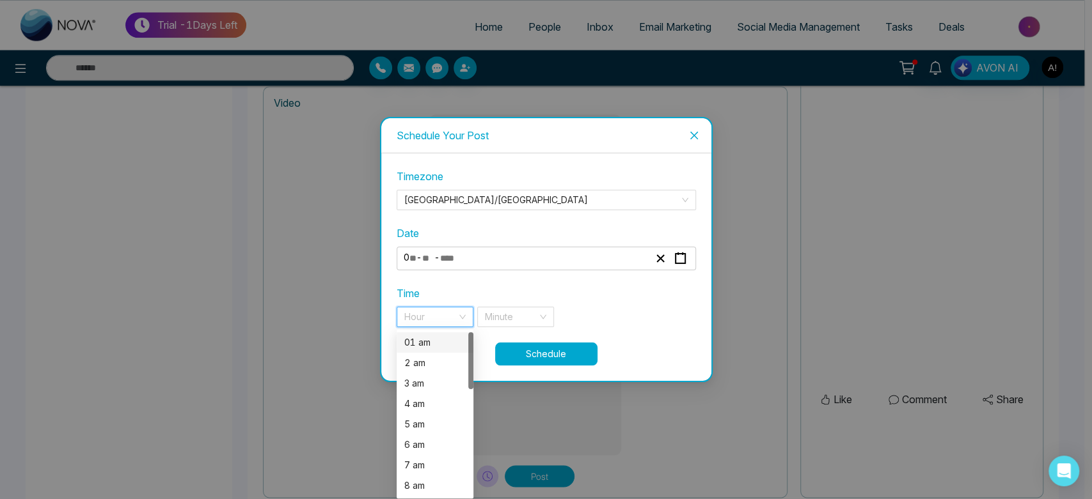
click at [425, 347] on div "01 am" at bounding box center [434, 343] width 61 height 14
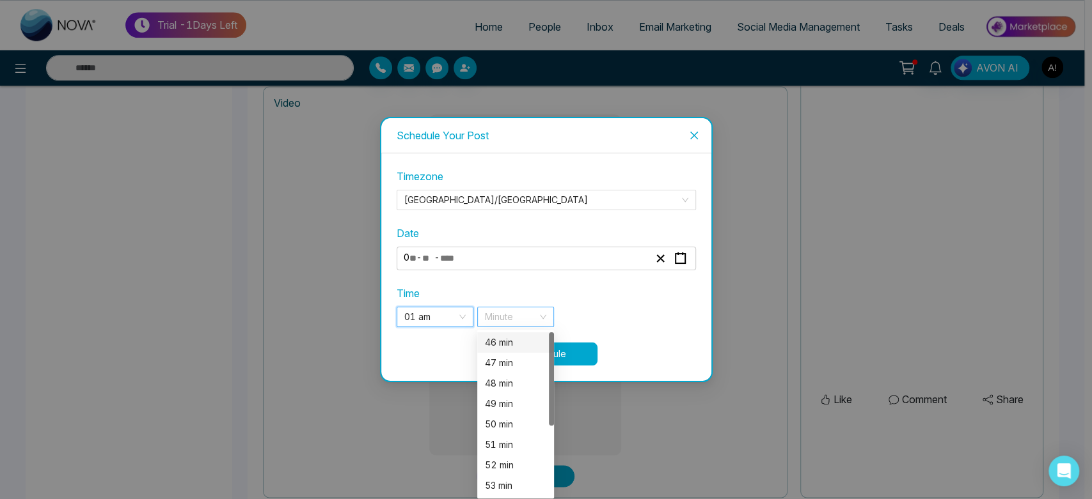
click at [537, 315] on div "Minute" at bounding box center [515, 317] width 77 height 20
click at [527, 341] on div "46 min" at bounding box center [515, 343] width 61 height 14
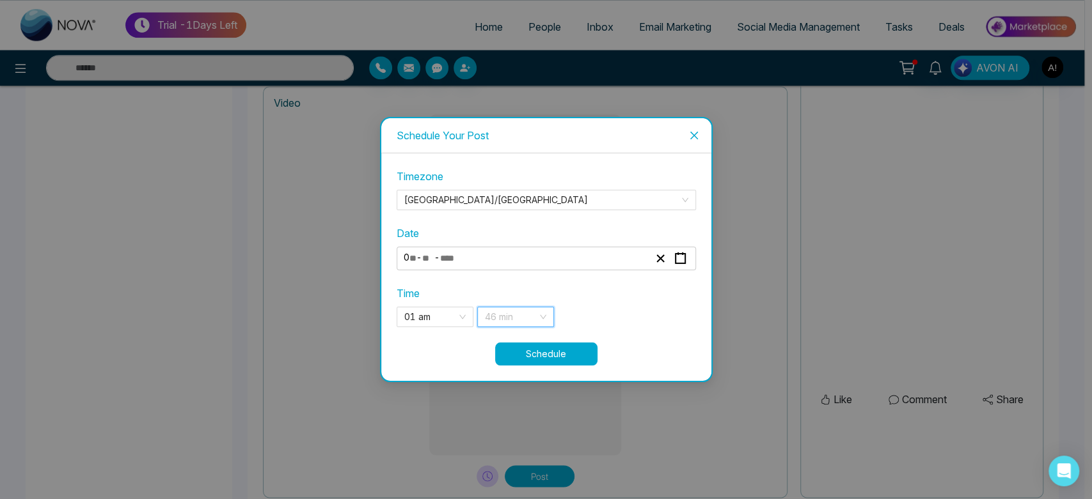
click at [522, 322] on span "46 min" at bounding box center [515, 317] width 61 height 19
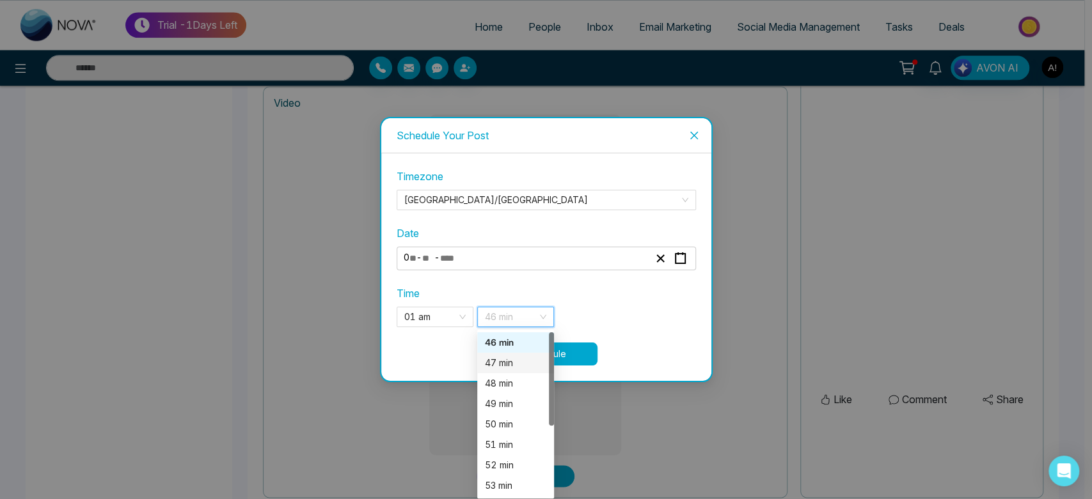
click at [517, 358] on div "47 min" at bounding box center [515, 363] width 61 height 14
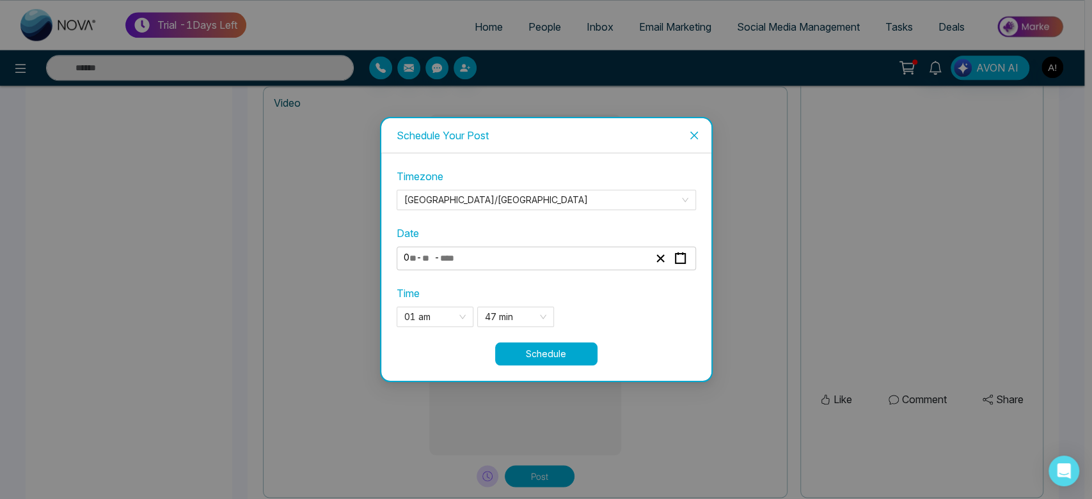
click at [570, 347] on button "Schedule" at bounding box center [546, 354] width 102 height 23
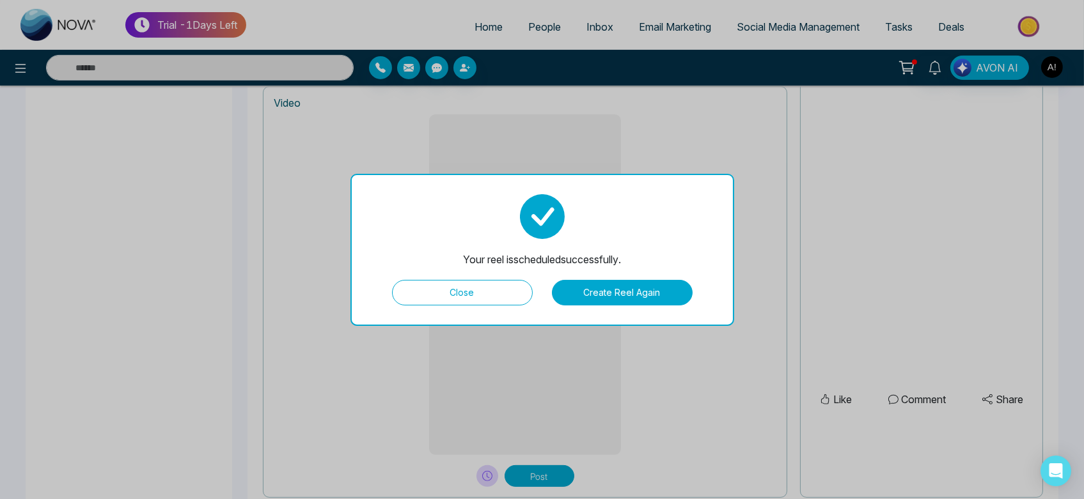
click at [482, 287] on button "Close" at bounding box center [462, 293] width 141 height 26
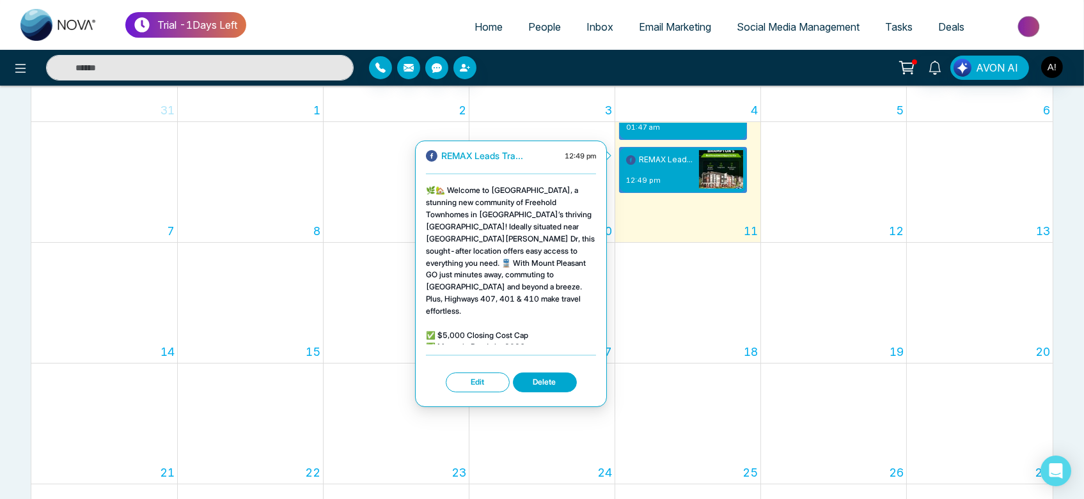
scroll to position [36, 0]
click at [551, 377] on button "Delete" at bounding box center [545, 383] width 64 height 20
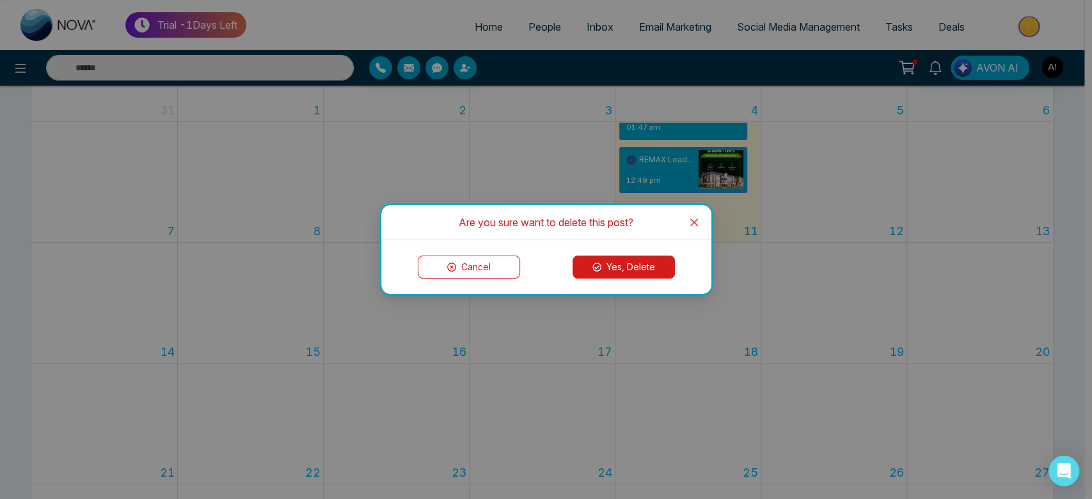
click at [629, 270] on button "Yes, Delete" at bounding box center [623, 267] width 102 height 23
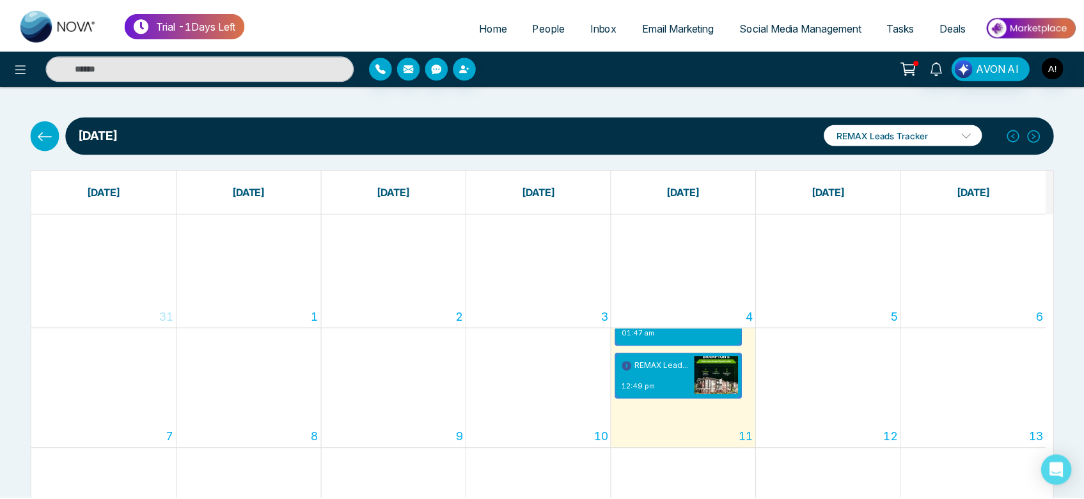
scroll to position [0, 0]
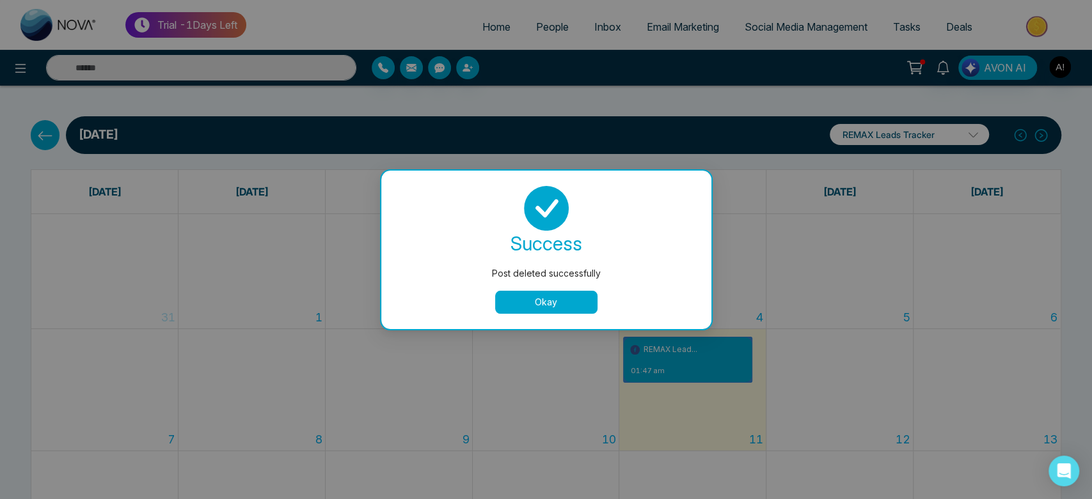
click at [551, 304] on button "Okay" at bounding box center [546, 302] width 102 height 23
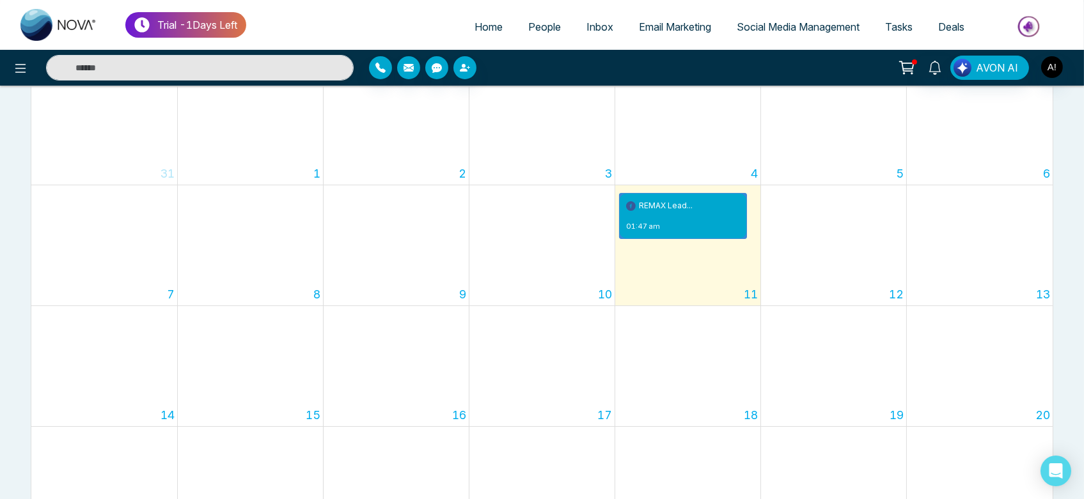
scroll to position [142, 0]
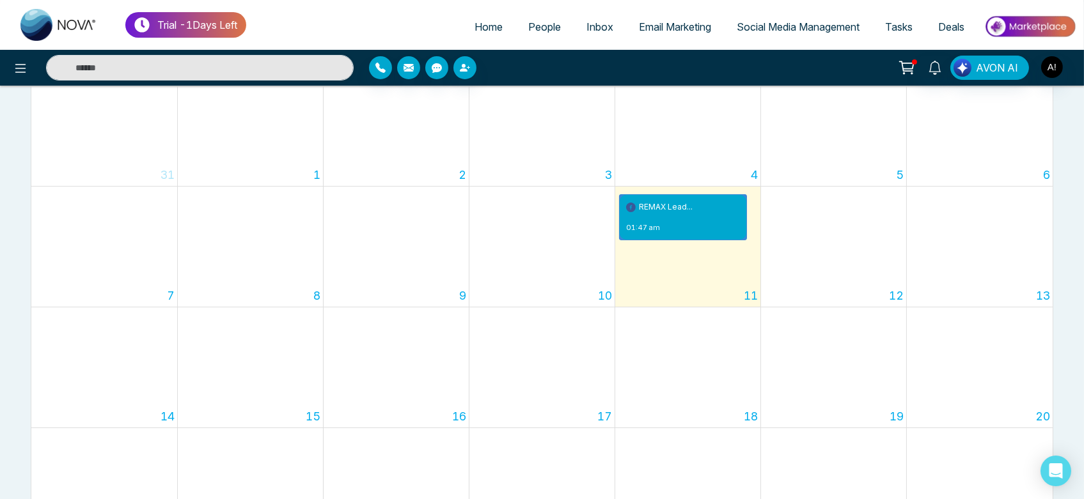
click at [772, 38] on link "Social Media Management" at bounding box center [798, 27] width 148 height 24
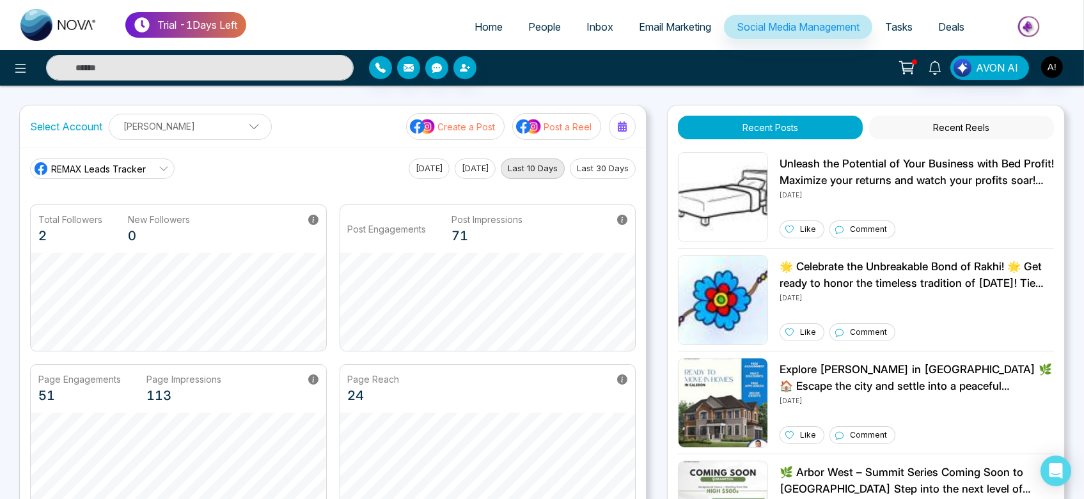
click at [565, 122] on p "Post a Reel" at bounding box center [568, 126] width 48 height 13
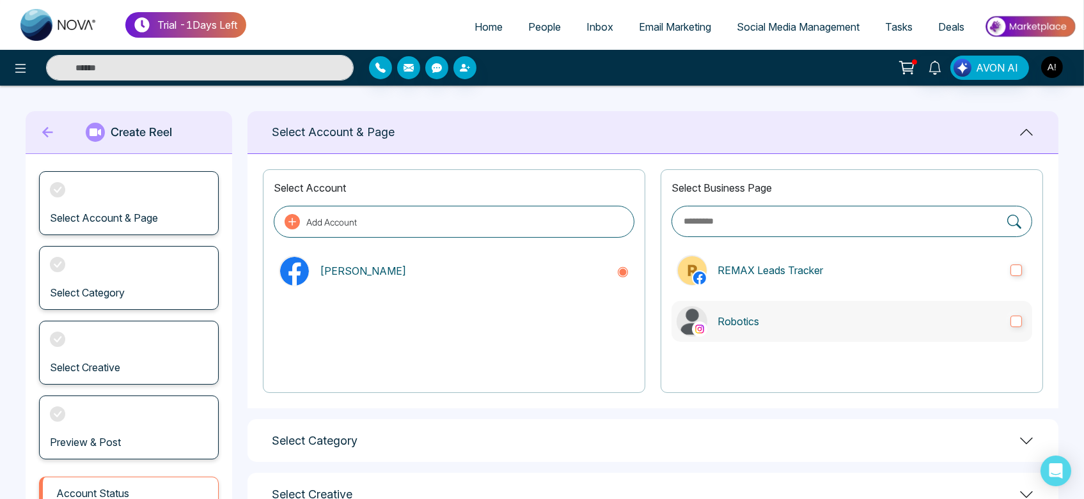
click at [774, 316] on p "Robotics" at bounding box center [858, 321] width 283 height 15
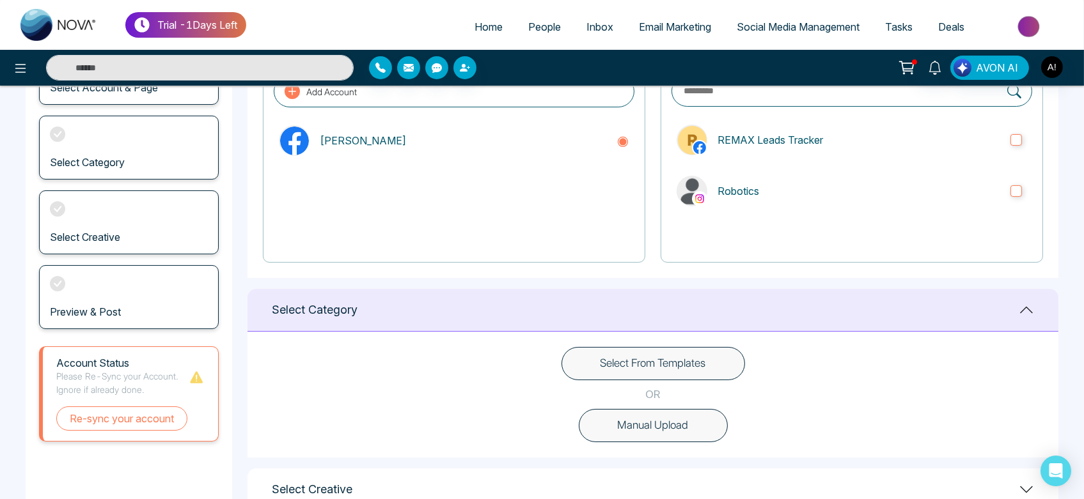
scroll to position [130, 0]
click at [643, 368] on button "Select From Templates" at bounding box center [653, 364] width 184 height 33
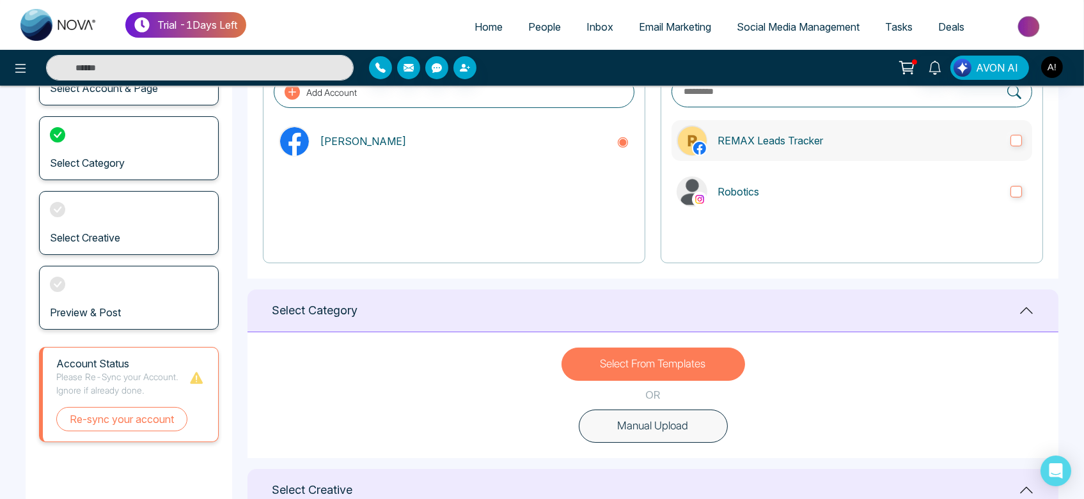
click at [810, 133] on p "REMAX Leads Tracker" at bounding box center [858, 140] width 283 height 15
click at [849, 193] on p "Robotics" at bounding box center [858, 191] width 283 height 15
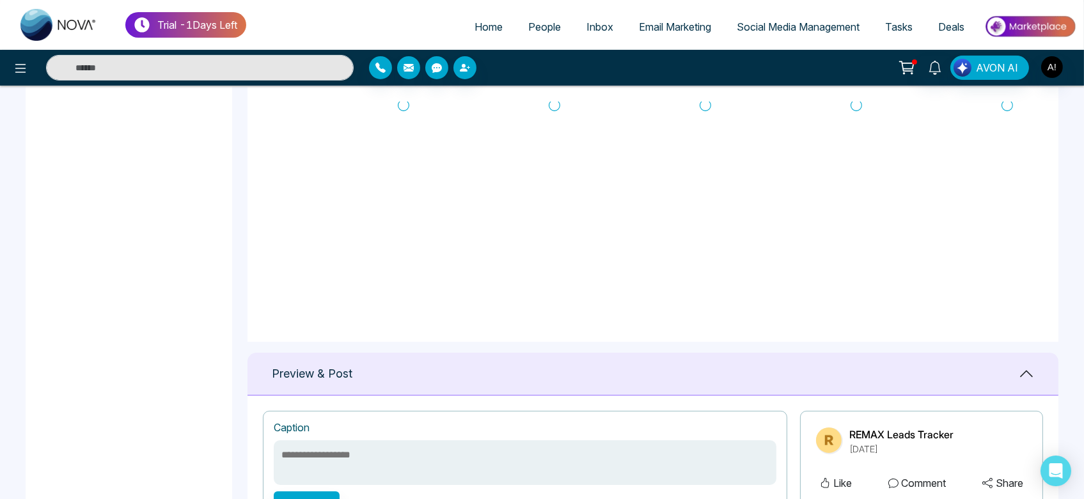
scroll to position [0, 0]
click at [1008, 127] on icon at bounding box center [1007, 127] width 12 height 13
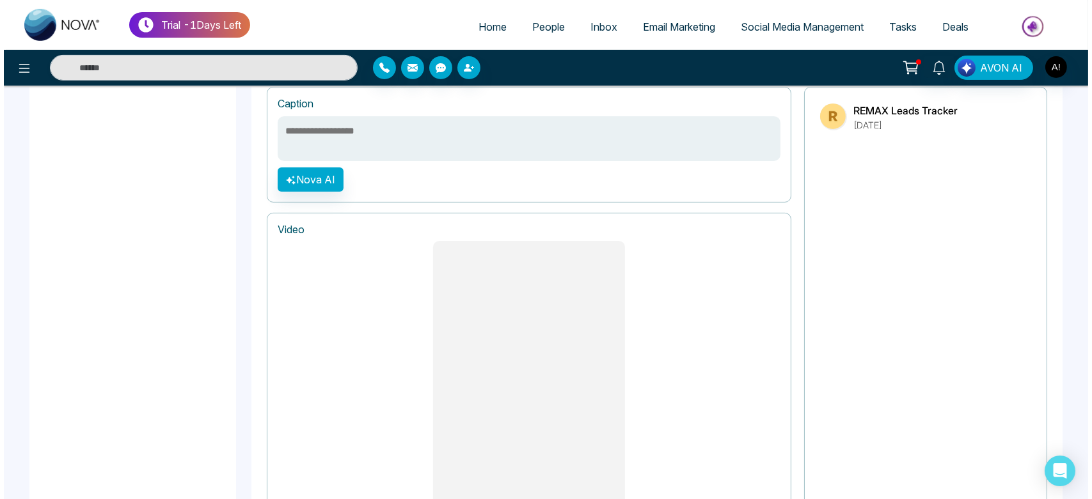
scroll to position [863, 0]
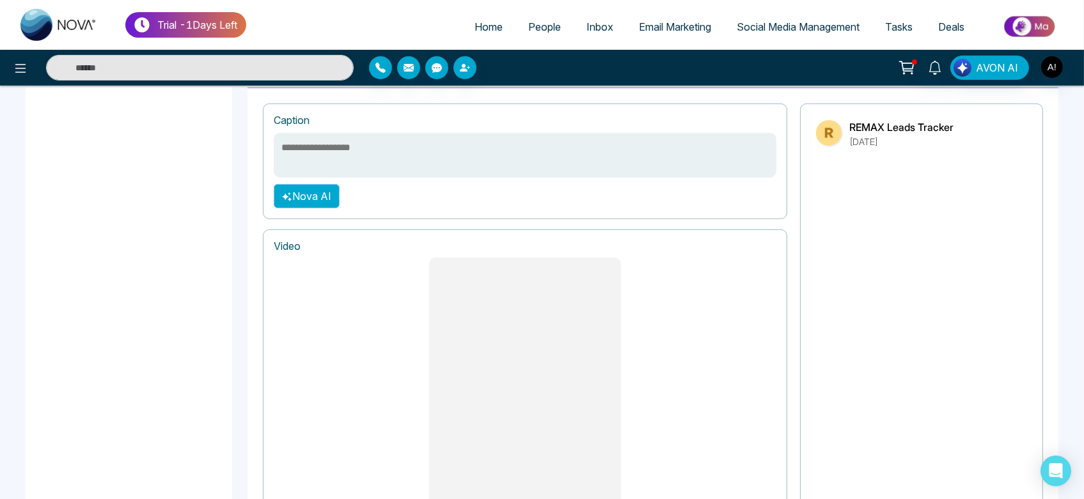
click at [318, 203] on button "Nova AI" at bounding box center [307, 196] width 66 height 24
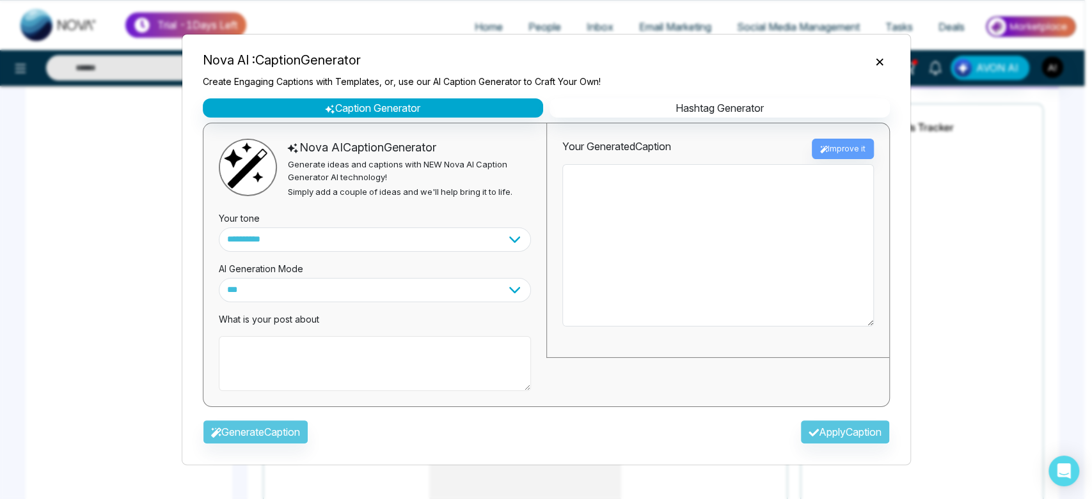
click at [339, 380] on textarea at bounding box center [375, 363] width 312 height 55
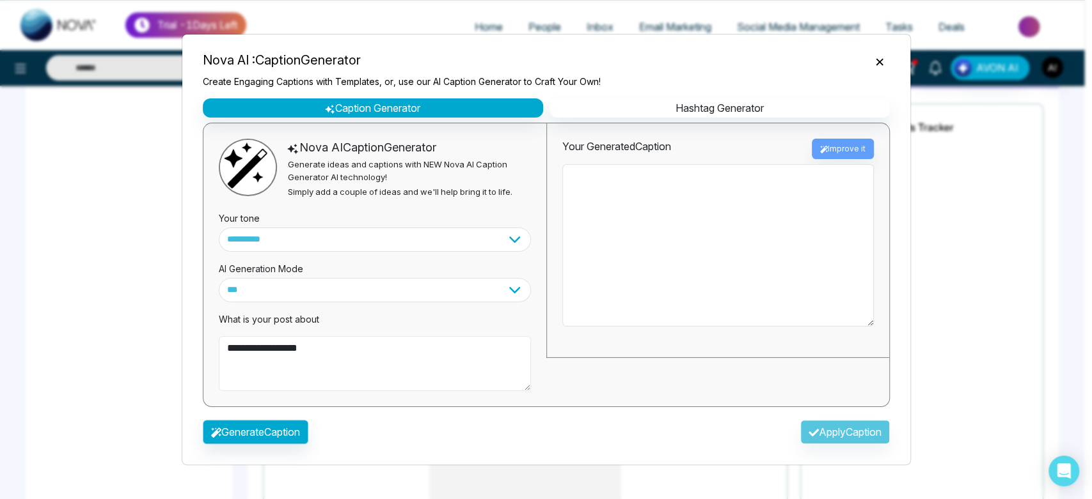
type textarea "**********"
click at [250, 424] on button "Generate Caption" at bounding box center [256, 432] width 106 height 24
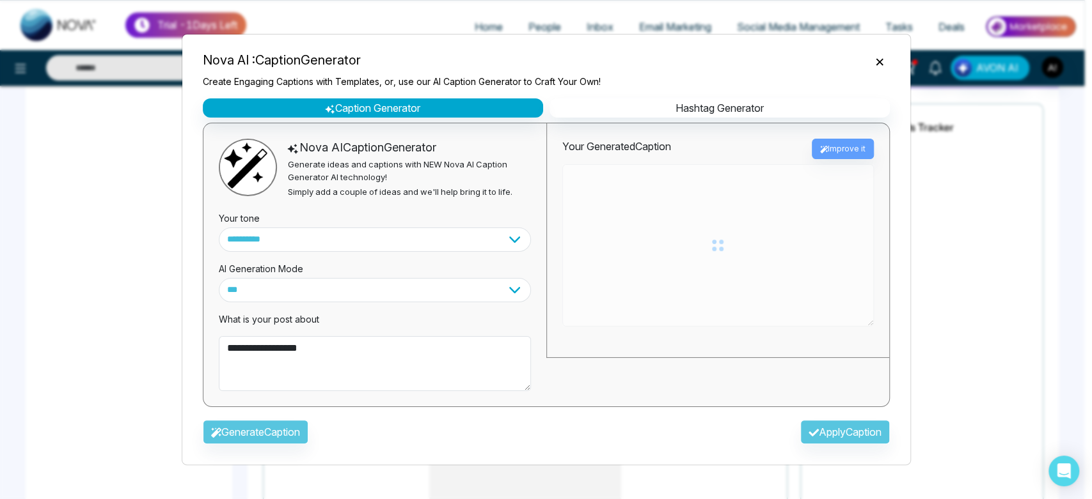
type textarea "**********"
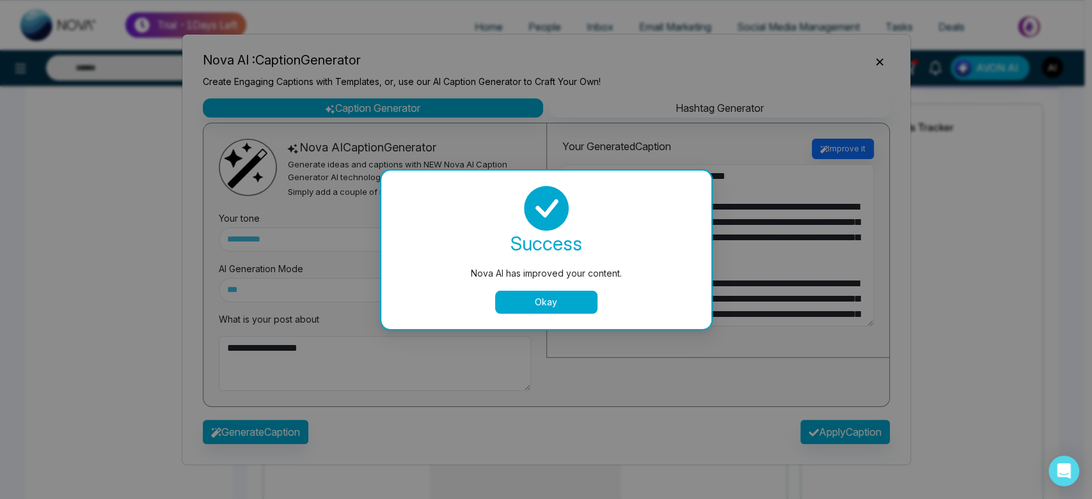
click at [560, 301] on button "Okay" at bounding box center [546, 302] width 102 height 23
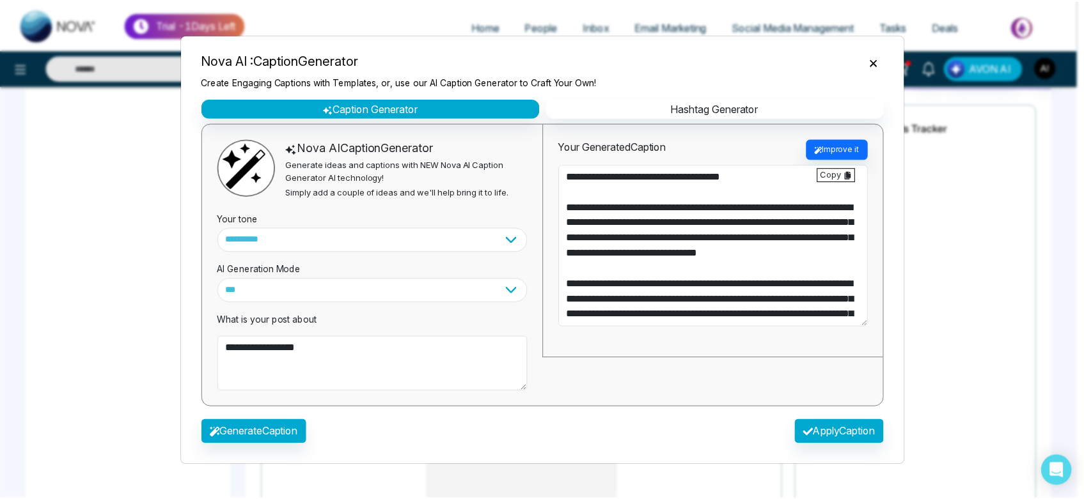
scroll to position [46, 0]
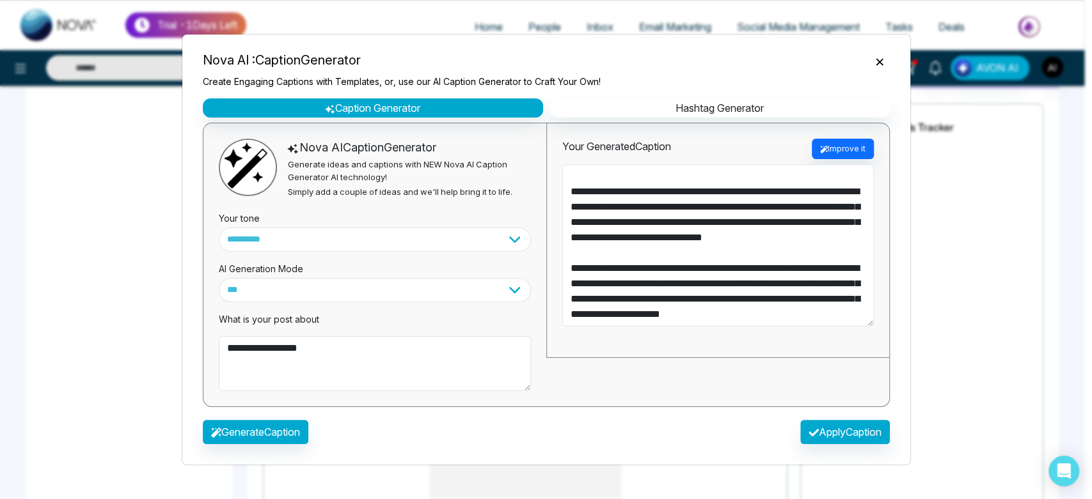
click at [829, 418] on div "Generate Caption Apply Caption" at bounding box center [545, 436] width 707 height 37
click at [836, 436] on button "Apply Caption" at bounding box center [845, 432] width 90 height 24
type textarea "**********"
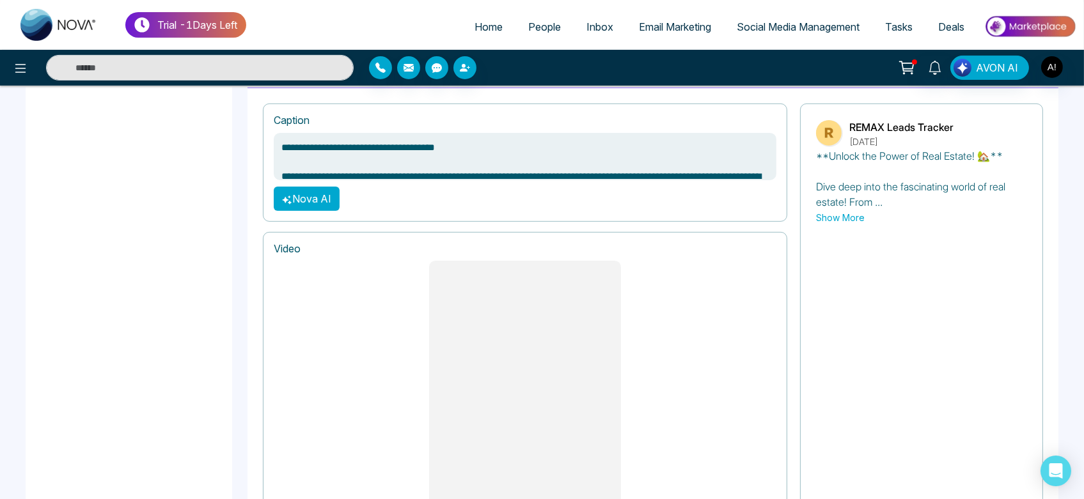
scroll to position [1049, 0]
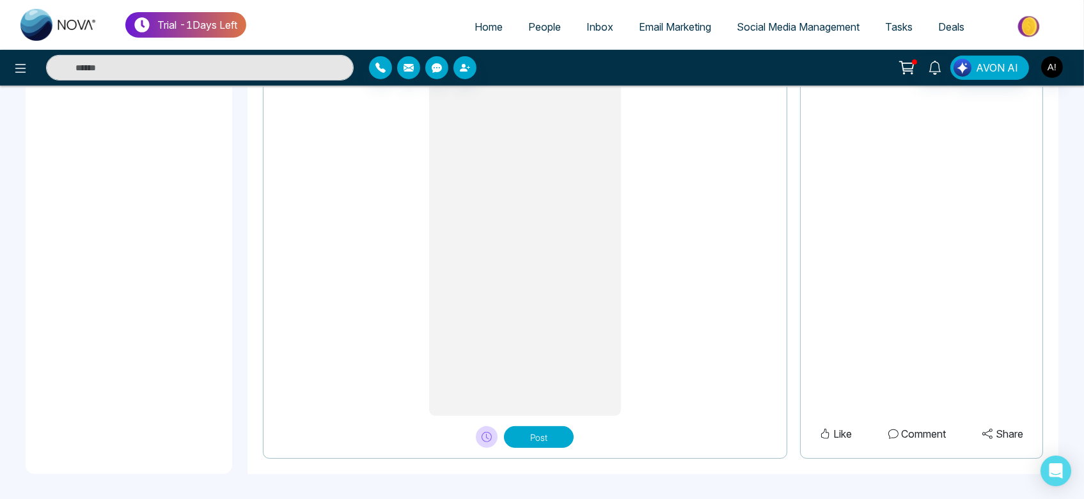
click at [535, 434] on button "Post" at bounding box center [539, 438] width 70 height 22
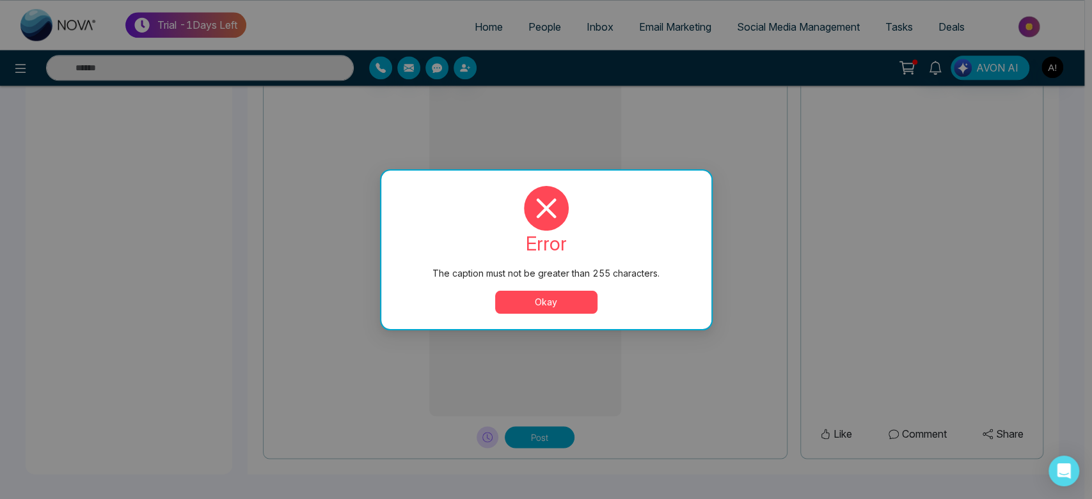
click at [553, 299] on button "Okay" at bounding box center [546, 302] width 102 height 23
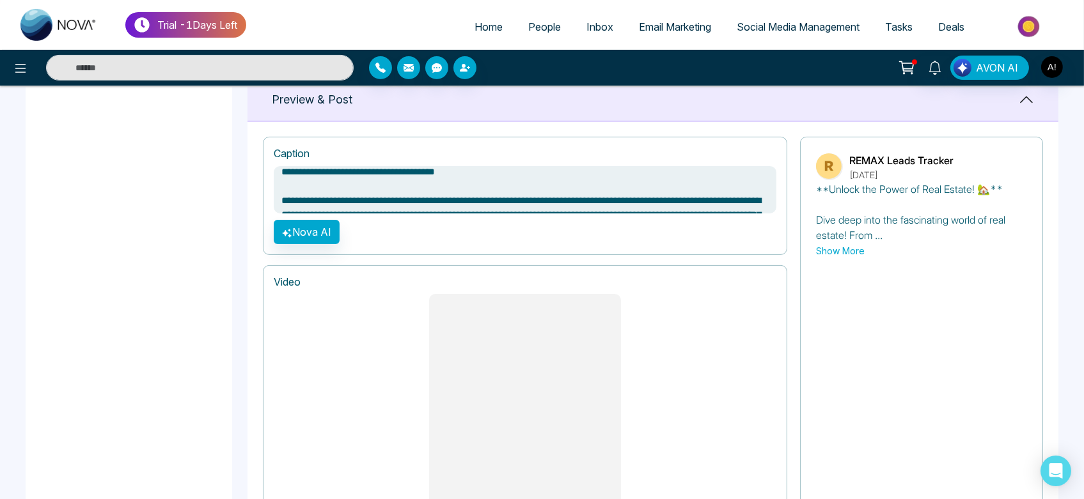
scroll to position [0, 0]
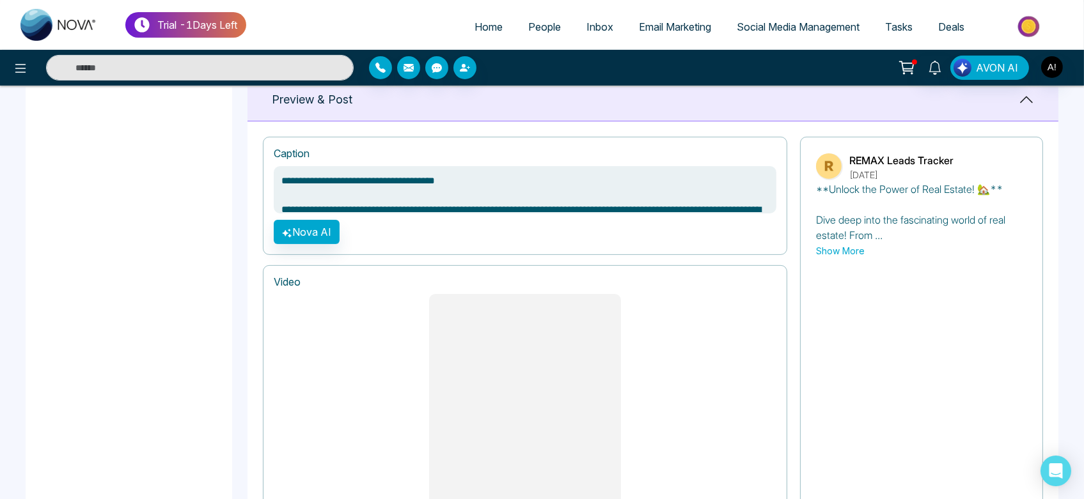
drag, startPoint x: 361, startPoint y: 197, endPoint x: 251, endPoint y: 192, distance: 110.1
click at [251, 192] on div "**********" at bounding box center [652, 408] width 811 height 572
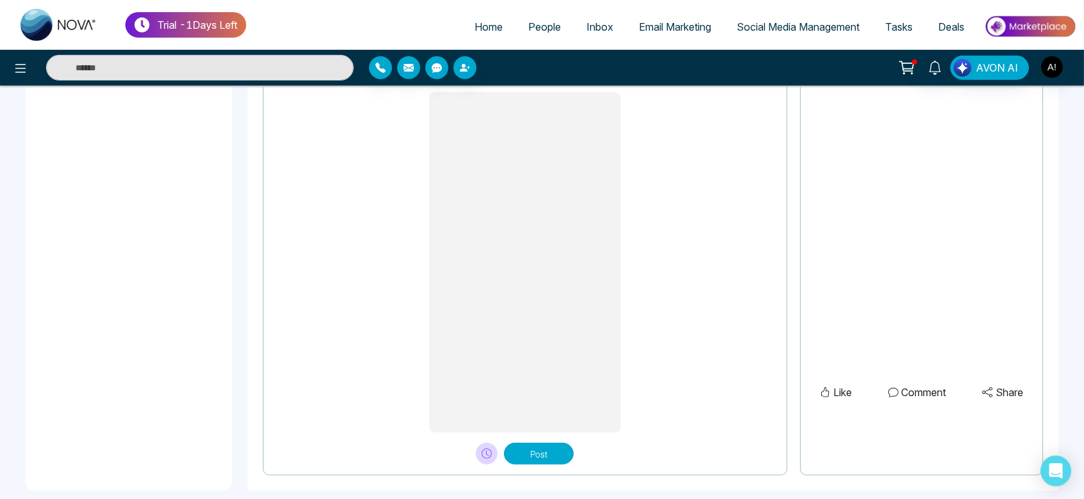
scroll to position [1045, 0]
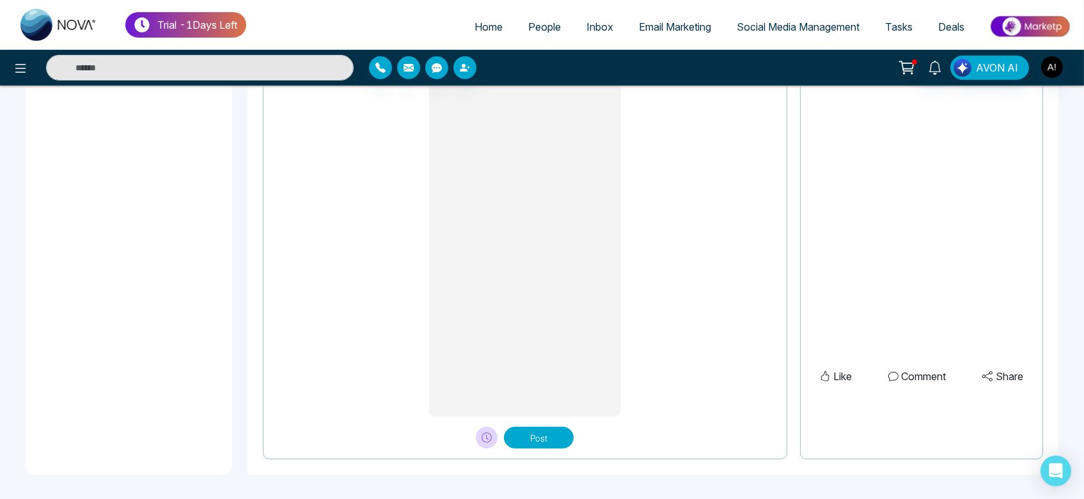
type textarea "**********"
click at [537, 438] on button "Post" at bounding box center [539, 438] width 70 height 22
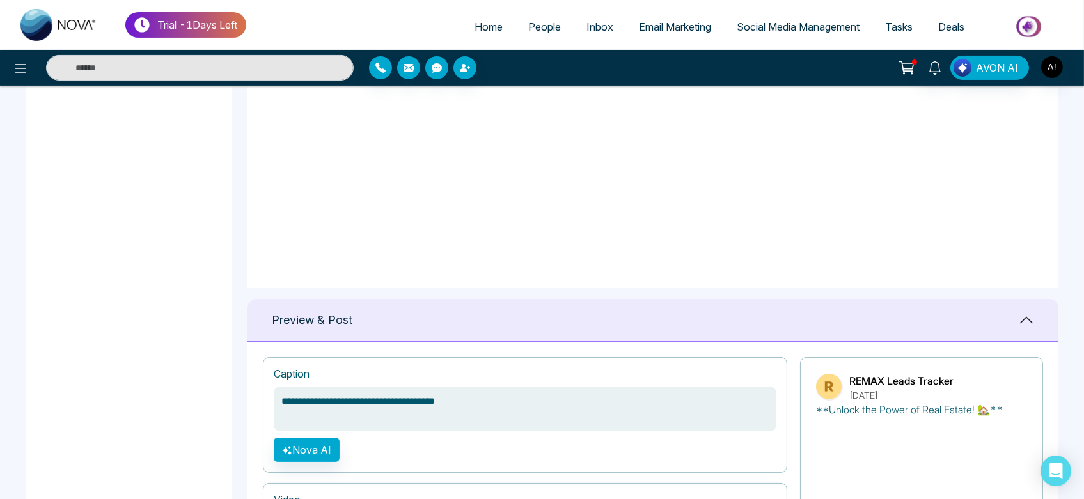
scroll to position [610, 0]
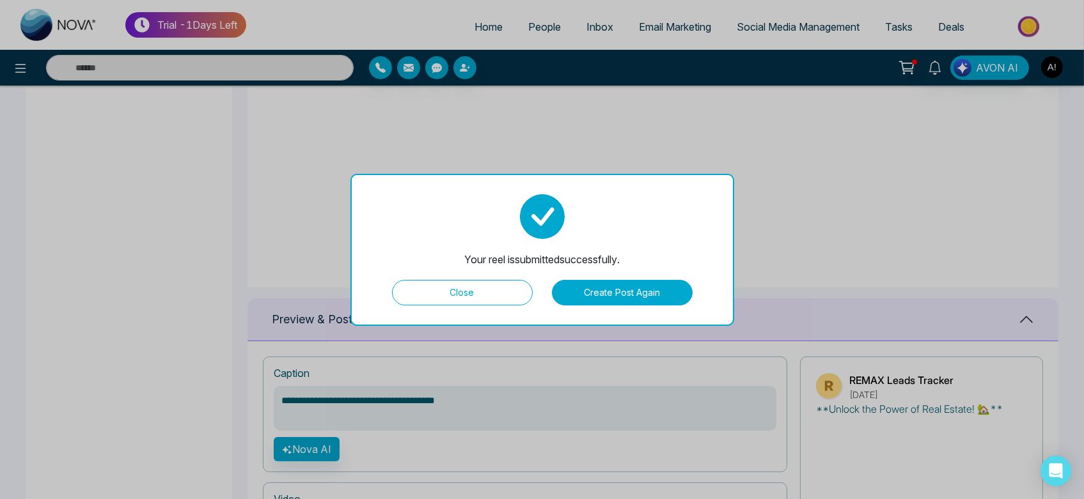
click at [468, 297] on button "Close" at bounding box center [462, 293] width 141 height 26
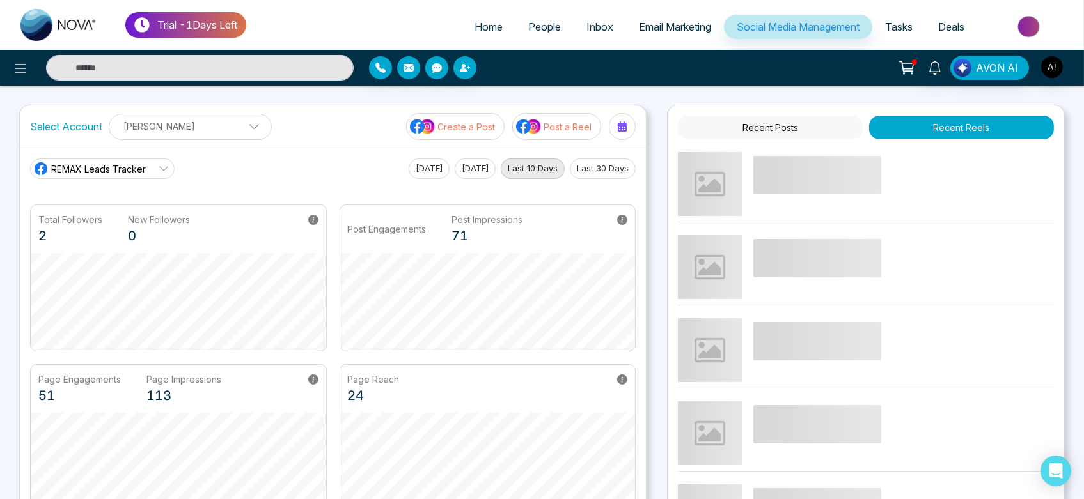
click at [567, 115] on button "Post a Reel" at bounding box center [556, 126] width 89 height 27
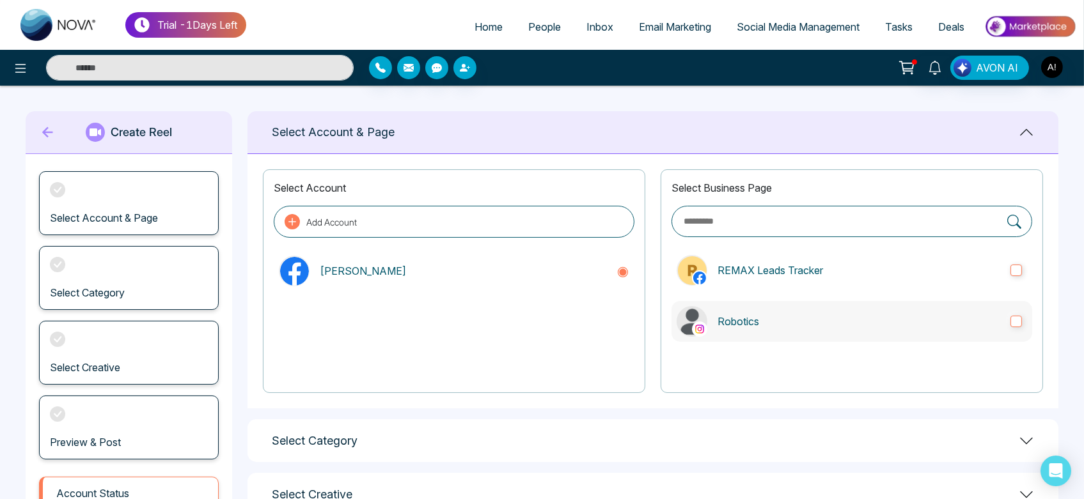
click at [764, 315] on p "Robotics" at bounding box center [858, 321] width 283 height 15
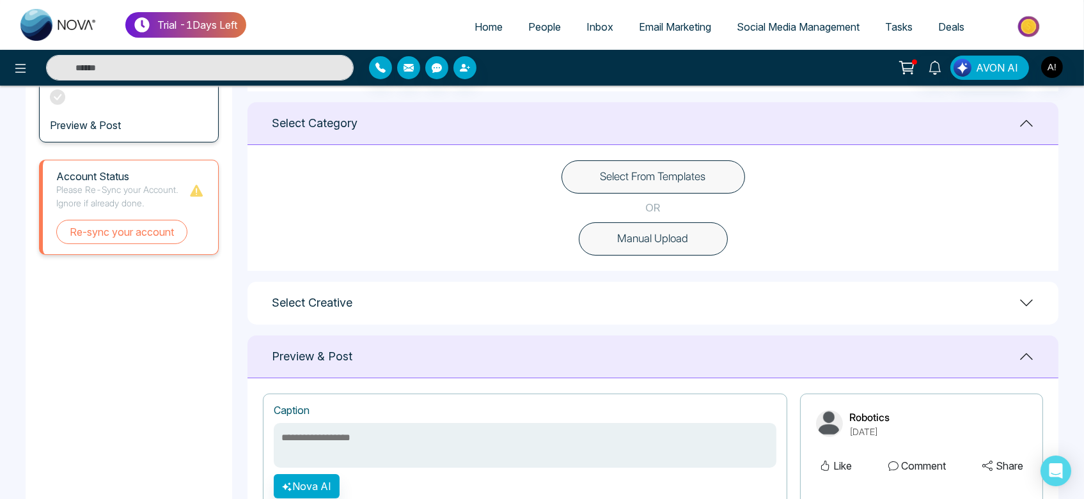
scroll to position [315, 0]
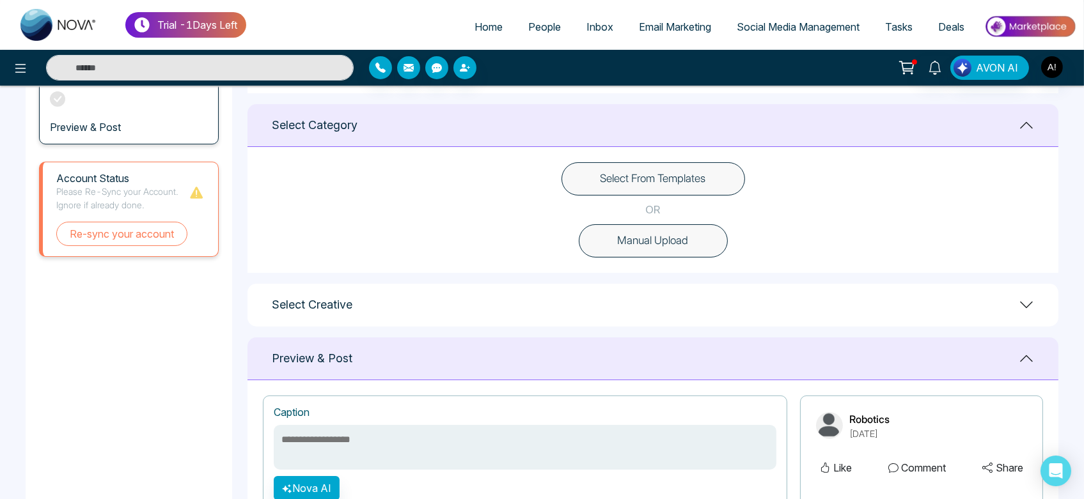
click at [655, 182] on button "Select From Templates" at bounding box center [653, 178] width 184 height 33
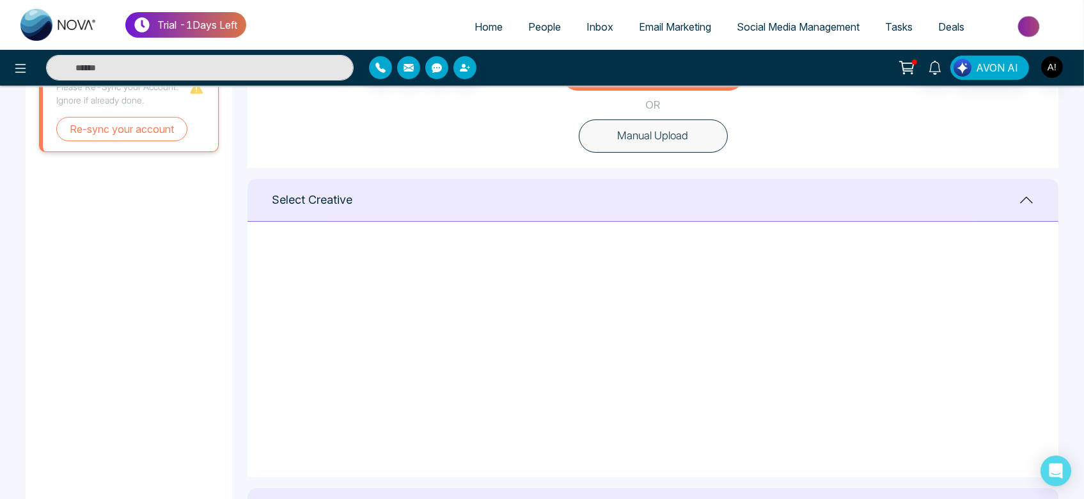
scroll to position [0, 0]
click at [856, 261] on icon at bounding box center [857, 262] width 12 height 13
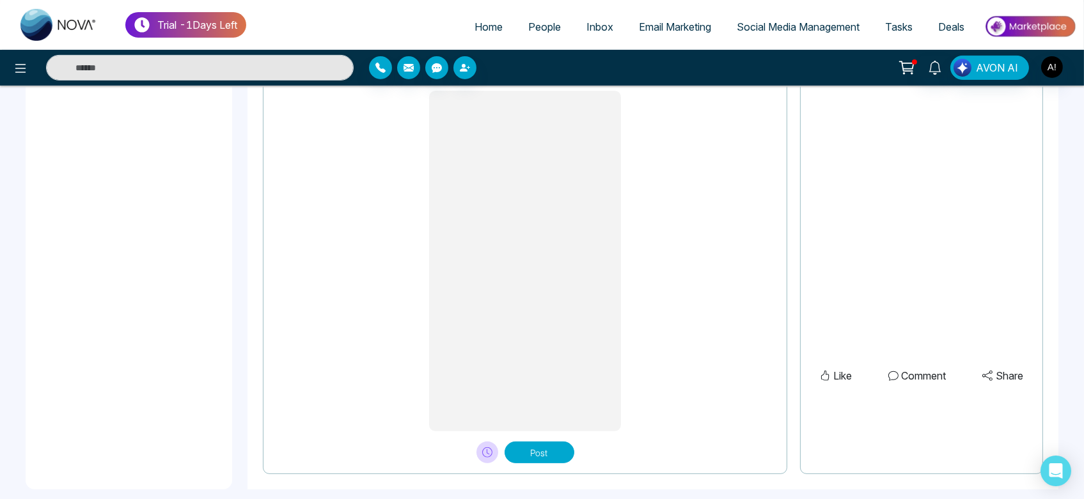
scroll to position [1045, 0]
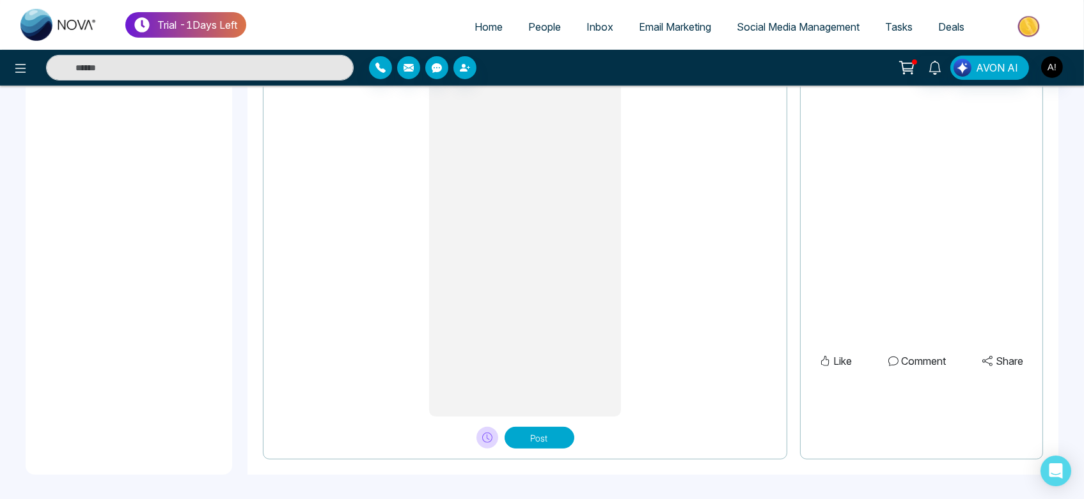
click at [567, 430] on button "Post" at bounding box center [540, 438] width 70 height 22
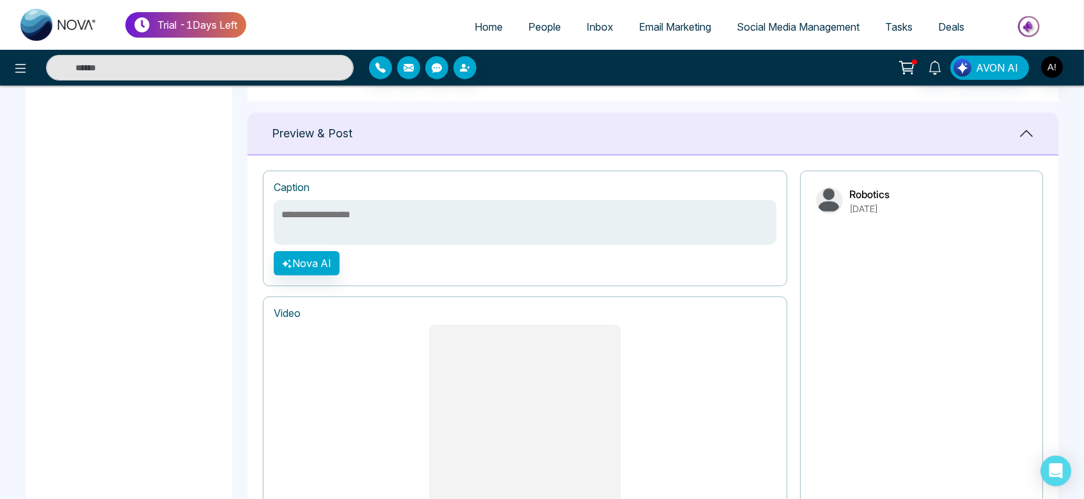
scroll to position [797, 0]
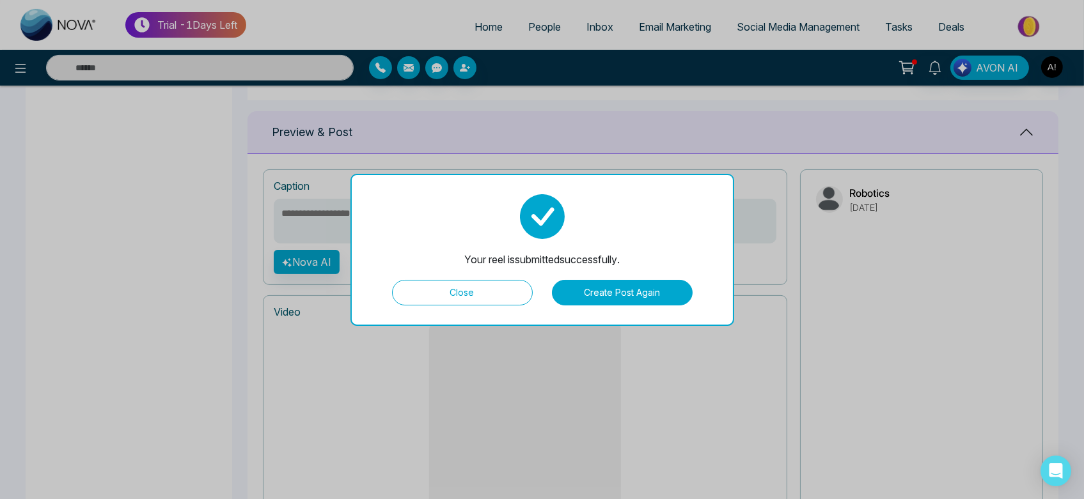
click at [493, 286] on button "Close" at bounding box center [462, 293] width 141 height 26
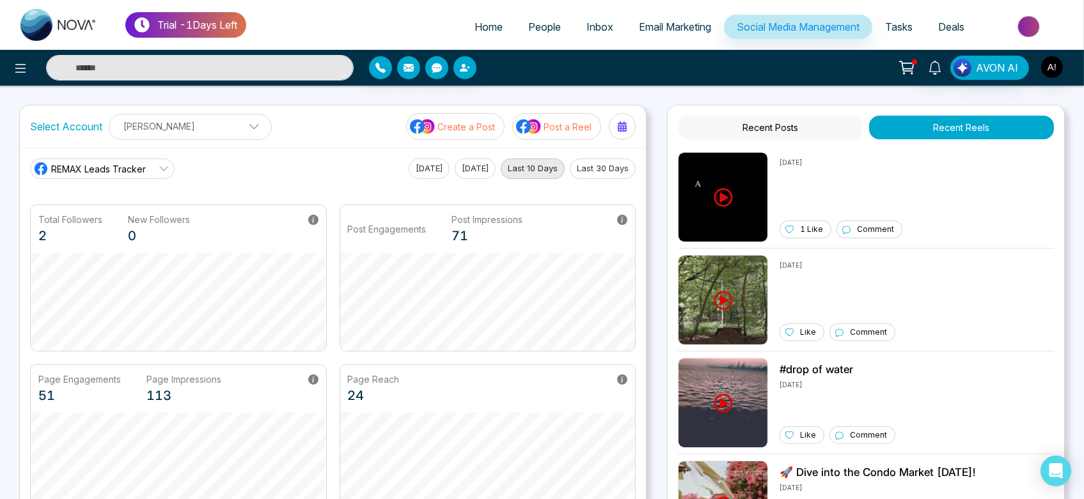
click at [561, 125] on p "Post a Reel" at bounding box center [568, 126] width 48 height 13
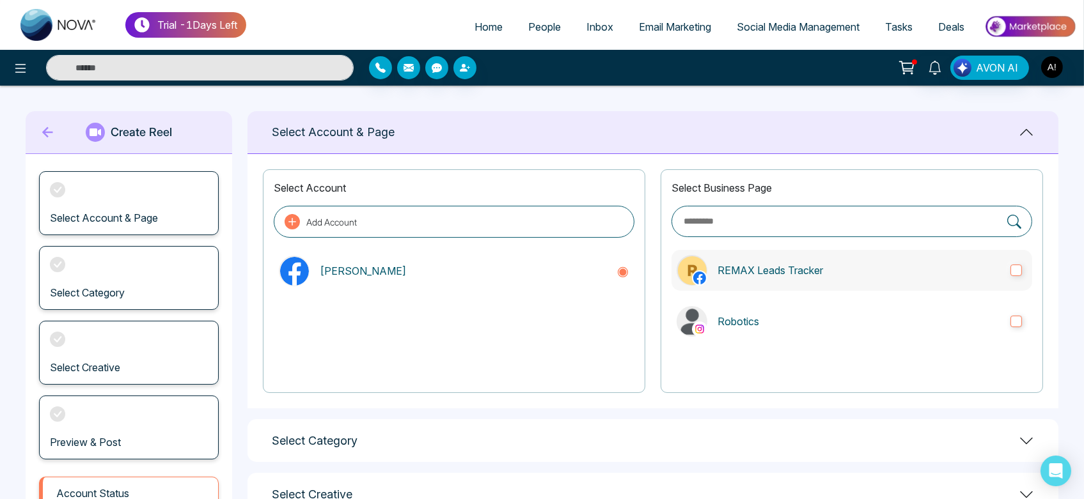
click at [832, 274] on p "REMAX Leads Tracker" at bounding box center [858, 270] width 283 height 15
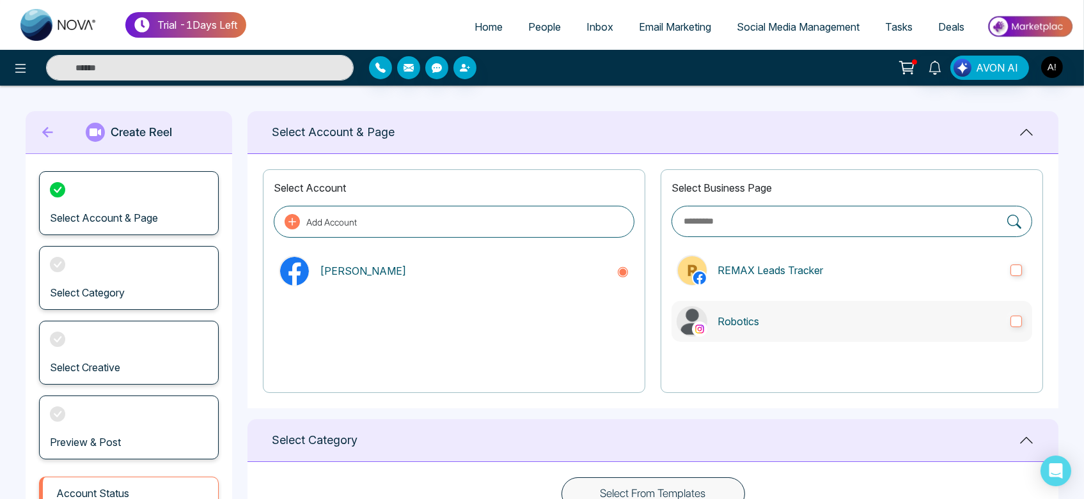
click at [836, 309] on label "Robotics" at bounding box center [851, 321] width 361 height 41
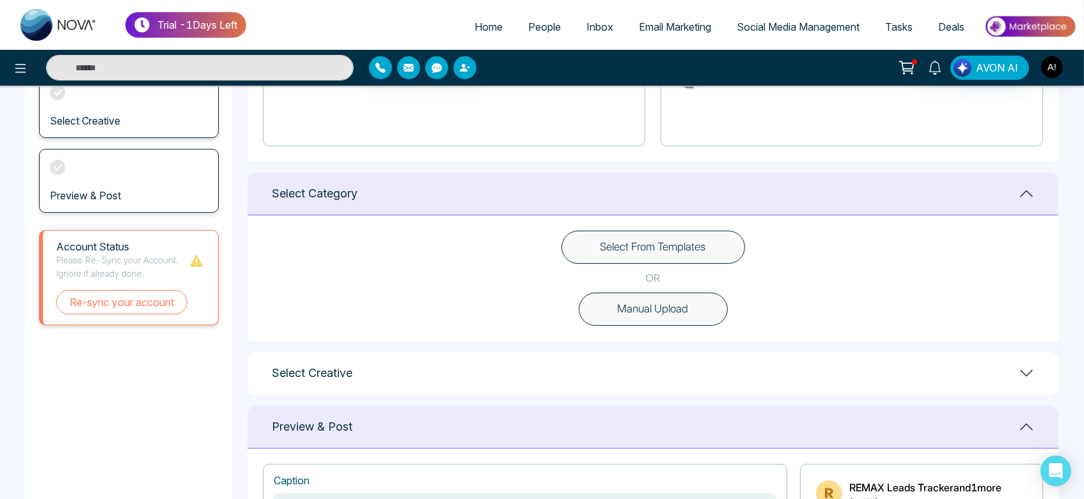
scroll to position [249, 0]
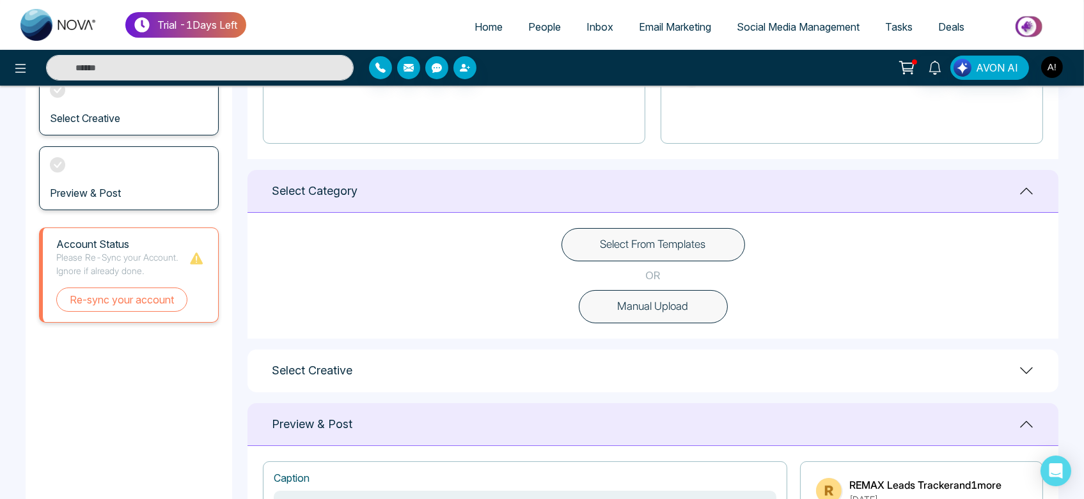
click at [675, 311] on button "Manual Upload" at bounding box center [653, 306] width 149 height 33
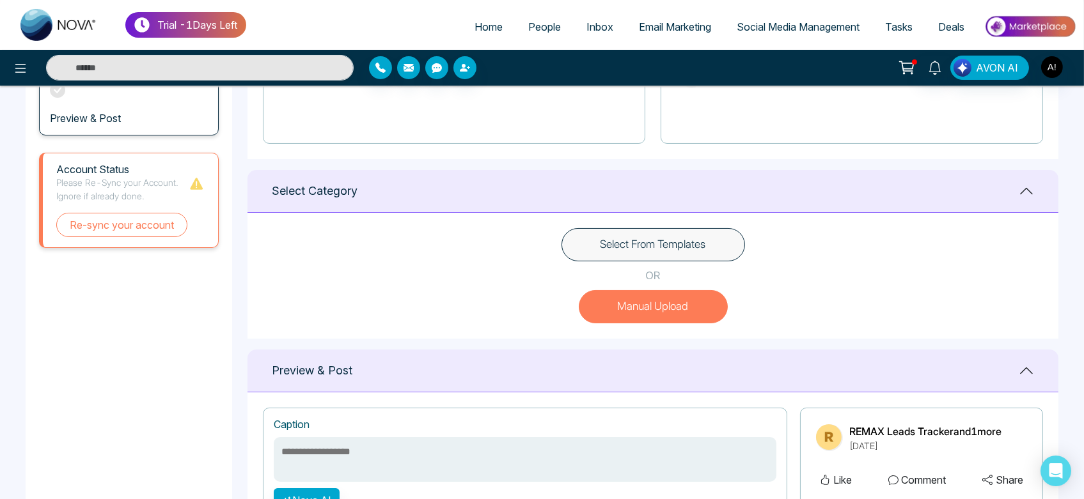
scroll to position [480, 0]
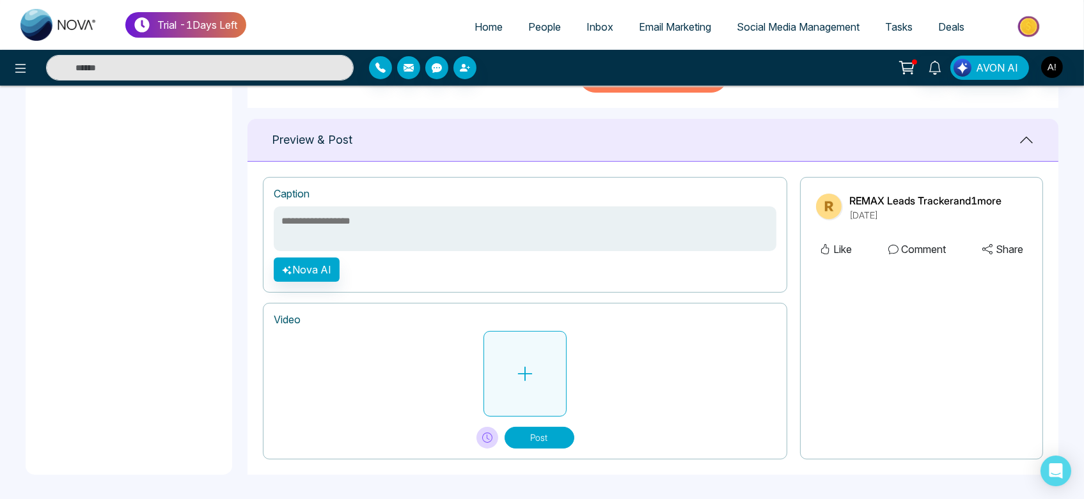
click at [503, 400] on button at bounding box center [524, 374] width 83 height 86
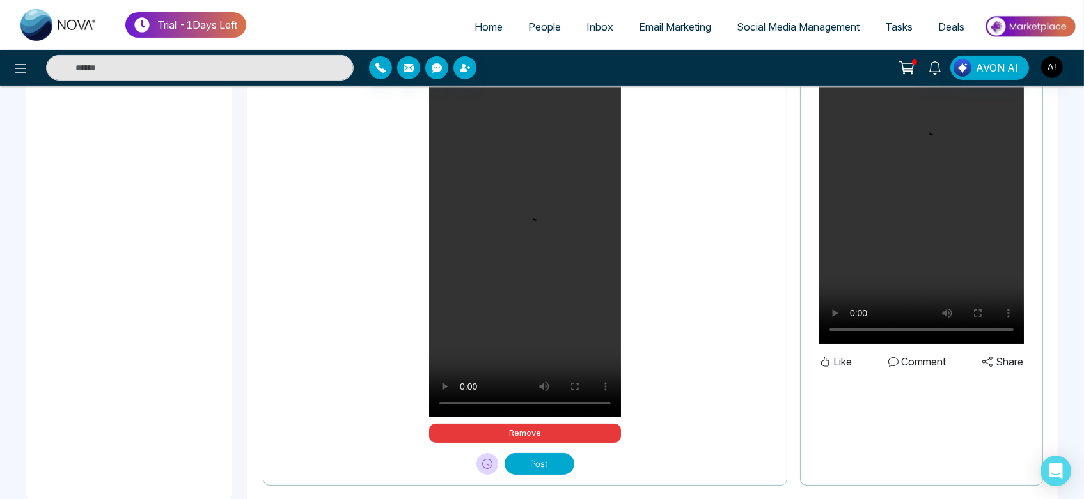
scroll to position [761, 0]
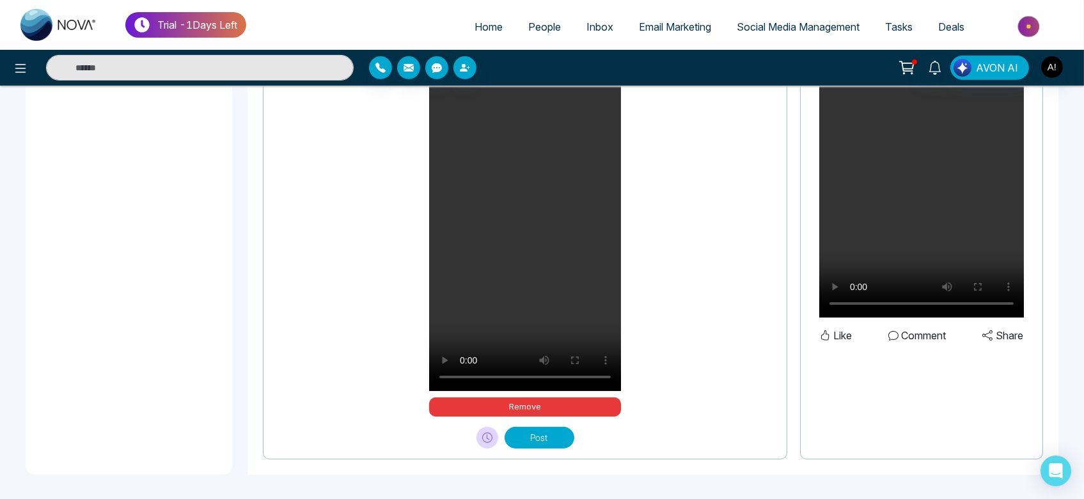
click at [512, 449] on div "Video Your browser does not support the video tag. Remove Post" at bounding box center [525, 240] width 524 height 437
click at [556, 431] on button "Post" at bounding box center [540, 438] width 70 height 22
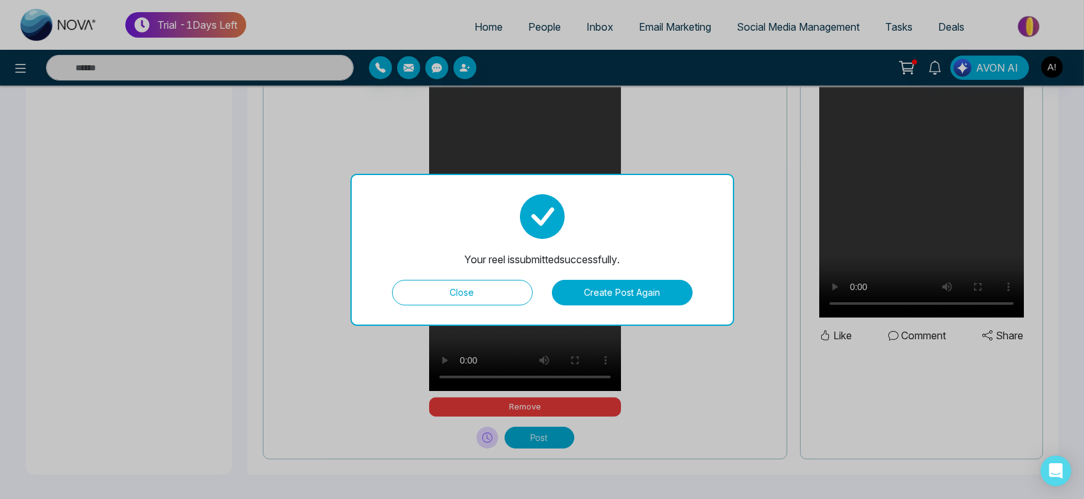
click at [640, 287] on button "Create Post Again" at bounding box center [622, 293] width 141 height 26
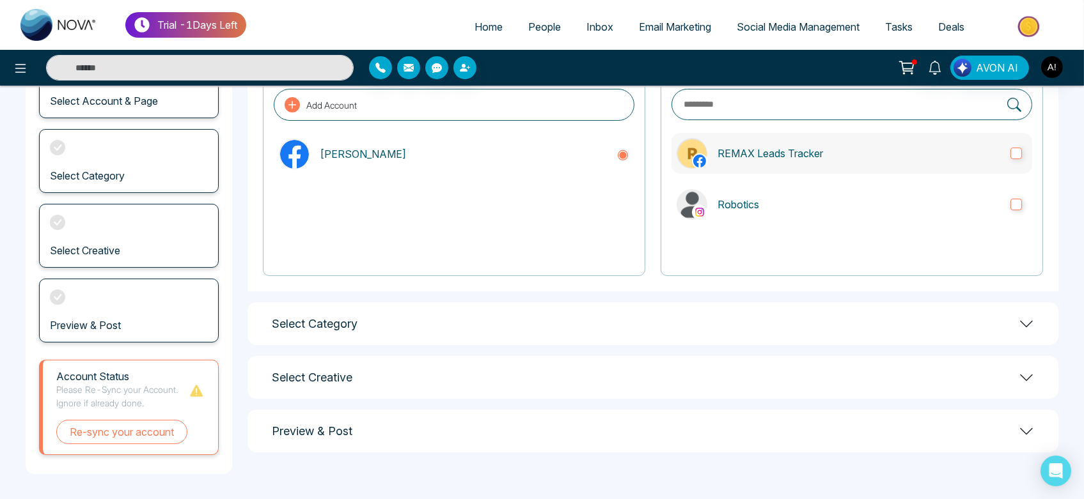
click at [758, 159] on p "REMAX Leads Tracker" at bounding box center [858, 153] width 283 height 15
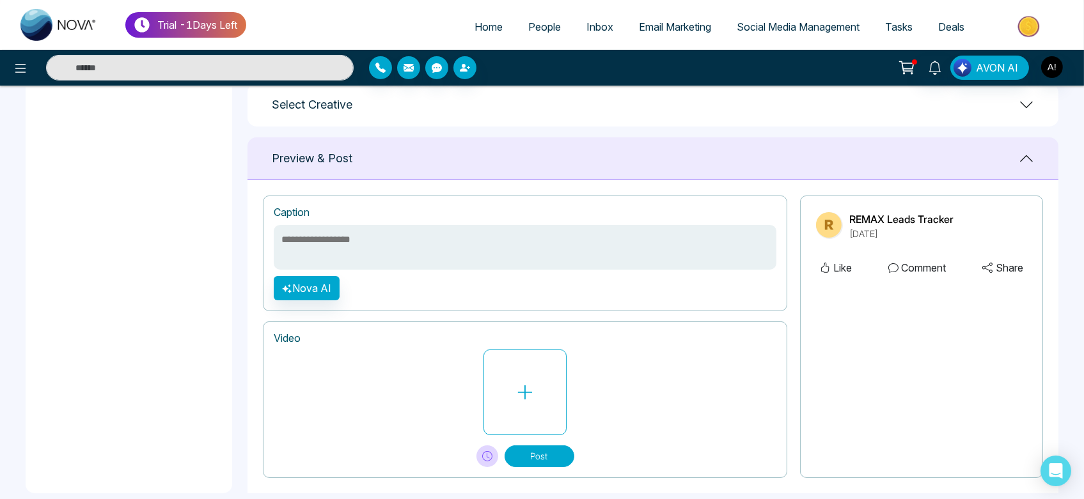
scroll to position [517, 0]
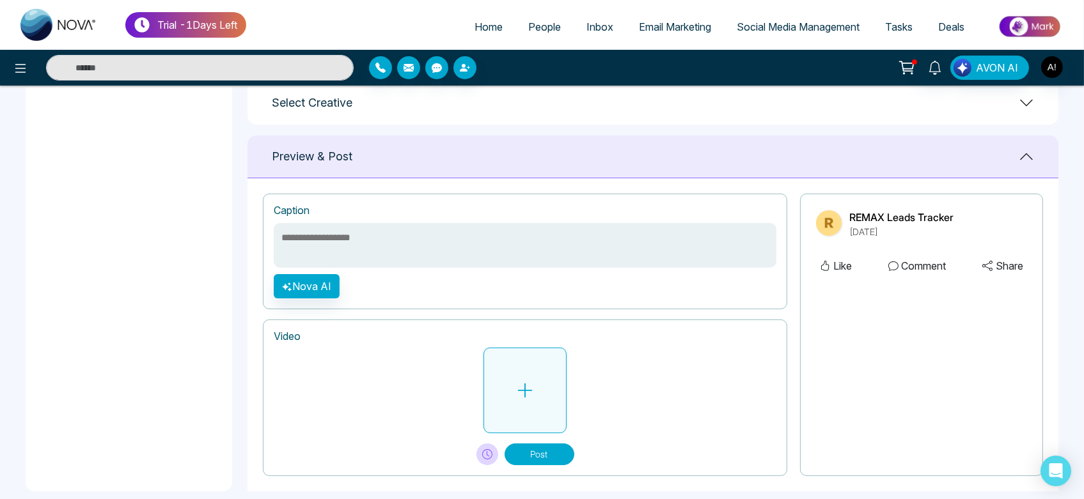
click at [517, 404] on button at bounding box center [524, 391] width 83 height 86
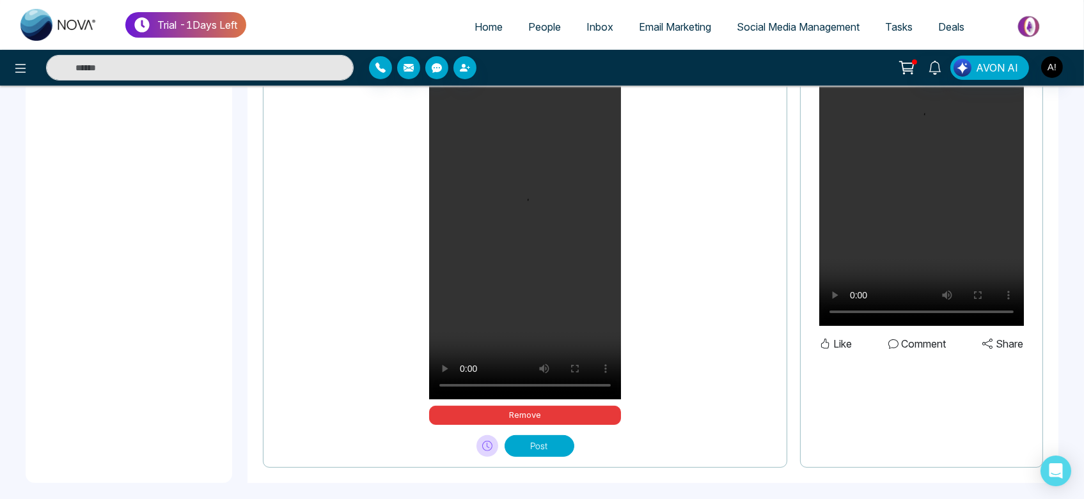
scroll to position [814, 0]
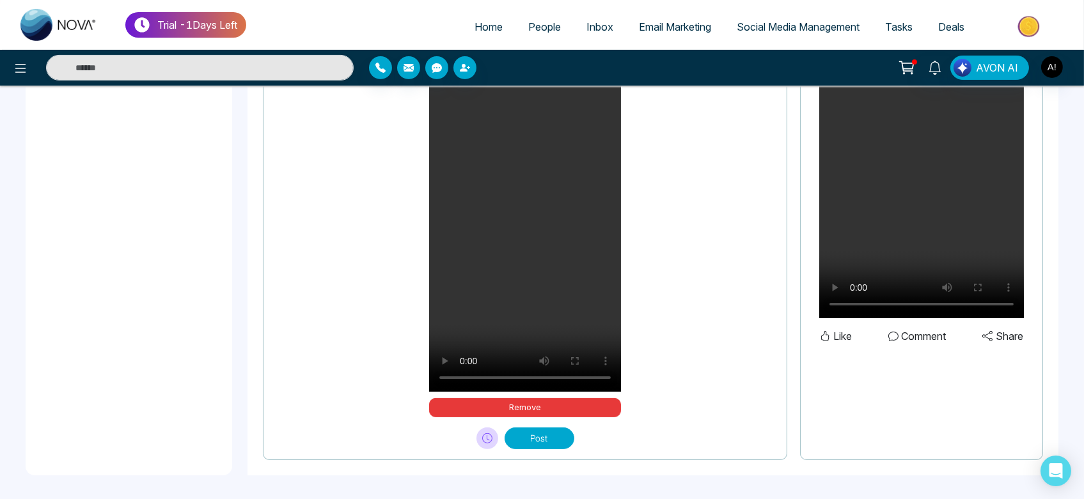
click at [548, 434] on button "Post" at bounding box center [540, 439] width 70 height 22
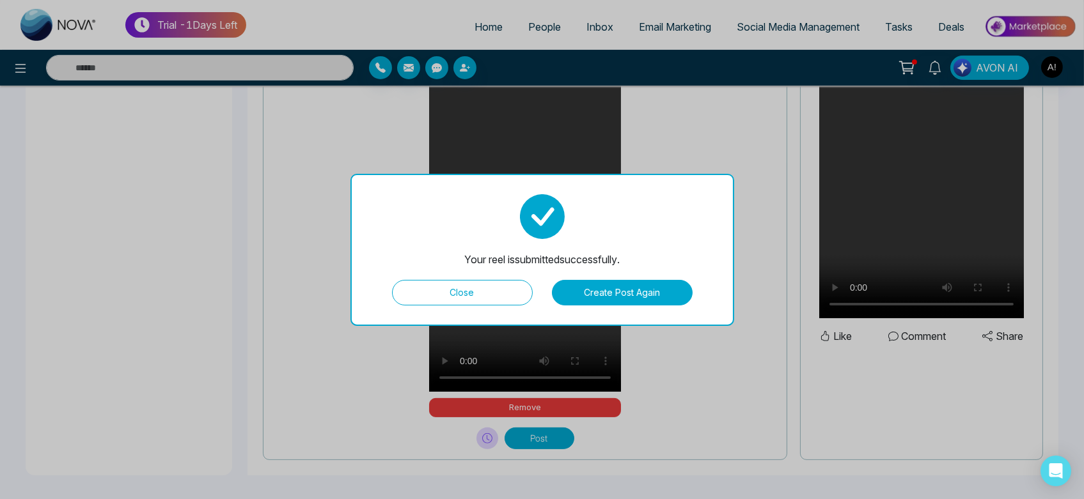
click at [427, 304] on button "Close" at bounding box center [462, 293] width 141 height 26
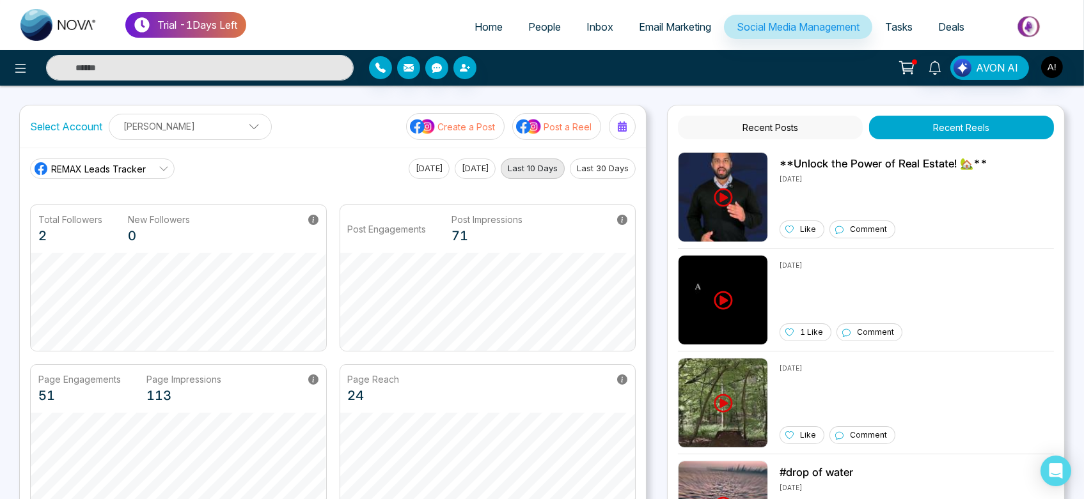
click at [565, 132] on p "Post a Reel" at bounding box center [568, 126] width 48 height 13
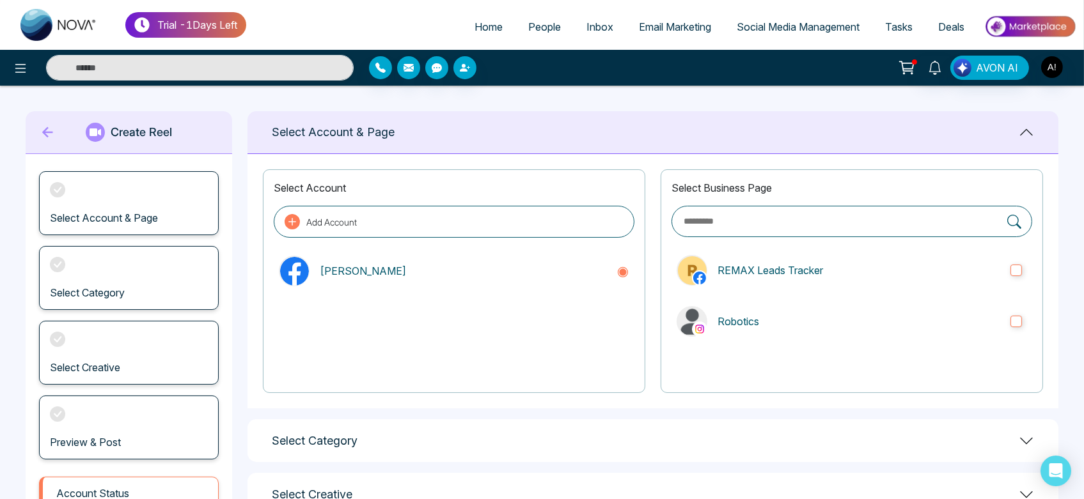
click at [565, 130] on div "Select Account & Page" at bounding box center [652, 132] width 811 height 43
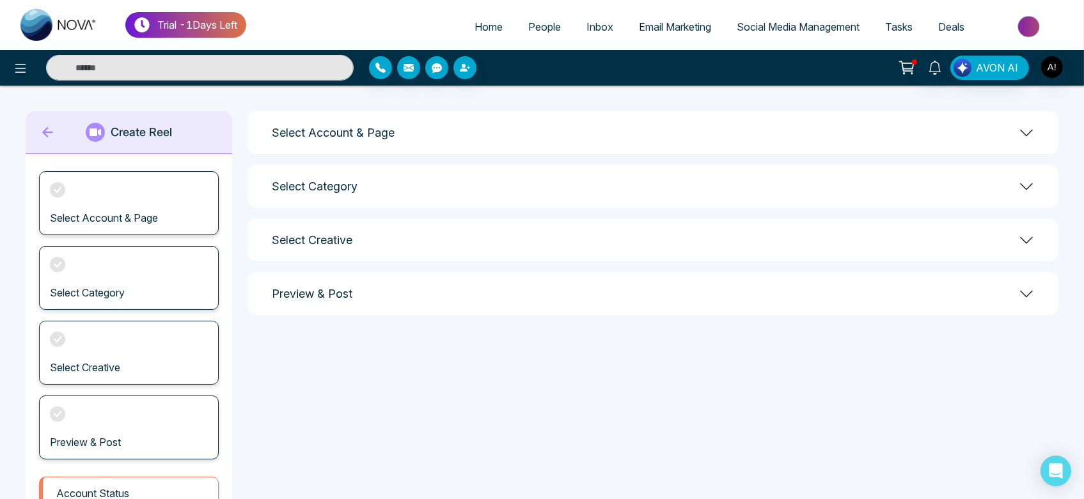
click at [1003, 132] on div "Select Account & Page" at bounding box center [652, 132] width 811 height 43
click at [635, 137] on div "Select Account & Page" at bounding box center [652, 132] width 811 height 43
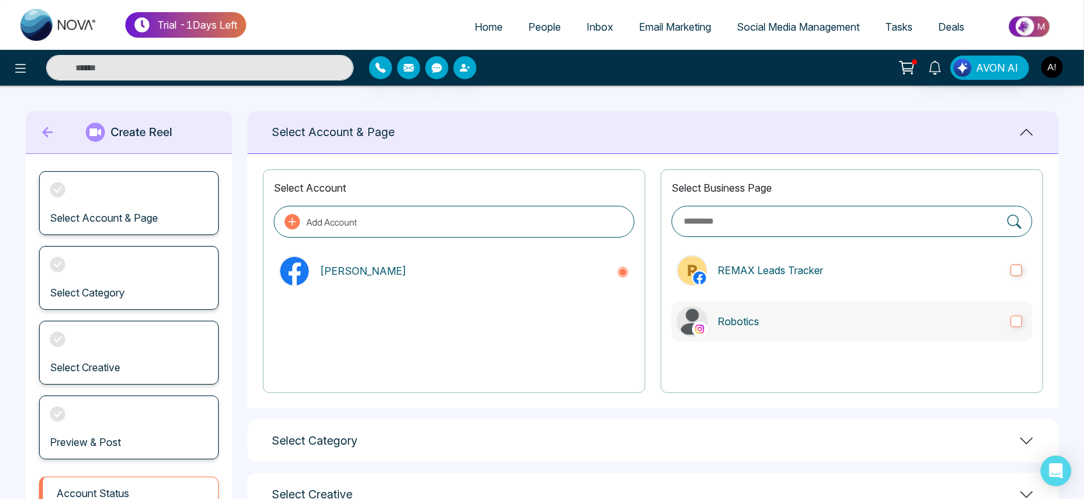
click at [767, 319] on p "Robotics" at bounding box center [858, 321] width 283 height 15
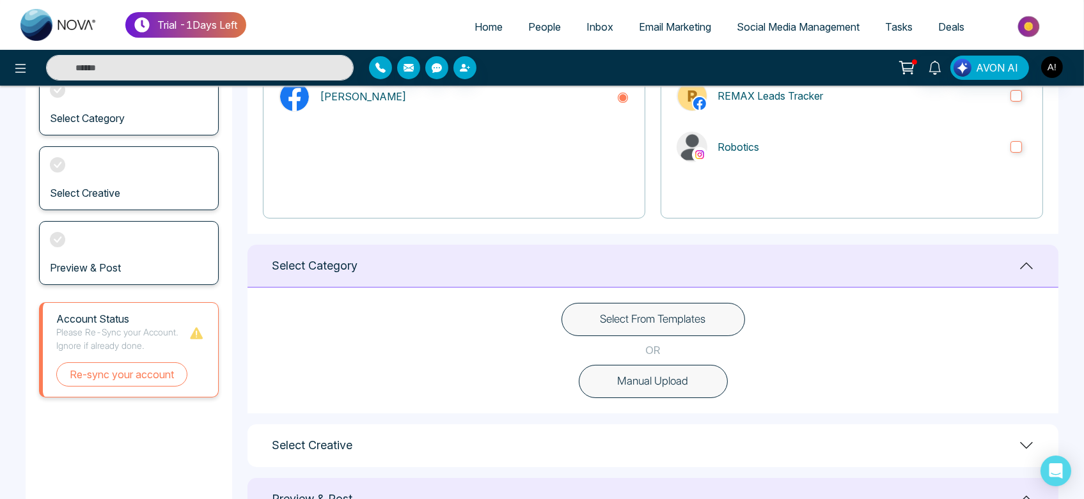
scroll to position [184, 0]
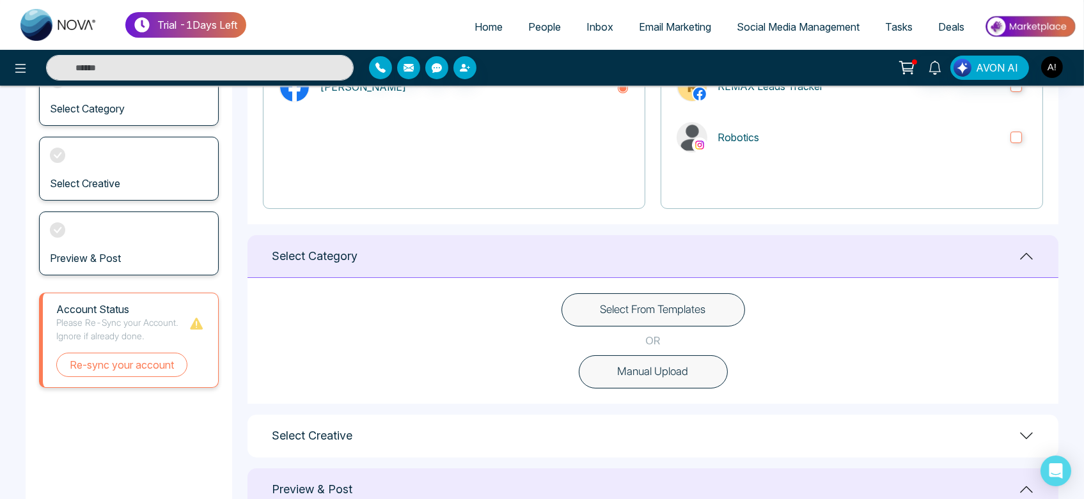
click at [642, 368] on button "Manual Upload" at bounding box center [653, 372] width 149 height 33
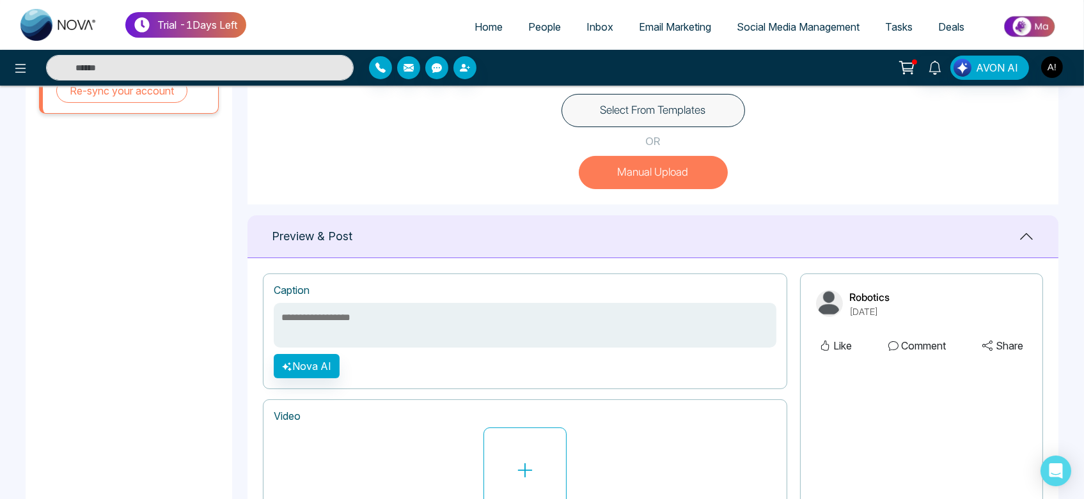
scroll to position [480, 0]
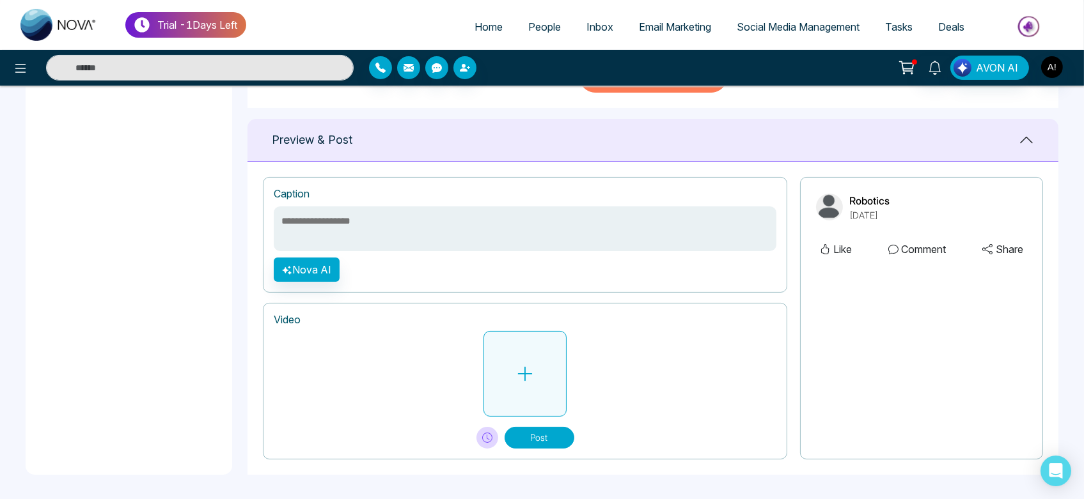
click at [543, 372] on button at bounding box center [524, 374] width 83 height 86
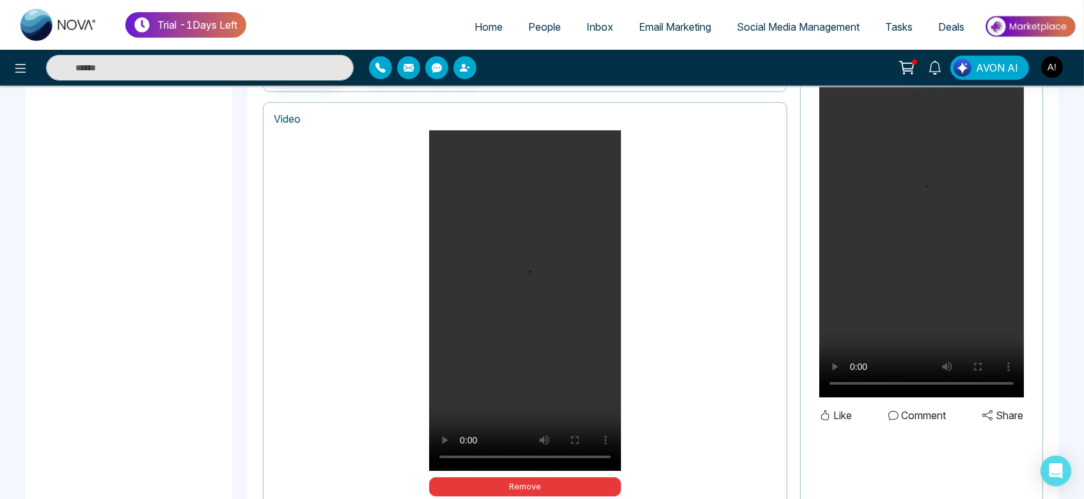
scroll to position [761, 0]
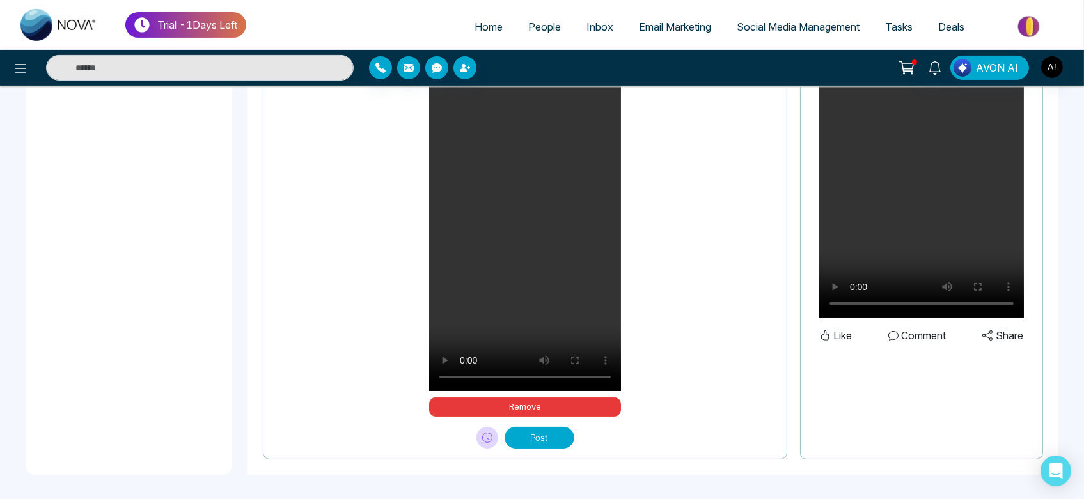
click at [532, 439] on button "Post" at bounding box center [540, 438] width 70 height 22
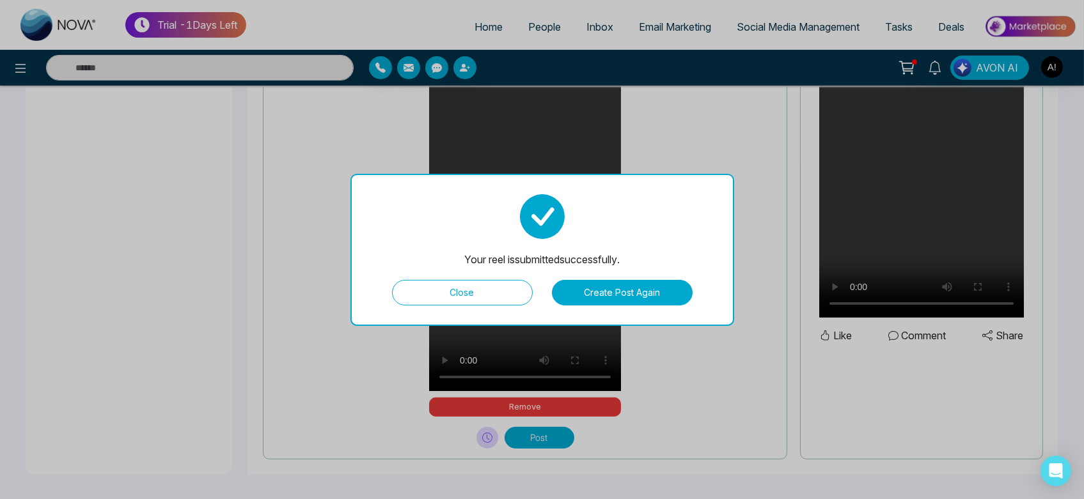
click at [471, 287] on button "Close" at bounding box center [462, 293] width 141 height 26
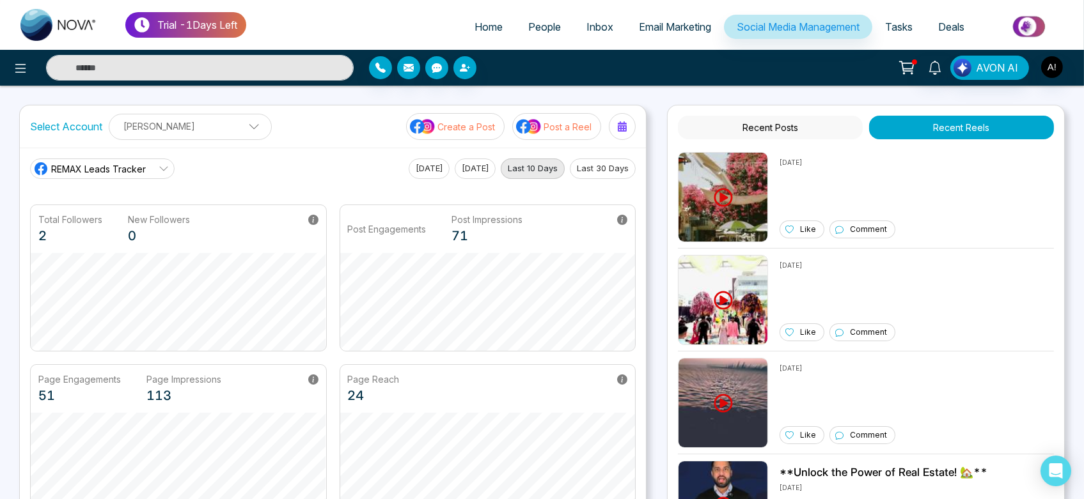
click at [648, 17] on link "Email Marketing" at bounding box center [675, 27] width 98 height 24
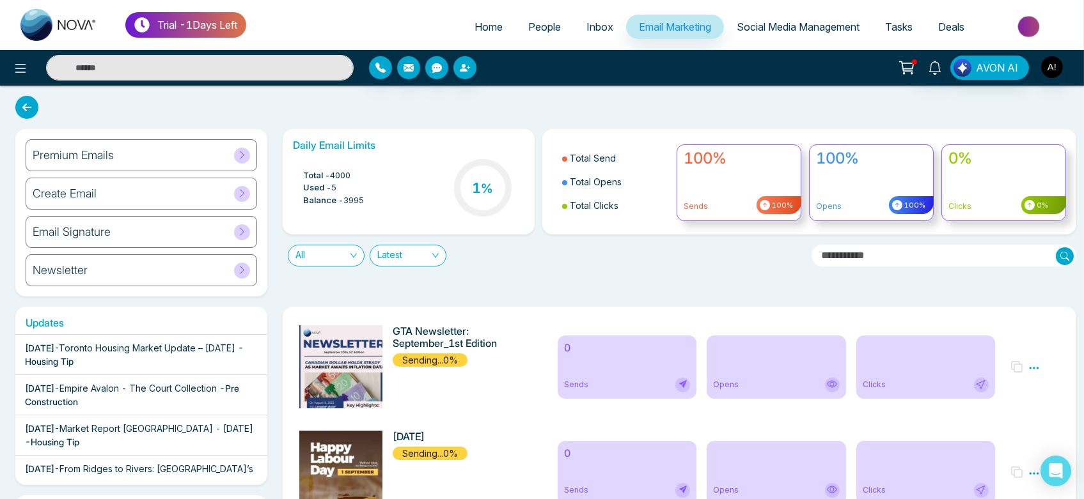
click at [126, 158] on div "Premium Emails" at bounding box center [141, 155] width 231 height 32
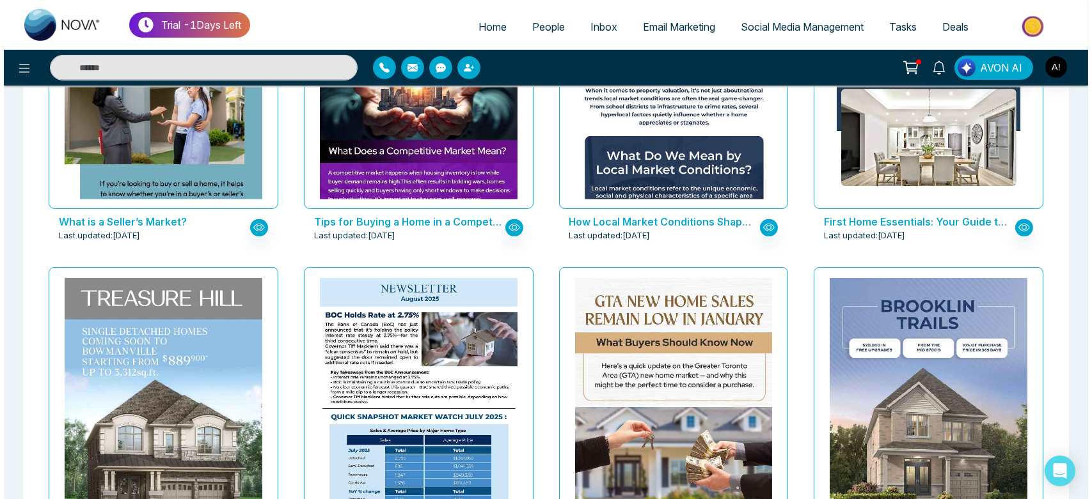
scroll to position [1158, 0]
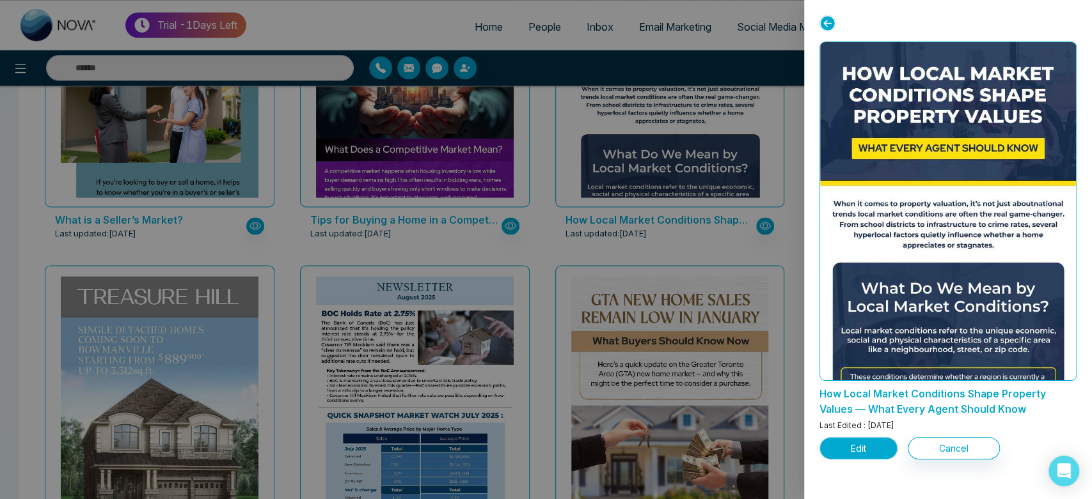
click at [860, 449] on button "Edit" at bounding box center [858, 448] width 78 height 22
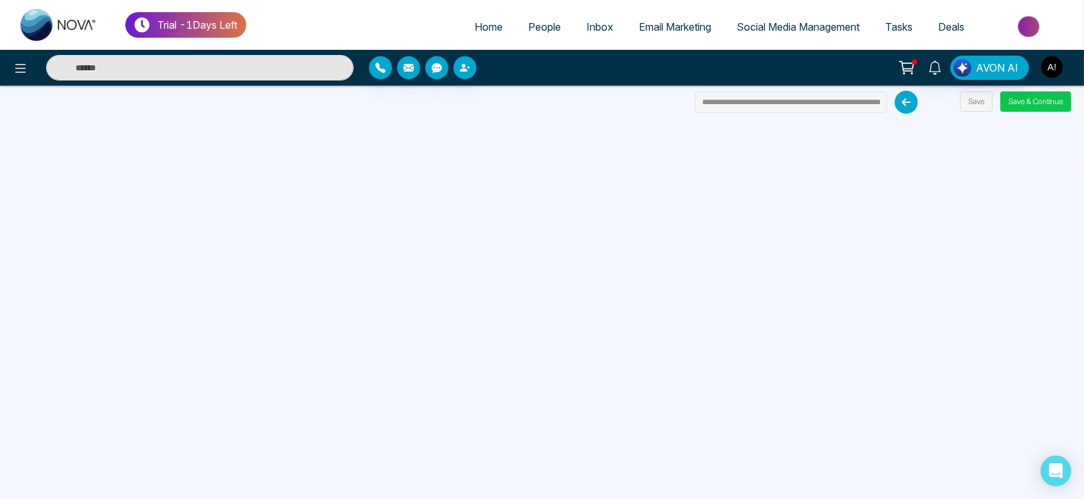
click at [1056, 100] on button "Save & Continue" at bounding box center [1035, 101] width 71 height 20
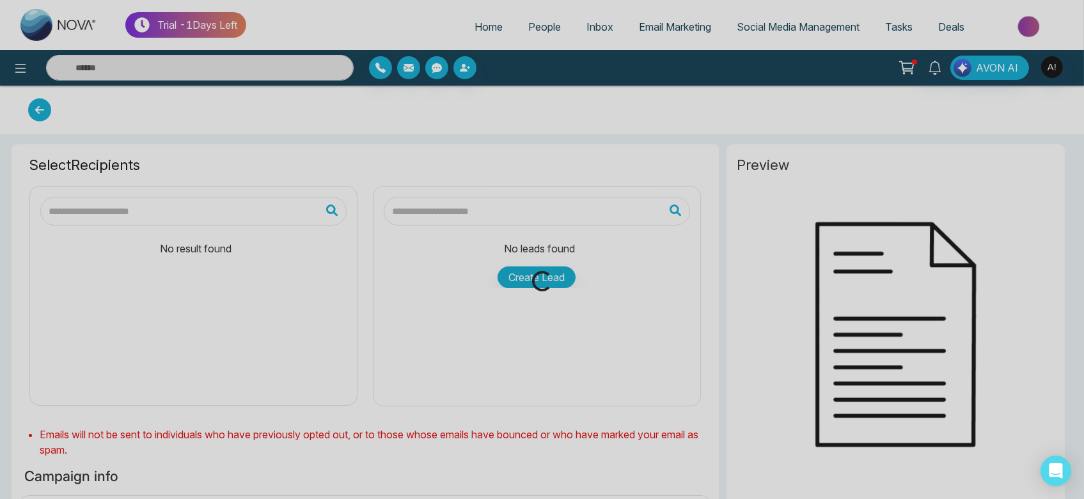
type input "**********"
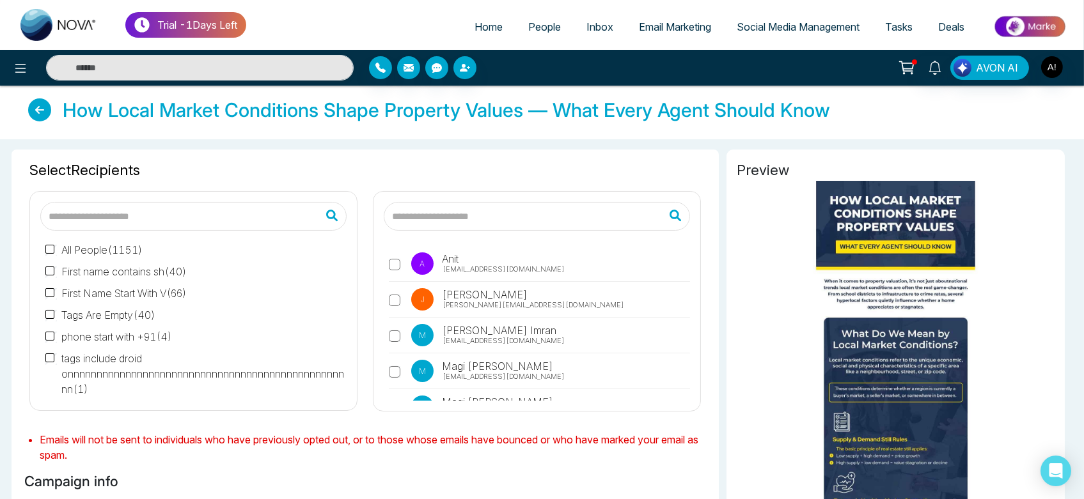
click at [411, 255] on label "A Anit anit@mmnovatech.com" at bounding box center [539, 267] width 301 height 29
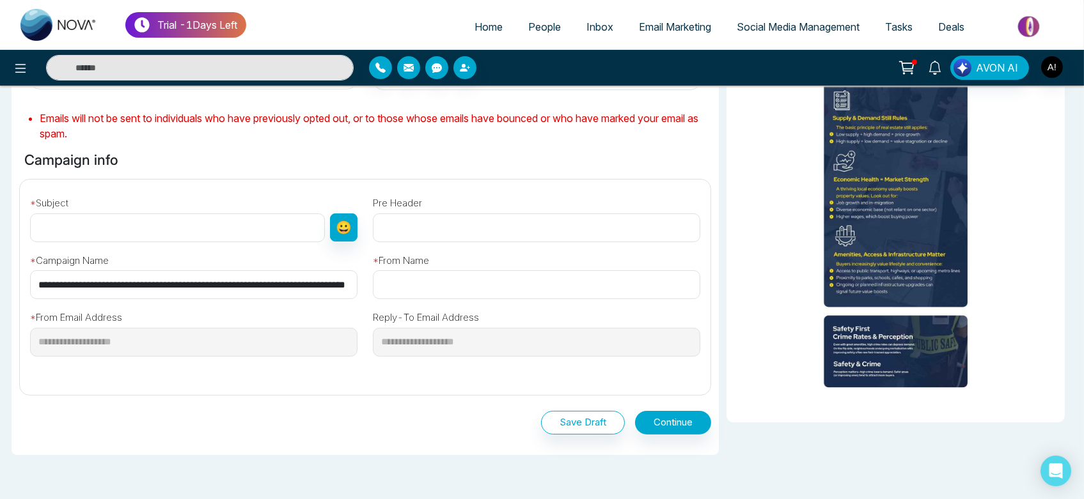
scroll to position [0, 82]
drag, startPoint x: 36, startPoint y: 285, endPoint x: 478, endPoint y: 297, distance: 442.0
click at [478, 297] on div "**********" at bounding box center [365, 282] width 706 height 205
click at [189, 226] on input "text" at bounding box center [177, 228] width 295 height 29
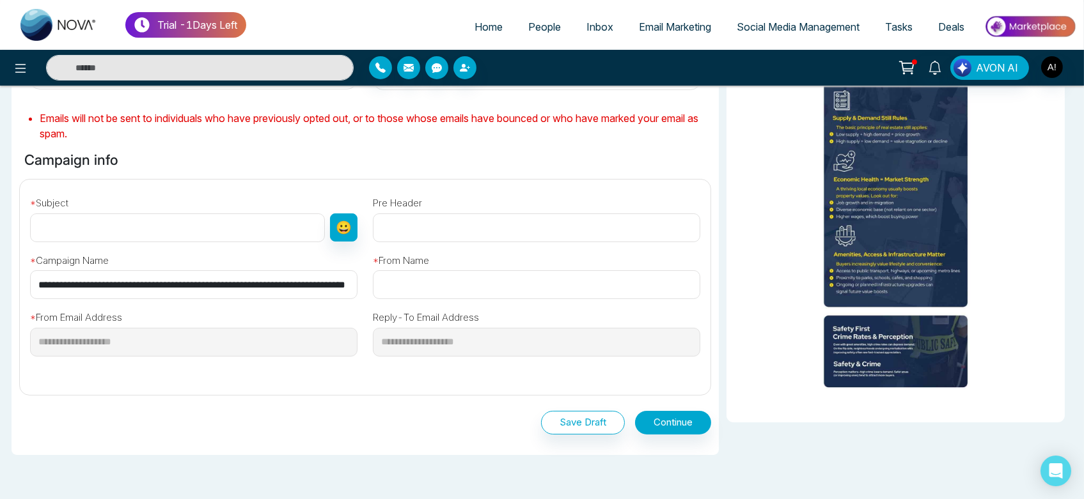
paste input "**********"
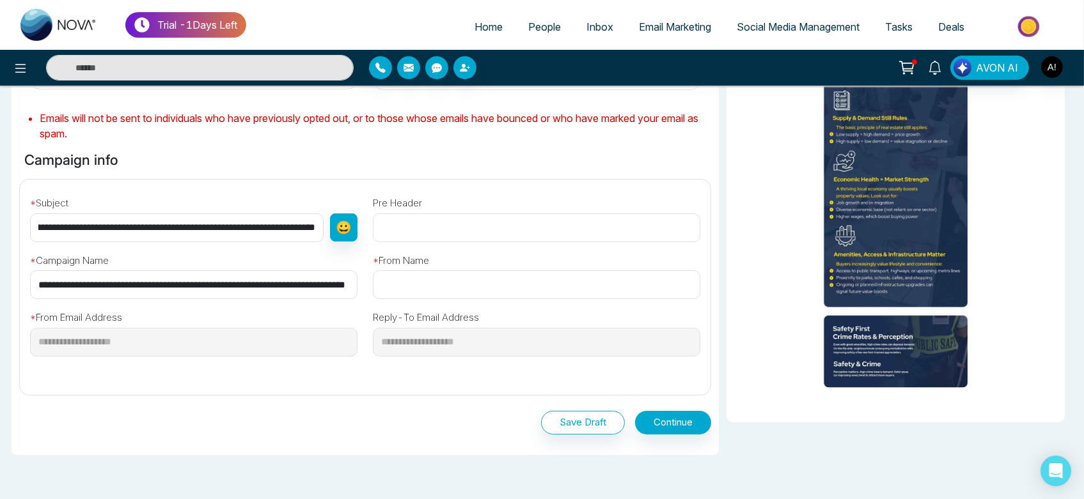
type input "**********"
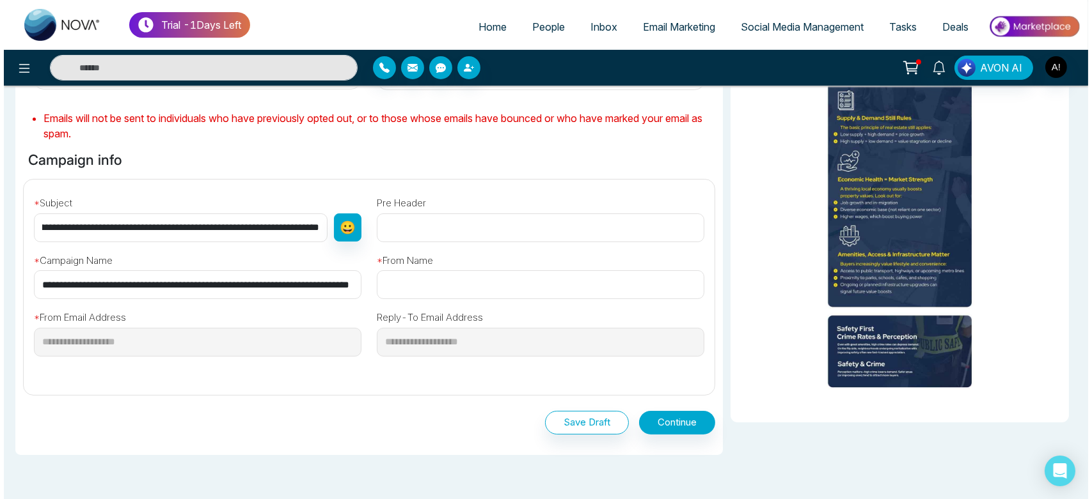
scroll to position [0, 0]
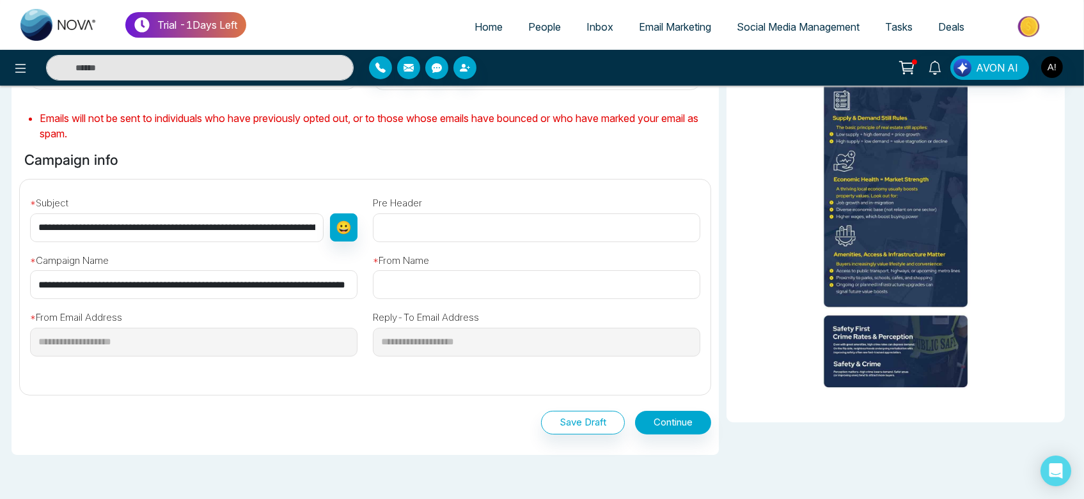
click at [395, 294] on input "text" at bounding box center [536, 284] width 327 height 29
type input "****"
click at [655, 419] on button "Continue" at bounding box center [673, 423] width 76 height 24
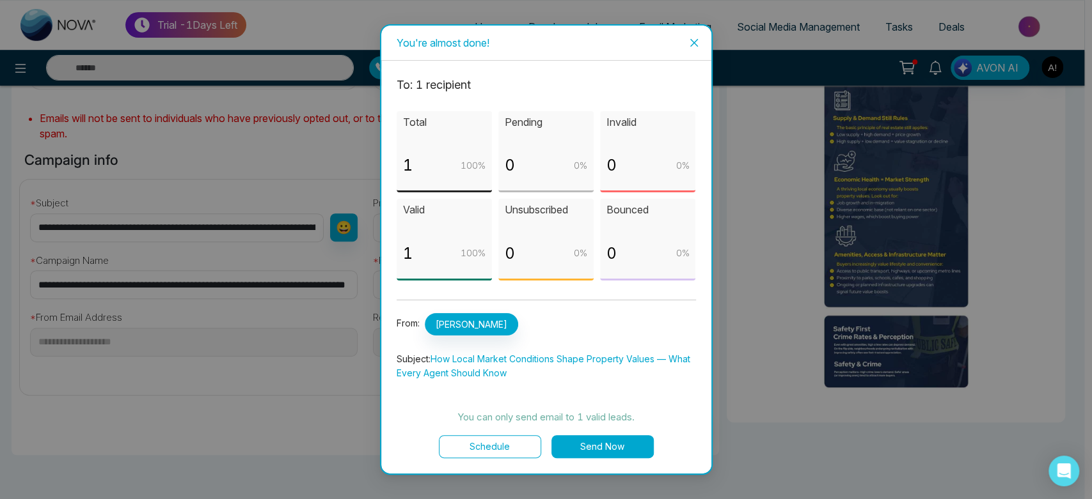
click at [491, 446] on button "Schedule" at bounding box center [490, 446] width 102 height 23
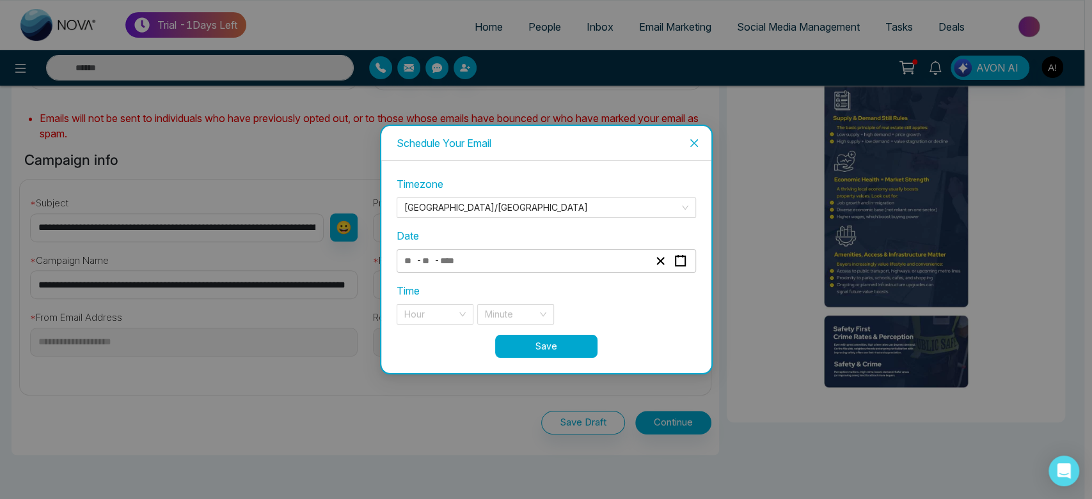
click at [689, 144] on icon "close" at bounding box center [694, 143] width 10 height 10
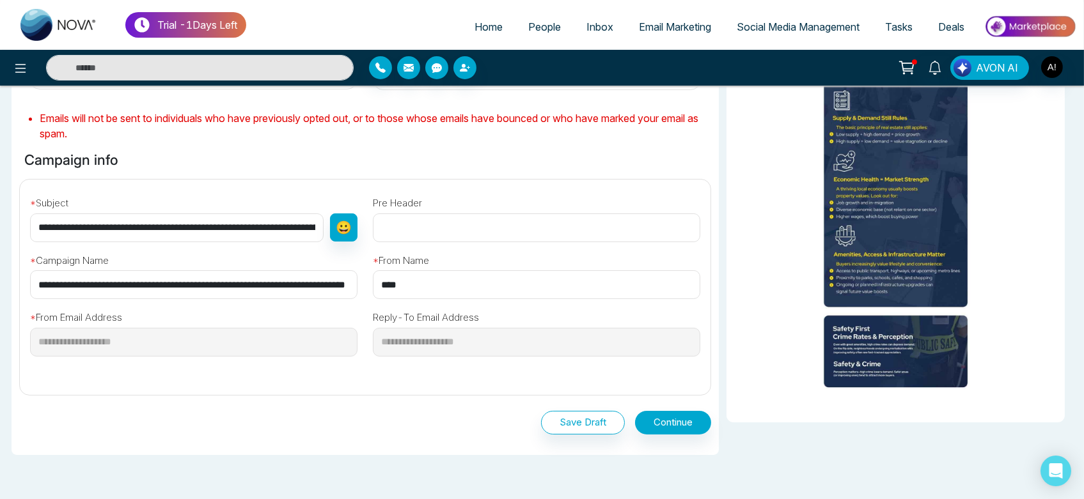
drag, startPoint x: 473, startPoint y: 297, endPoint x: 513, endPoint y: 307, distance: 40.8
click at [513, 307] on div "**********" at bounding box center [365, 282] width 706 height 205
click at [664, 425] on button "Continue" at bounding box center [673, 423] width 76 height 24
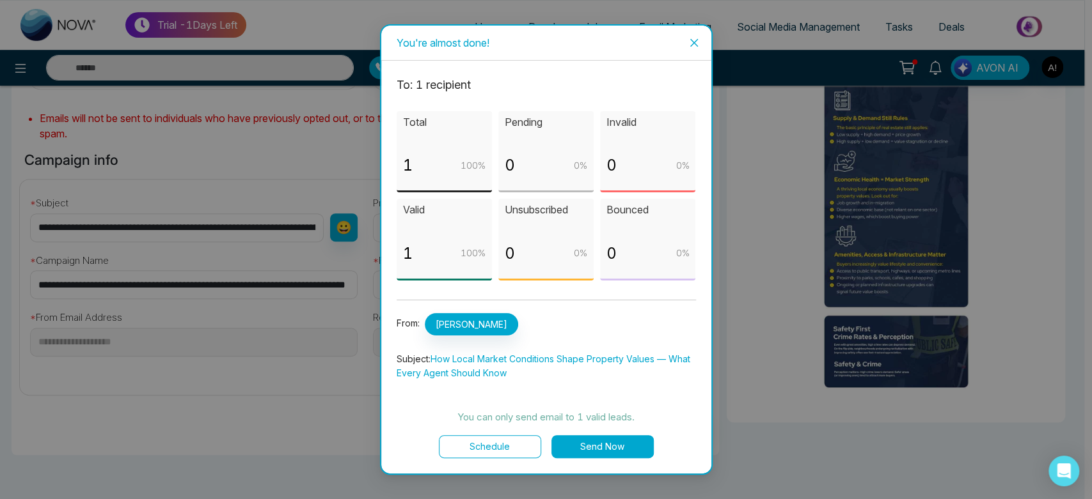
click at [485, 447] on button "Schedule" at bounding box center [490, 446] width 102 height 23
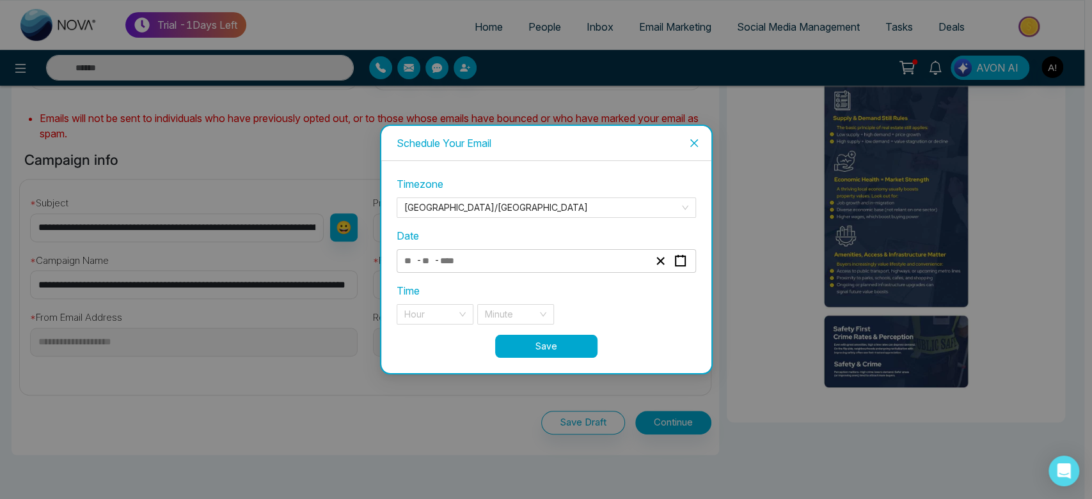
click at [478, 265] on div "- -" at bounding box center [526, 261] width 248 height 17
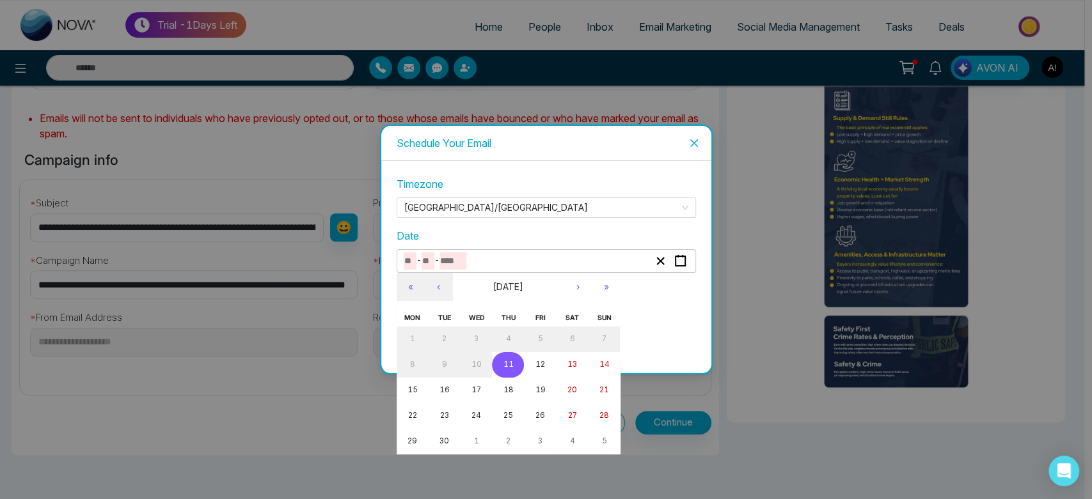
click at [512, 363] on button "11" at bounding box center [508, 365] width 32 height 26
type input "*"
type input "**"
type input "****"
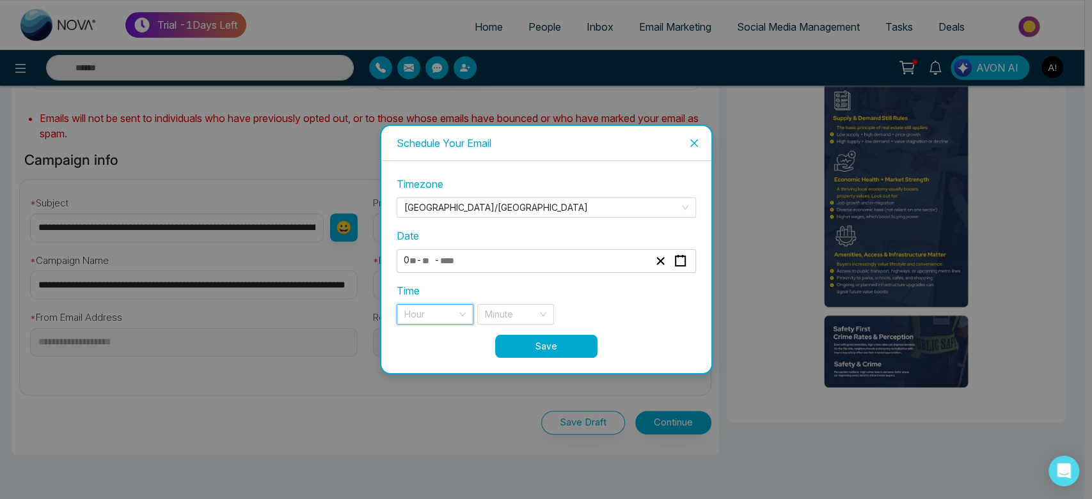
click at [440, 306] on input "search" at bounding box center [430, 314] width 52 height 19
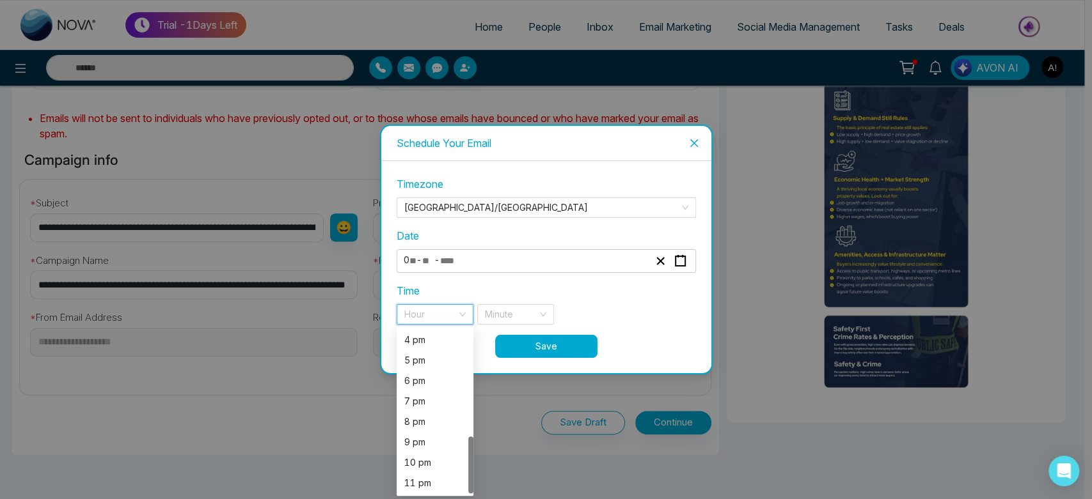
scroll to position [307, 0]
click at [427, 403] on div "7 pm" at bounding box center [434, 402] width 61 height 14
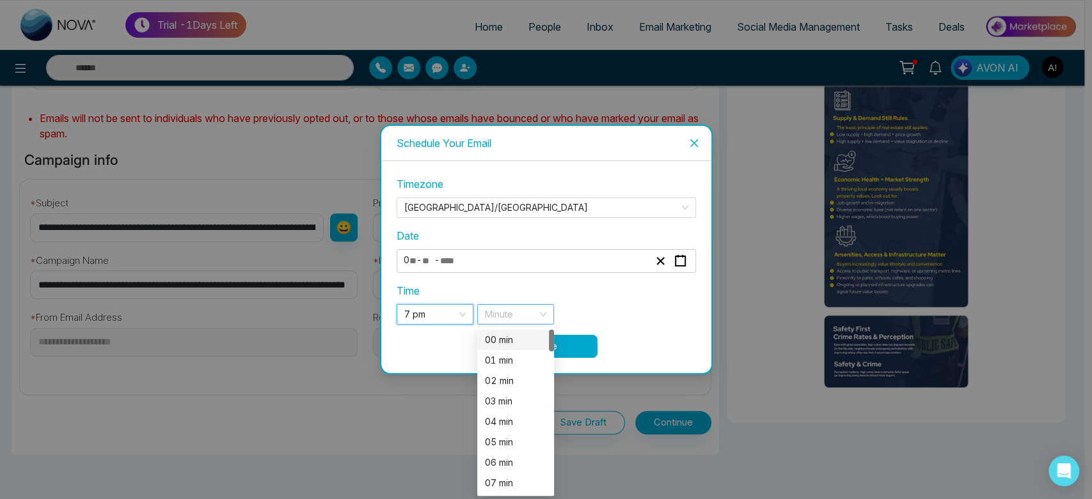
click at [547, 311] on div "Minute" at bounding box center [515, 314] width 77 height 20
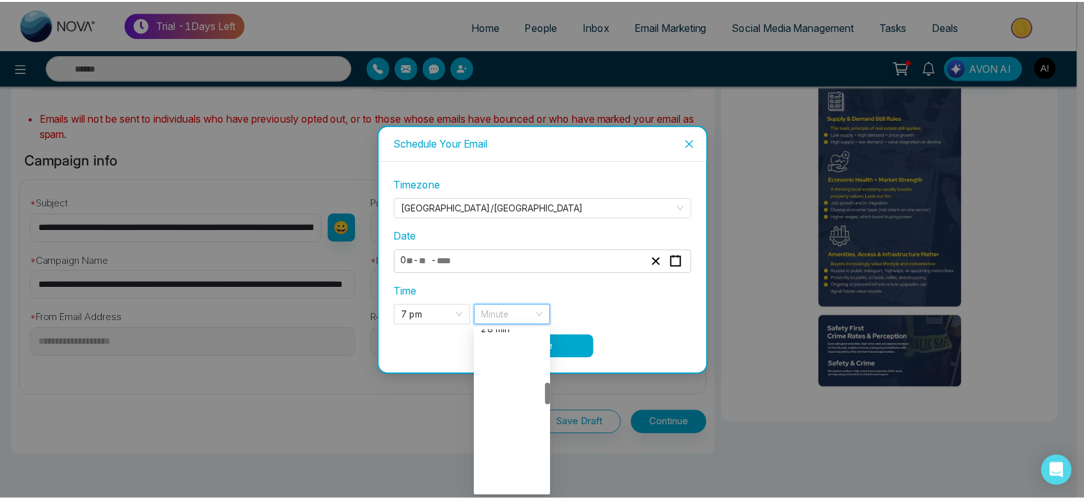
scroll to position [688, 0]
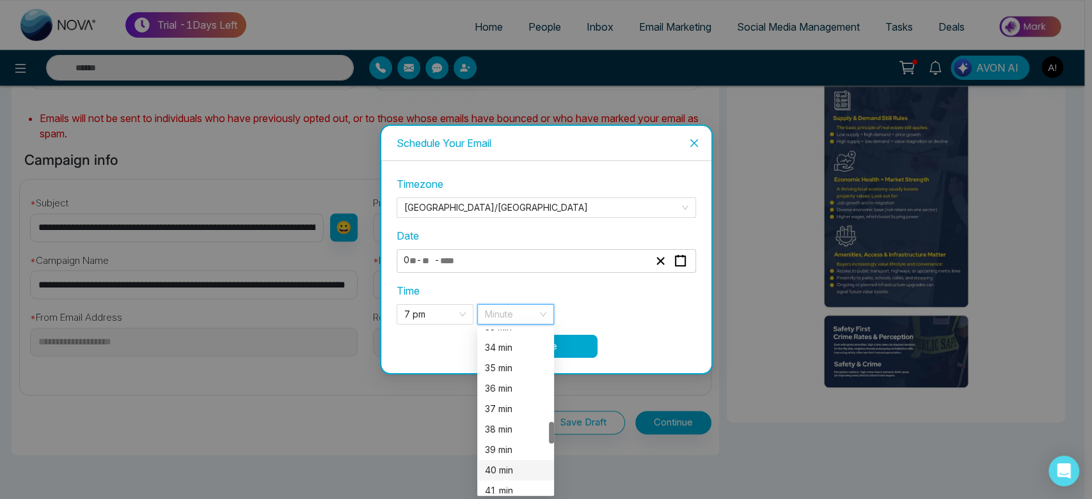
click at [506, 462] on div "40 min" at bounding box center [515, 470] width 77 height 20
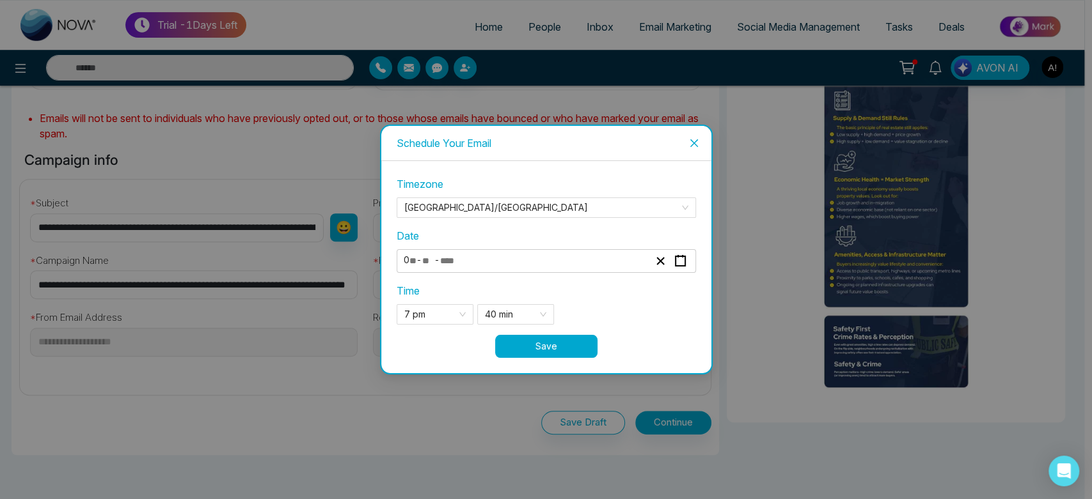
click at [579, 341] on button "Save" at bounding box center [546, 346] width 102 height 23
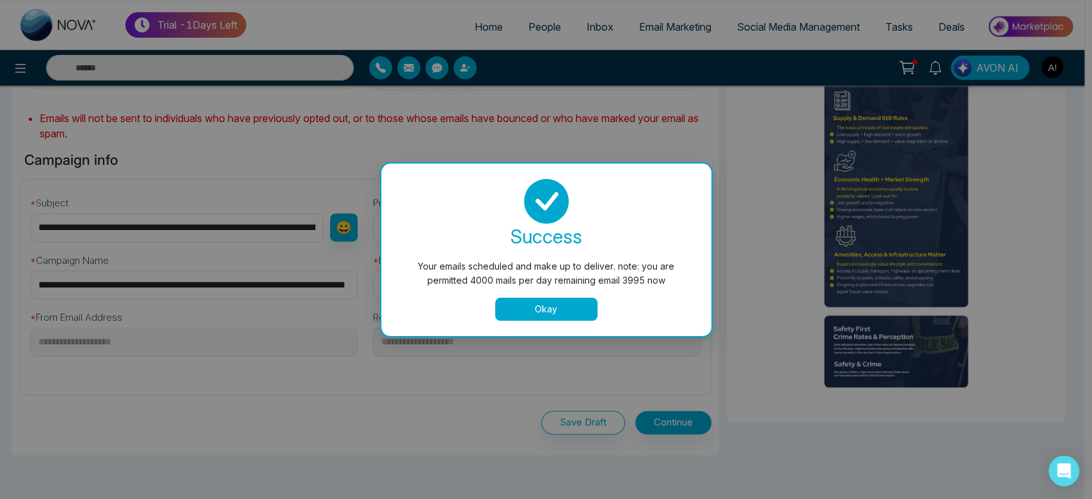
click at [551, 301] on button "Okay" at bounding box center [546, 309] width 102 height 23
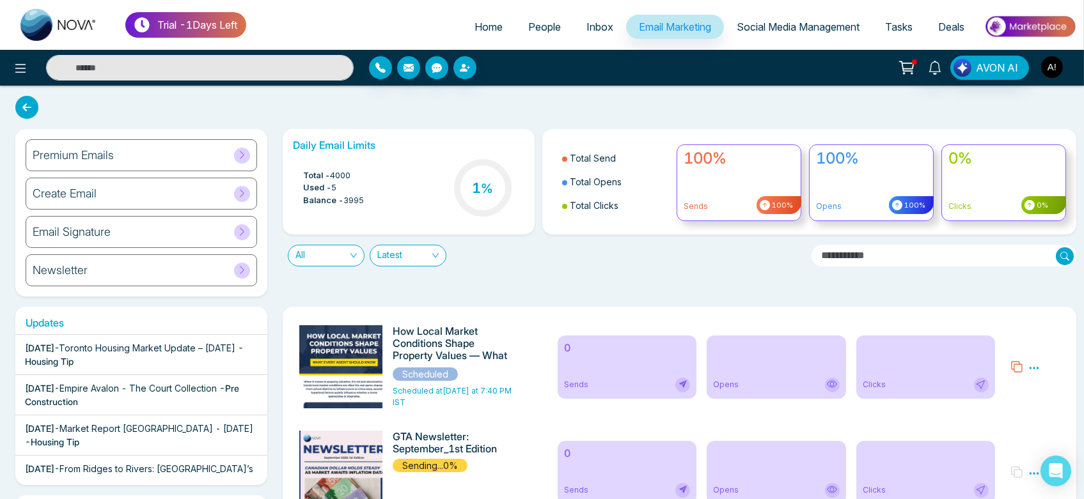
click at [1051, 68] on img "button" at bounding box center [1052, 67] width 22 height 22
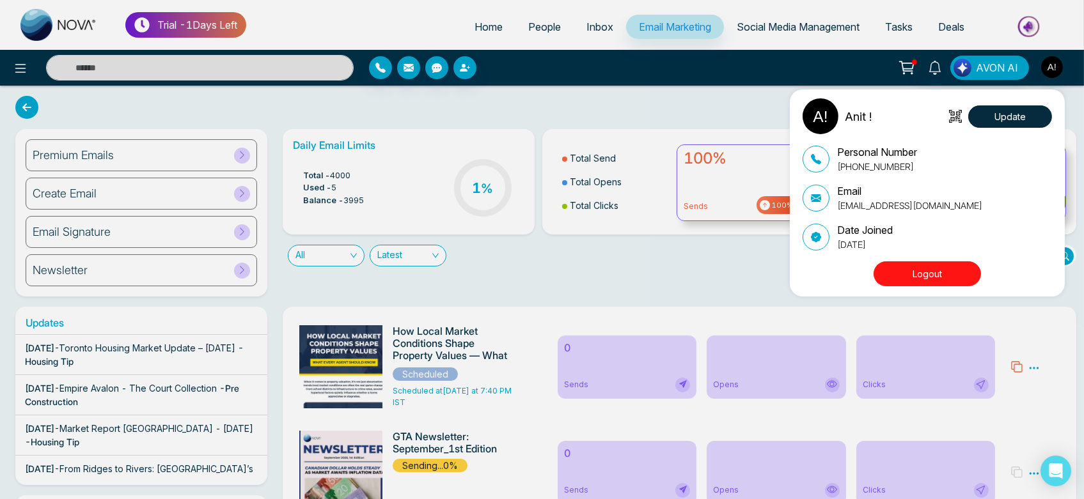
click at [688, 168] on div "Anit ! Update Personal Number +919930053035 Email anit@mmnovatech.com Date Join…" at bounding box center [542, 249] width 1084 height 499
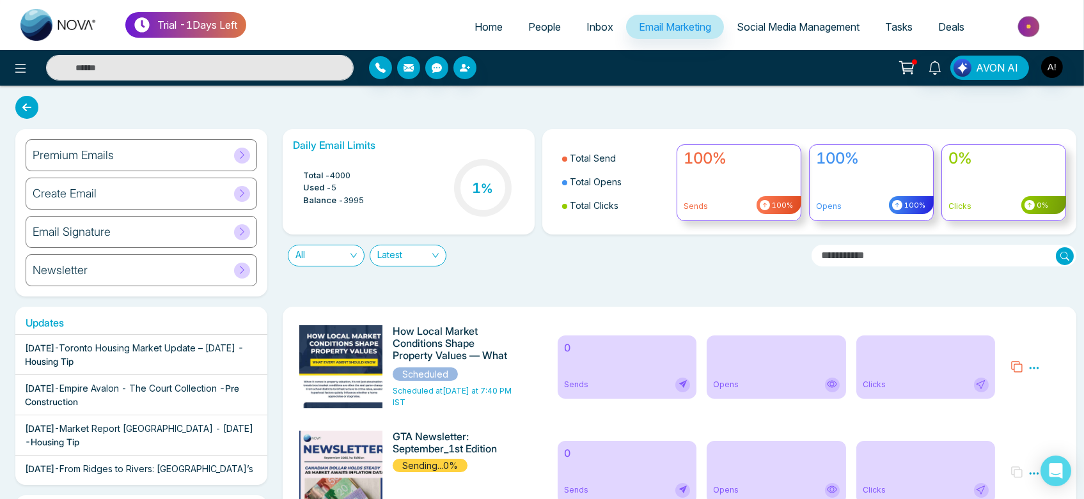
click at [779, 35] on link "Social Media Management" at bounding box center [798, 27] width 148 height 24
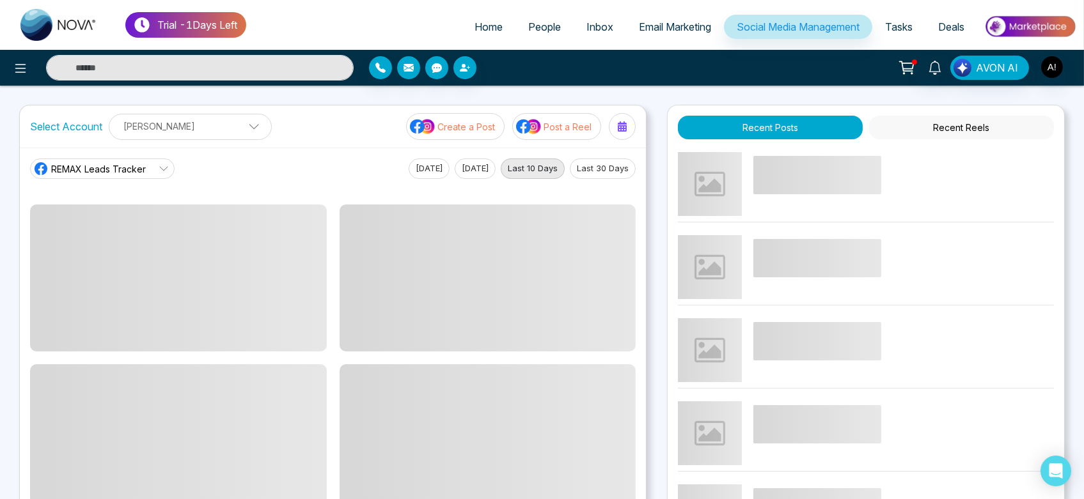
click at [532, 24] on span "People" at bounding box center [544, 26] width 33 height 13
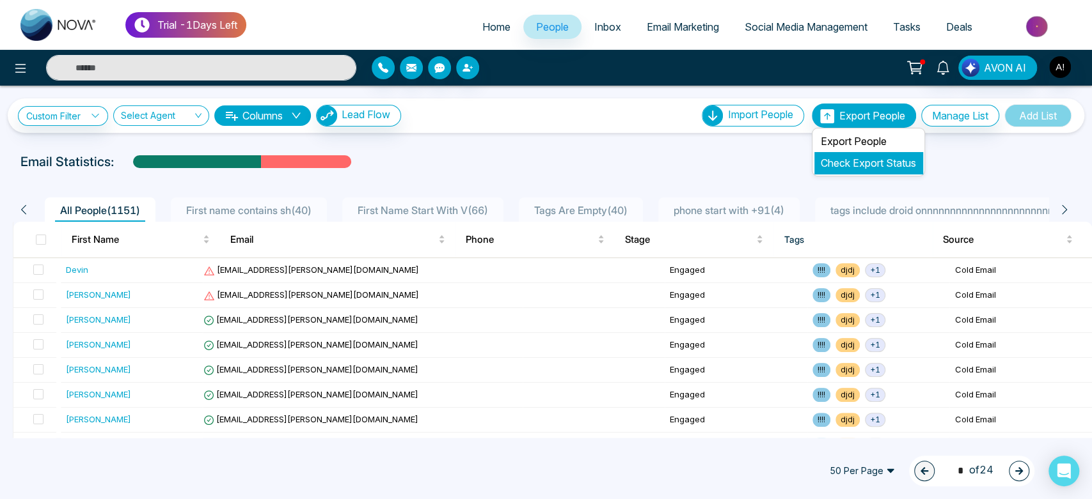
click at [854, 159] on link "Check Export Status" at bounding box center [867, 163] width 95 height 13
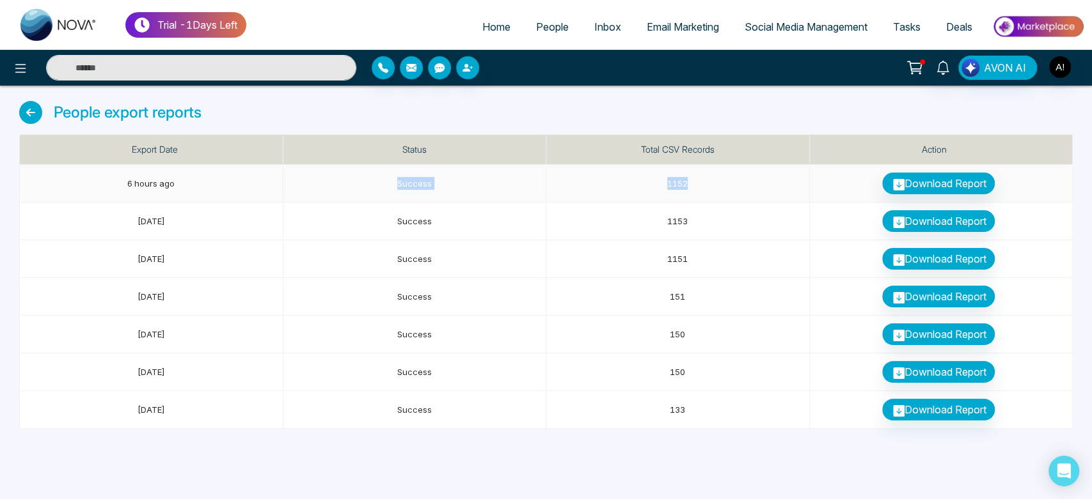
drag, startPoint x: 353, startPoint y: 190, endPoint x: 772, endPoint y: 188, distance: 419.5
click at [772, 188] on tr "6 hours ago Success 1152 Download Report" at bounding box center [546, 184] width 1053 height 38
click at [772, 188] on td "1152" at bounding box center [677, 184] width 263 height 38
drag, startPoint x: 384, startPoint y: 189, endPoint x: 580, endPoint y: 183, distance: 195.8
click at [580, 183] on tr "6 hours ago Success 1152 Download Report" at bounding box center [546, 184] width 1053 height 38
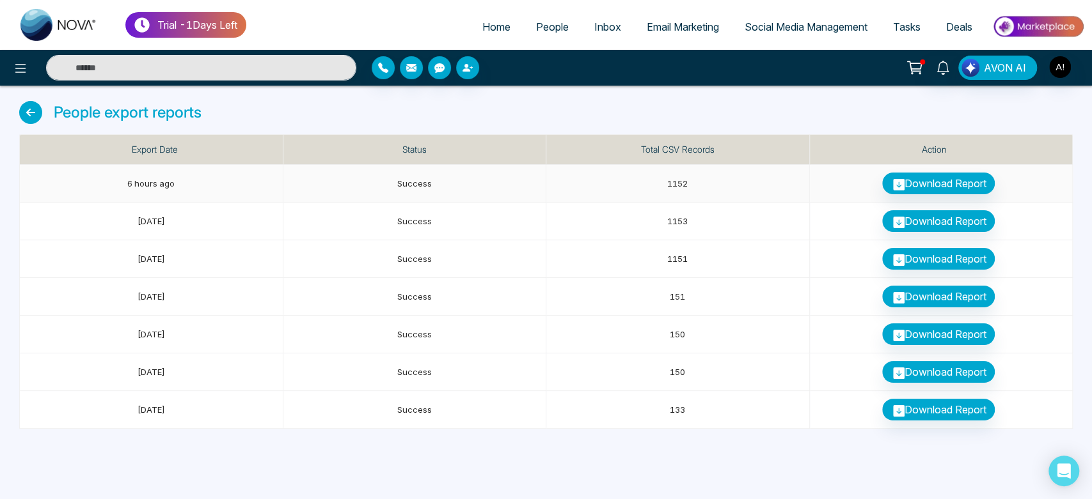
click at [675, 178] on span "1152" at bounding box center [677, 183] width 20 height 10
drag, startPoint x: 657, startPoint y: 180, endPoint x: 723, endPoint y: 182, distance: 66.5
click at [723, 182] on td "1152" at bounding box center [677, 184] width 263 height 38
click at [536, 20] on span "People" at bounding box center [552, 26] width 33 height 13
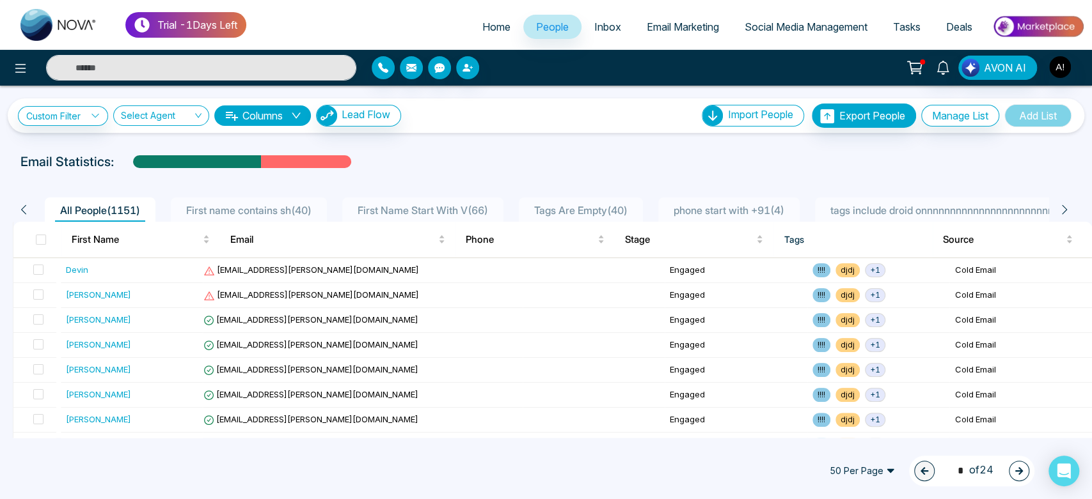
click at [749, 204] on span "phone start with +91 ( 4 )" at bounding box center [728, 210] width 121 height 13
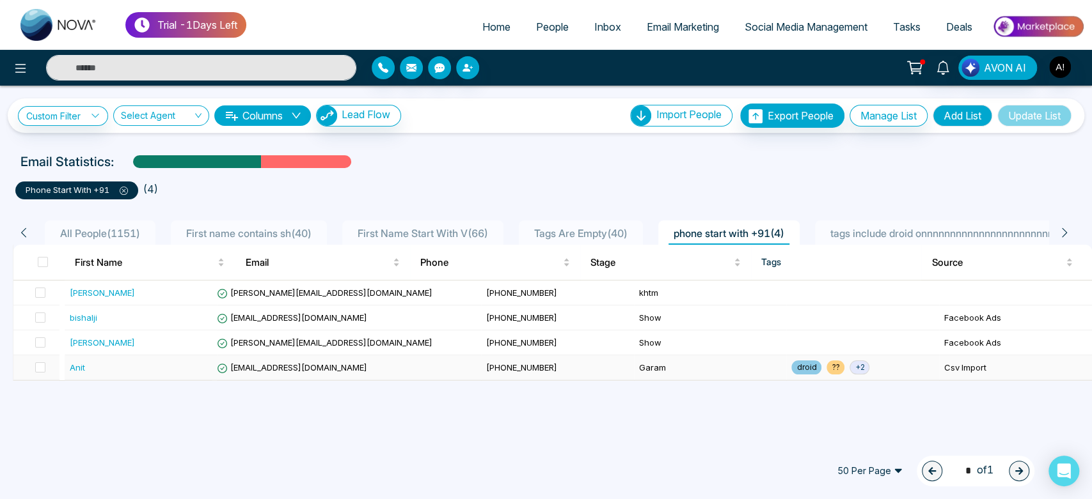
click at [376, 366] on td "[EMAIL_ADDRESS][DOMAIN_NAME]" at bounding box center [346, 368] width 269 height 25
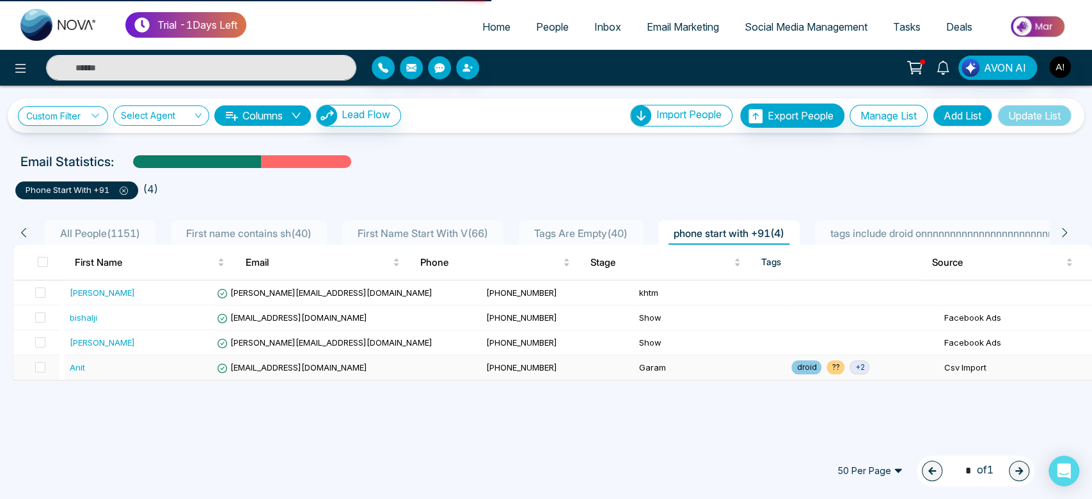
click at [376, 366] on td "[EMAIL_ADDRESS][DOMAIN_NAME]" at bounding box center [346, 368] width 269 height 25
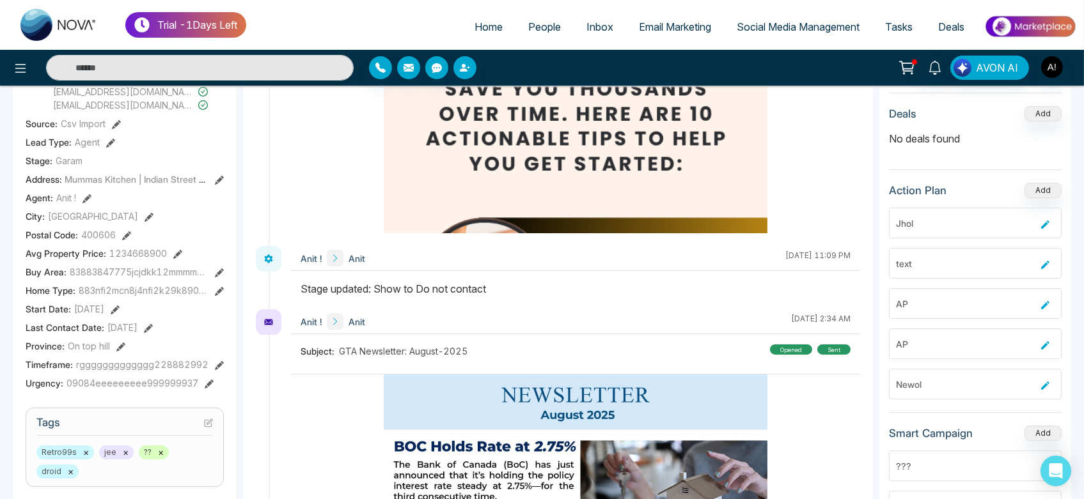
scroll to position [2913, 0]
drag, startPoint x: 294, startPoint y: 272, endPoint x: 553, endPoint y: 270, distance: 259.0
click at [553, 282] on div at bounding box center [575, 296] width 569 height 28
click at [508, 282] on div "Stage updated: Show to Do not contact" at bounding box center [576, 289] width 550 height 15
drag, startPoint x: 411, startPoint y: 274, endPoint x: 563, endPoint y: 276, distance: 152.2
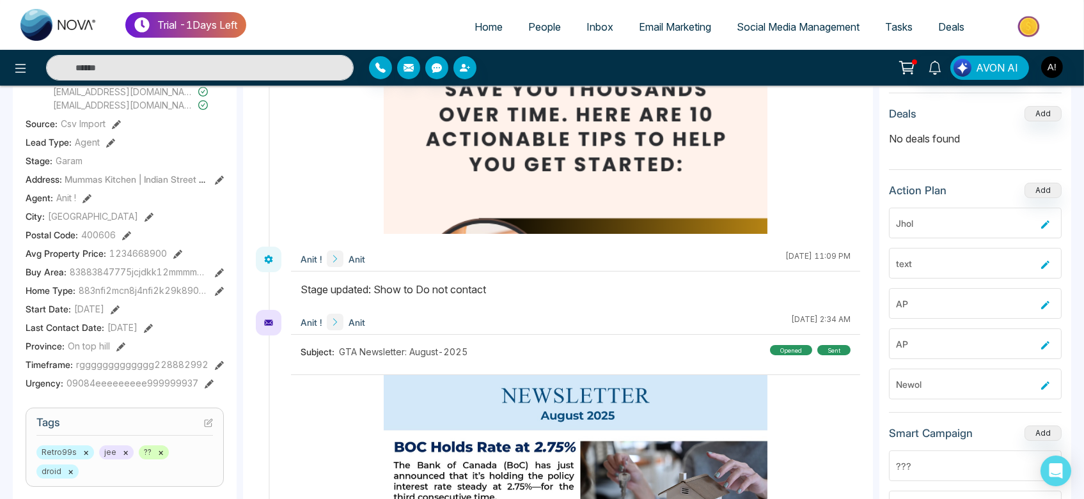
click at [563, 282] on div "Stage updated: Show to Do not contact" at bounding box center [576, 289] width 550 height 15
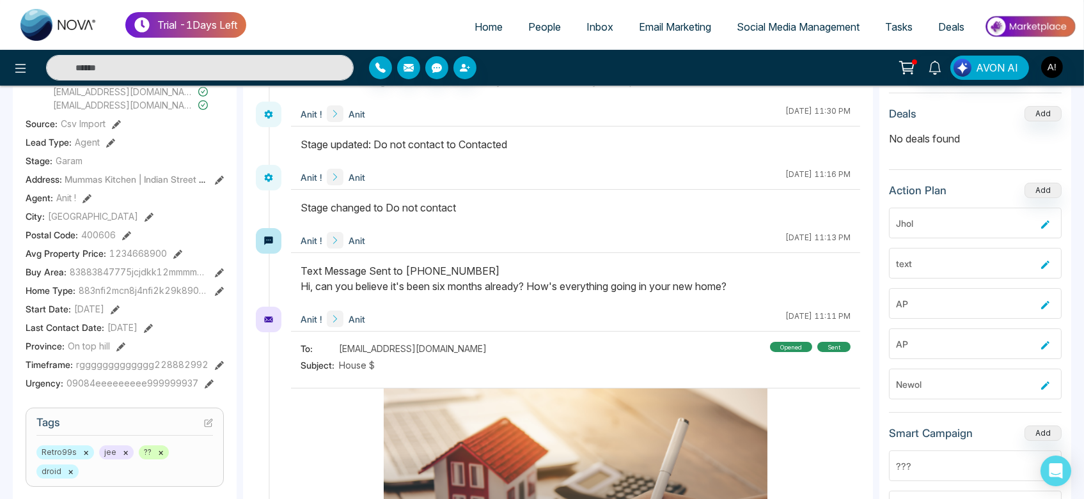
scroll to position [2466, 0]
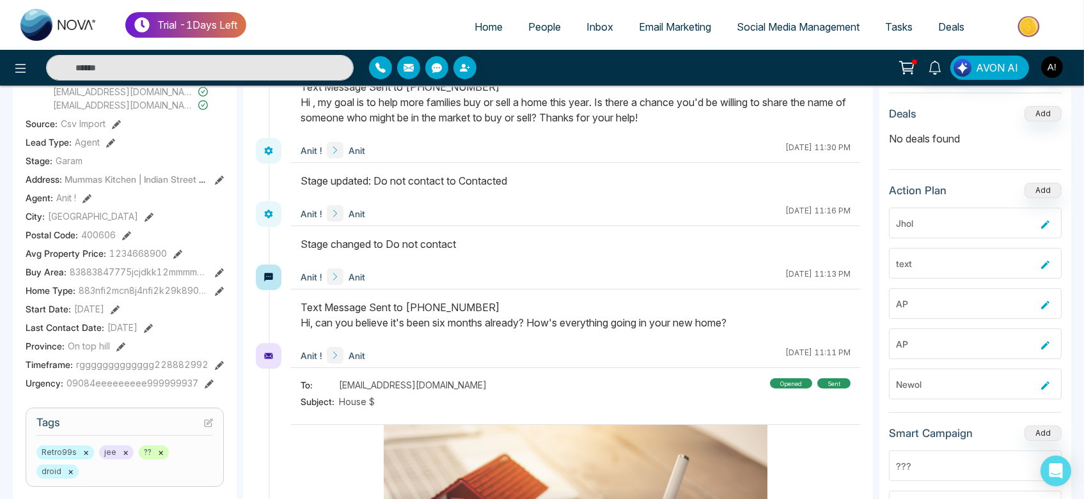
drag, startPoint x: 302, startPoint y: 224, endPoint x: 496, endPoint y: 229, distance: 193.8
click at [496, 237] on div "Stage changed to Do not contact" at bounding box center [576, 244] width 550 height 15
click at [270, 209] on icon at bounding box center [268, 214] width 10 height 10
click at [29, 61] on button at bounding box center [21, 68] width 26 height 26
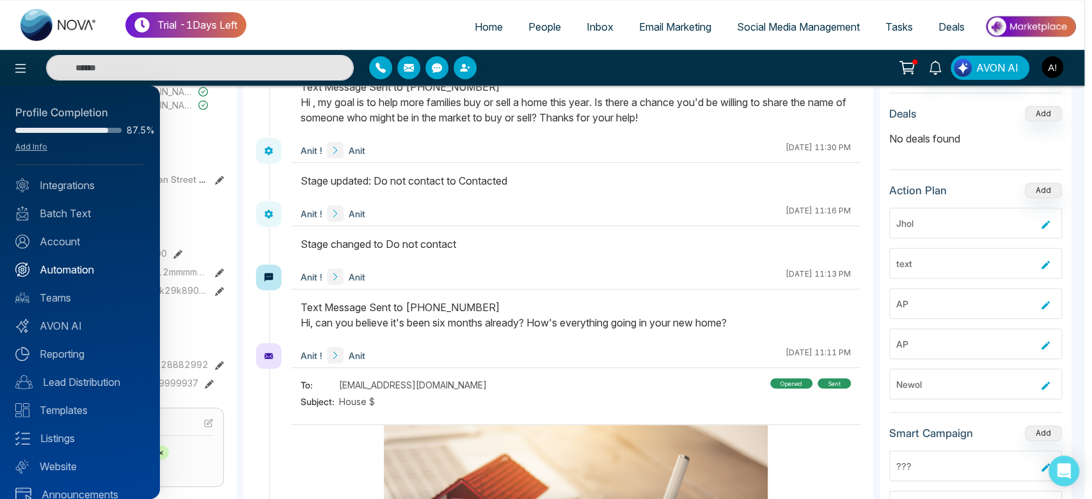
click at [81, 265] on link "Automation" at bounding box center [79, 269] width 129 height 15
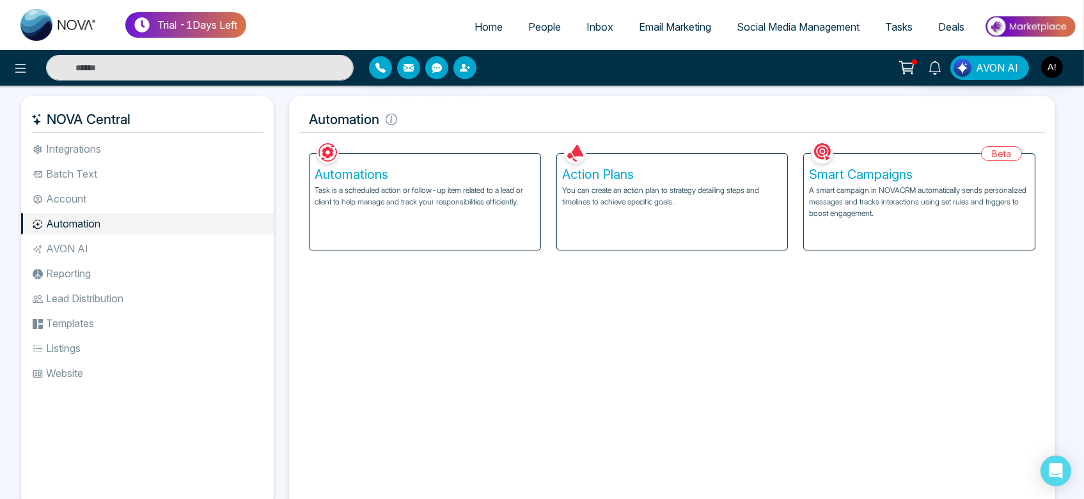
click at [661, 217] on div "Action Plans You can create an action plan to strategy detailing steps and time…" at bounding box center [672, 202] width 231 height 96
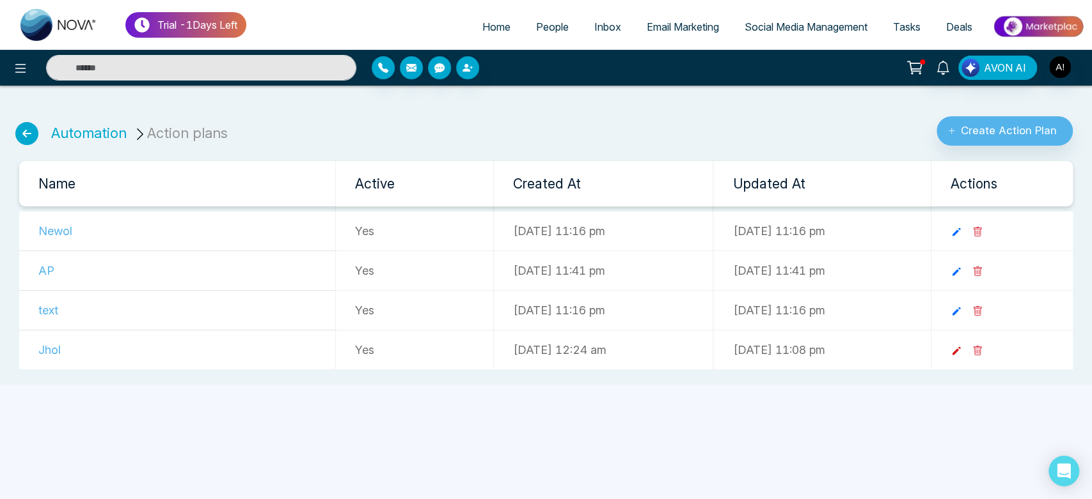
click at [962, 348] on icon at bounding box center [956, 351] width 12 height 12
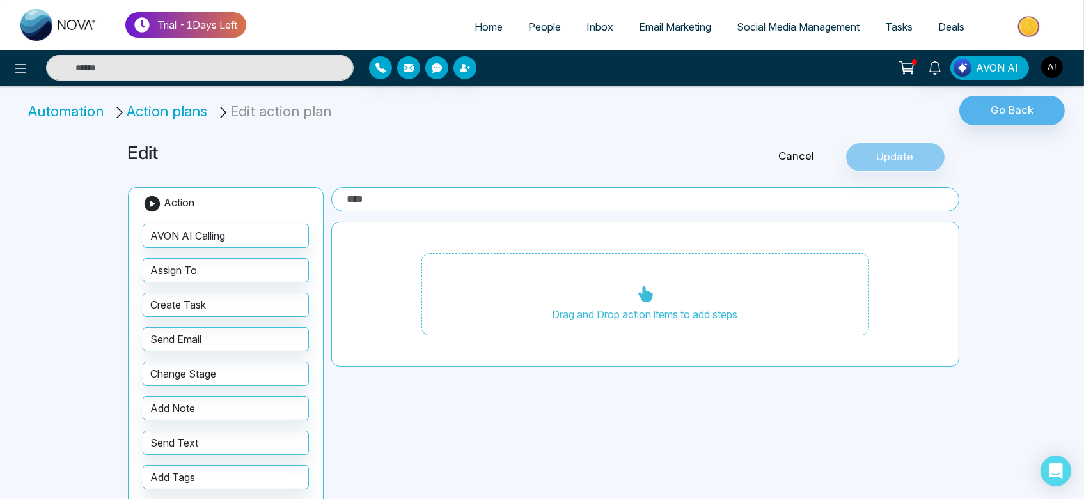
type input "****"
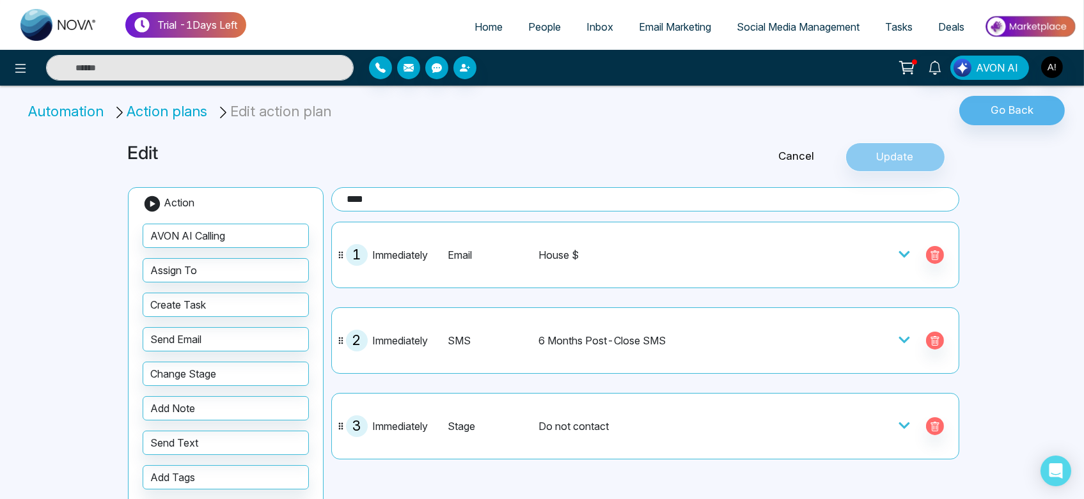
click at [660, 30] on span "Email Marketing" at bounding box center [675, 26] width 72 height 13
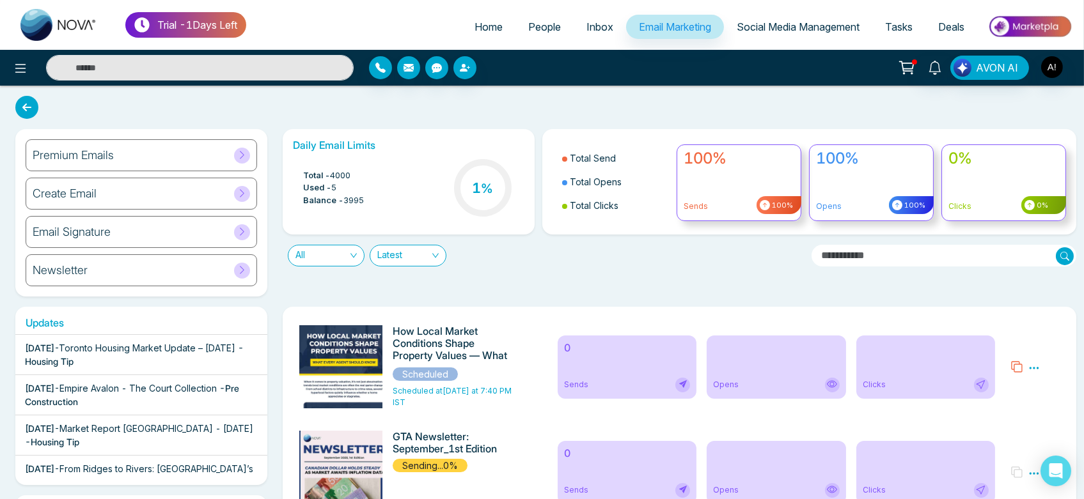
click at [148, 147] on div "Premium Emails" at bounding box center [141, 155] width 231 height 32
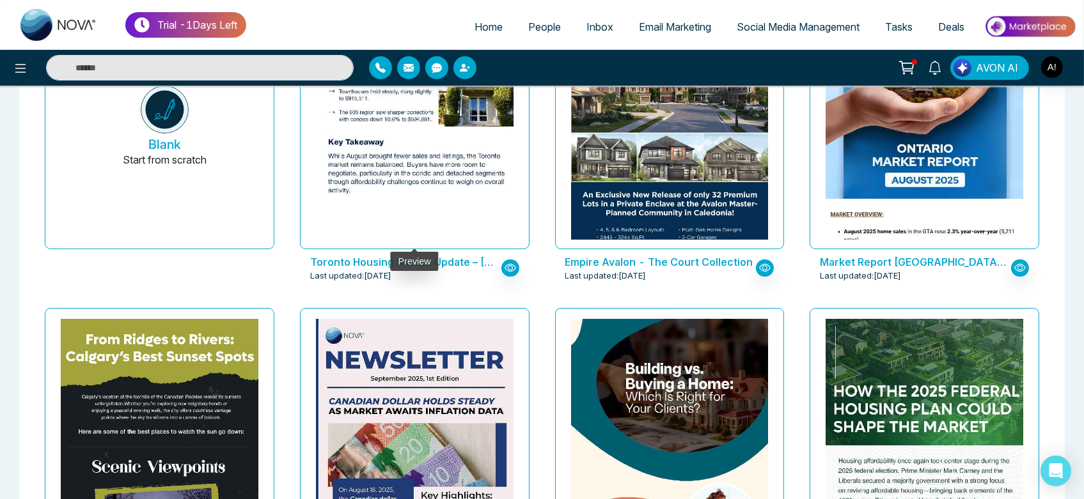
scroll to position [172, 0]
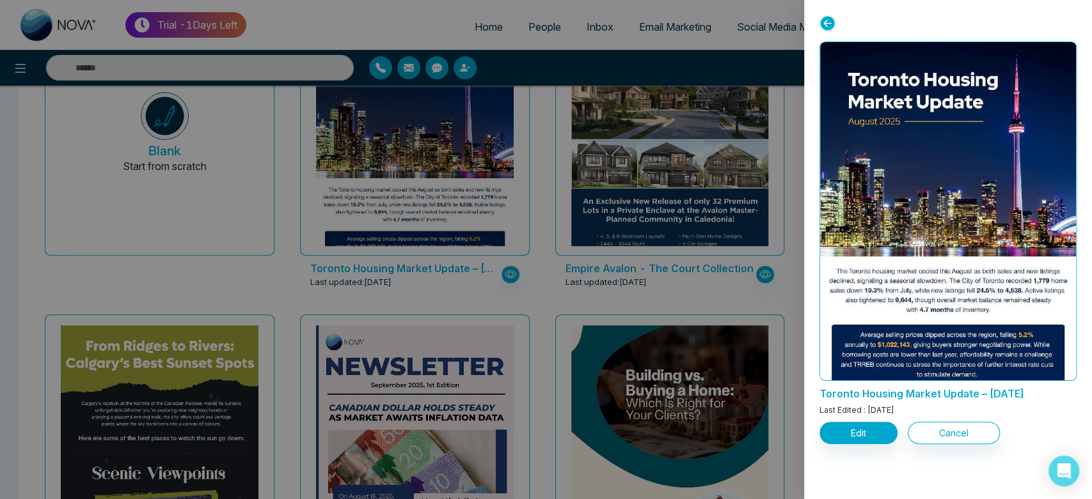
click at [432, 247] on div at bounding box center [546, 249] width 1092 height 499
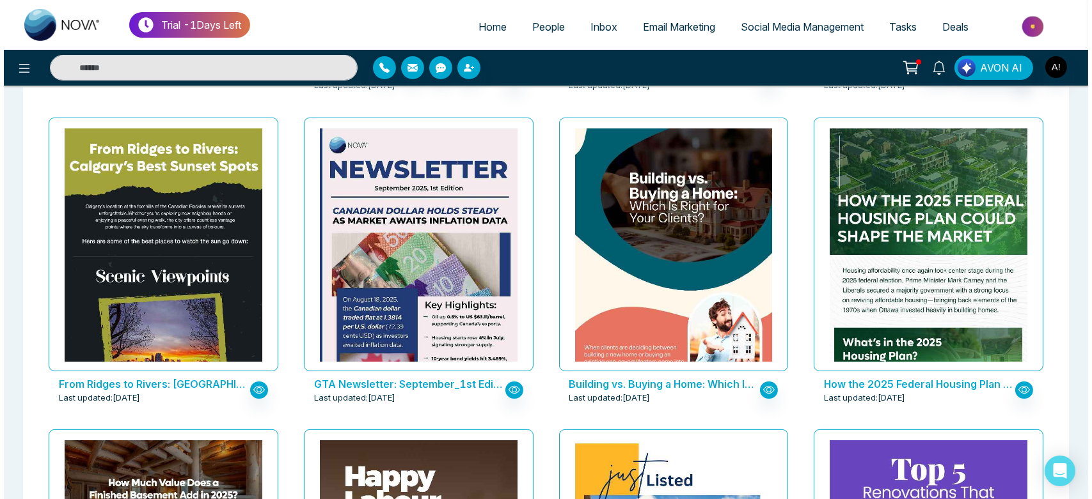
scroll to position [370, 0]
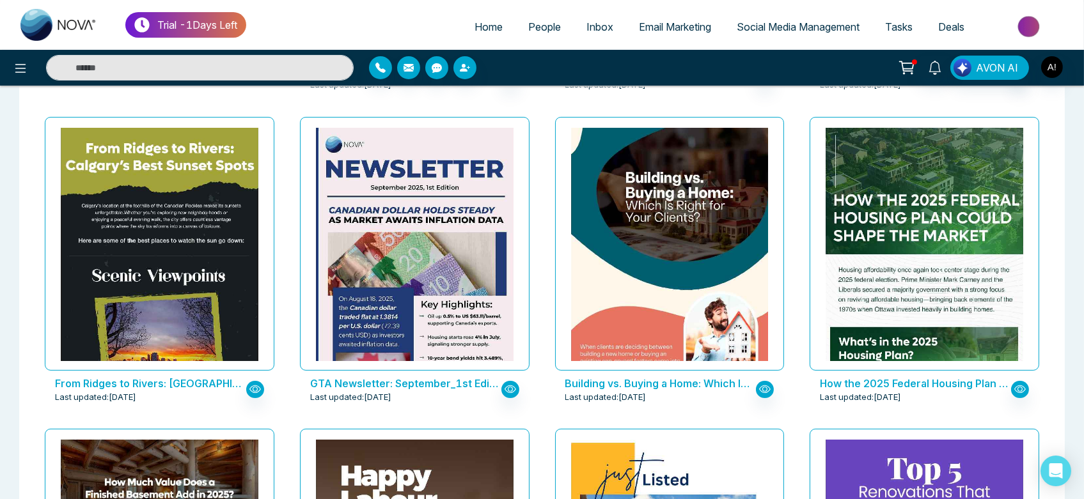
click at [136, 391] on span "Last updated: Sep 4, 2025" at bounding box center [95, 397] width 81 height 13
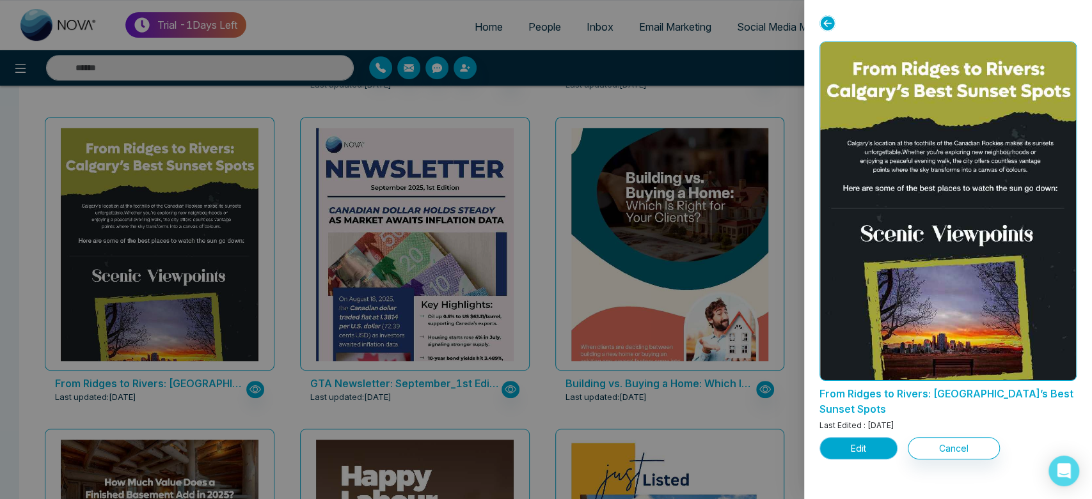
click at [850, 437] on button "Edit" at bounding box center [858, 448] width 78 height 22
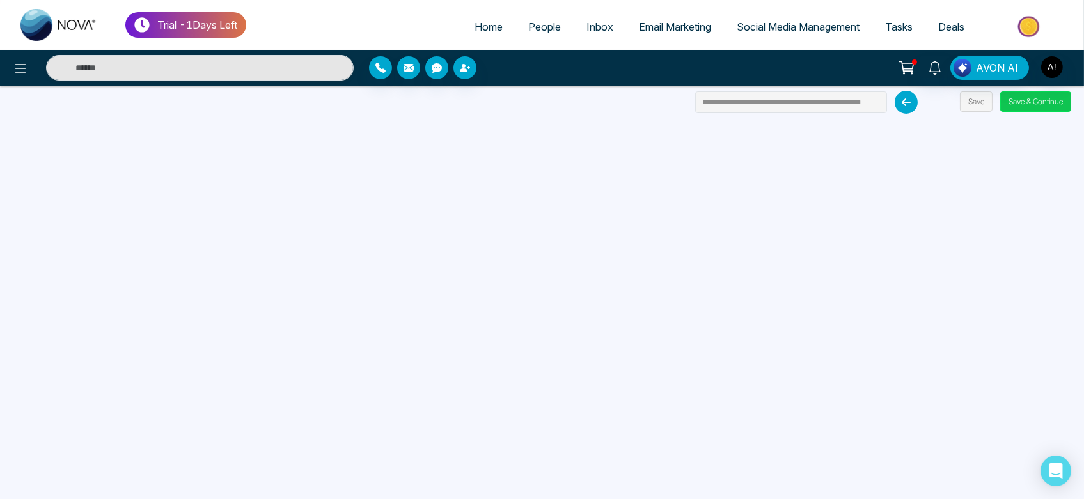
click at [1035, 101] on button "Save & Continue" at bounding box center [1035, 101] width 71 height 20
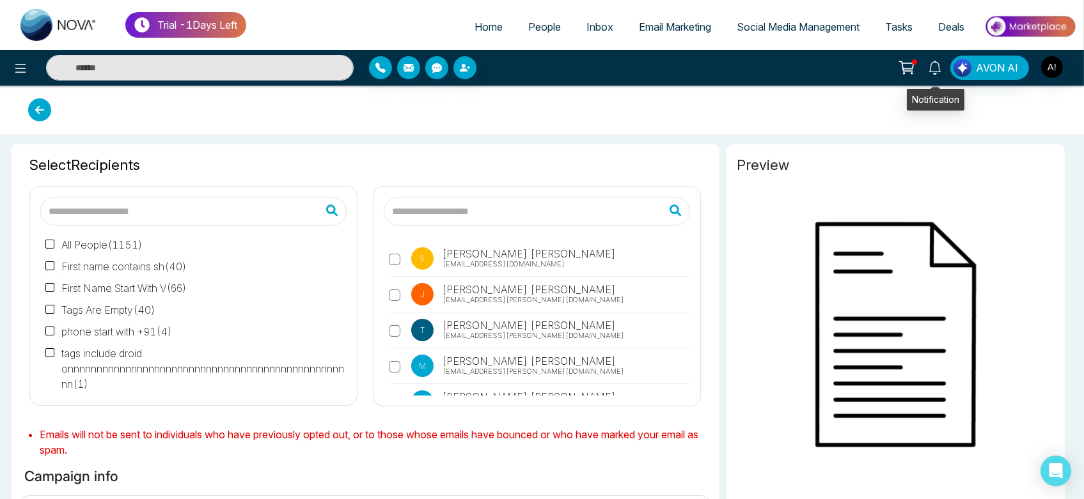
type input "**********"
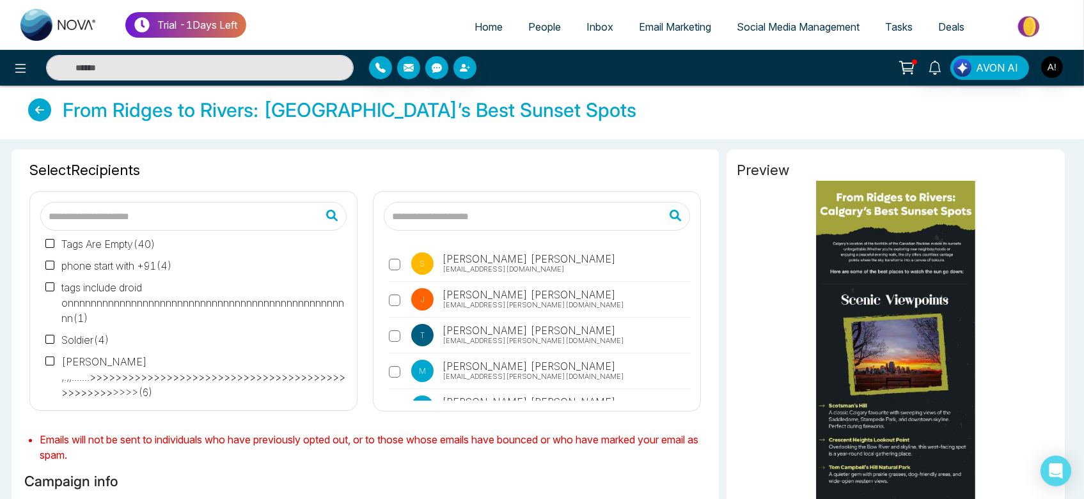
click at [501, 223] on input "text" at bounding box center [537, 216] width 306 height 29
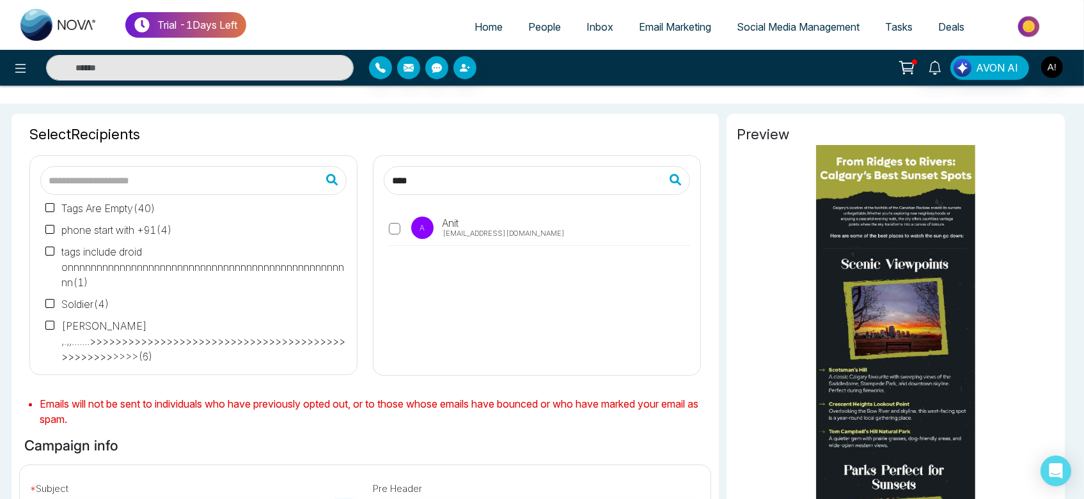
scroll to position [36, 0]
type input "****"
click at [457, 232] on span "[EMAIL_ADDRESS][DOMAIN_NAME]" at bounding box center [504, 233] width 122 height 11
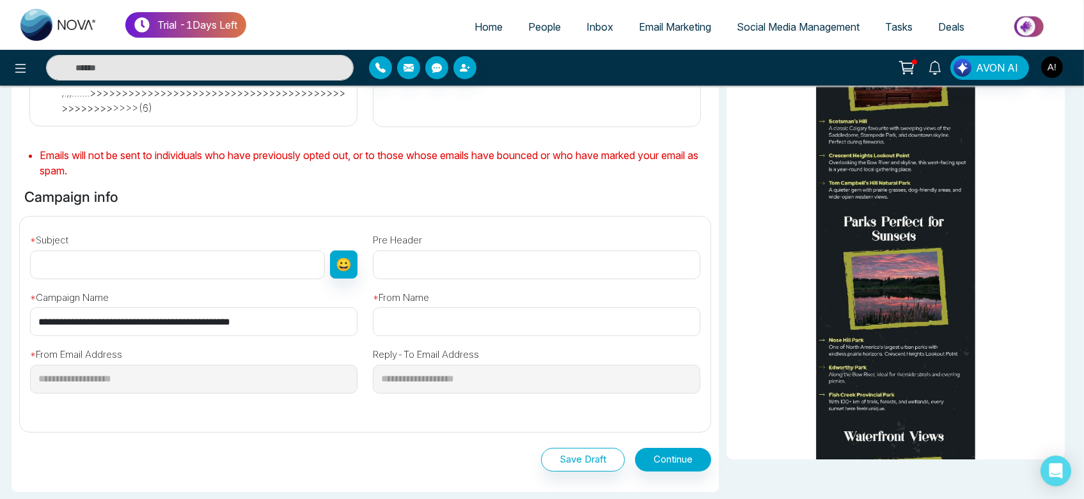
scroll to position [294, 0]
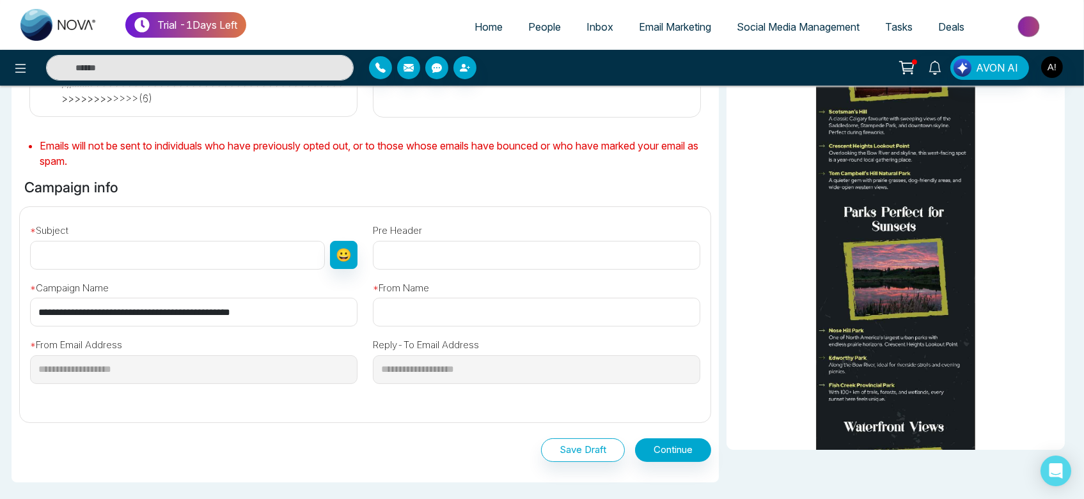
drag, startPoint x: 282, startPoint y: 313, endPoint x: 0, endPoint y: 317, distance: 282.0
click at [0, 317] on div "**********" at bounding box center [542, 219] width 1084 height 749
click at [97, 264] on input "text" at bounding box center [177, 255] width 295 height 29
paste input "**********"
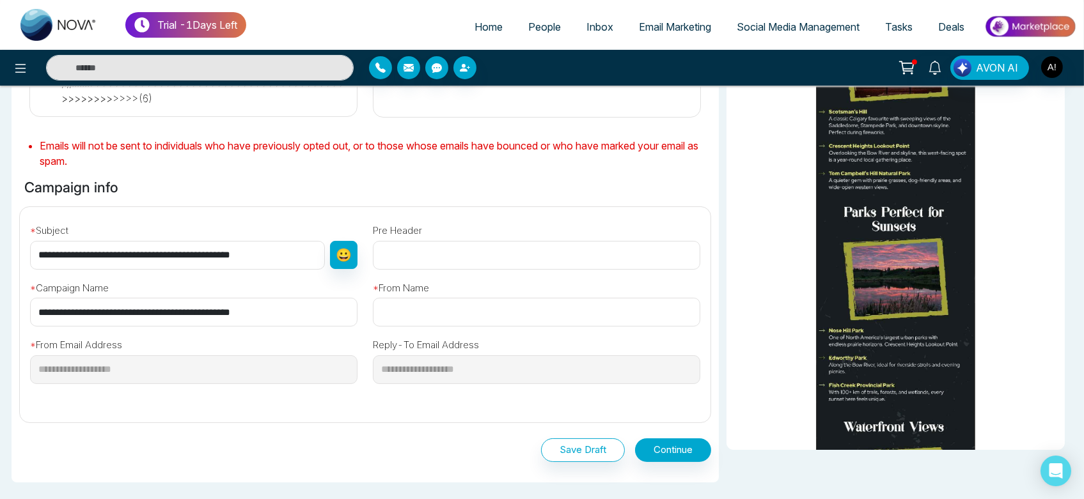
type input "**********"
click at [430, 306] on input "text" at bounding box center [536, 312] width 327 height 29
type input "****"
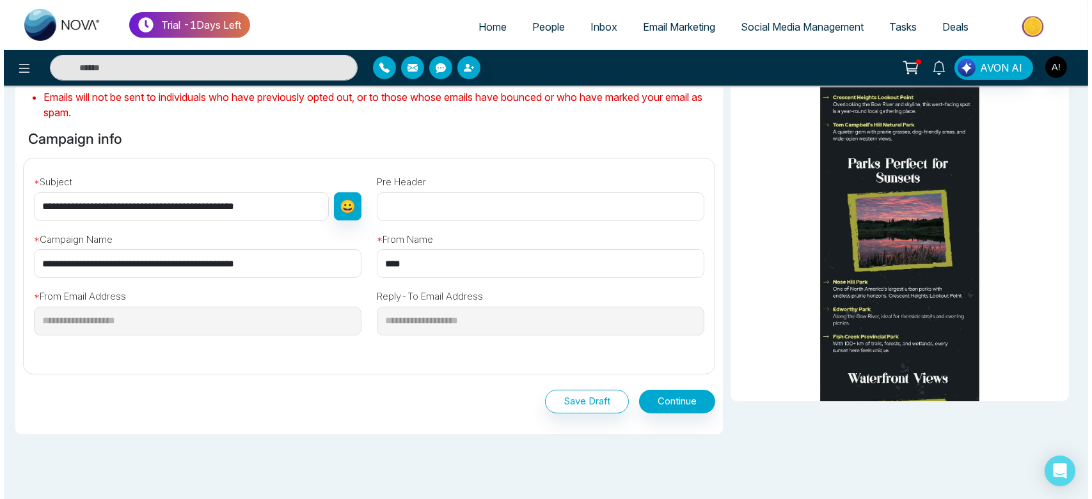
scroll to position [388, 0]
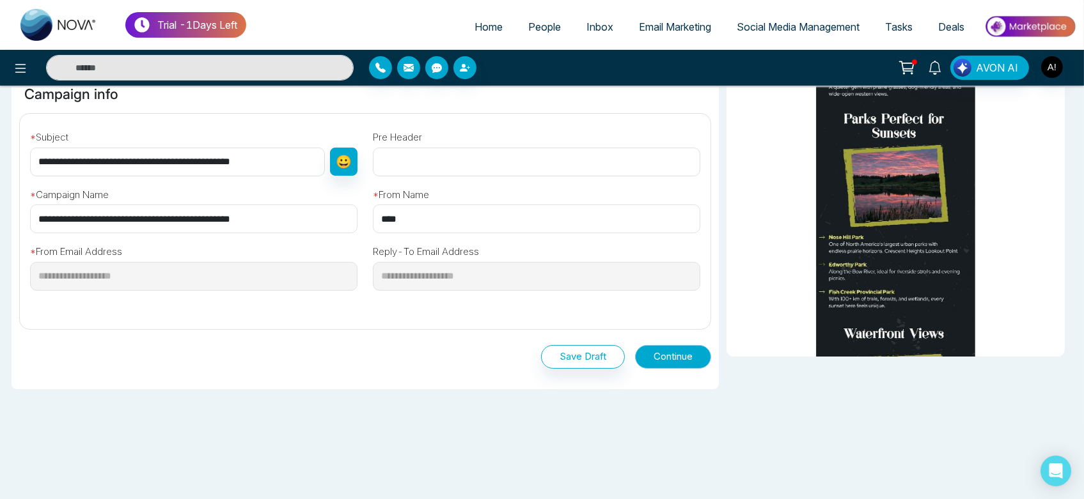
click at [686, 350] on button "Continue" at bounding box center [673, 357] width 76 height 24
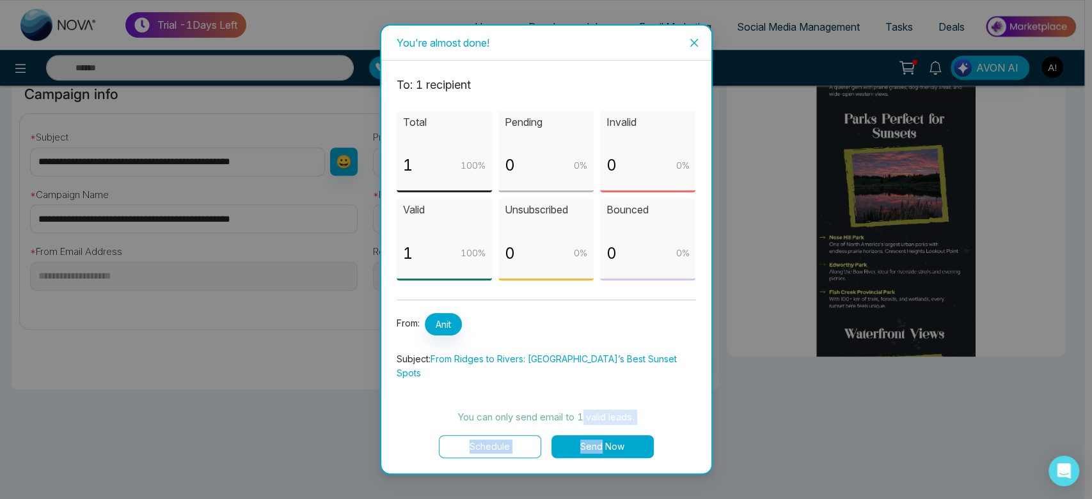
drag, startPoint x: 583, startPoint y: 426, endPoint x: 600, endPoint y: 445, distance: 25.4
click at [600, 445] on div "To: 1 recipient Total 1 100 % Pending 0 0 % Invalid 0 0 % Valid 1 100 % Unsubsc…" at bounding box center [545, 267] width 299 height 382
click at [600, 445] on button "Send Now" at bounding box center [602, 446] width 102 height 23
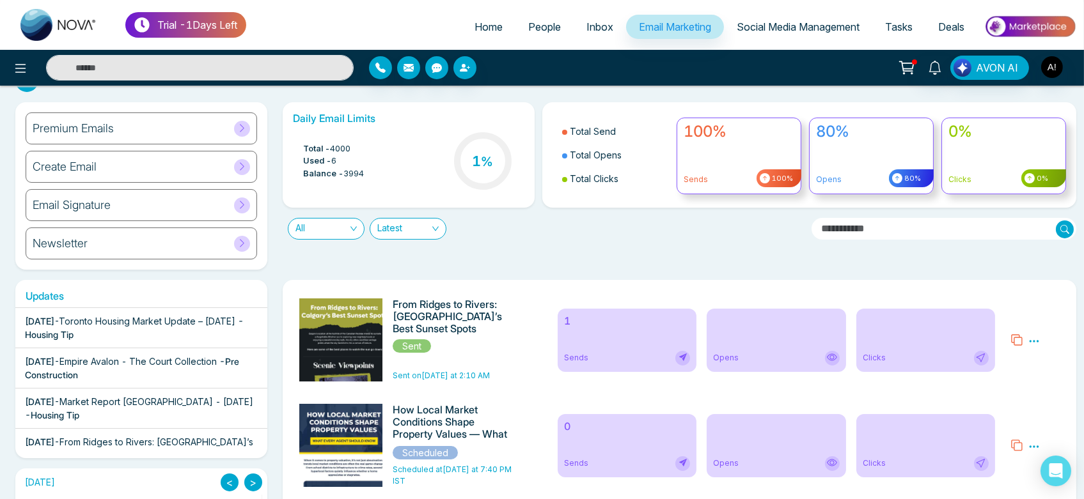
scroll to position [22, 0]
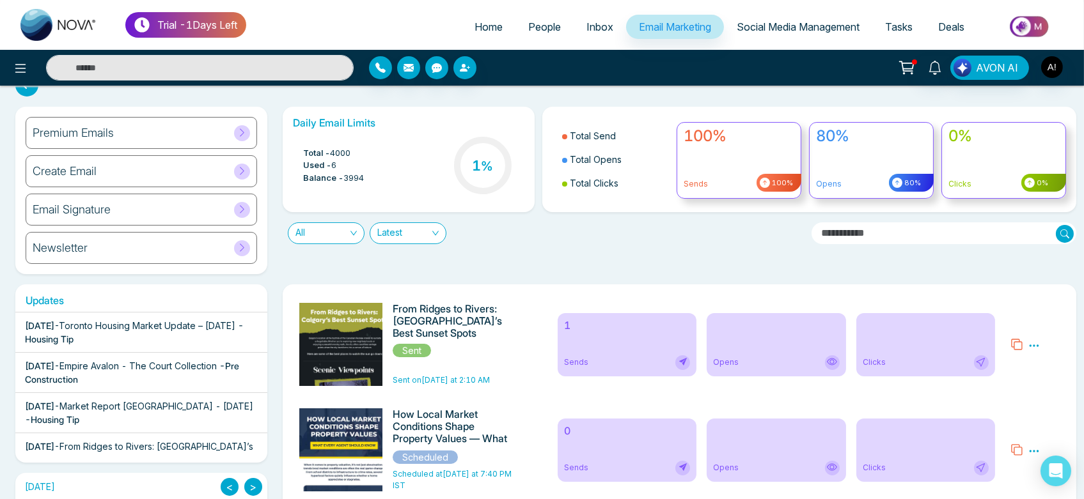
click at [175, 142] on div "Premium Emails" at bounding box center [141, 133] width 231 height 32
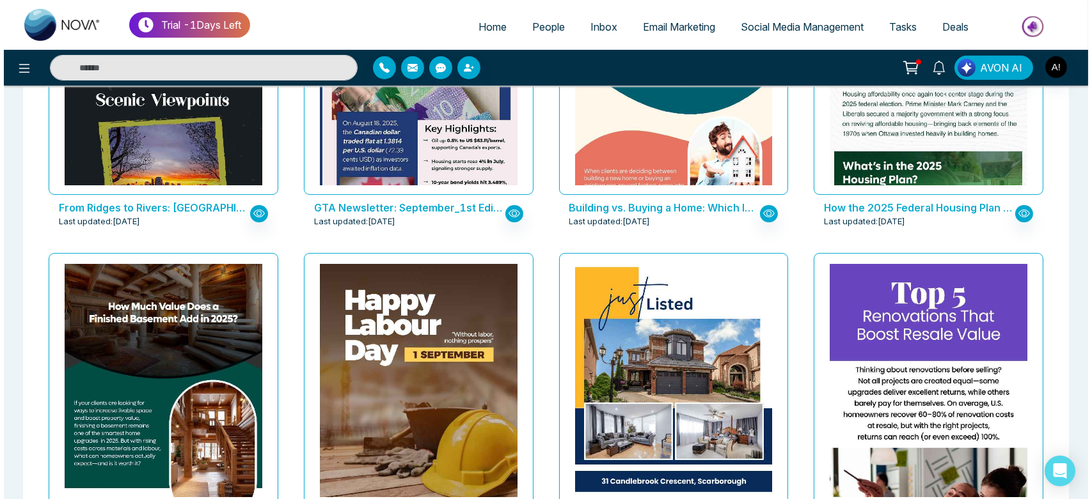
scroll to position [566, 0]
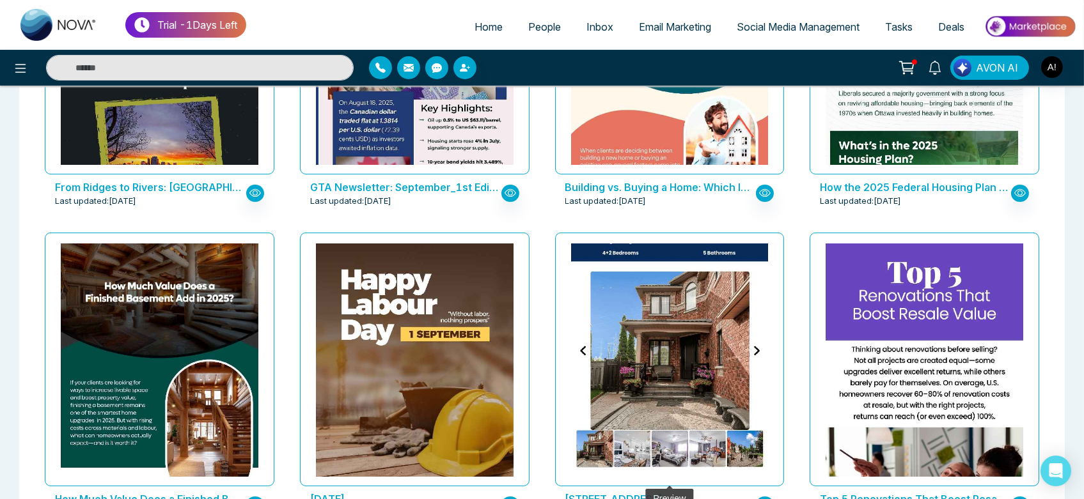
click at [623, 331] on img at bounding box center [669, 168] width 395 height 613
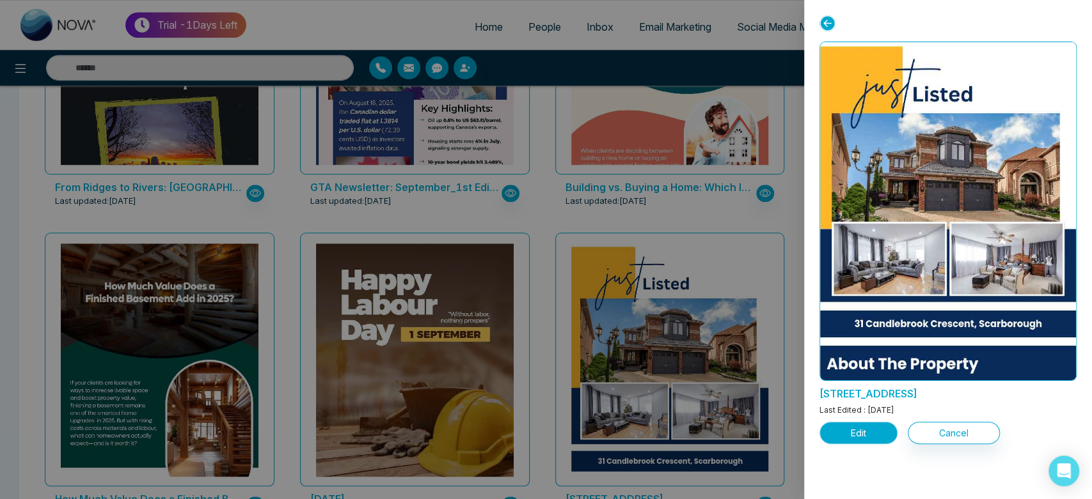
click at [858, 436] on button "Edit" at bounding box center [858, 433] width 78 height 22
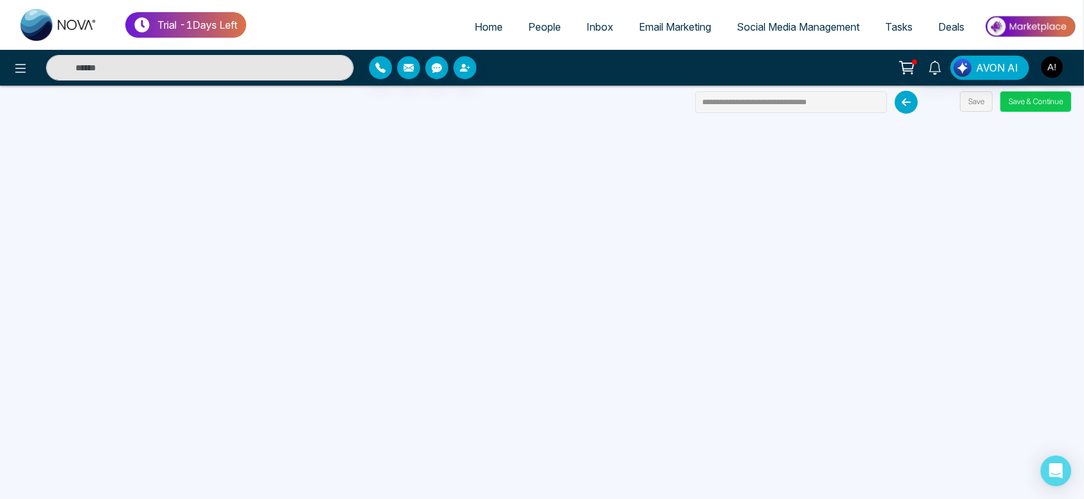
click at [1023, 97] on button "Save & Continue" at bounding box center [1035, 101] width 71 height 20
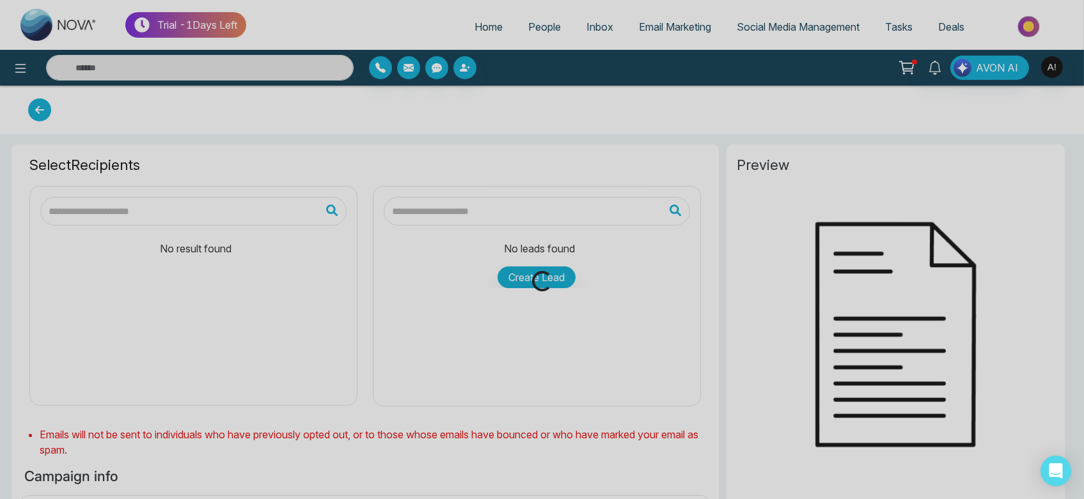
type input "**********"
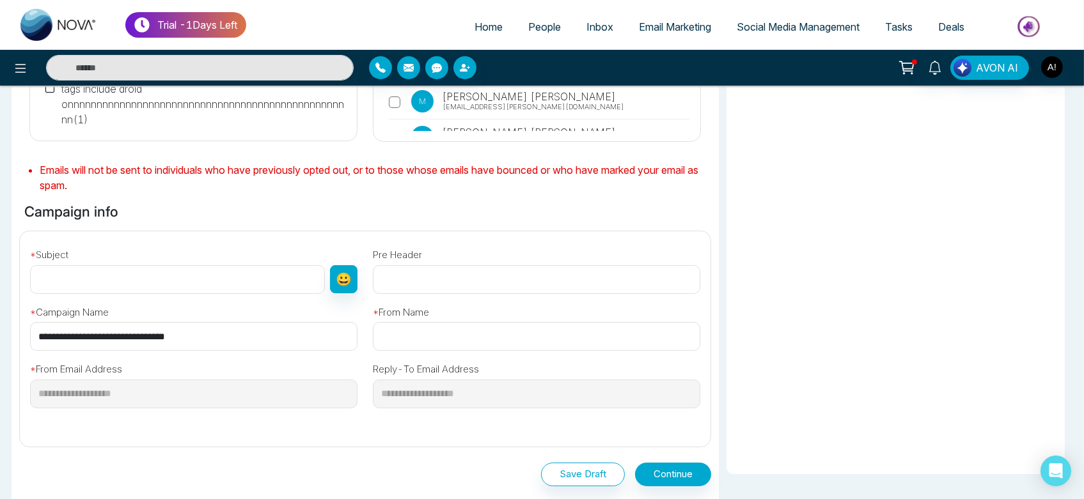
scroll to position [265, 0]
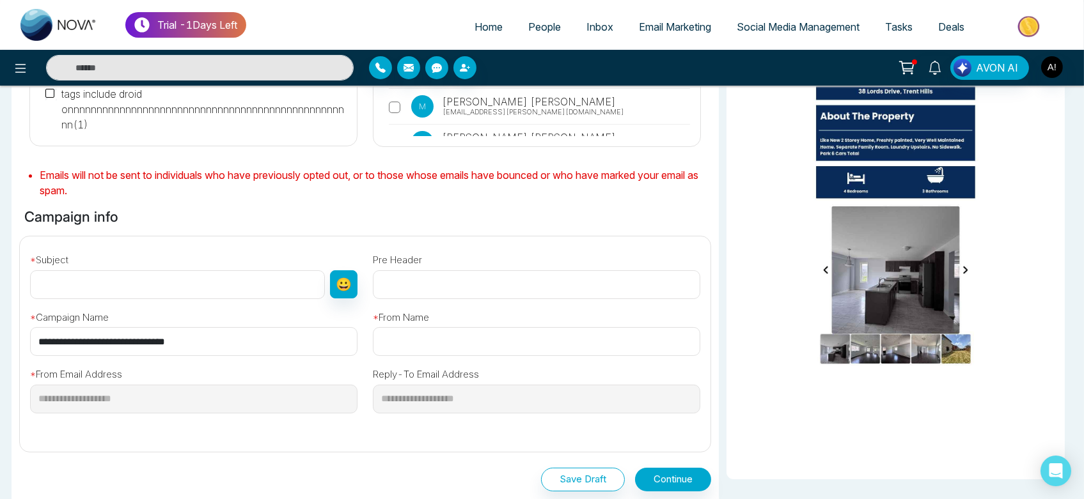
drag, startPoint x: 208, startPoint y: 344, endPoint x: 0, endPoint y: 327, distance: 208.5
click at [0, 327] on div "Select Recipients All People ( 1151 ) First name contains sh ( 40 ) First Name …" at bounding box center [542, 249] width 1084 height 749
click at [111, 274] on input "text" at bounding box center [177, 284] width 295 height 29
paste input "**********"
type input "**********"
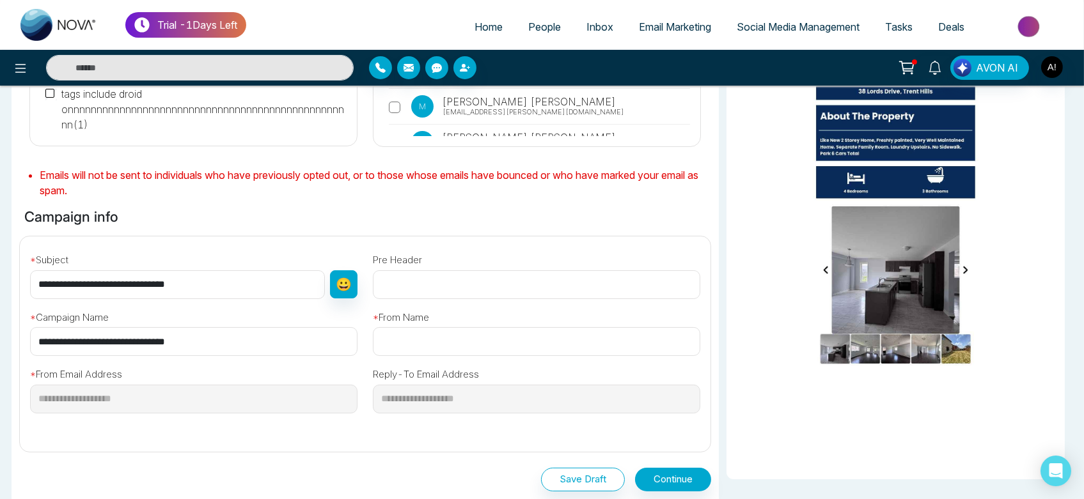
click at [427, 350] on input "text" at bounding box center [536, 341] width 327 height 29
click at [693, 478] on button "Continue" at bounding box center [673, 480] width 76 height 24
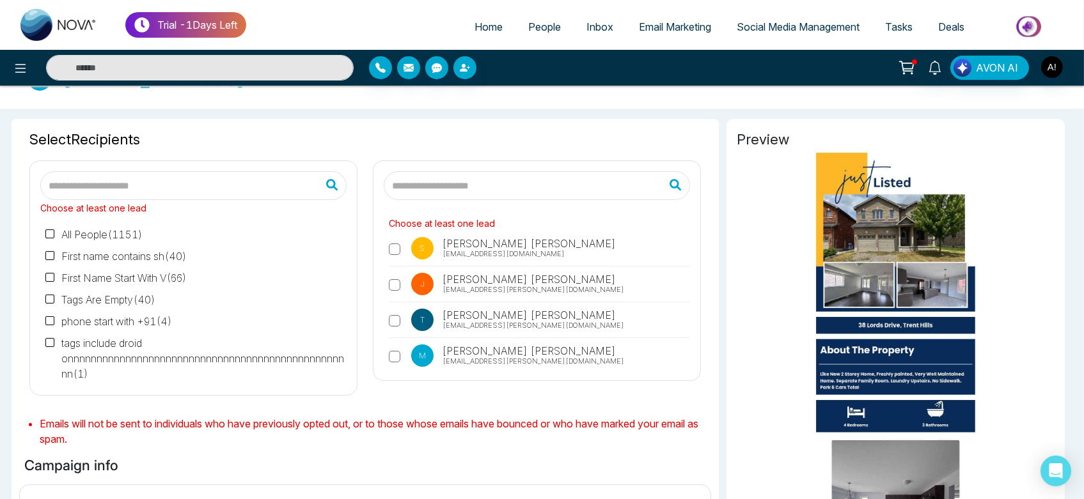
scroll to position [0, 0]
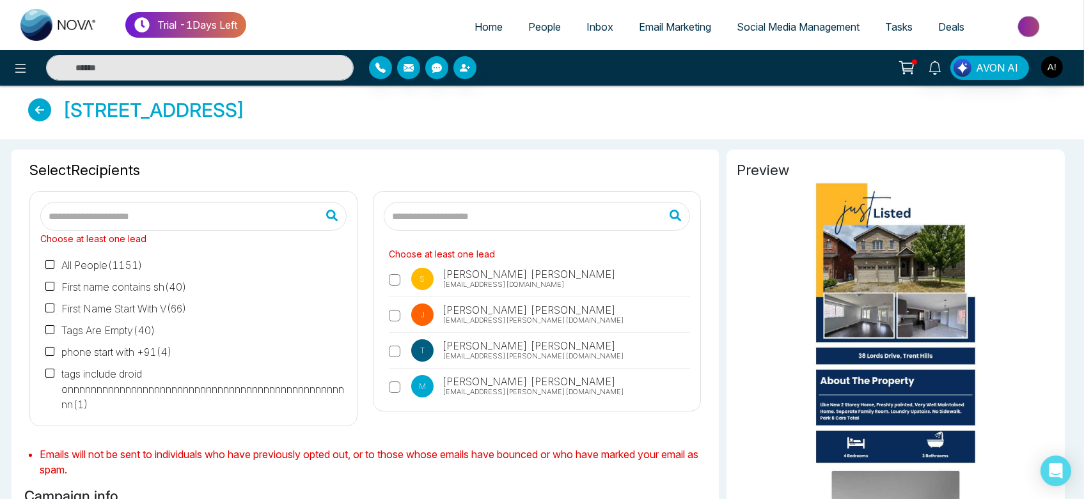
click at [512, 212] on input "text" at bounding box center [537, 216] width 306 height 29
click at [67, 351] on label "phone start with +91 ( 4 )" at bounding box center [108, 352] width 127 height 15
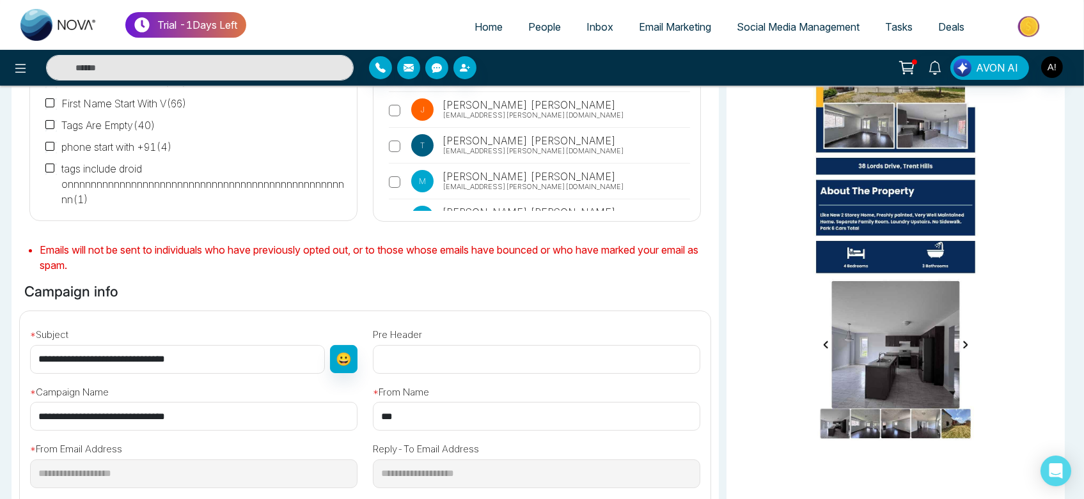
scroll to position [193, 0]
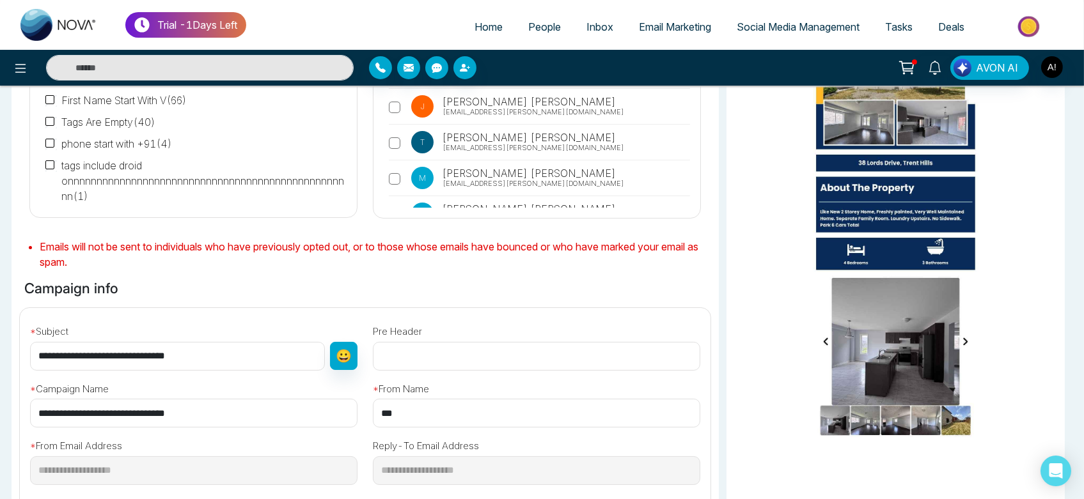
drag, startPoint x: 453, startPoint y: 403, endPoint x: 240, endPoint y: 424, distance: 214.6
click at [240, 424] on div "**********" at bounding box center [365, 410] width 706 height 205
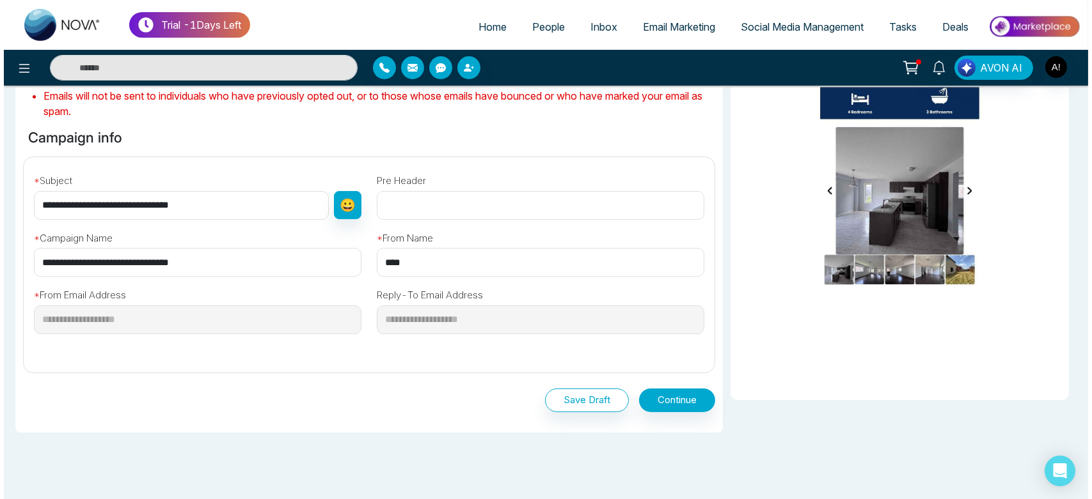
scroll to position [358, 0]
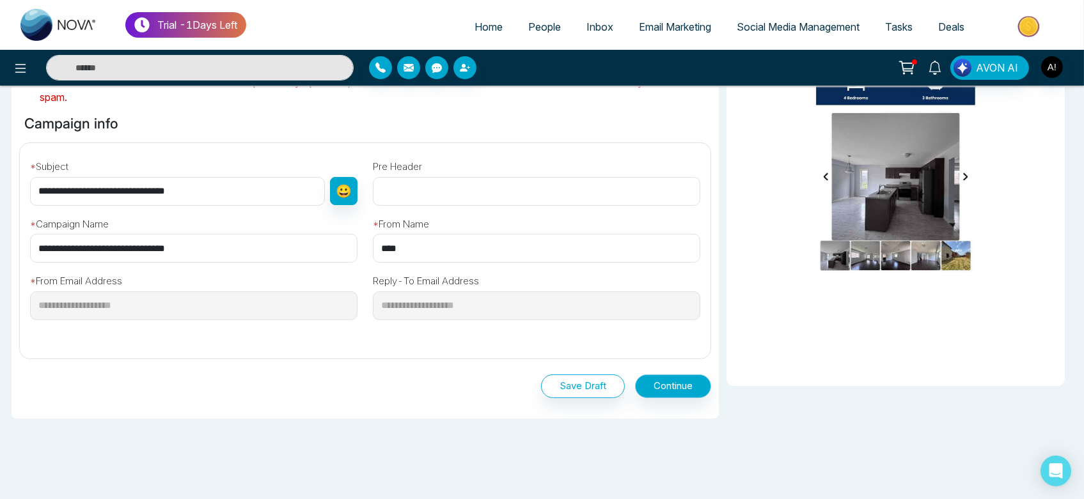
type input "****"
click at [682, 393] on button "Continue" at bounding box center [673, 387] width 76 height 24
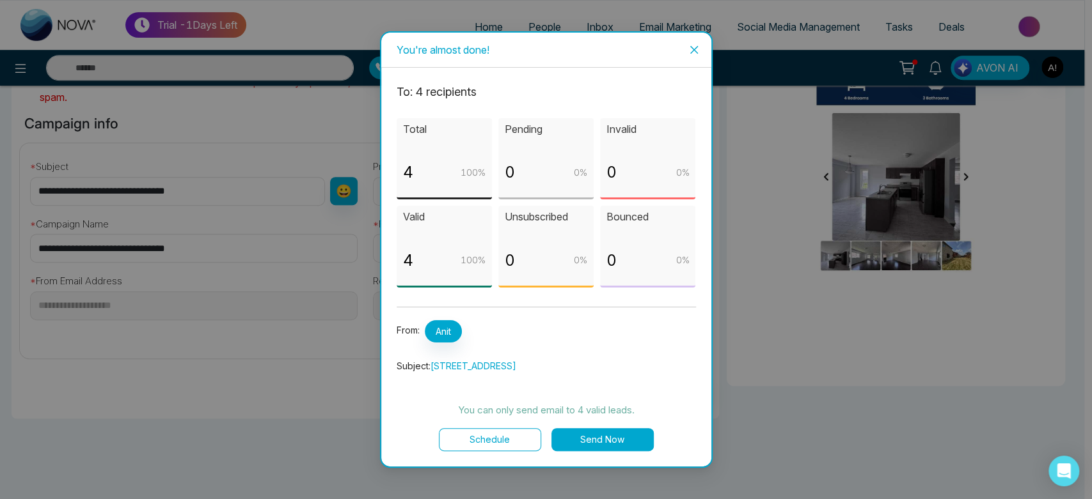
click at [596, 439] on button "Send Now" at bounding box center [602, 439] width 102 height 23
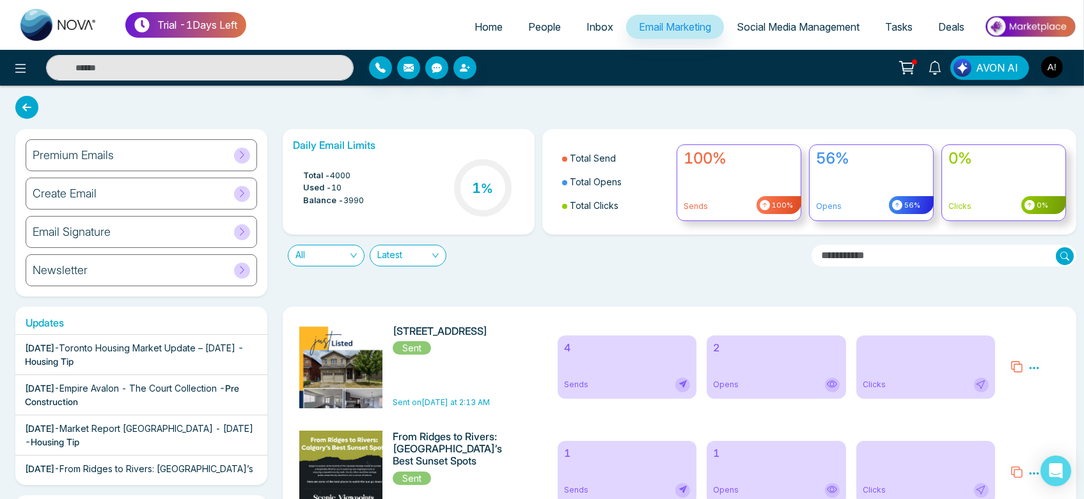
click at [536, 24] on span "People" at bounding box center [544, 26] width 33 height 13
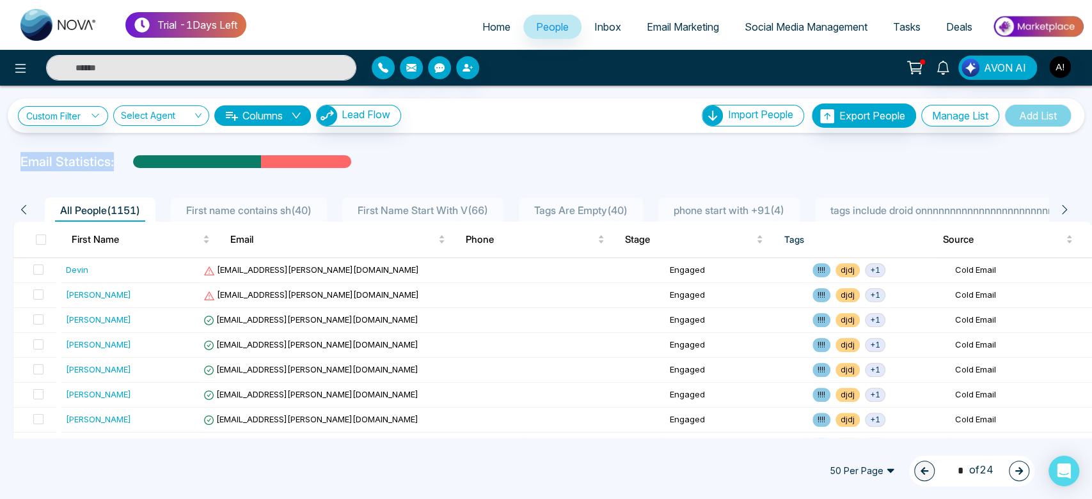
drag, startPoint x: 7, startPoint y: 153, endPoint x: 128, endPoint y: 155, distance: 120.9
click at [128, 155] on div "Email Statistics:" at bounding box center [546, 161] width 1092 height 19
click at [128, 155] on div "Email Statistics:" at bounding box center [367, 161] width 695 height 19
click at [23, 65] on icon at bounding box center [20, 68] width 15 height 15
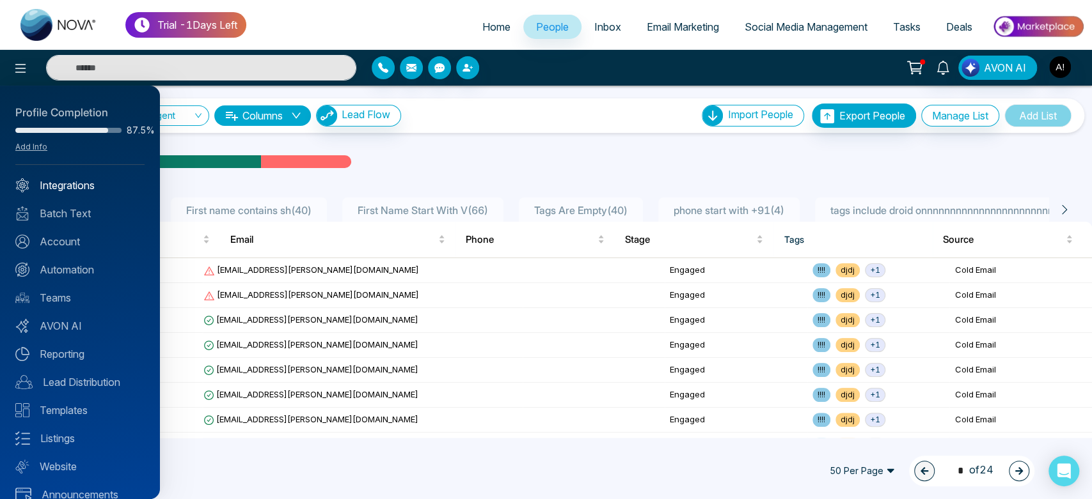
click at [82, 180] on link "Integrations" at bounding box center [79, 185] width 129 height 15
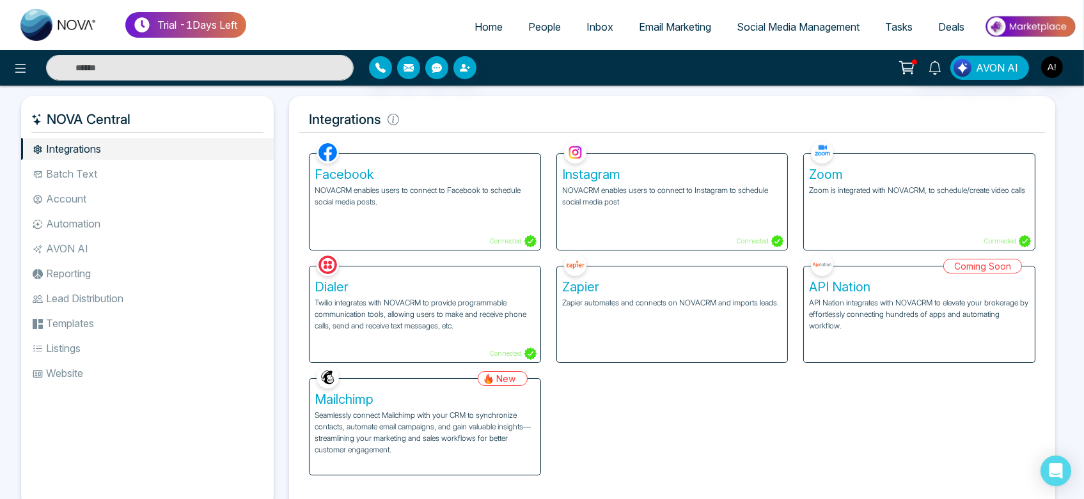
click at [844, 222] on div "Zoom Zoom is integrated with NOVACRM, to schedule/create video calls Connected" at bounding box center [919, 202] width 231 height 96
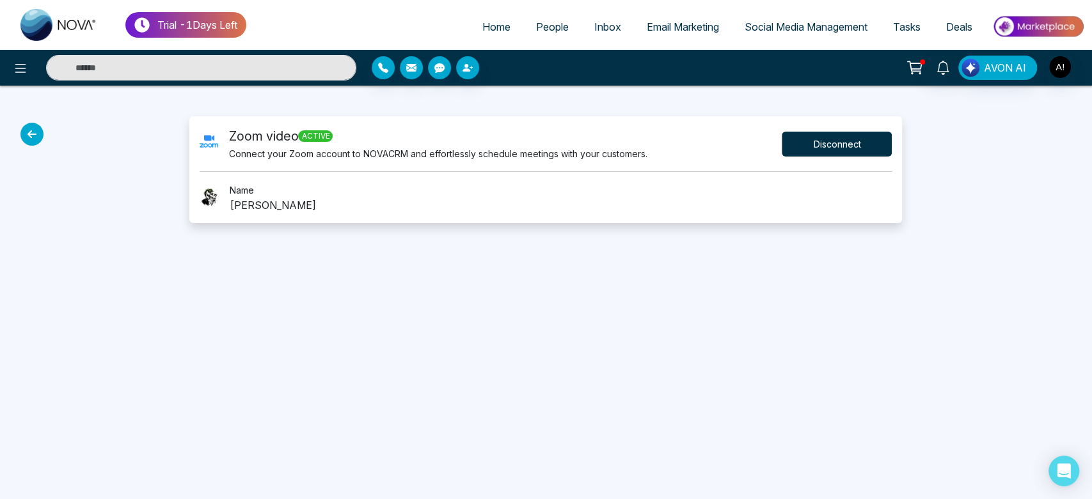
click at [827, 144] on button "Disconnect" at bounding box center [836, 144] width 110 height 25
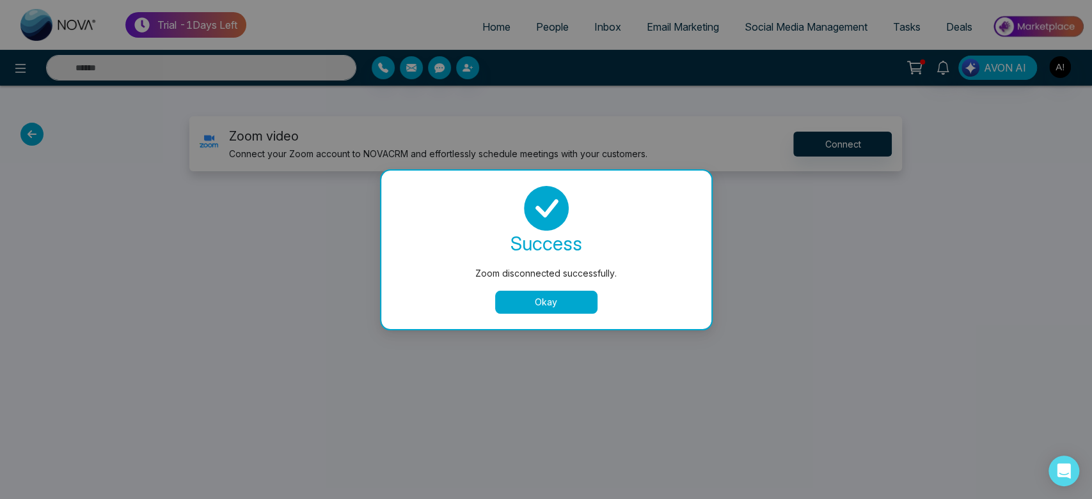
click at [556, 288] on div "success Zoom disconnected successfully. Okay" at bounding box center [545, 250] width 299 height 128
click at [556, 302] on button "Okay" at bounding box center [546, 302] width 102 height 23
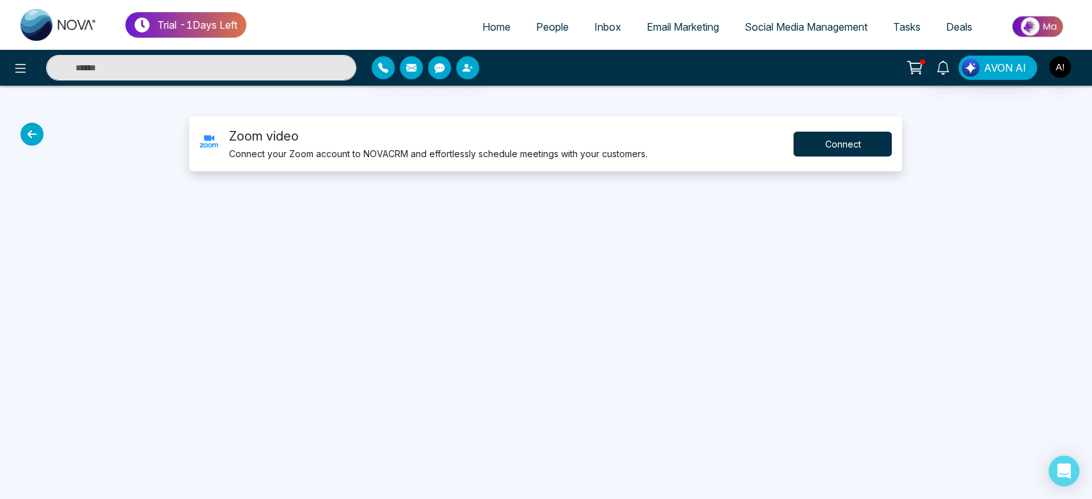
click at [860, 139] on button "Connect" at bounding box center [842, 144] width 98 height 25
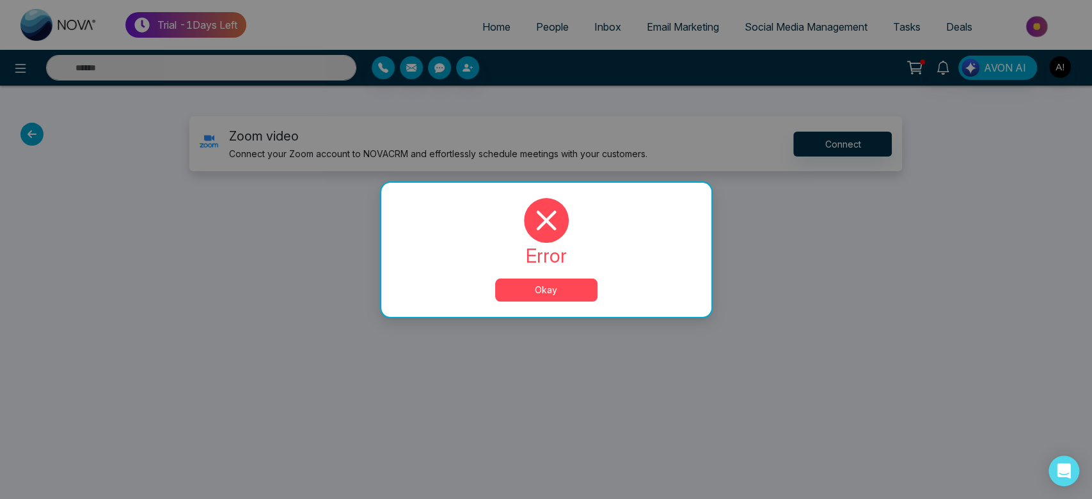
click at [547, 290] on button "Okay" at bounding box center [546, 290] width 102 height 23
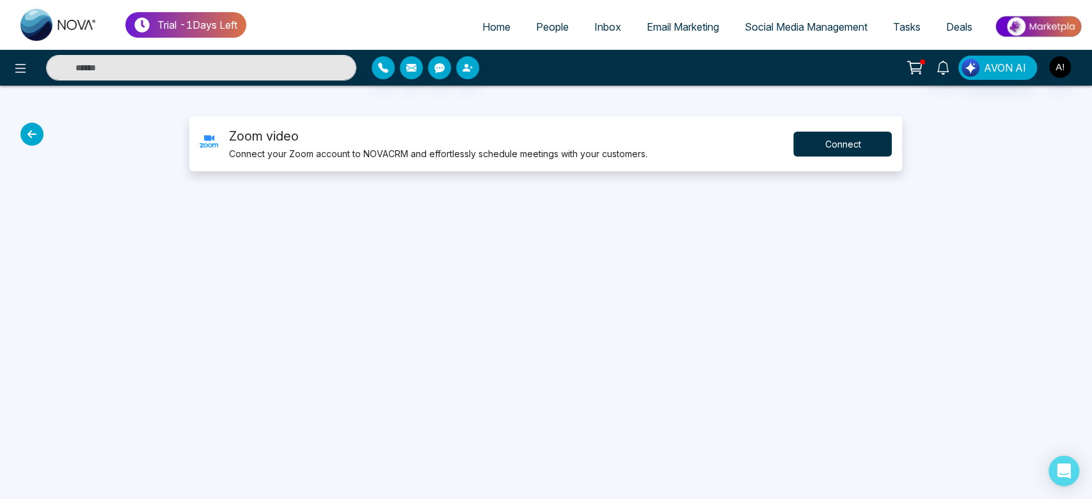
click at [798, 141] on button "Connect" at bounding box center [842, 144] width 98 height 25
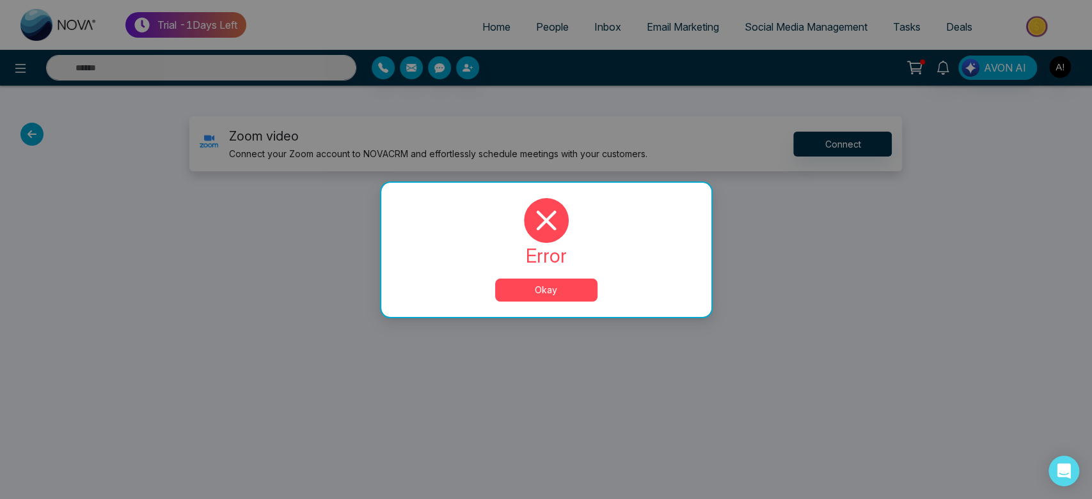
click at [563, 288] on button "Okay" at bounding box center [546, 290] width 102 height 23
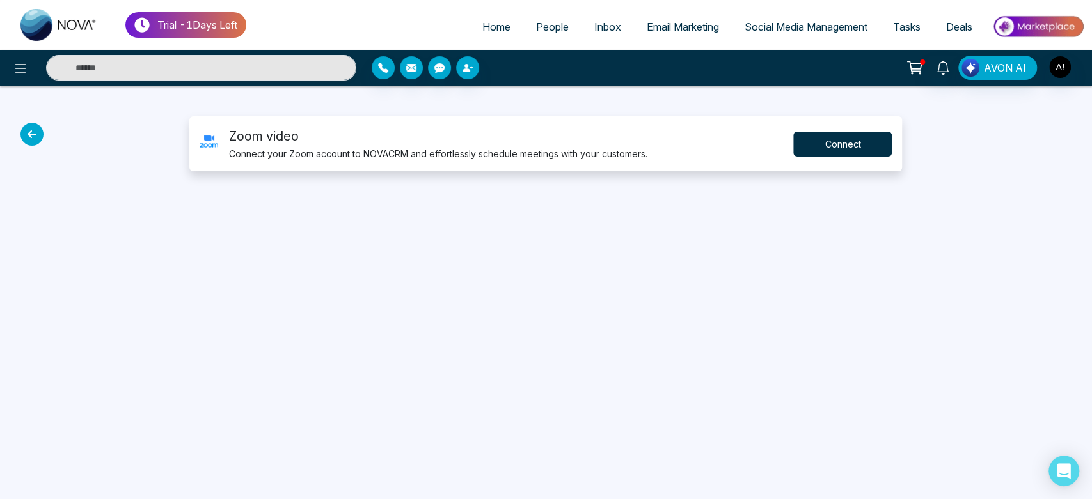
click at [855, 143] on button "Connect" at bounding box center [842, 144] width 98 height 25
click at [35, 134] on icon at bounding box center [31, 134] width 23 height 23
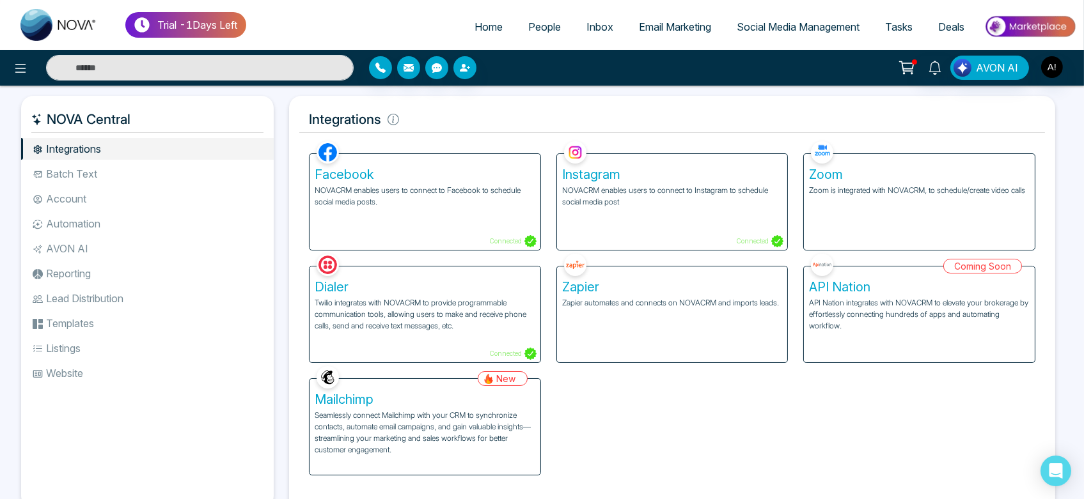
click at [850, 214] on div "Zoom Zoom is integrated with NOVACRM, to schedule/create video calls" at bounding box center [919, 202] width 231 height 96
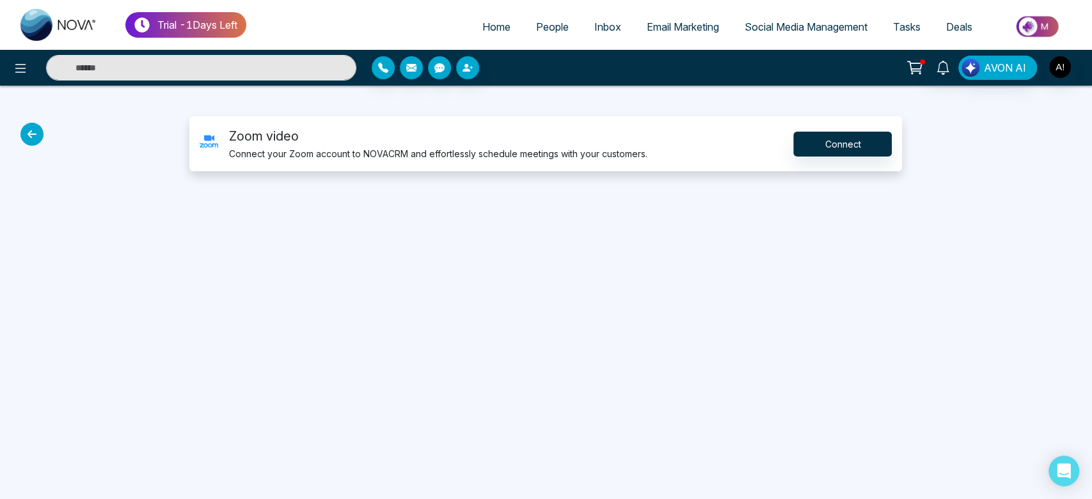
drag, startPoint x: 195, startPoint y: 137, endPoint x: 251, endPoint y: 142, distance: 55.9
click at [251, 142] on div "Zoom video Connect your Zoom account to NOVACRM and effortlessly schedule meeti…" at bounding box center [545, 143] width 712 height 55
click at [29, 124] on icon at bounding box center [31, 134] width 23 height 23
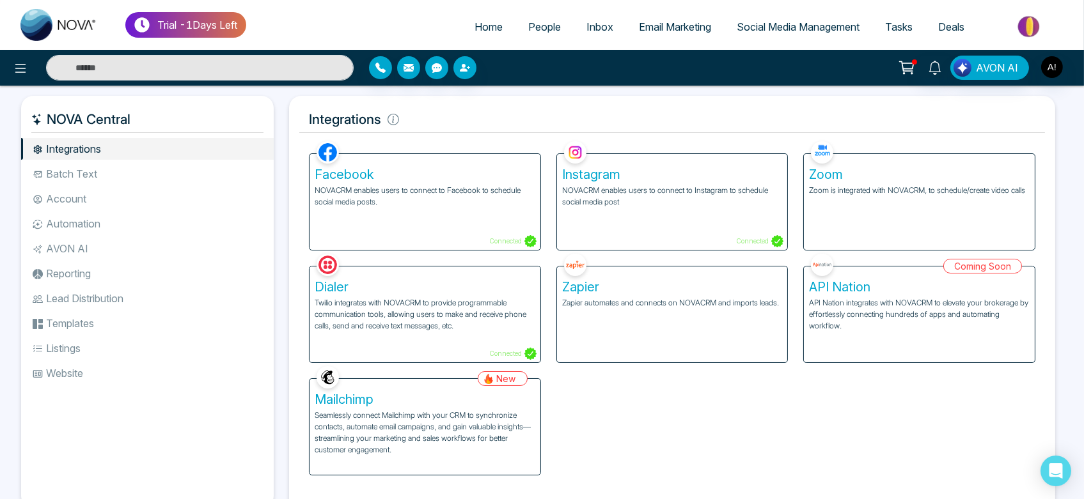
click at [834, 160] on div "Zoom Zoom is integrated with NOVACRM, to schedule/create video calls" at bounding box center [919, 202] width 231 height 96
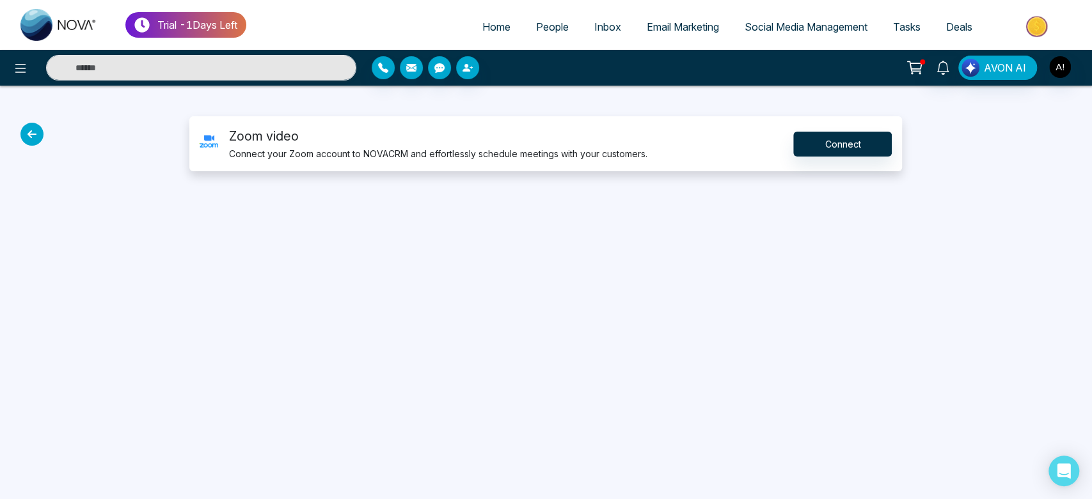
drag, startPoint x: 198, startPoint y: 146, endPoint x: 218, endPoint y: 147, distance: 19.8
click at [218, 147] on div "Zoom video Connect your Zoom account to NOVACRM and effortlessly schedule meeti…" at bounding box center [545, 143] width 712 height 55
click at [281, 237] on div "Trial - 1 Days Left Home People Inbox Email Marketing Social Media Management T…" at bounding box center [546, 249] width 1092 height 499
click at [854, 144] on button "Connect" at bounding box center [842, 144] width 98 height 25
click at [845, 152] on button "Connect" at bounding box center [842, 144] width 98 height 25
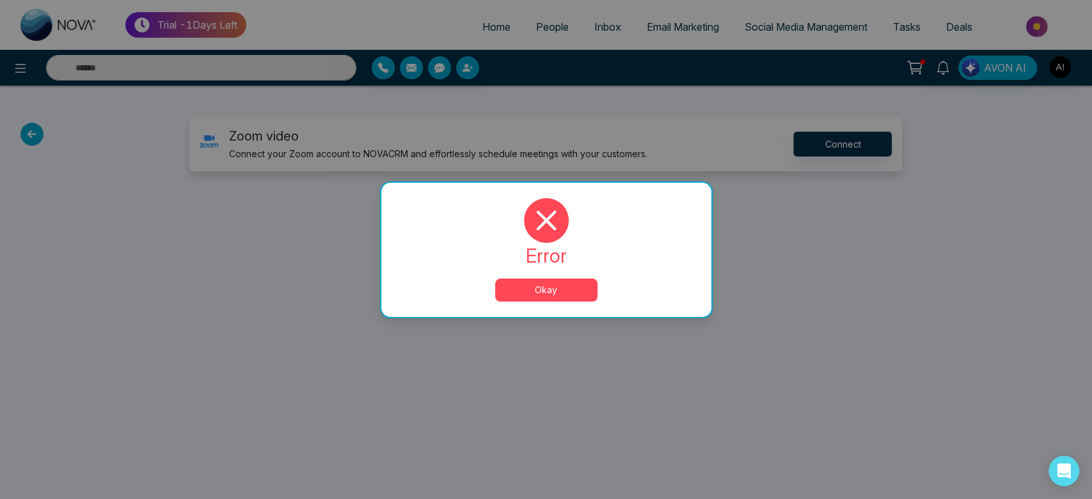
click at [552, 286] on button "Okay" at bounding box center [546, 290] width 102 height 23
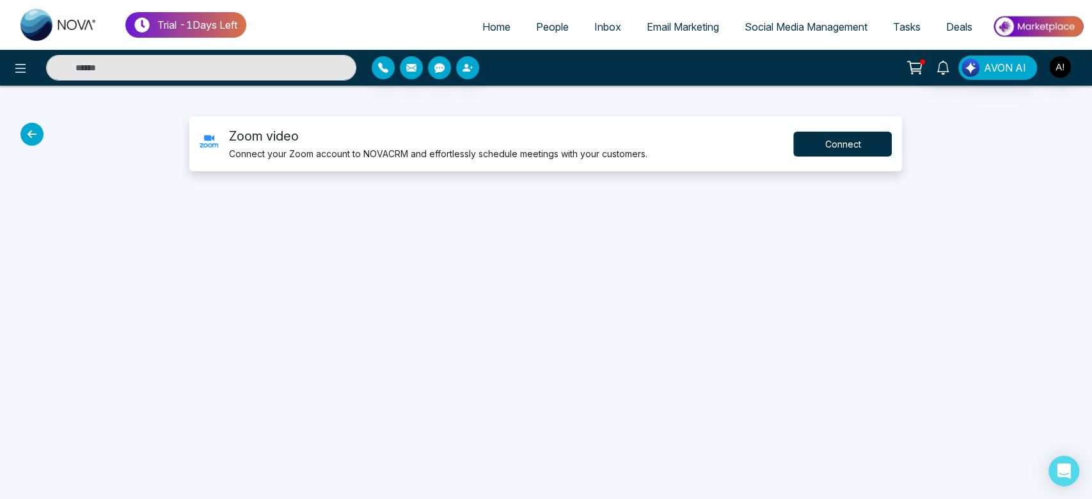
click at [808, 135] on button "Connect" at bounding box center [842, 144] width 98 height 25
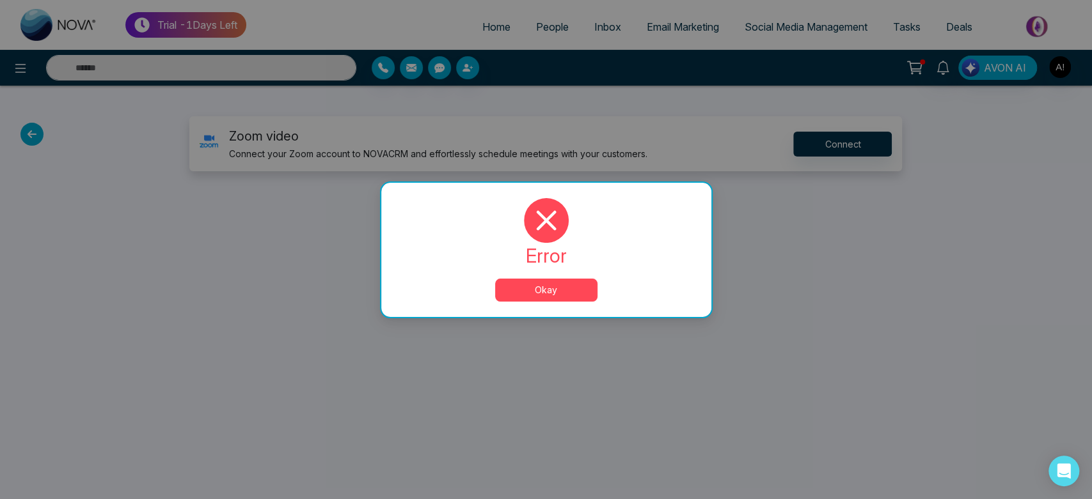
click at [548, 280] on button "Okay" at bounding box center [546, 290] width 102 height 23
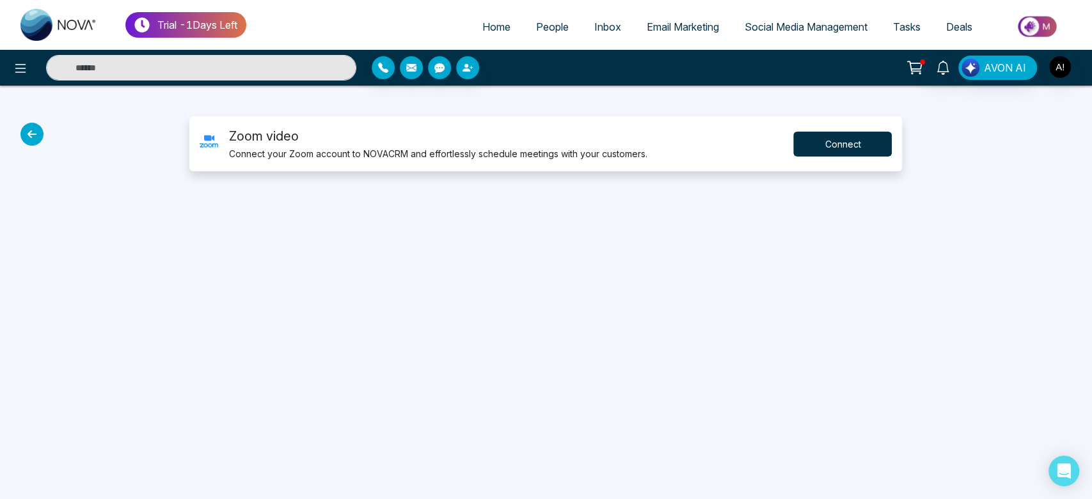
click at [849, 150] on button "Connect" at bounding box center [842, 144] width 98 height 25
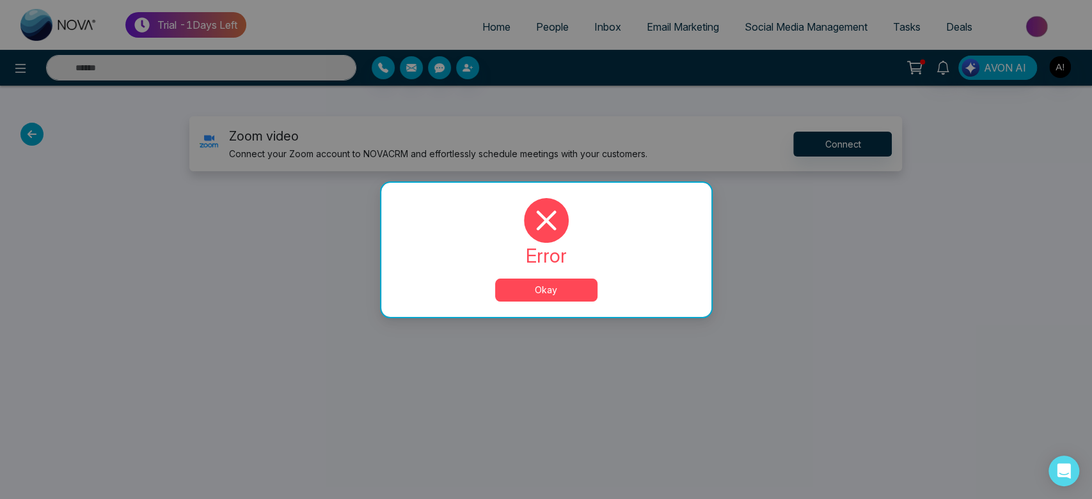
click at [562, 279] on button "Okay" at bounding box center [546, 290] width 102 height 23
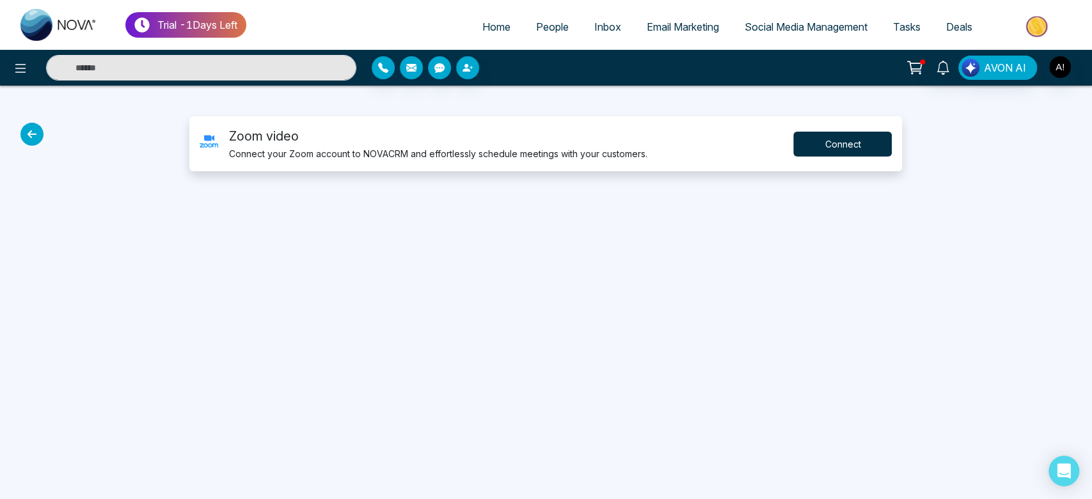
click at [847, 149] on button "Connect" at bounding box center [842, 144] width 98 height 25
drag, startPoint x: 230, startPoint y: 125, endPoint x: 389, endPoint y: 138, distance: 159.7
click at [389, 138] on div "Zoom video Connect your Zoom account to NOVACRM and effortlessly schedule meeti…" at bounding box center [545, 143] width 712 height 55
click at [389, 138] on p "Zoom video" at bounding box center [437, 136] width 418 height 19
click at [841, 136] on button "Connect" at bounding box center [842, 144] width 98 height 25
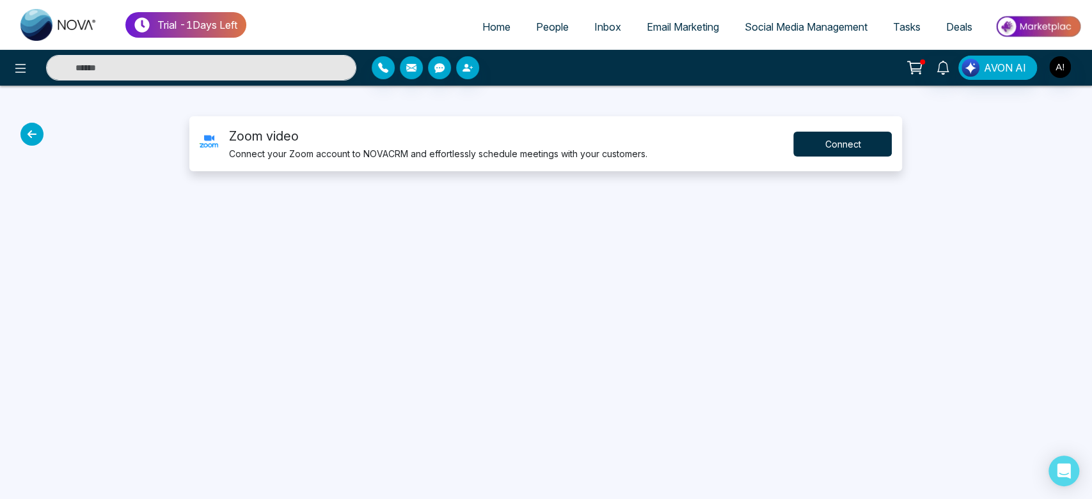
click at [844, 150] on button "Connect" at bounding box center [842, 144] width 98 height 25
click at [13, 72] on icon at bounding box center [20, 68] width 15 height 15
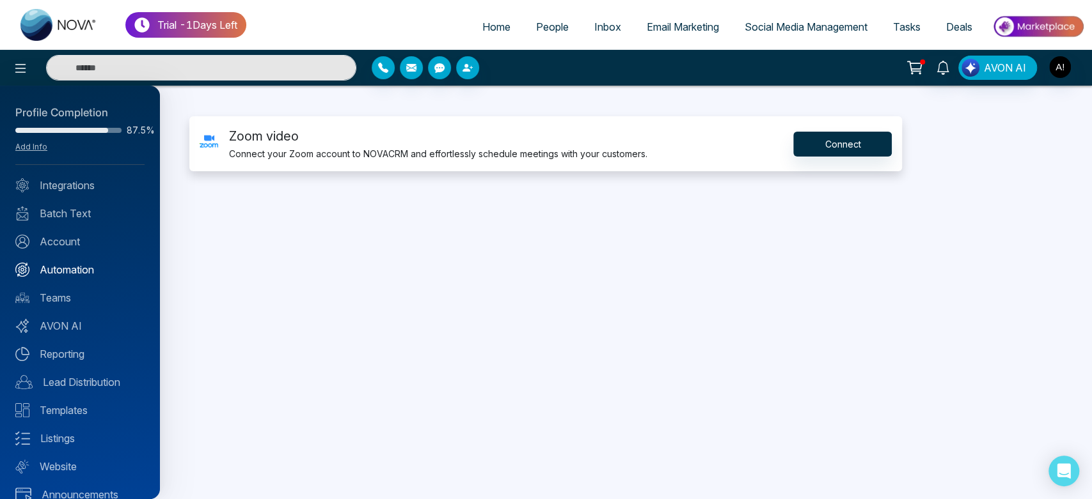
click at [73, 263] on link "Automation" at bounding box center [79, 269] width 129 height 15
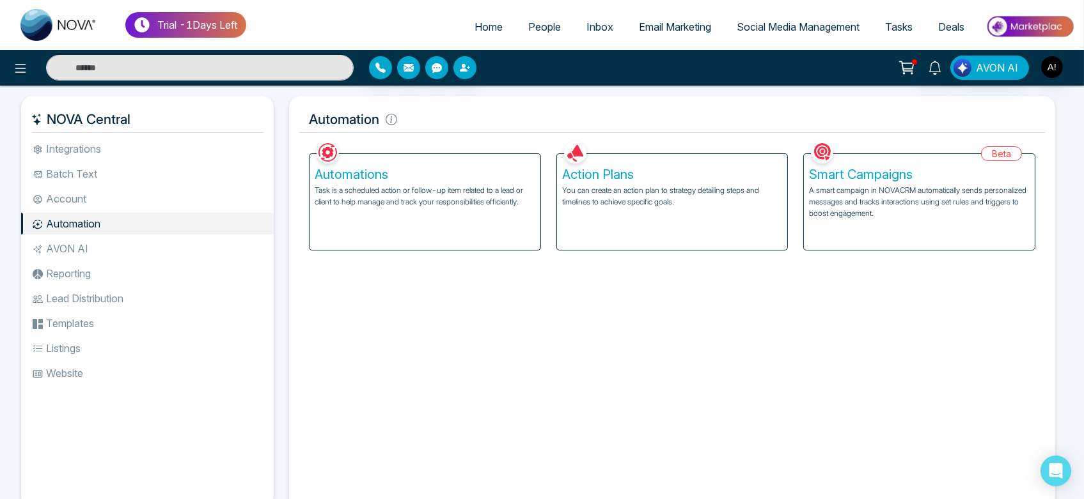
click at [566, 210] on div "Action Plans You can create an action plan to strategy detailing steps and time…" at bounding box center [672, 202] width 231 height 96
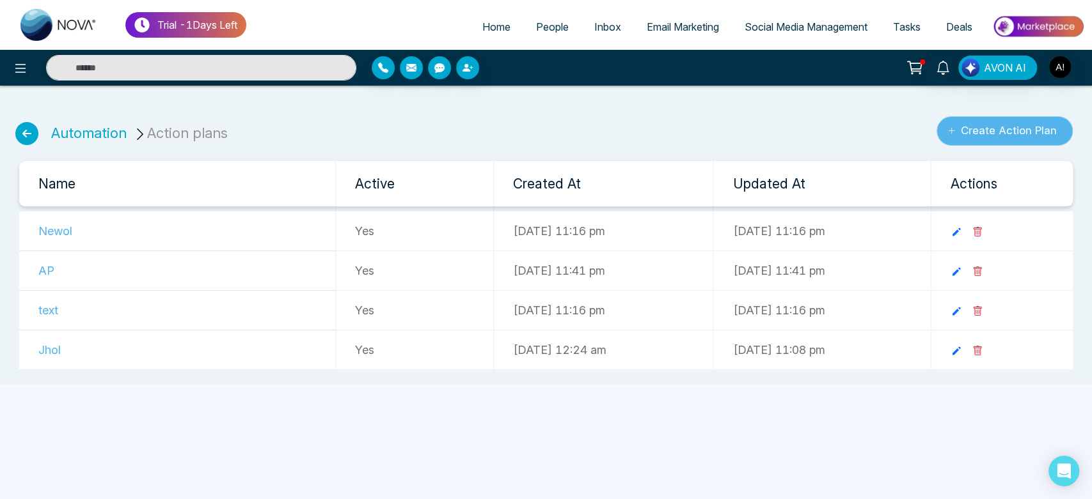
click at [965, 129] on button "Create Action Plan" at bounding box center [1004, 130] width 136 height 29
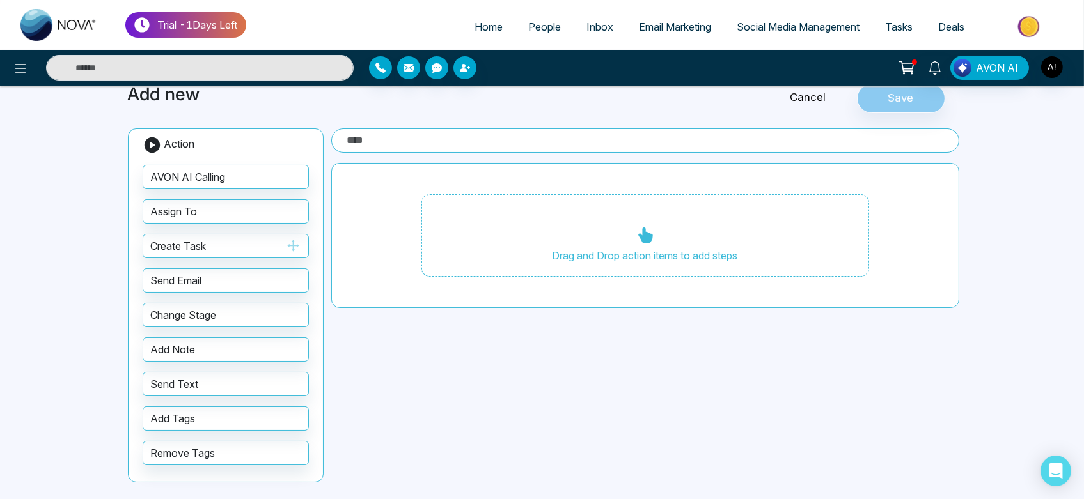
scroll to position [58, 0]
click at [533, 24] on span "People" at bounding box center [544, 26] width 33 height 13
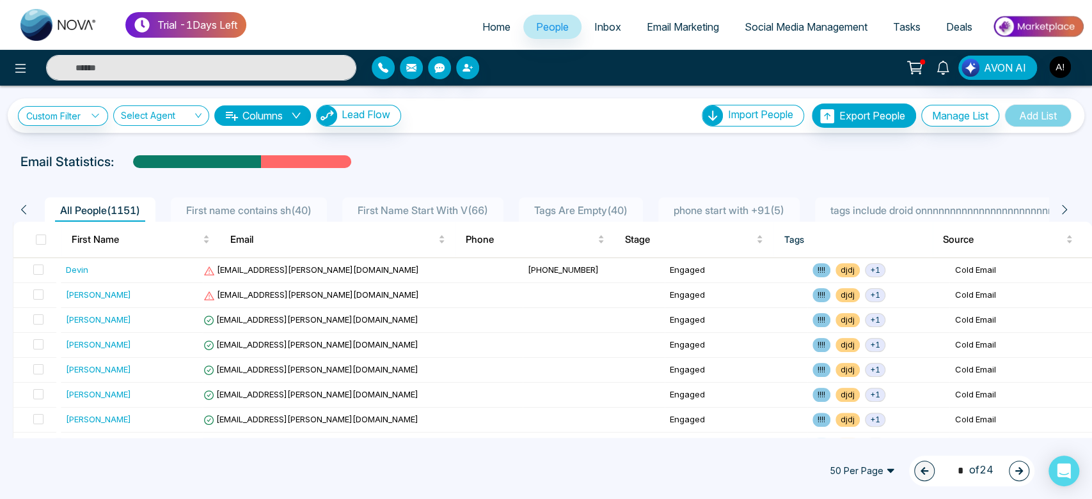
click at [757, 205] on span "phone start with +91 ( 5 )" at bounding box center [728, 210] width 121 height 13
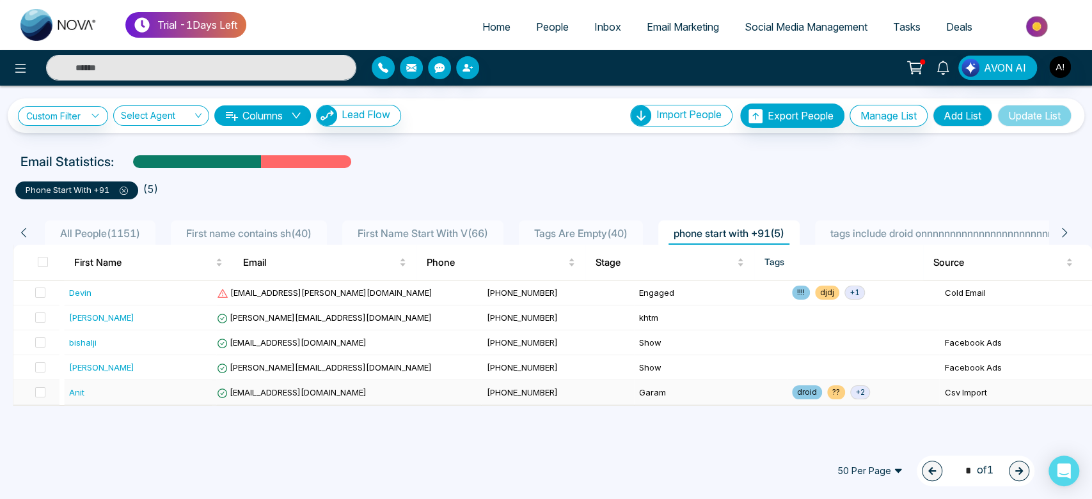
click at [486, 392] on span "[PHONE_NUMBER]" at bounding box center [521, 393] width 71 height 10
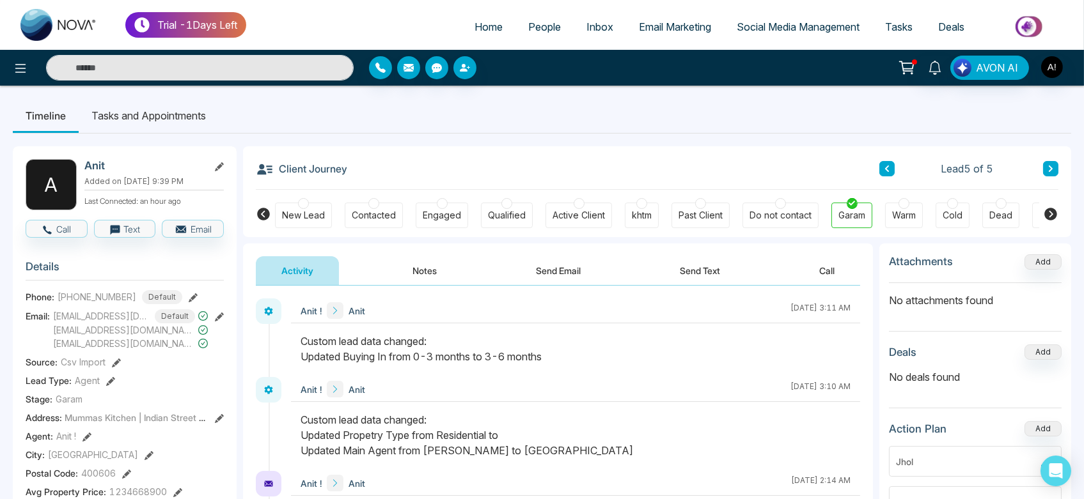
click at [425, 266] on button "Notes" at bounding box center [424, 270] width 75 height 29
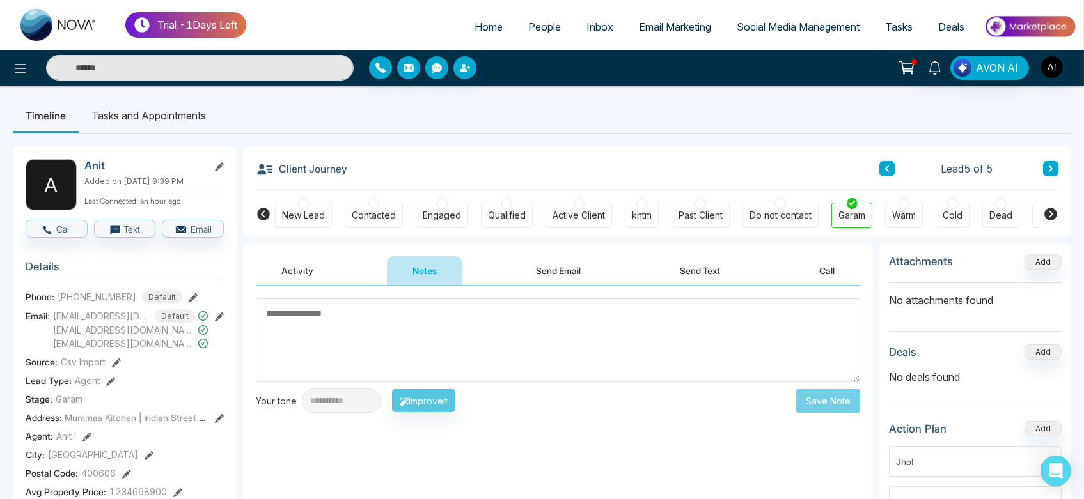
click at [285, 265] on button "Activity" at bounding box center [297, 270] width 83 height 29
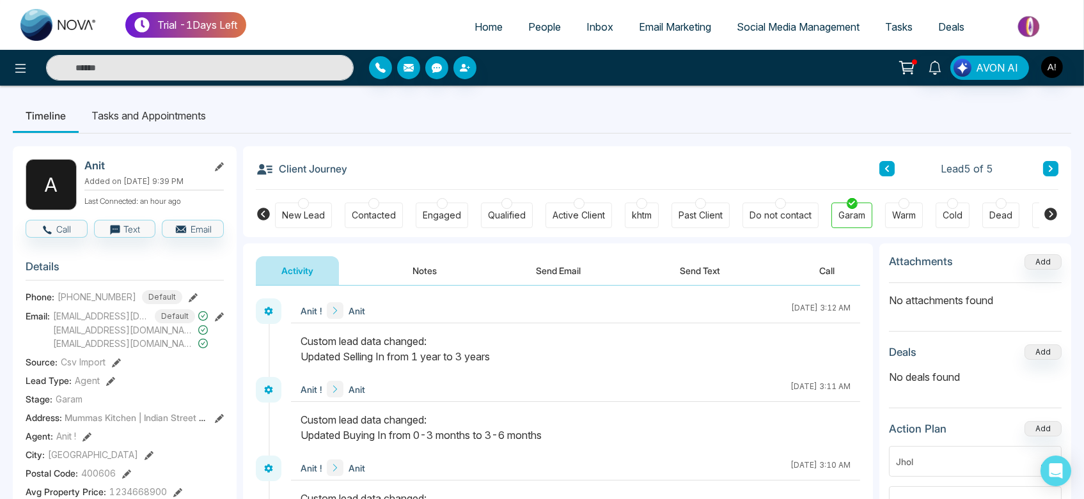
click at [433, 277] on button "Notes" at bounding box center [424, 270] width 75 height 29
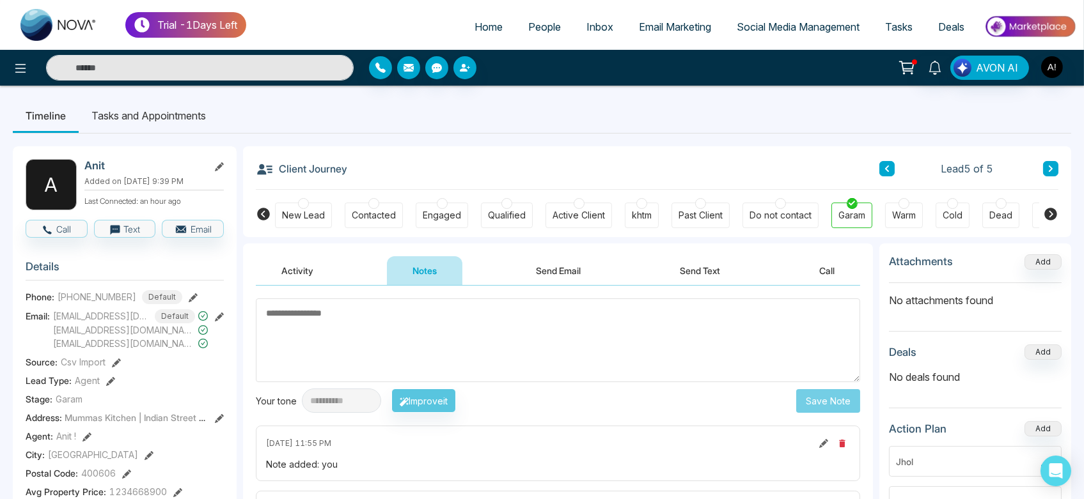
click at [296, 279] on button "Activity" at bounding box center [297, 270] width 83 height 29
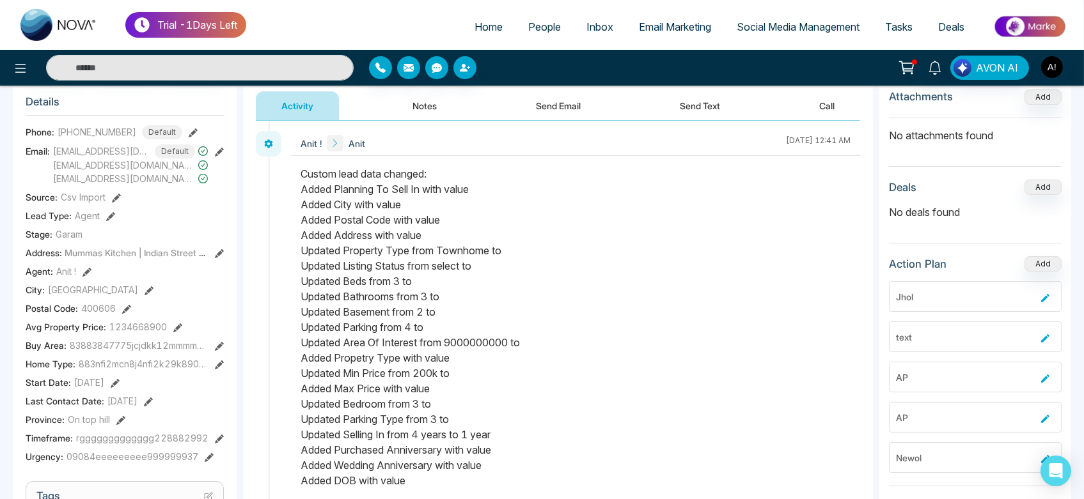
scroll to position [1588, 0]
